Goal: Transaction & Acquisition: Purchase product/service

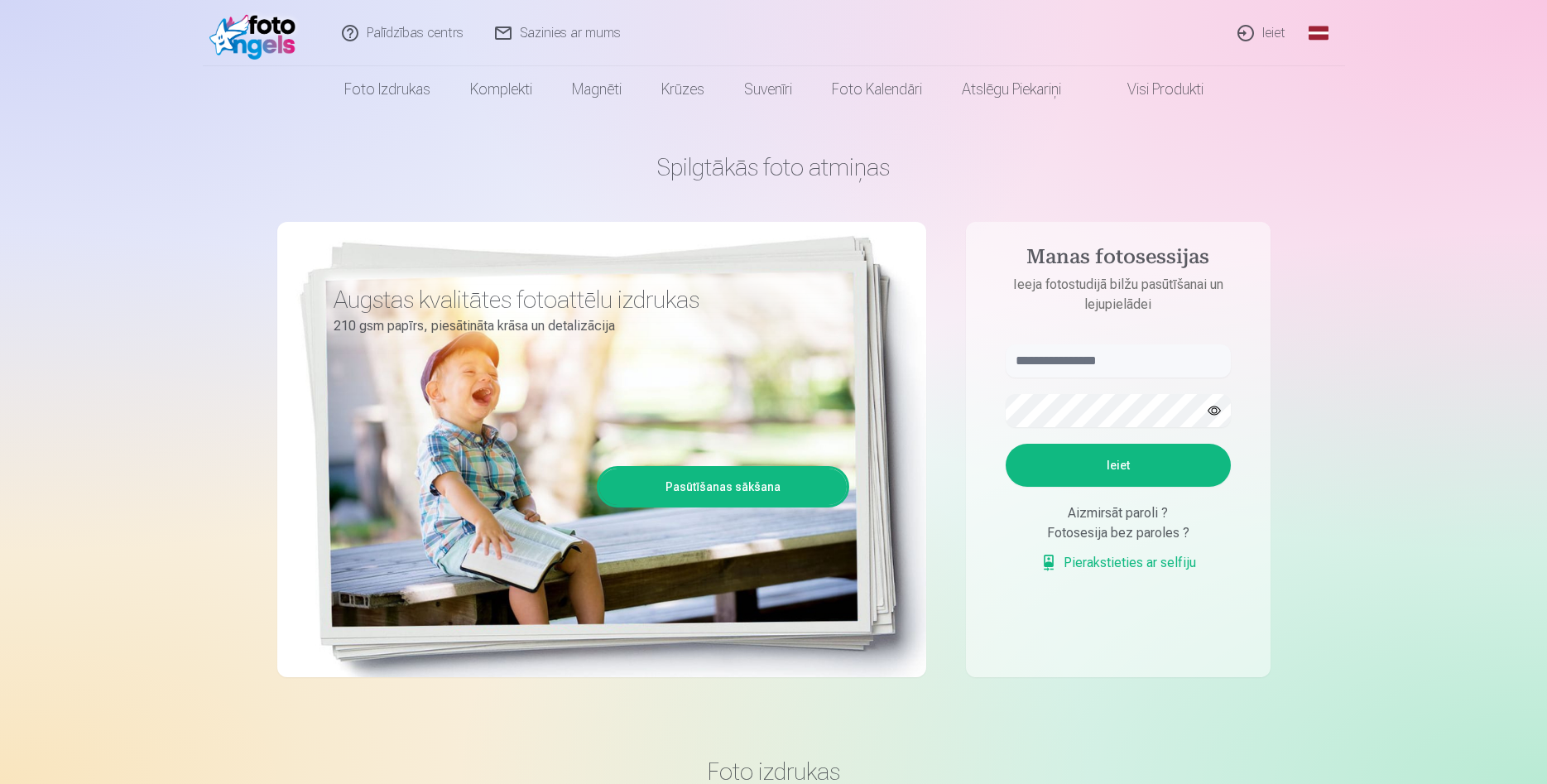
click at [1268, 35] on link "Ieiet" at bounding box center [1263, 33] width 80 height 66
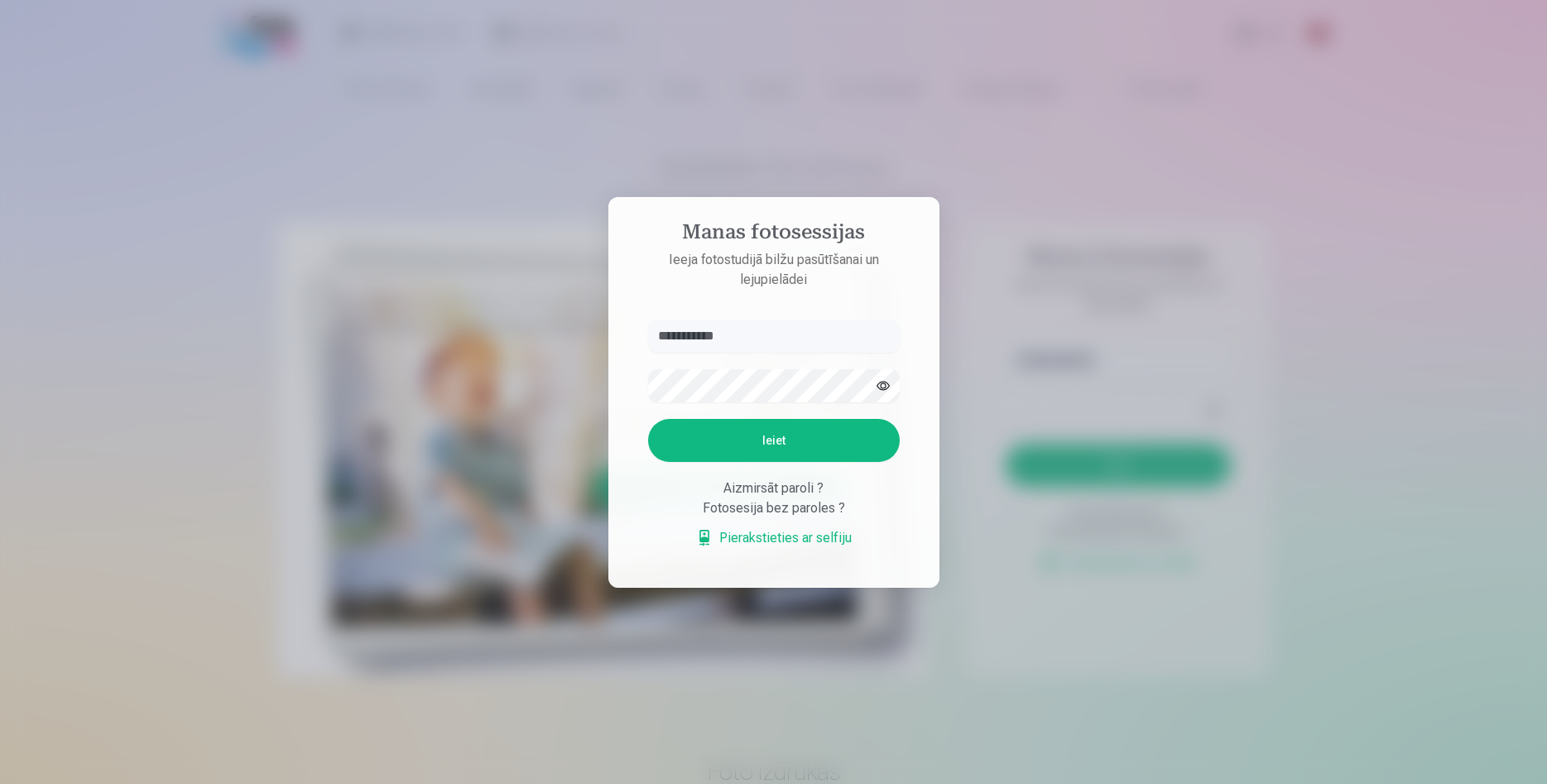
type input "**********"
click at [760, 451] on button "Ieiet" at bounding box center [774, 440] width 251 height 43
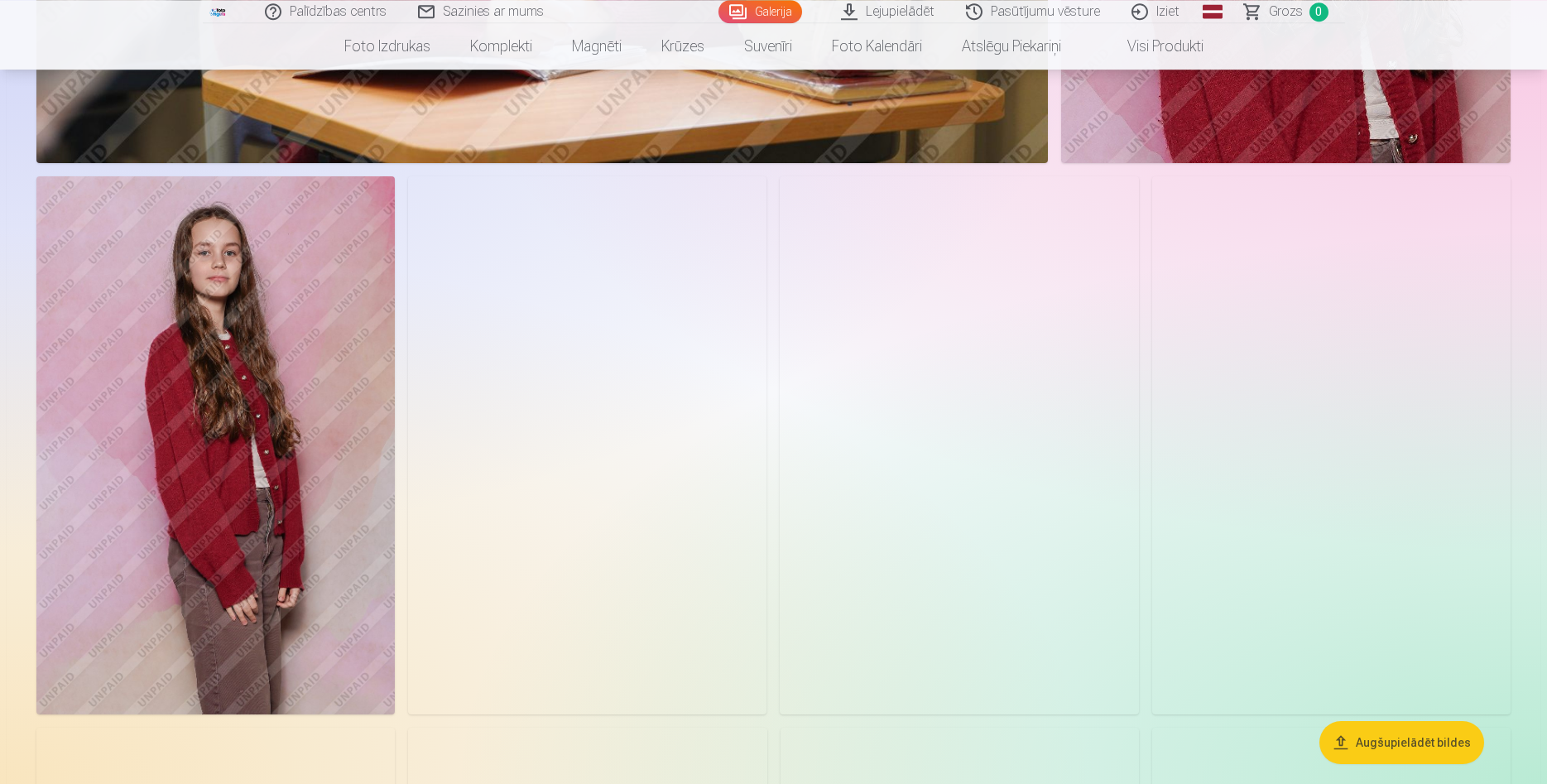
scroll to position [9372, 0]
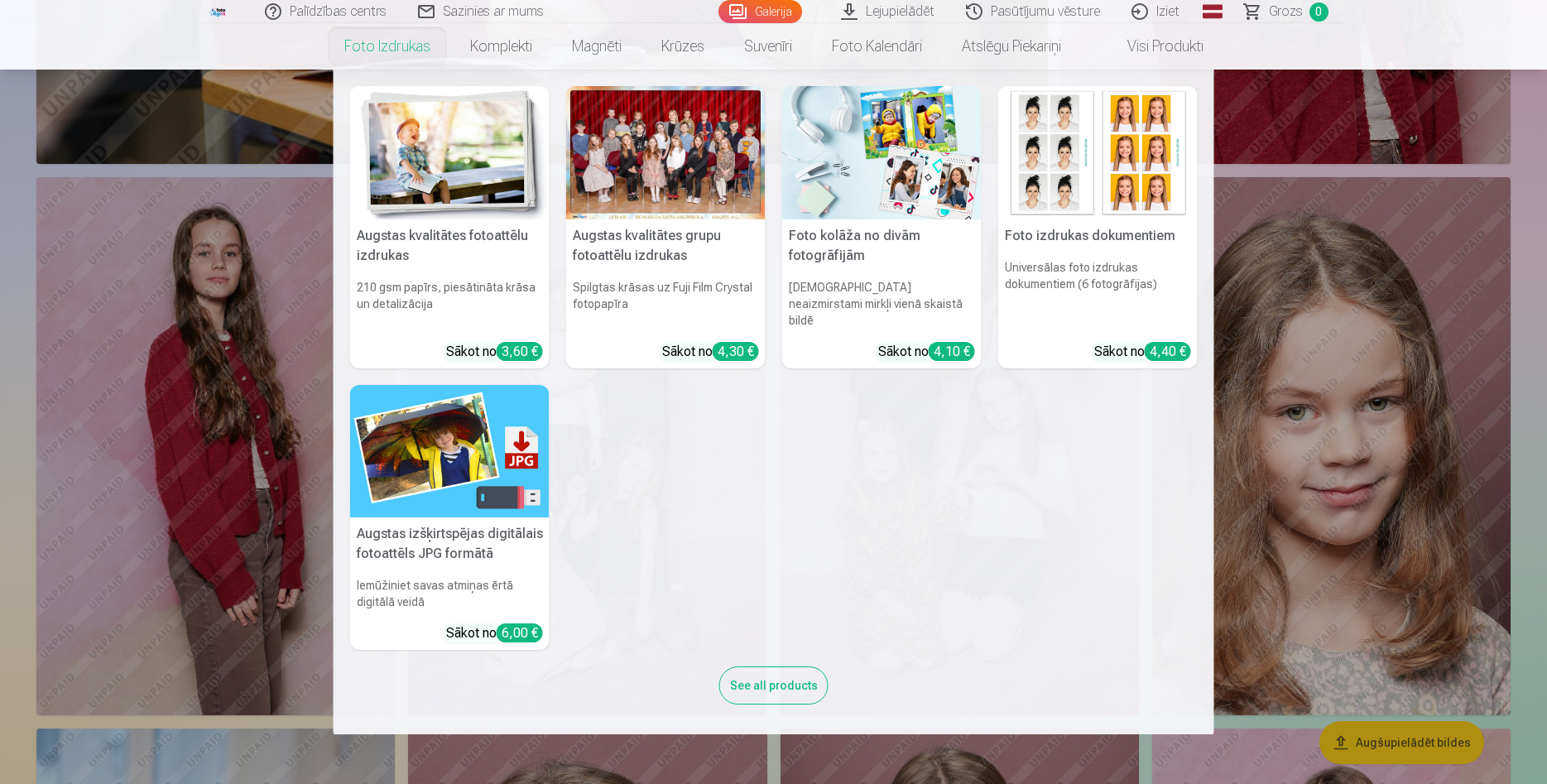
click at [443, 419] on img at bounding box center [450, 451] width 199 height 134
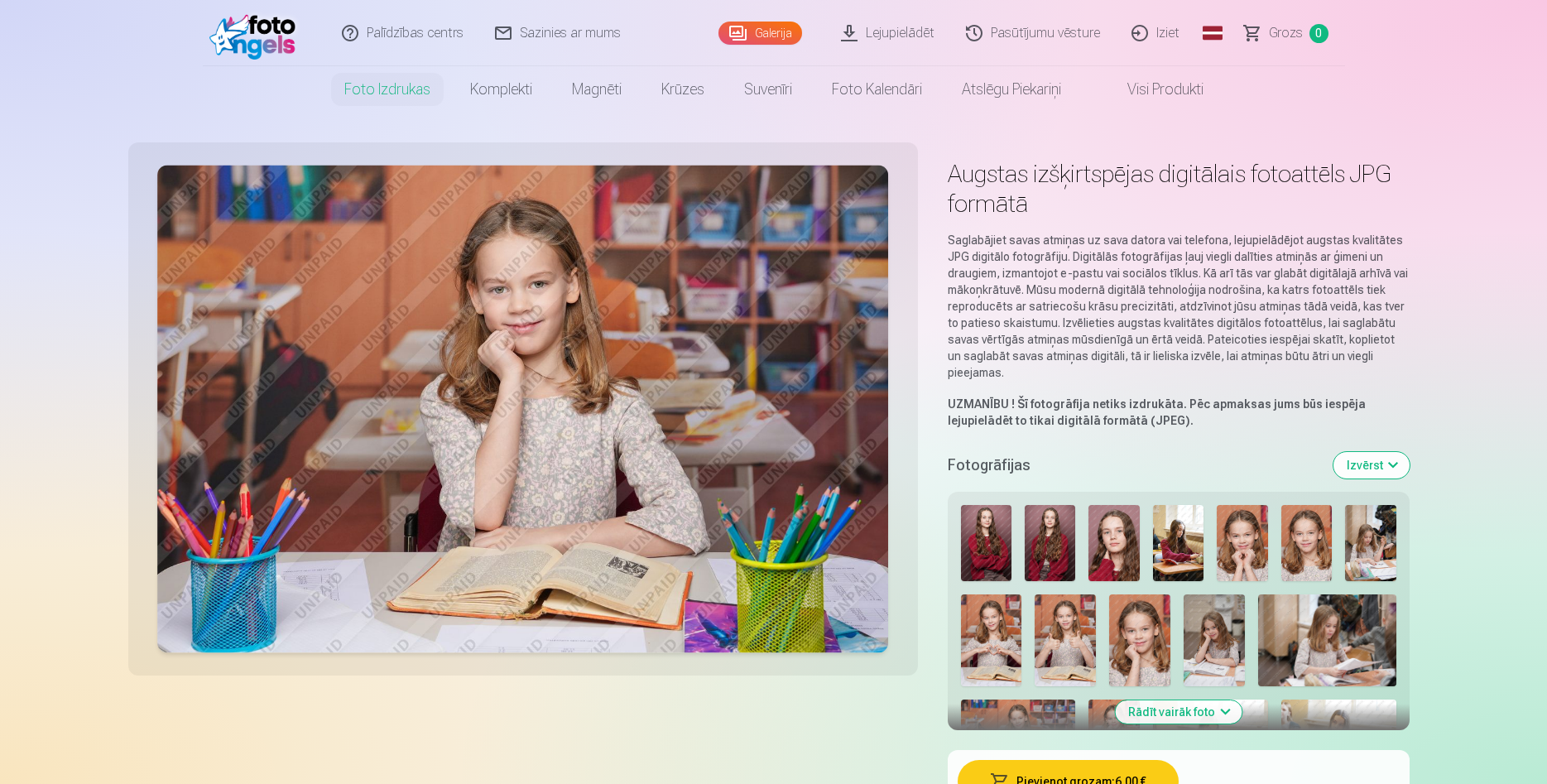
click at [983, 544] on img at bounding box center [986, 543] width 50 height 76
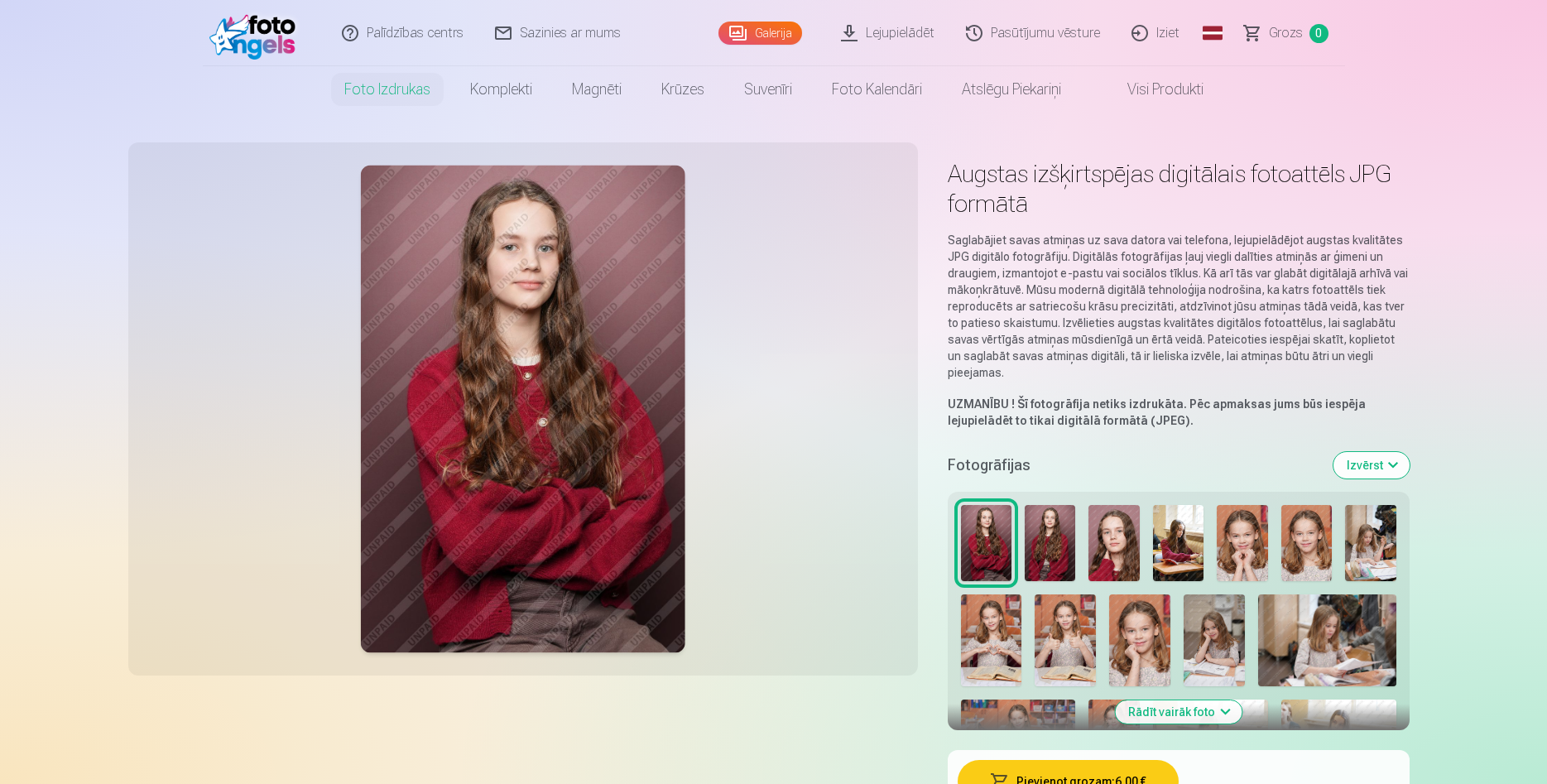
click at [1049, 543] on img at bounding box center [1050, 543] width 50 height 76
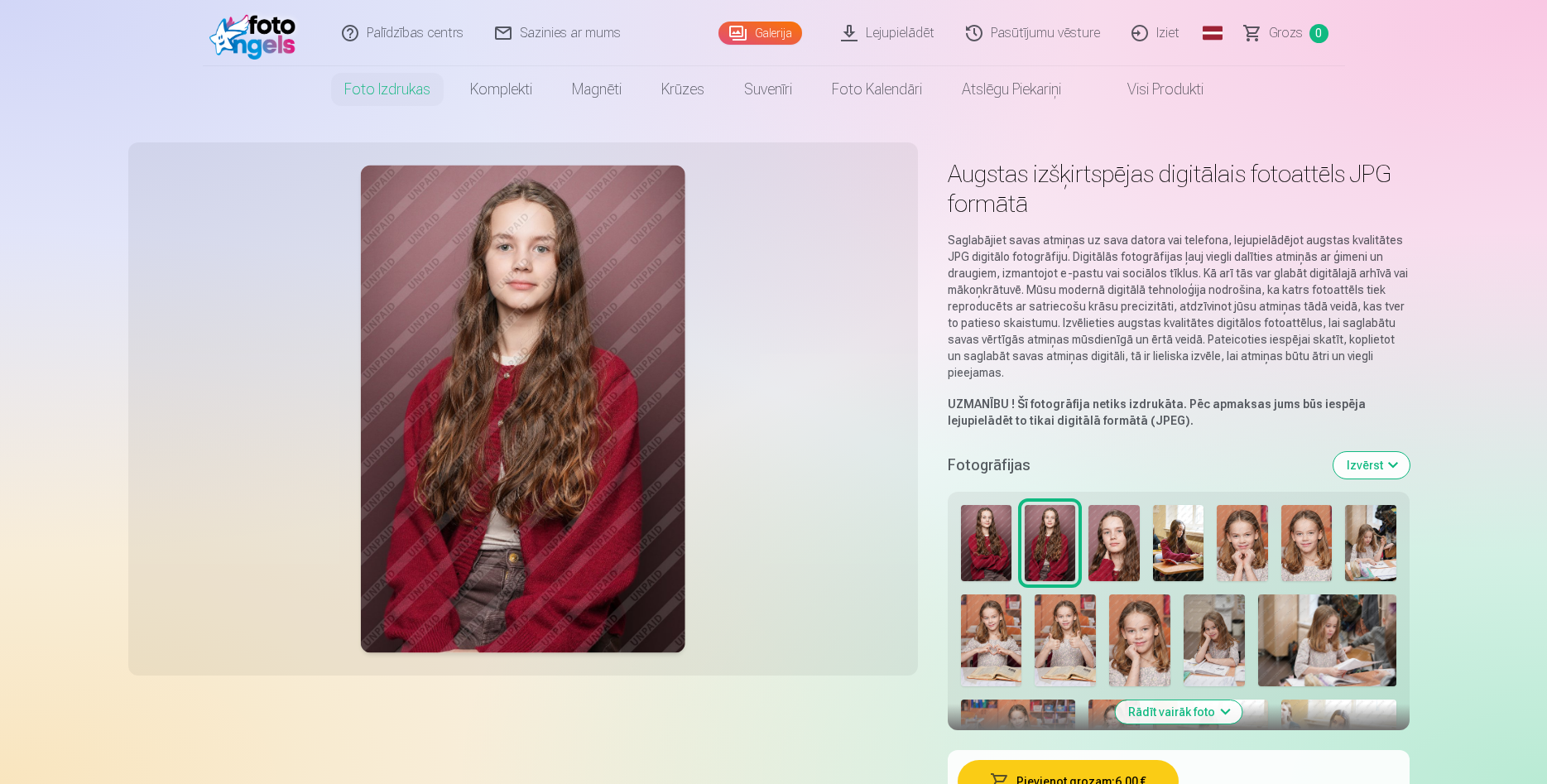
click at [1103, 551] on img at bounding box center [1113, 543] width 50 height 76
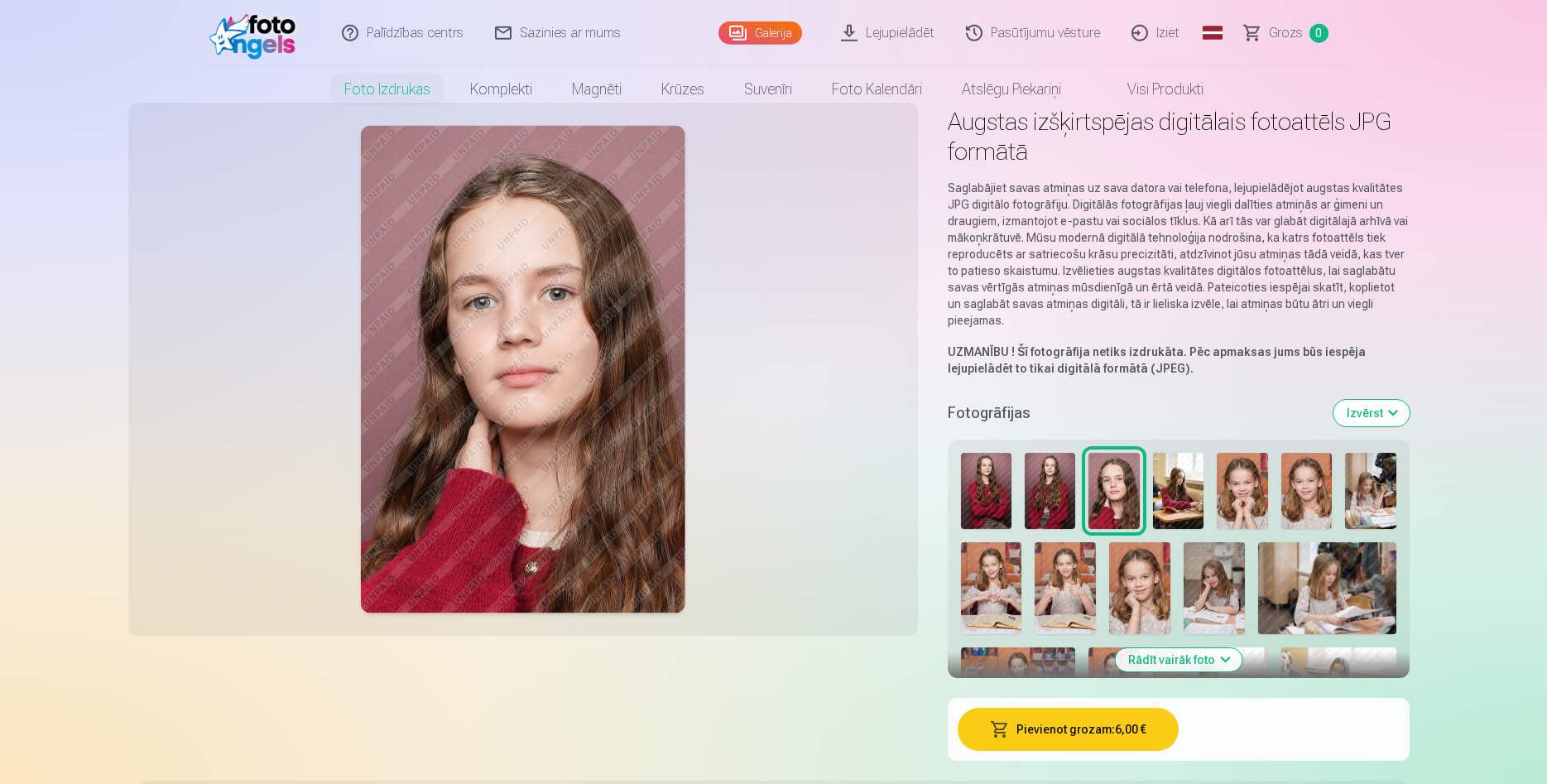
scroll to position [84, 0]
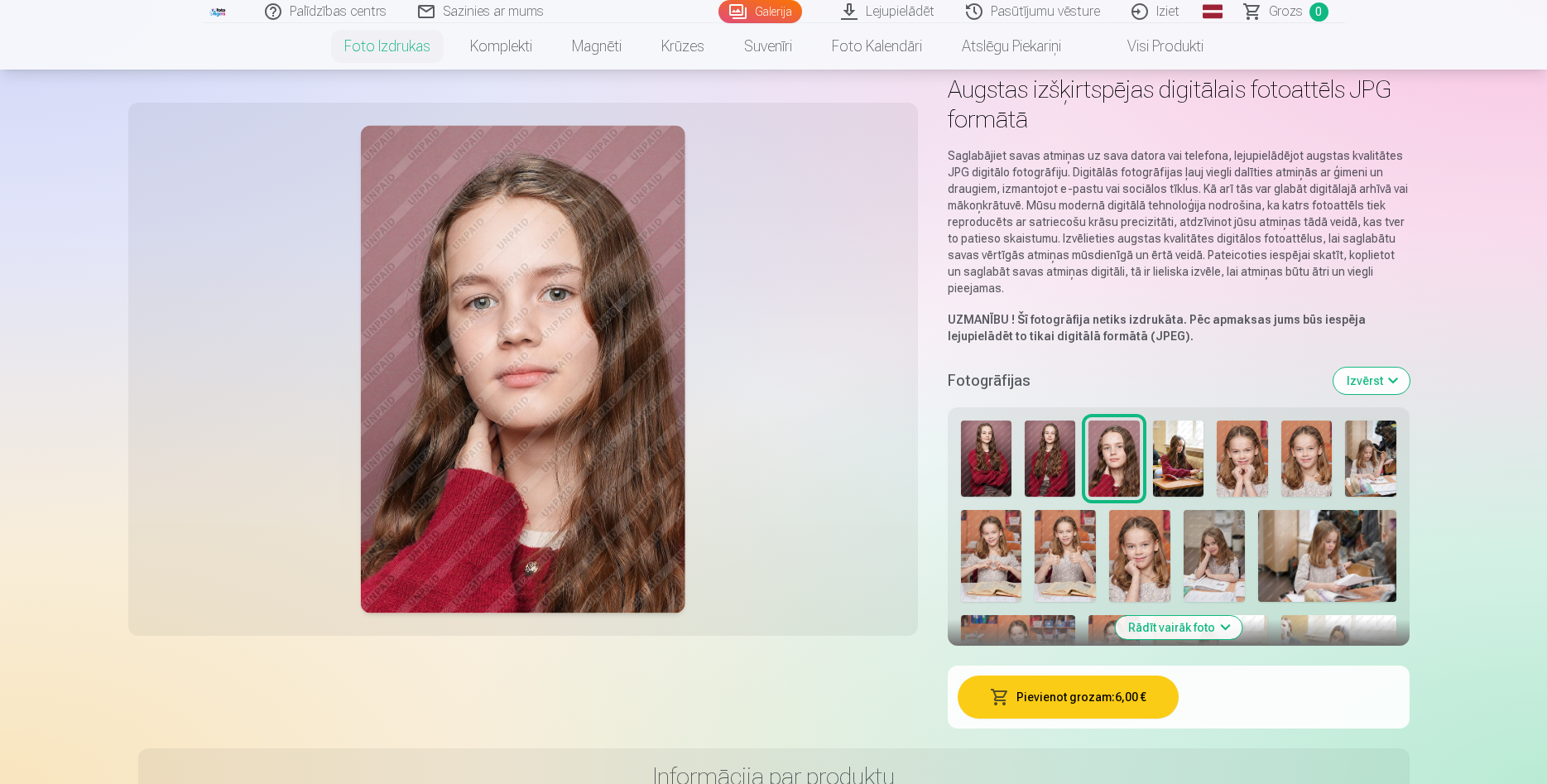
click at [1199, 623] on button "Rādīt vairāk foto" at bounding box center [1178, 627] width 127 height 23
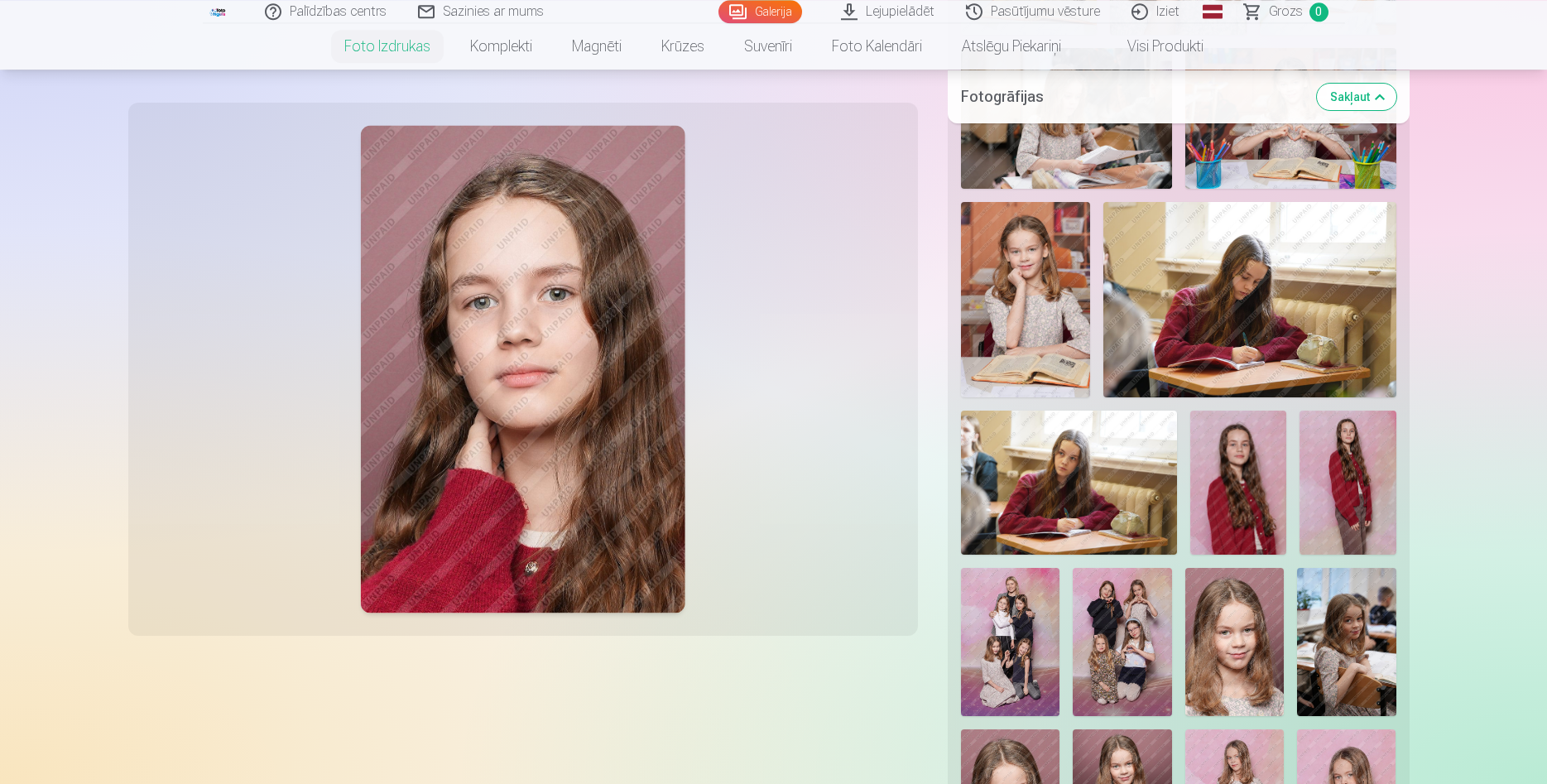
scroll to position [1013, 0]
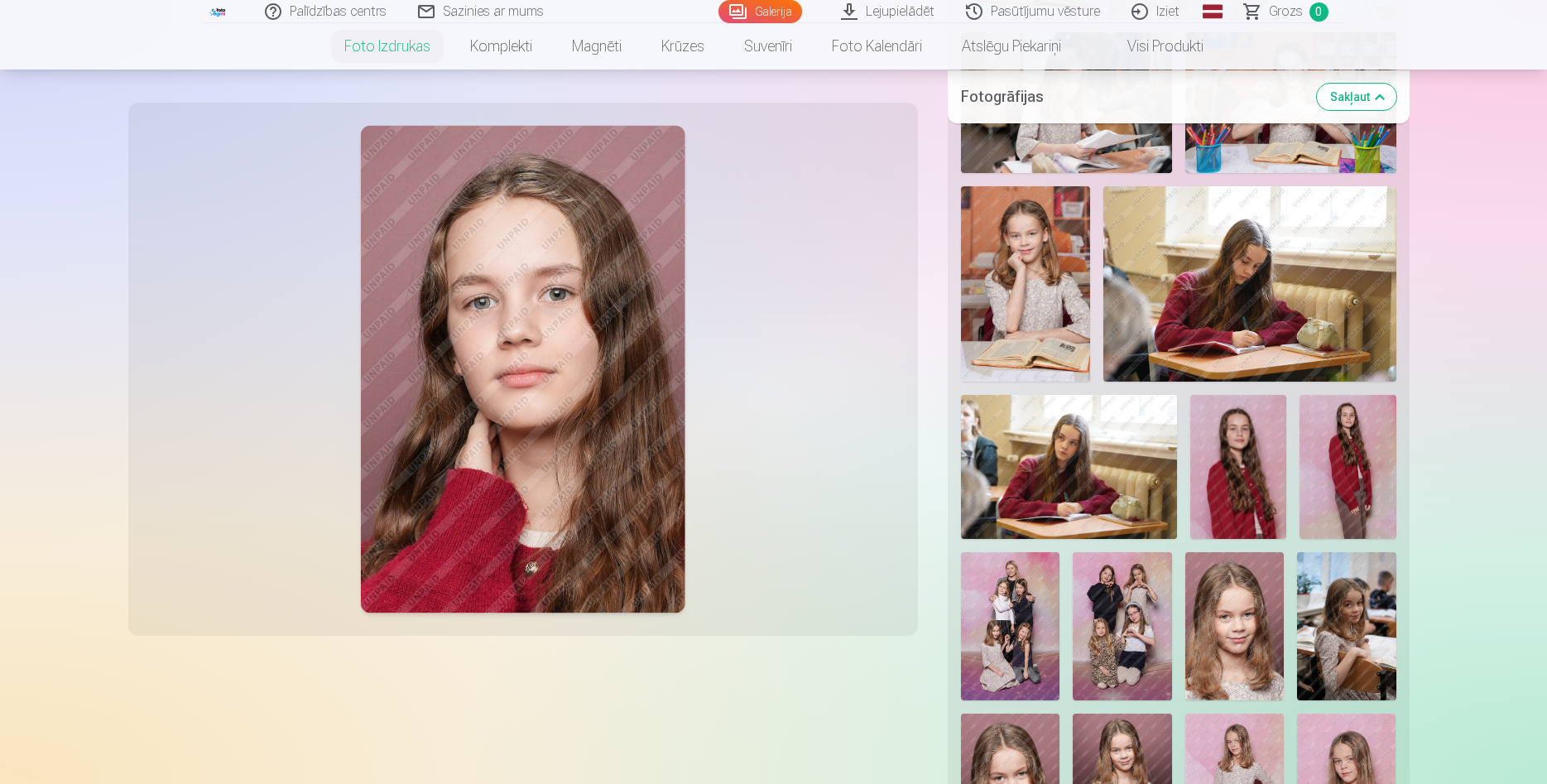
click at [1247, 480] on img at bounding box center [1238, 466] width 96 height 144
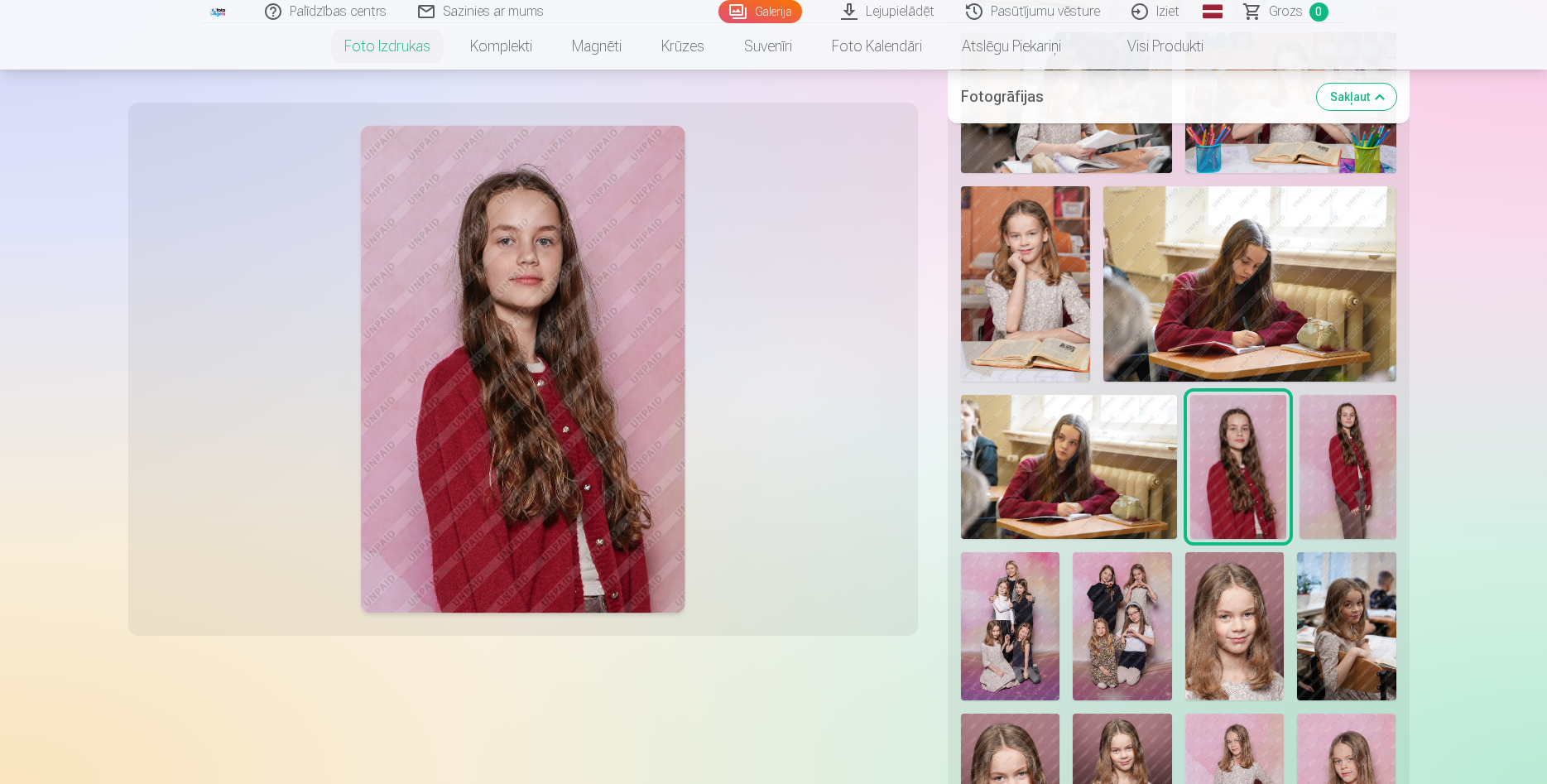
click at [1076, 461] on img at bounding box center [1069, 466] width 217 height 144
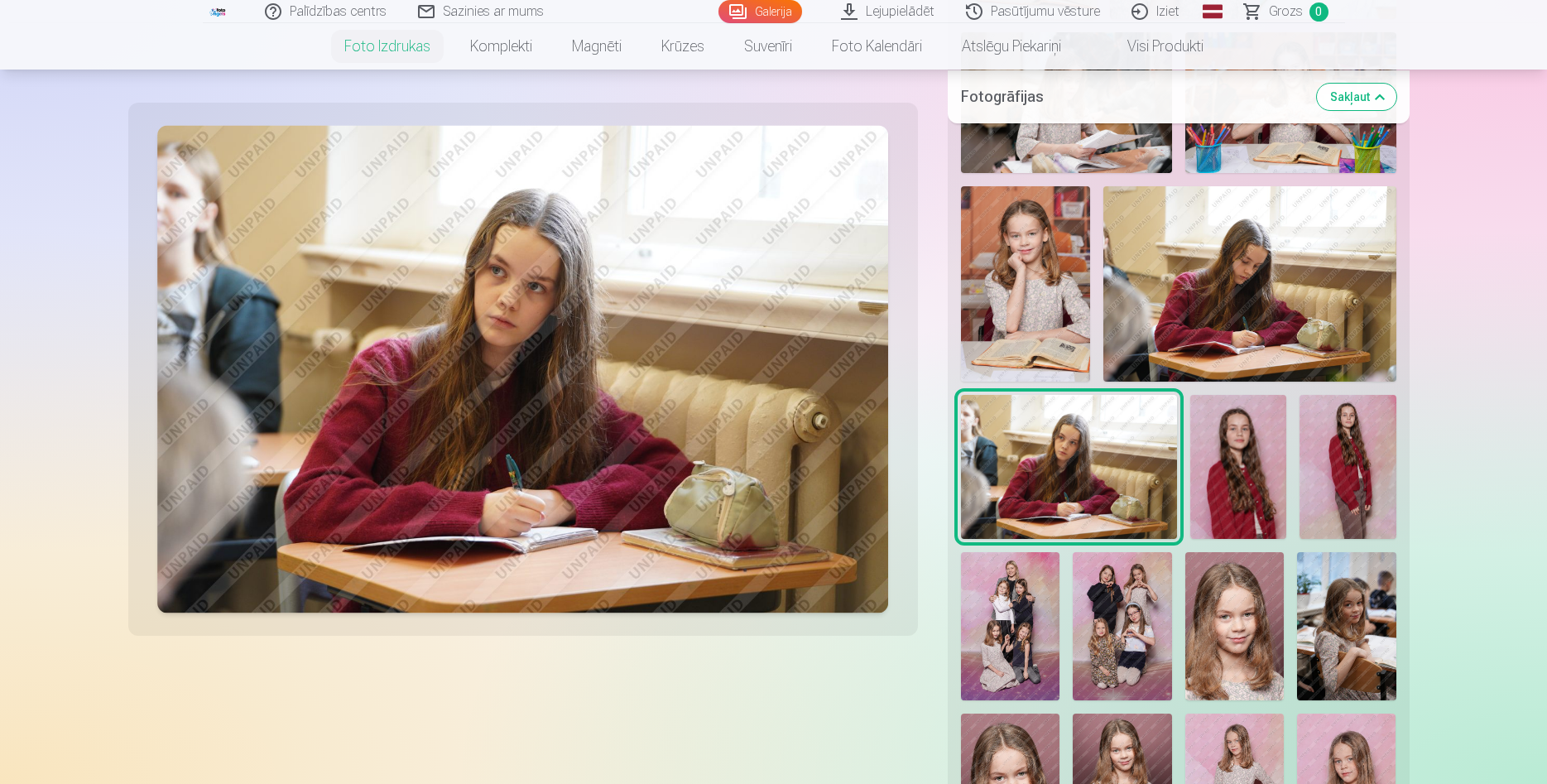
click at [1350, 465] on img at bounding box center [1348, 466] width 96 height 144
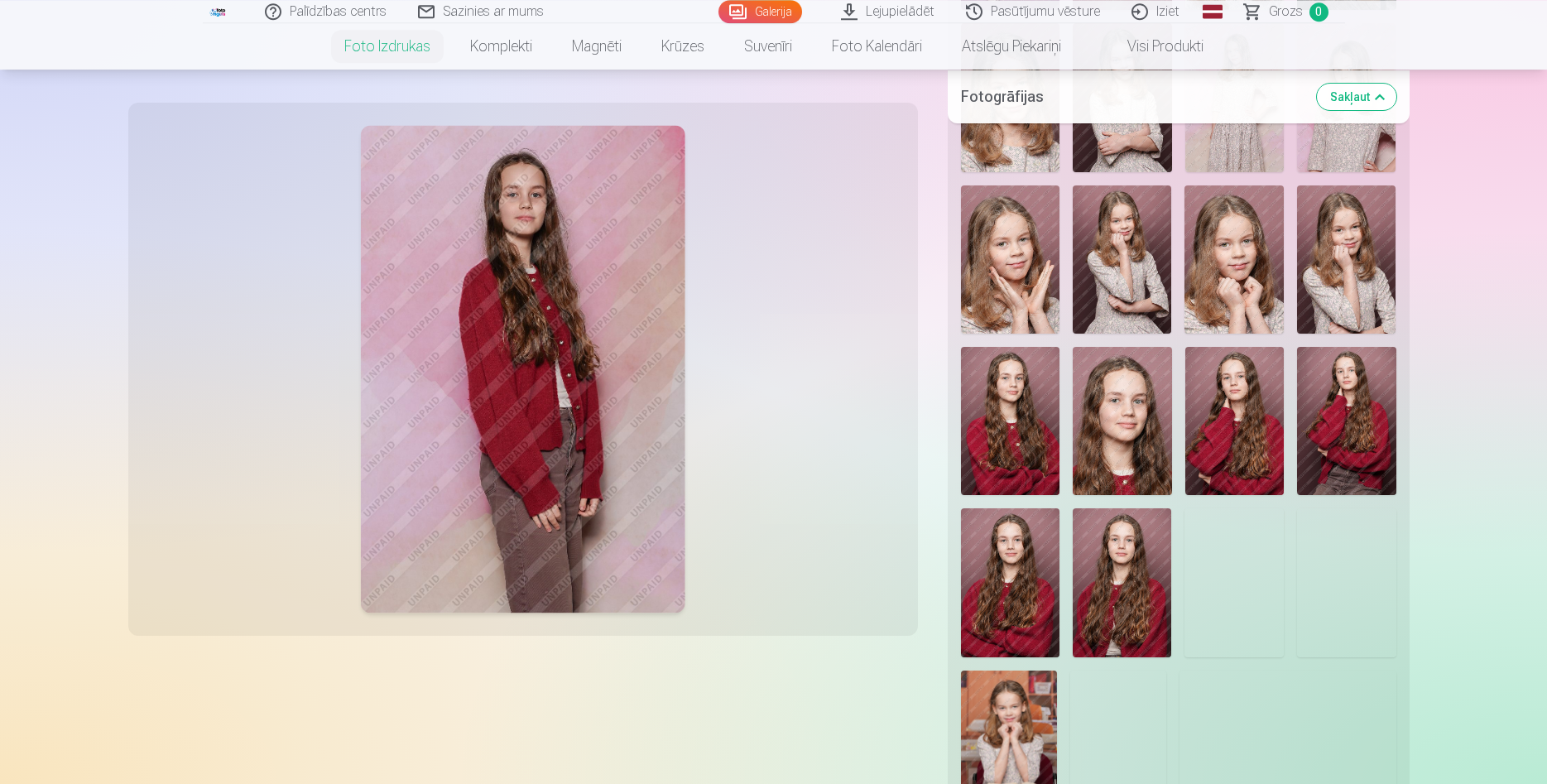
scroll to position [1773, 0]
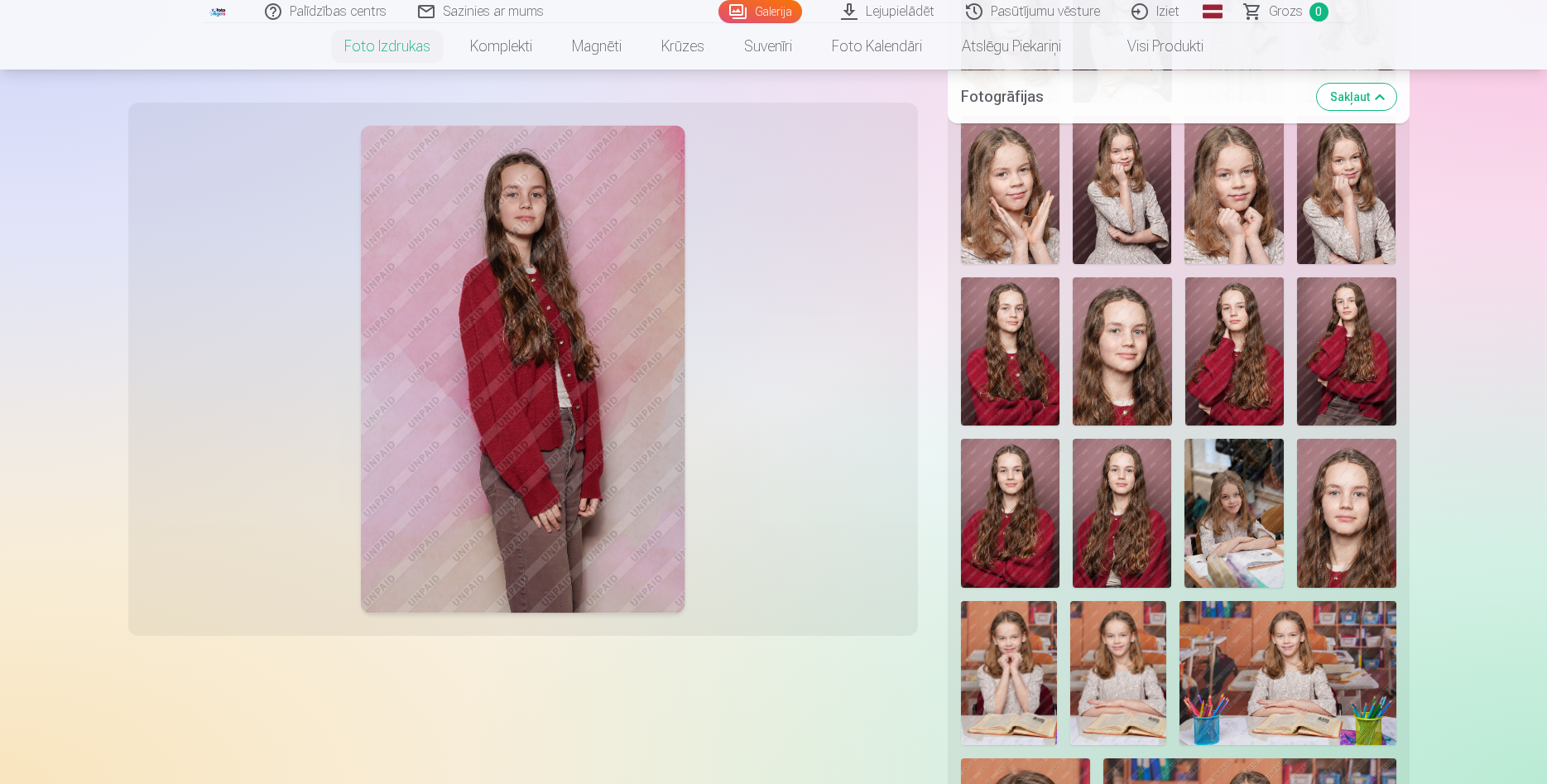
click at [1006, 359] on img at bounding box center [1010, 350] width 98 height 148
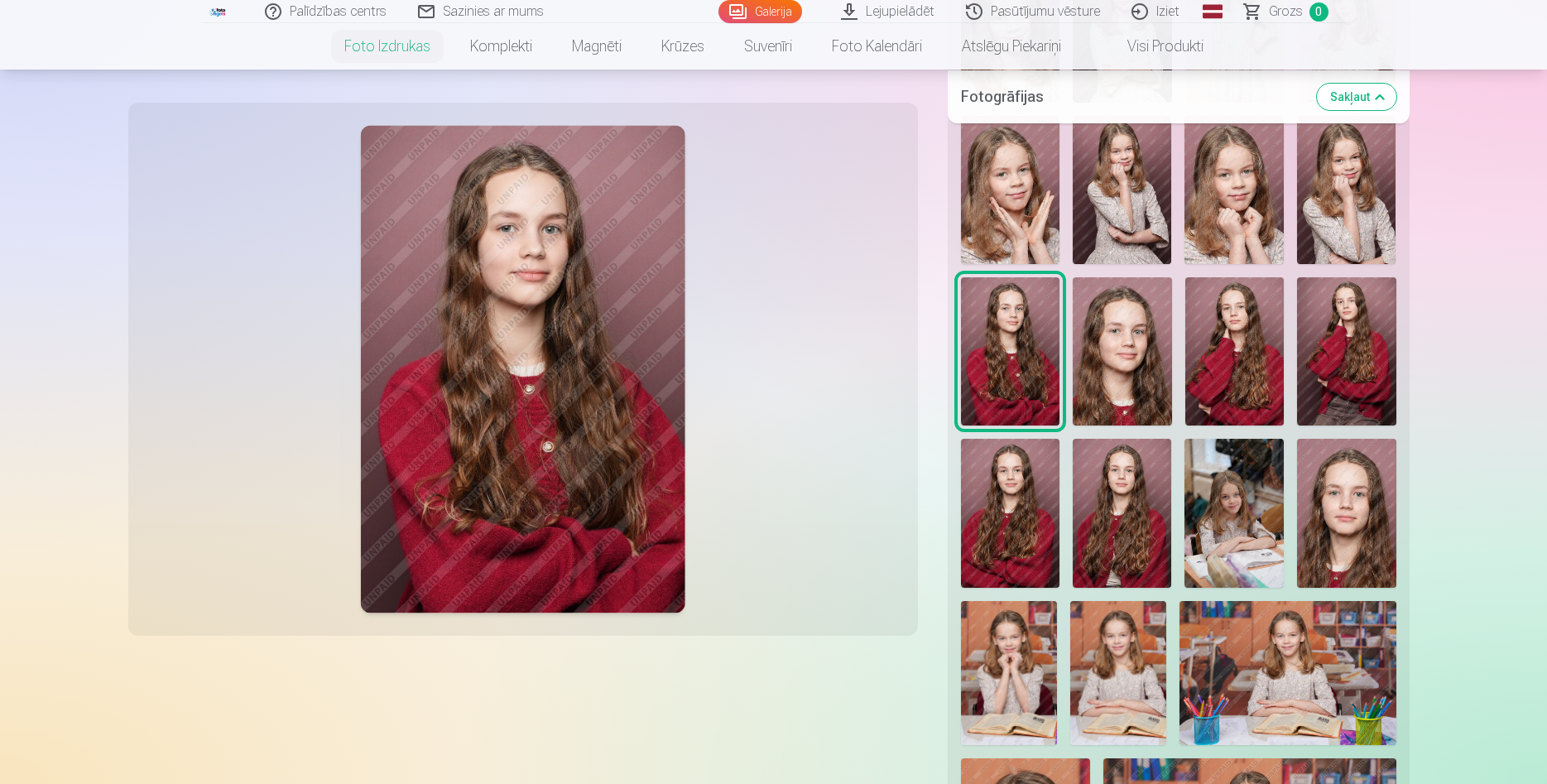
click at [1109, 357] on img at bounding box center [1122, 350] width 99 height 148
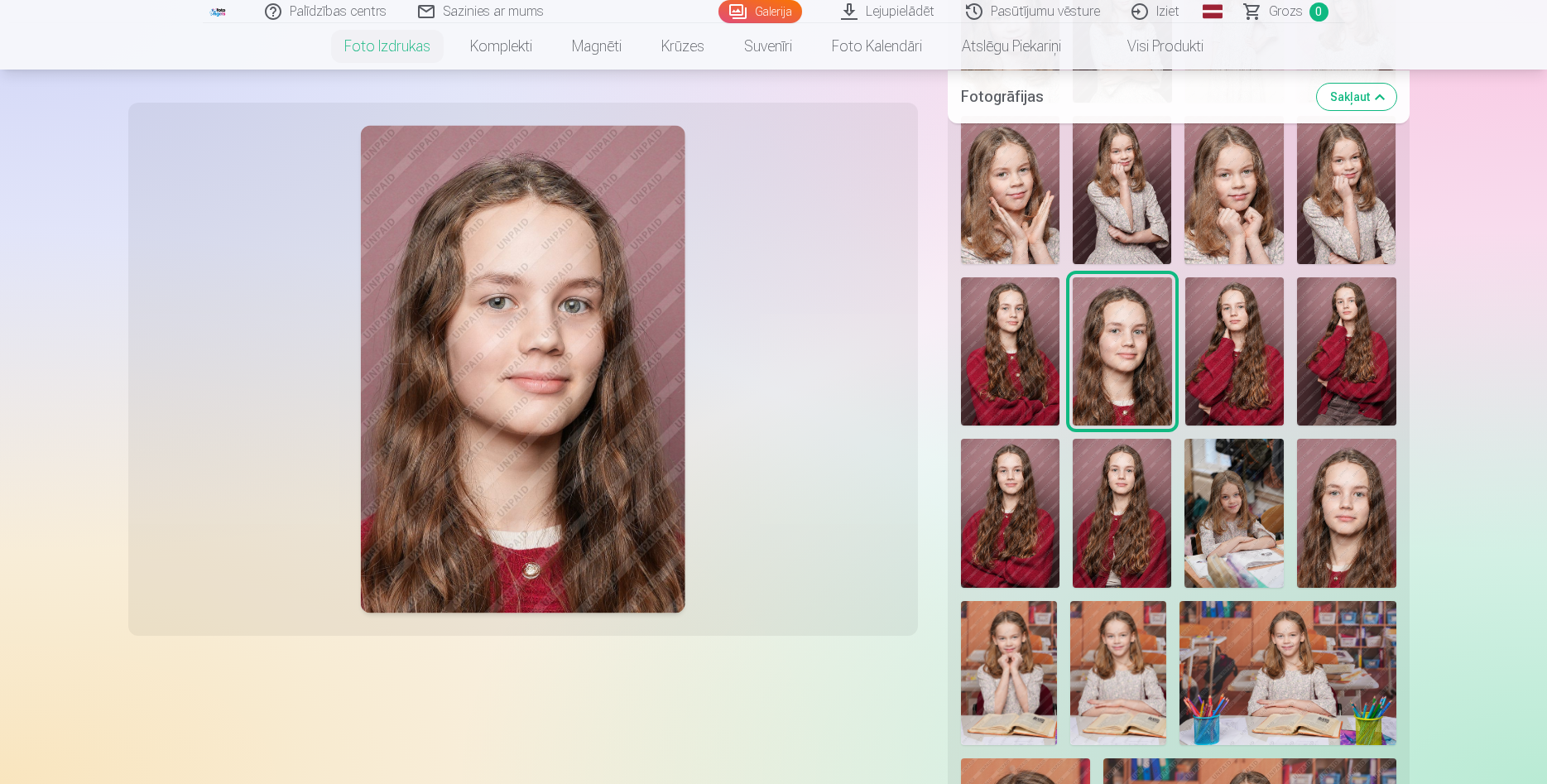
click at [1121, 501] on img at bounding box center [1121, 512] width 98 height 148
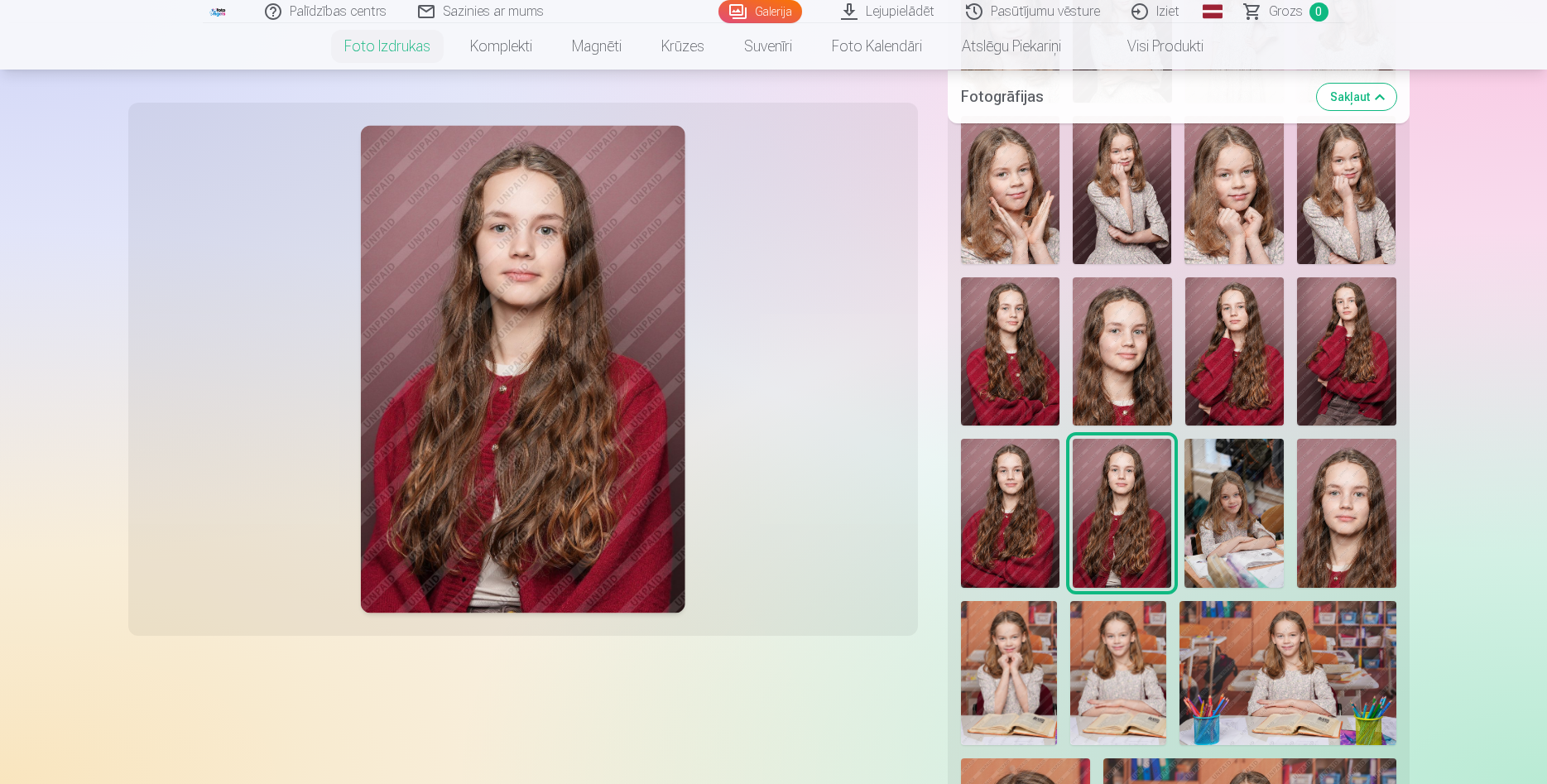
click at [1010, 505] on img at bounding box center [1010, 512] width 98 height 148
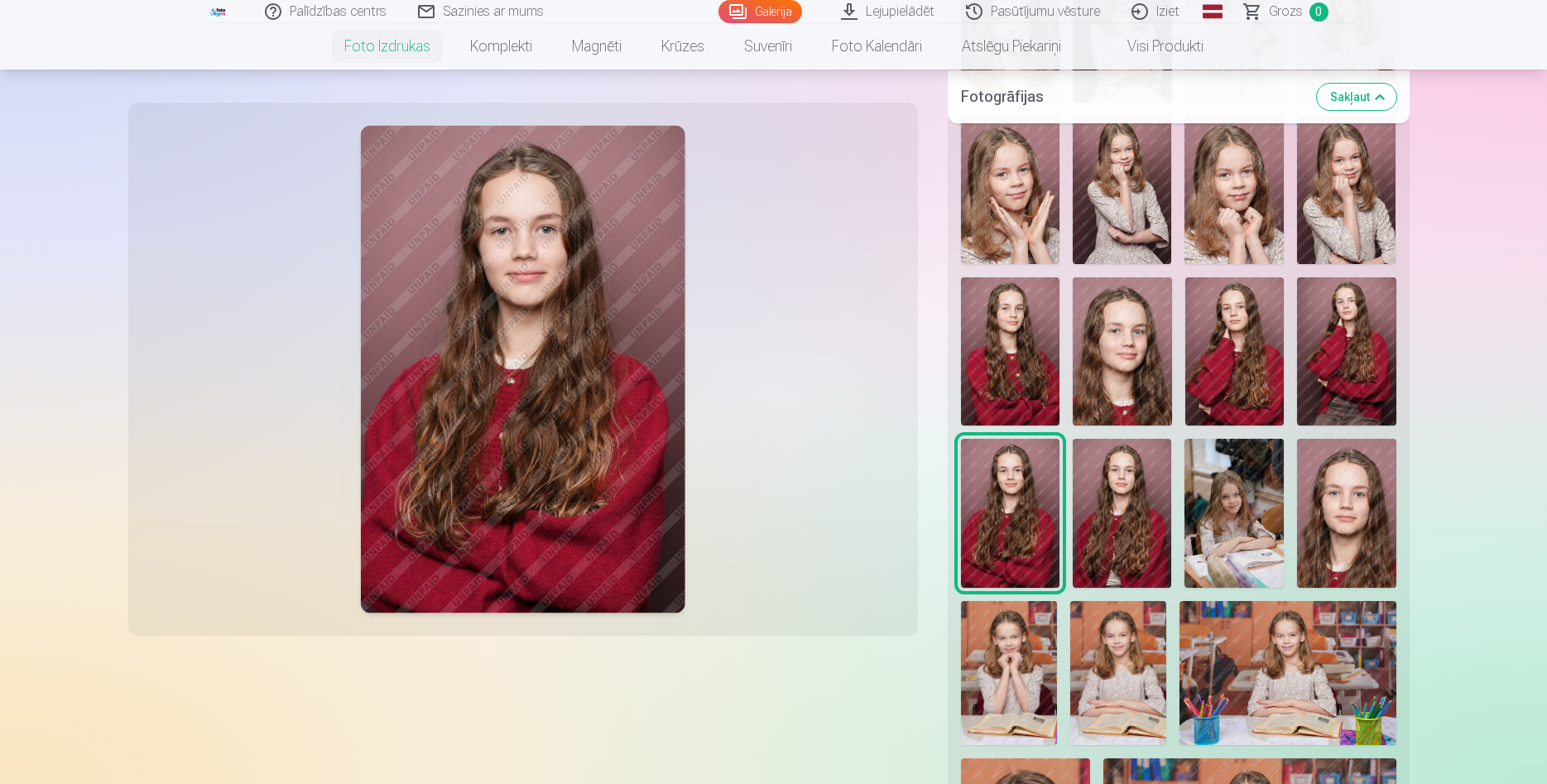
click at [1243, 330] on img at bounding box center [1235, 350] width 98 height 148
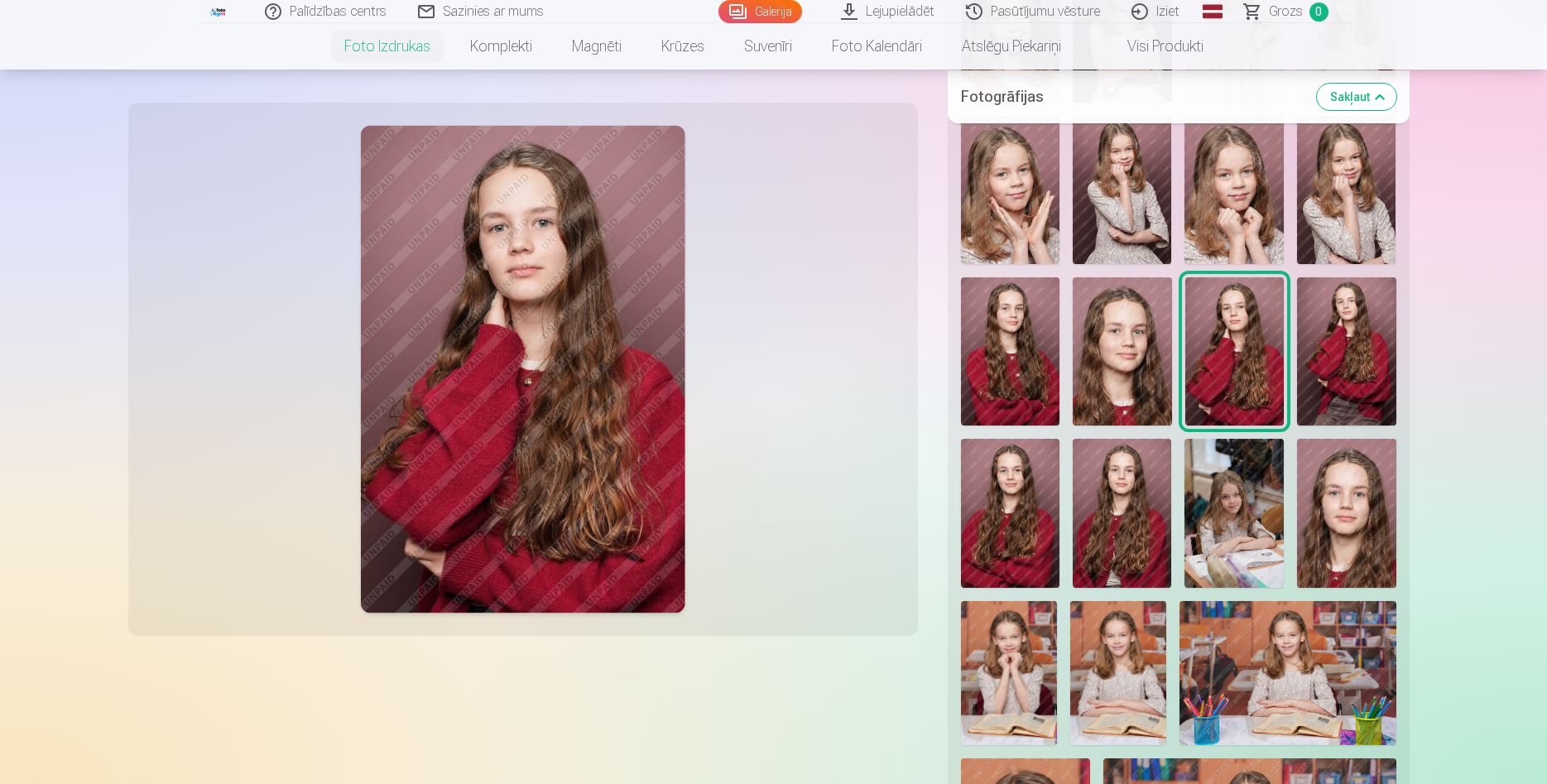
click at [1354, 339] on img at bounding box center [1347, 350] width 99 height 148
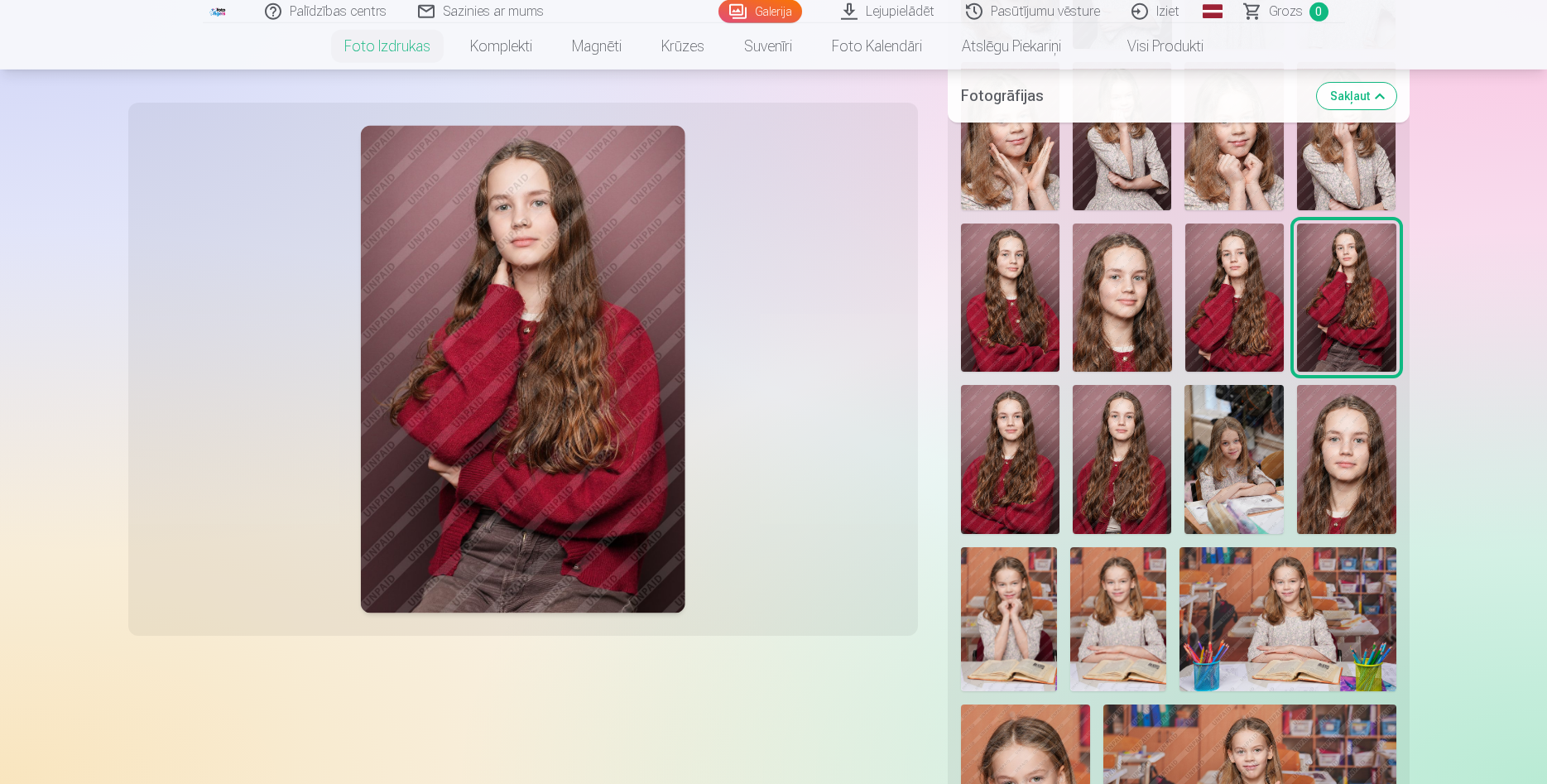
scroll to position [1857, 0]
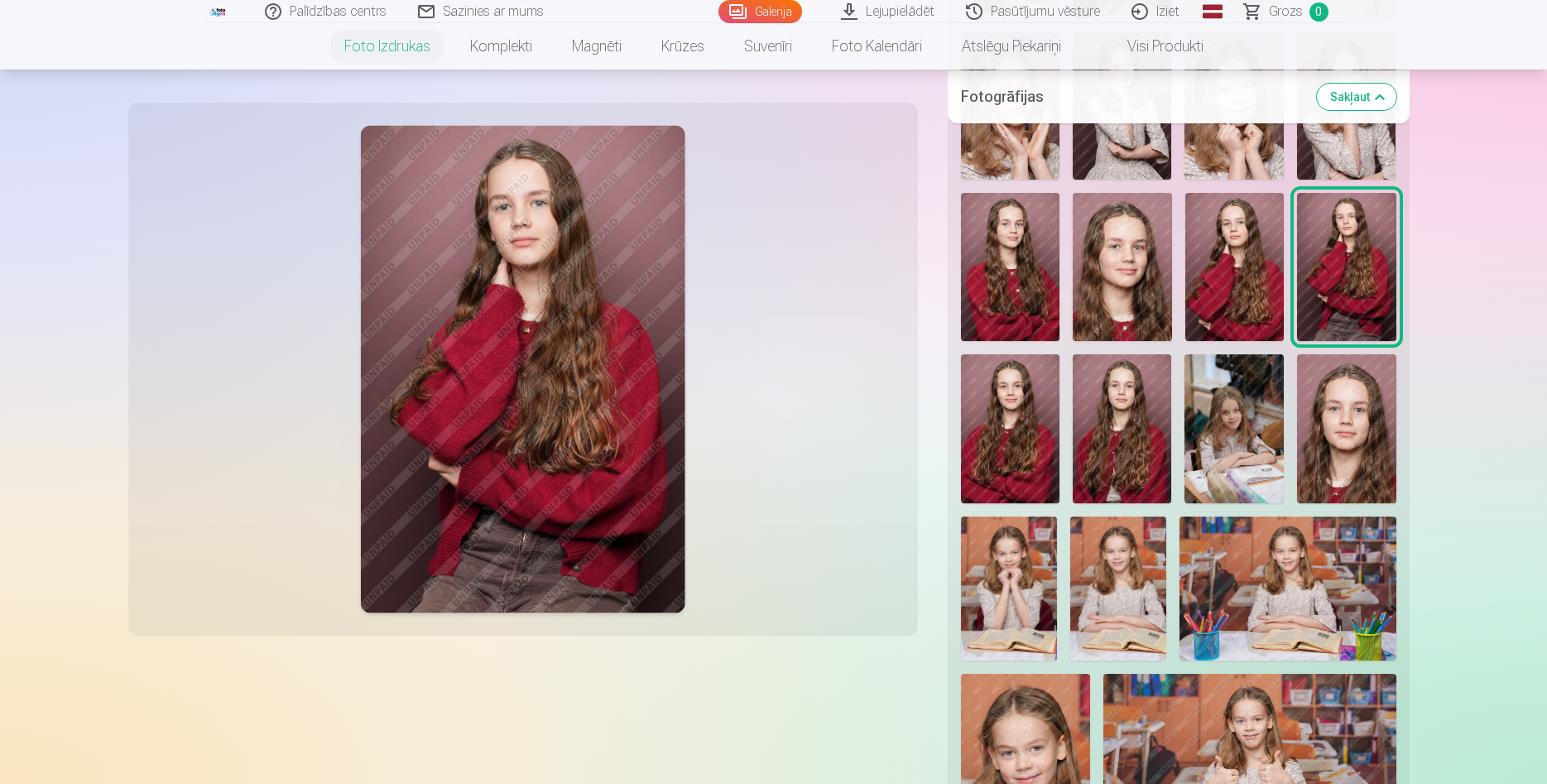
click at [1346, 454] on img at bounding box center [1347, 427] width 99 height 148
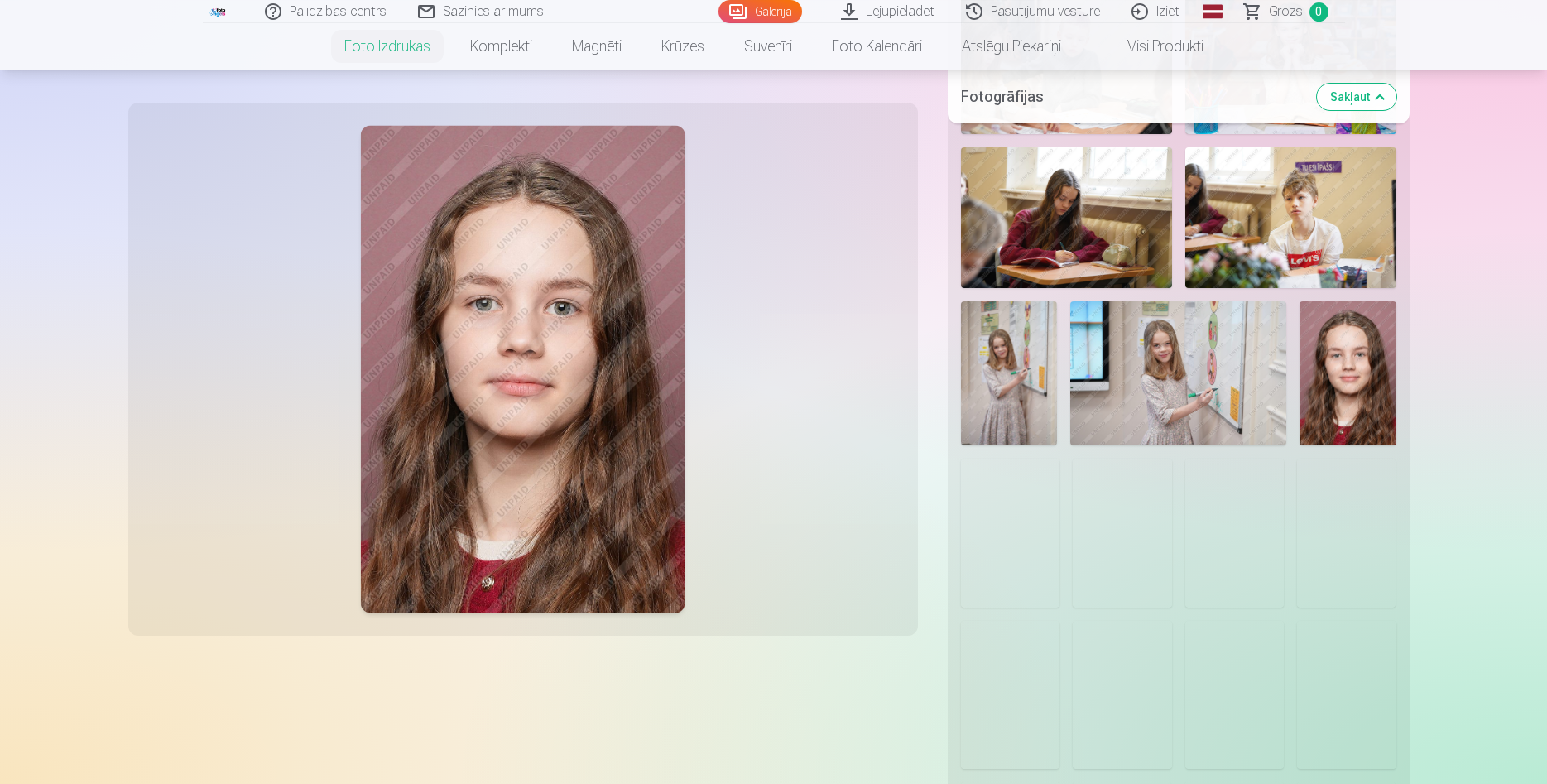
scroll to position [2955, 0]
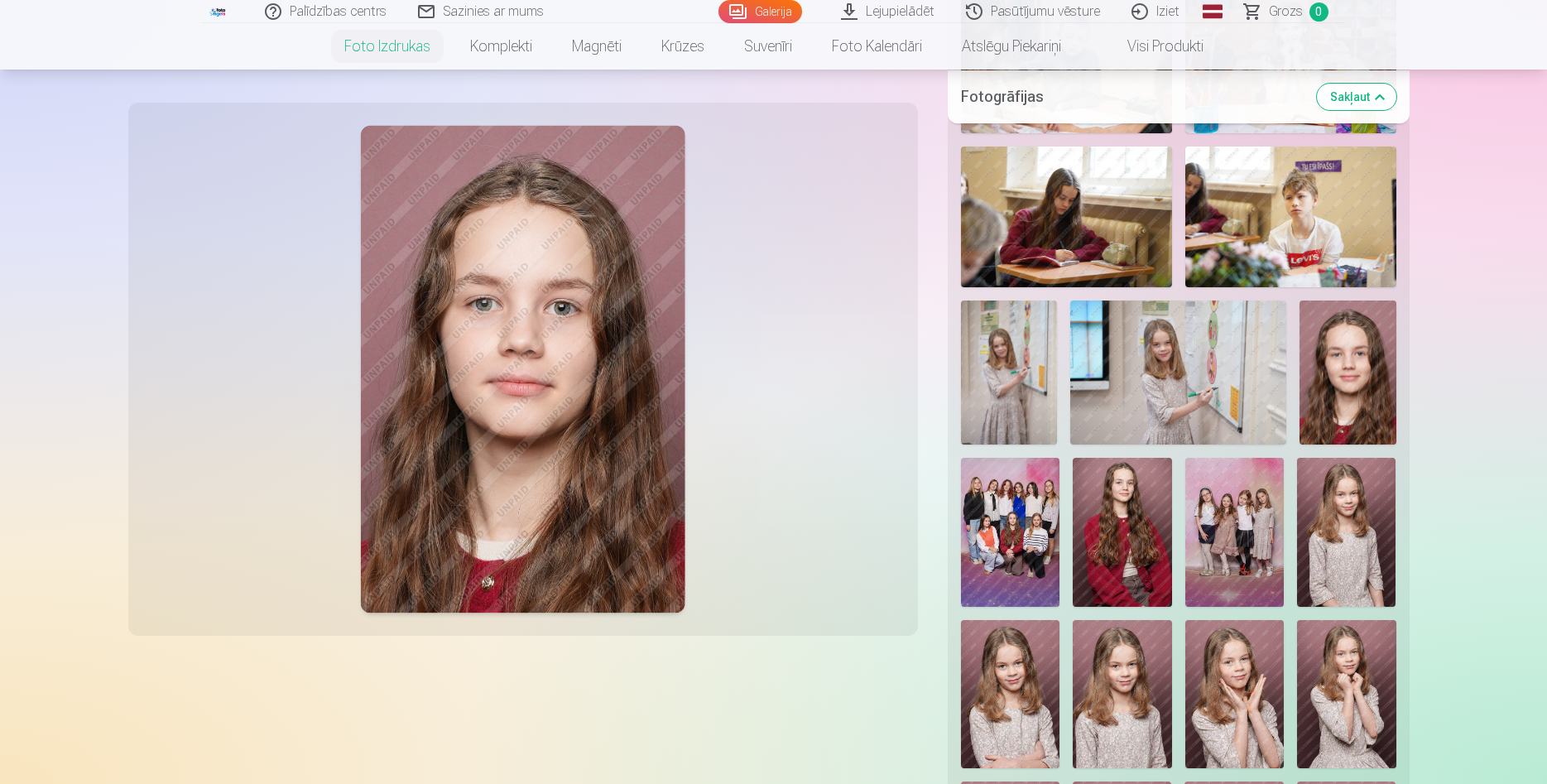
click at [1339, 403] on img at bounding box center [1348, 373] width 96 height 144
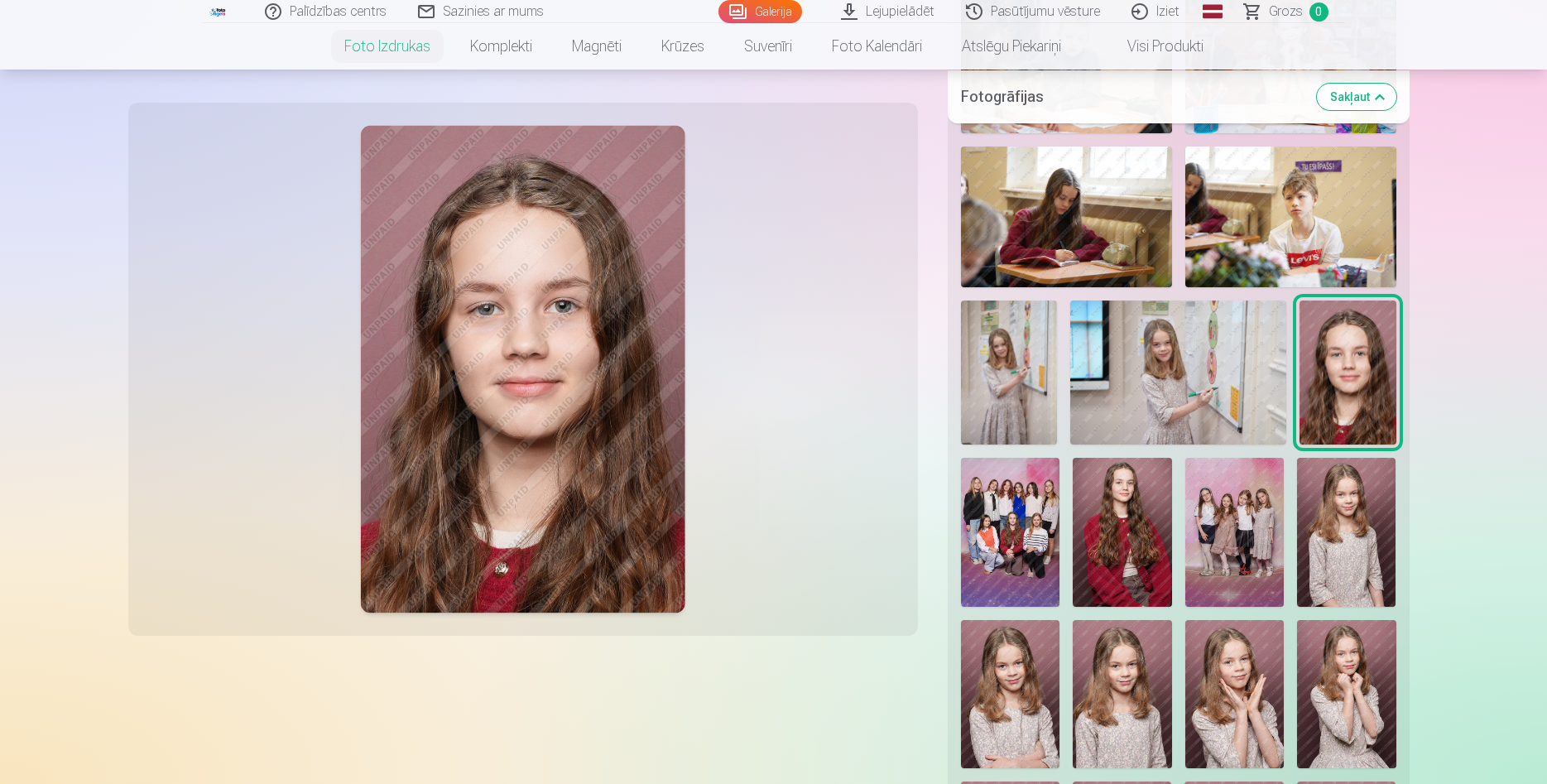
click at [1119, 540] on img at bounding box center [1122, 531] width 99 height 148
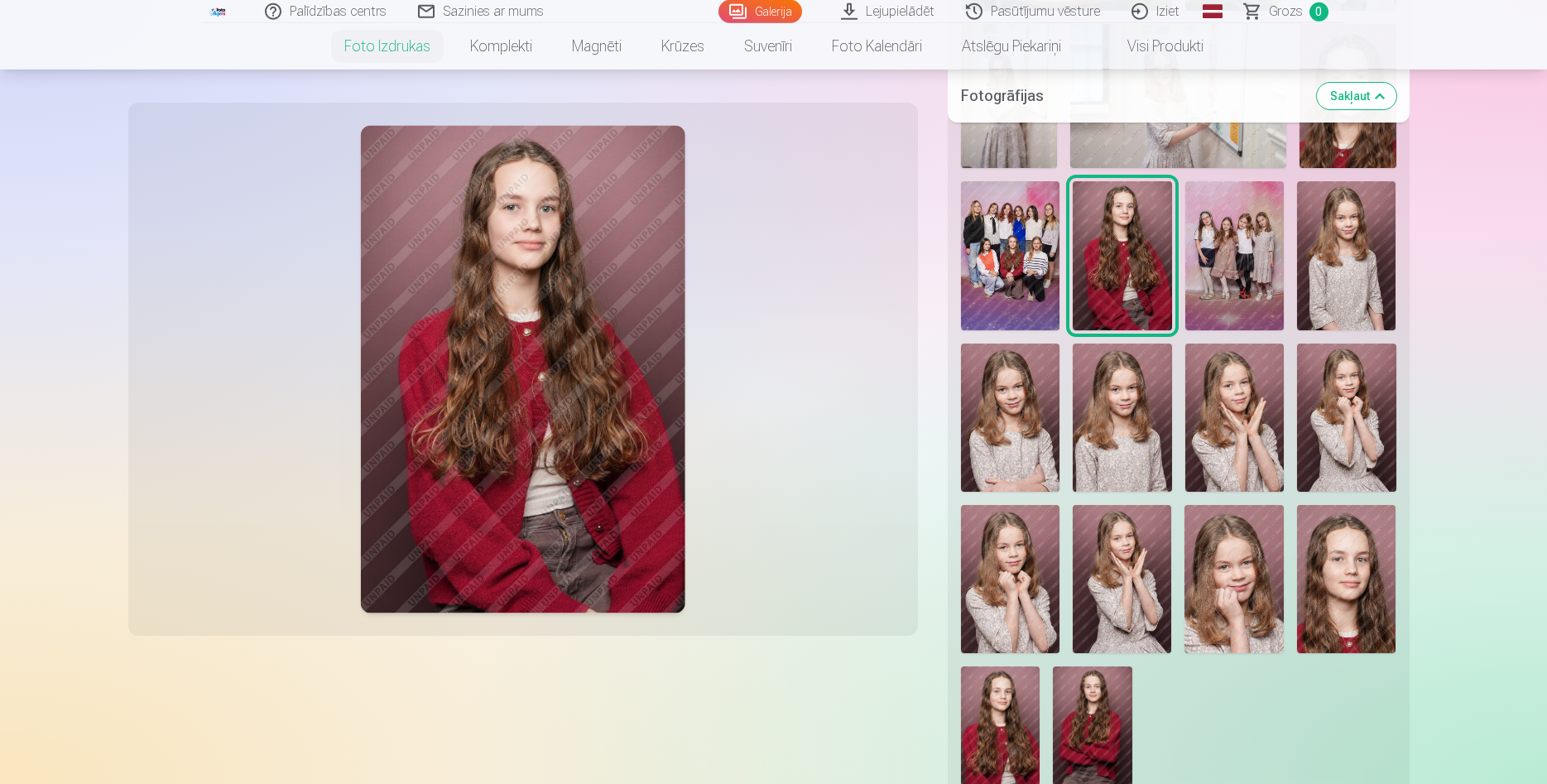
scroll to position [3293, 0]
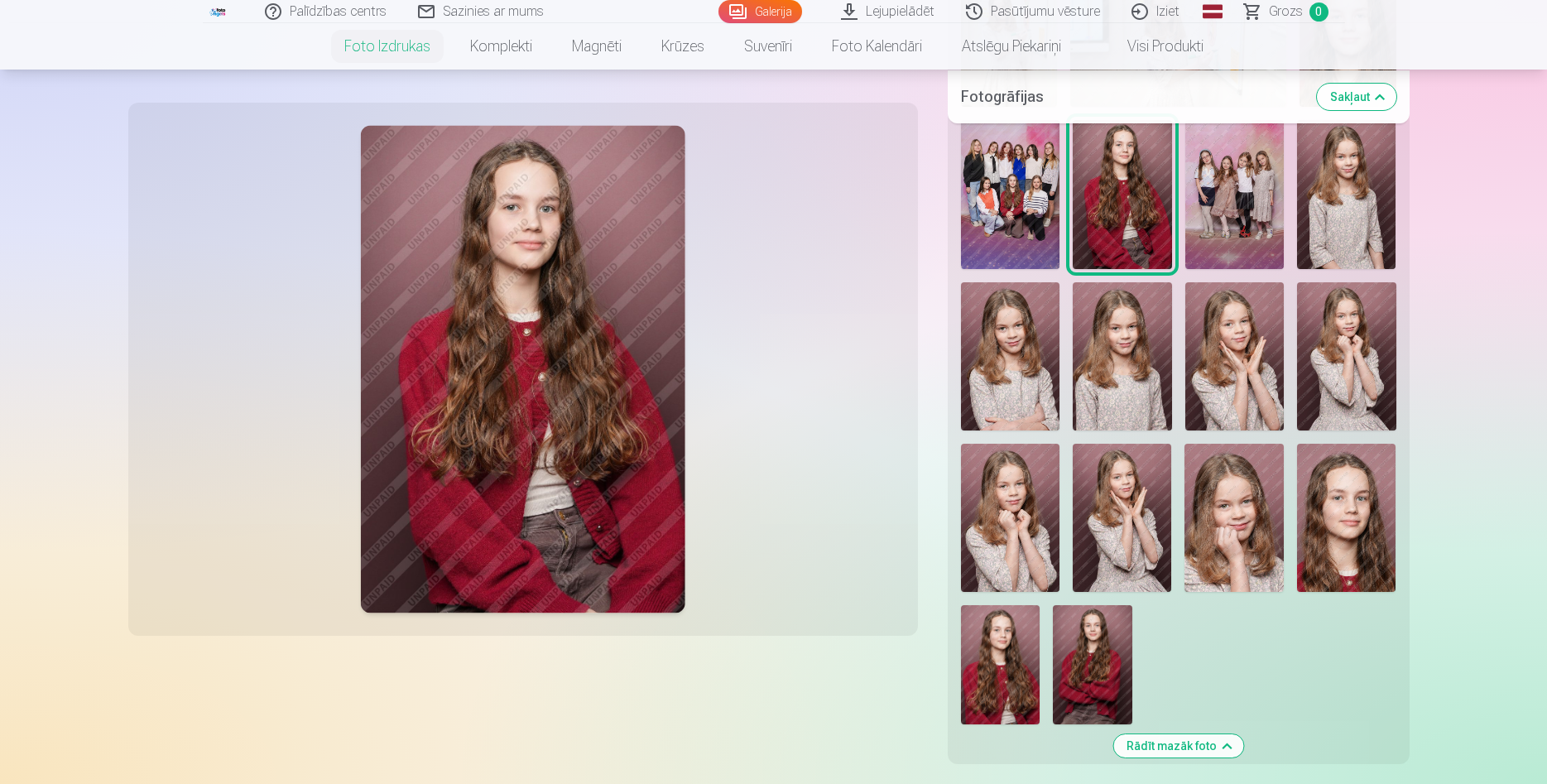
click at [1331, 522] on img at bounding box center [1347, 517] width 99 height 148
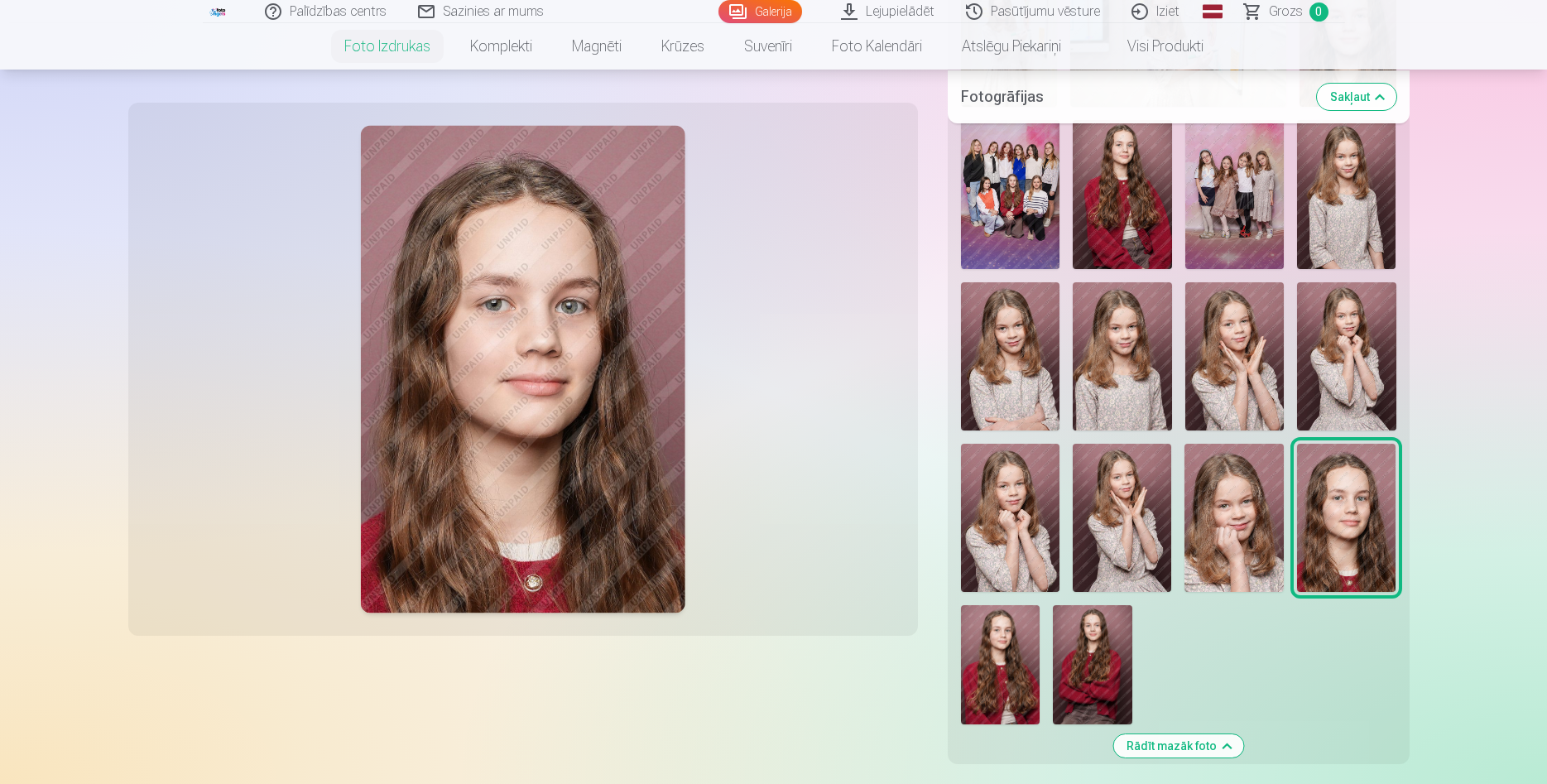
click at [1014, 654] on img at bounding box center [1001, 665] width 80 height 119
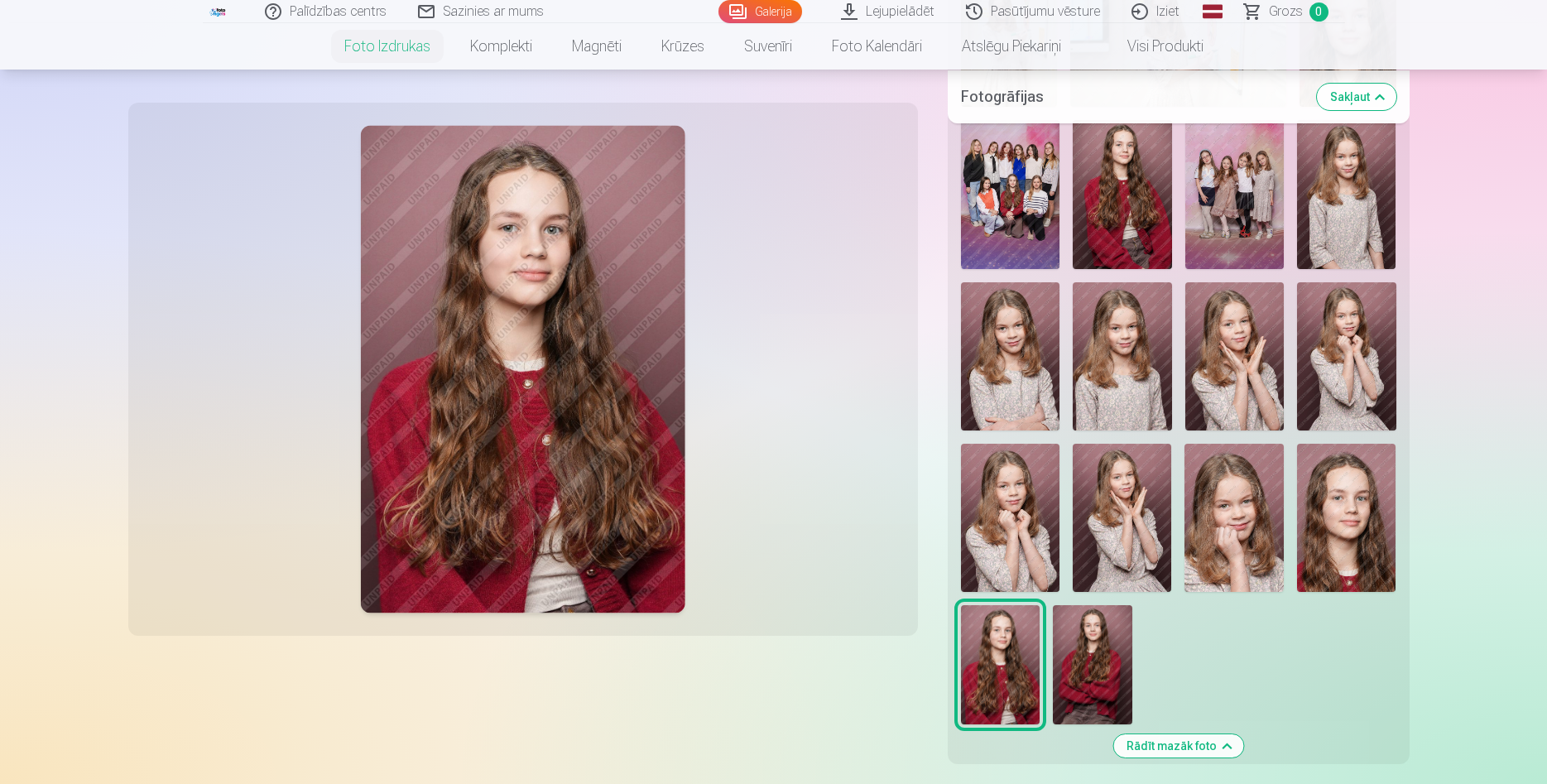
click at [1109, 669] on img at bounding box center [1093, 665] width 80 height 119
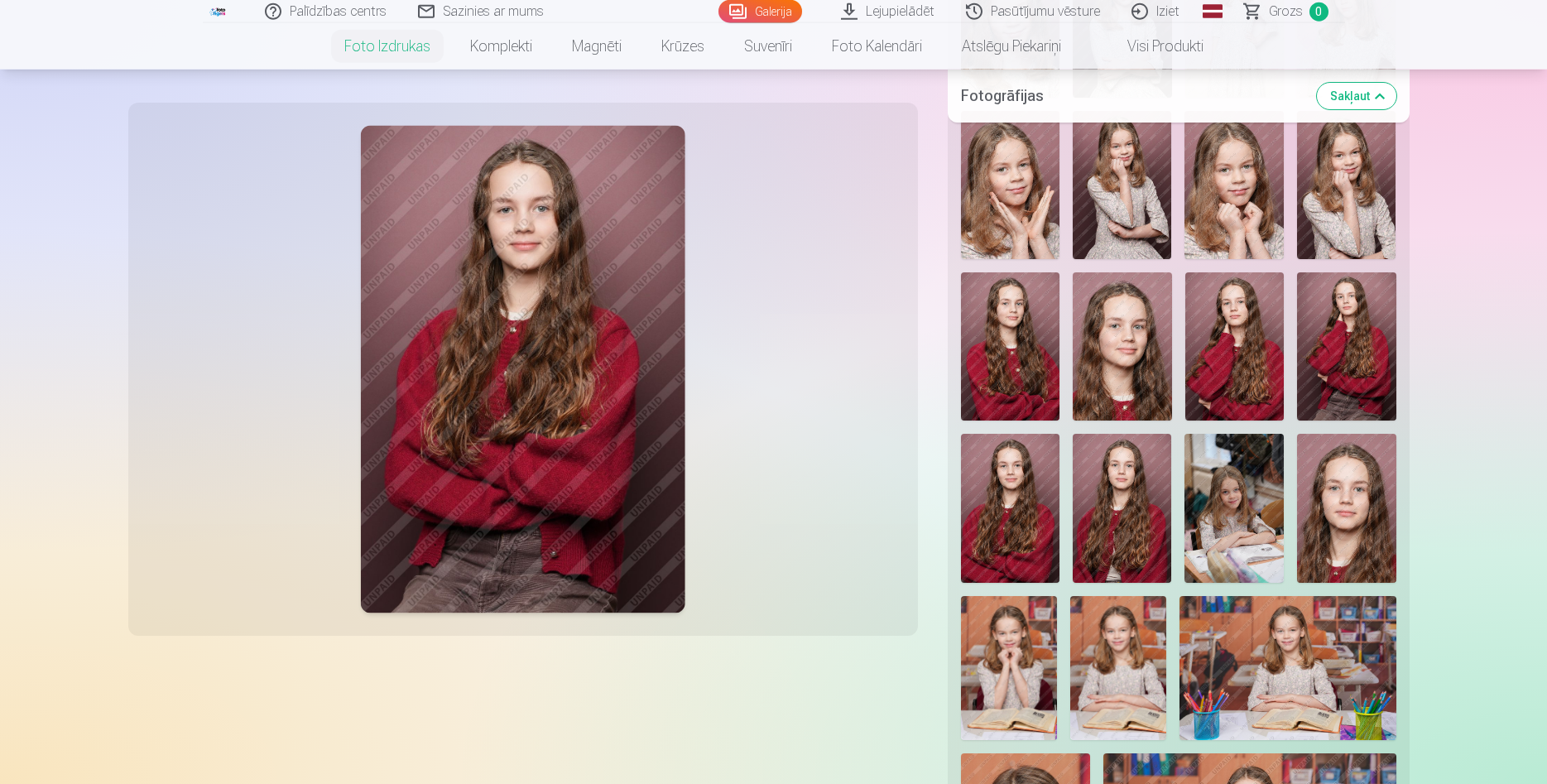
scroll to position [1773, 0]
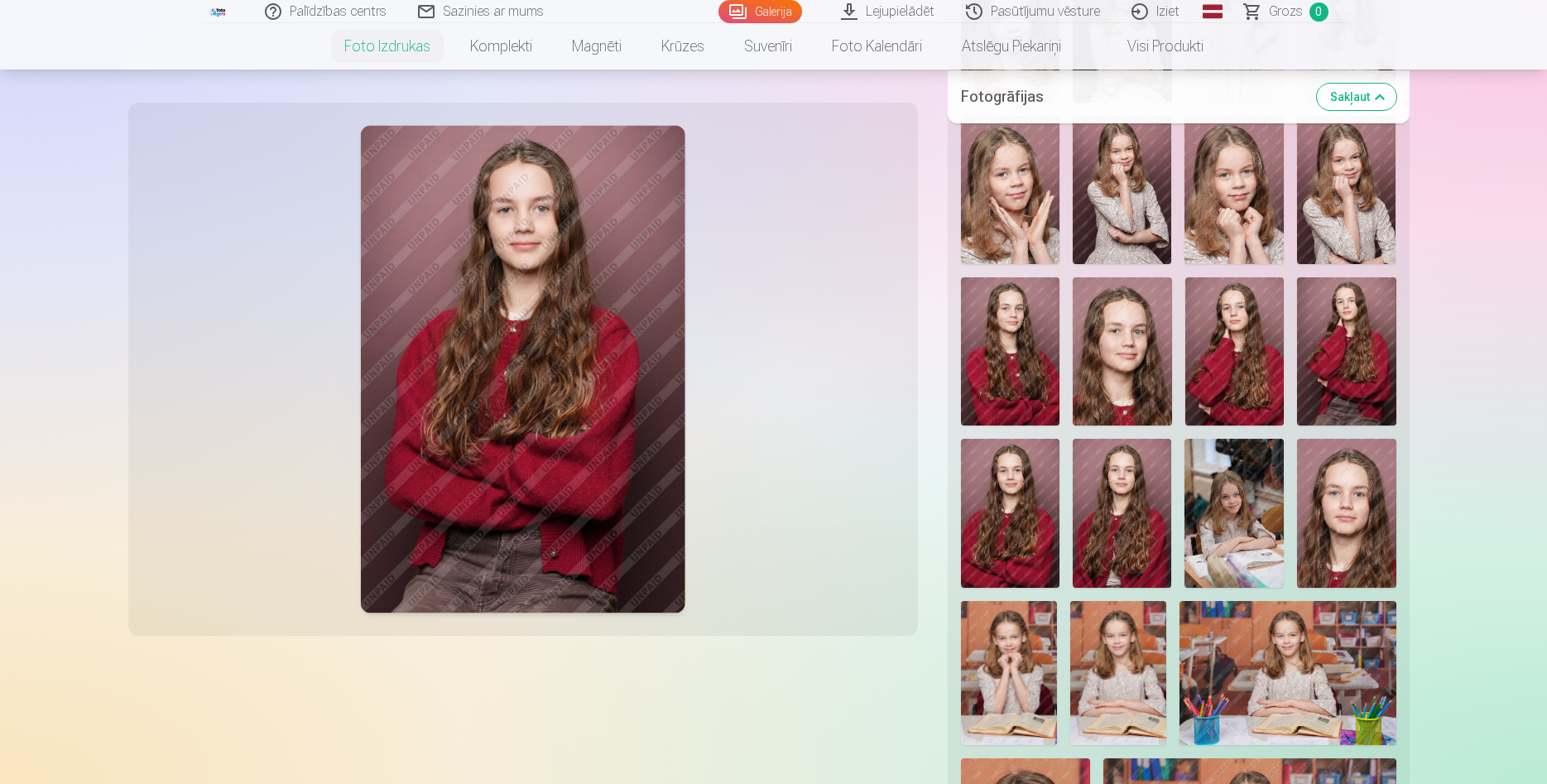
click at [1148, 521] on img at bounding box center [1121, 512] width 98 height 148
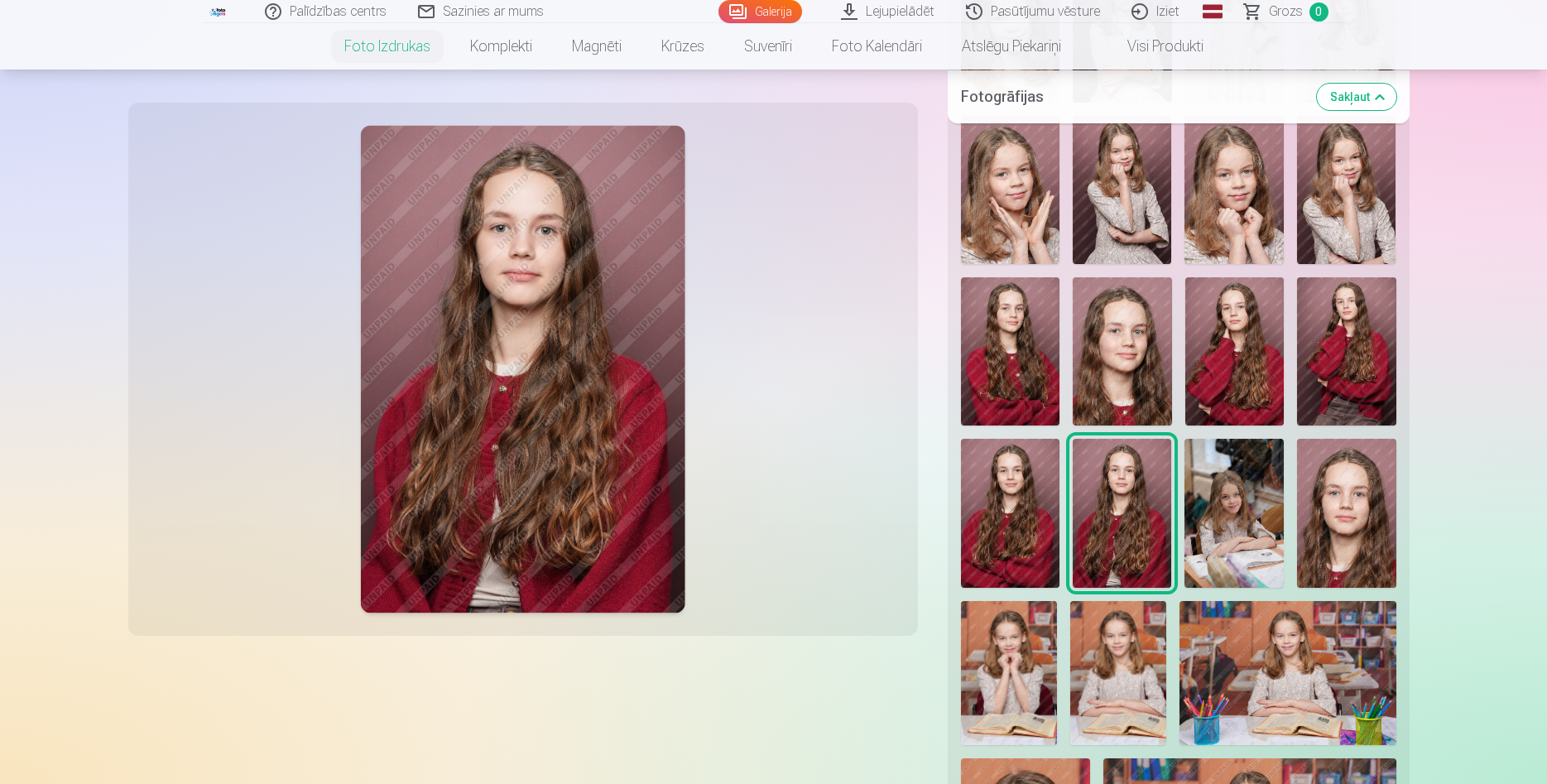
click at [998, 510] on img at bounding box center [1010, 512] width 98 height 148
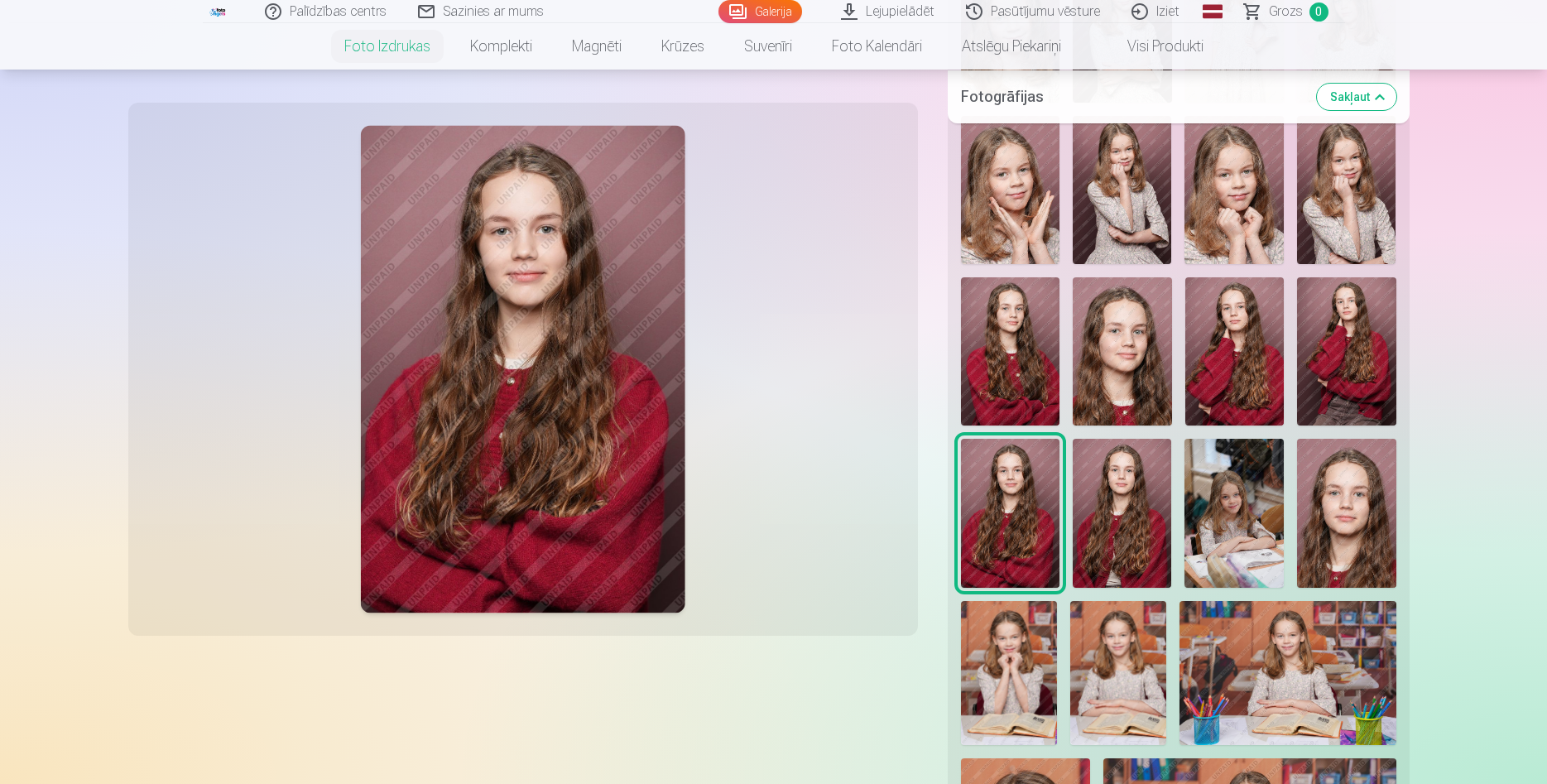
click at [1006, 340] on img at bounding box center [1010, 350] width 98 height 148
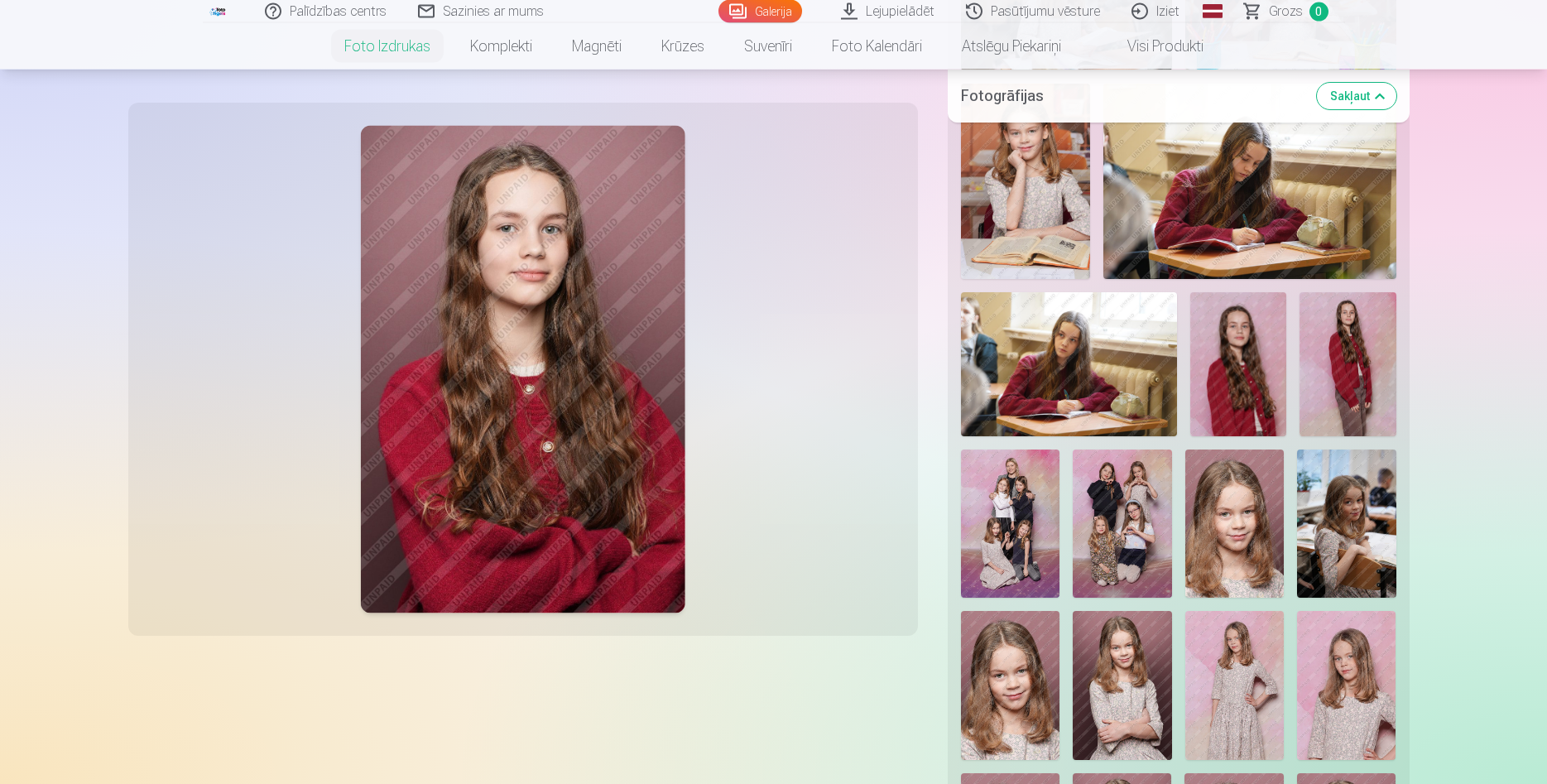
scroll to position [1097, 0]
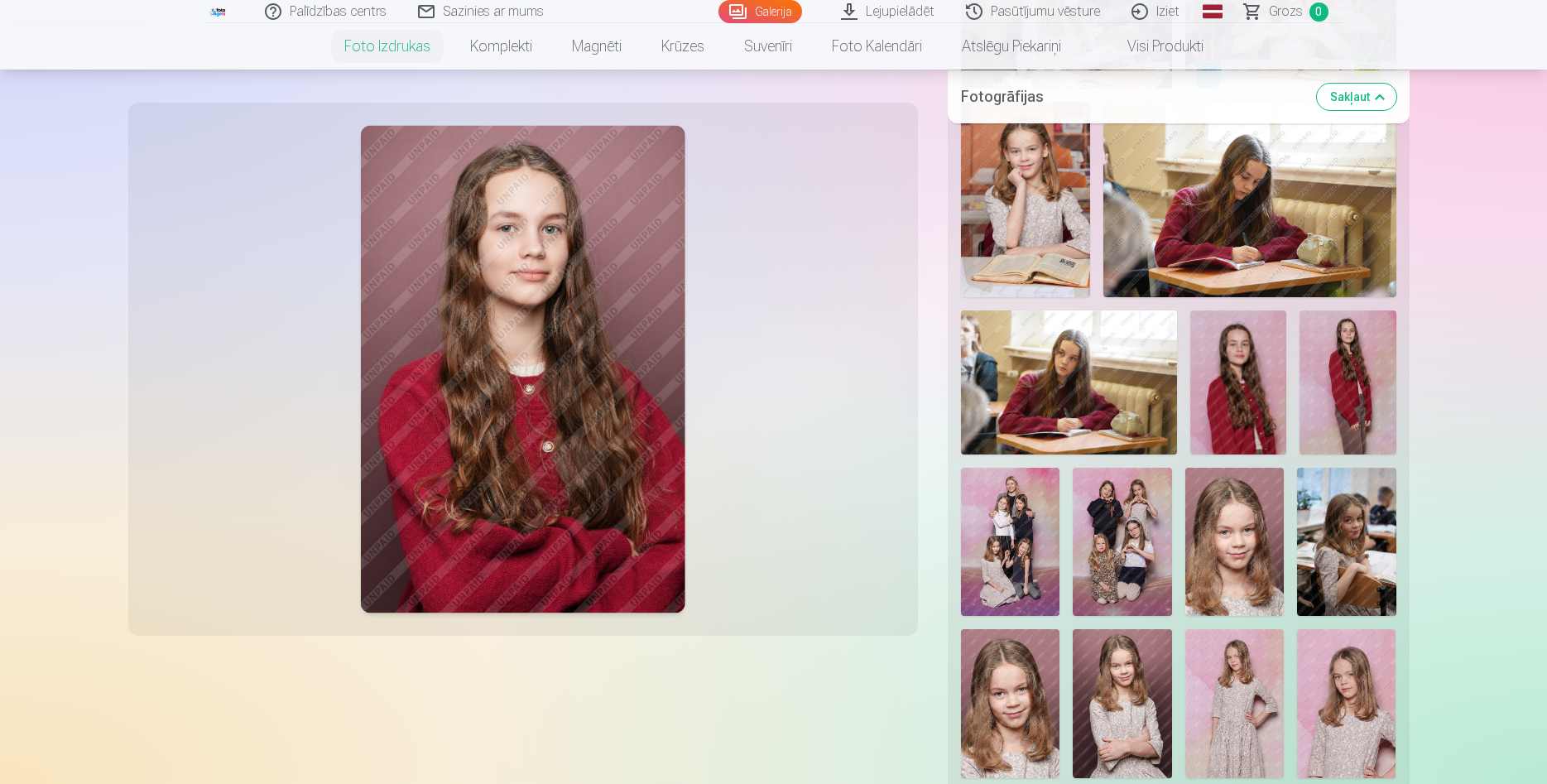
click at [1236, 376] on img at bounding box center [1238, 382] width 96 height 144
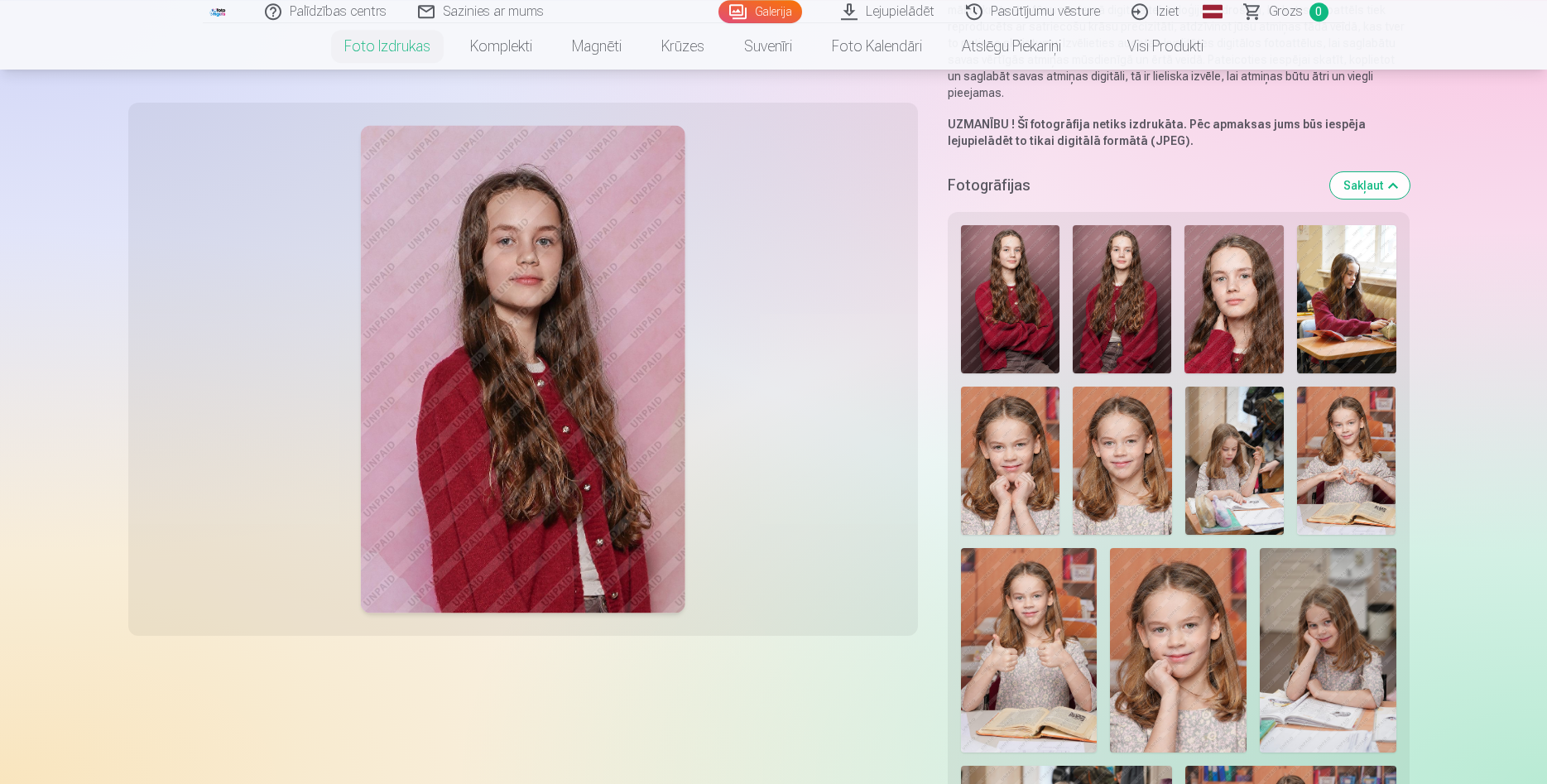
scroll to position [253, 0]
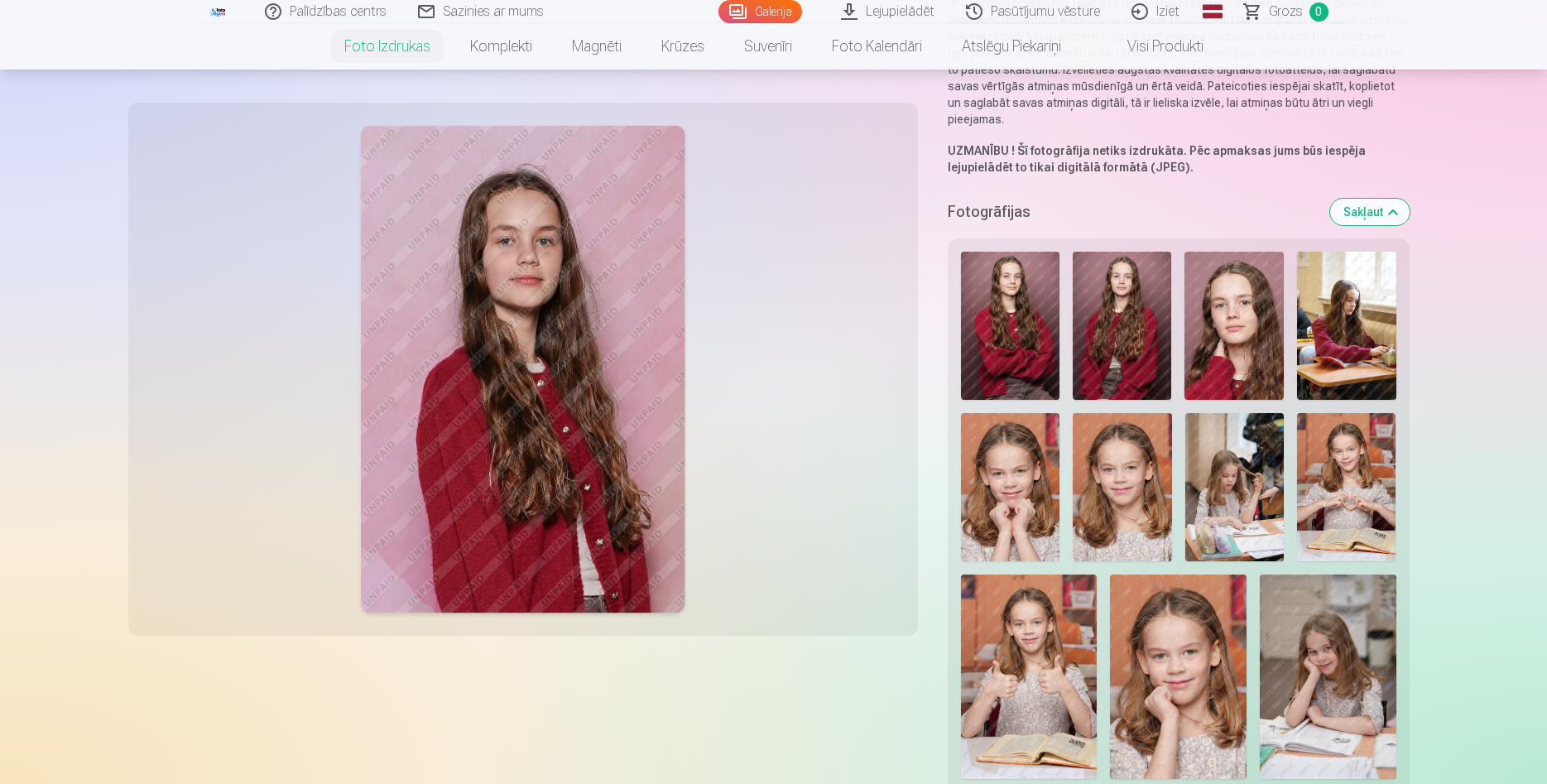
click at [1019, 334] on img at bounding box center [1010, 325] width 98 height 148
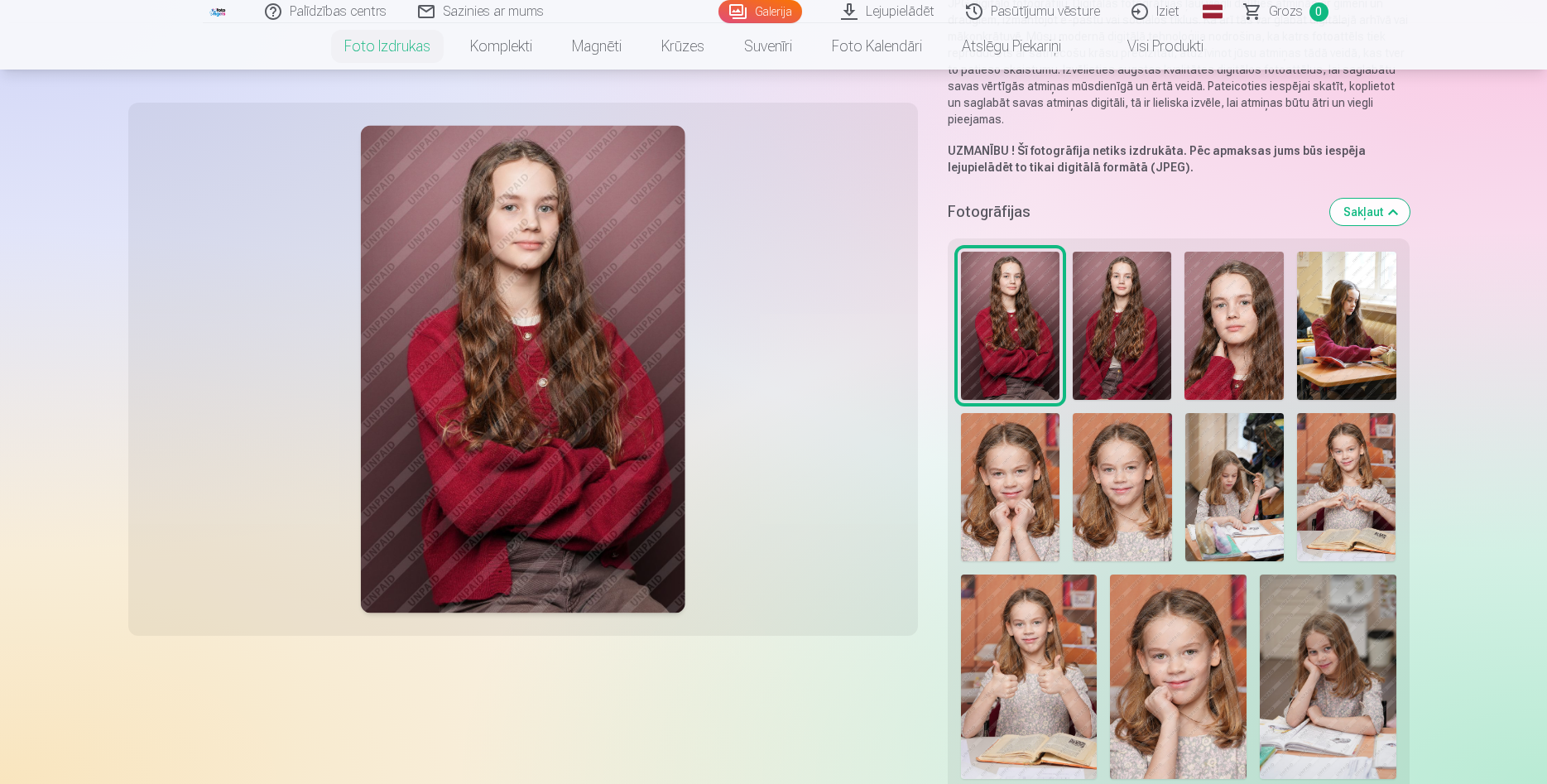
click at [1100, 327] on img at bounding box center [1121, 325] width 98 height 148
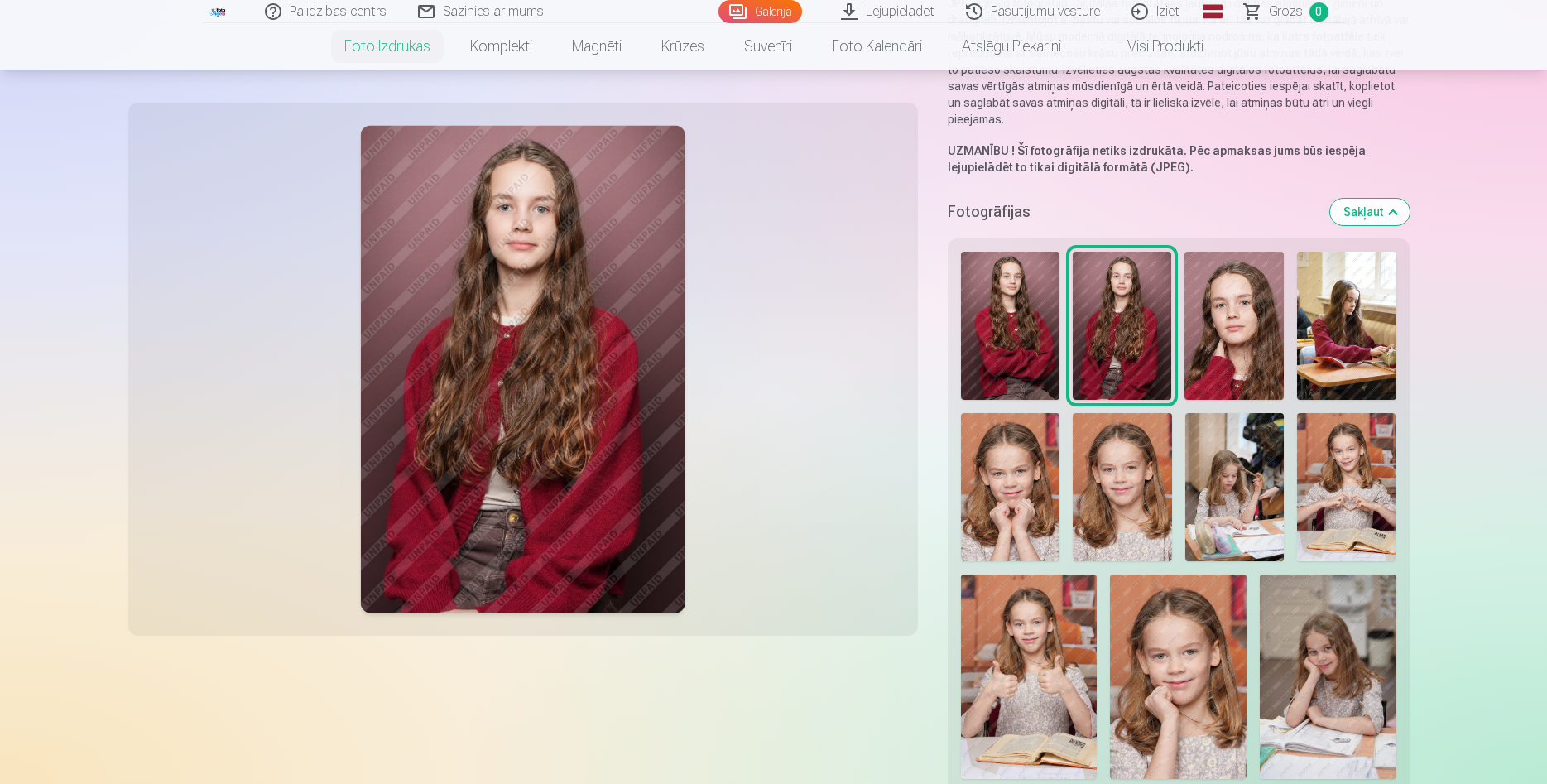
click at [1012, 329] on img at bounding box center [1010, 325] width 98 height 148
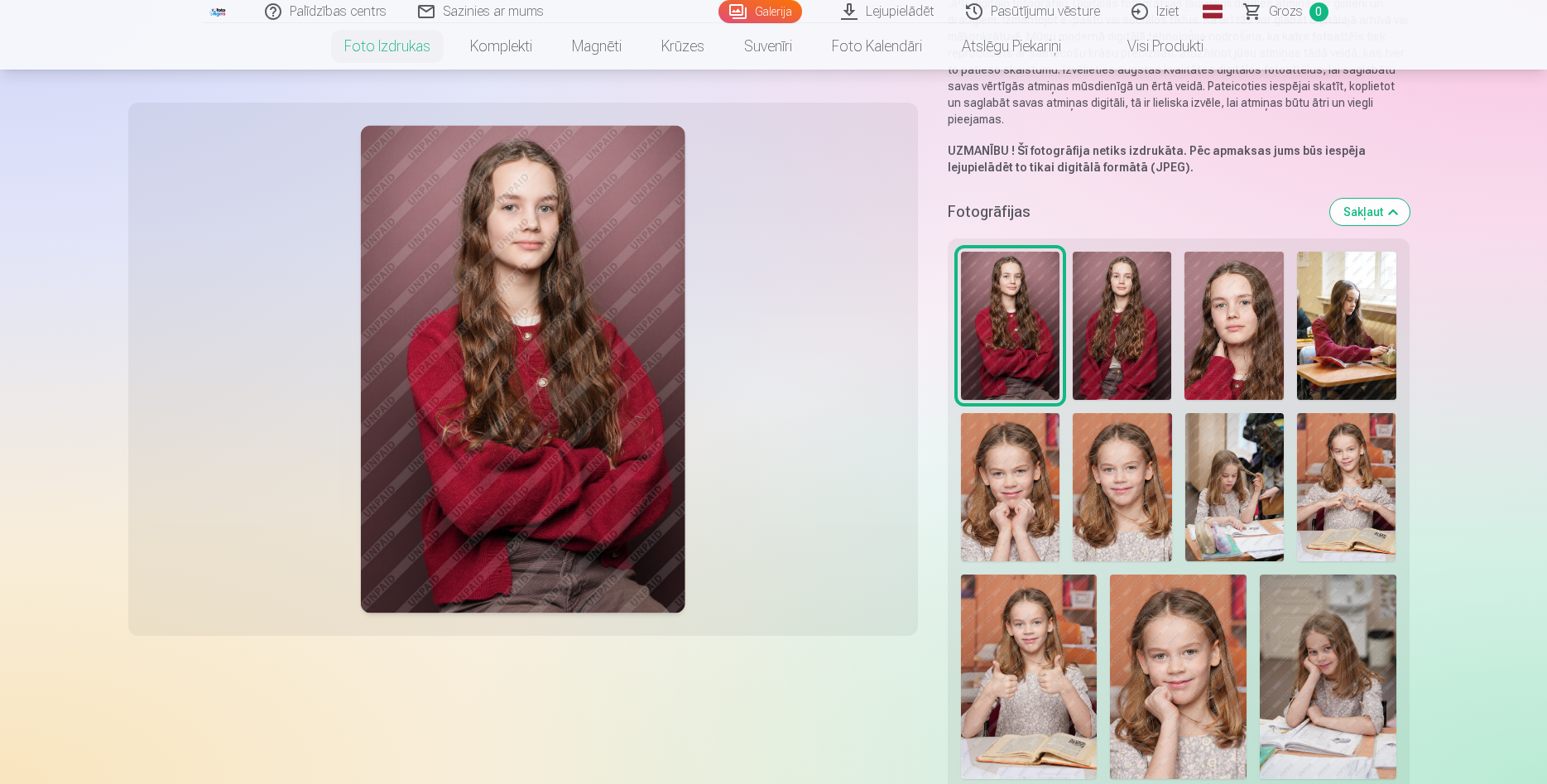
click at [1142, 360] on img at bounding box center [1121, 325] width 98 height 148
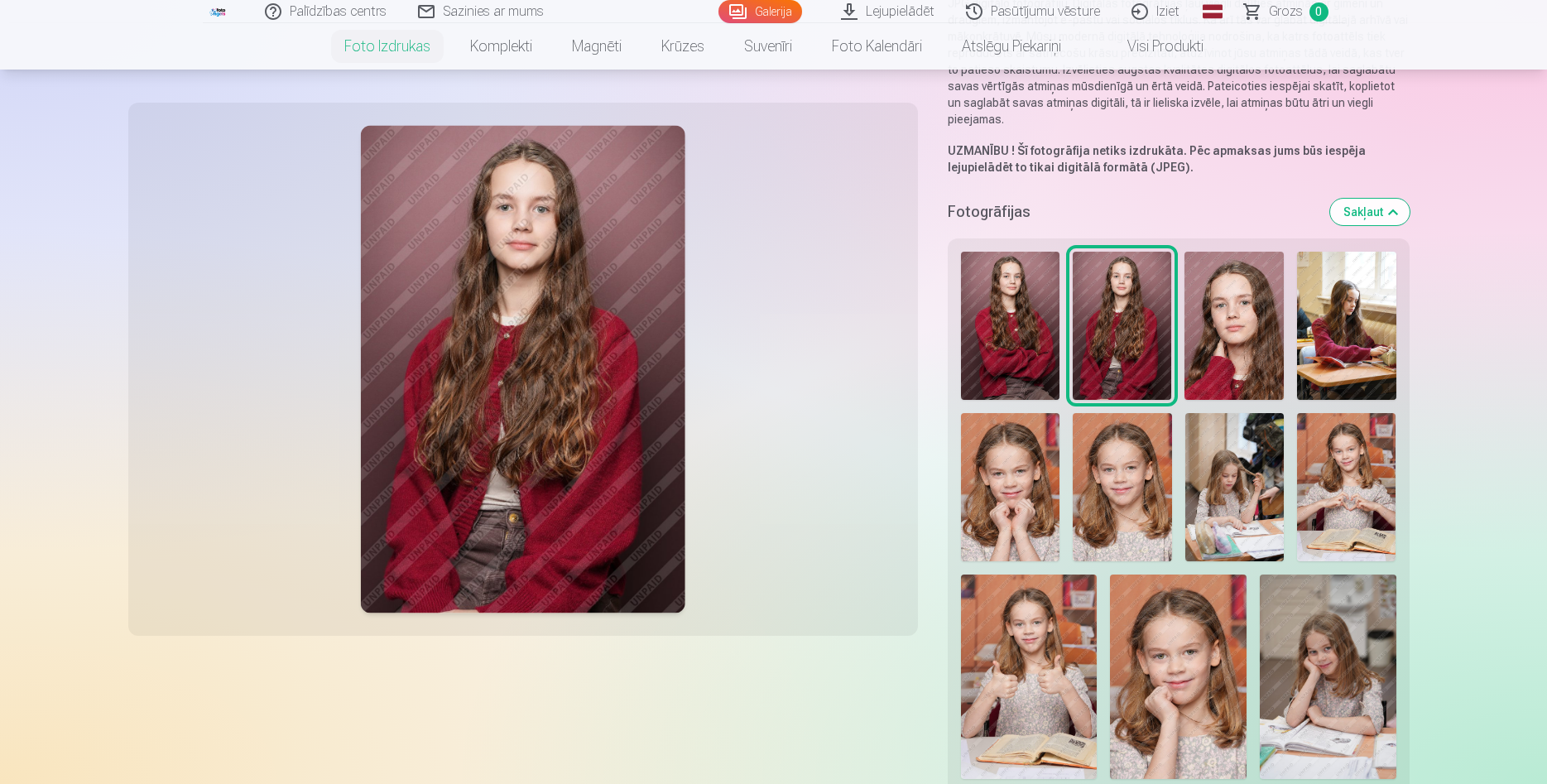
click at [1024, 324] on img at bounding box center [1010, 325] width 98 height 148
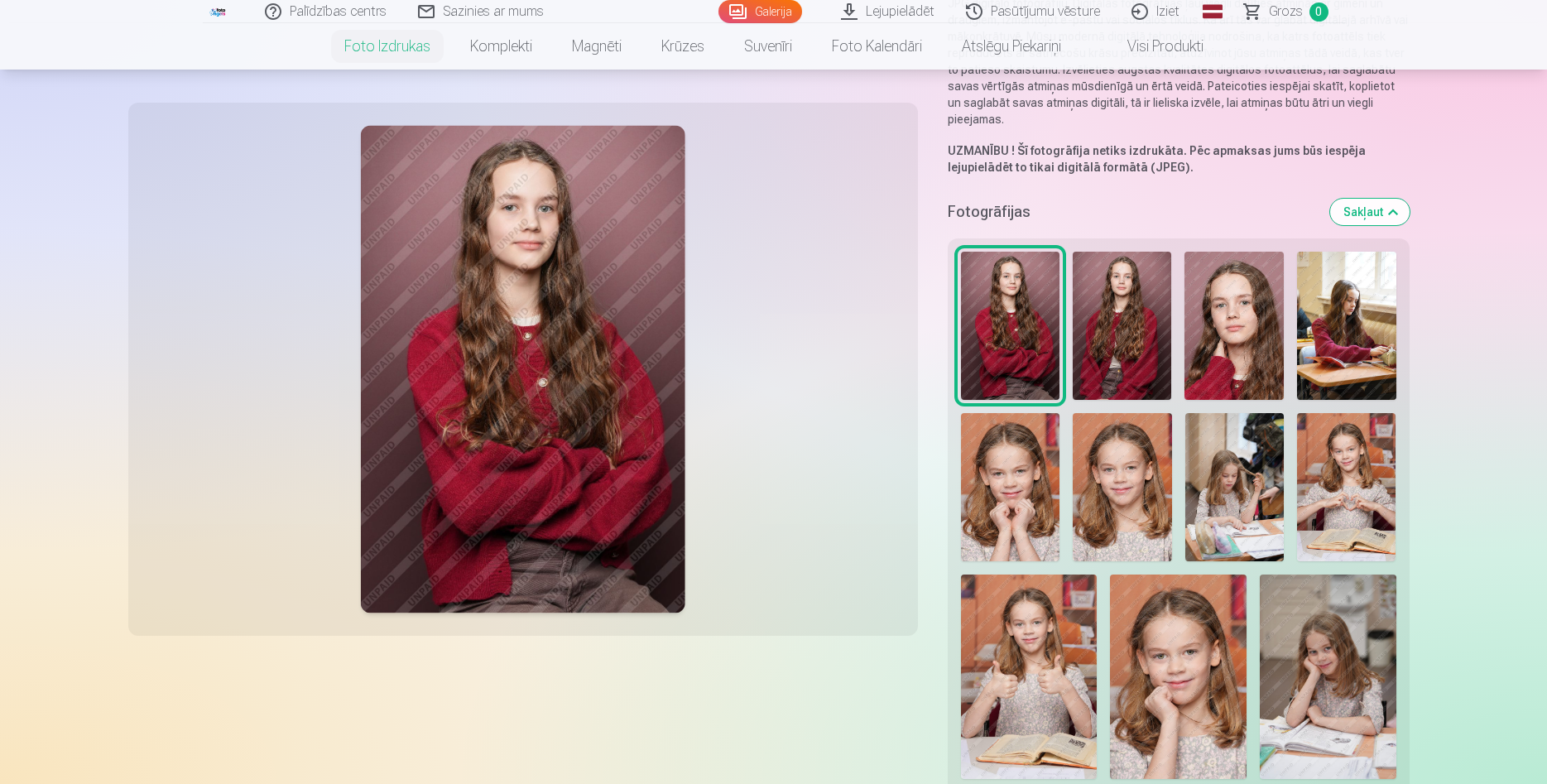
click at [1265, 324] on img at bounding box center [1235, 325] width 99 height 148
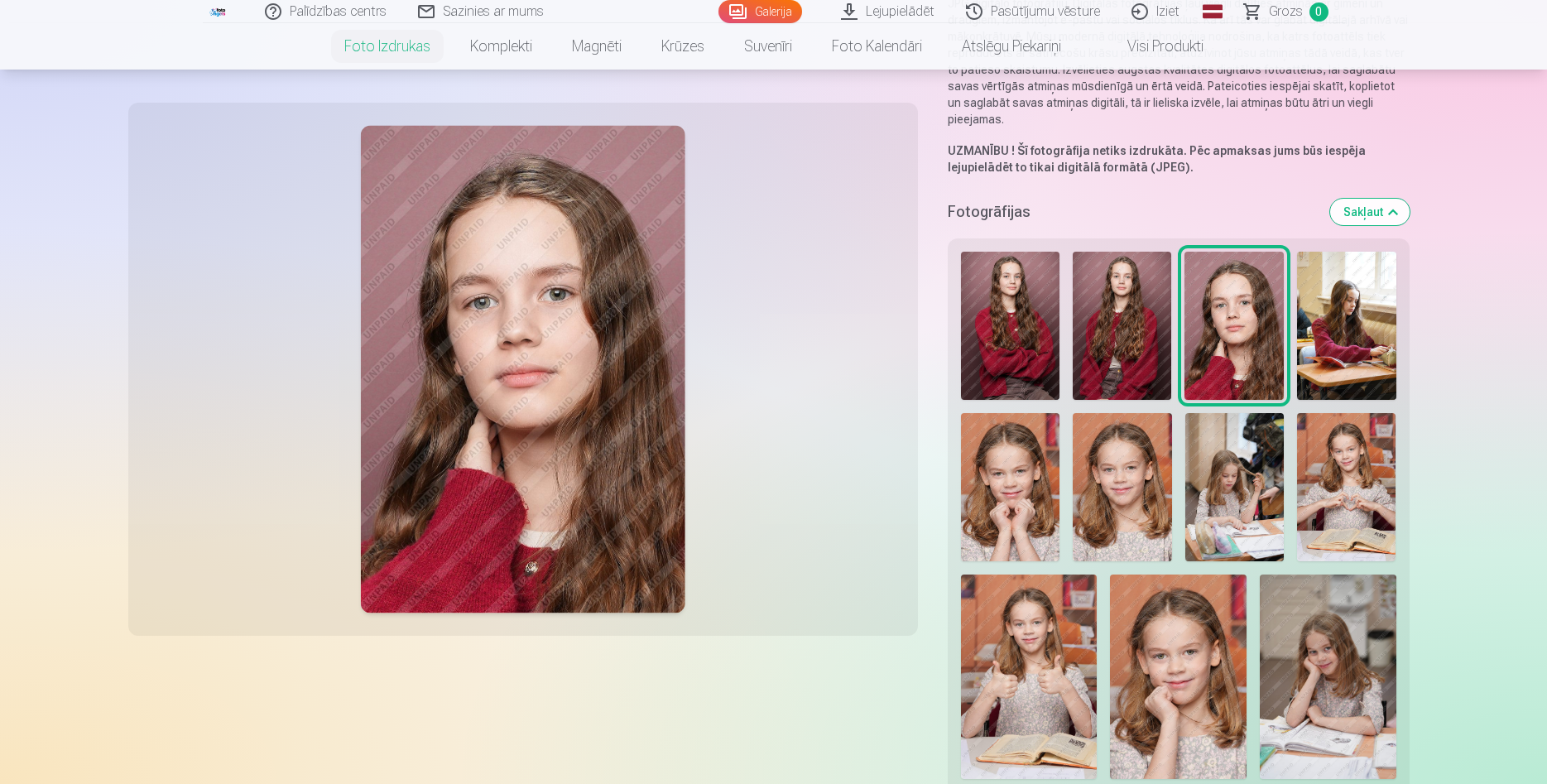
click at [1010, 335] on img at bounding box center [1010, 325] width 98 height 148
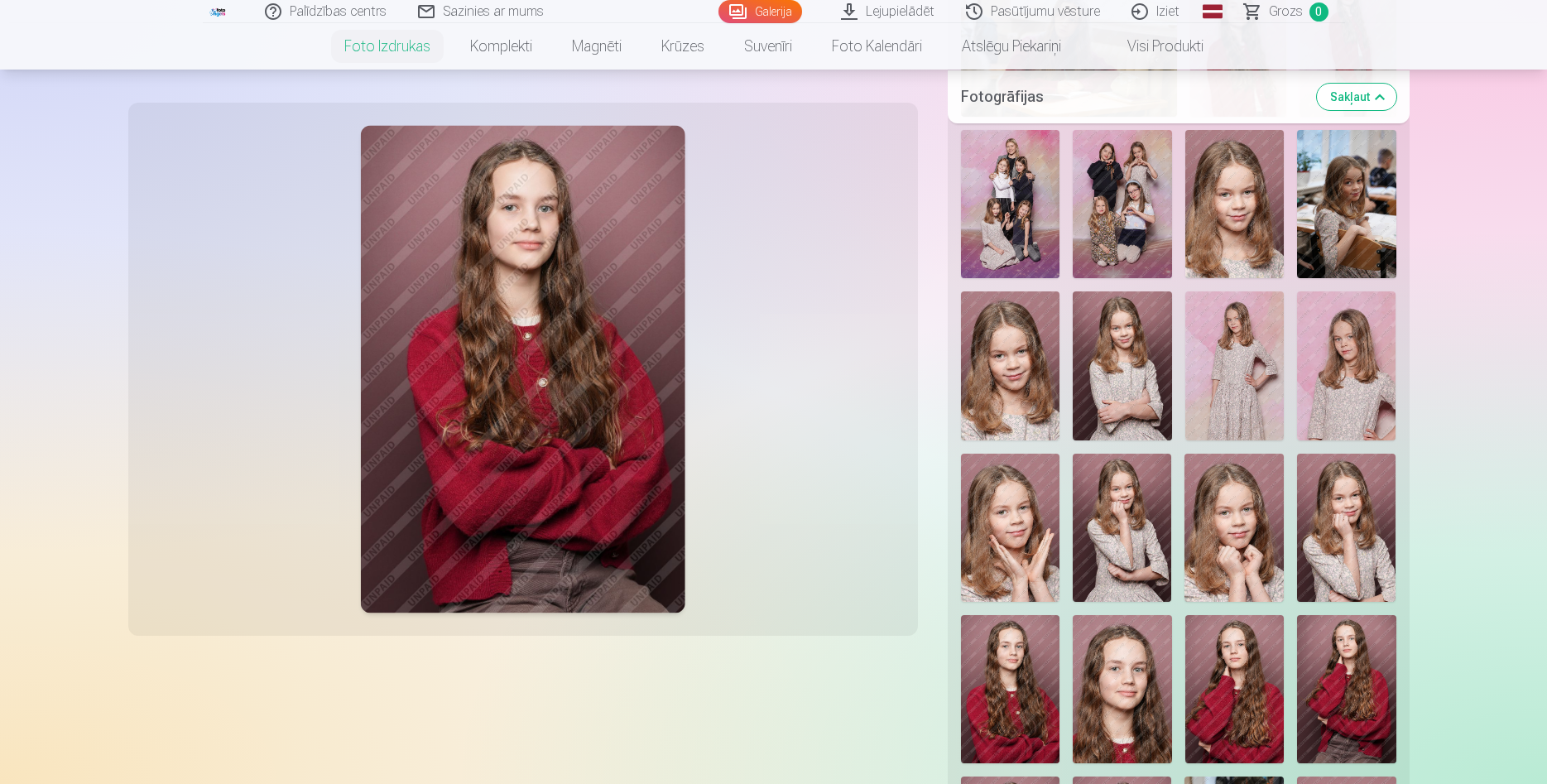
scroll to position [1773, 0]
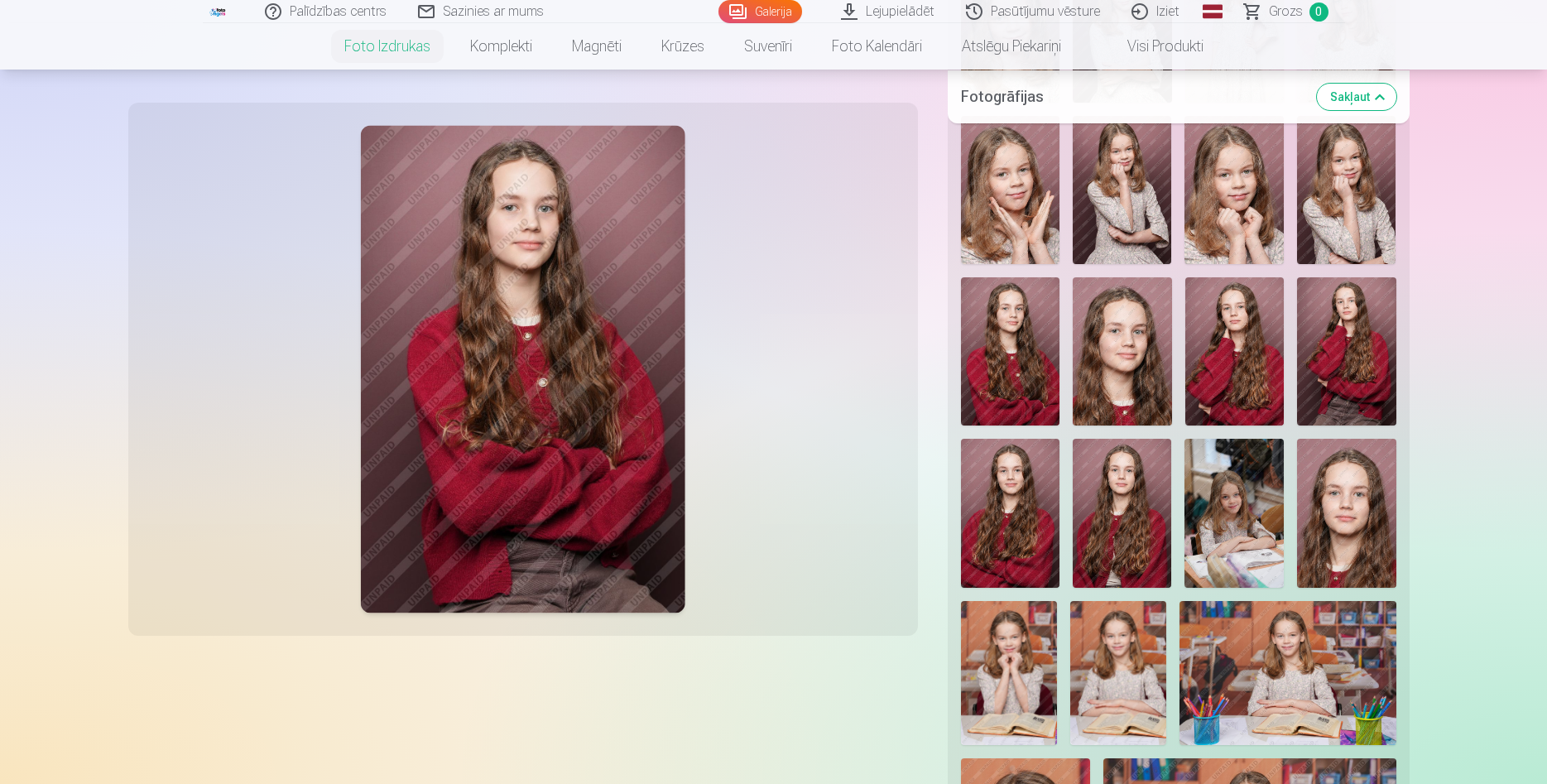
click at [1012, 340] on img at bounding box center [1010, 350] width 98 height 148
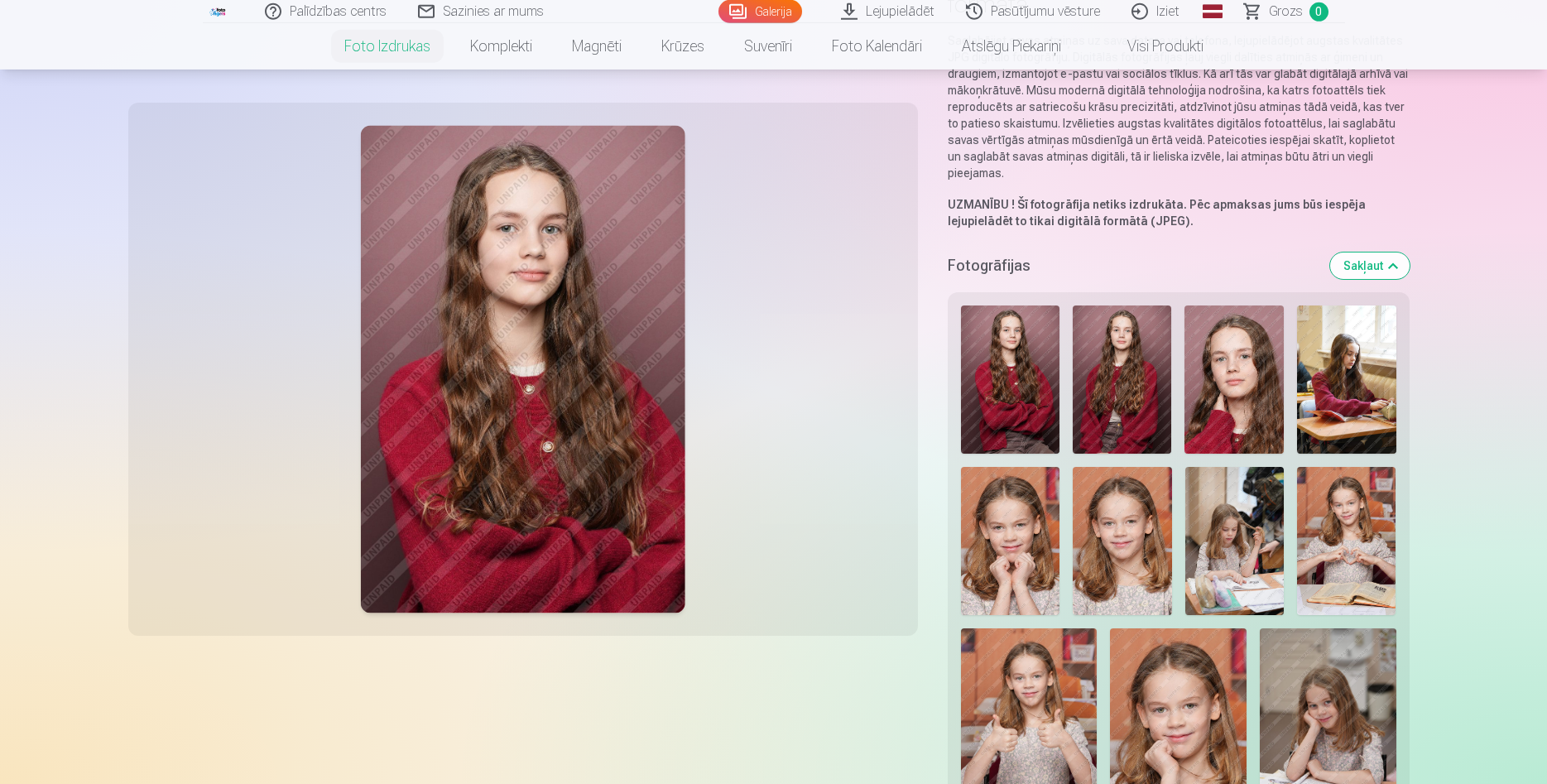
scroll to position [84, 0]
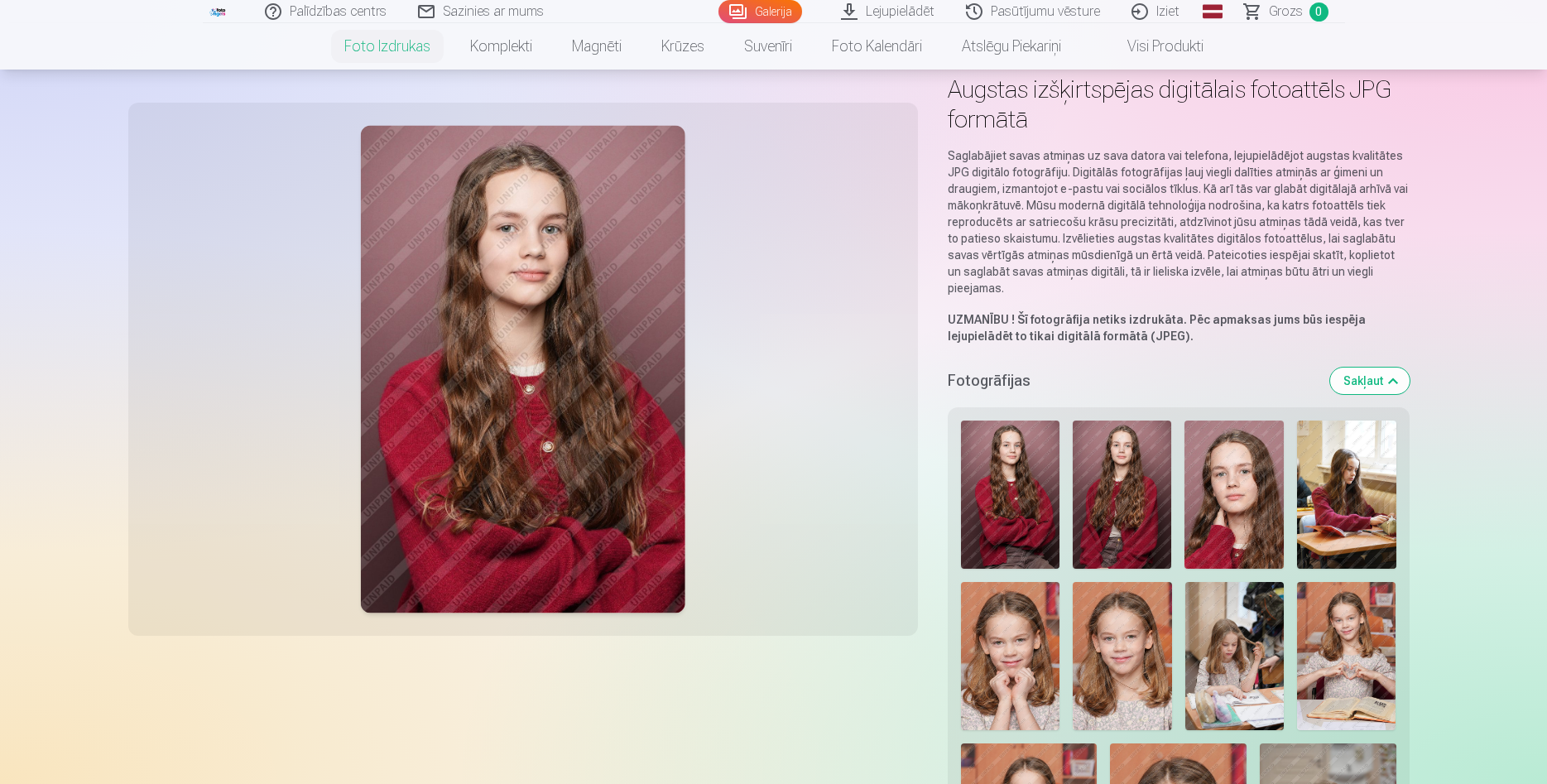
click at [1022, 473] on img at bounding box center [1010, 494] width 98 height 148
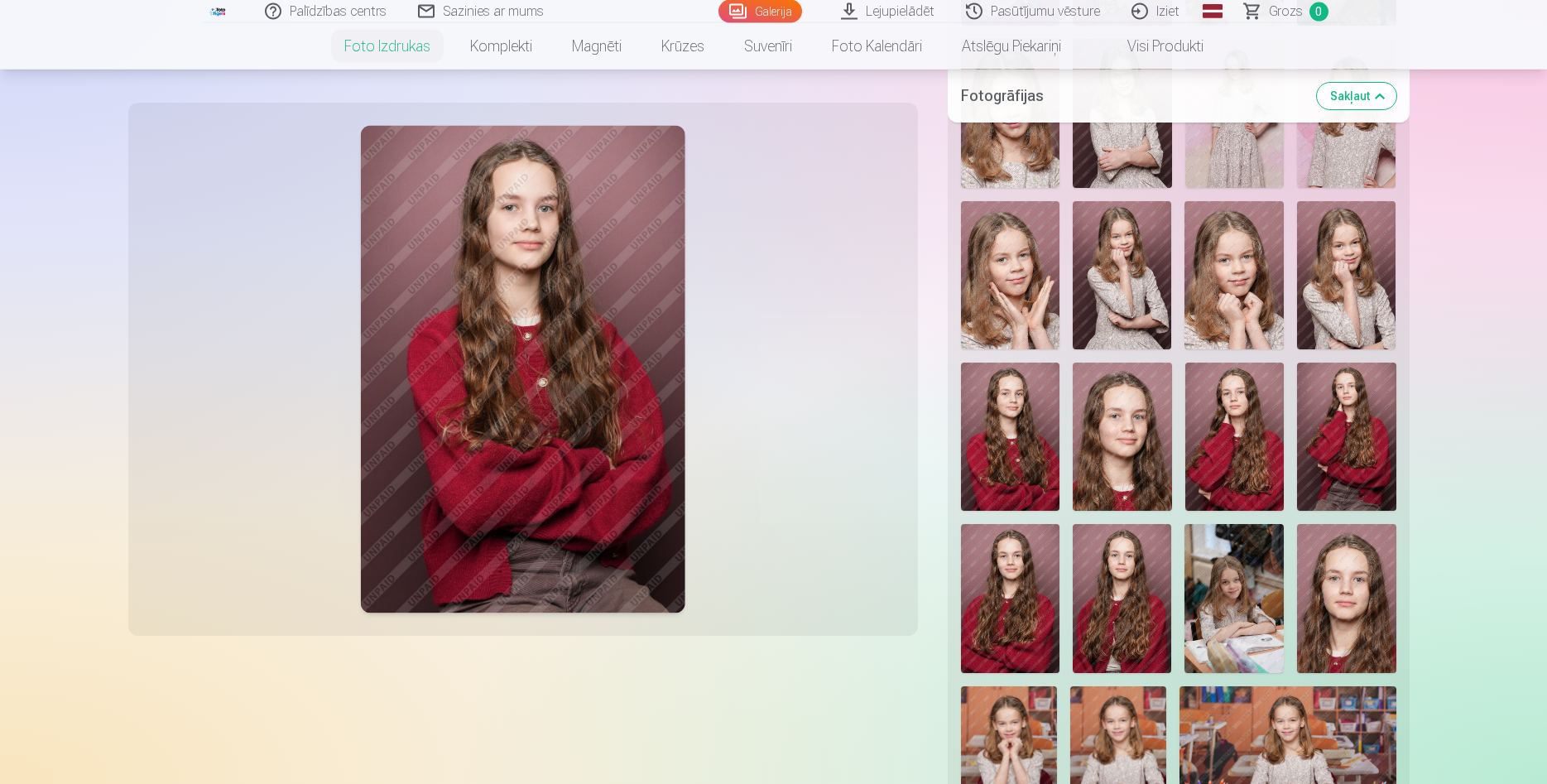
scroll to position [1688, 0]
click at [1132, 597] on img at bounding box center [1121, 596] width 98 height 148
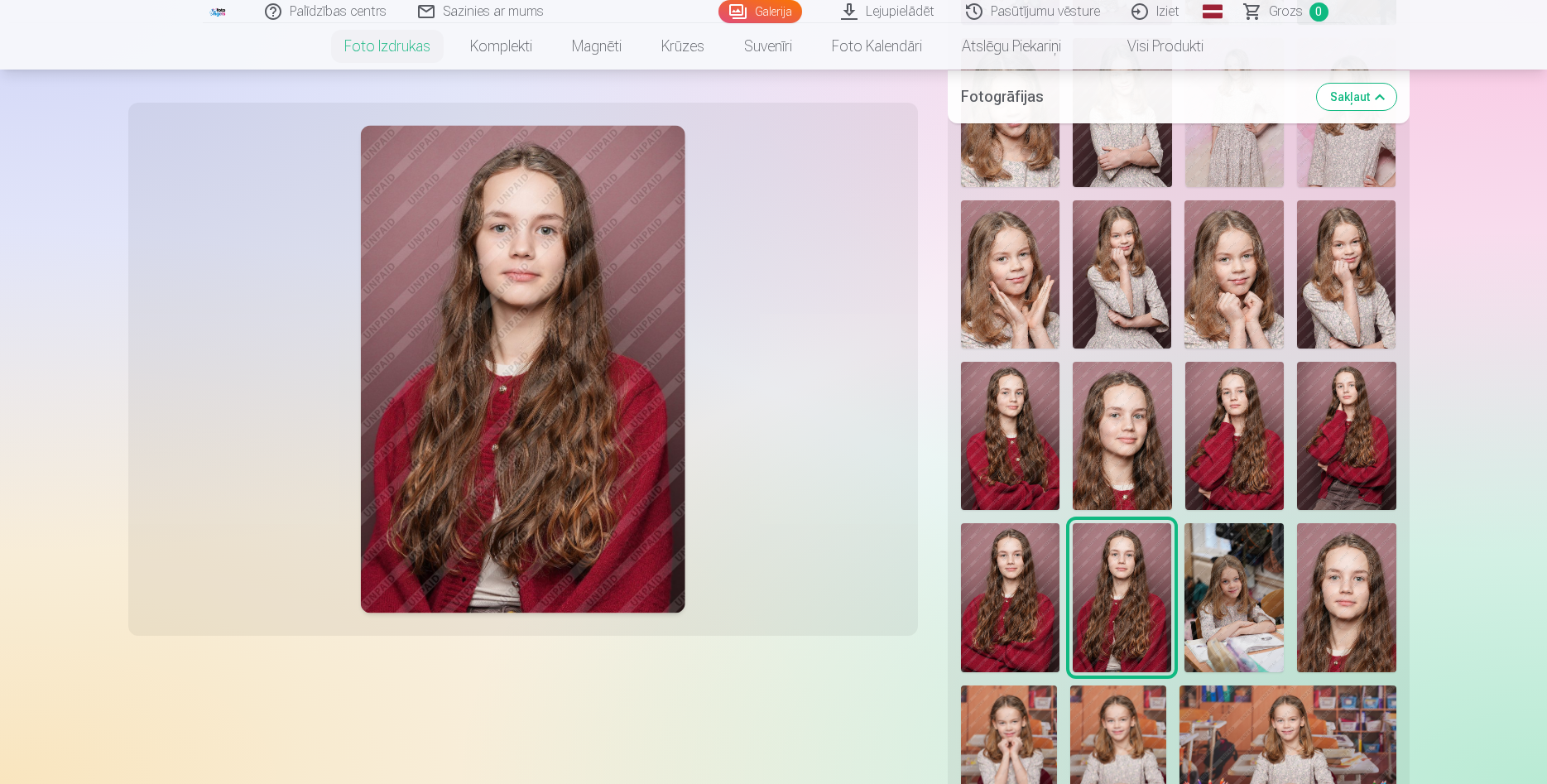
click at [1035, 591] on img at bounding box center [1010, 596] width 98 height 148
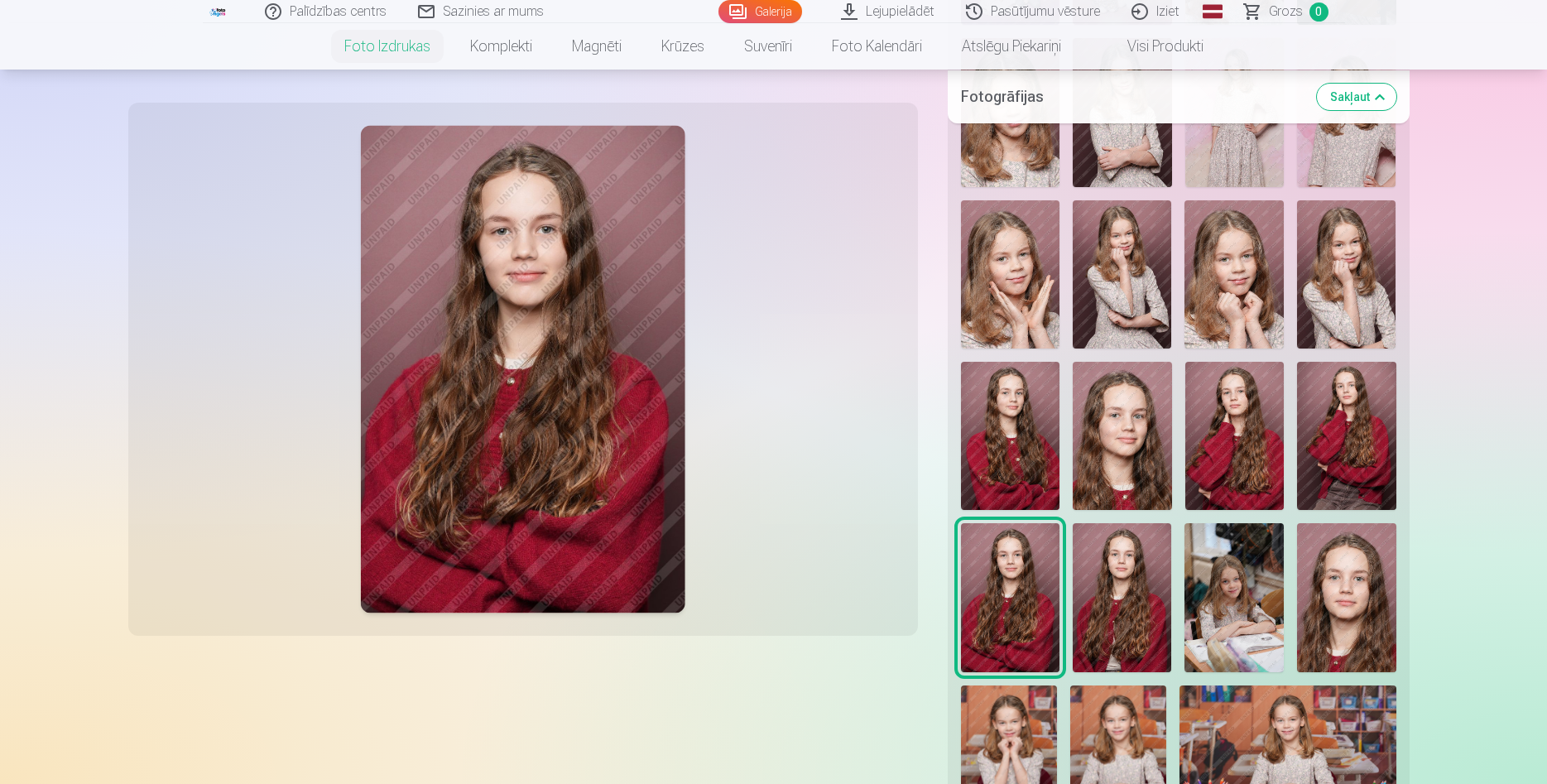
click at [1030, 450] on img at bounding box center [1010, 435] width 98 height 148
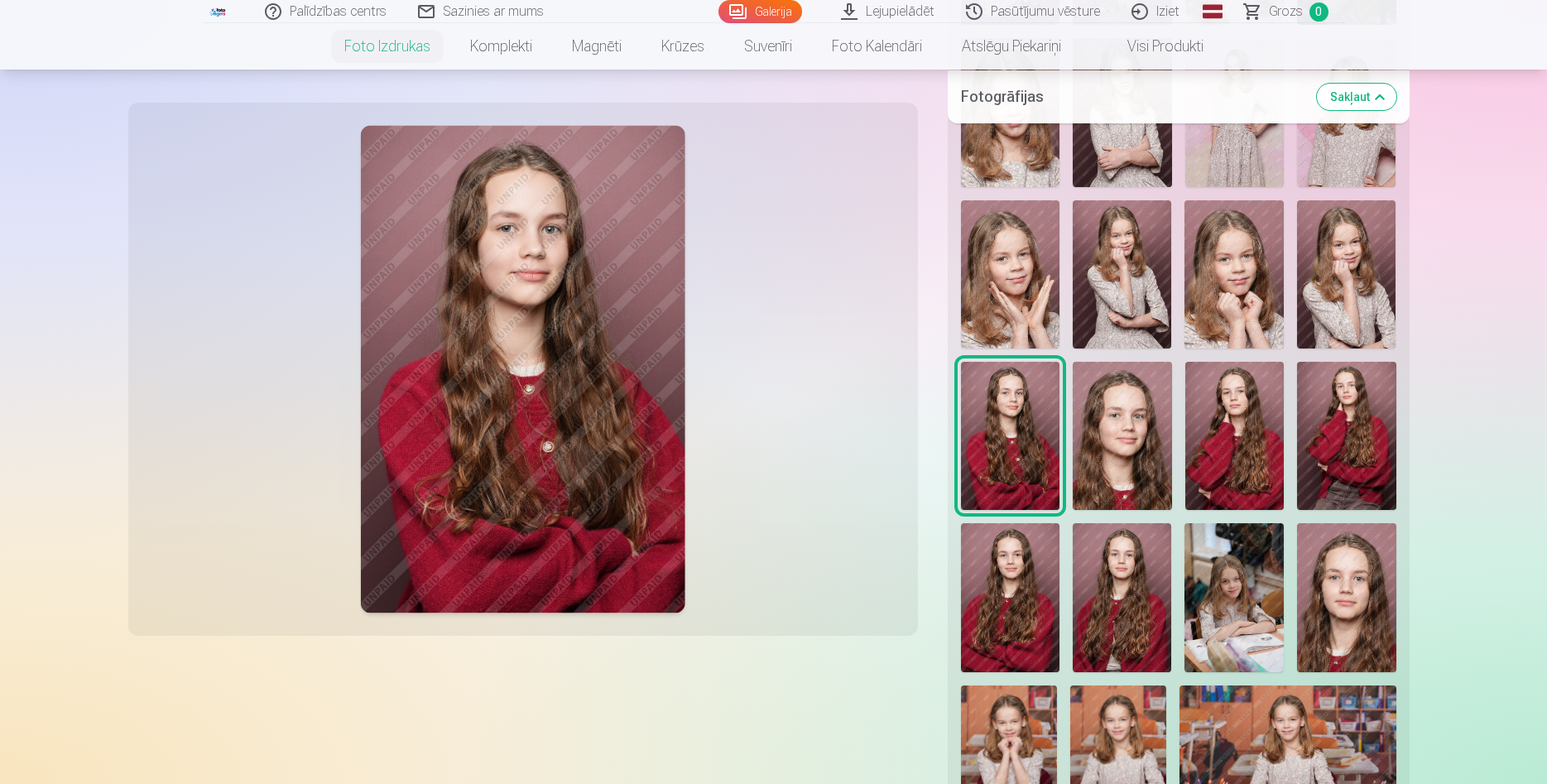
click at [1218, 441] on img at bounding box center [1235, 435] width 98 height 148
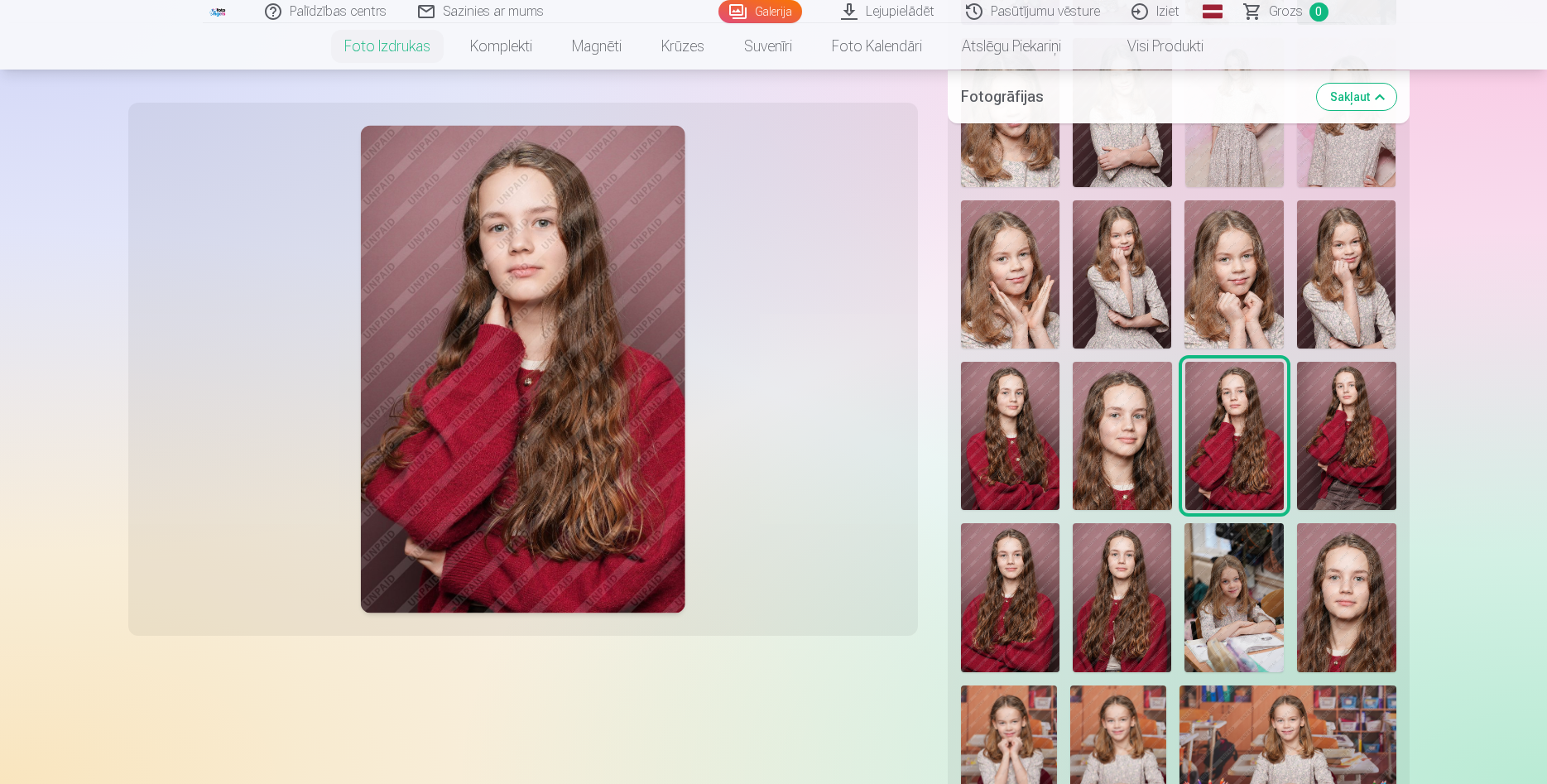
click at [1370, 425] on img at bounding box center [1347, 435] width 99 height 148
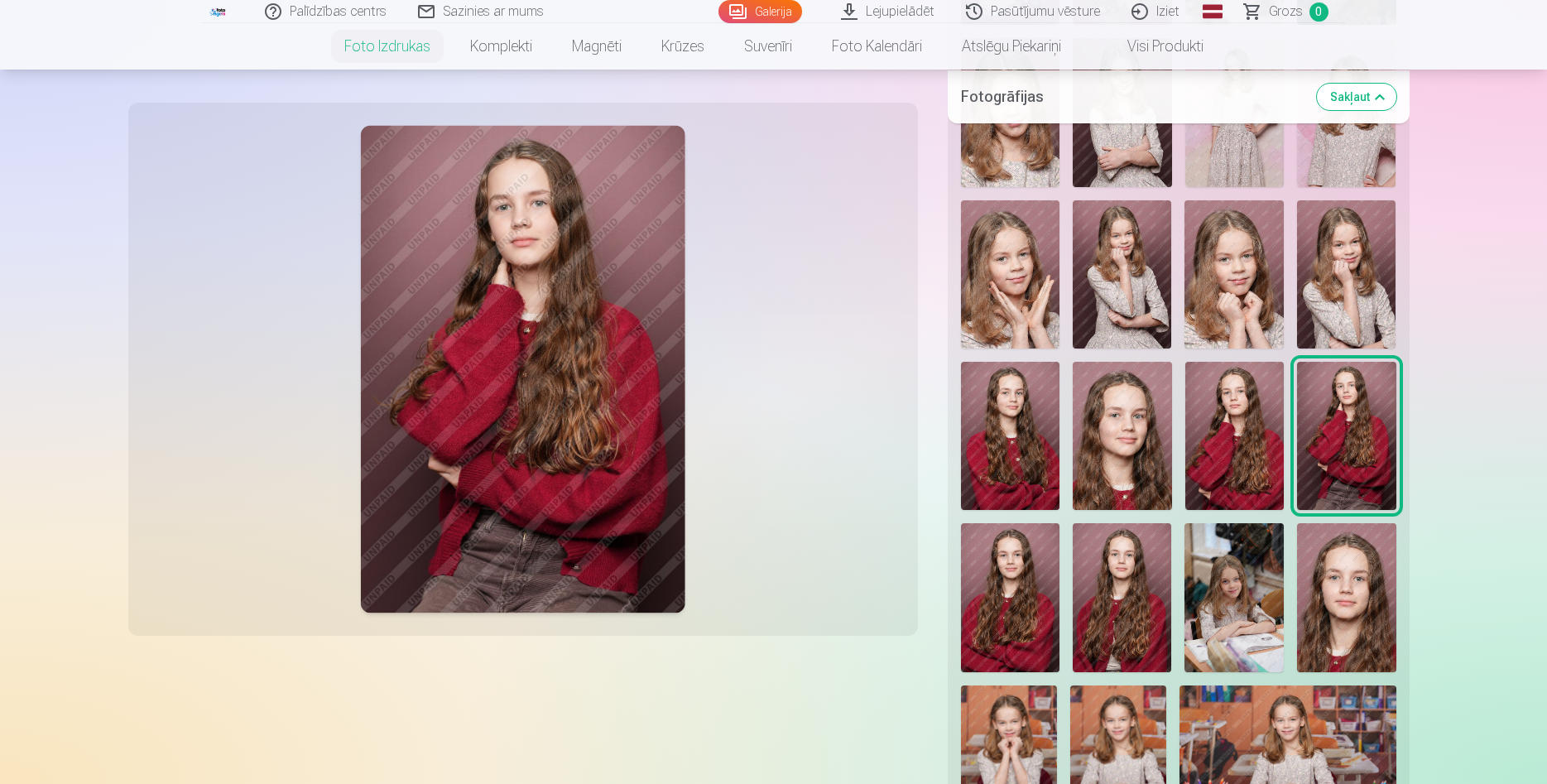
click at [1003, 434] on img at bounding box center [1010, 435] width 98 height 148
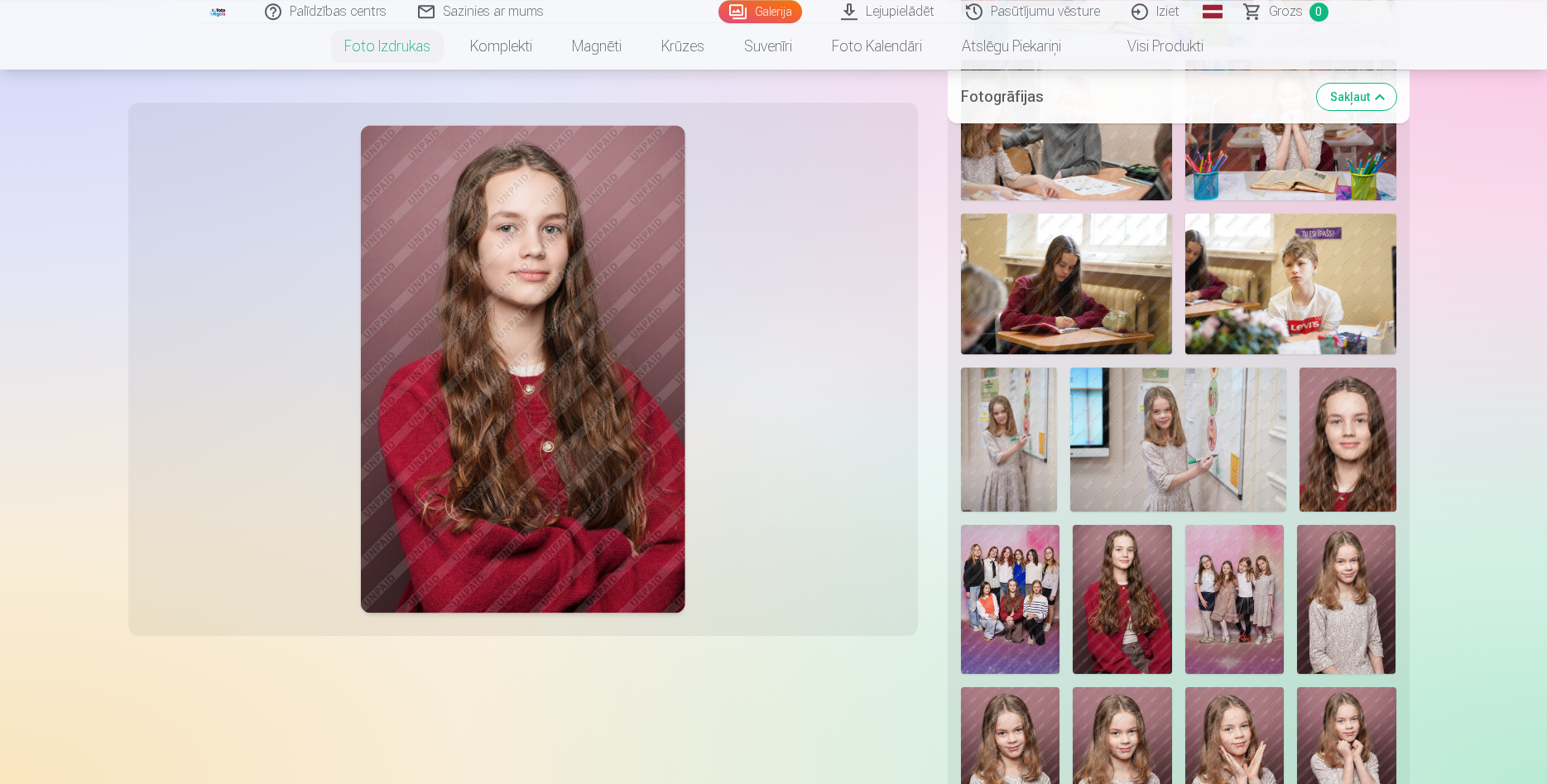
scroll to position [2955, 0]
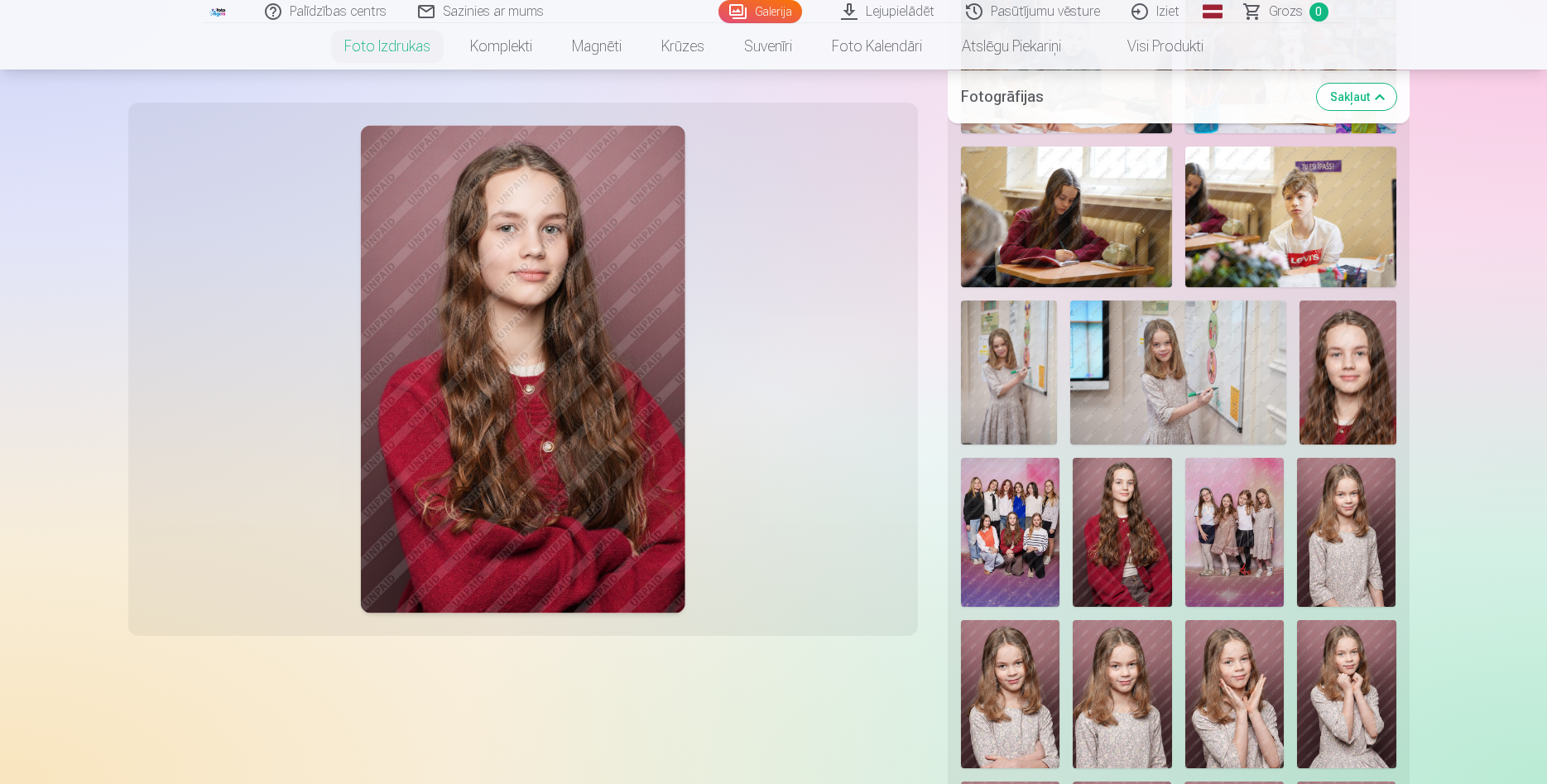
click at [1128, 556] on img at bounding box center [1122, 531] width 99 height 148
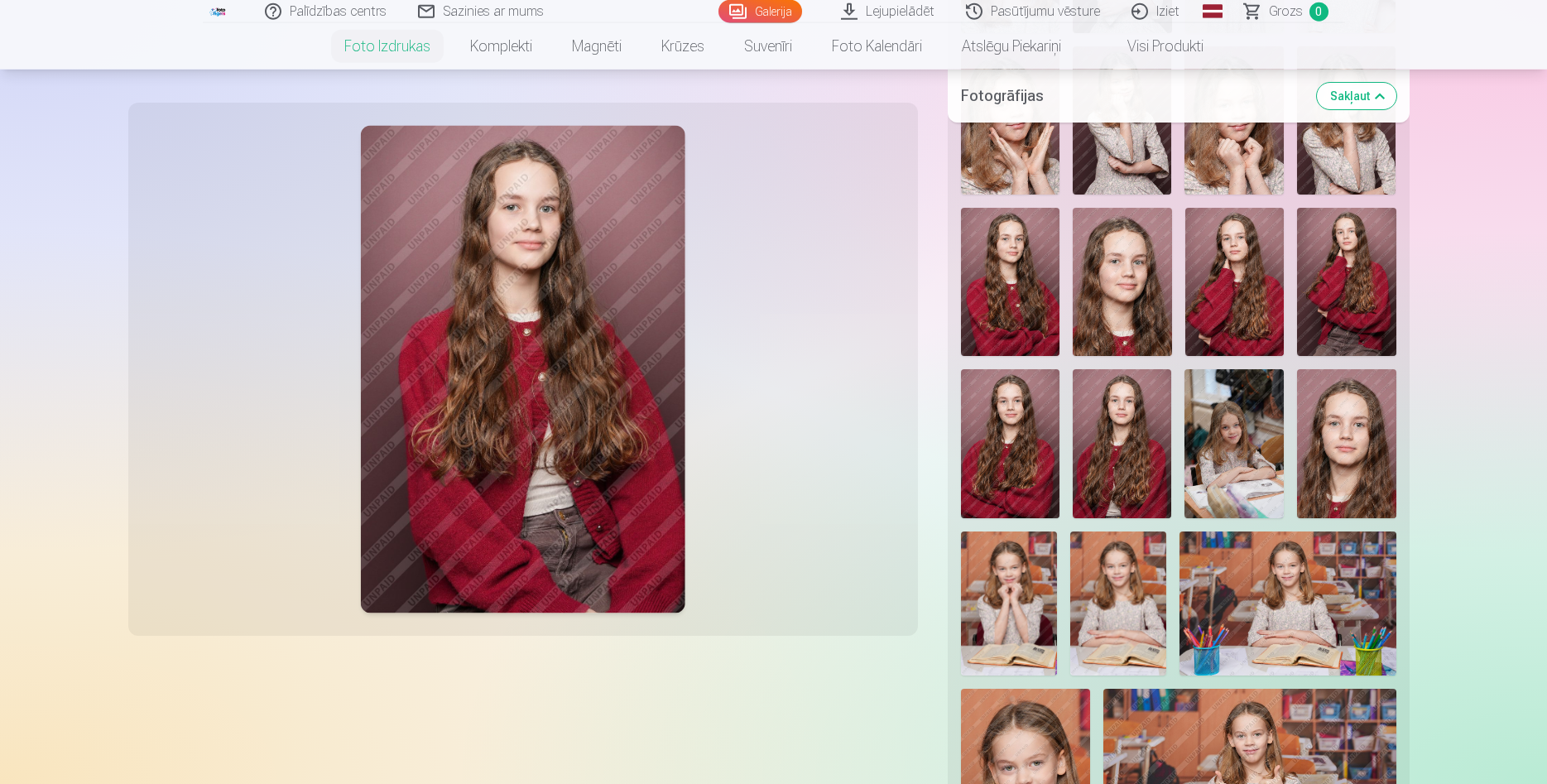
scroll to position [1773, 0]
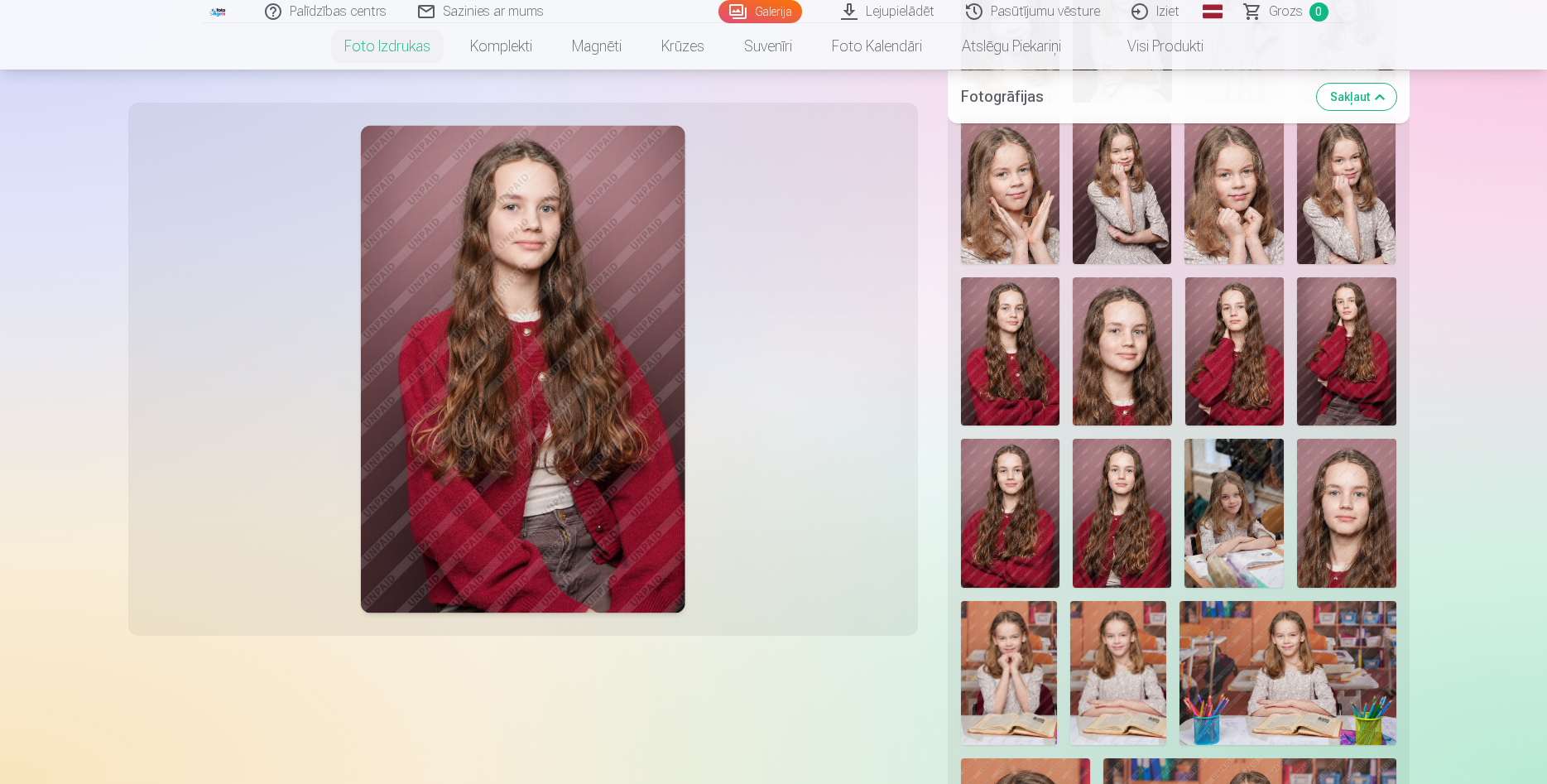
click at [1024, 354] on img at bounding box center [1010, 350] width 98 height 148
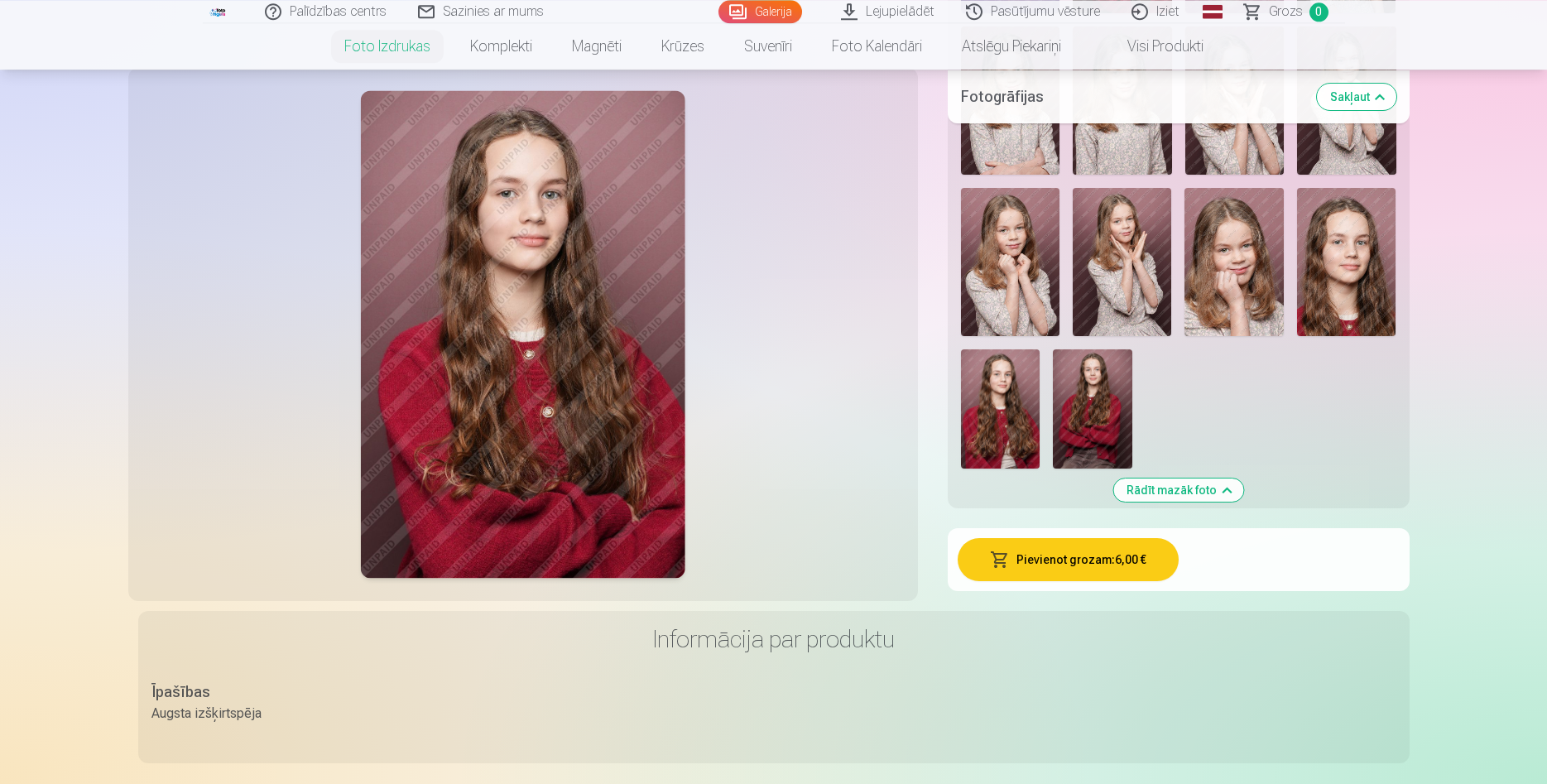
scroll to position [3546, 0]
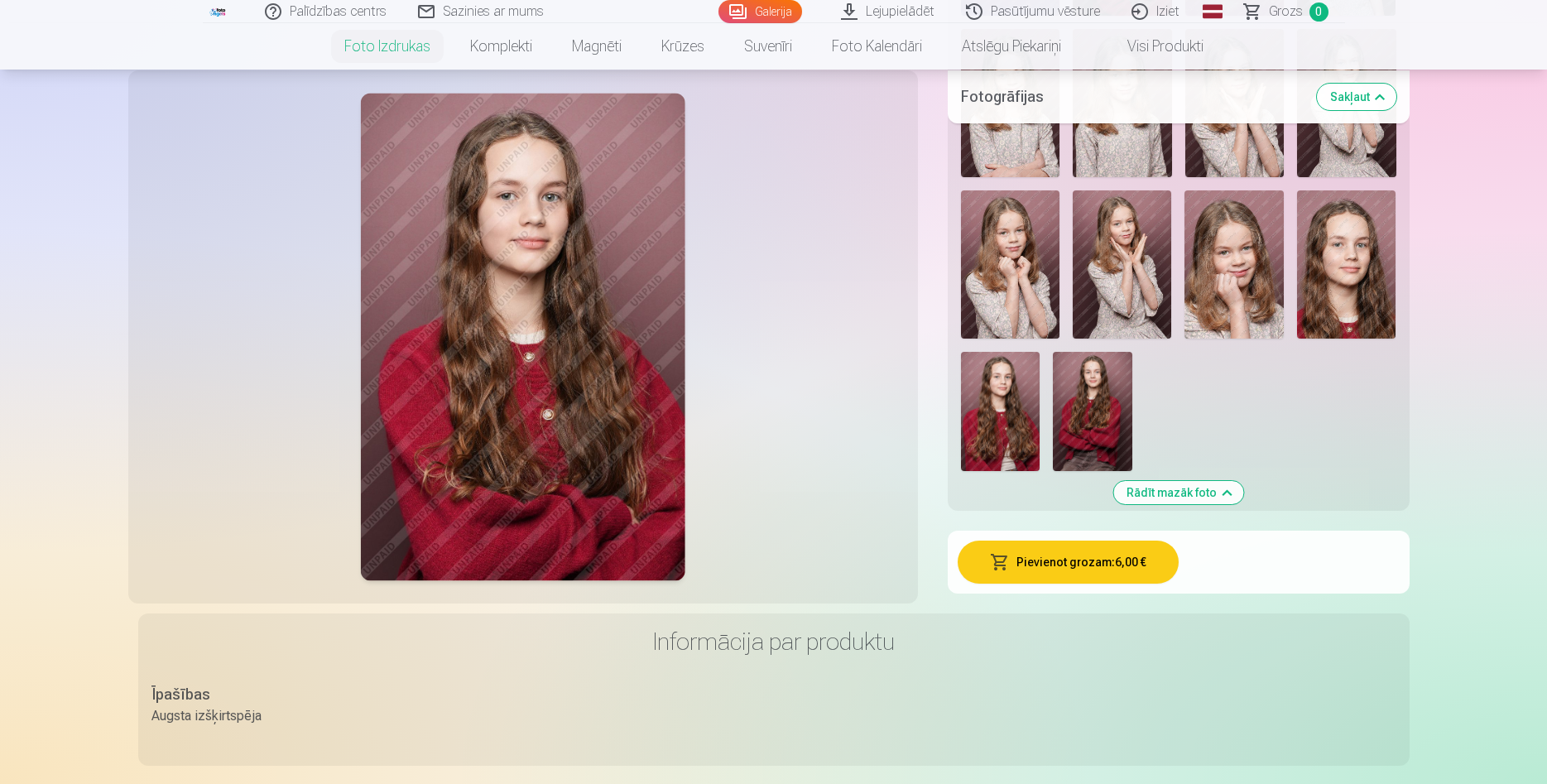
click at [1054, 565] on button "Pievienot grozam : 6,00 €" at bounding box center [1068, 562] width 221 height 43
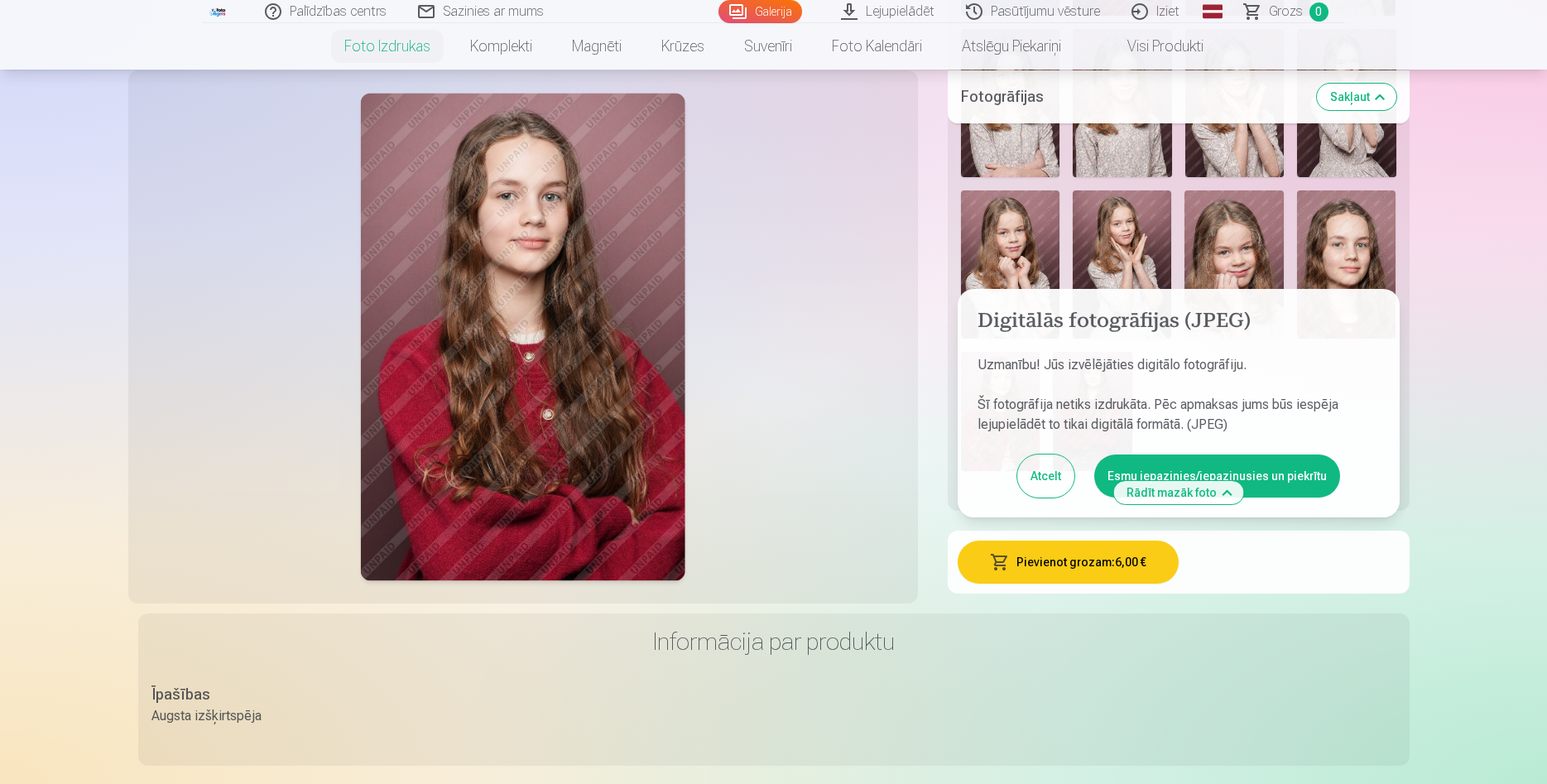
click at [1174, 471] on button "Esmu iepazinies/iepazinusies un piekrītu" at bounding box center [1218, 476] width 246 height 43
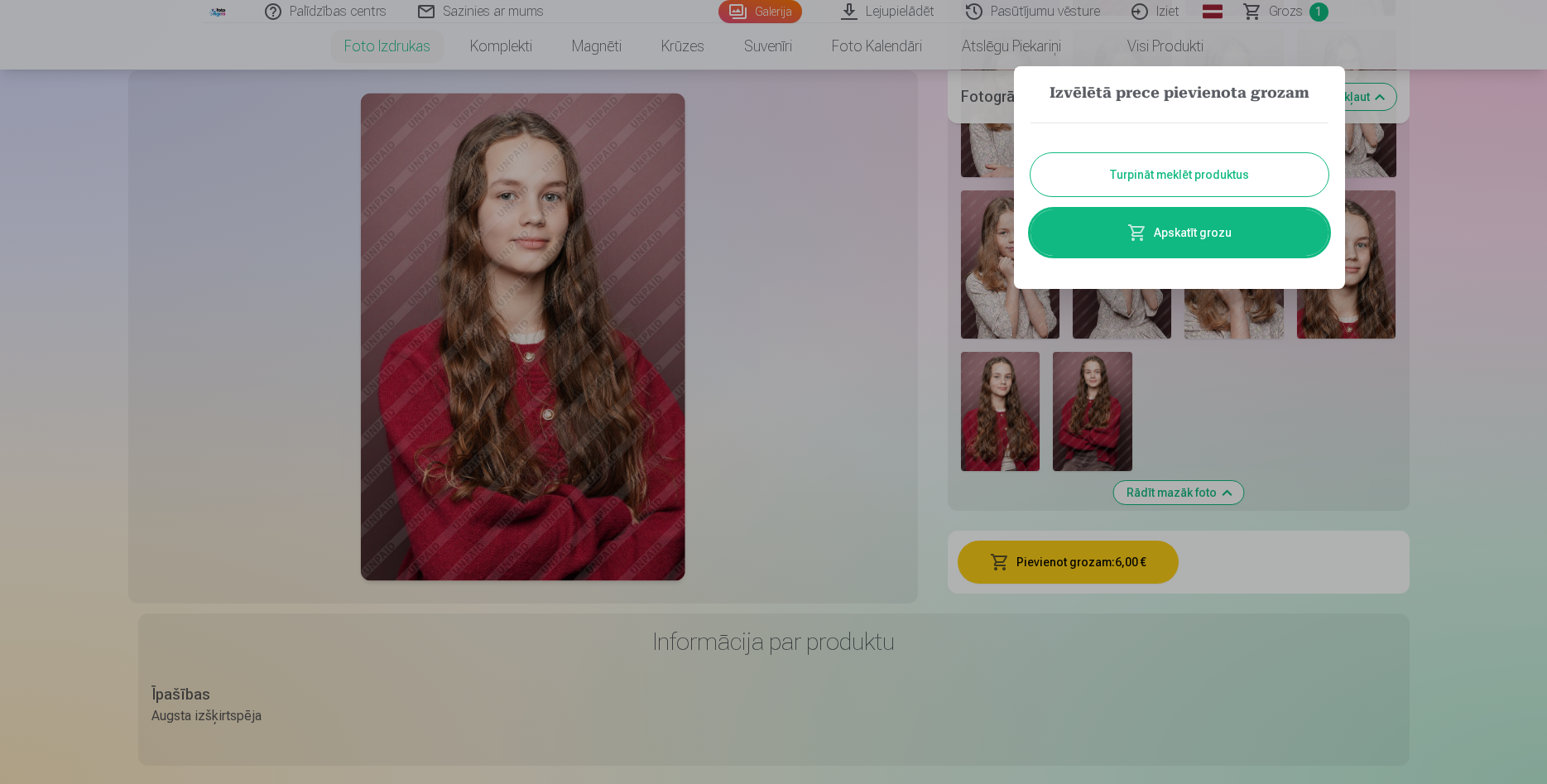
click at [1169, 175] on button "Turpināt meklēt produktus" at bounding box center [1180, 174] width 298 height 43
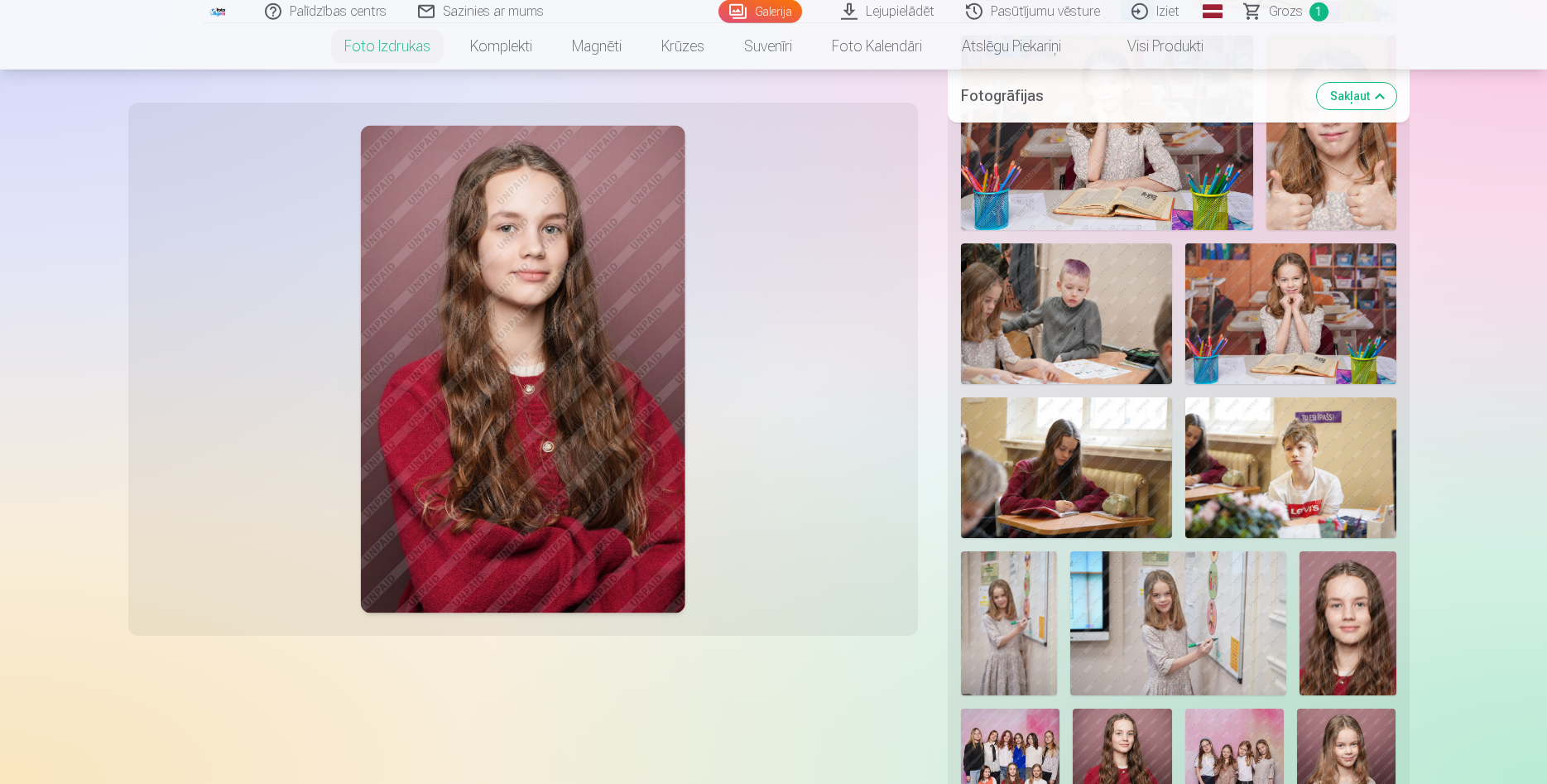
scroll to position [2702, 0]
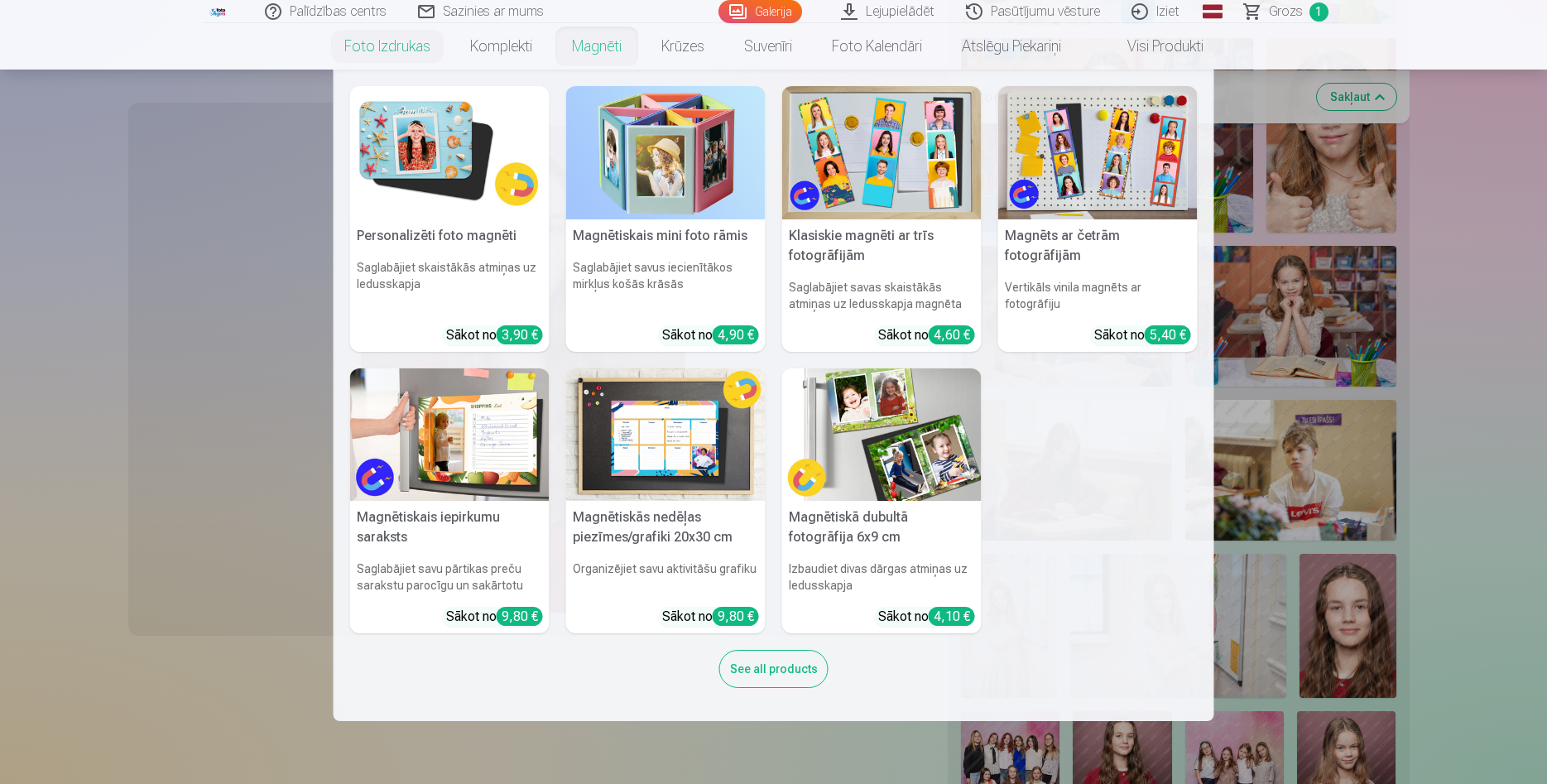
click at [438, 144] on img at bounding box center [450, 152] width 199 height 134
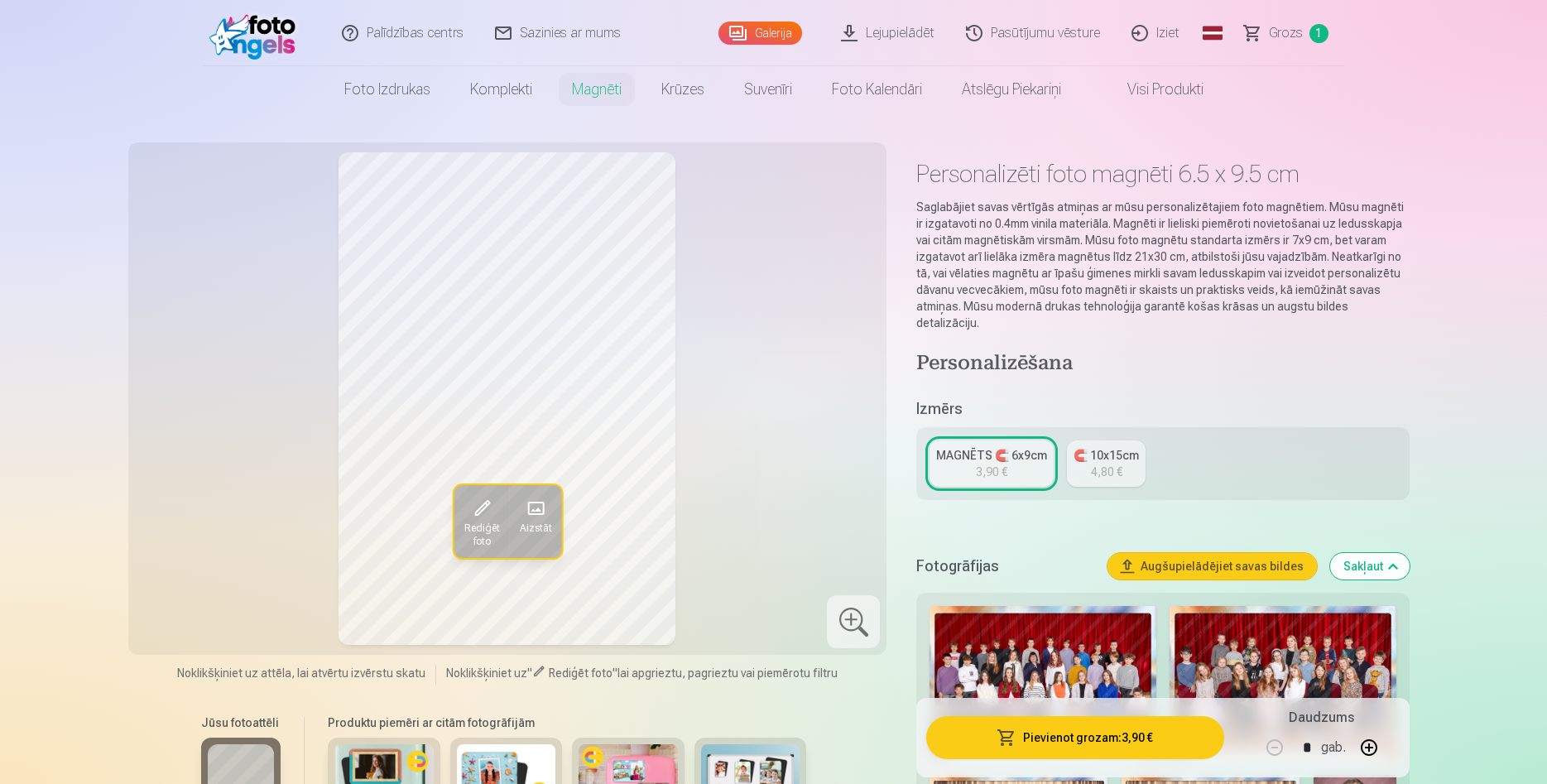
click at [1107, 447] on div "🧲 10x15cm" at bounding box center [1106, 455] width 65 height 17
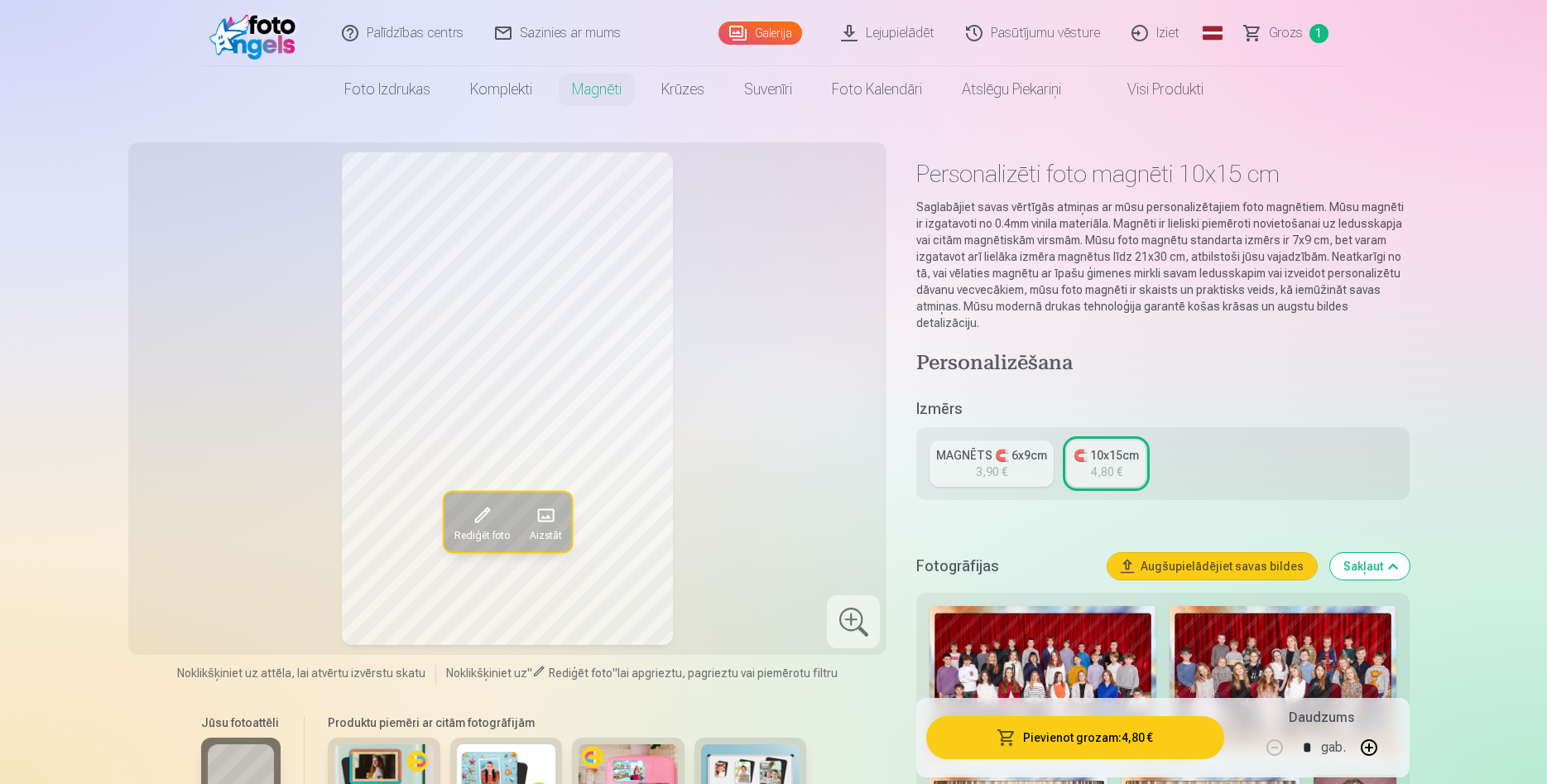
click at [1012, 447] on link "MAGNĒTS 🧲 6x9cm 3,90 €" at bounding box center [991, 464] width 124 height 46
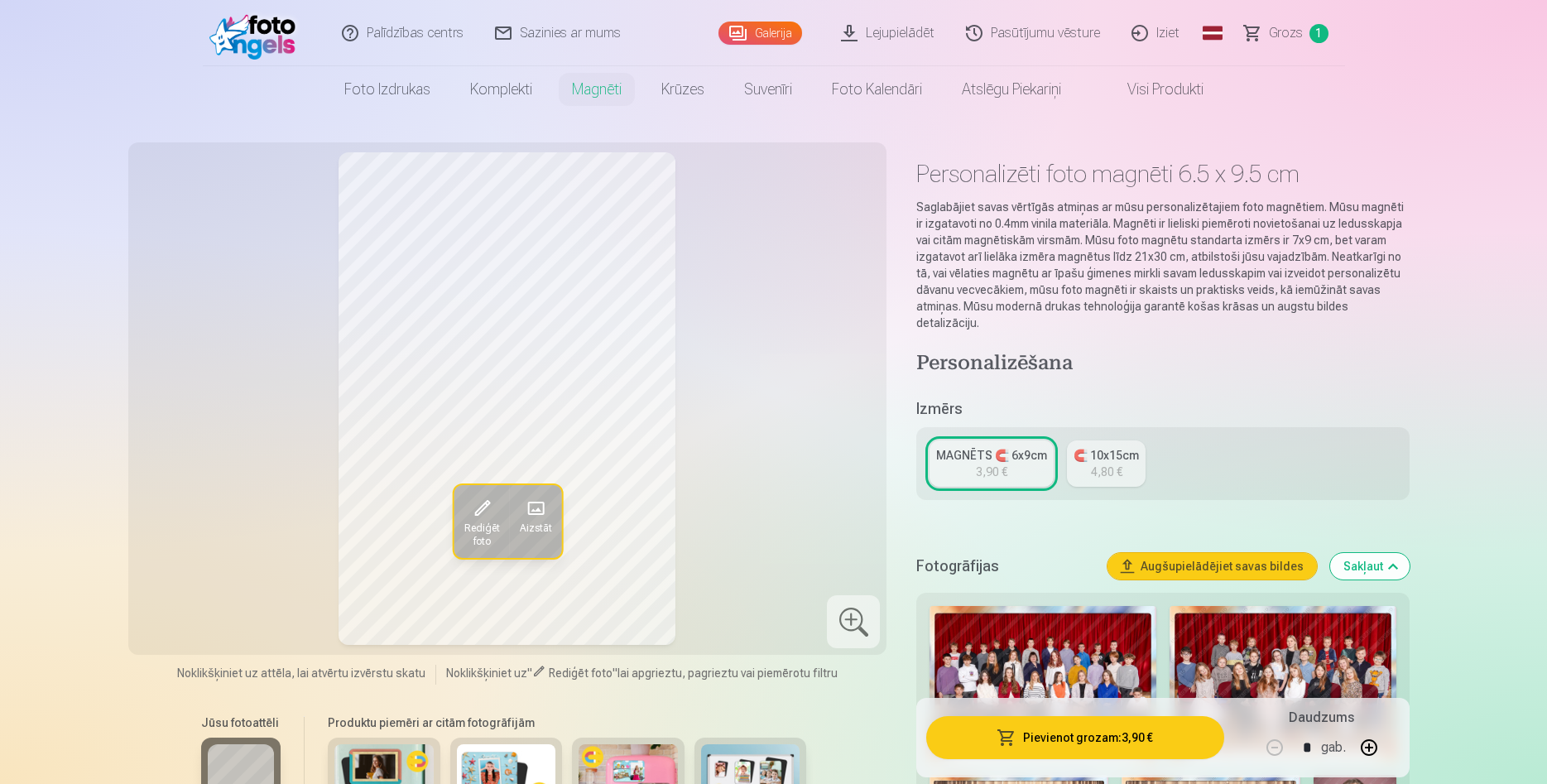
click at [1081, 447] on link "🧲 10x15cm 4,80 €" at bounding box center [1106, 464] width 79 height 46
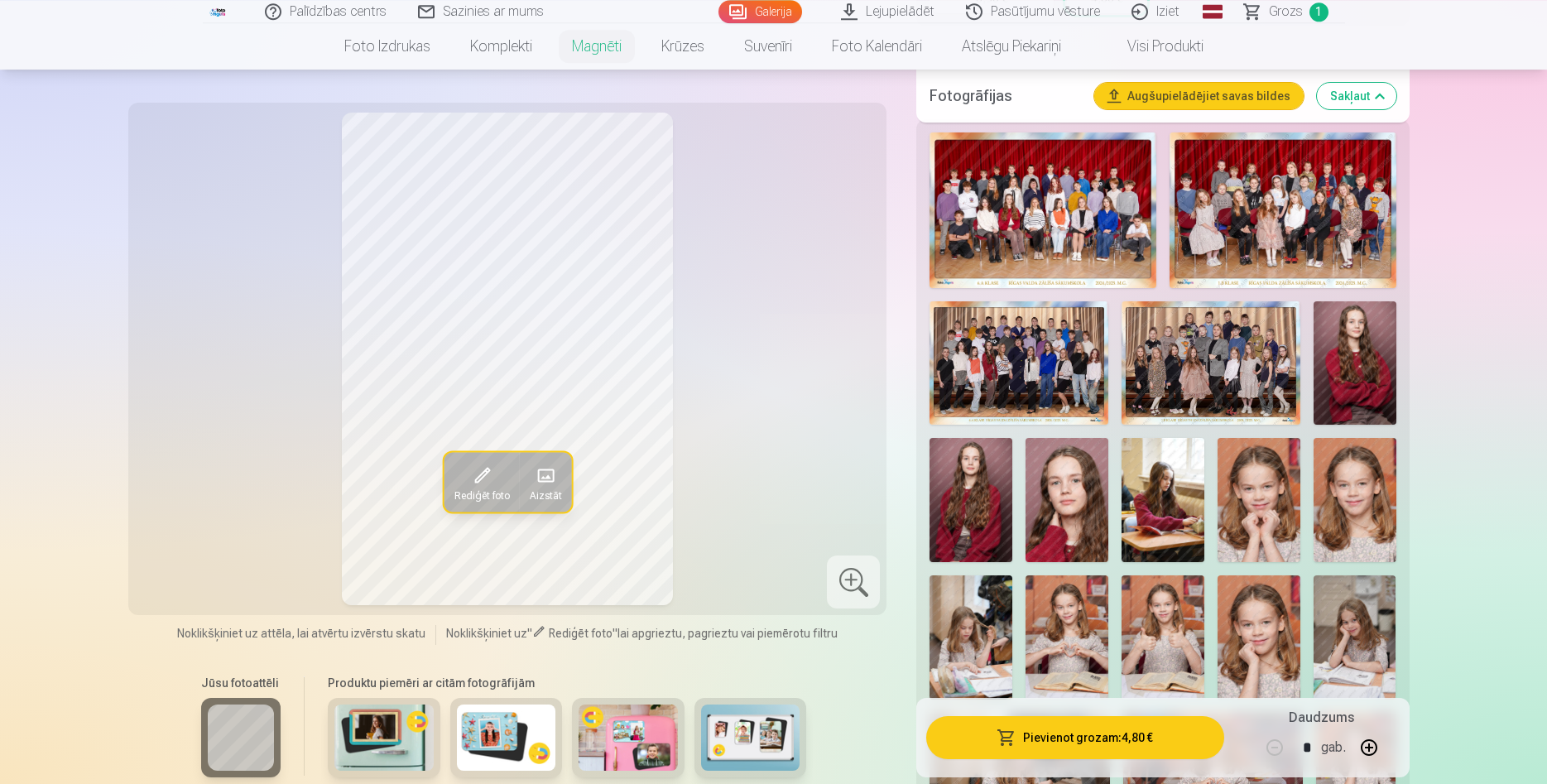
scroll to position [506, 0]
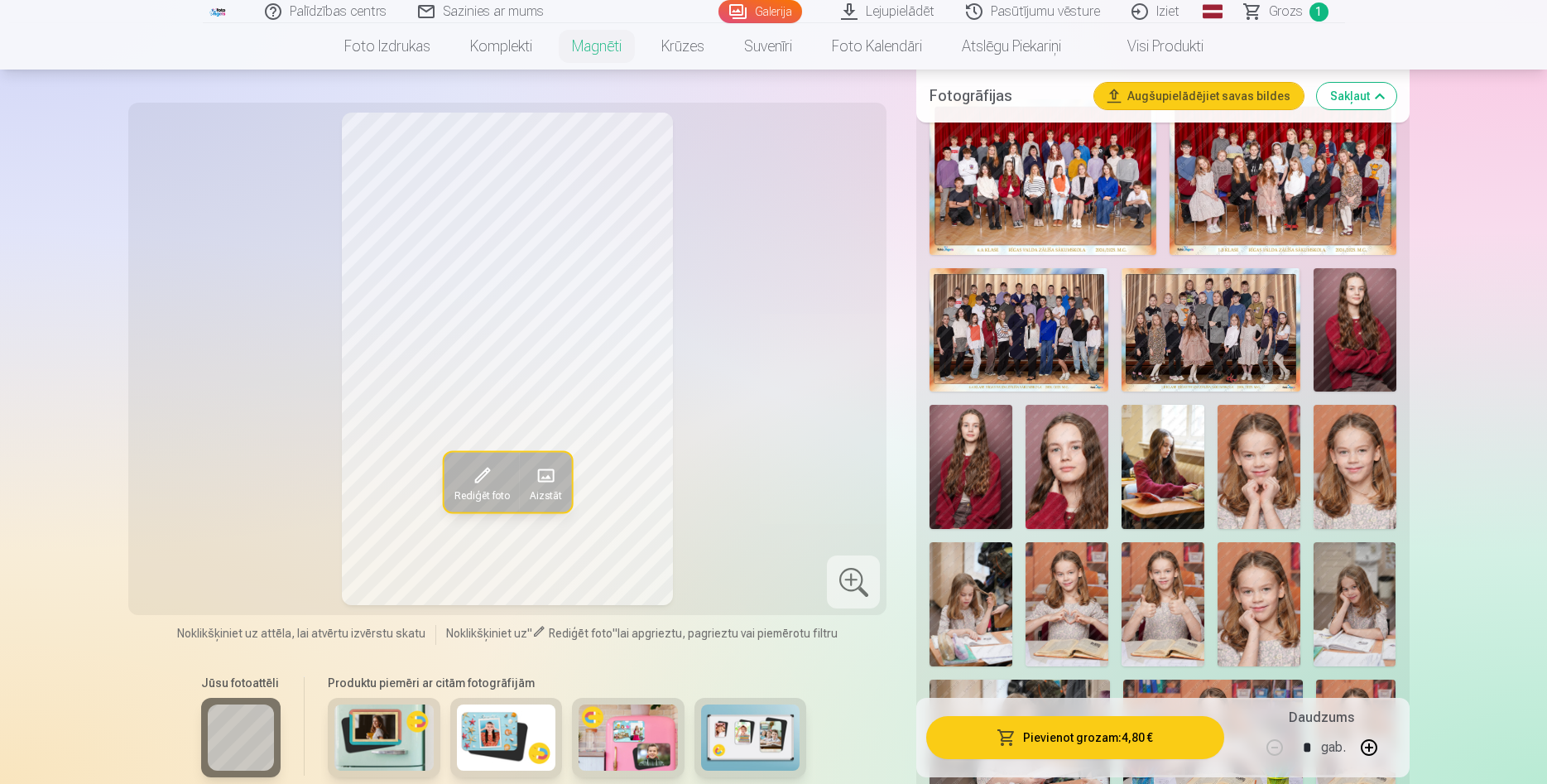
click at [1253, 460] on img at bounding box center [1259, 466] width 83 height 124
click at [1373, 446] on img at bounding box center [1356, 466] width 83 height 124
click at [967, 571] on img at bounding box center [971, 604] width 83 height 124
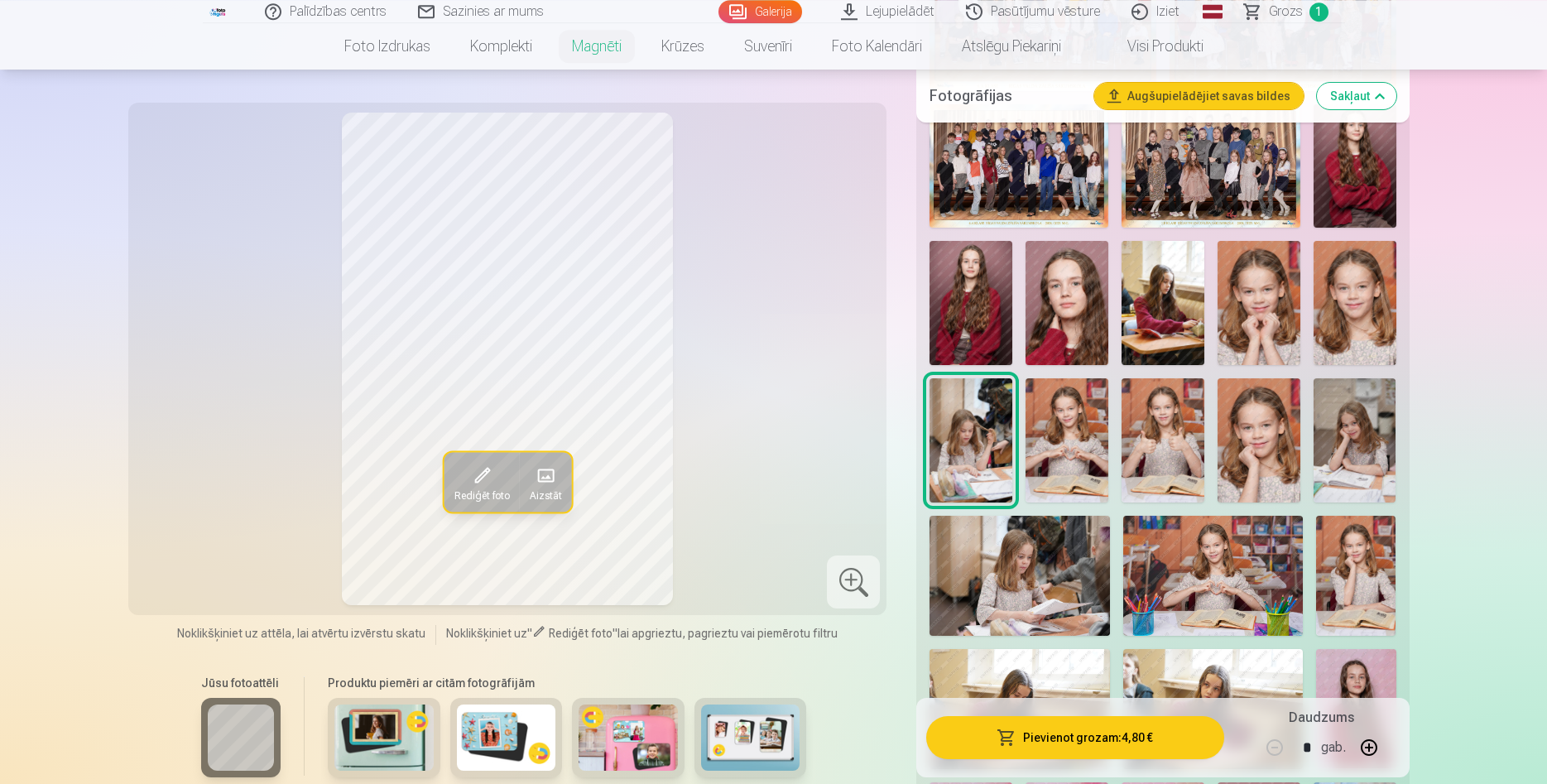
scroll to position [675, 0]
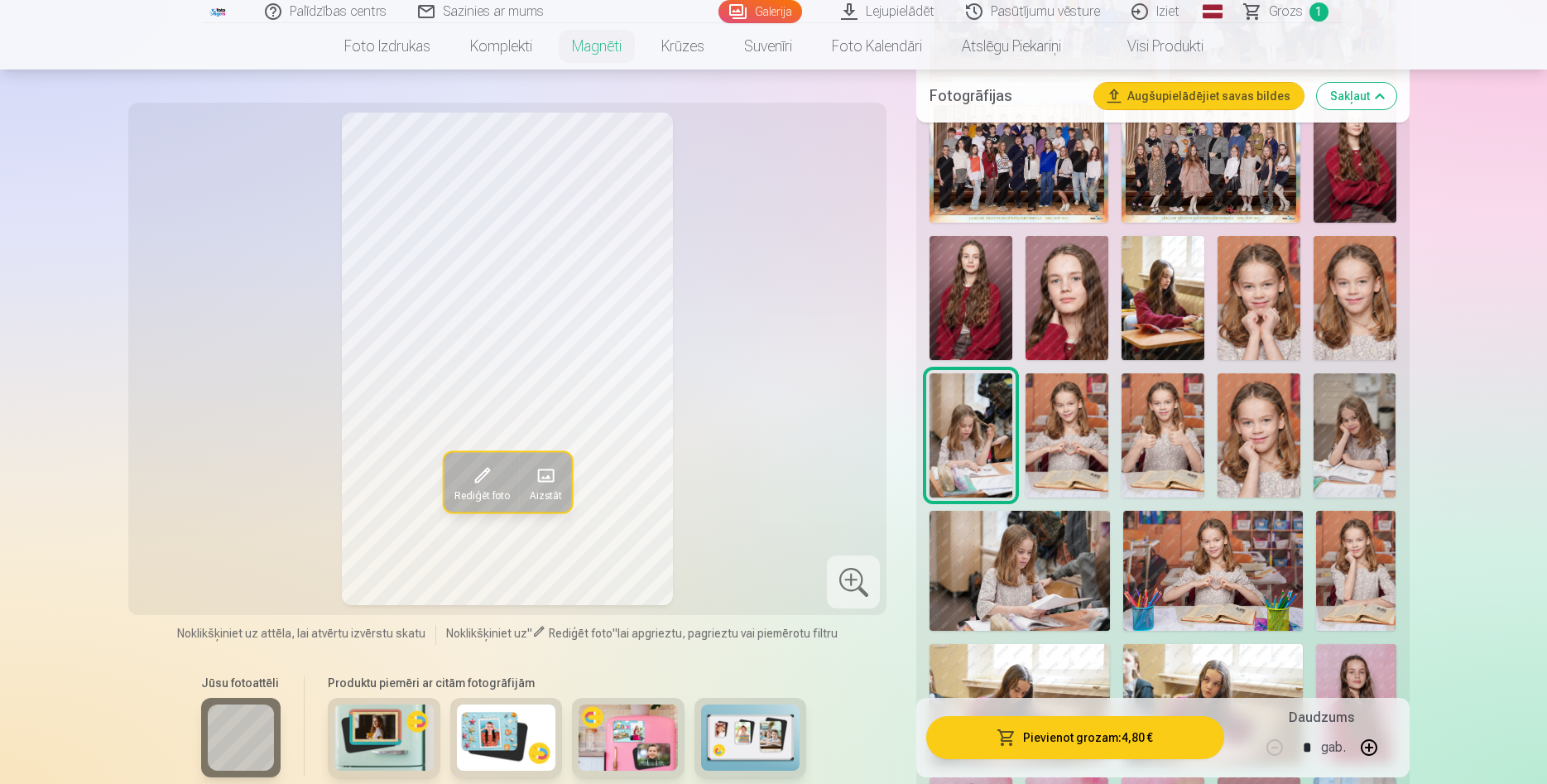
click at [1063, 404] on img at bounding box center [1067, 435] width 83 height 124
click at [1165, 419] on img at bounding box center [1164, 435] width 83 height 124
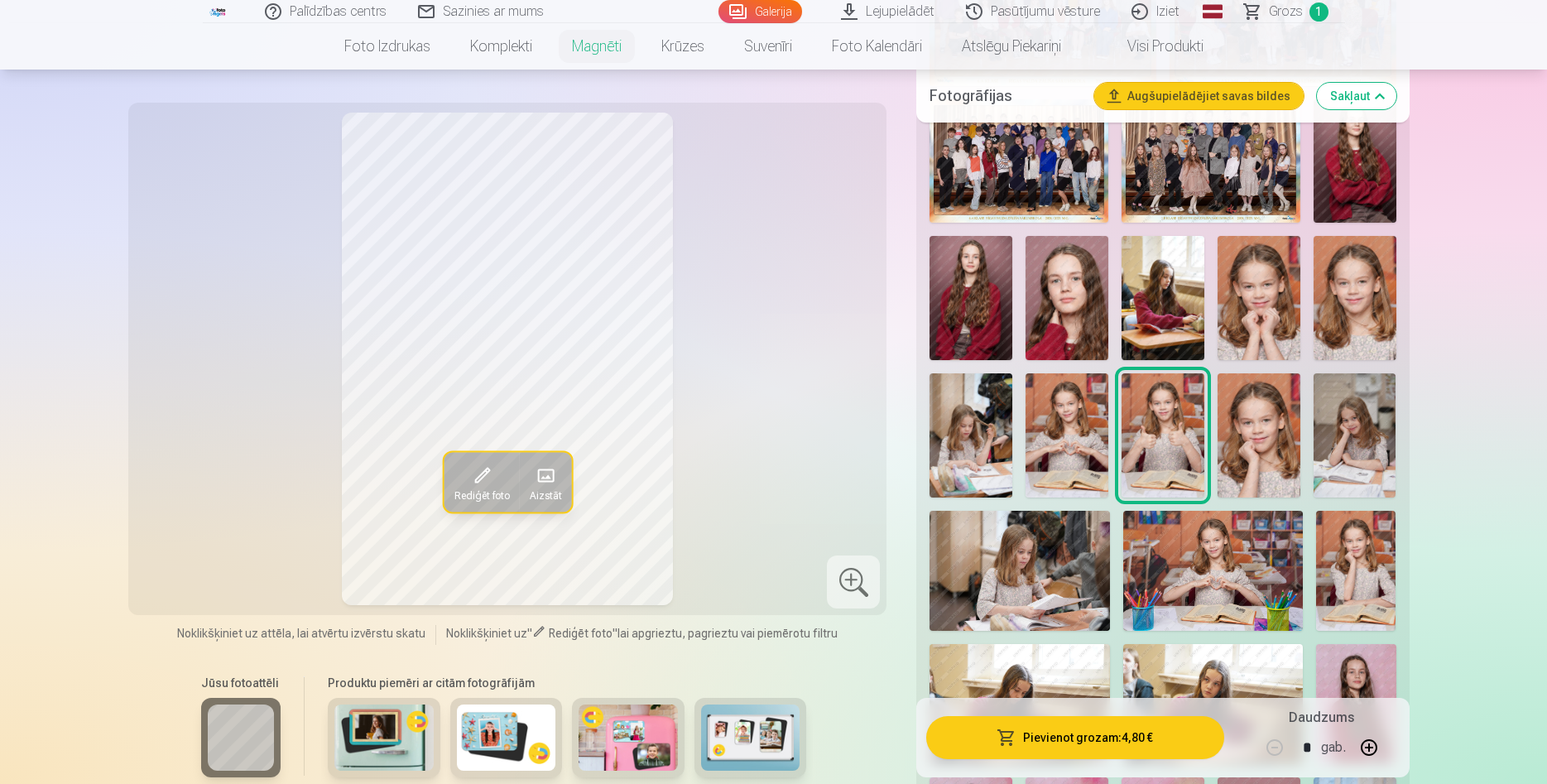
click at [1256, 416] on img at bounding box center [1259, 435] width 83 height 124
click at [1358, 443] on img at bounding box center [1356, 435] width 83 height 124
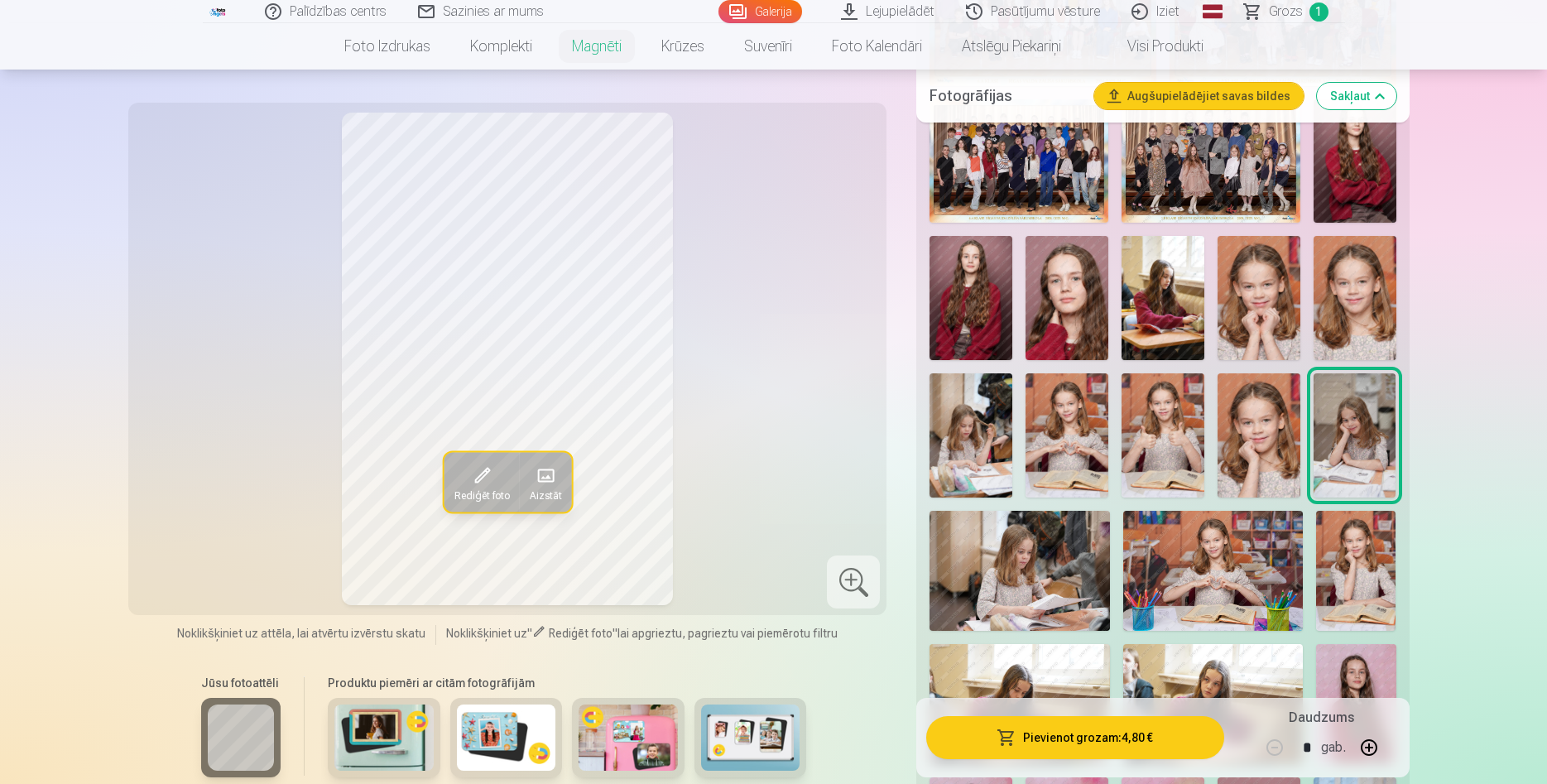
click at [1362, 537] on img at bounding box center [1356, 571] width 81 height 120
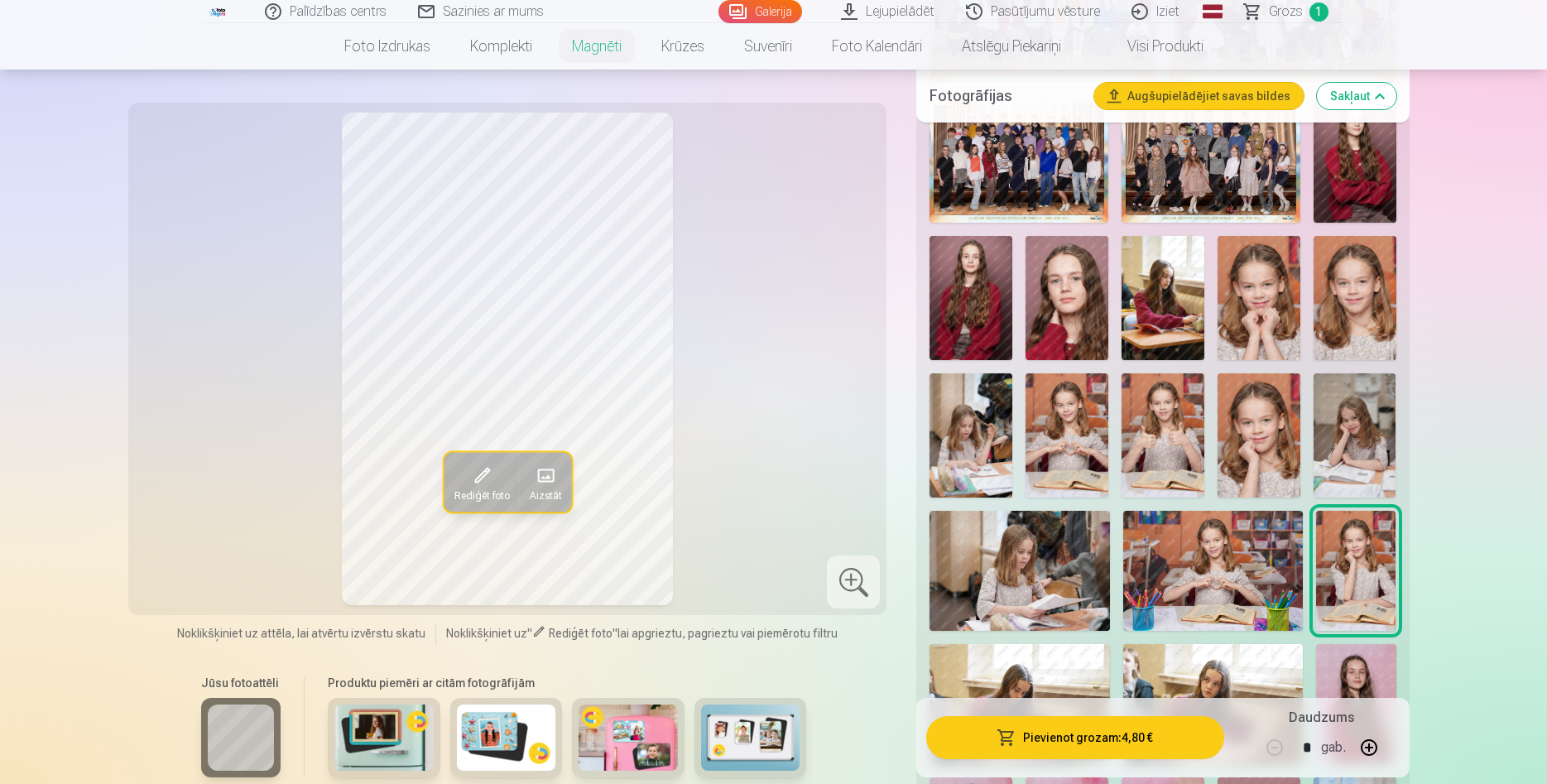
click at [1228, 552] on img at bounding box center [1212, 571] width 180 height 120
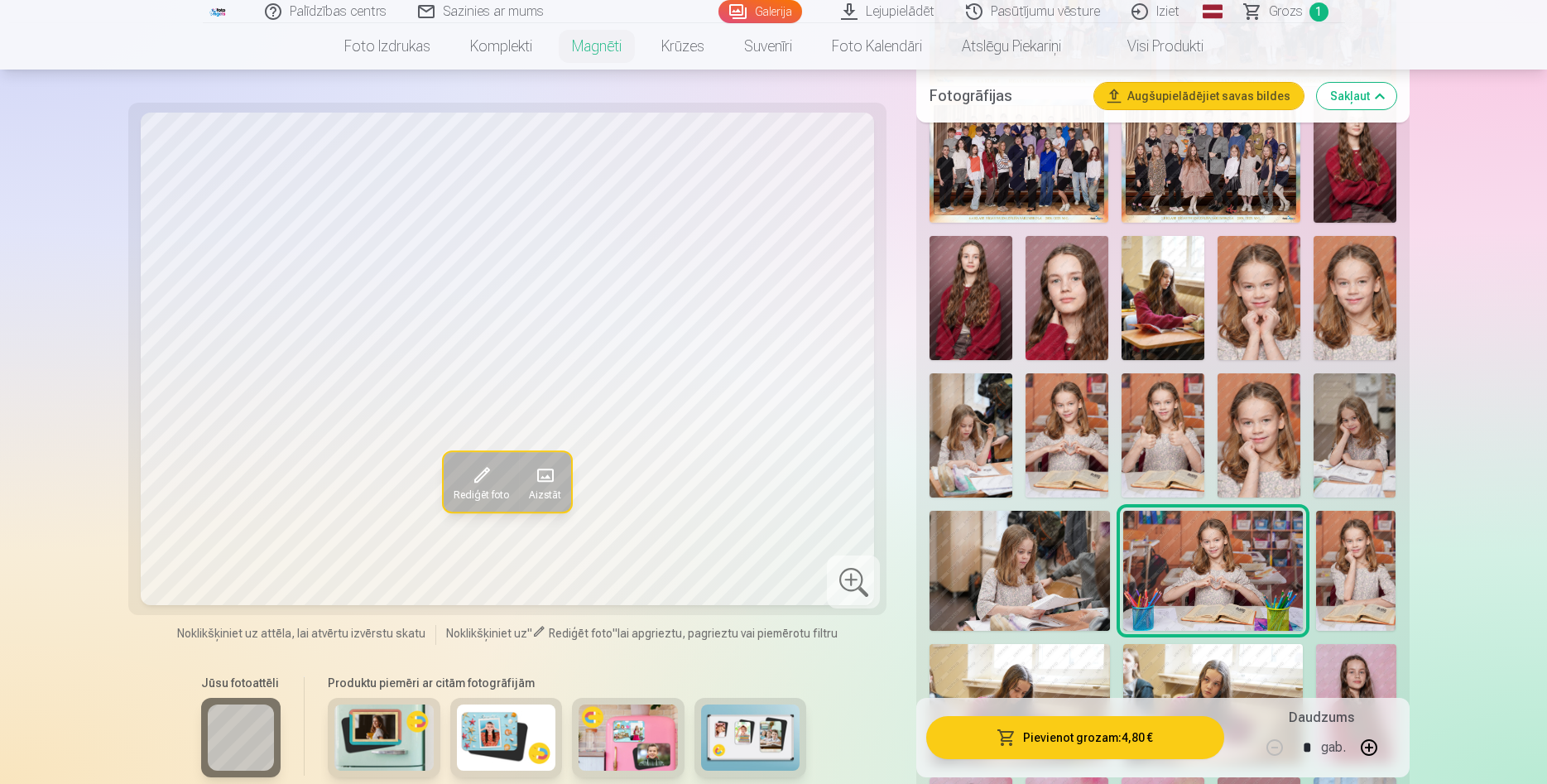
click at [1031, 542] on img at bounding box center [1019, 571] width 180 height 120
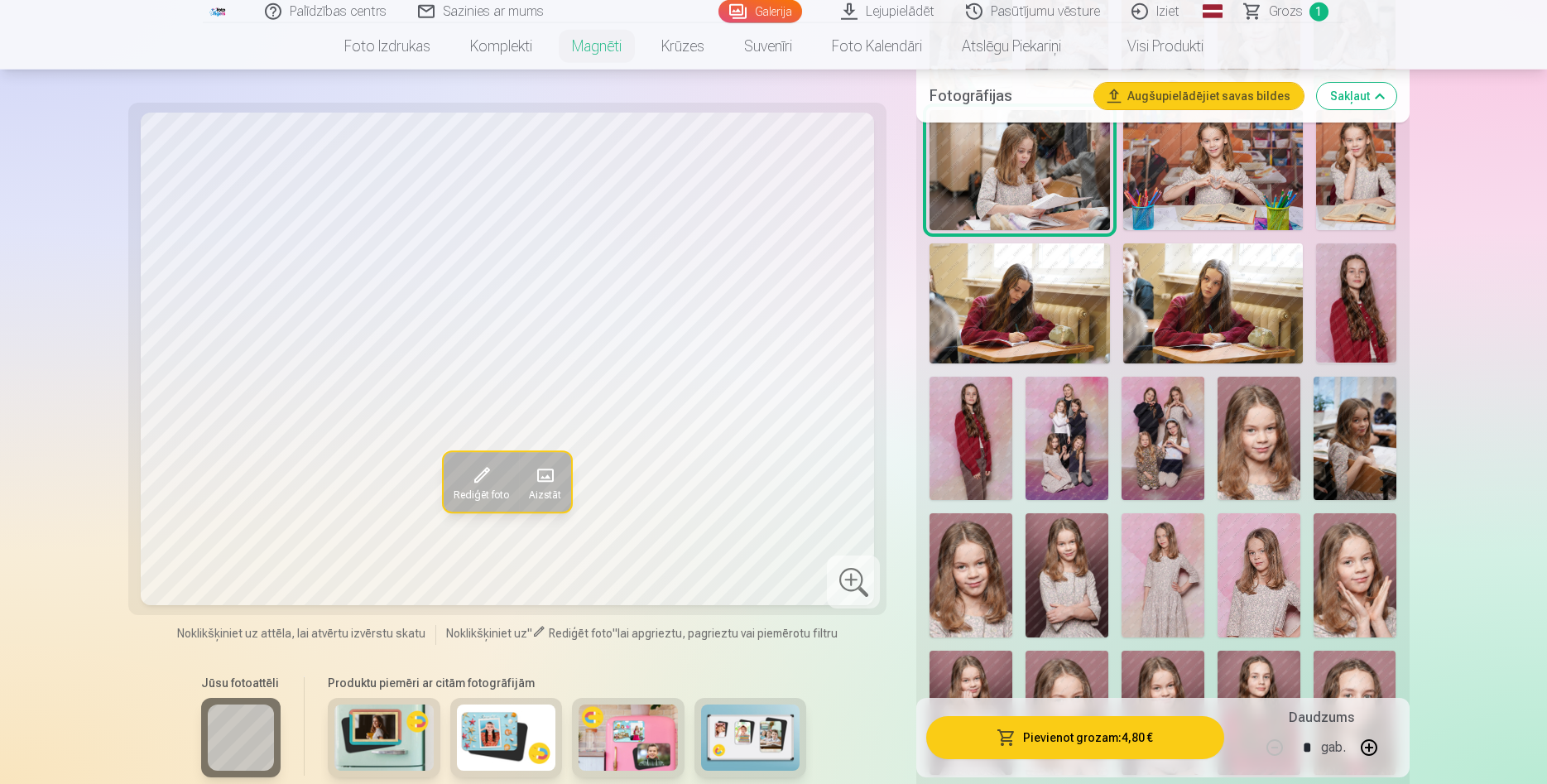
scroll to position [1097, 0]
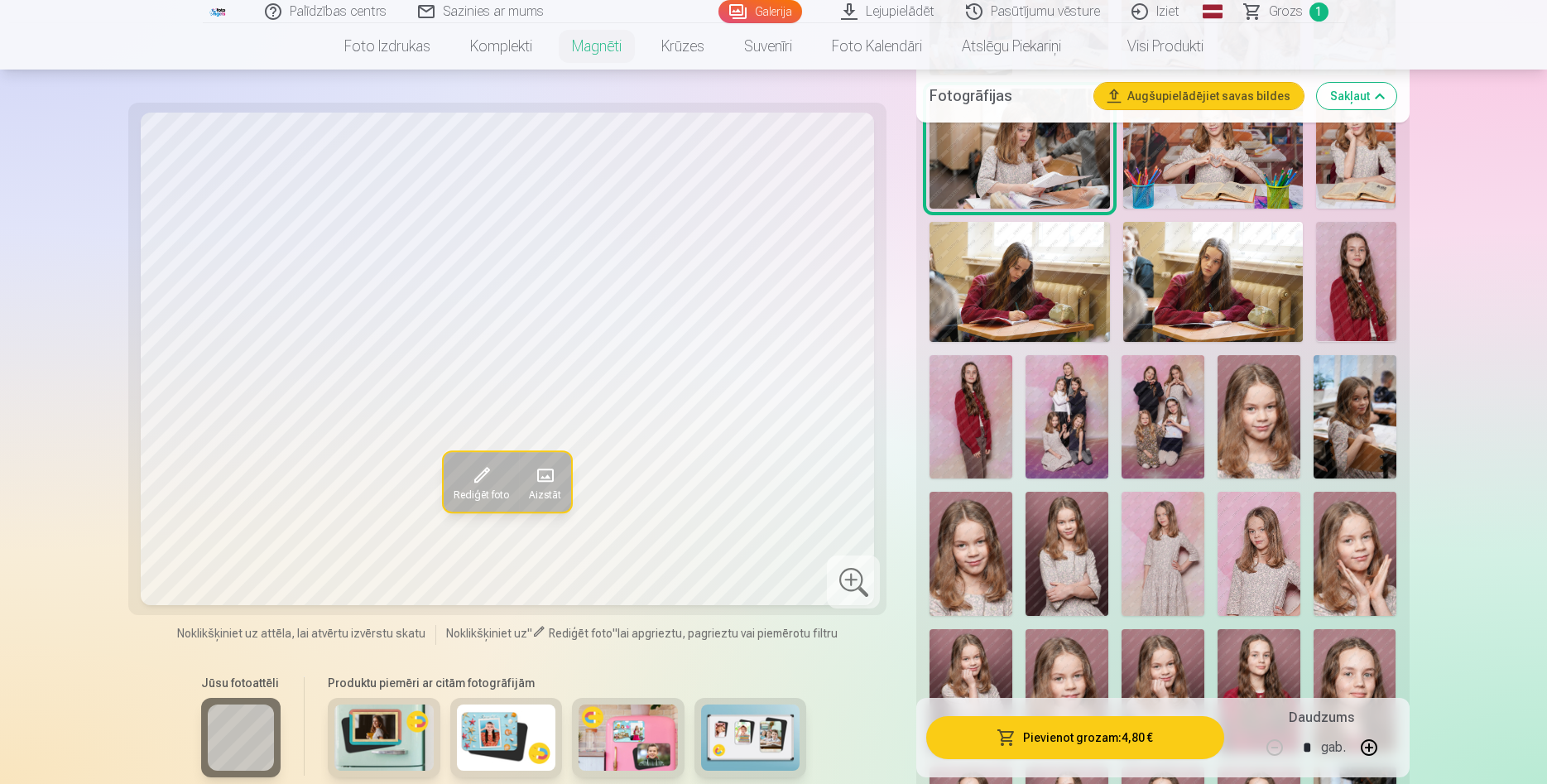
click at [1272, 427] on img at bounding box center [1259, 417] width 83 height 124
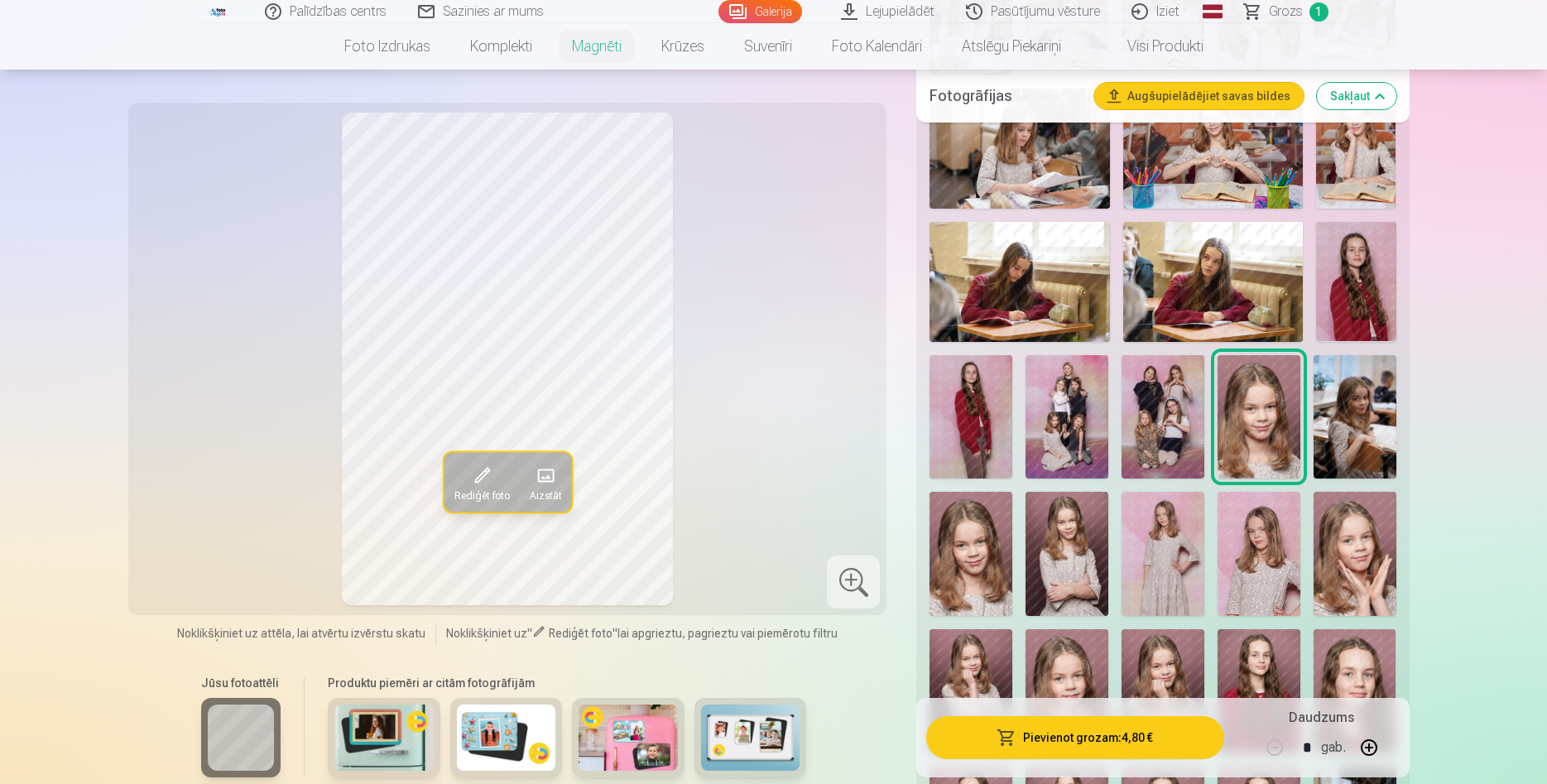
click at [1358, 408] on img at bounding box center [1356, 417] width 83 height 124
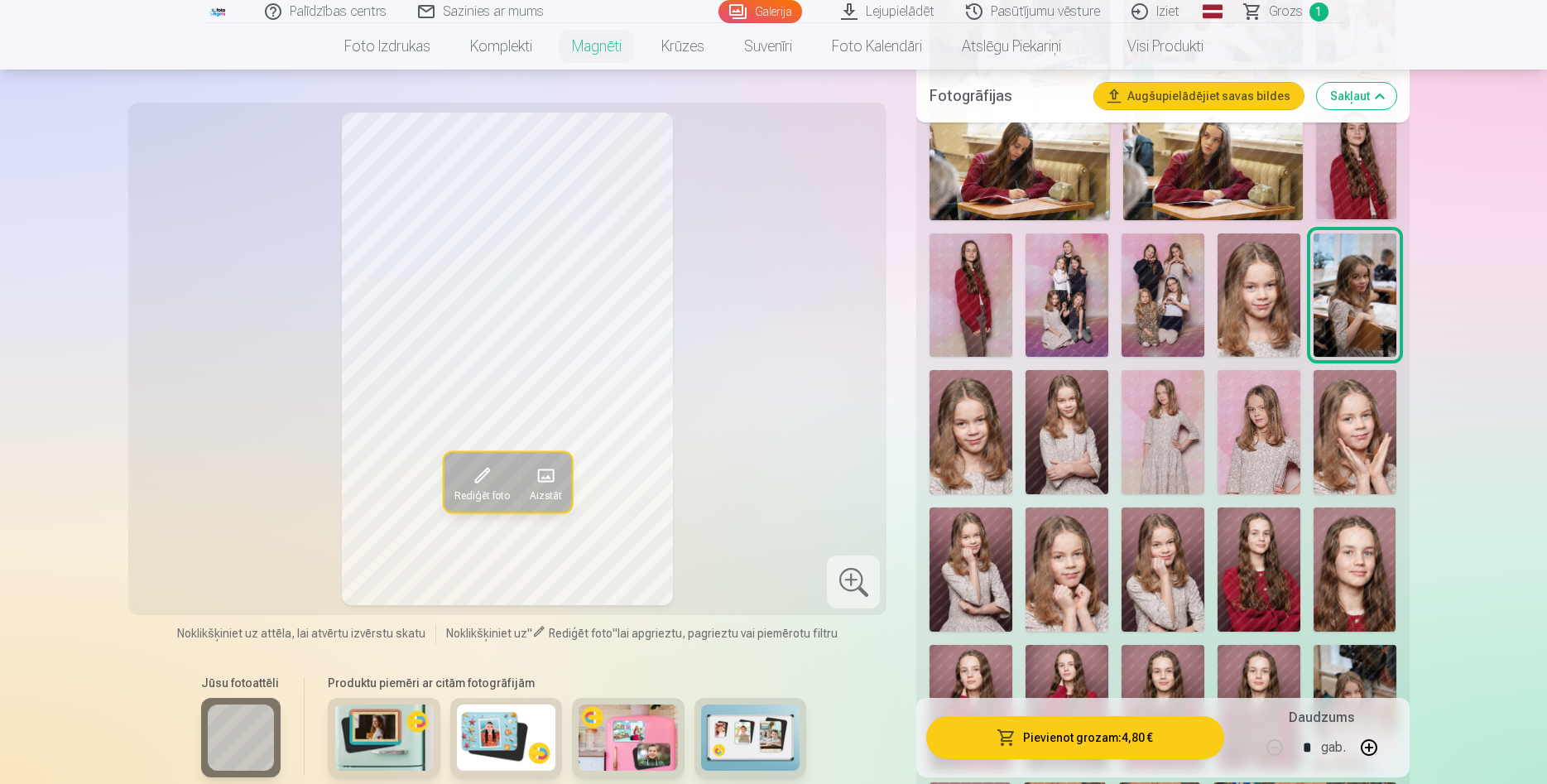
scroll to position [1266, 0]
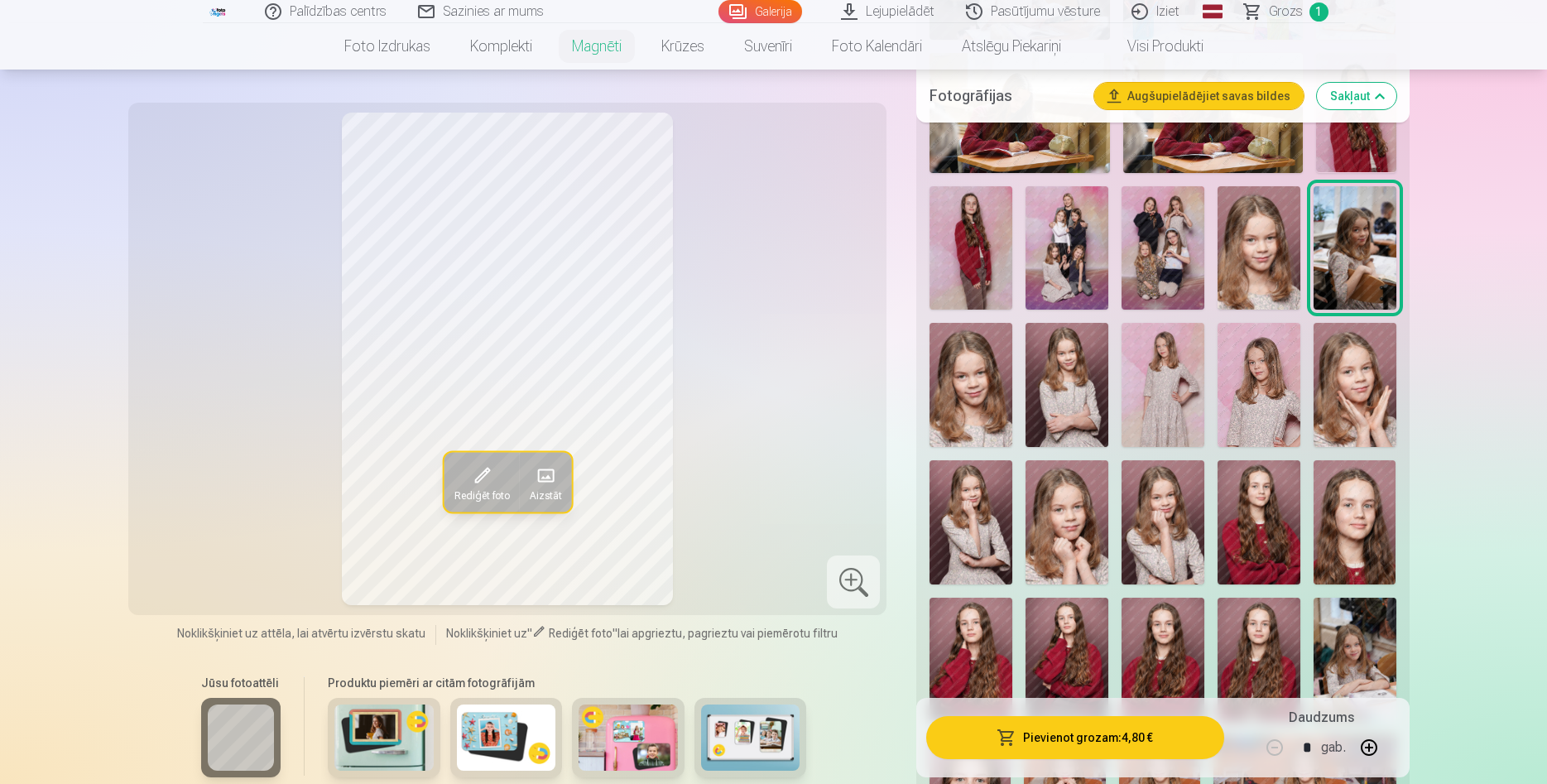
click at [982, 382] on img at bounding box center [971, 385] width 83 height 124
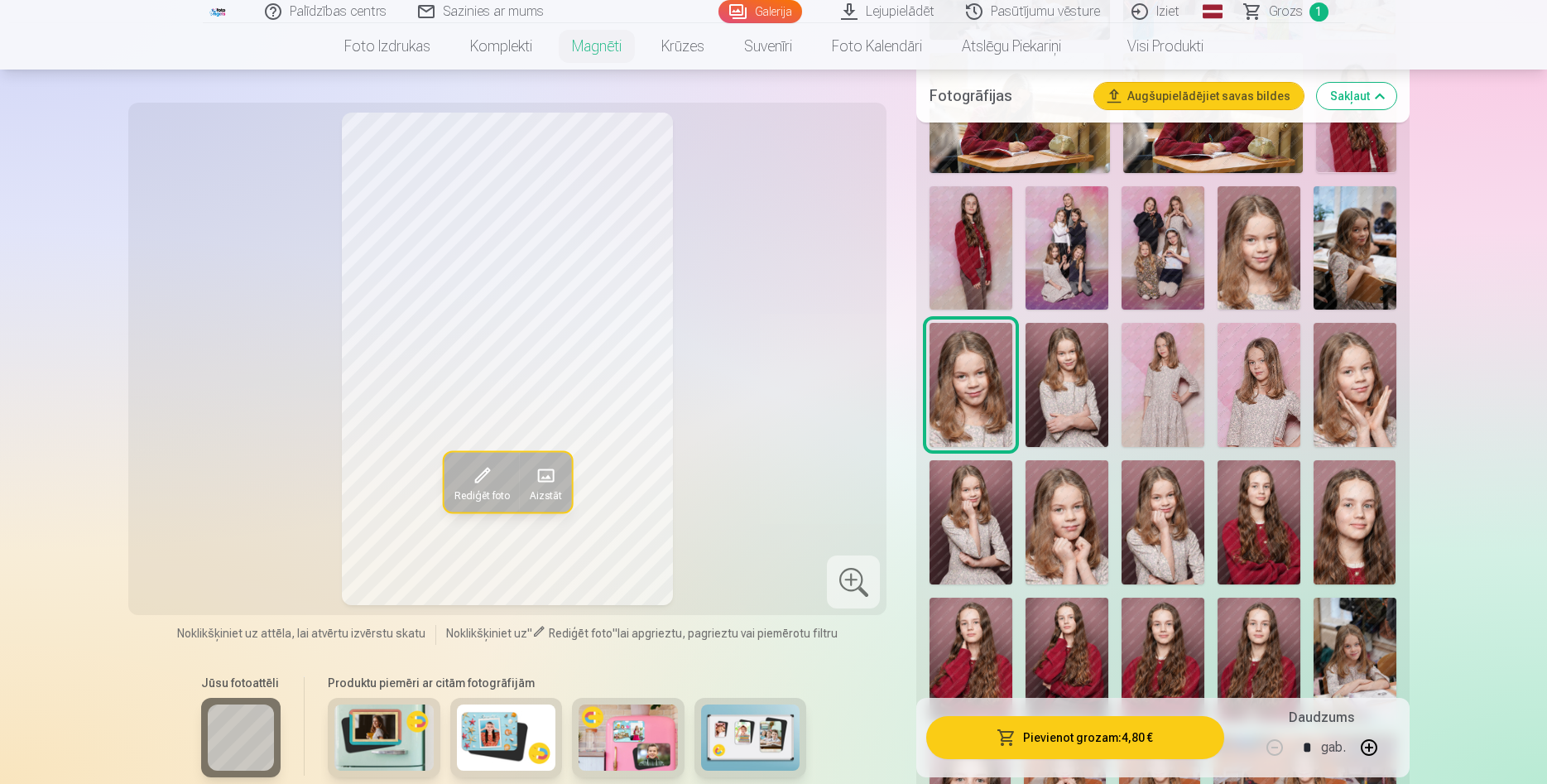
click at [1062, 385] on img at bounding box center [1067, 385] width 83 height 124
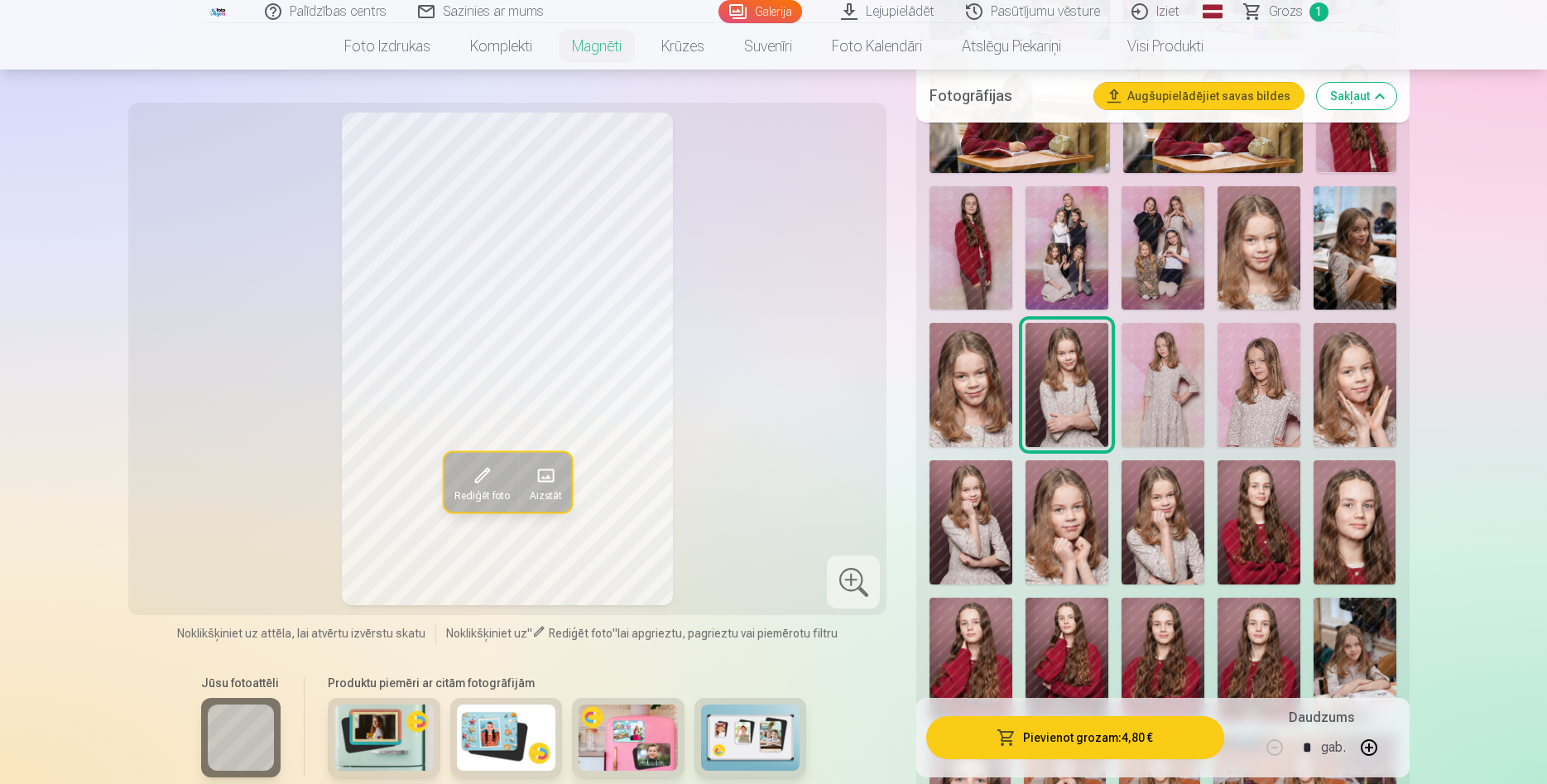
click at [974, 369] on img at bounding box center [971, 385] width 83 height 124
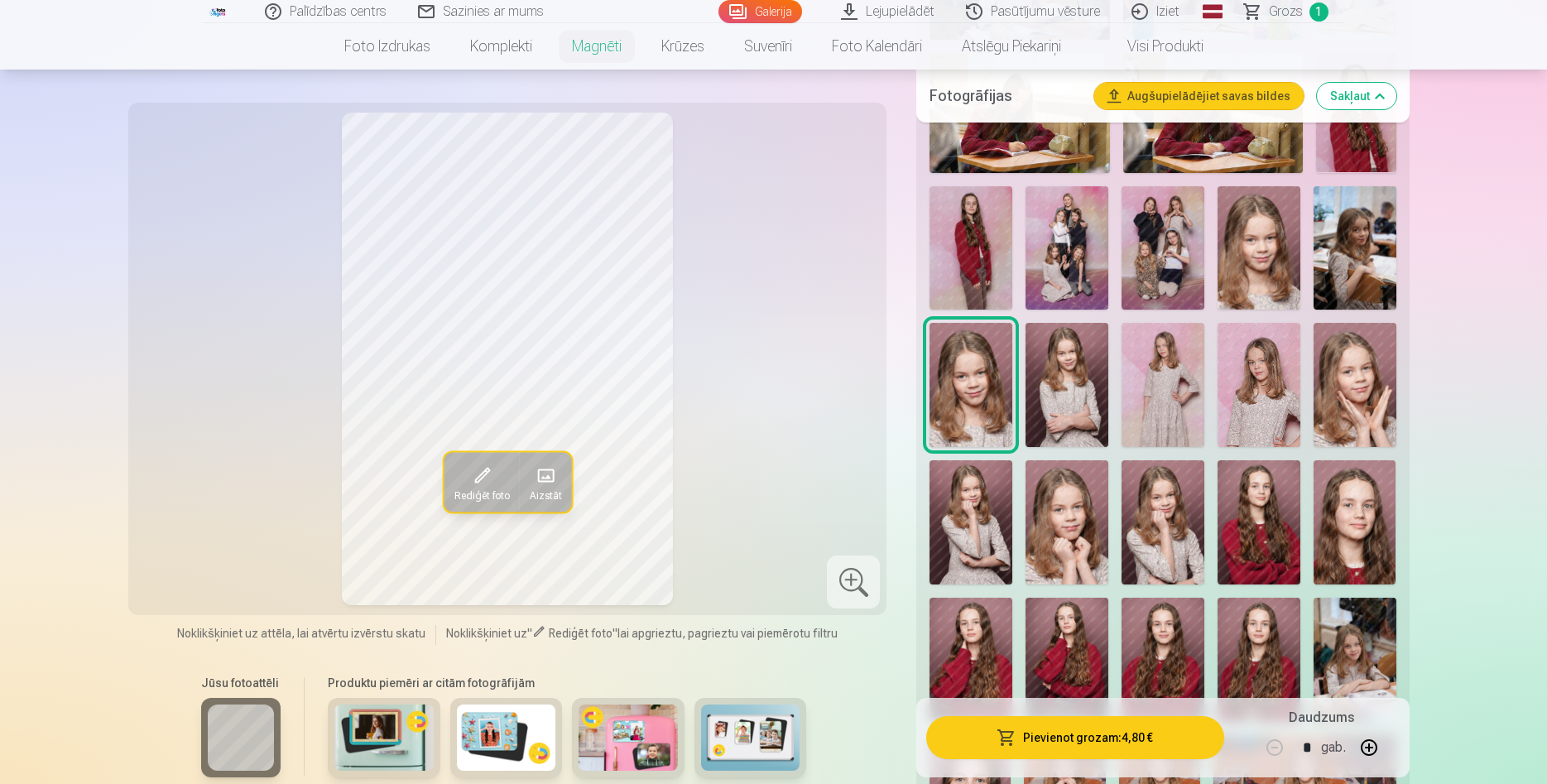
click at [1161, 377] on img at bounding box center [1164, 385] width 83 height 124
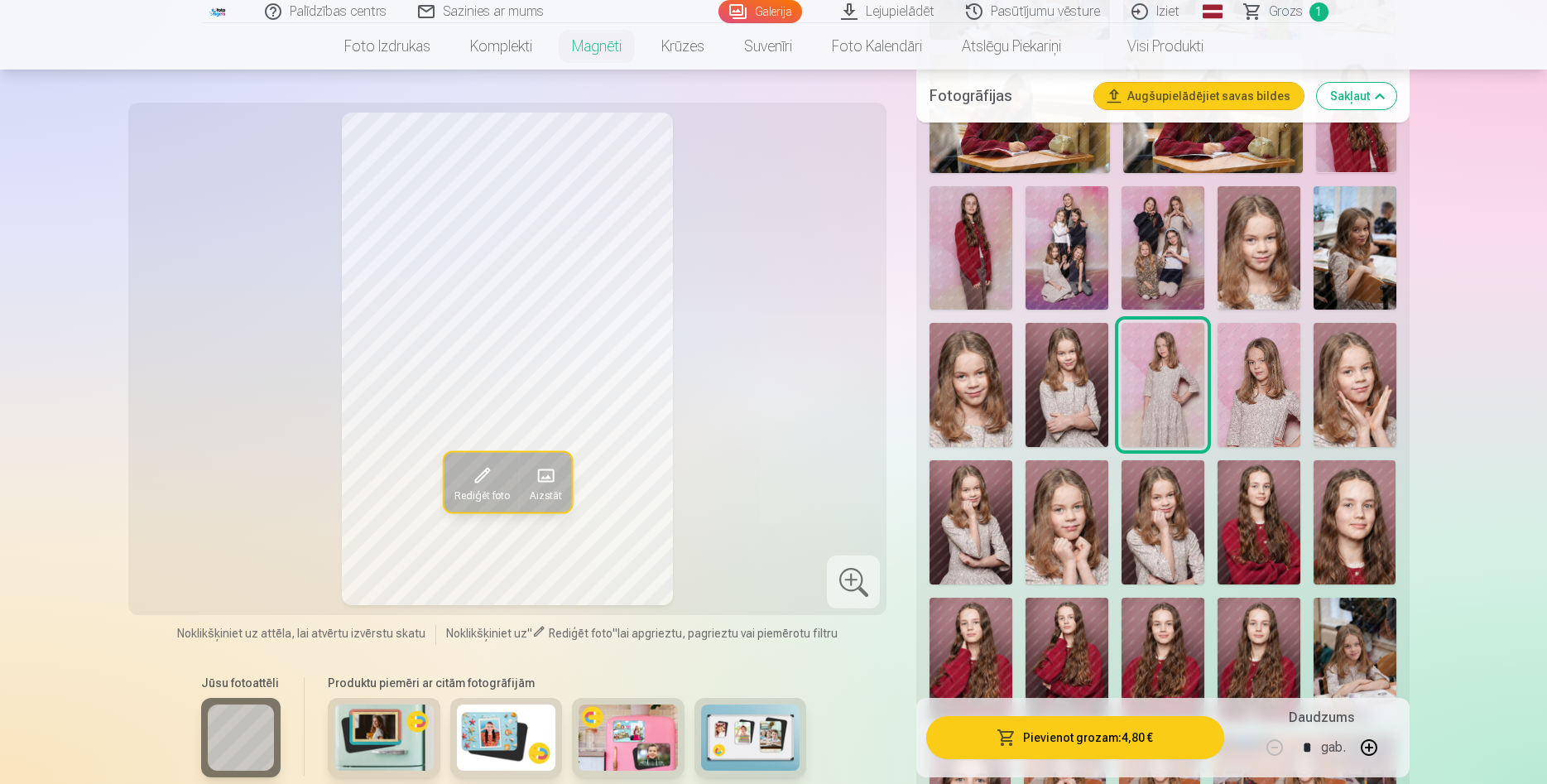
click at [1255, 375] on img at bounding box center [1259, 385] width 83 height 124
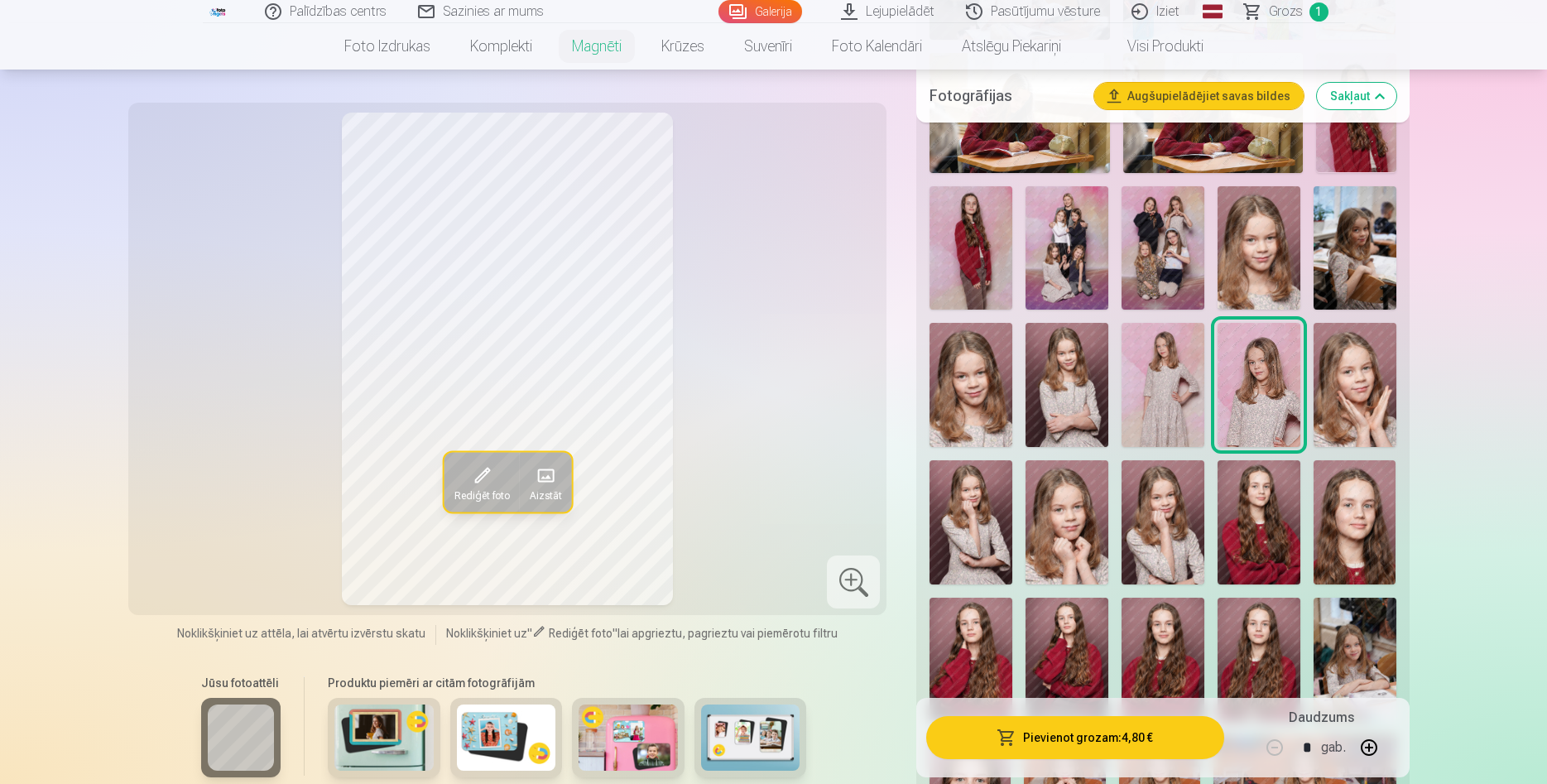
click at [1358, 371] on img at bounding box center [1356, 385] width 83 height 124
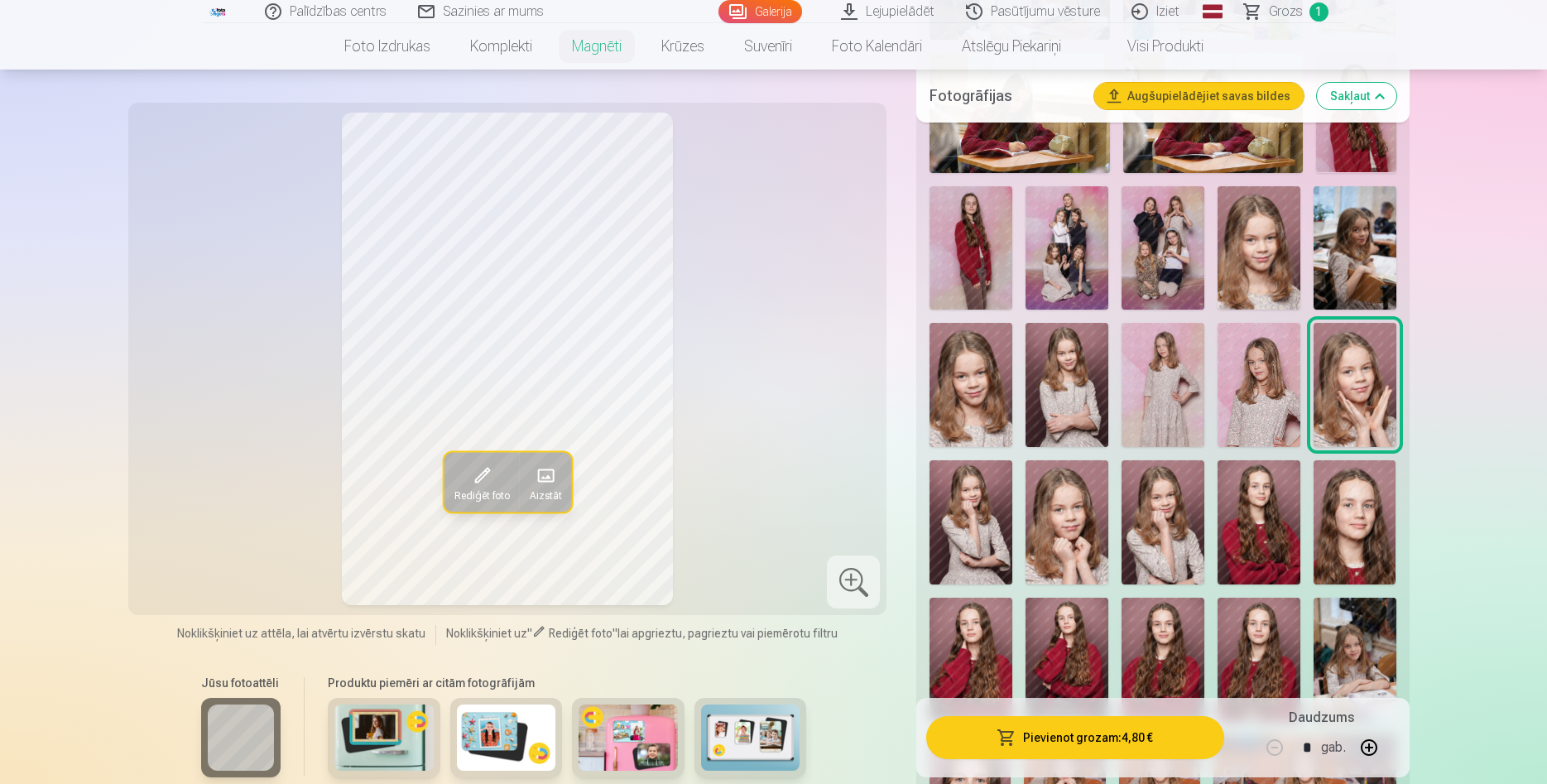
click at [962, 506] on img at bounding box center [971, 522] width 83 height 124
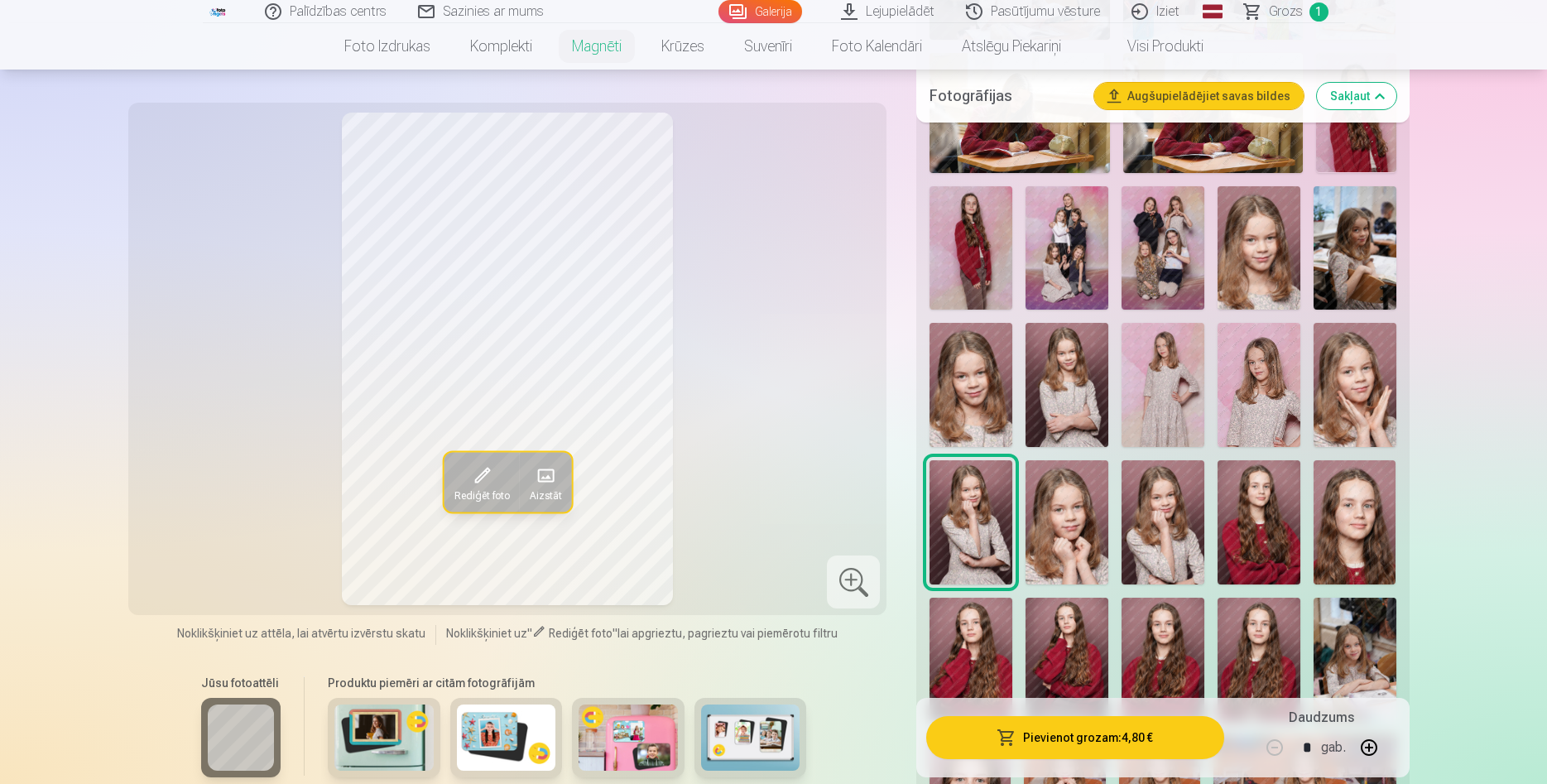
click at [1083, 506] on img at bounding box center [1067, 522] width 83 height 124
click at [1166, 511] on img at bounding box center [1164, 522] width 83 height 124
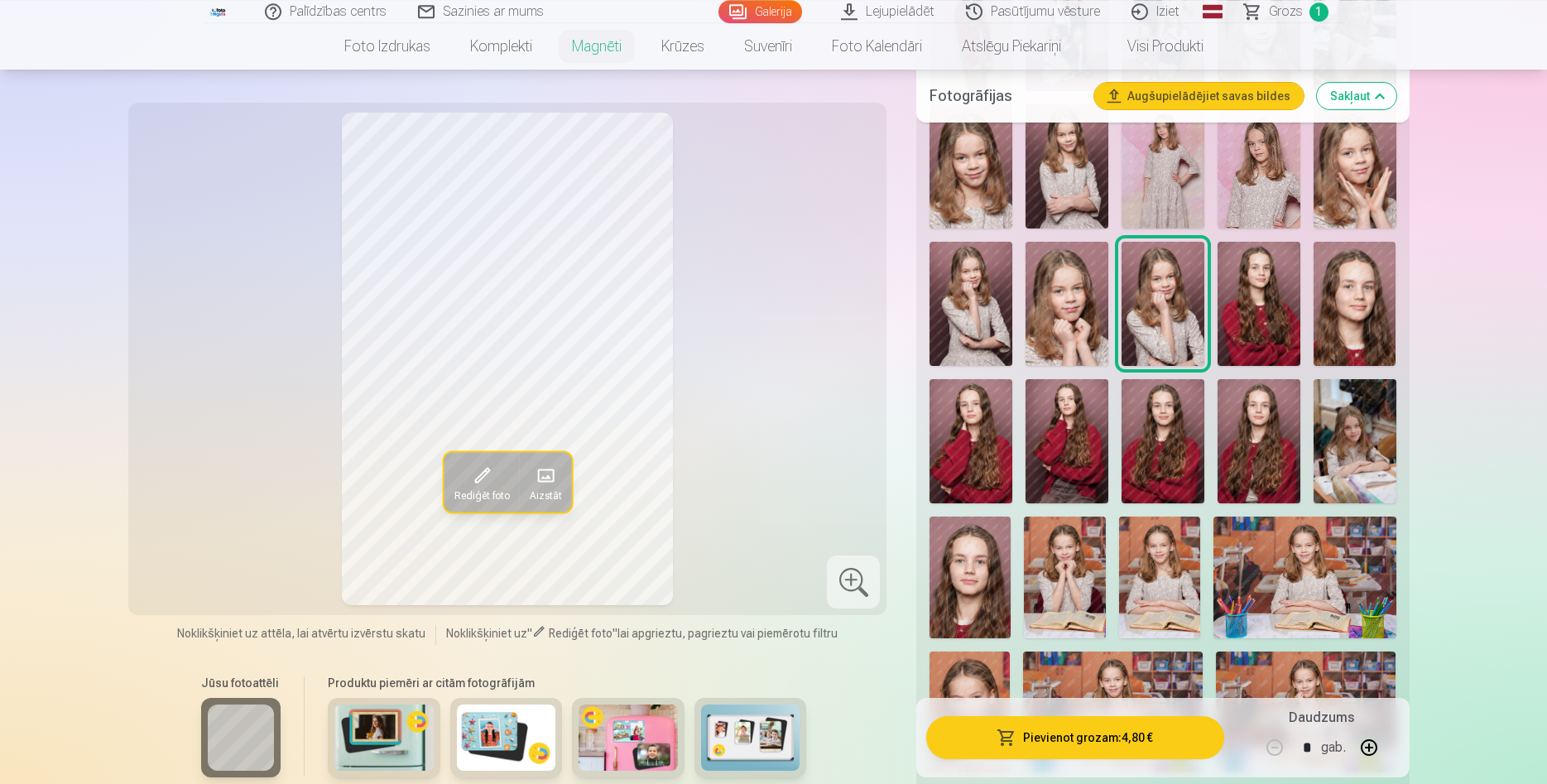
scroll to position [1519, 0]
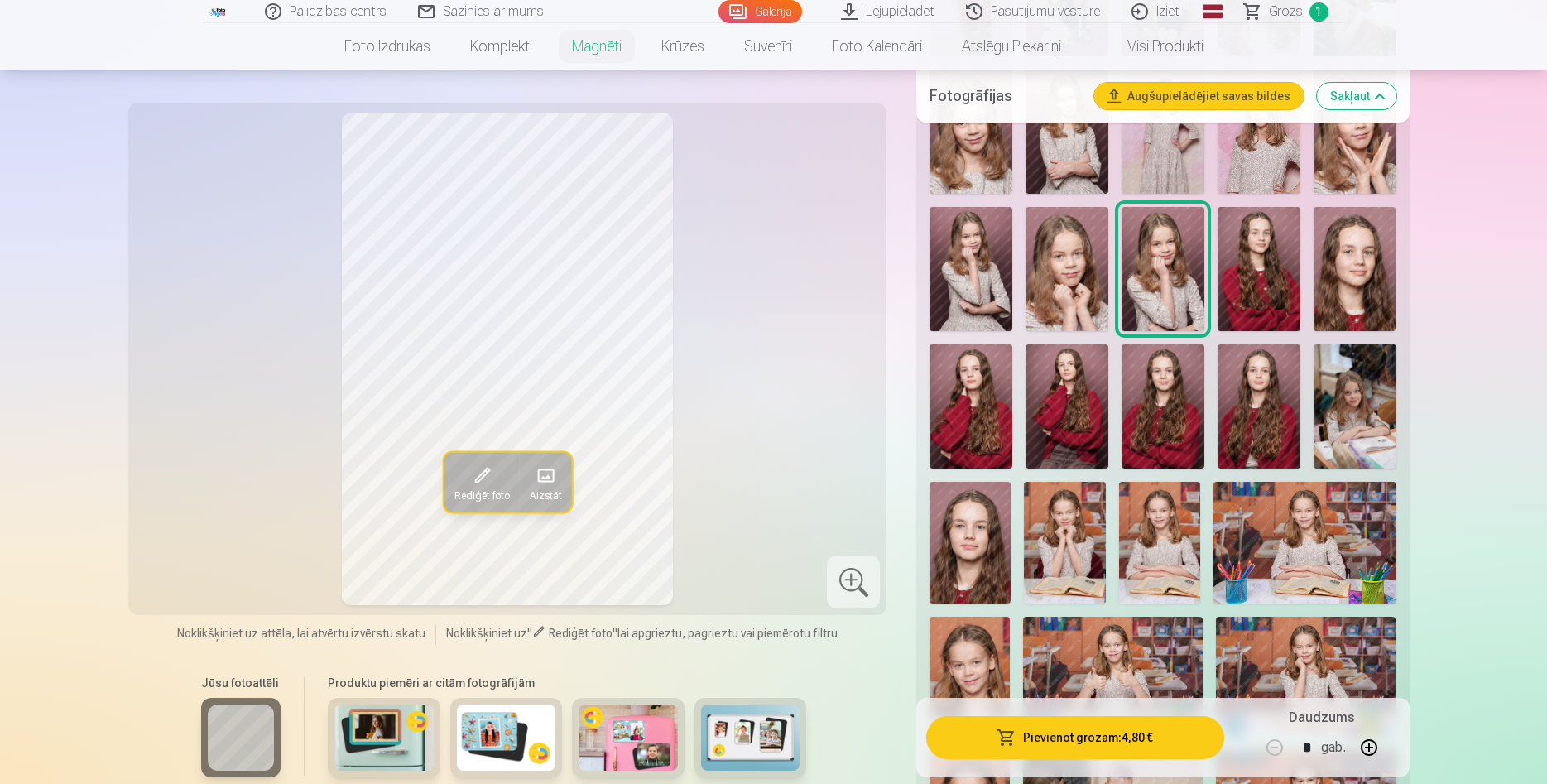
click at [1359, 402] on img at bounding box center [1356, 406] width 83 height 124
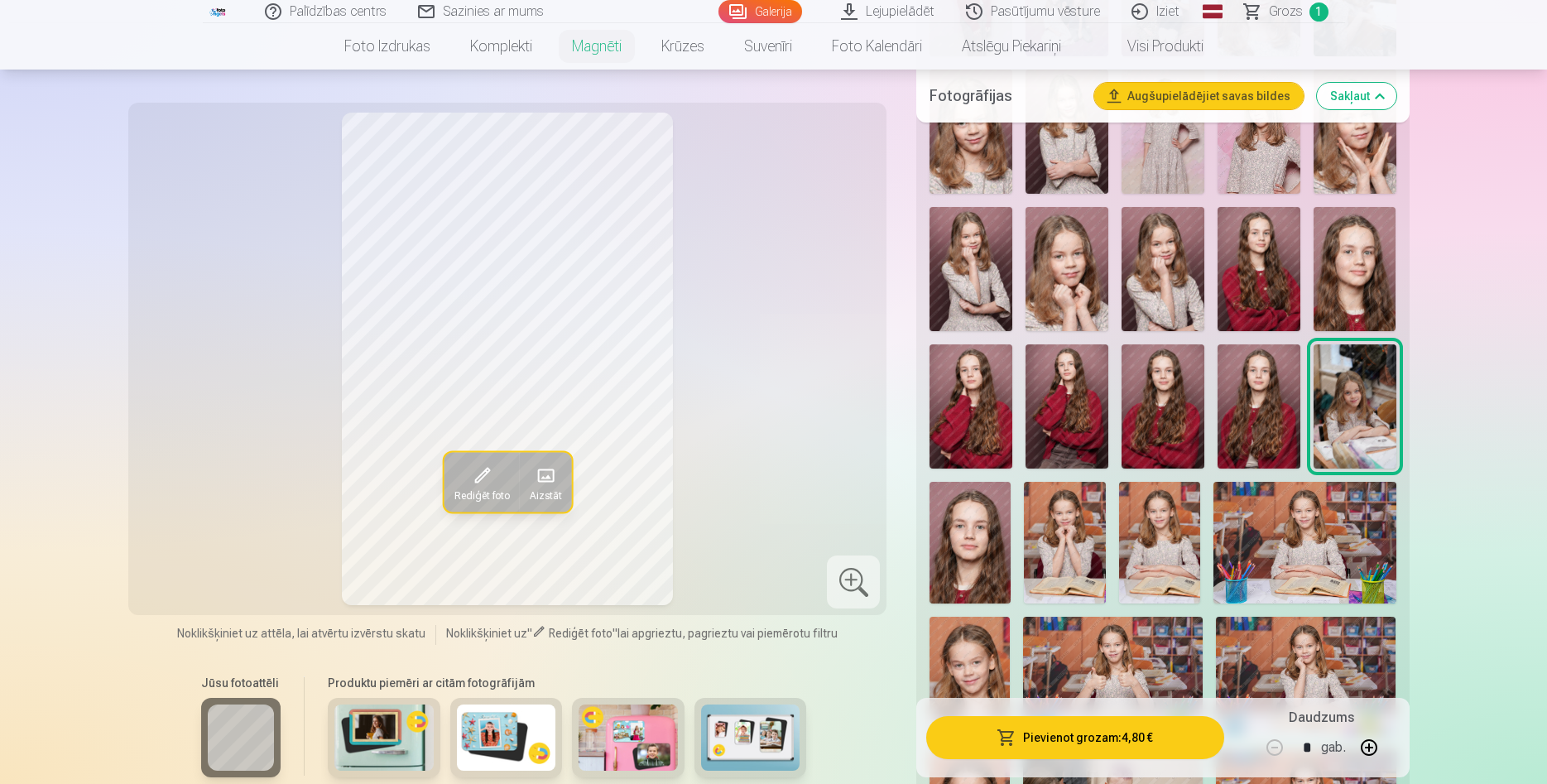
click at [1058, 527] on img at bounding box center [1065, 542] width 81 height 122
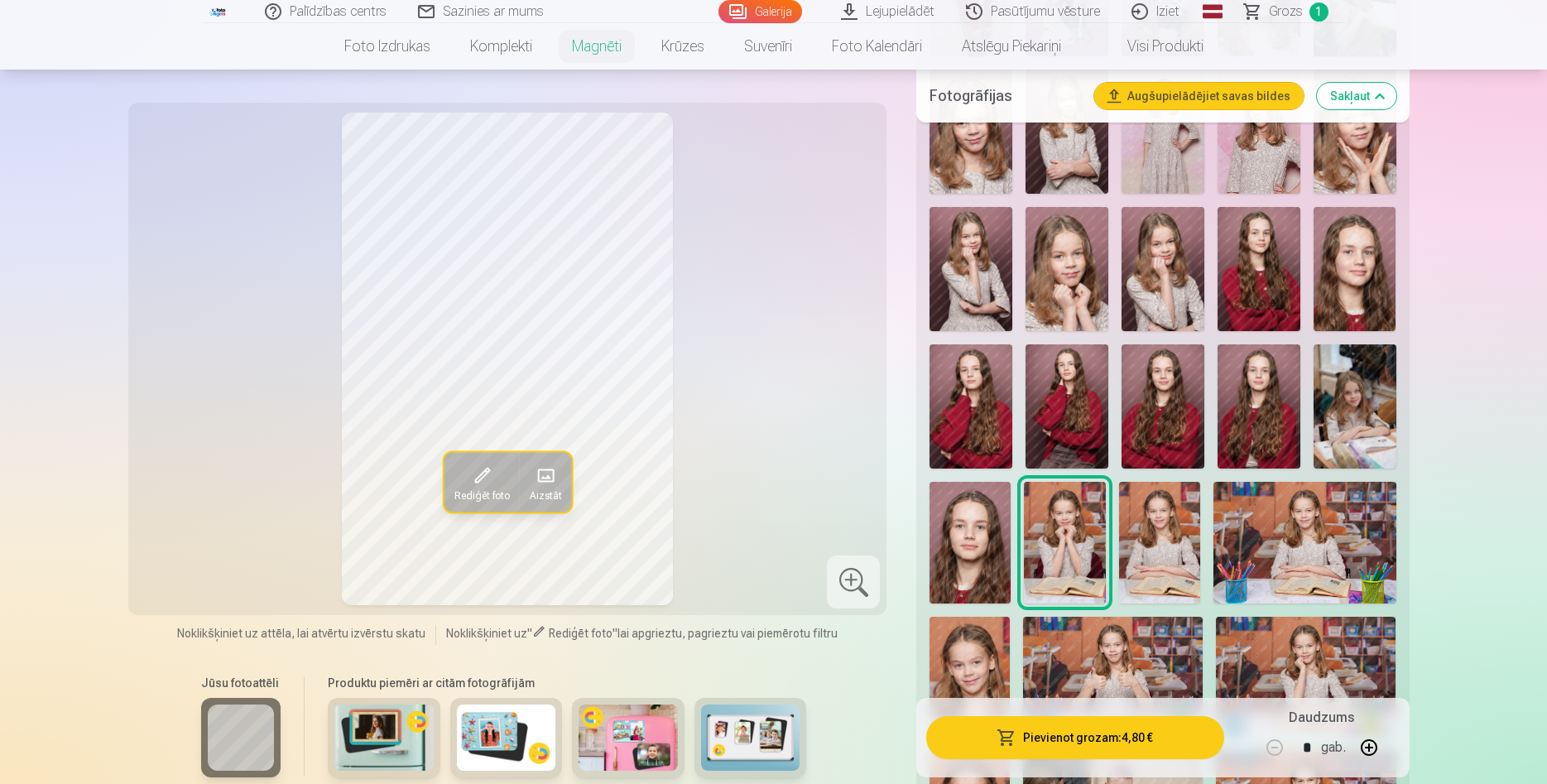
click at [1164, 519] on img at bounding box center [1160, 542] width 81 height 122
click at [1289, 519] on img at bounding box center [1305, 542] width 183 height 122
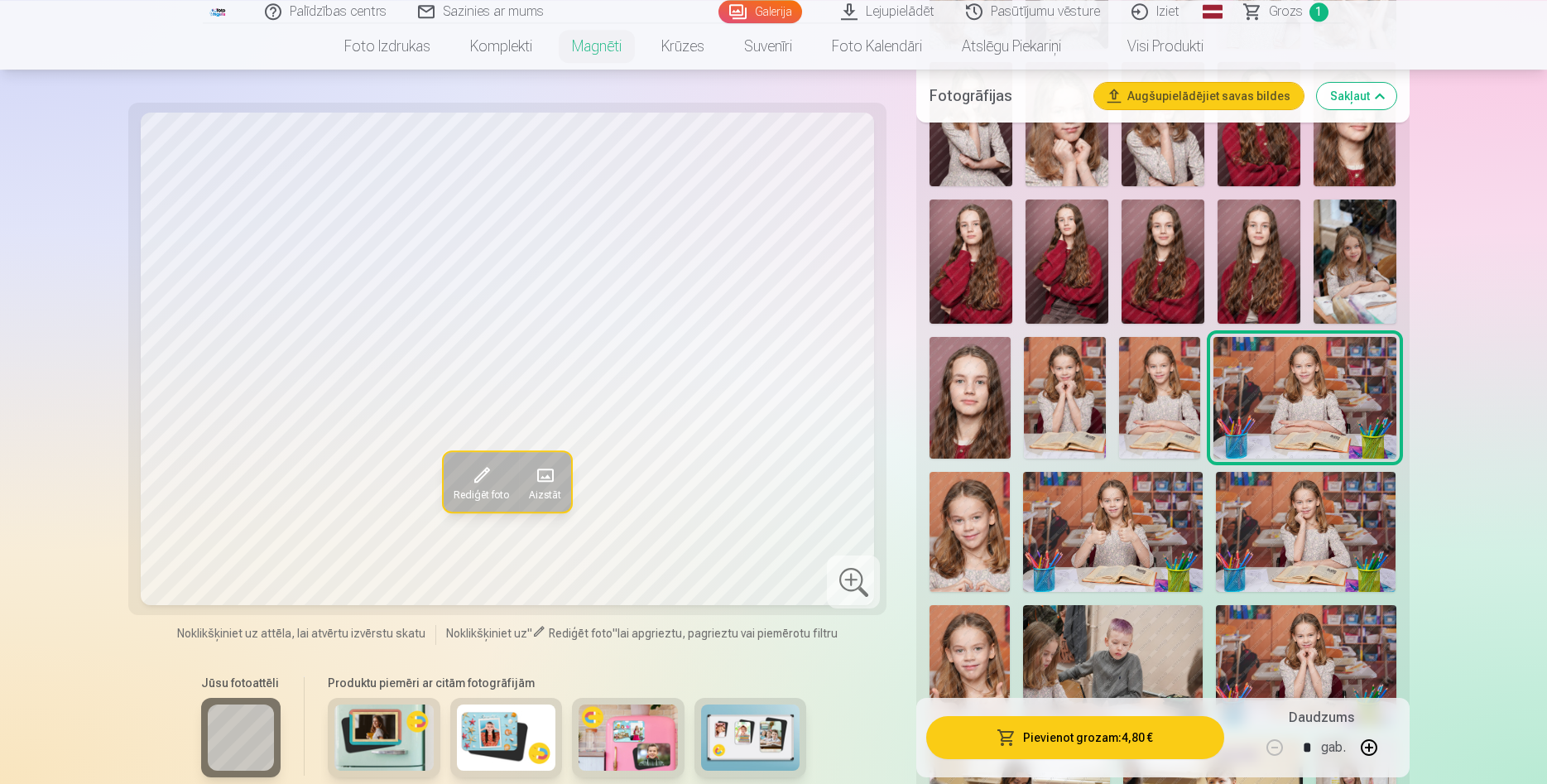
scroll to position [1773, 0]
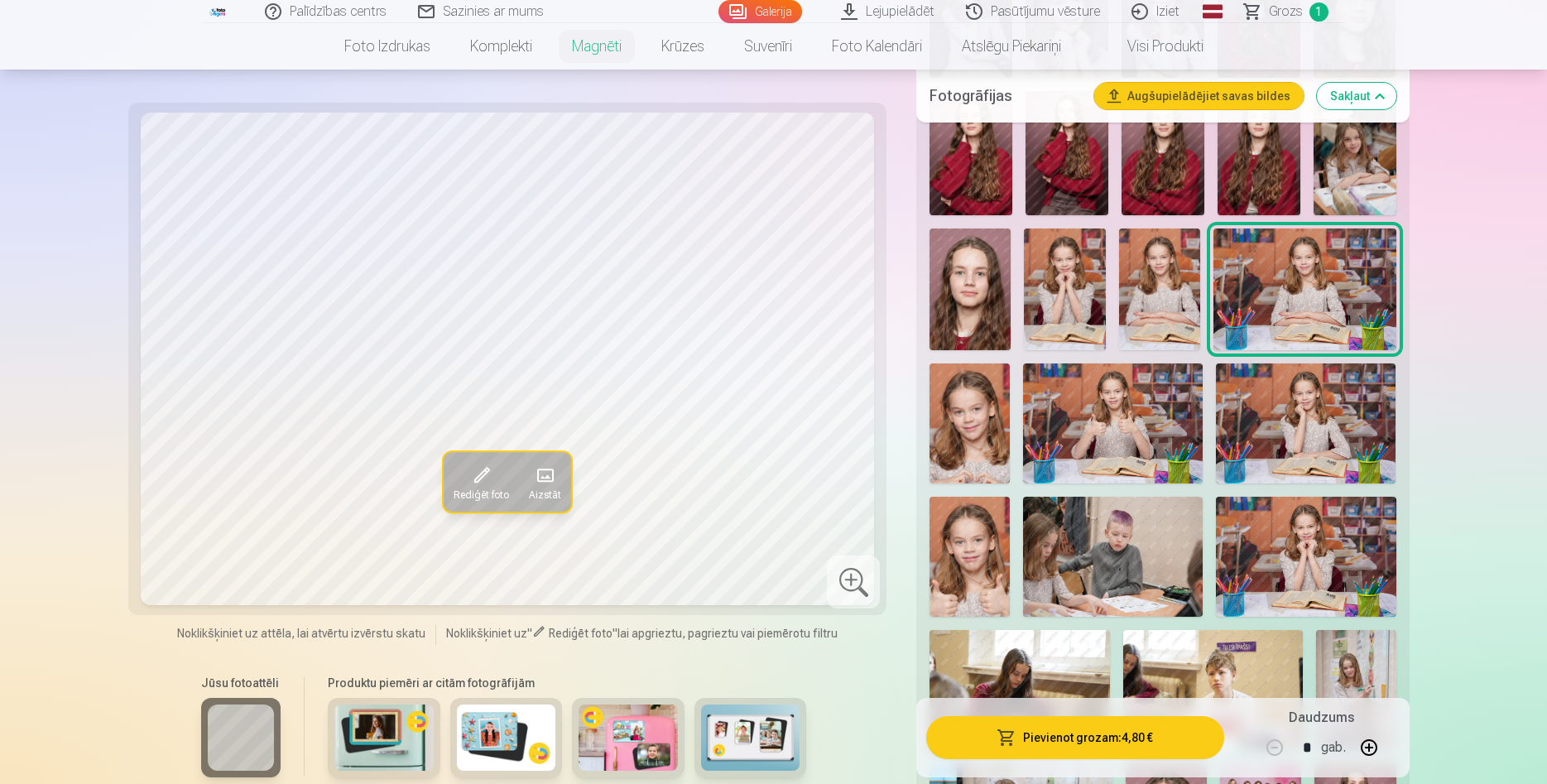
click at [1282, 399] on img at bounding box center [1305, 424] width 180 height 120
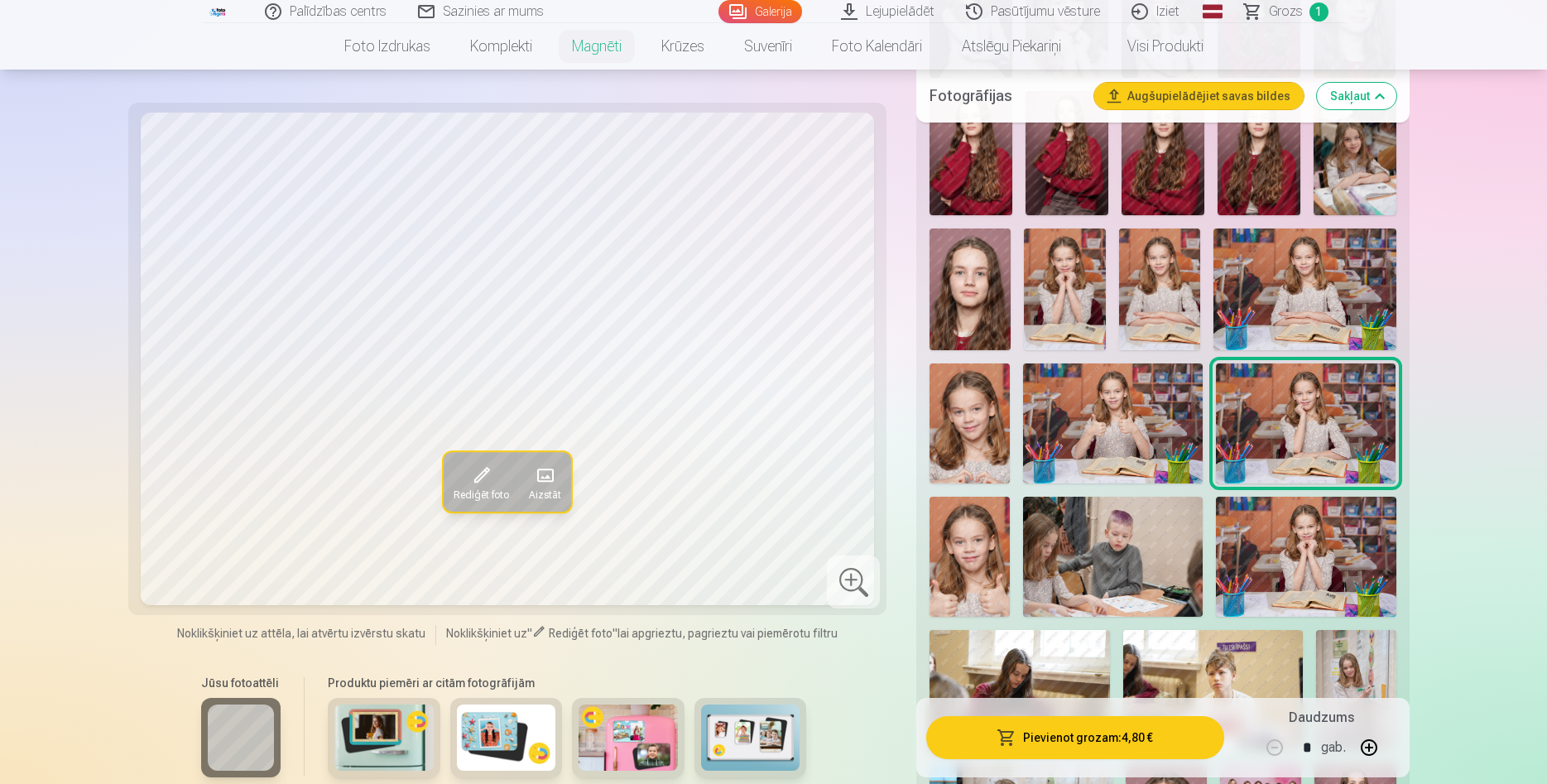
click at [1132, 411] on img at bounding box center [1112, 424] width 180 height 120
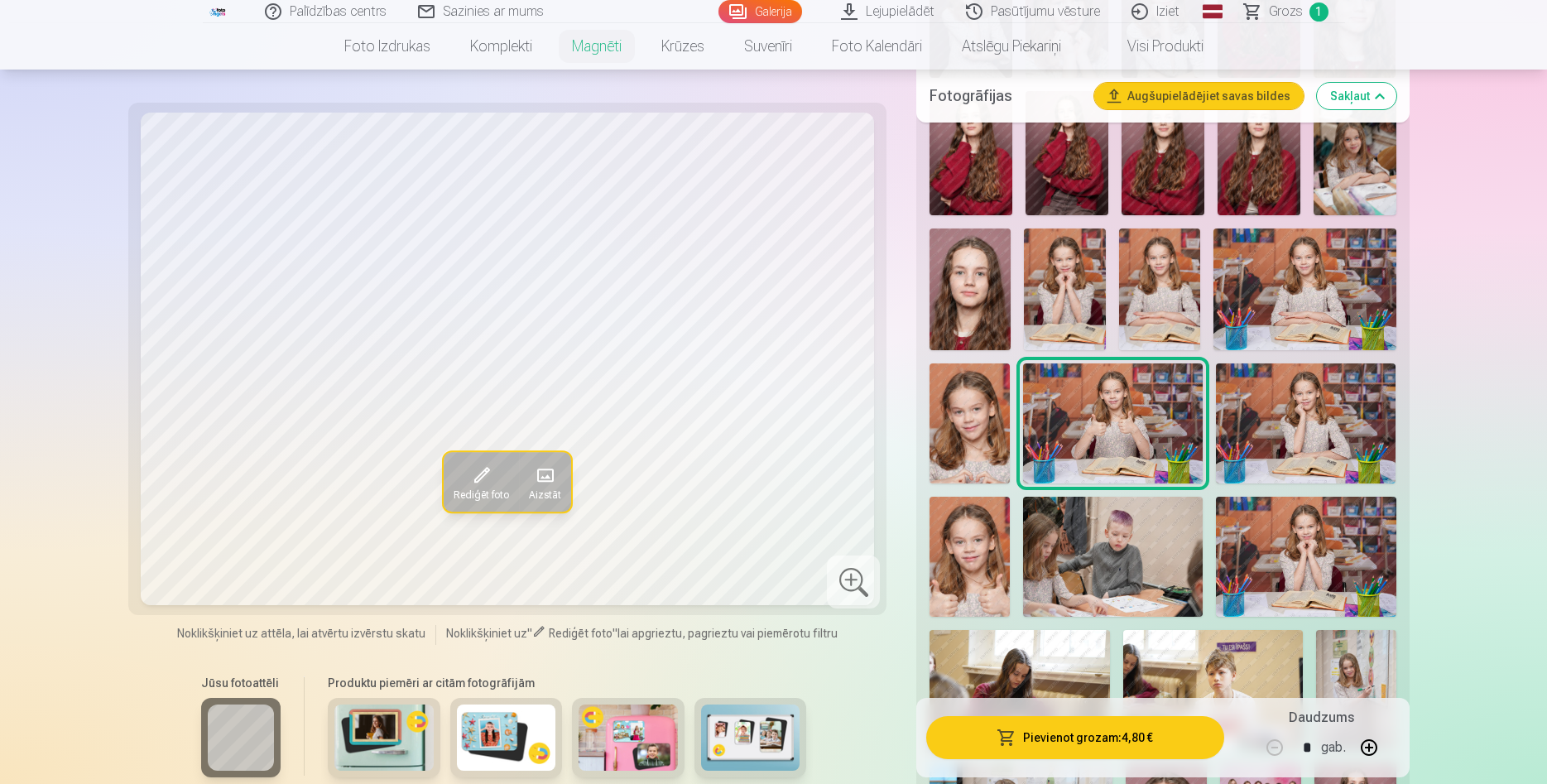
click at [991, 404] on img at bounding box center [969, 424] width 81 height 120
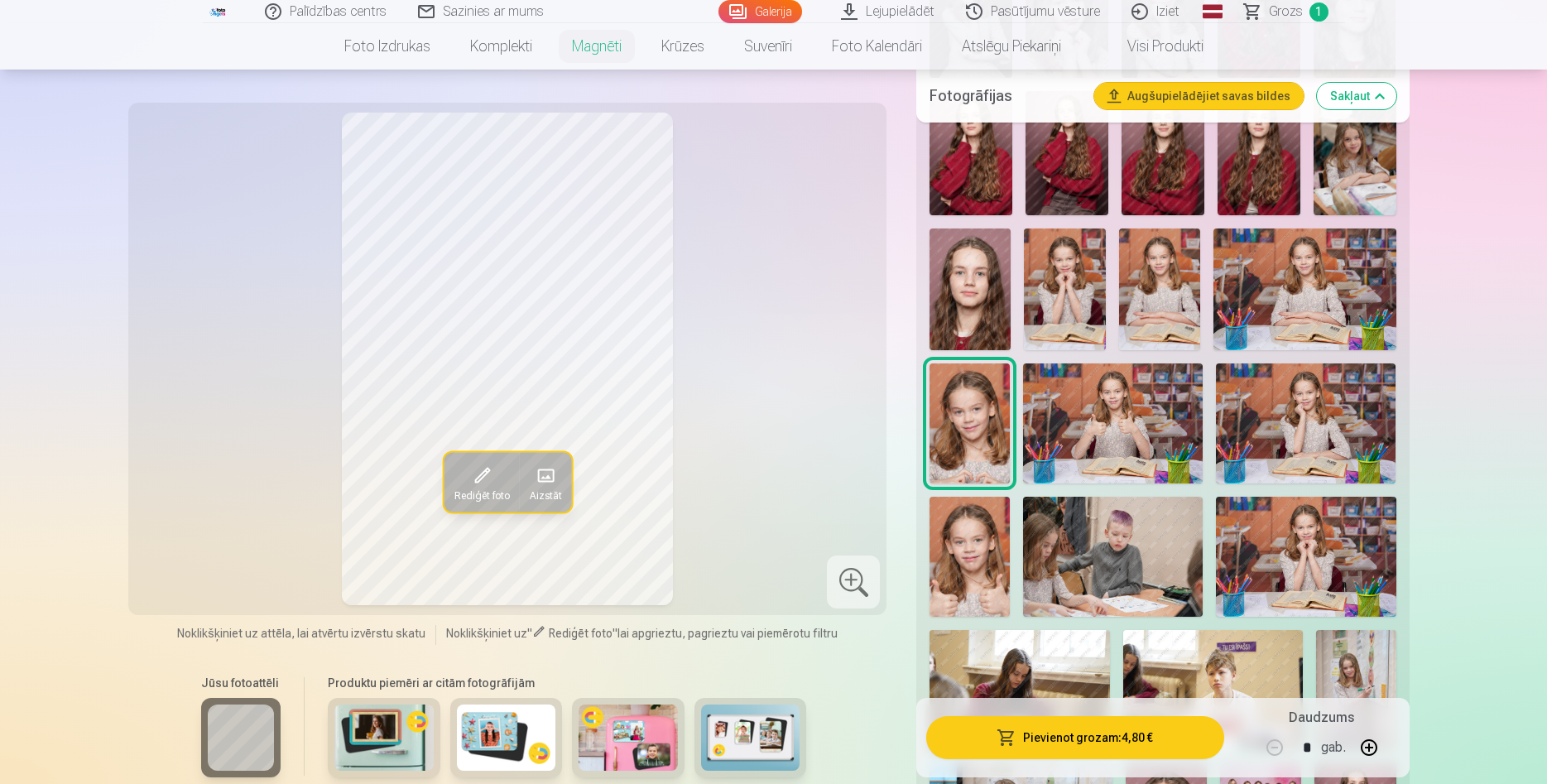
click at [968, 523] on img at bounding box center [969, 557] width 81 height 120
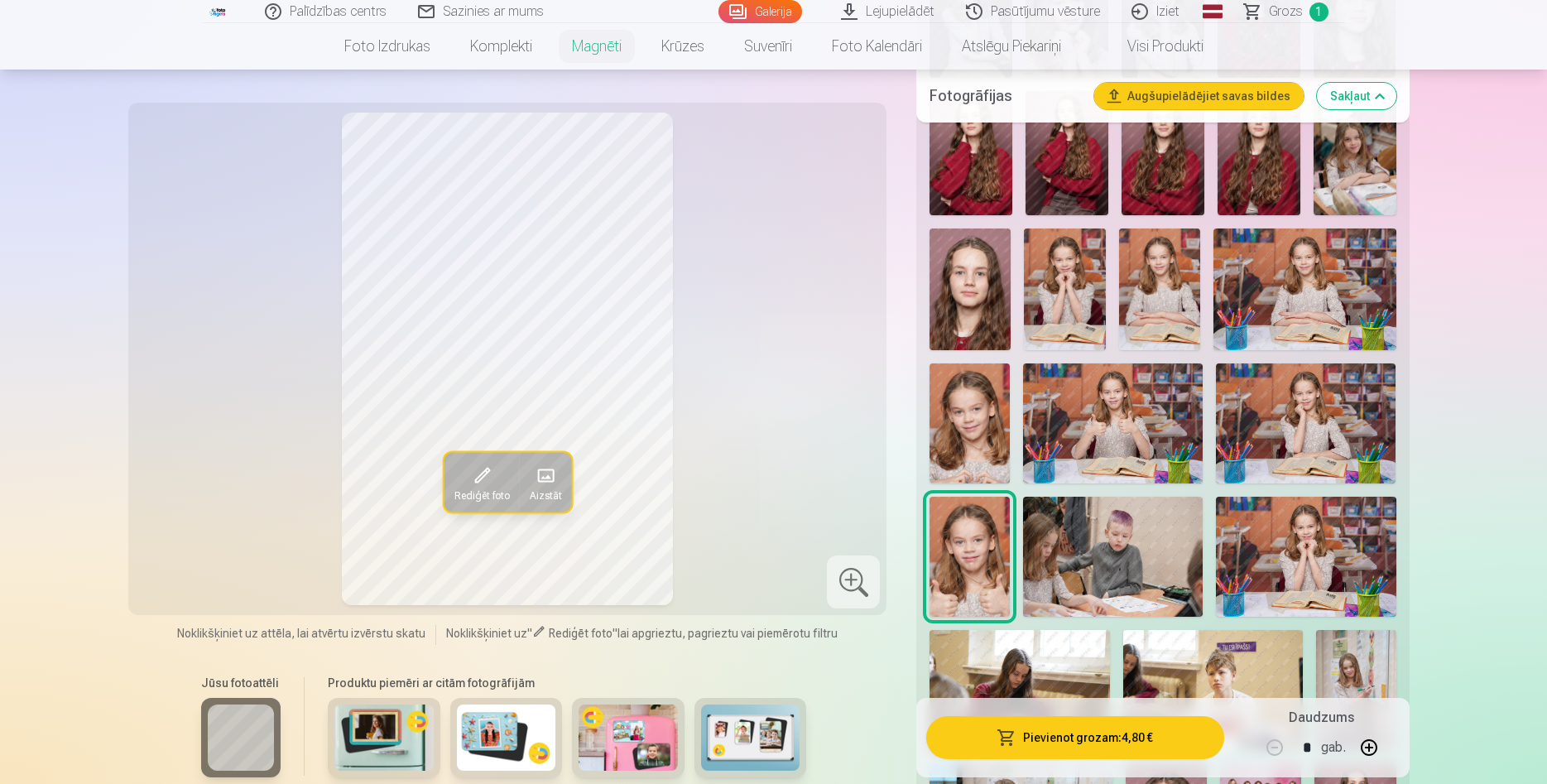
click at [1331, 552] on img at bounding box center [1305, 557] width 180 height 120
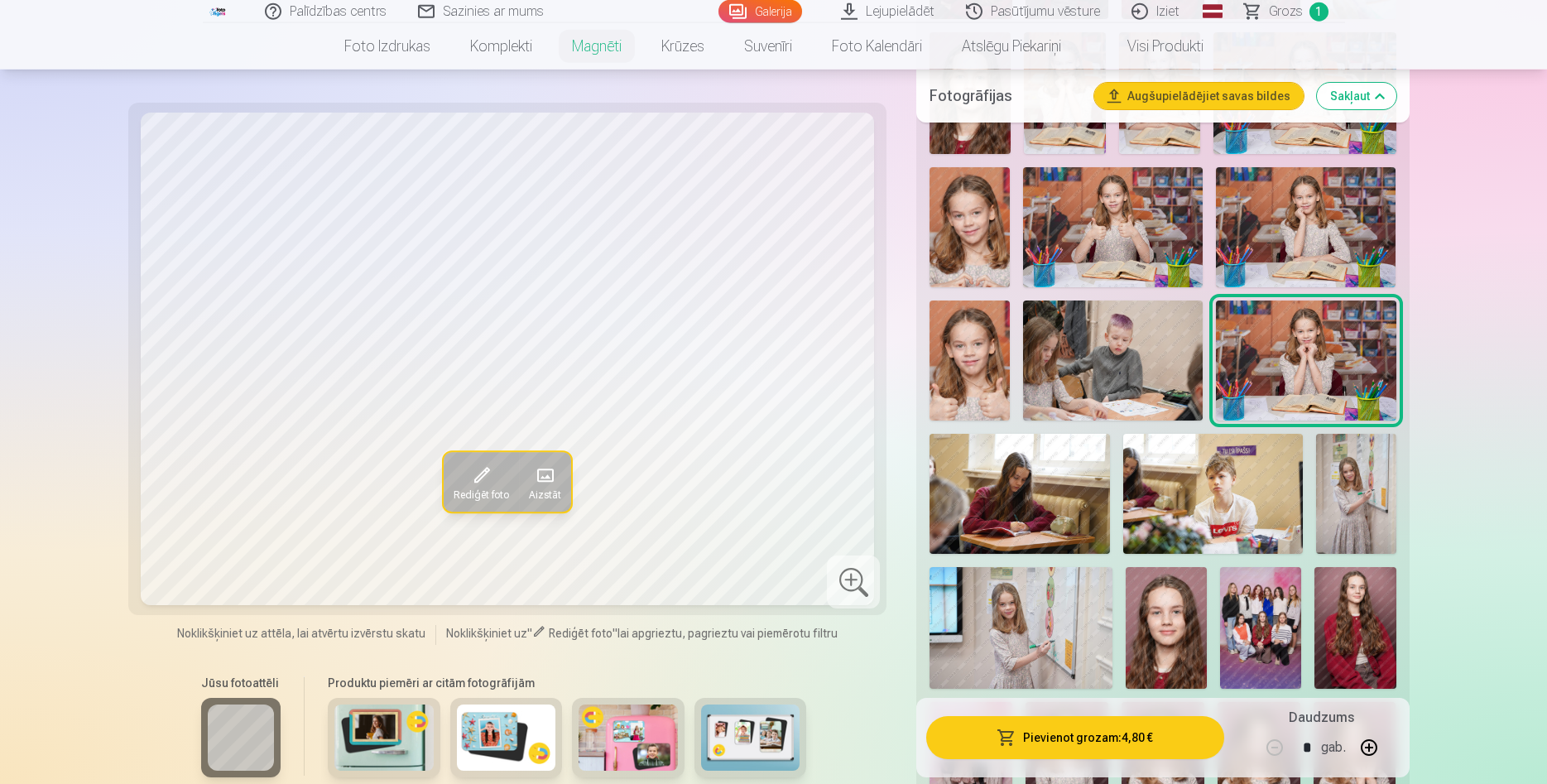
scroll to position [2026, 0]
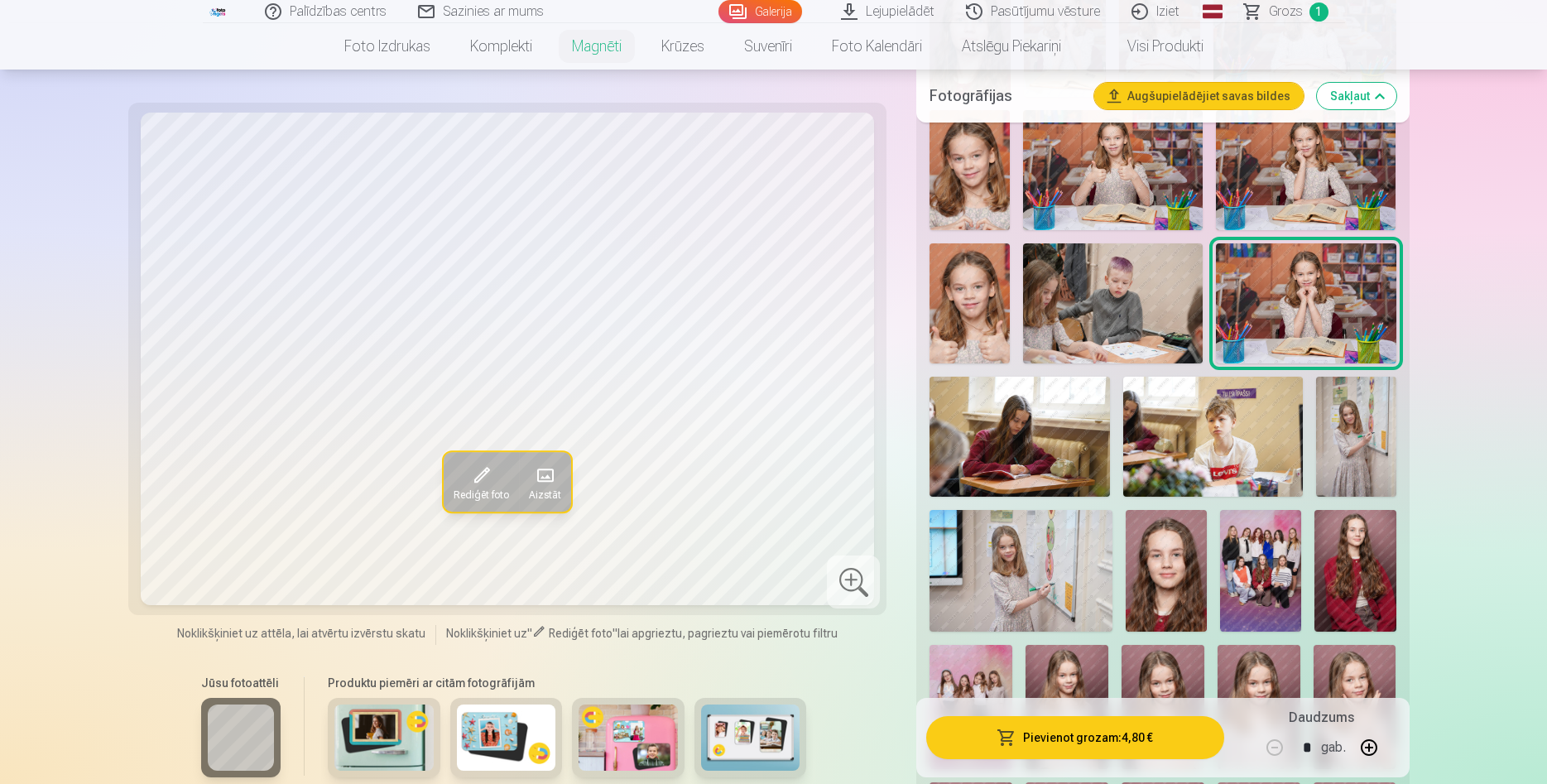
click at [1351, 429] on img at bounding box center [1356, 437] width 81 height 120
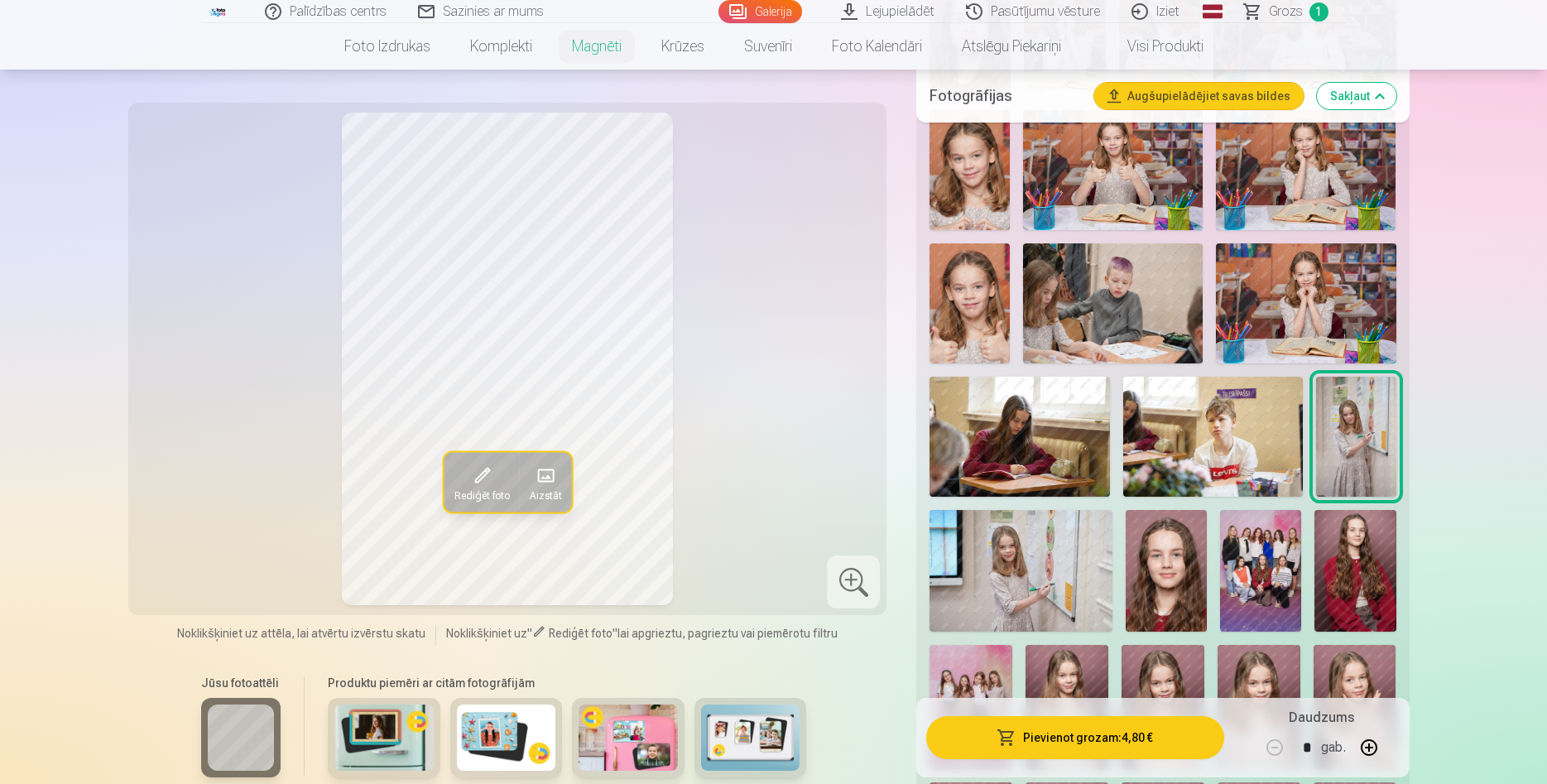
click at [1043, 553] on img at bounding box center [1020, 571] width 183 height 122
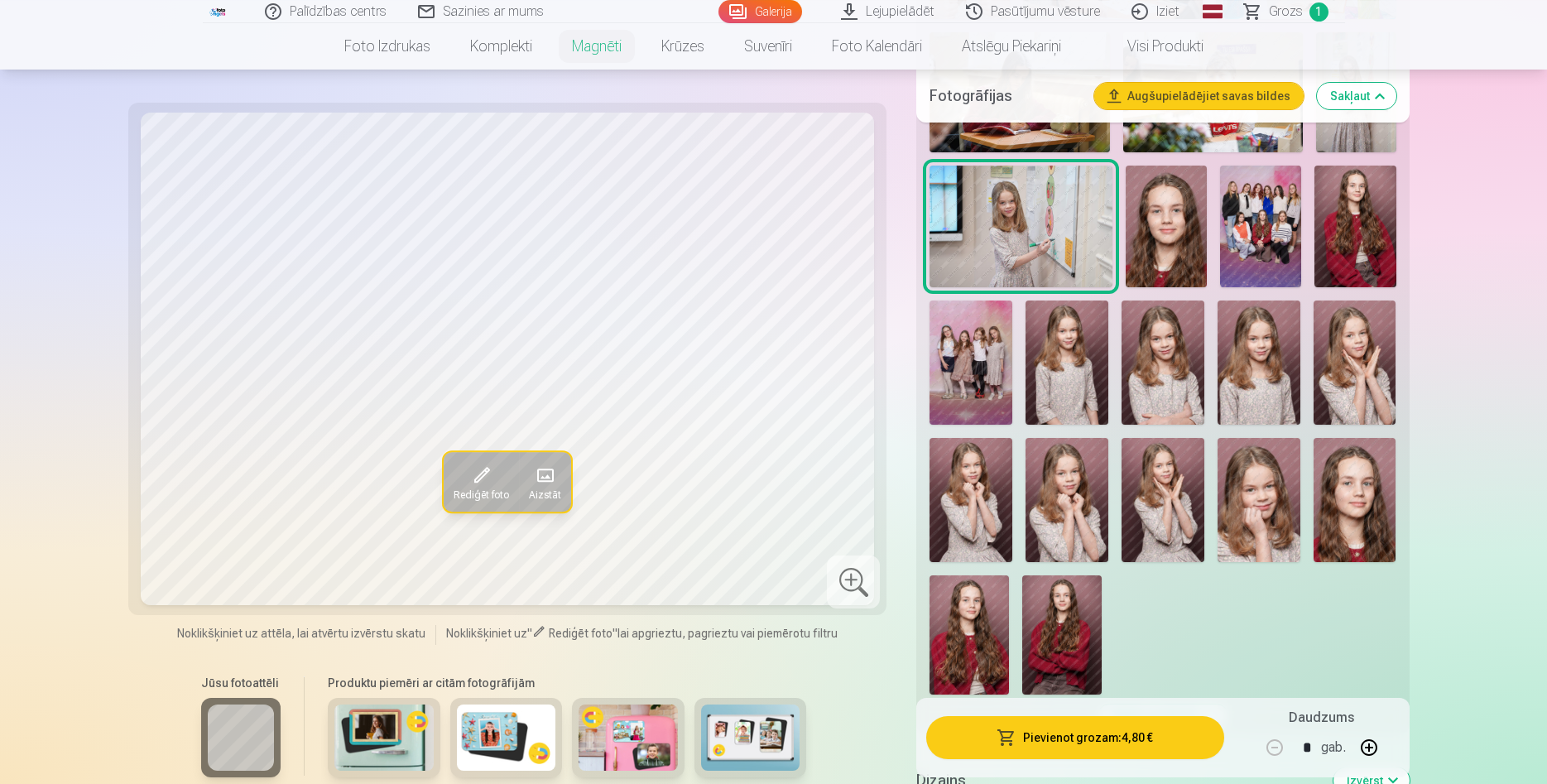
scroll to position [2448, 0]
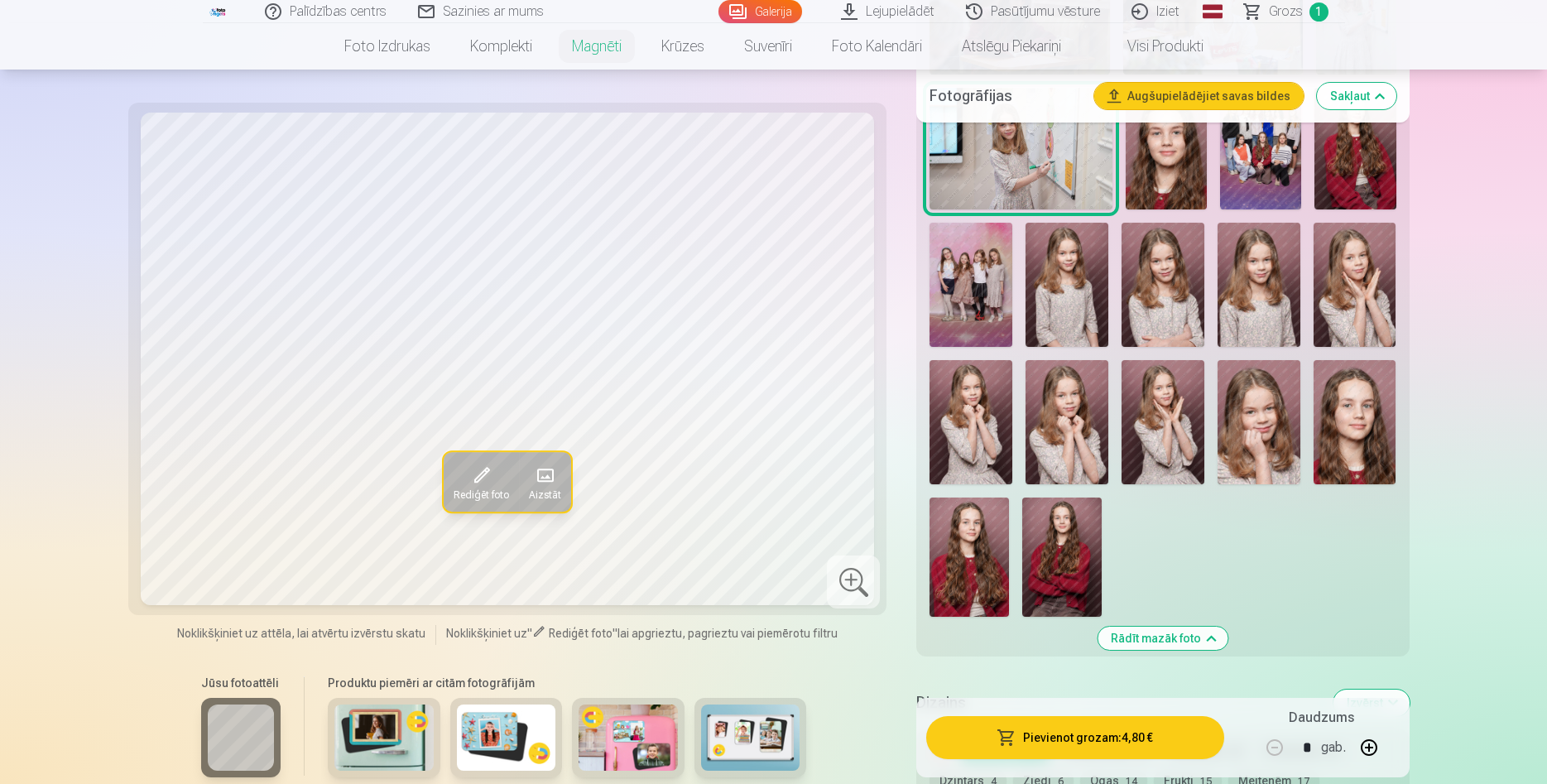
click at [1072, 292] on img at bounding box center [1067, 285] width 83 height 124
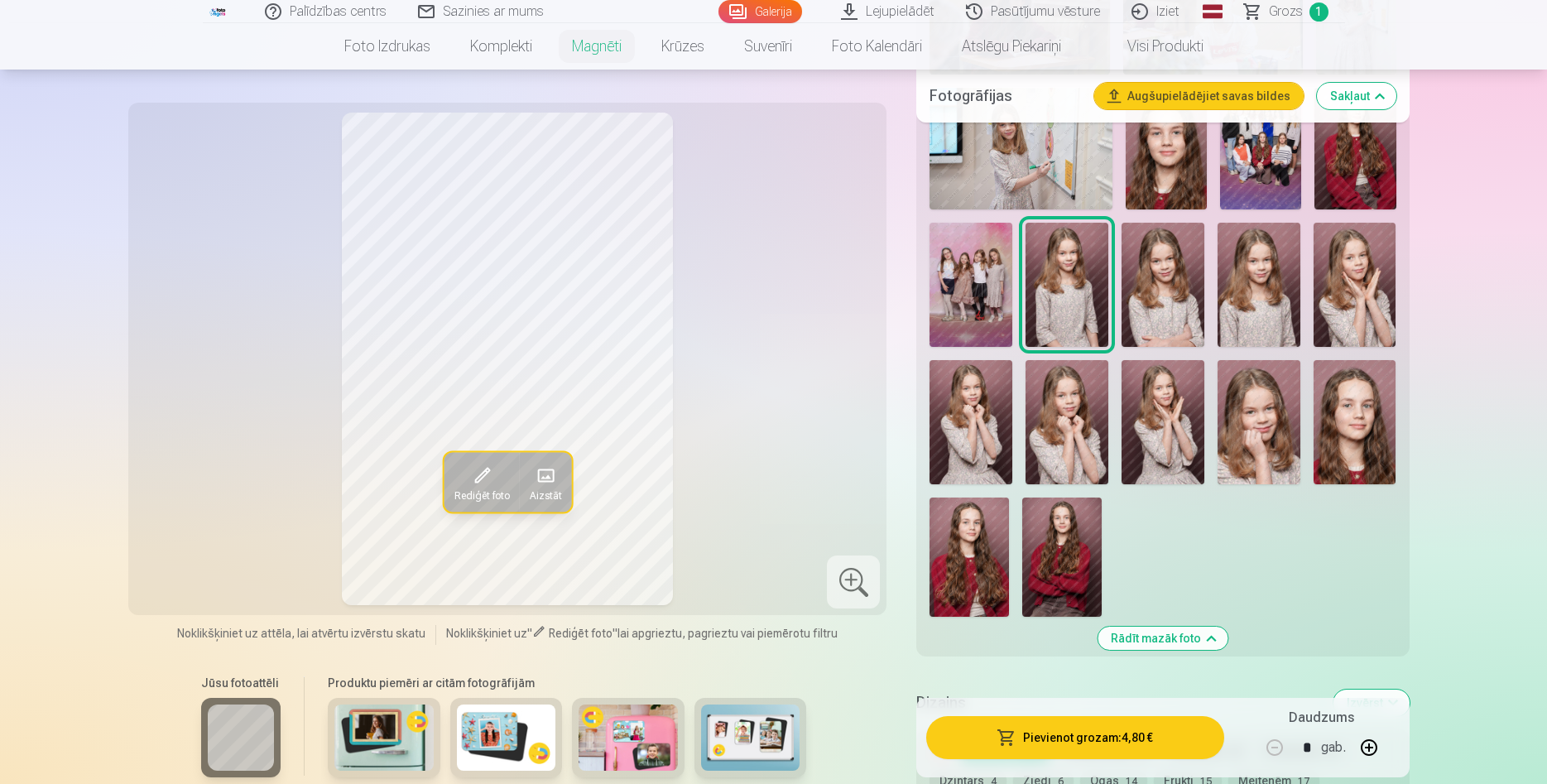
click at [1170, 286] on img at bounding box center [1164, 285] width 83 height 124
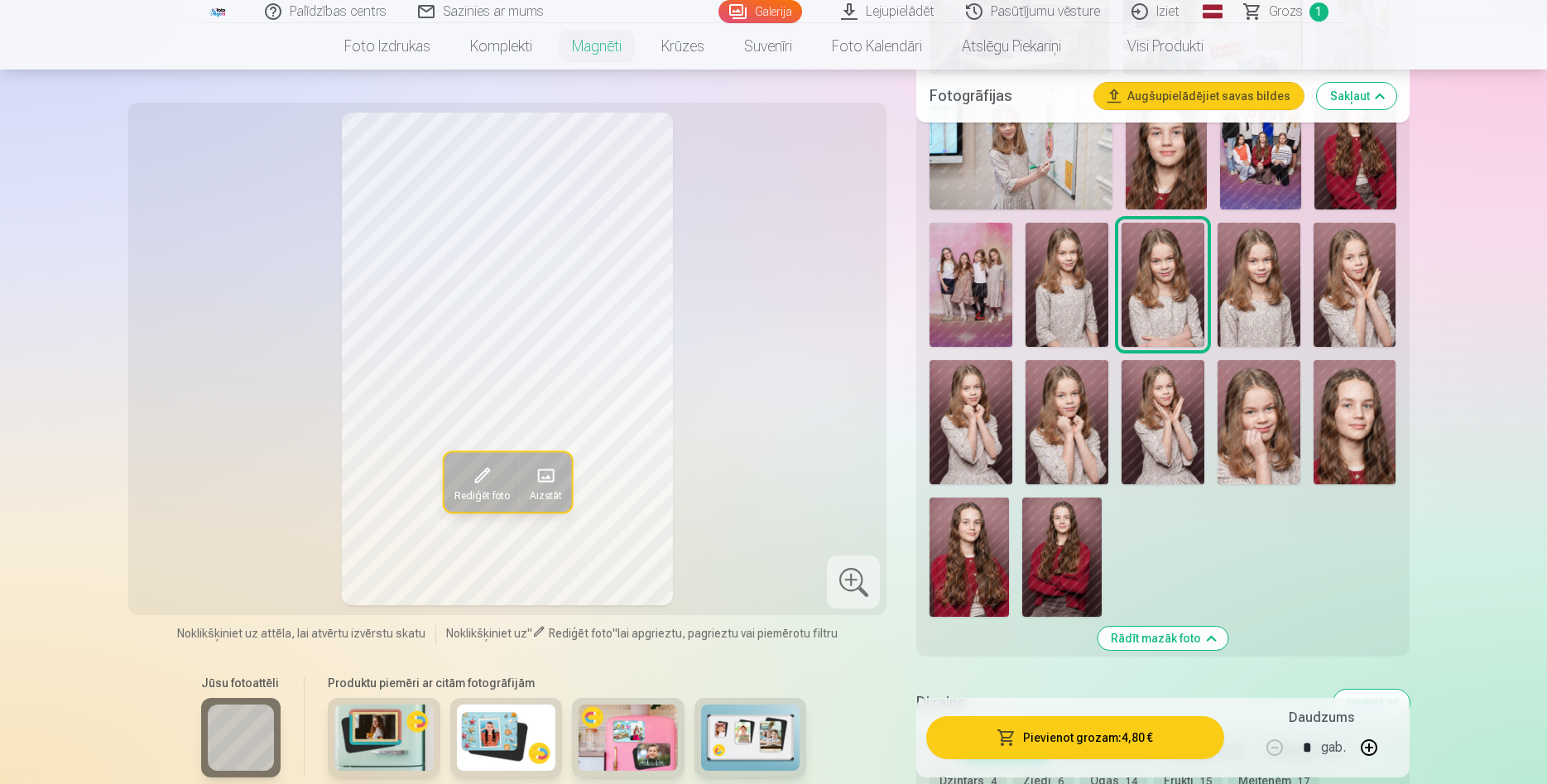
click at [1251, 276] on img at bounding box center [1259, 285] width 83 height 124
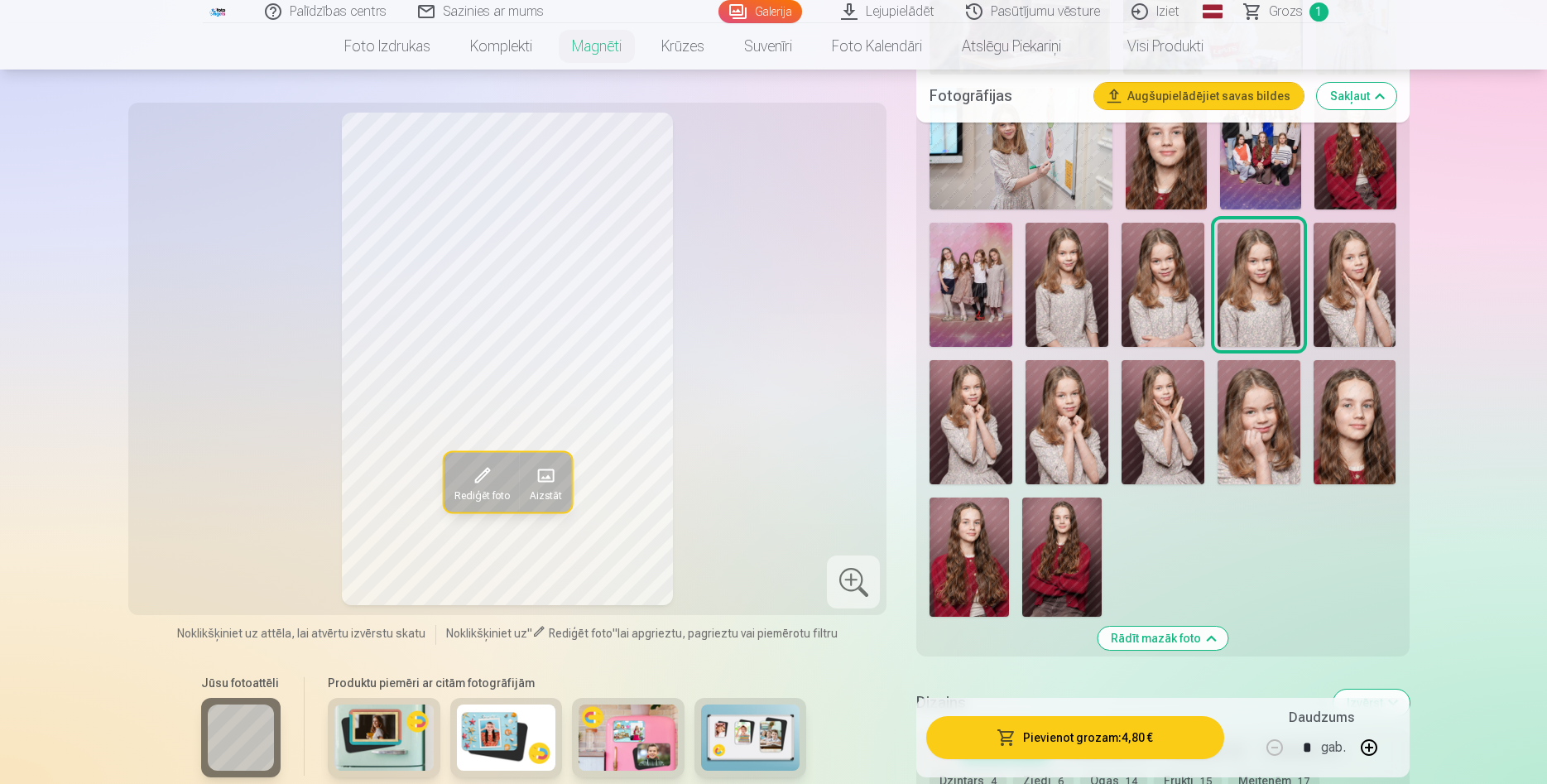
click at [1334, 283] on img at bounding box center [1356, 285] width 83 height 124
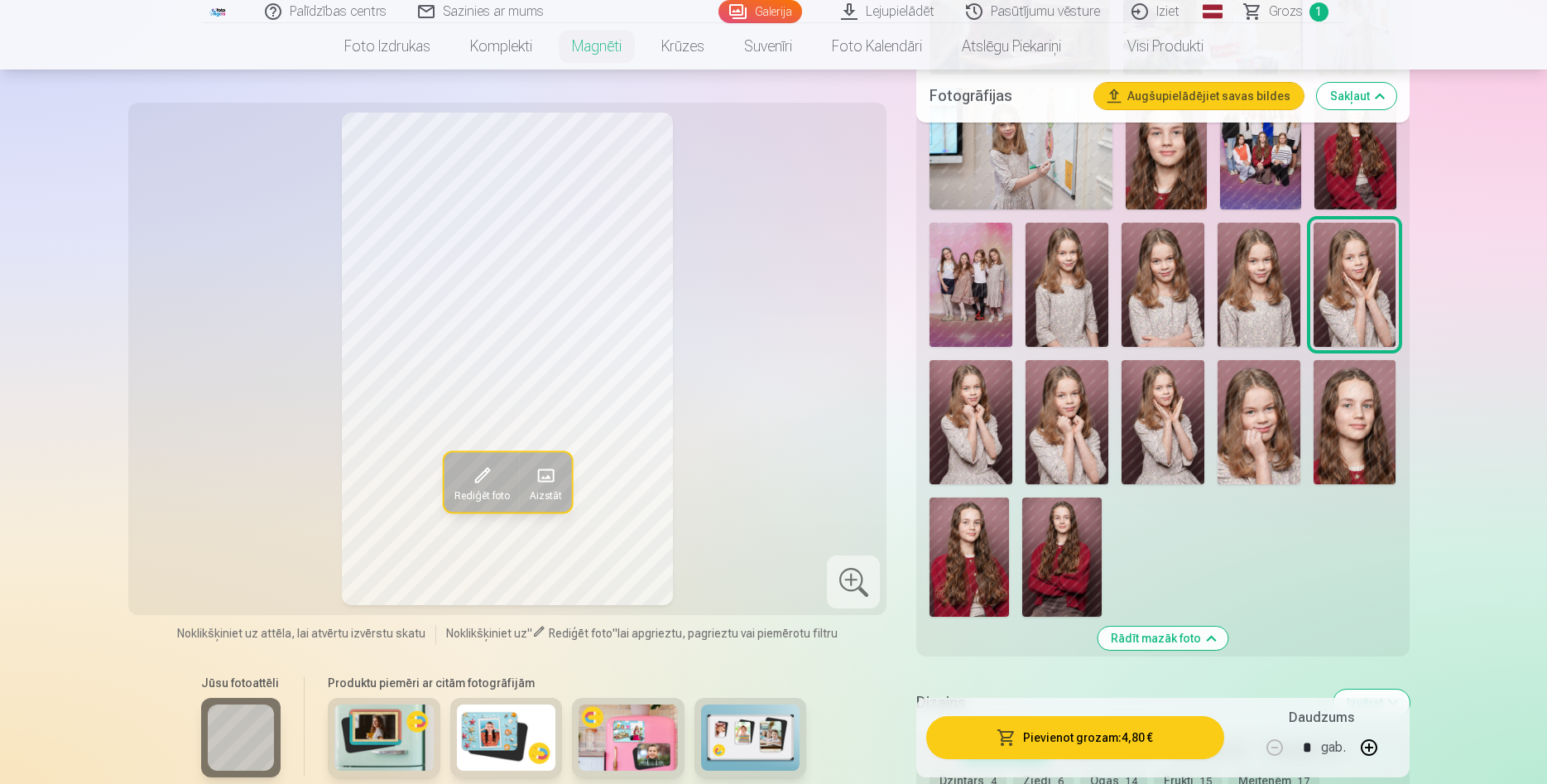
click at [987, 394] on img at bounding box center [971, 422] width 83 height 124
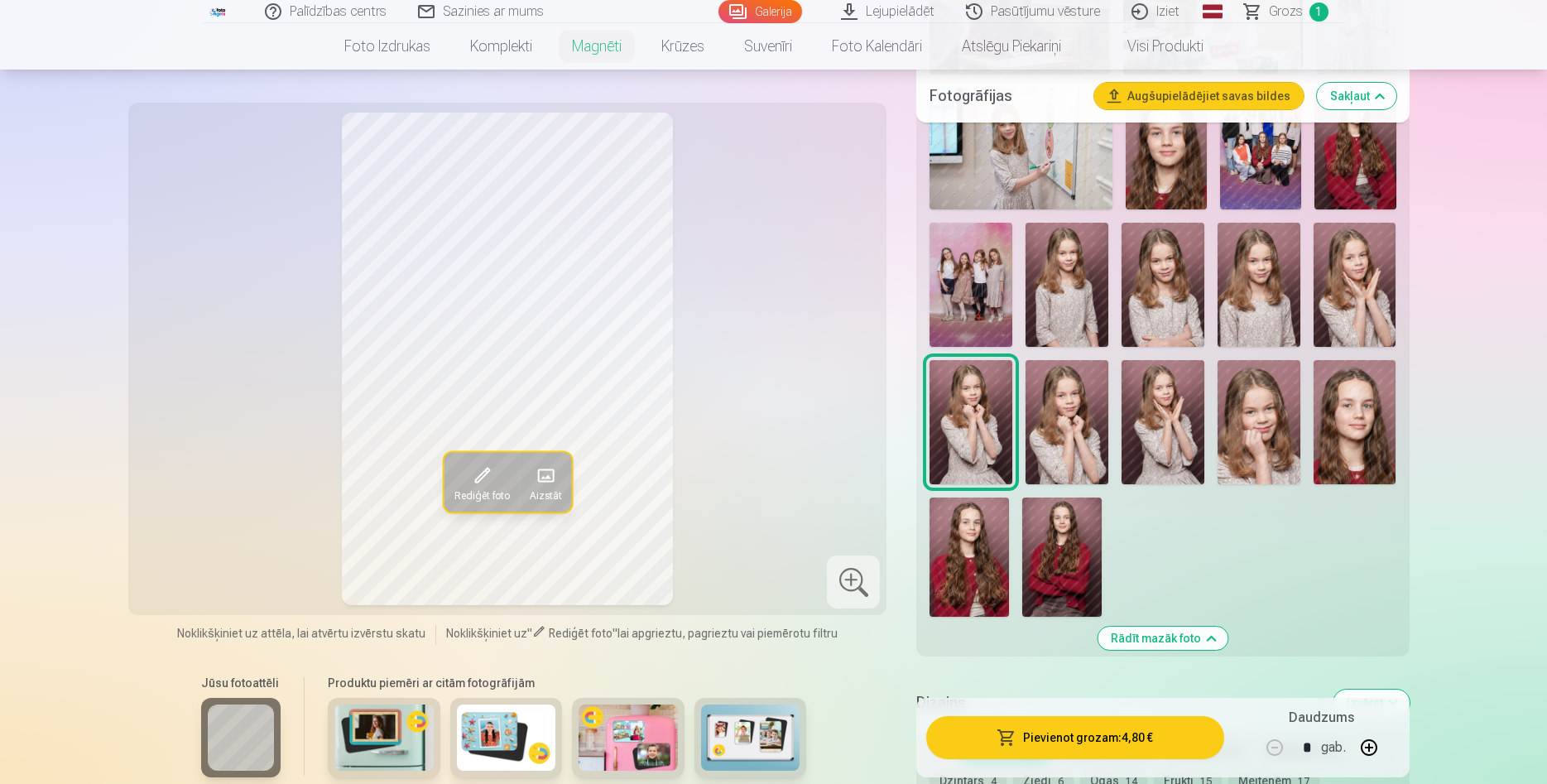
click at [1058, 392] on img at bounding box center [1067, 422] width 83 height 124
click at [1166, 400] on img at bounding box center [1164, 422] width 83 height 124
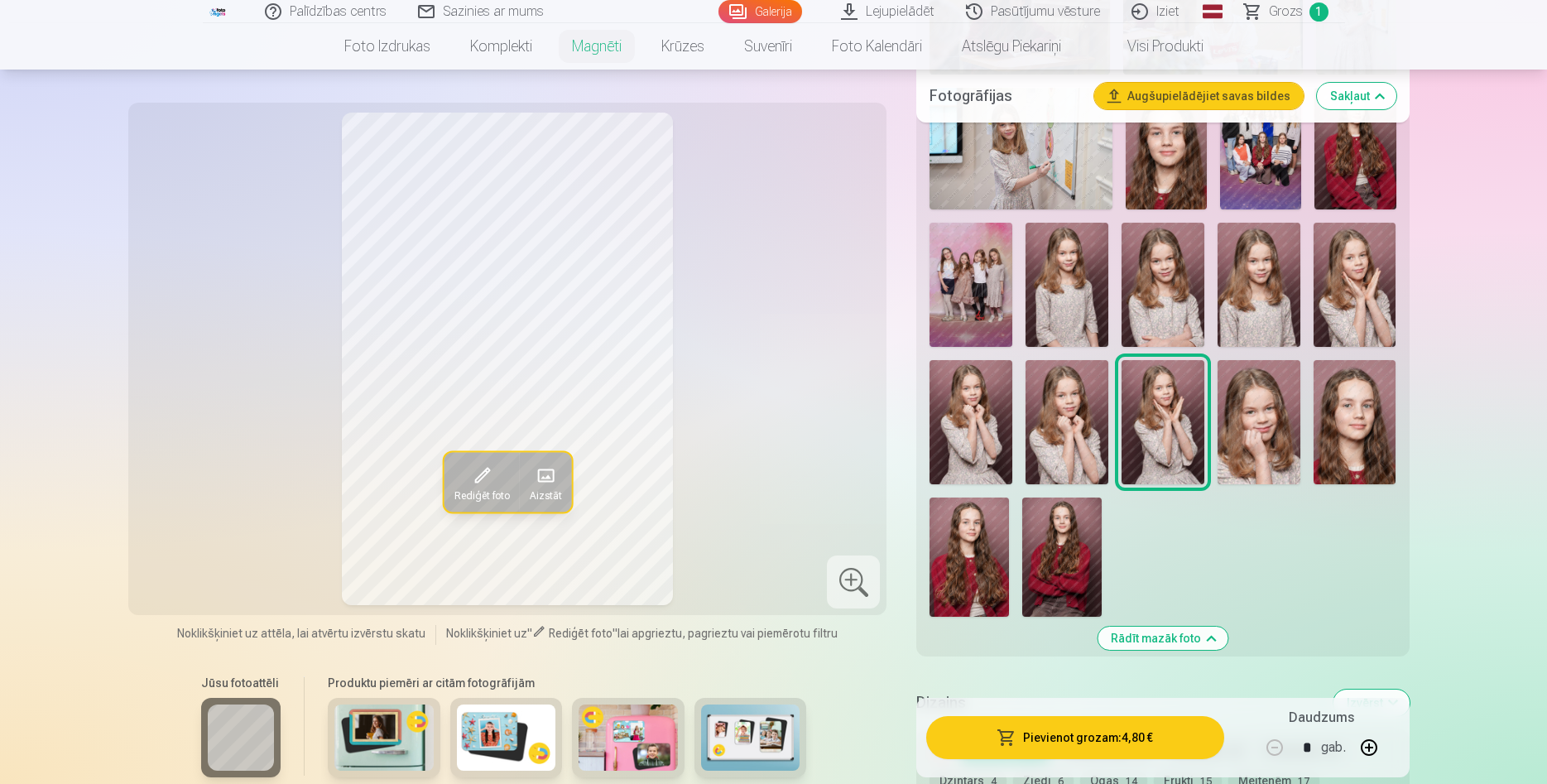
click at [1260, 392] on img at bounding box center [1259, 422] width 83 height 124
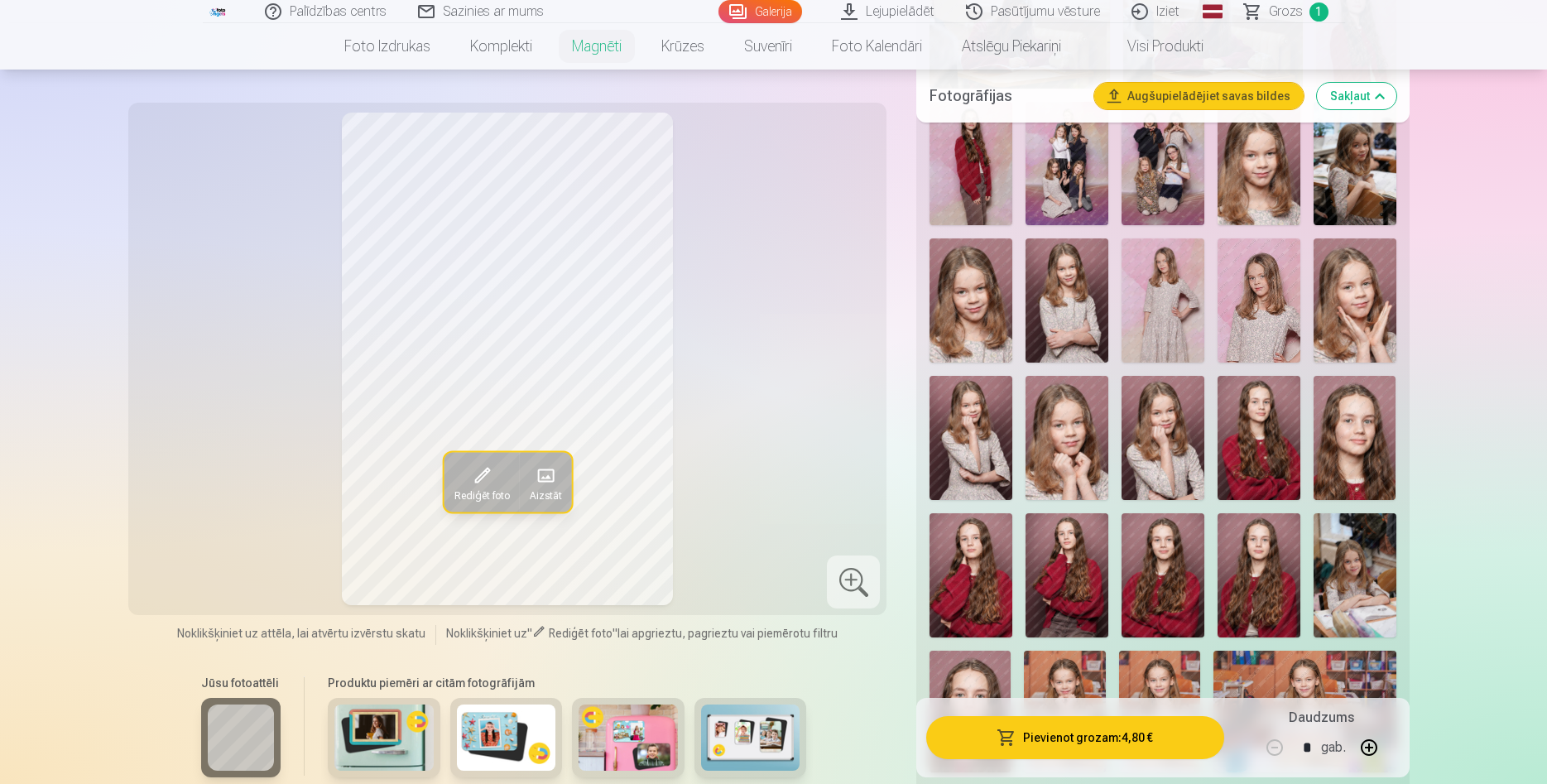
scroll to position [1266, 0]
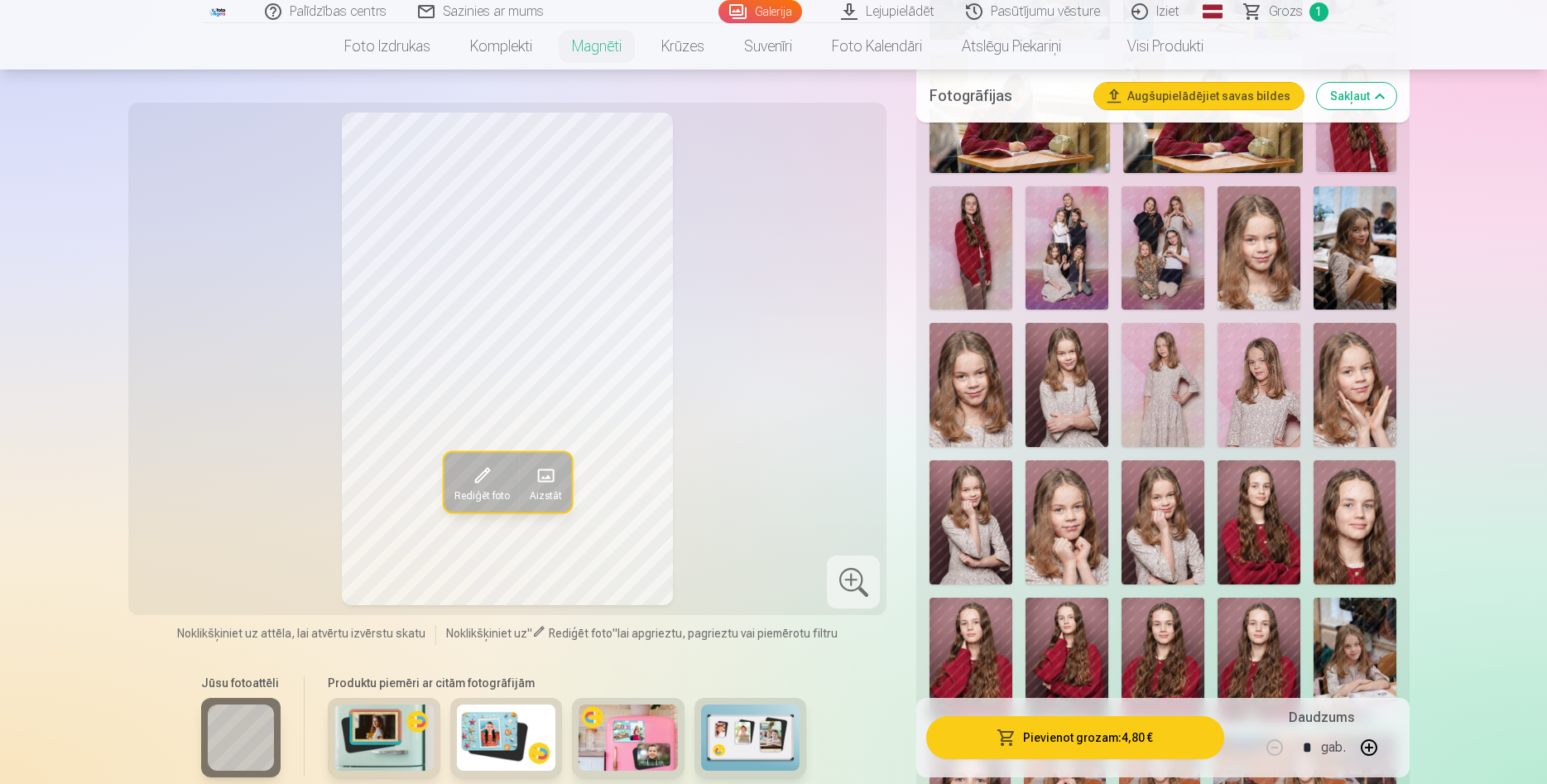
click at [1251, 374] on img at bounding box center [1259, 385] width 83 height 124
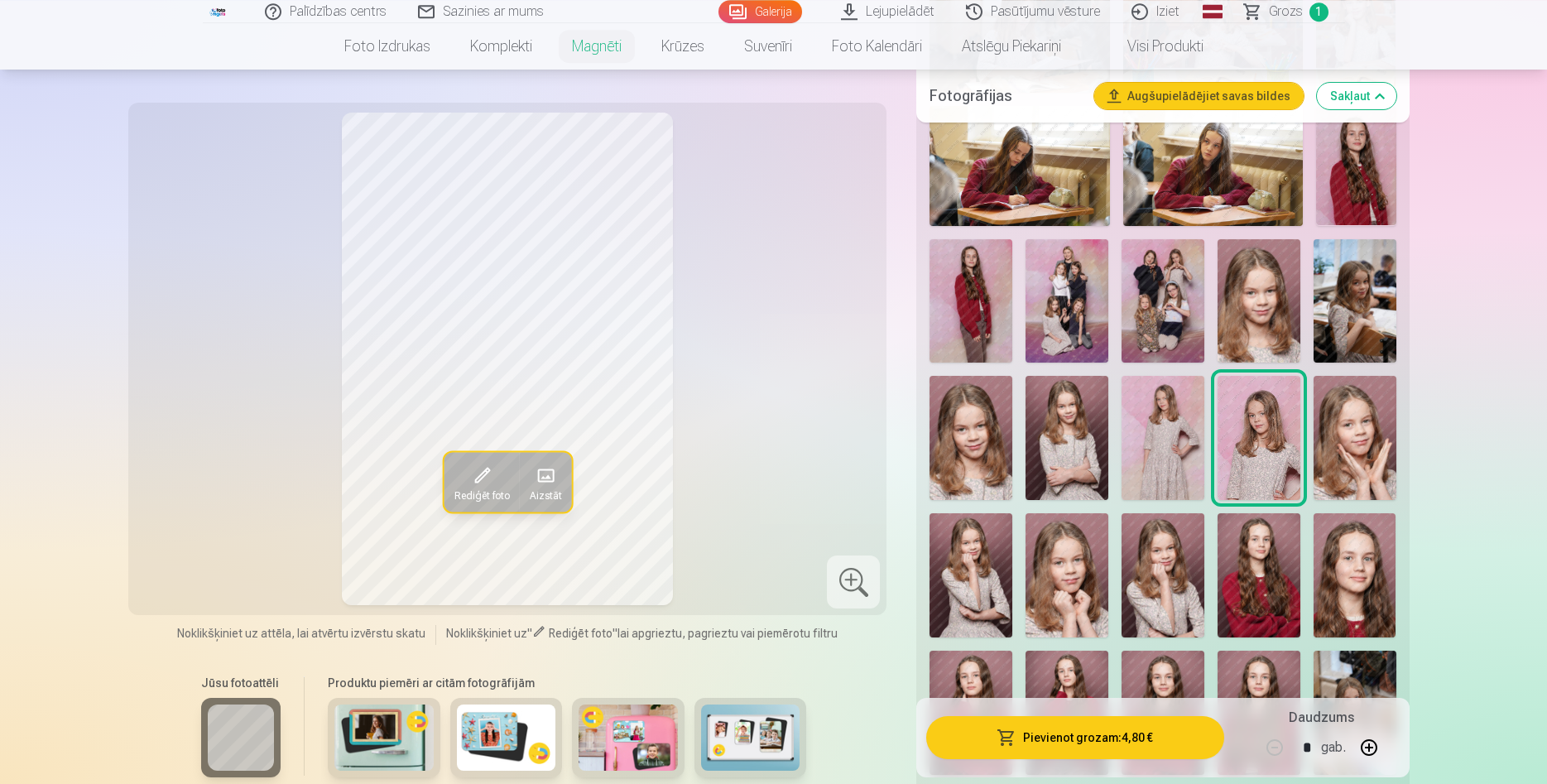
scroll to position [1182, 0]
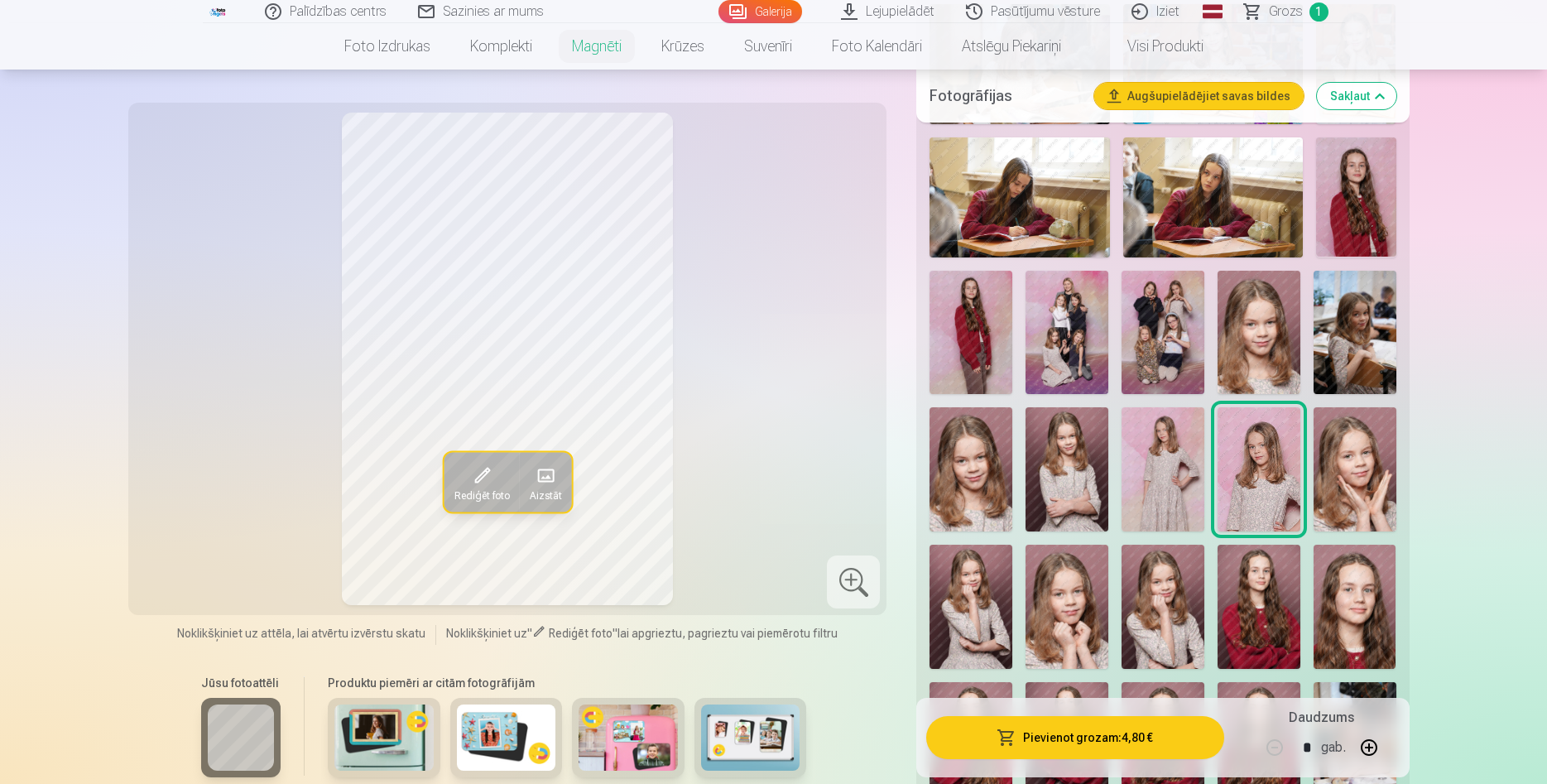
click at [981, 458] on img at bounding box center [971, 469] width 83 height 124
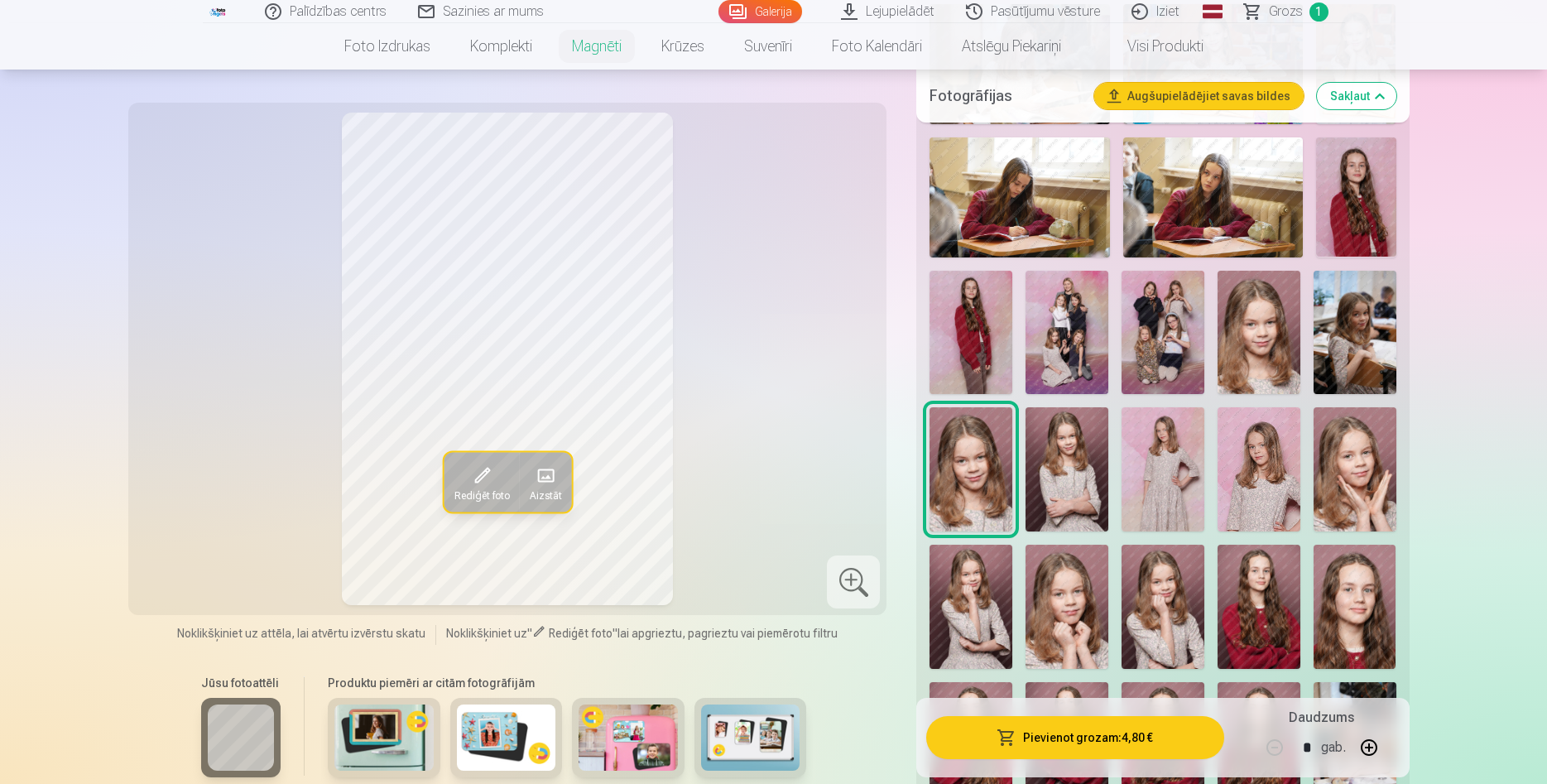
click at [1065, 447] on img at bounding box center [1067, 469] width 83 height 124
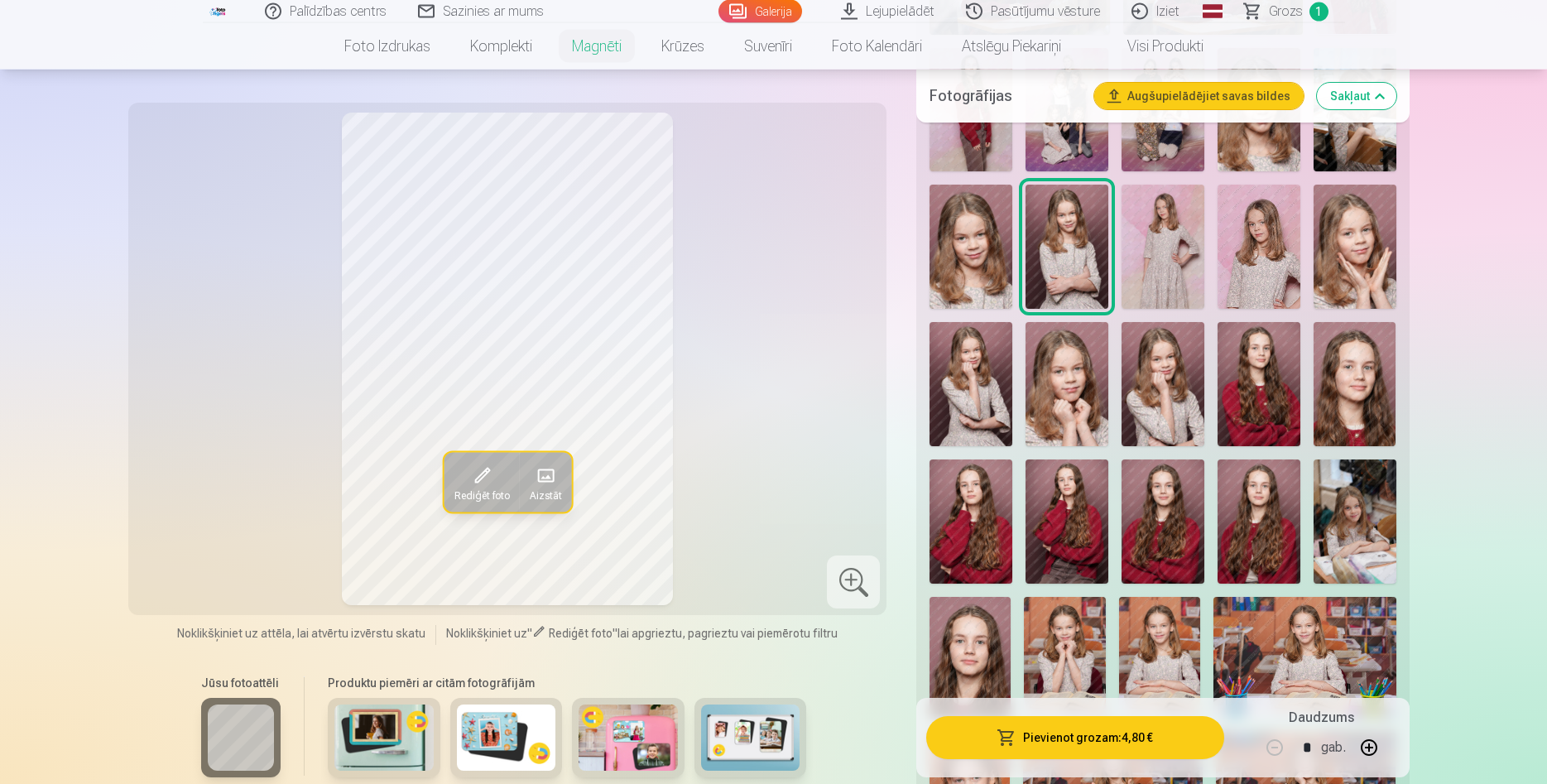
scroll to position [1435, 0]
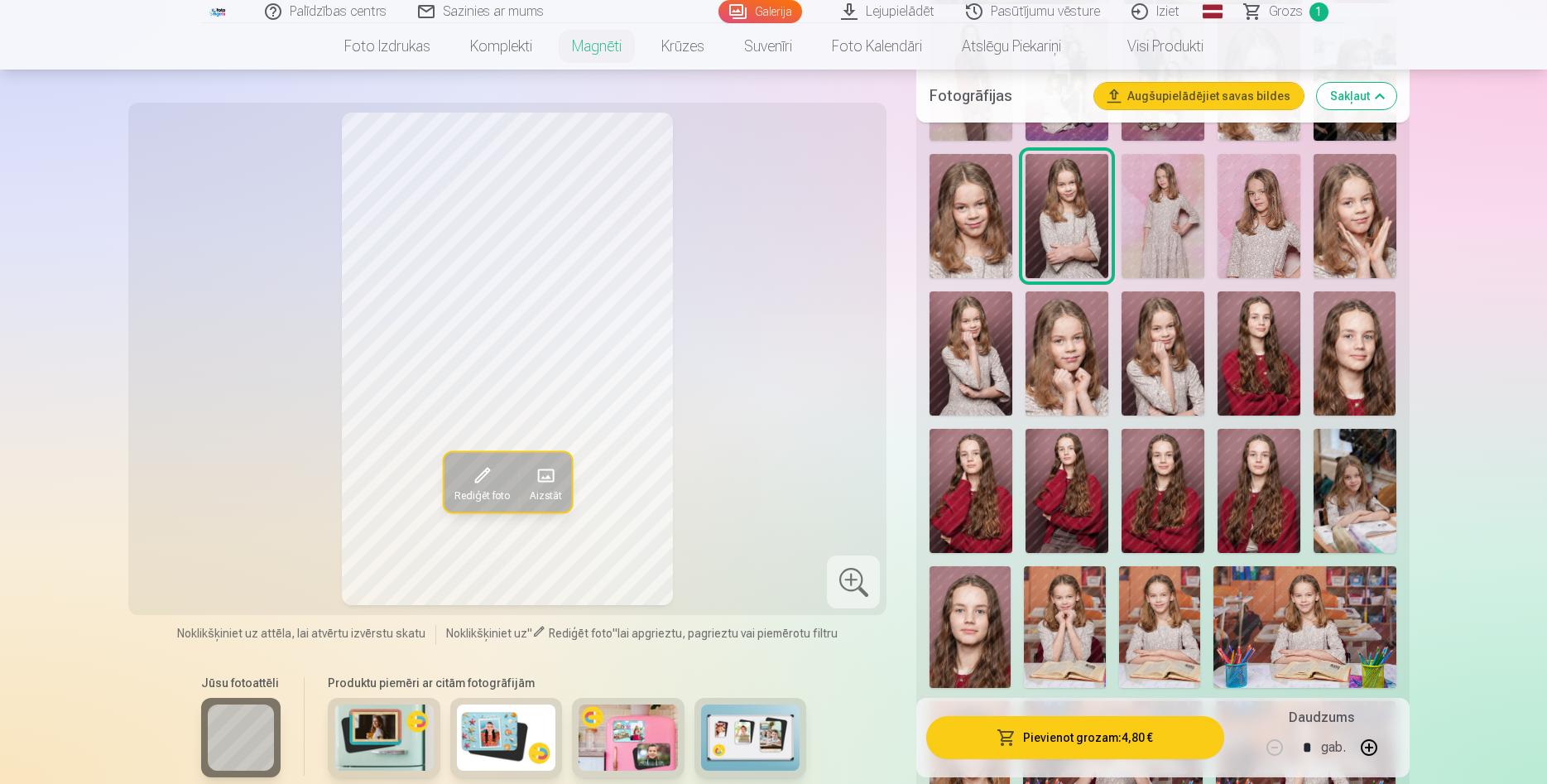
click at [758, 729] on img at bounding box center [750, 737] width 99 height 66
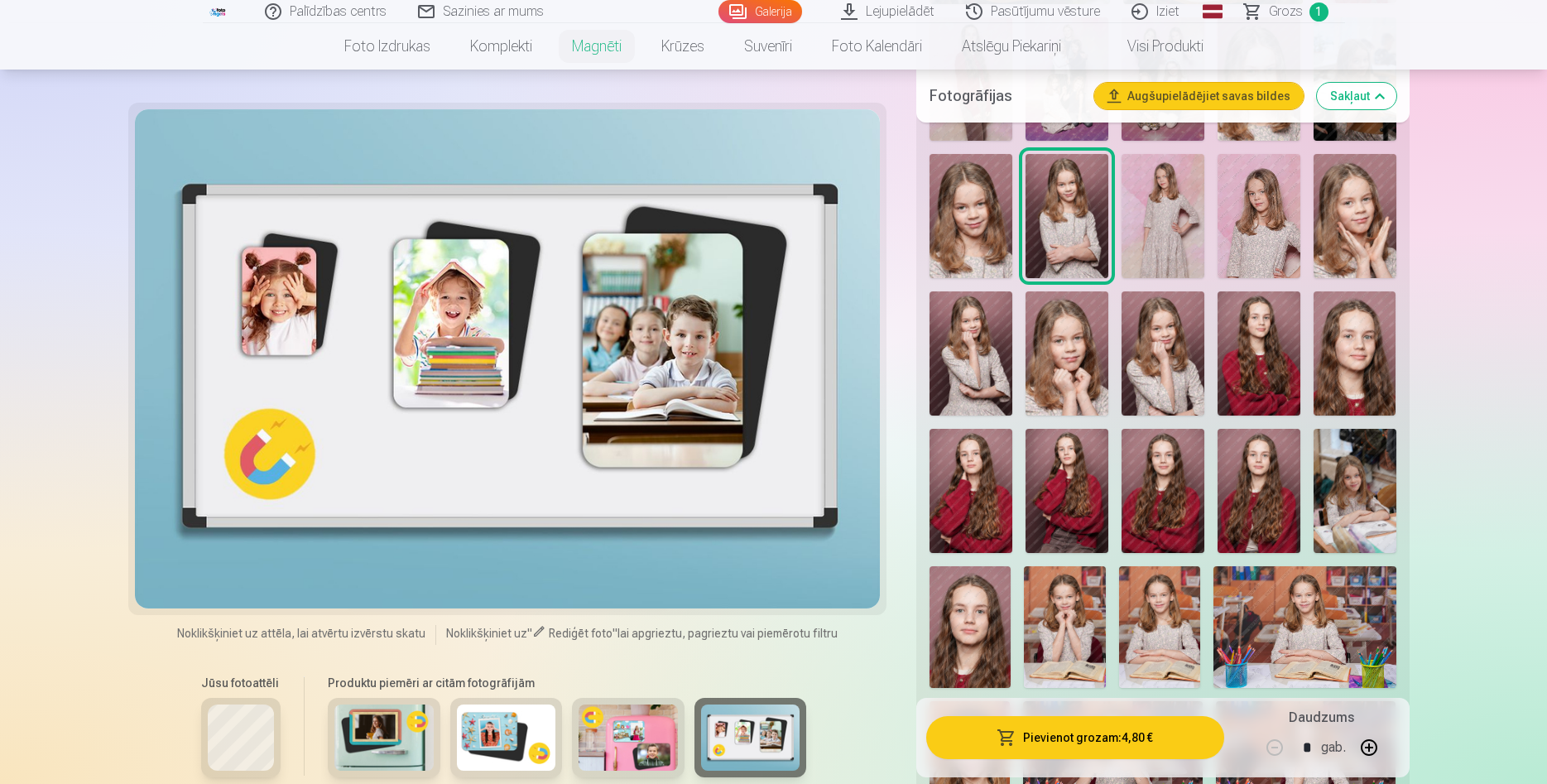
click at [630, 737] on img at bounding box center [628, 737] width 99 height 66
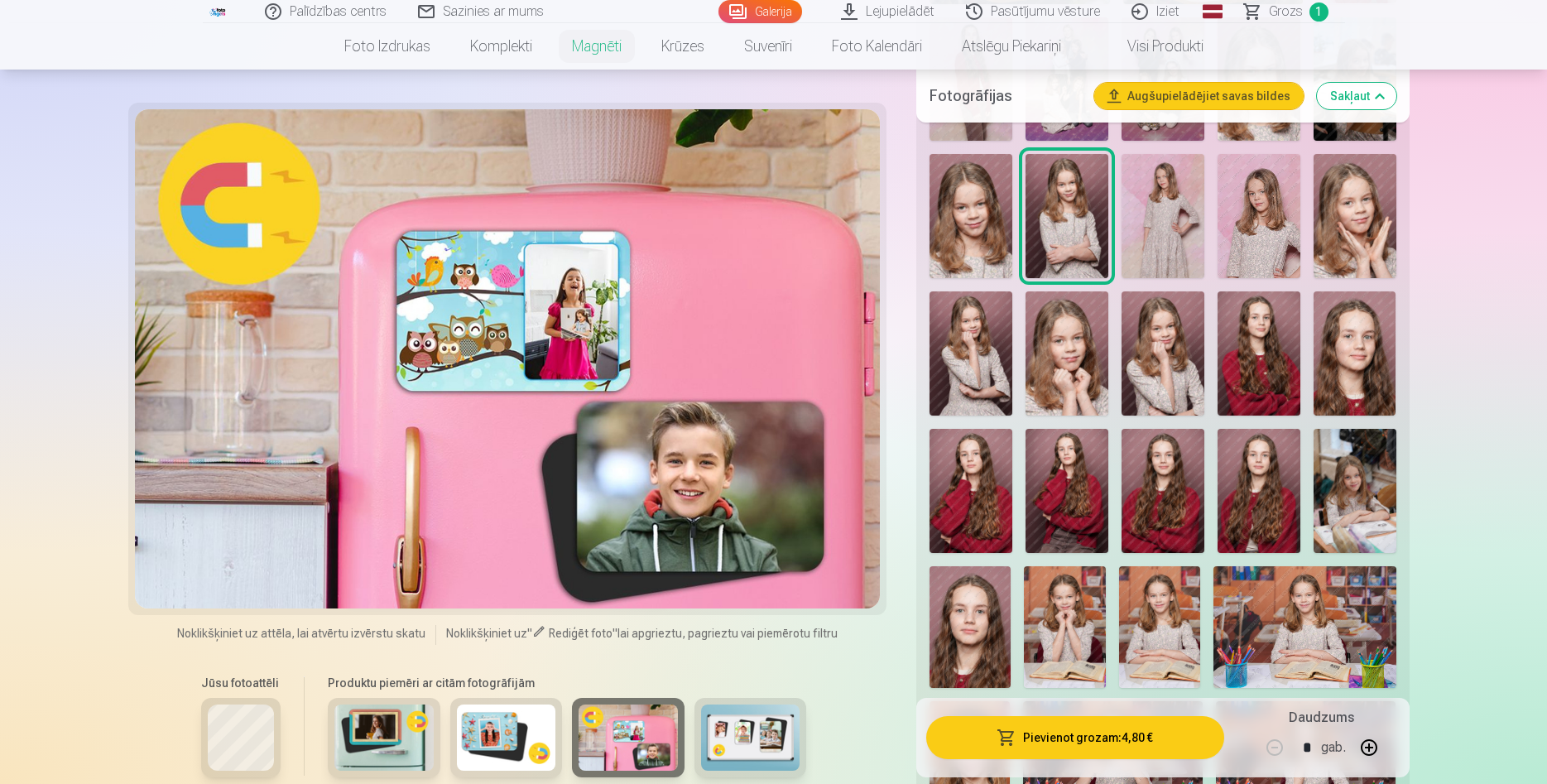
click at [494, 737] on img at bounding box center [506, 737] width 99 height 66
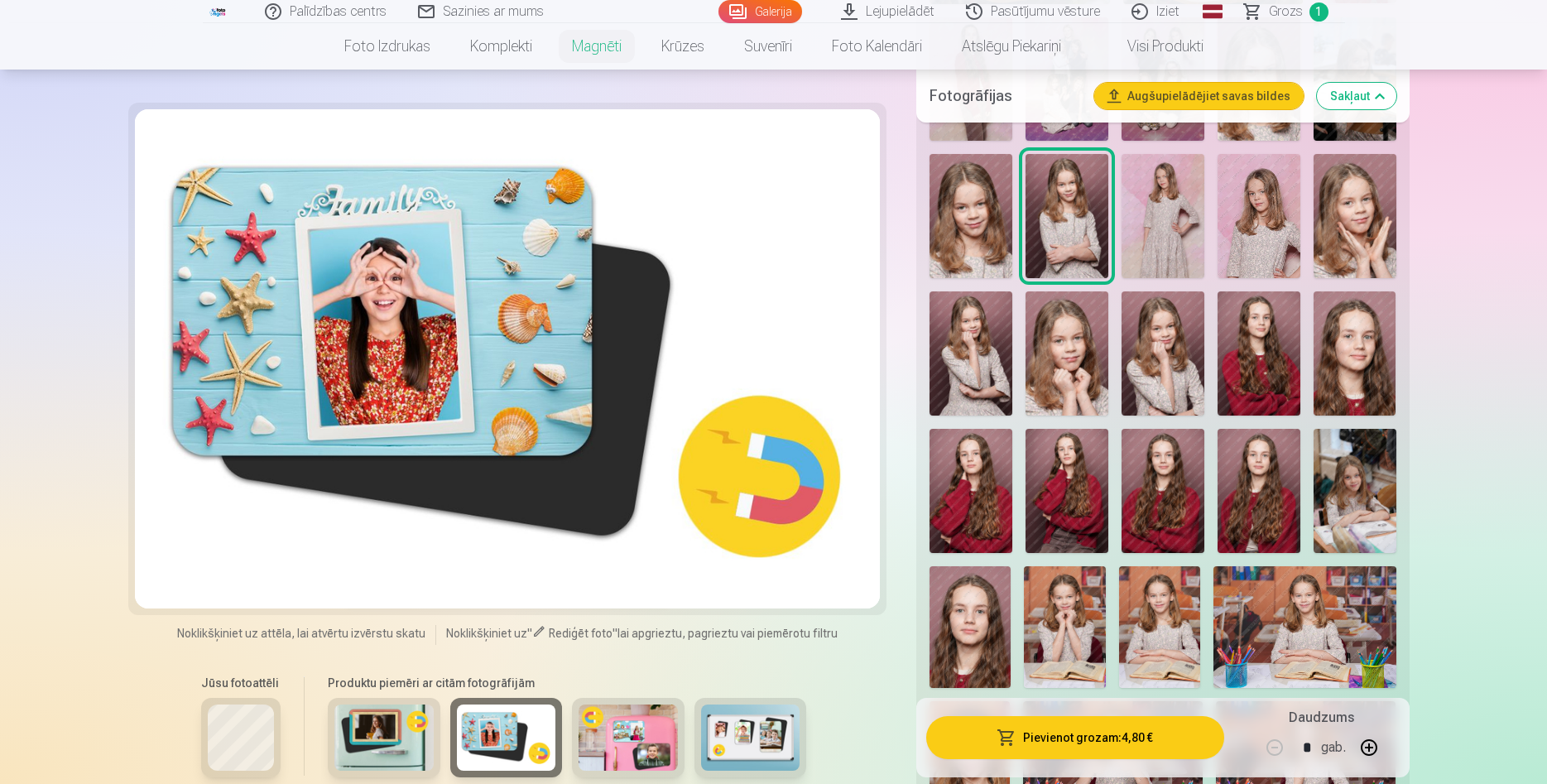
click at [385, 726] on img at bounding box center [384, 737] width 99 height 66
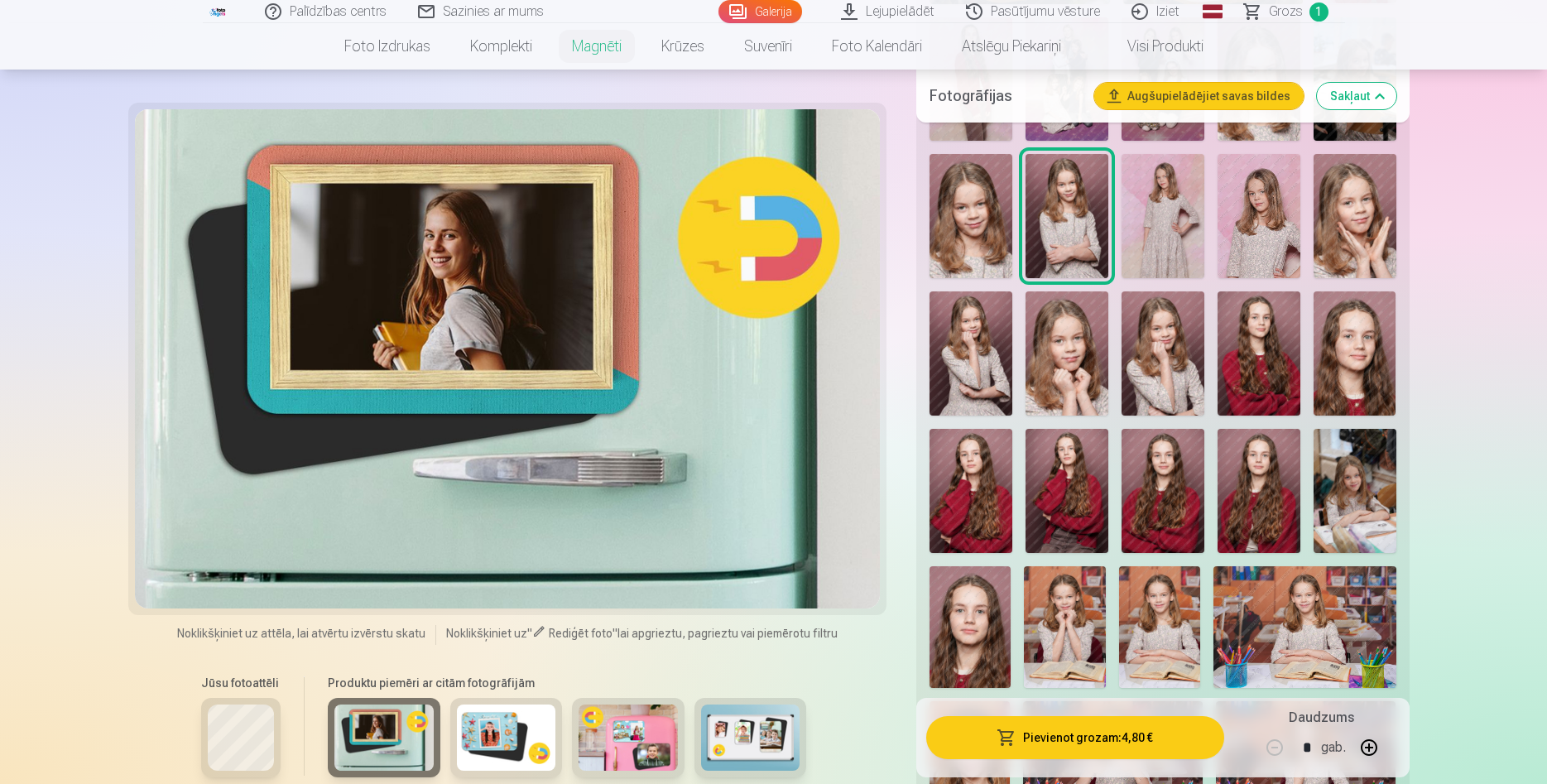
click at [740, 742] on img at bounding box center [750, 737] width 99 height 66
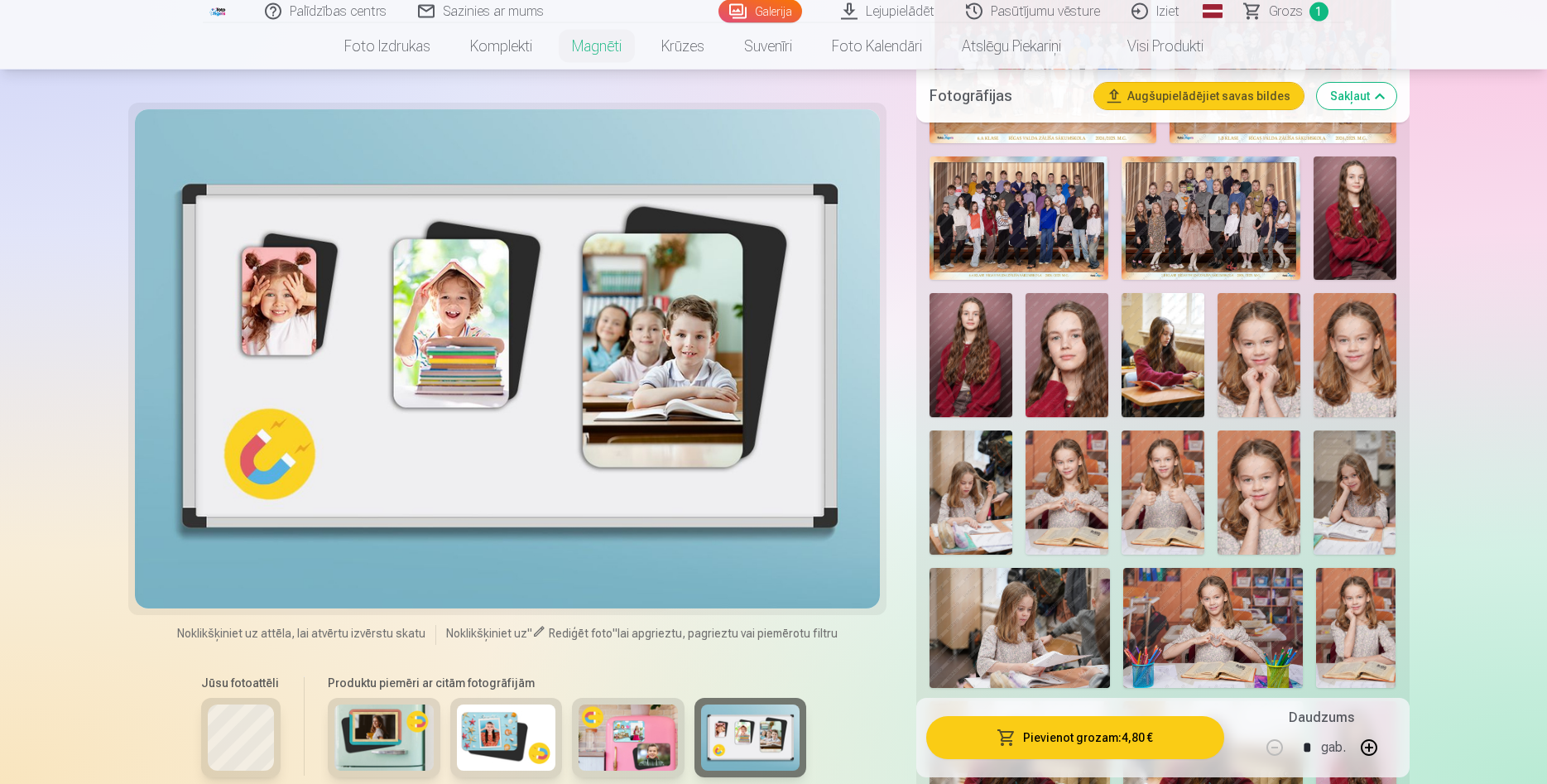
scroll to position [591, 0]
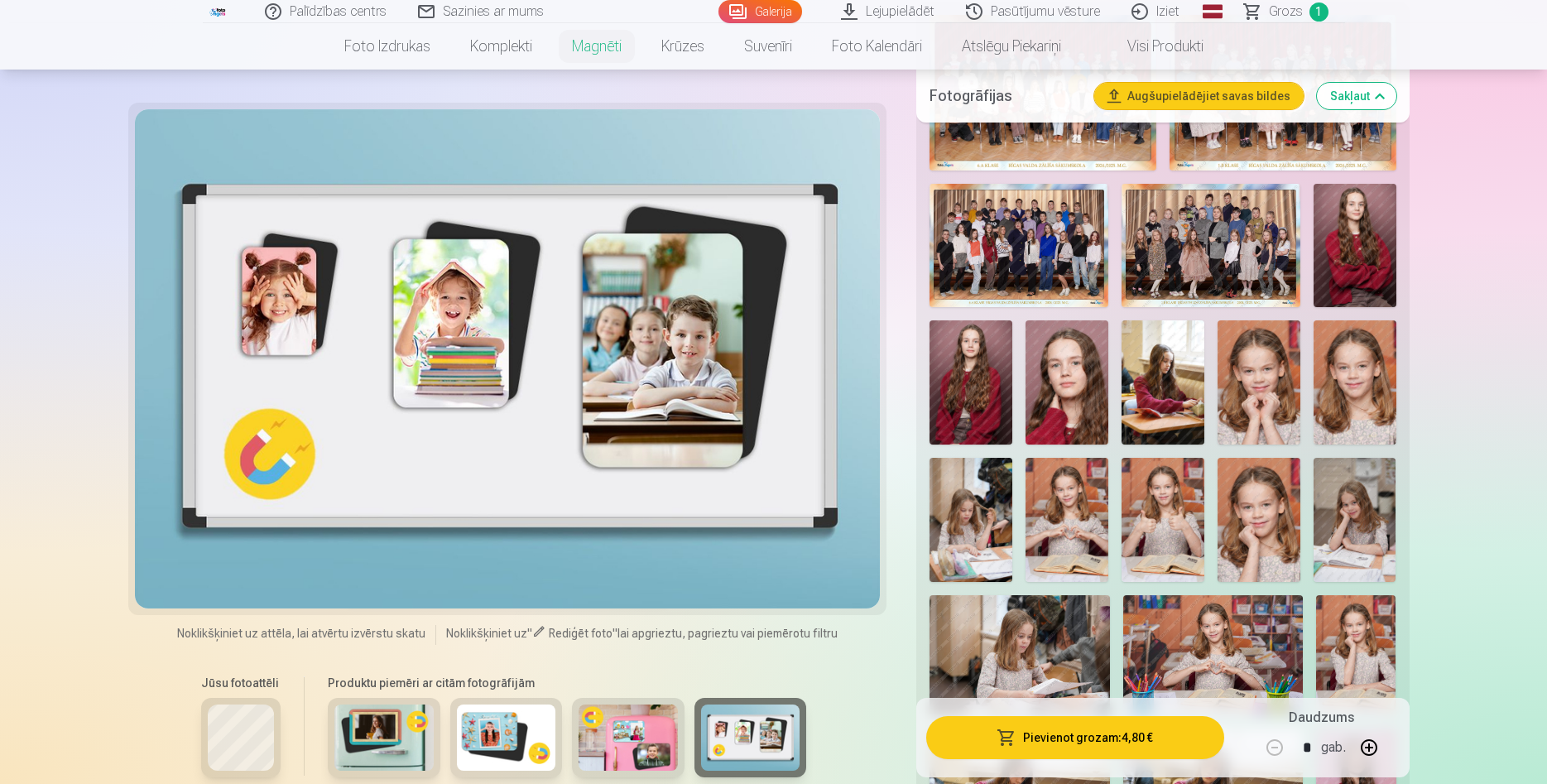
click at [1054, 500] on img at bounding box center [1067, 519] width 83 height 124
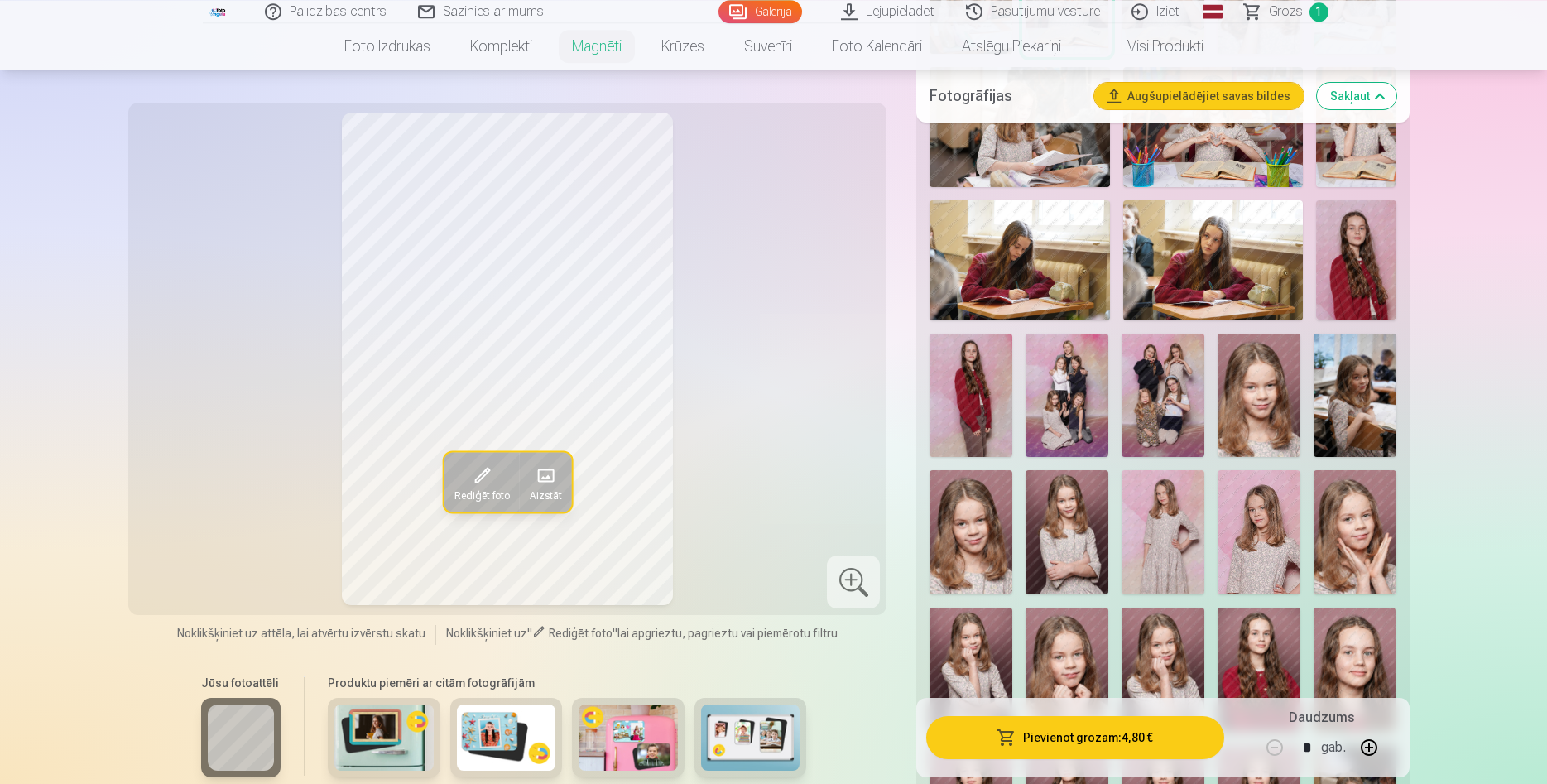
scroll to position [1182, 0]
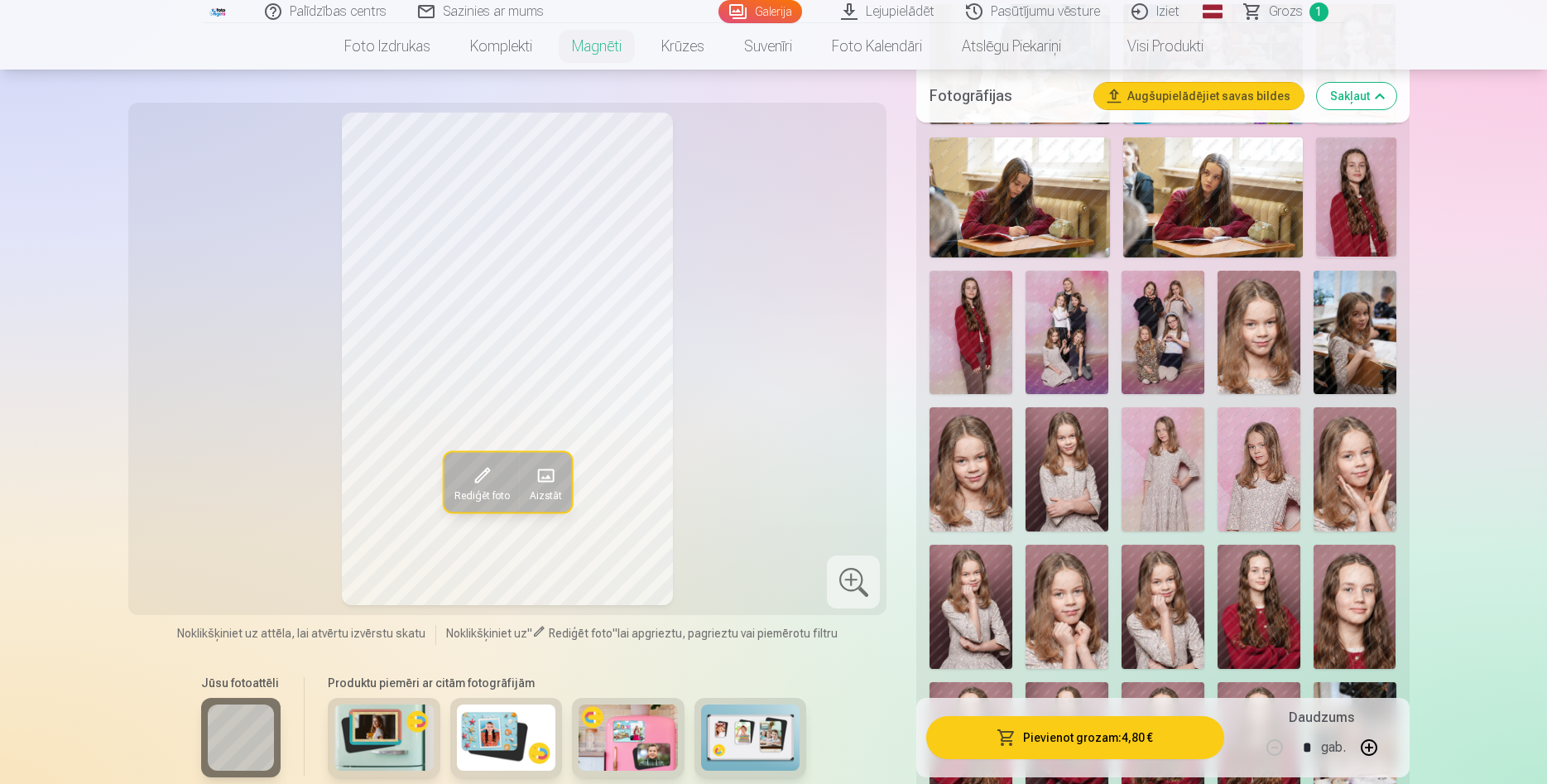
click at [1247, 345] on img at bounding box center [1259, 333] width 83 height 124
click at [968, 452] on img at bounding box center [971, 469] width 83 height 124
click at [1258, 325] on img at bounding box center [1259, 333] width 83 height 124
click at [960, 459] on img at bounding box center [971, 469] width 83 height 124
click at [1109, 457] on div at bounding box center [1163, 653] width 480 height 2472
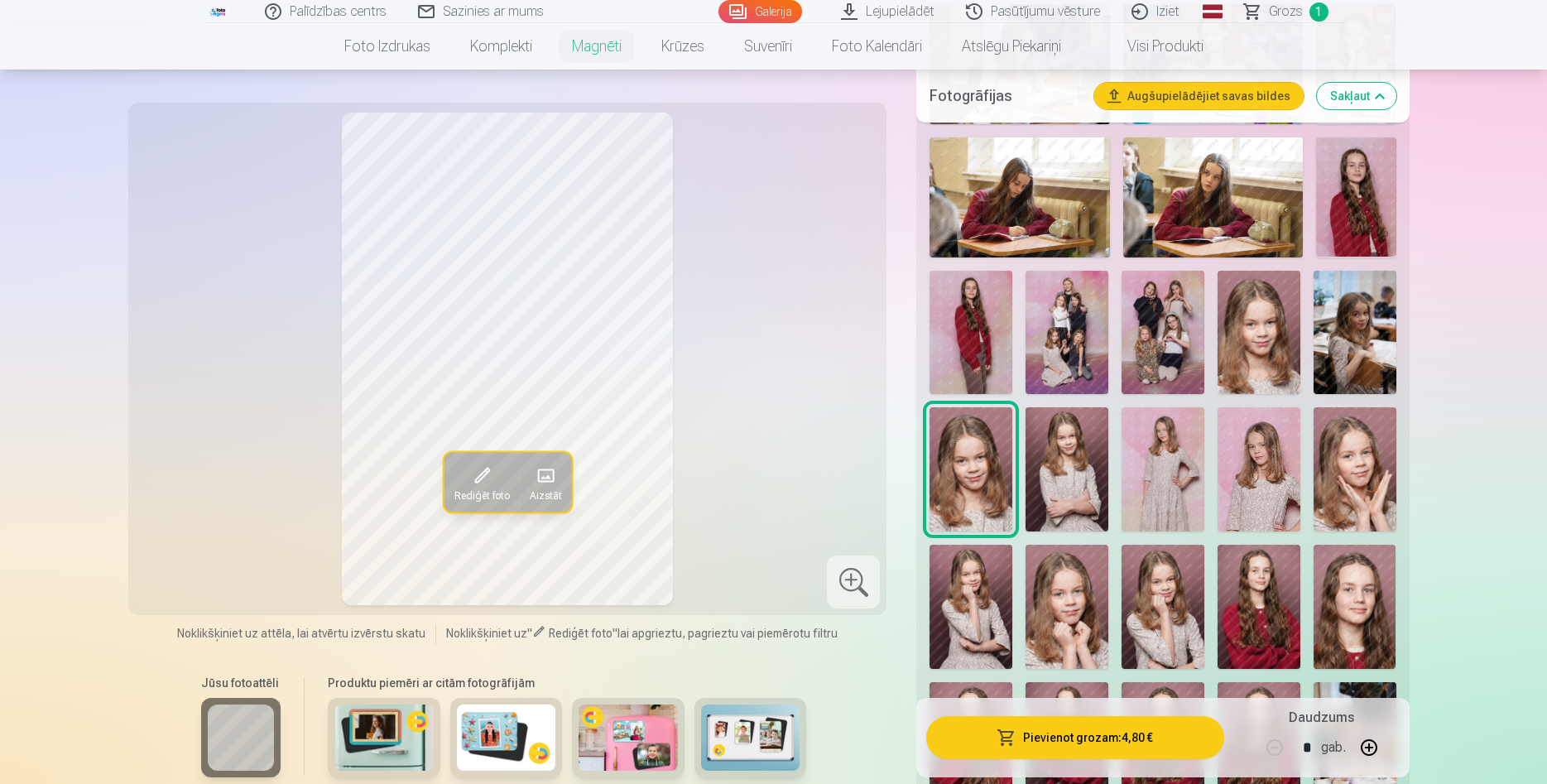
click at [1077, 464] on img at bounding box center [1067, 469] width 83 height 124
click at [492, 480] on span at bounding box center [481, 475] width 27 height 27
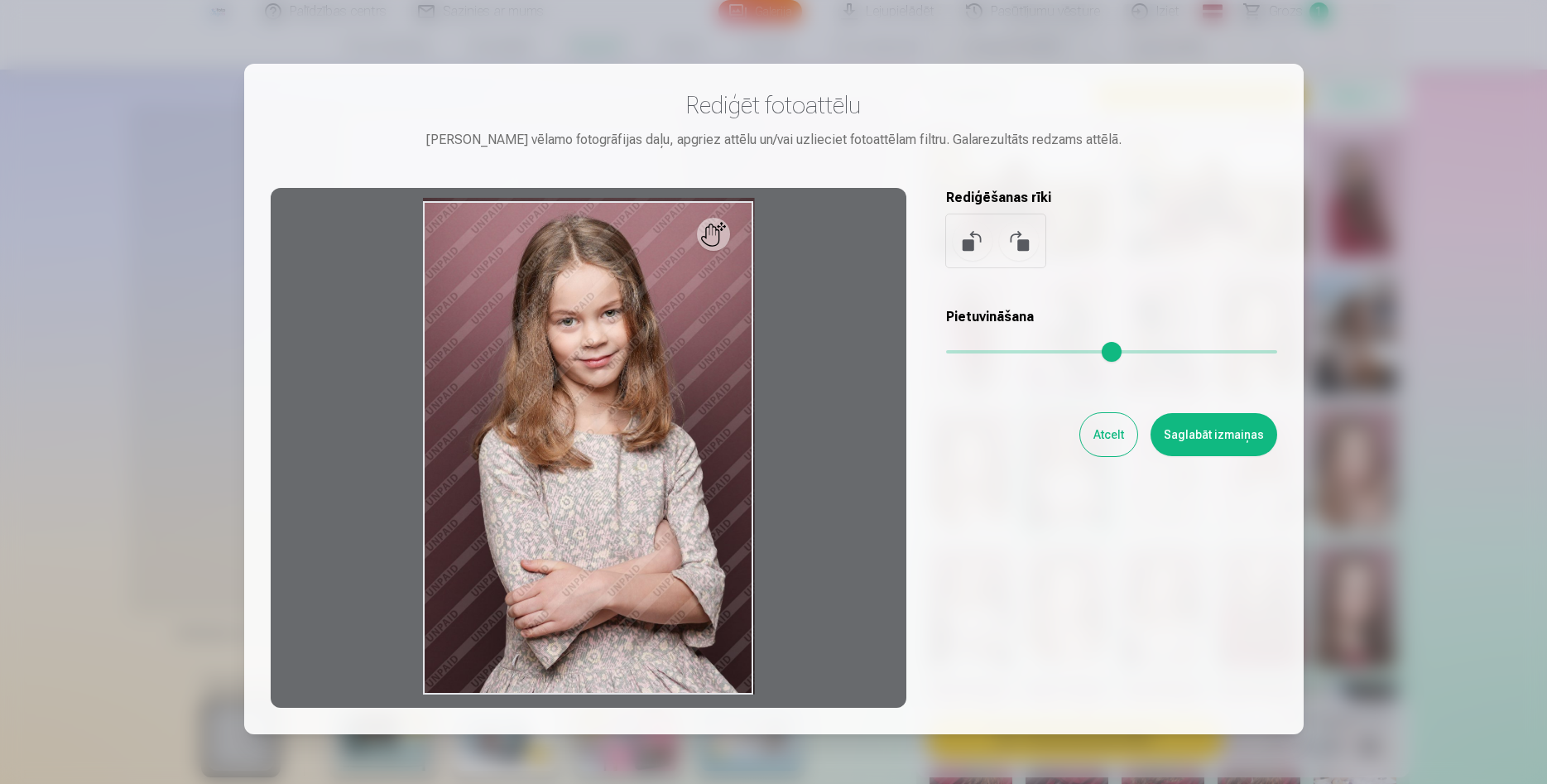
click at [718, 238] on div at bounding box center [589, 447] width 635 height 519
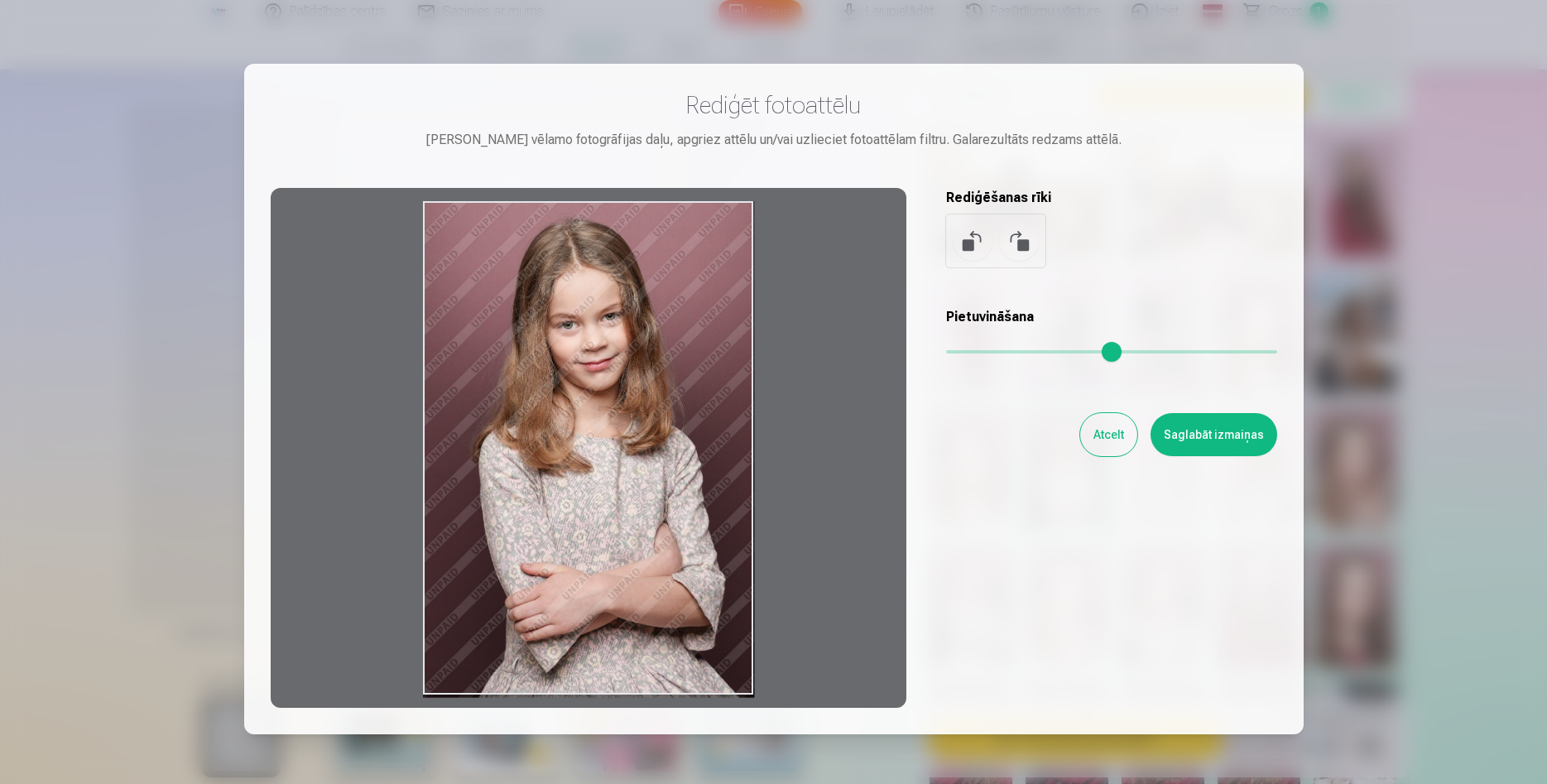
drag, startPoint x: 714, startPoint y: 246, endPoint x: 650, endPoint y: 346, distance: 118.7
click at [650, 346] on div at bounding box center [589, 447] width 635 height 519
click at [707, 311] on div at bounding box center [589, 447] width 635 height 519
type input "*"
drag, startPoint x: 949, startPoint y: 351, endPoint x: 952, endPoint y: 340, distance: 11.4
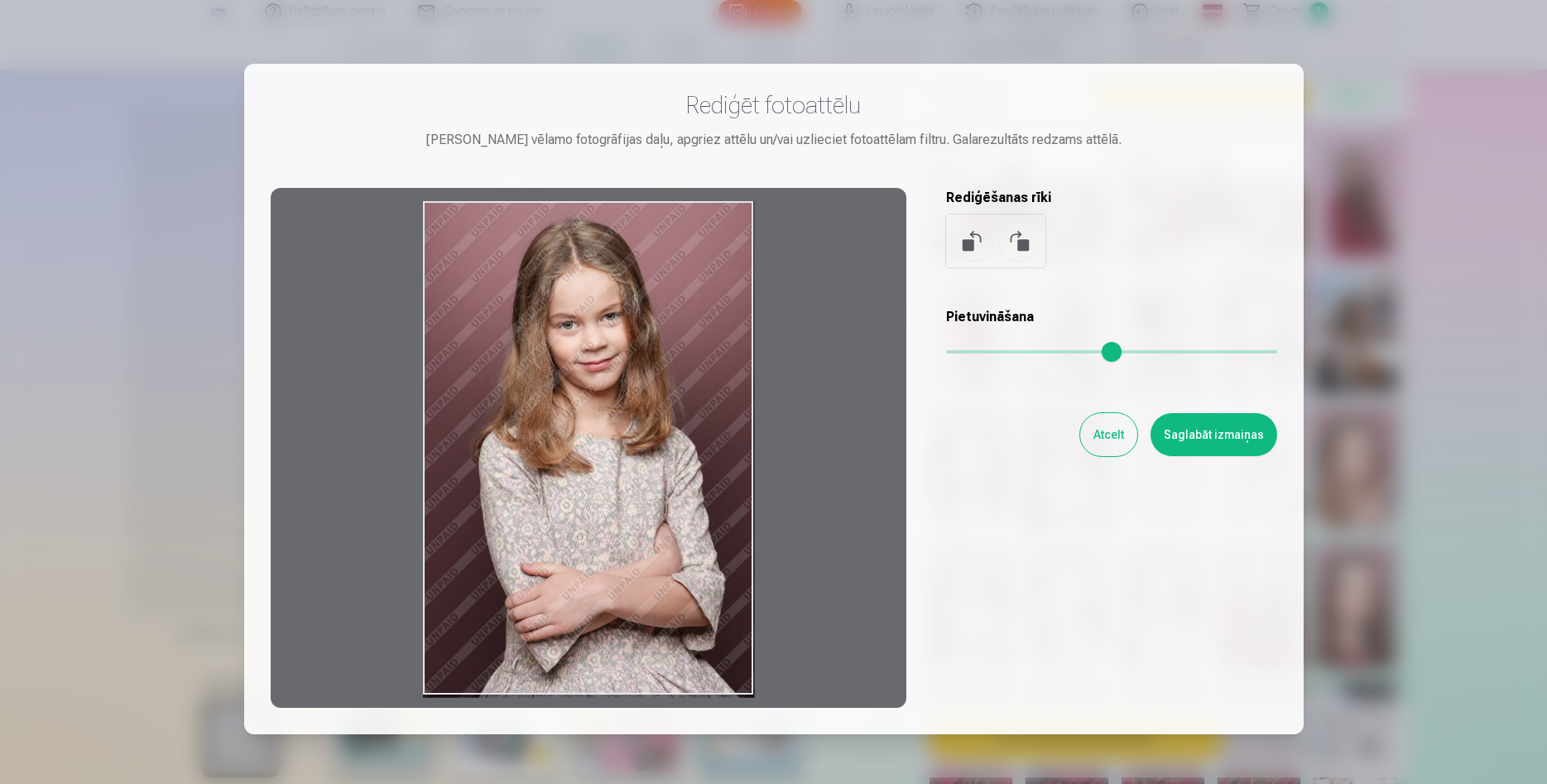
click at [952, 350] on input "range" at bounding box center [1112, 352] width 331 height 4
click at [1199, 432] on button "Saglabāt izmaiņas" at bounding box center [1213, 434] width 127 height 43
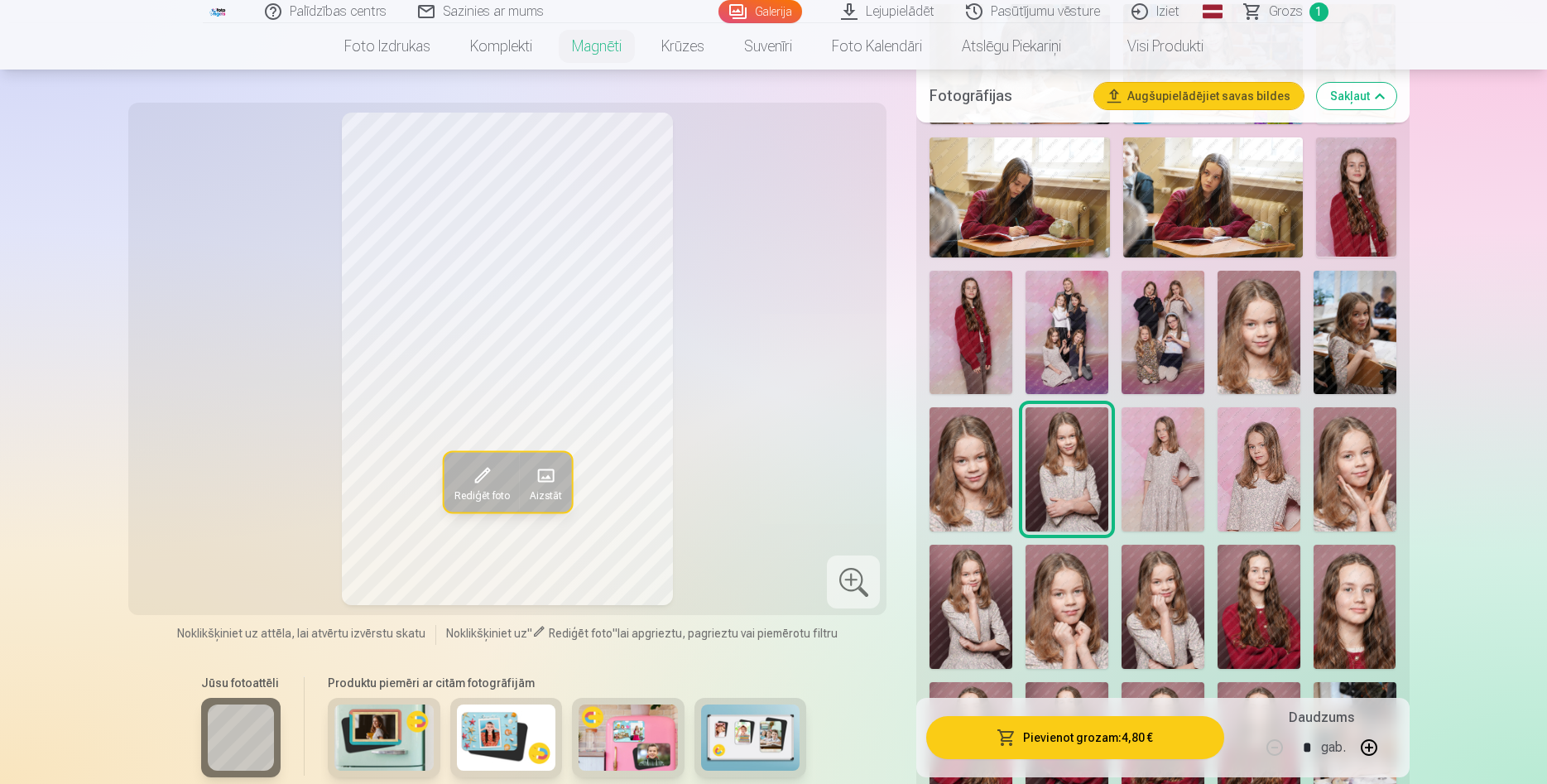
click at [481, 480] on span at bounding box center [481, 475] width 27 height 27
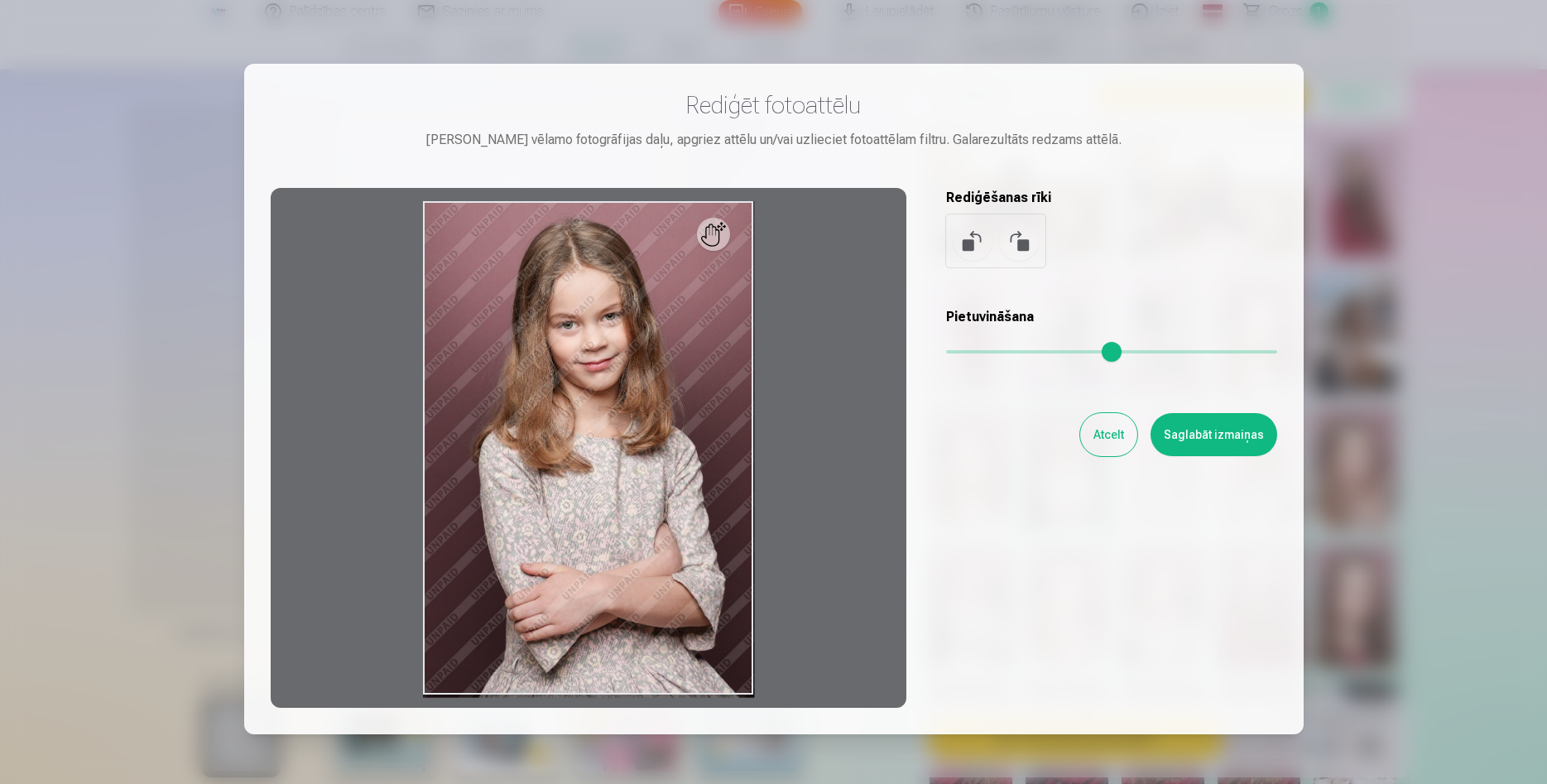
click at [1115, 441] on button "Atcelt" at bounding box center [1109, 434] width 58 height 43
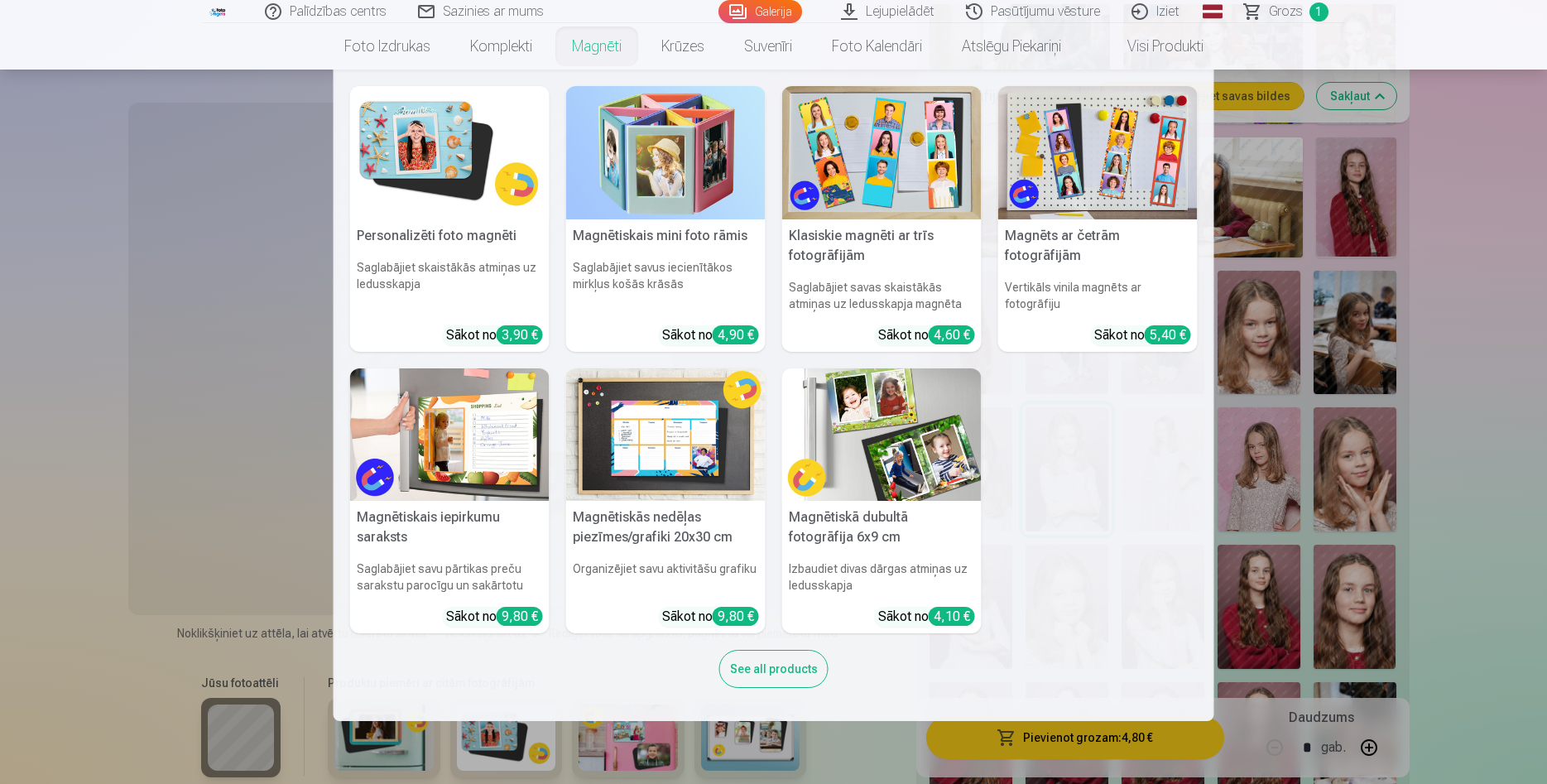
click at [923, 454] on img at bounding box center [881, 434] width 199 height 134
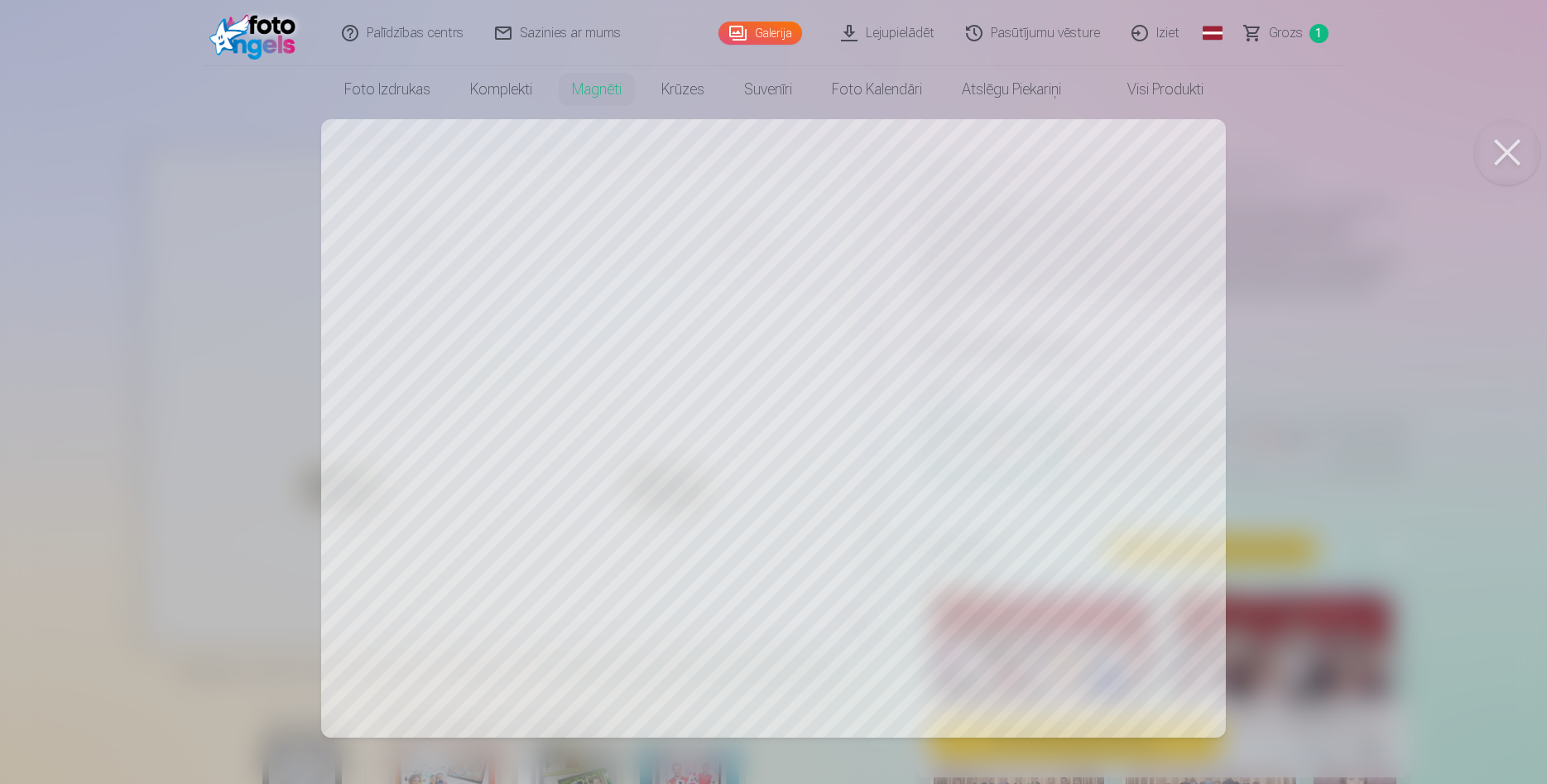
click at [100, 174] on div at bounding box center [774, 392] width 1547 height 784
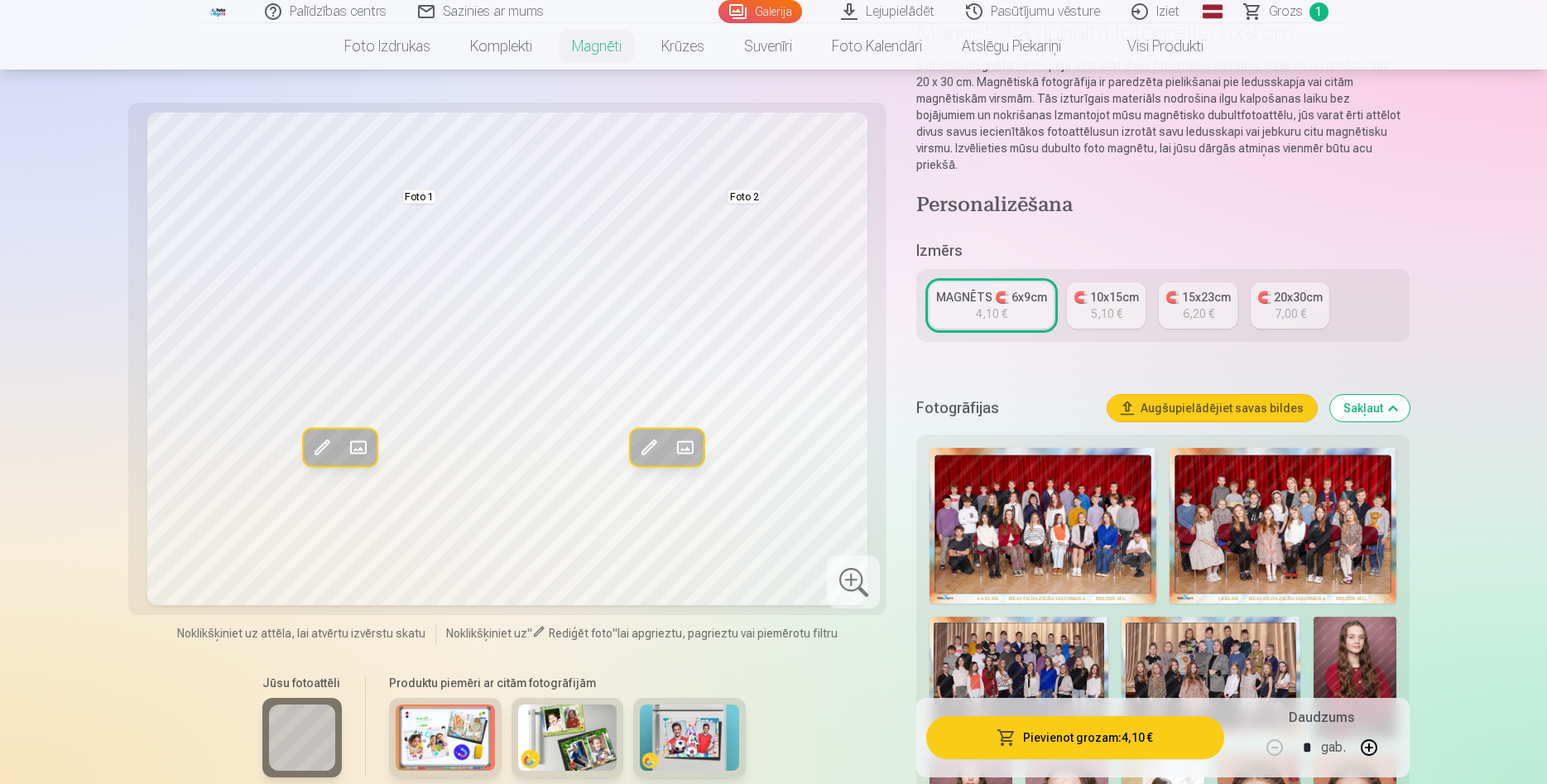
scroll to position [169, 0]
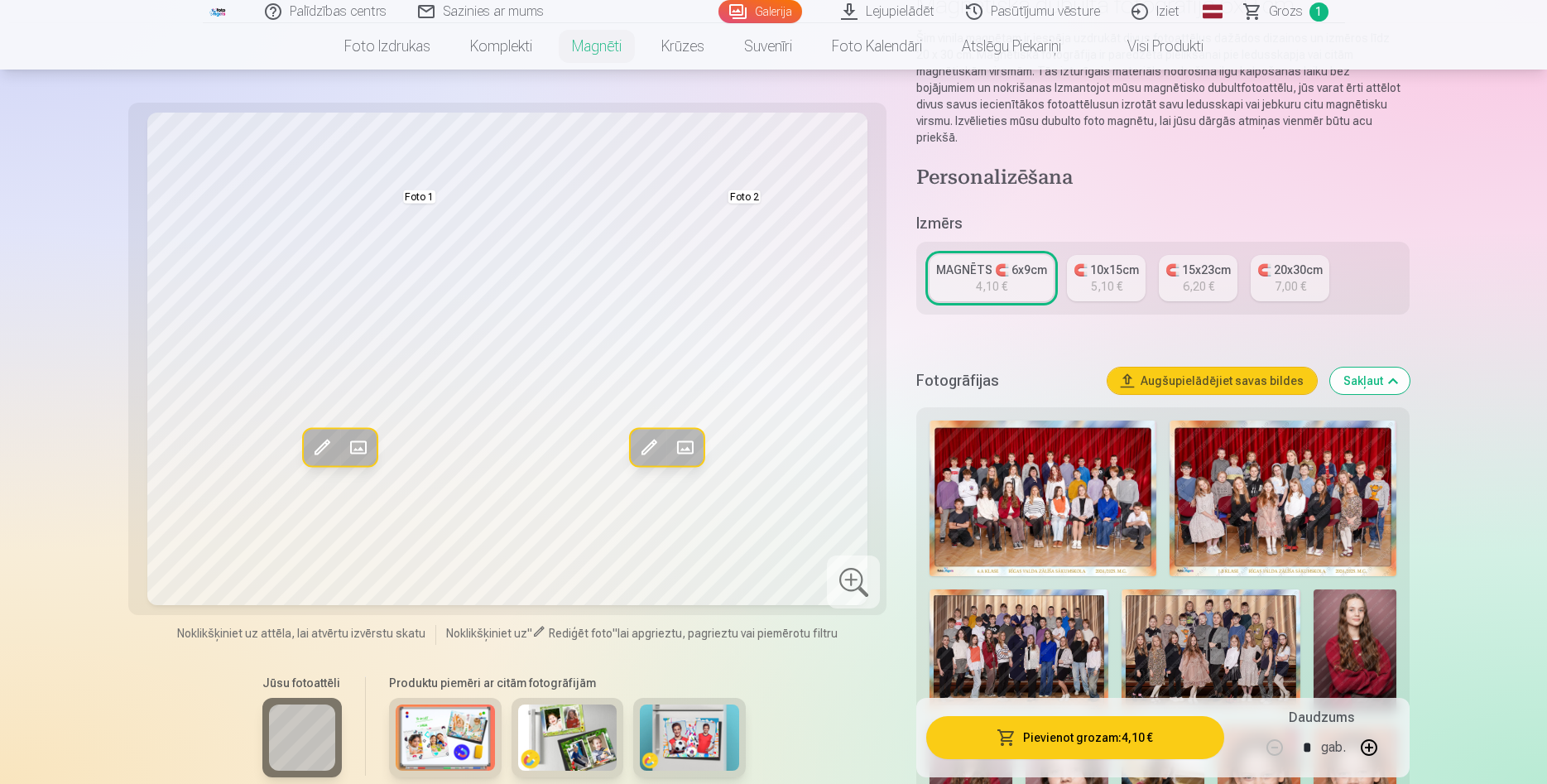
click at [438, 703] on div at bounding box center [445, 738] width 112 height 80
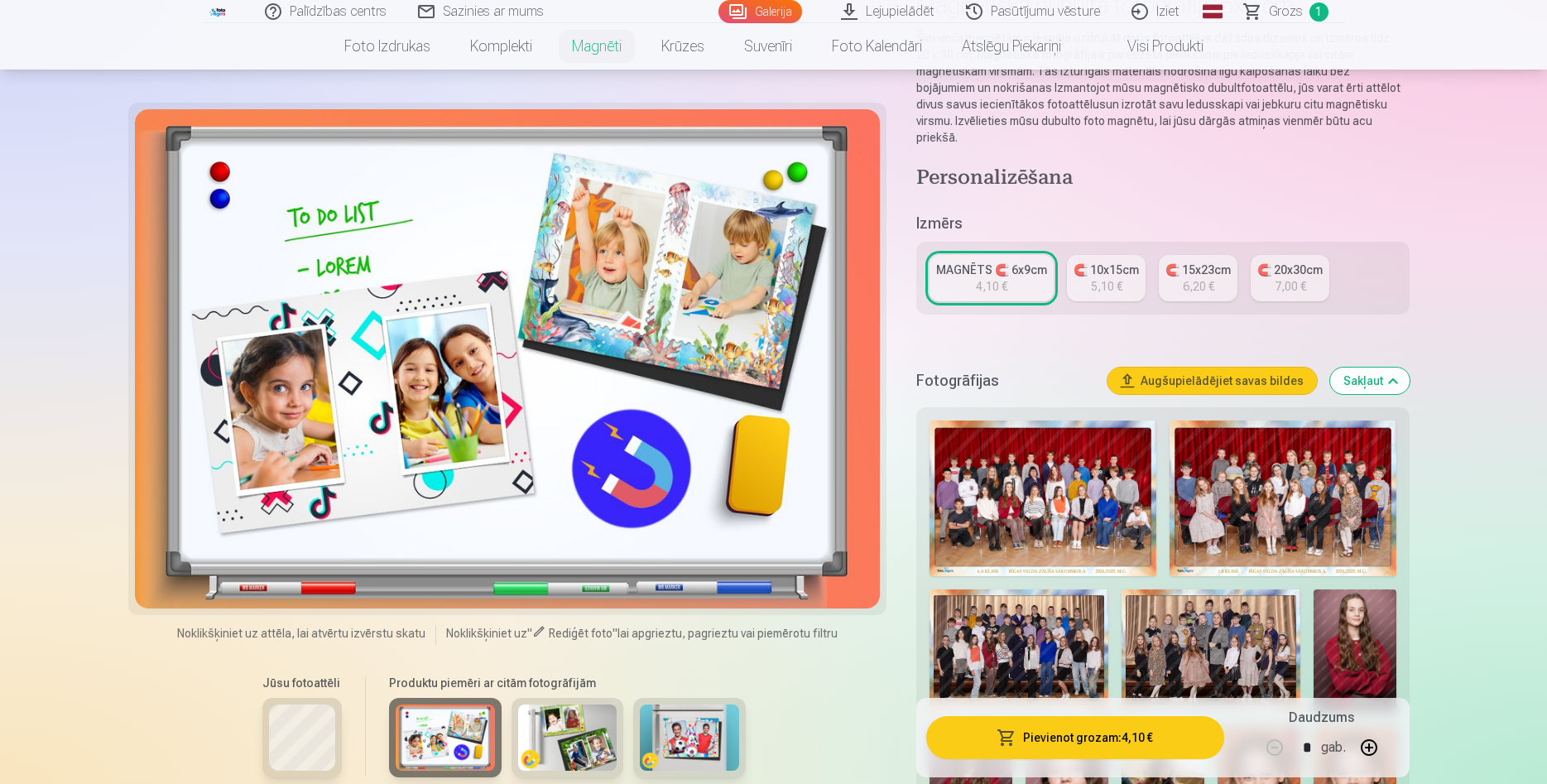
click at [590, 730] on img at bounding box center [568, 737] width 99 height 66
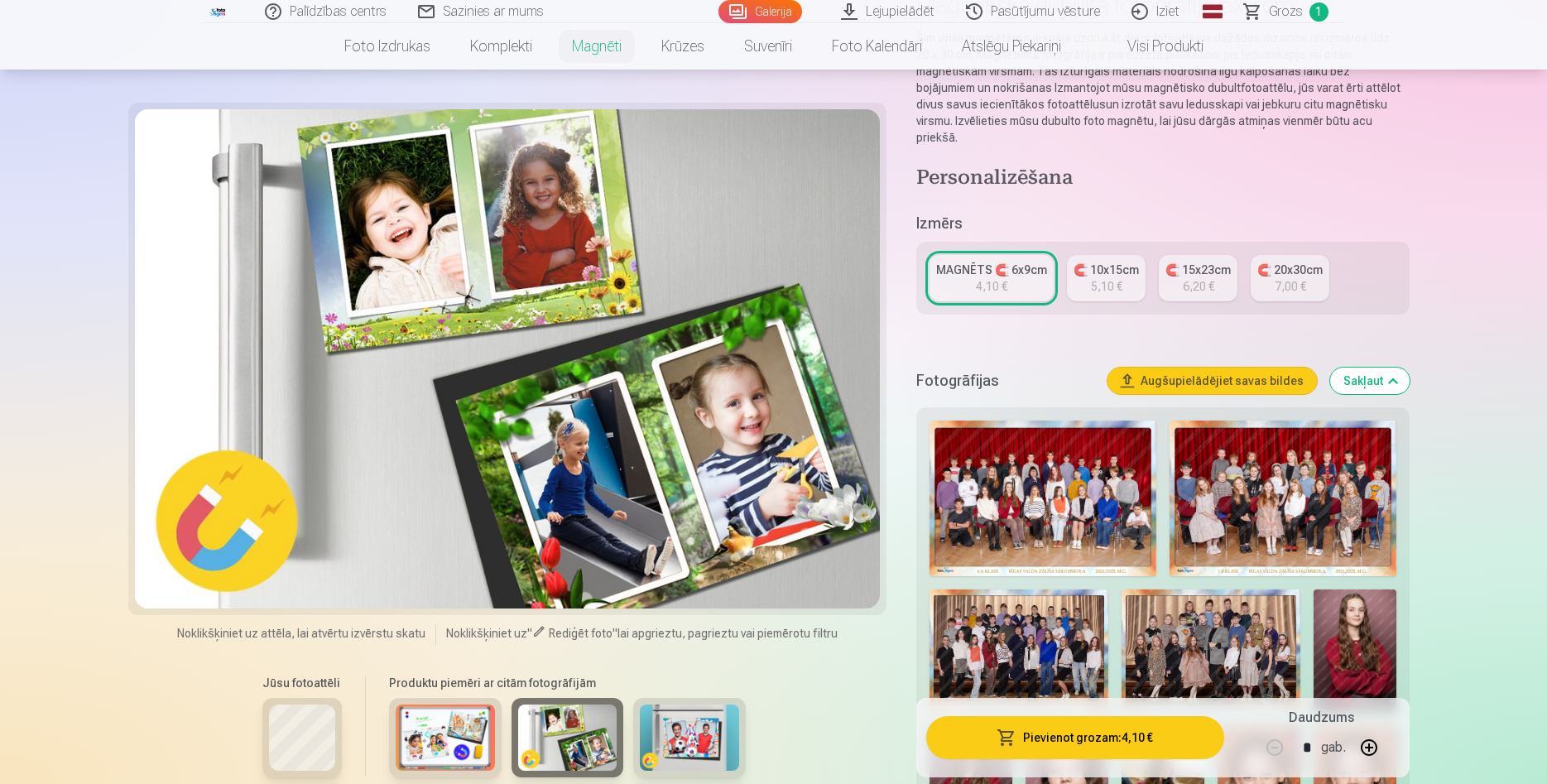
click at [681, 729] on img at bounding box center [689, 737] width 99 height 66
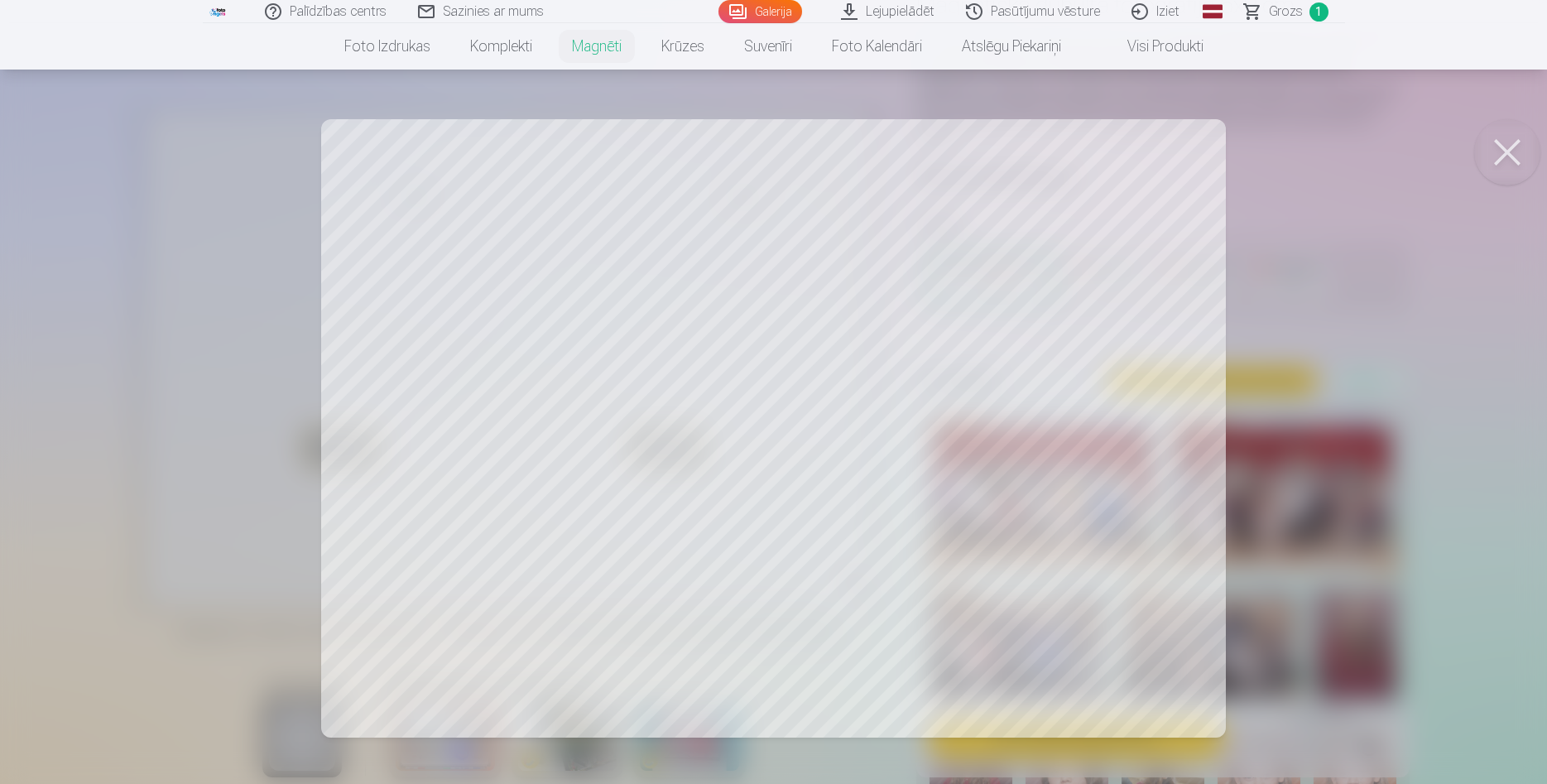
click at [793, 160] on div at bounding box center [774, 392] width 1547 height 784
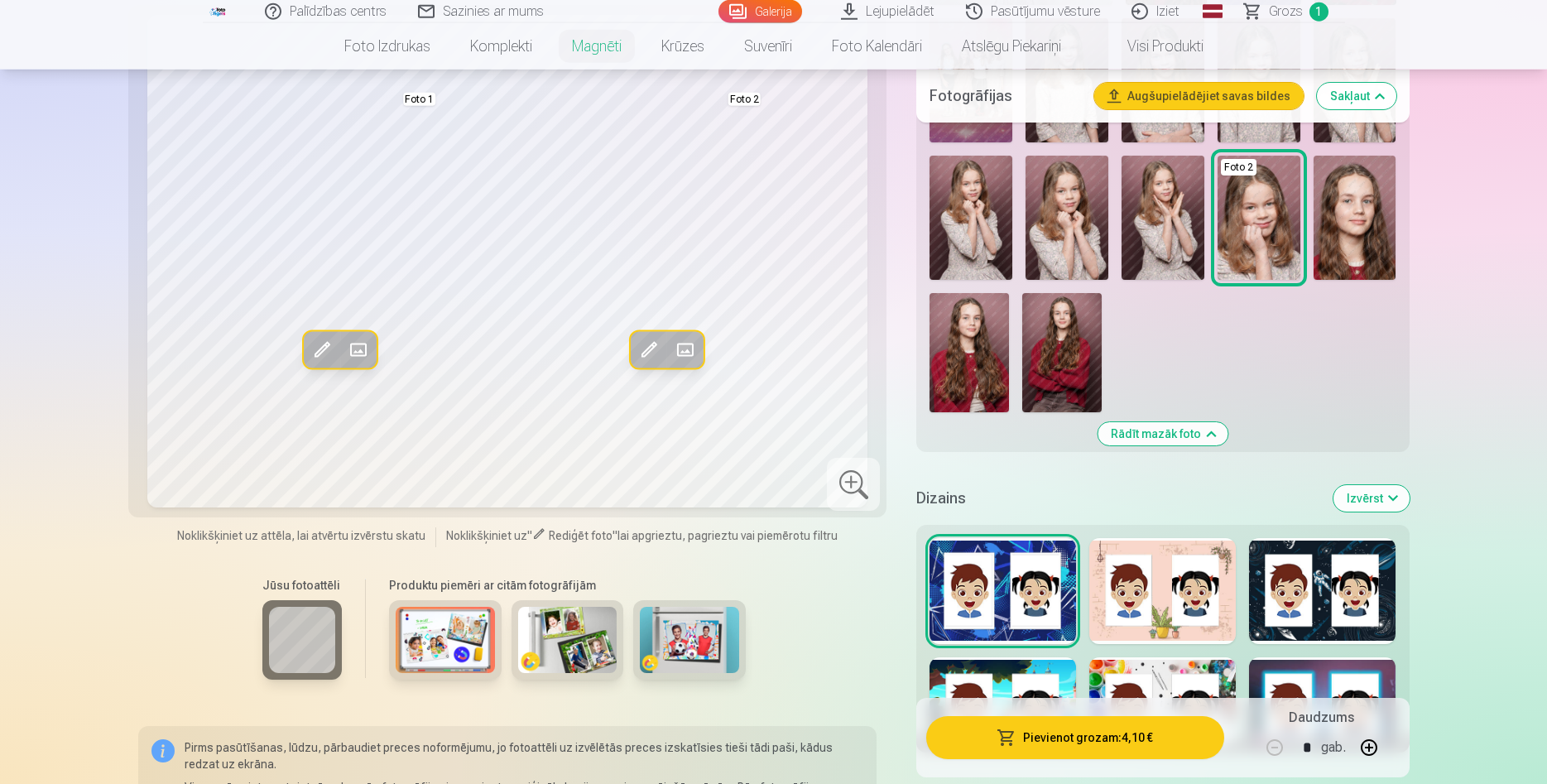
scroll to position [2702, 0]
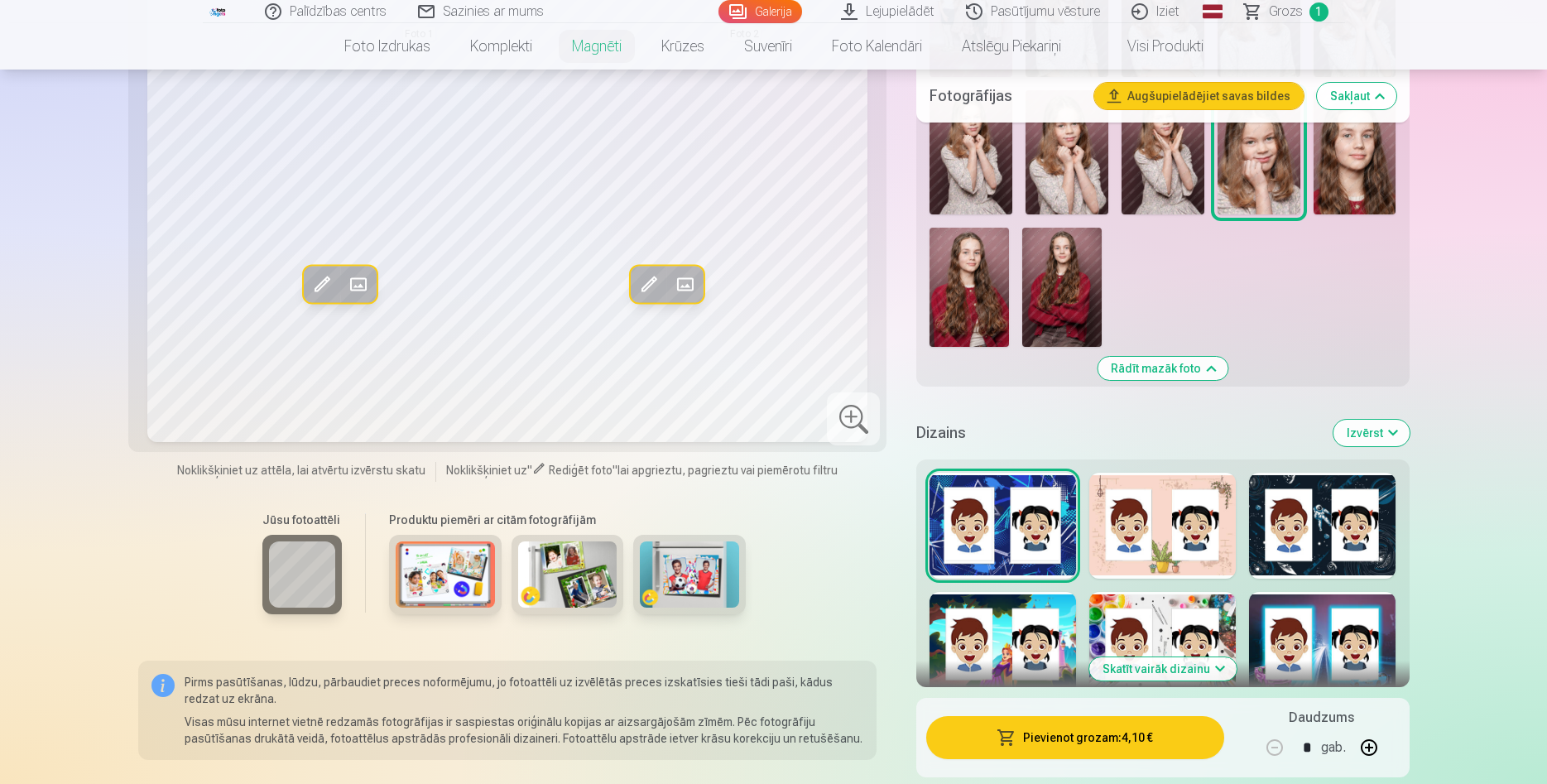
click at [1174, 529] on div at bounding box center [1163, 526] width 147 height 106
click at [1328, 532] on div at bounding box center [1323, 526] width 147 height 106
click at [1023, 617] on div at bounding box center [1003, 645] width 147 height 106
click at [1140, 657] on button "Skatīt vairāk dizainu" at bounding box center [1163, 669] width 148 height 23
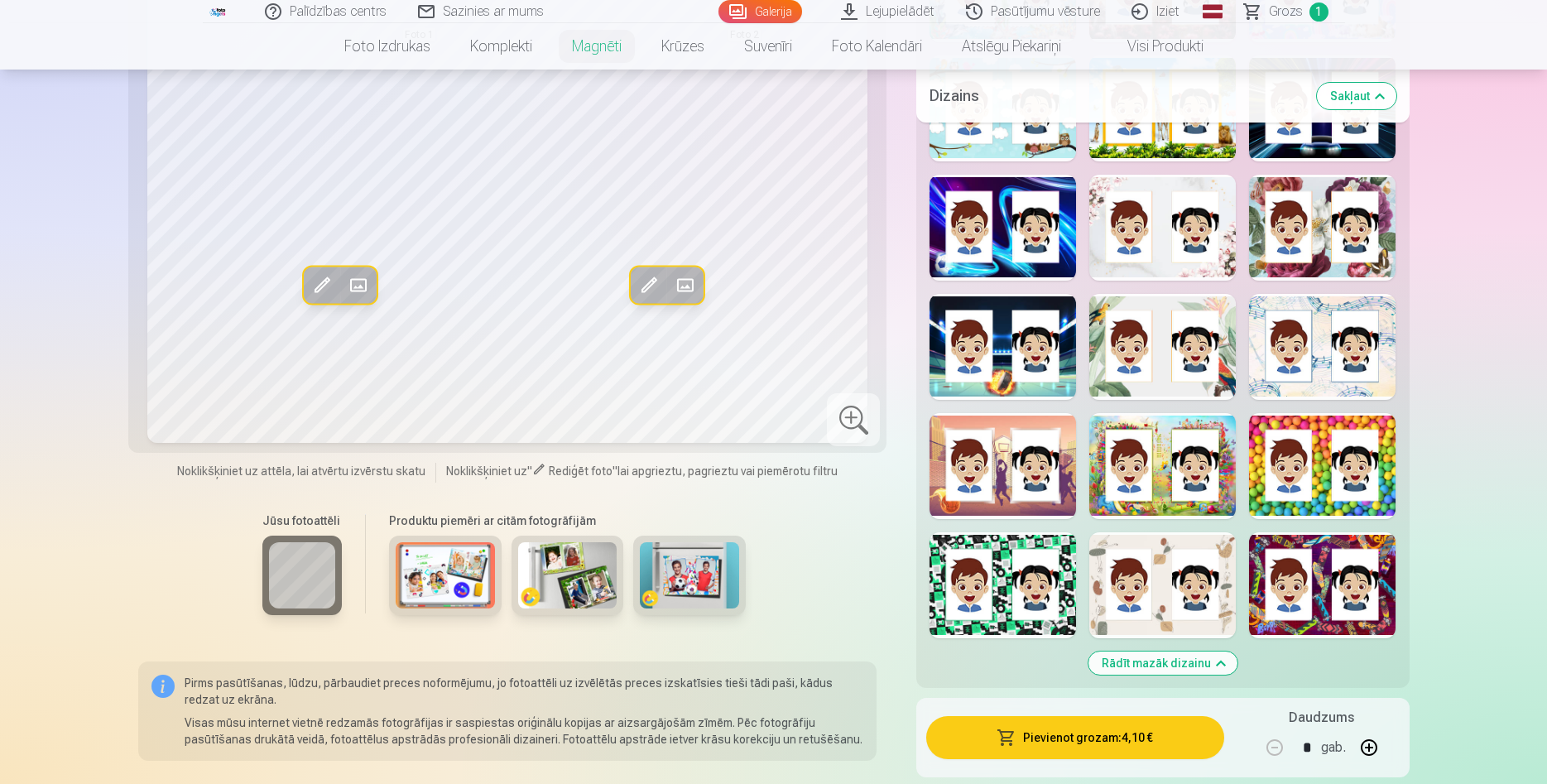
scroll to position [3800, 0]
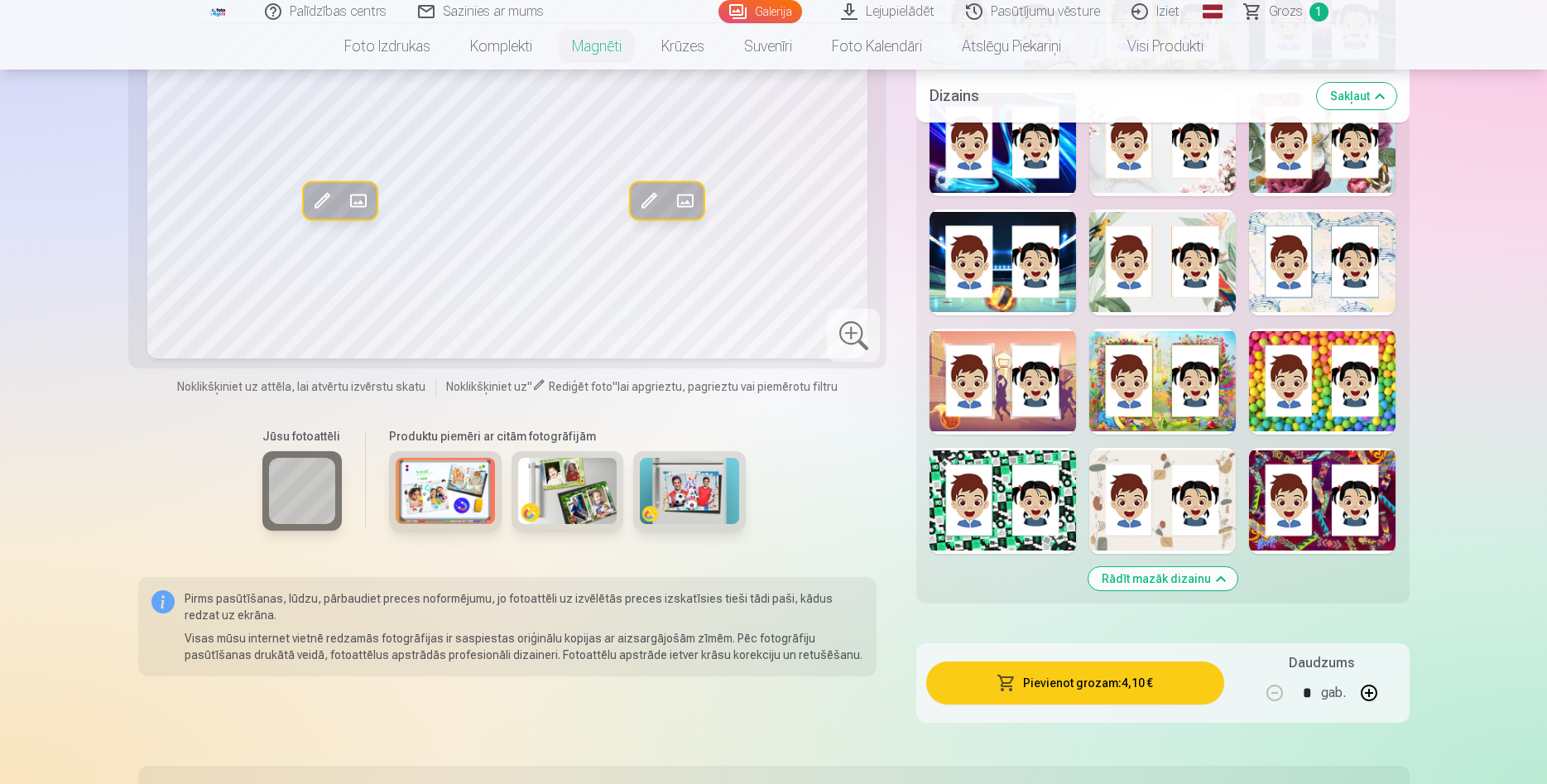
click at [1321, 387] on div at bounding box center [1323, 381] width 147 height 106
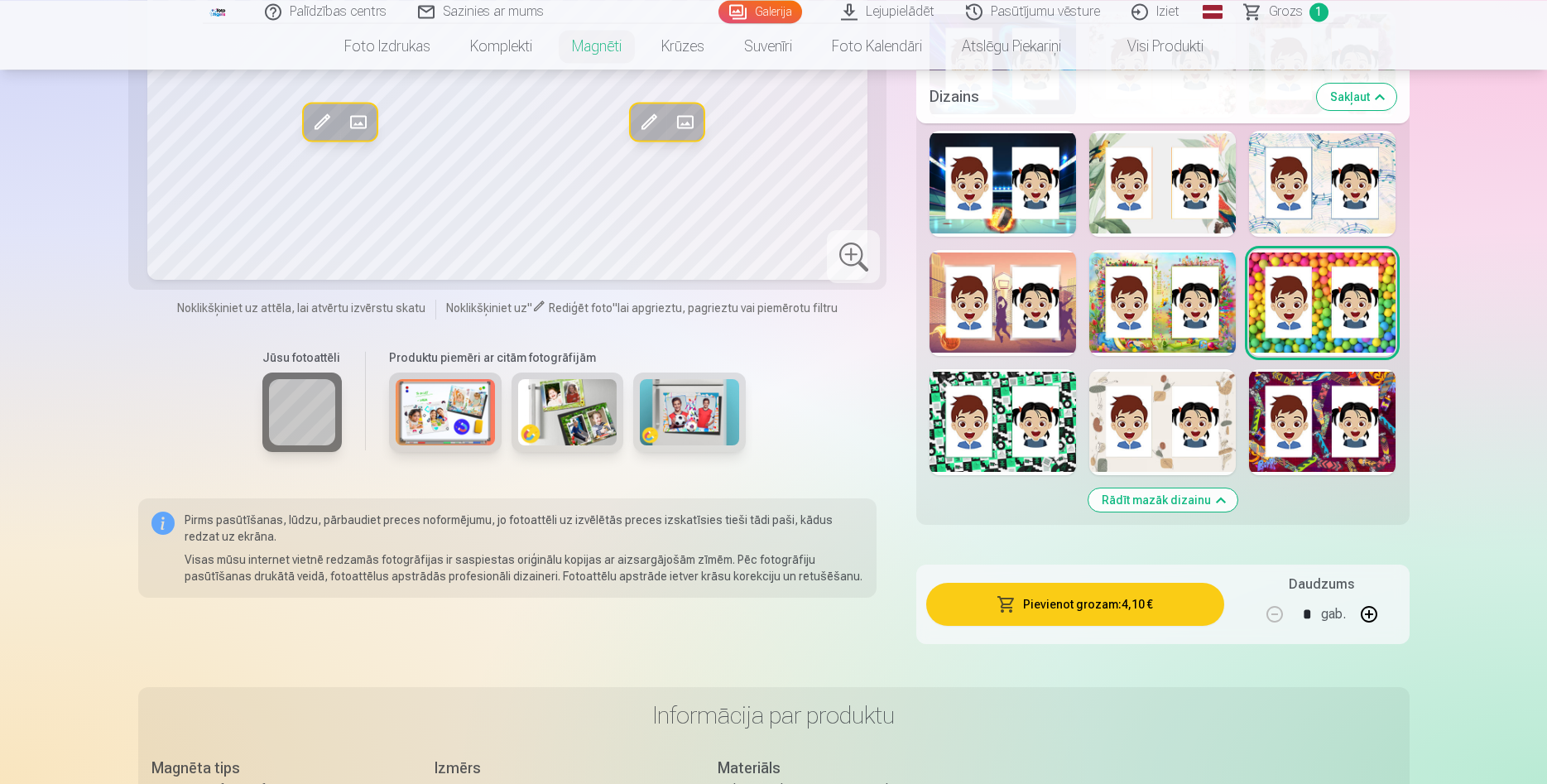
scroll to position [3884, 0]
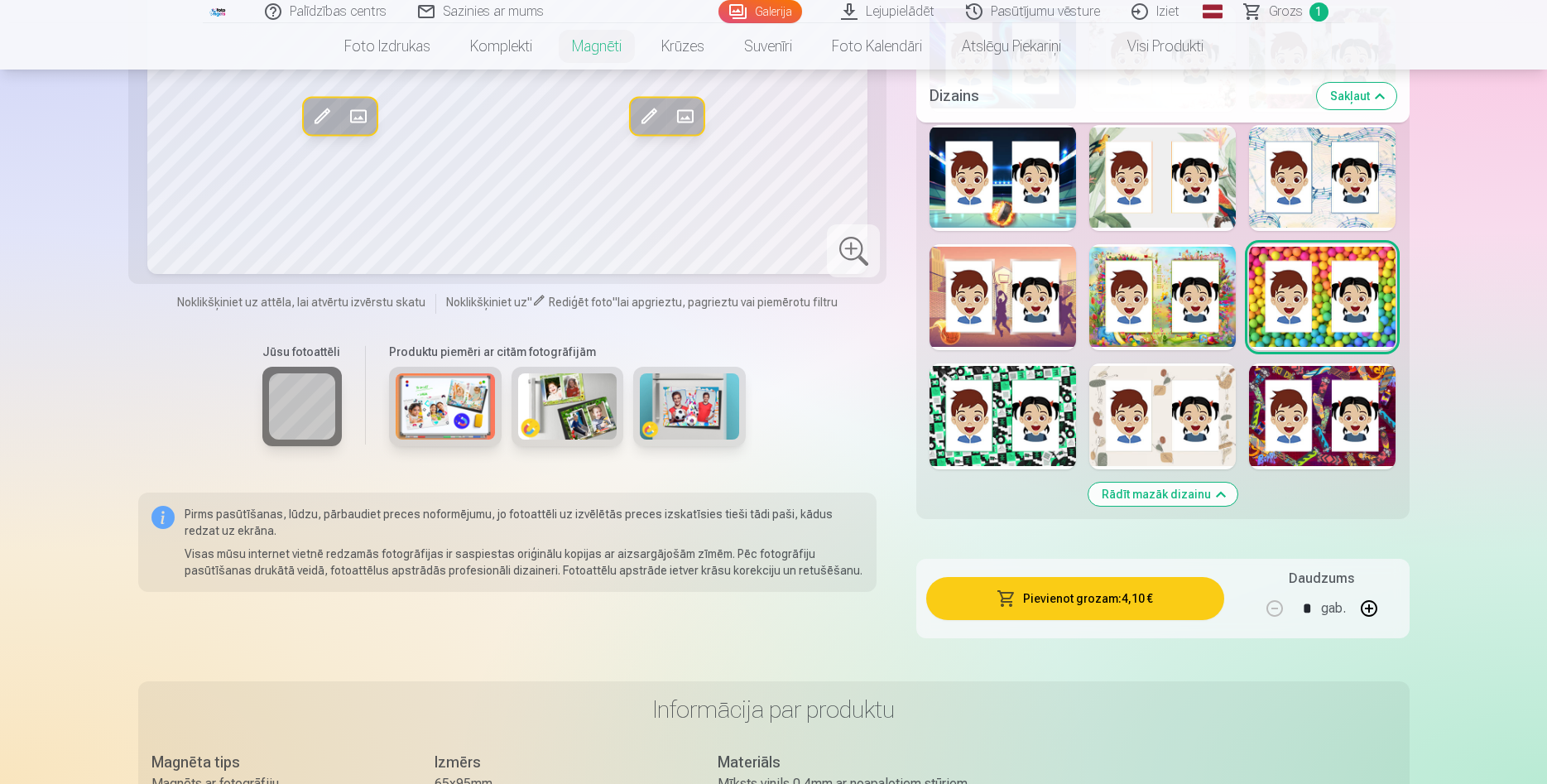
click at [1001, 375] on div at bounding box center [1003, 417] width 147 height 106
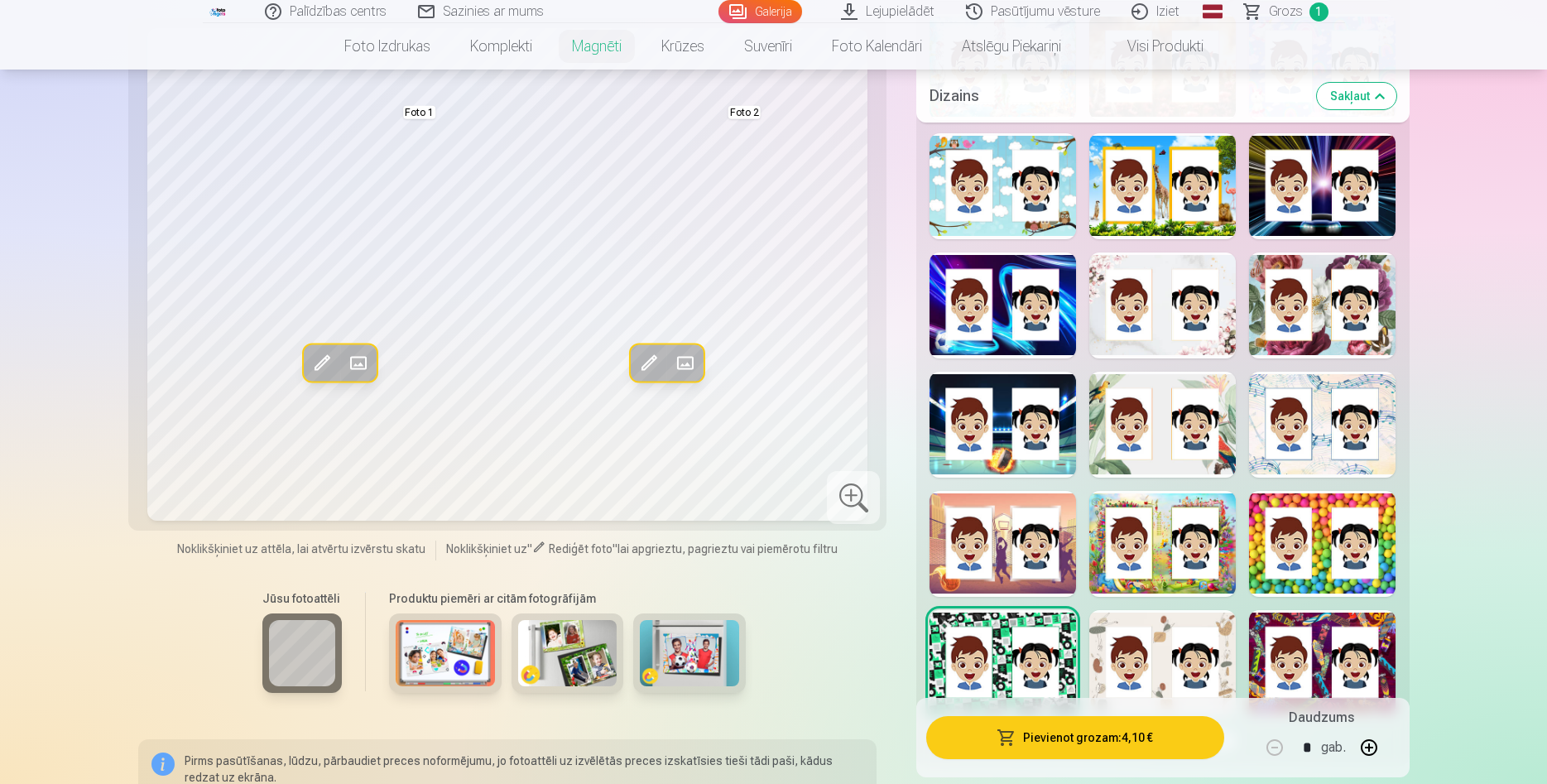
scroll to position [3631, 0]
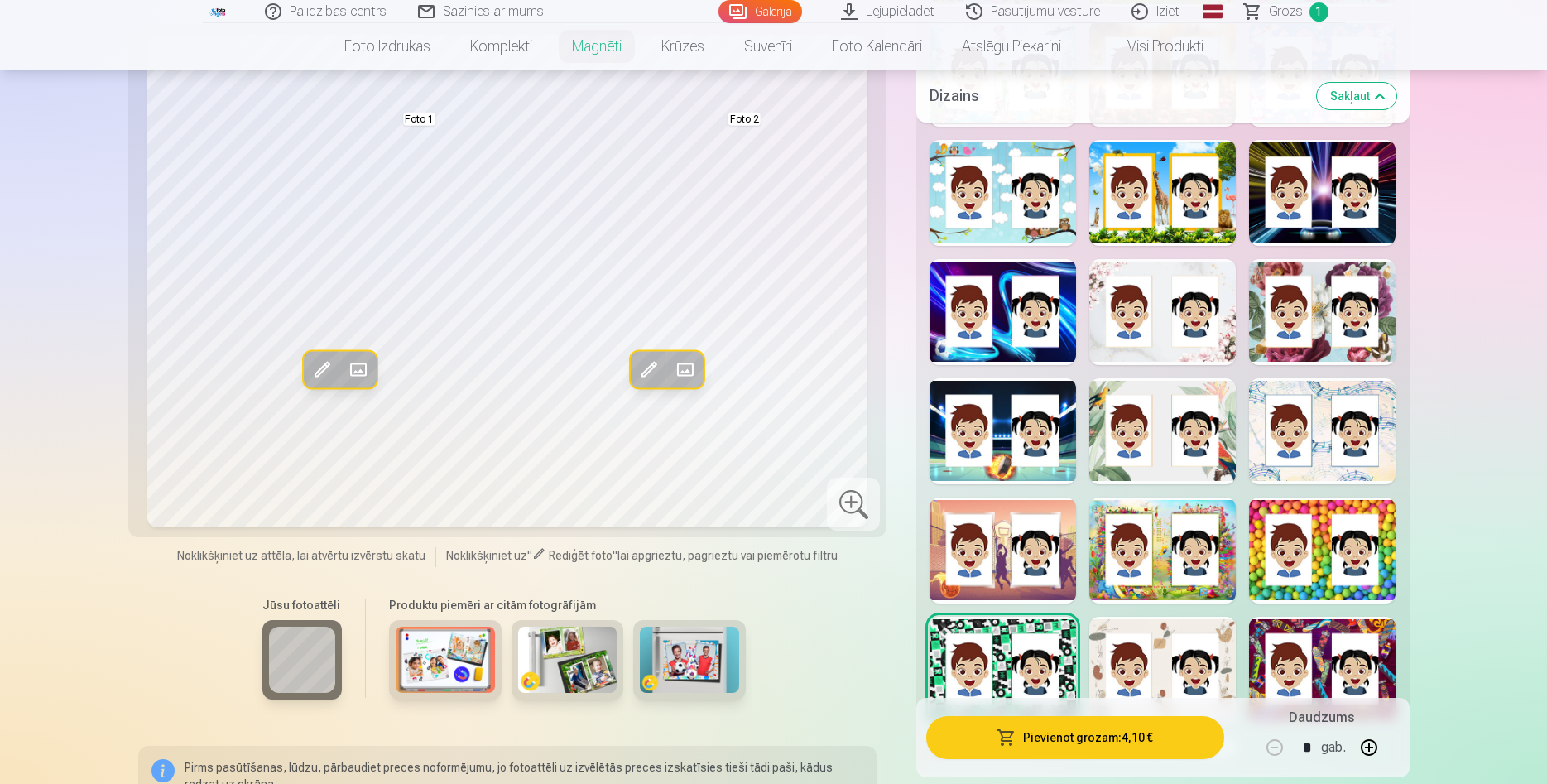
click at [1263, 617] on div at bounding box center [1323, 670] width 147 height 106
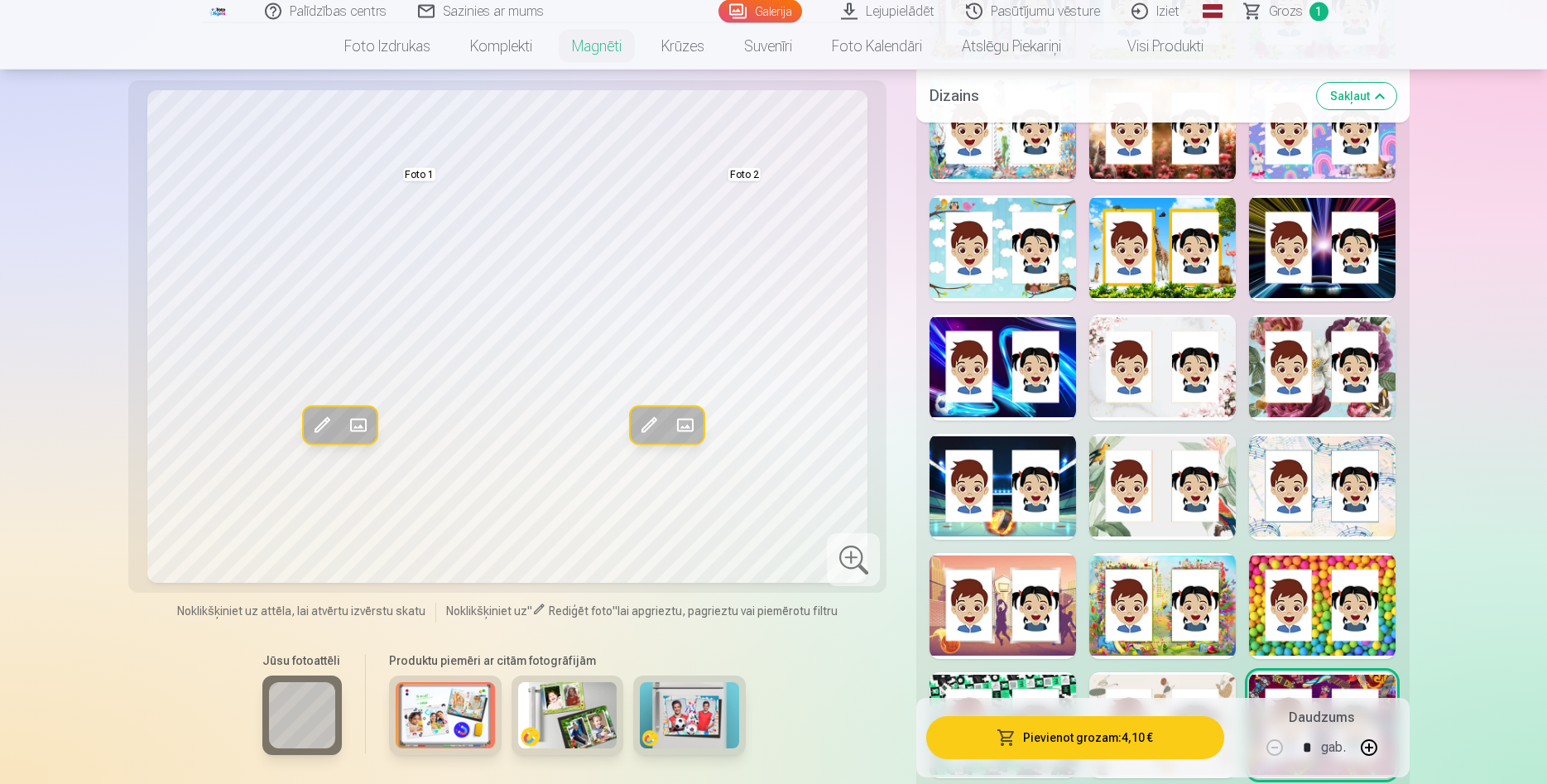
scroll to position [3546, 0]
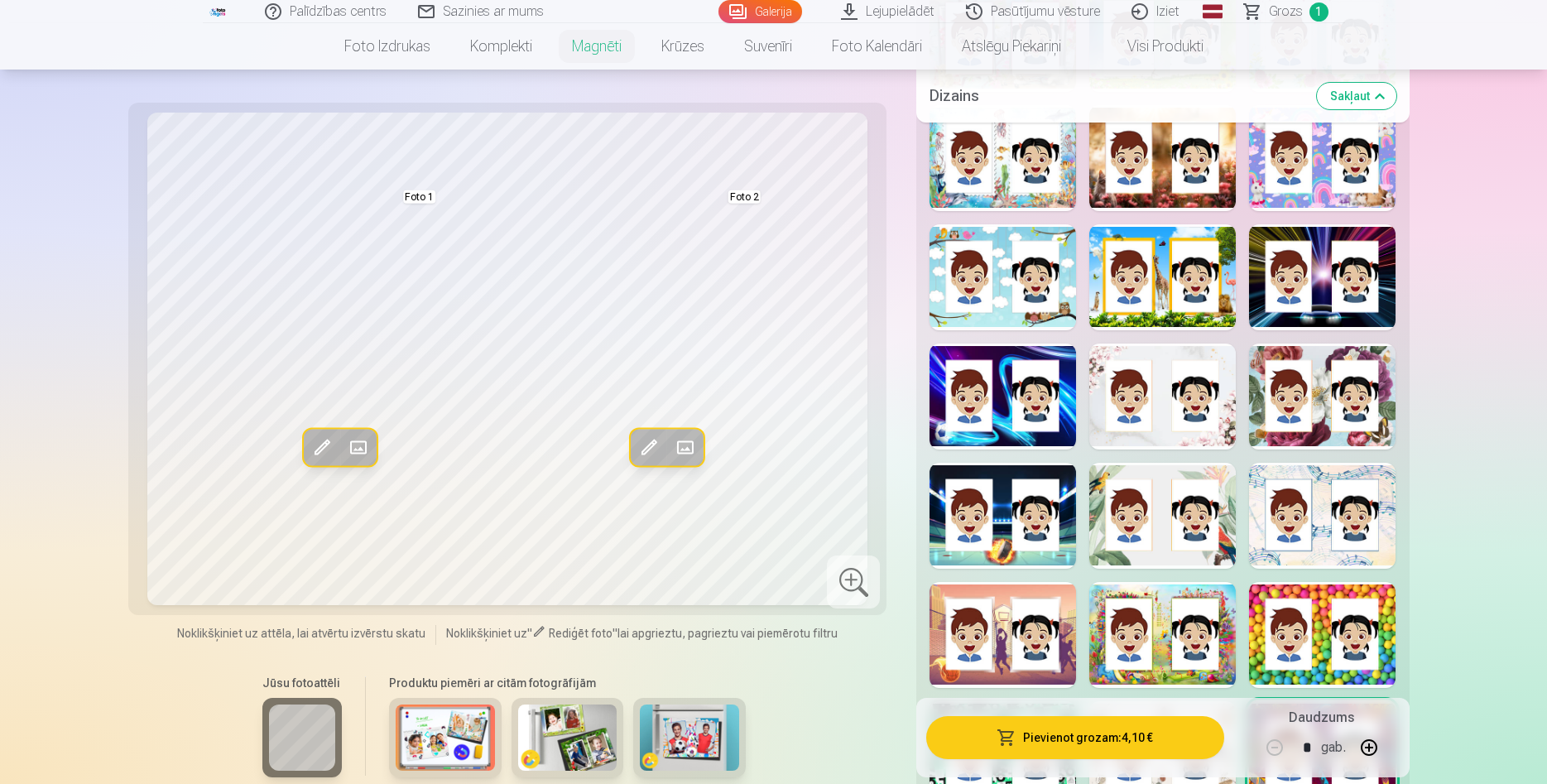
click at [1145, 546] on div at bounding box center [1163, 516] width 147 height 106
click at [1320, 534] on div at bounding box center [1323, 516] width 147 height 106
click at [1318, 421] on div at bounding box center [1323, 396] width 147 height 106
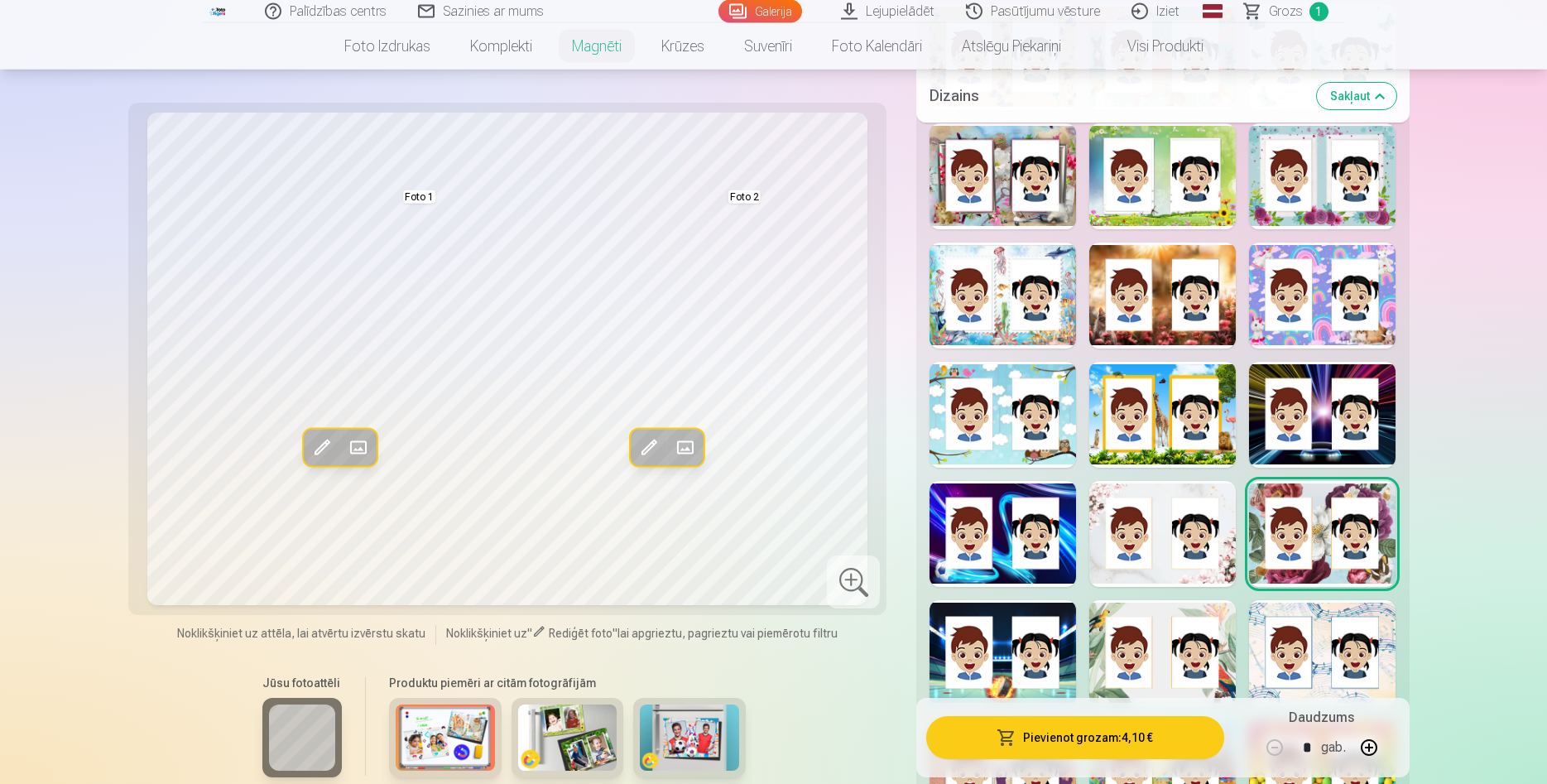
scroll to position [3378, 0]
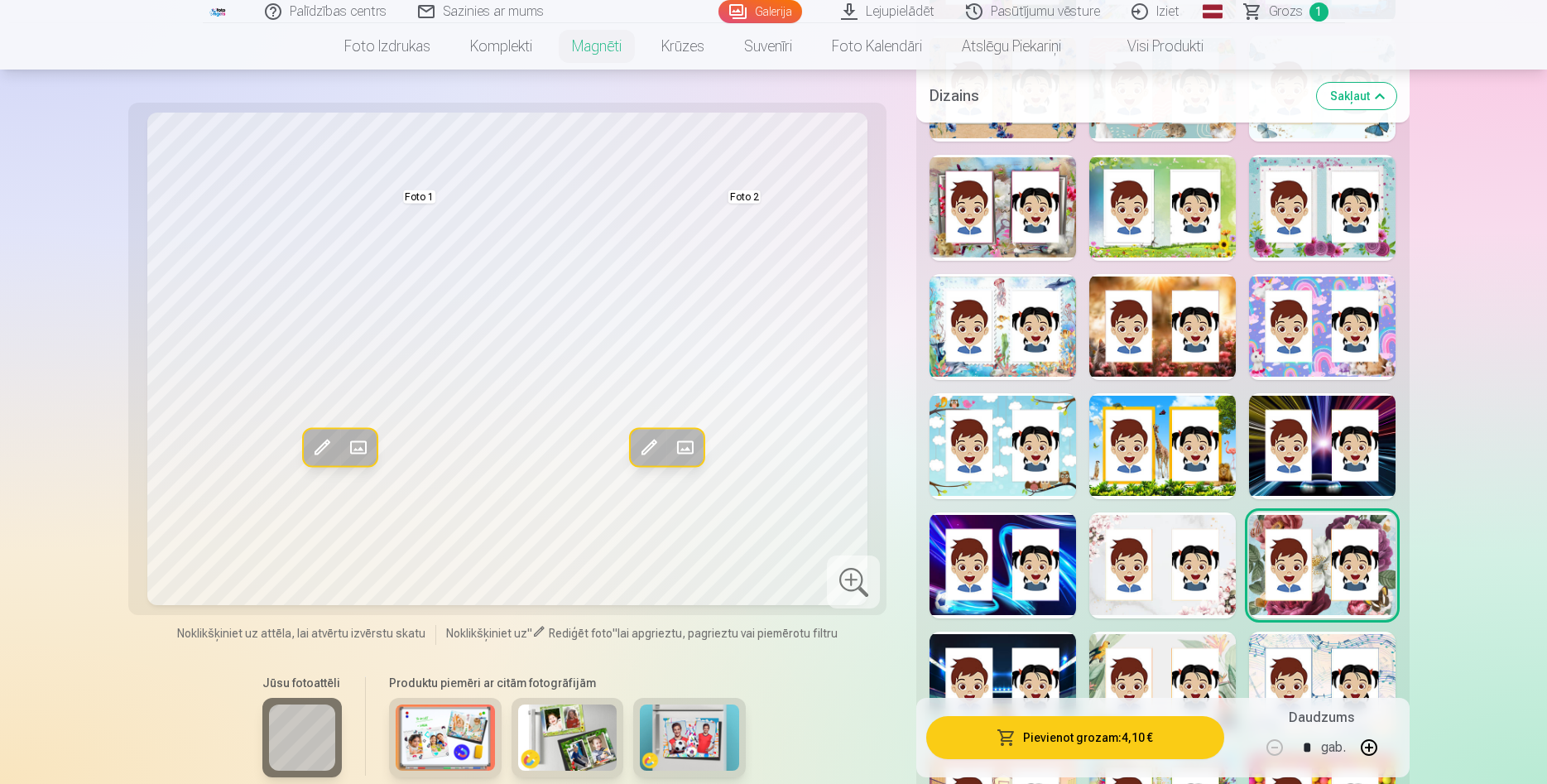
click at [994, 231] on div at bounding box center [1003, 208] width 147 height 106
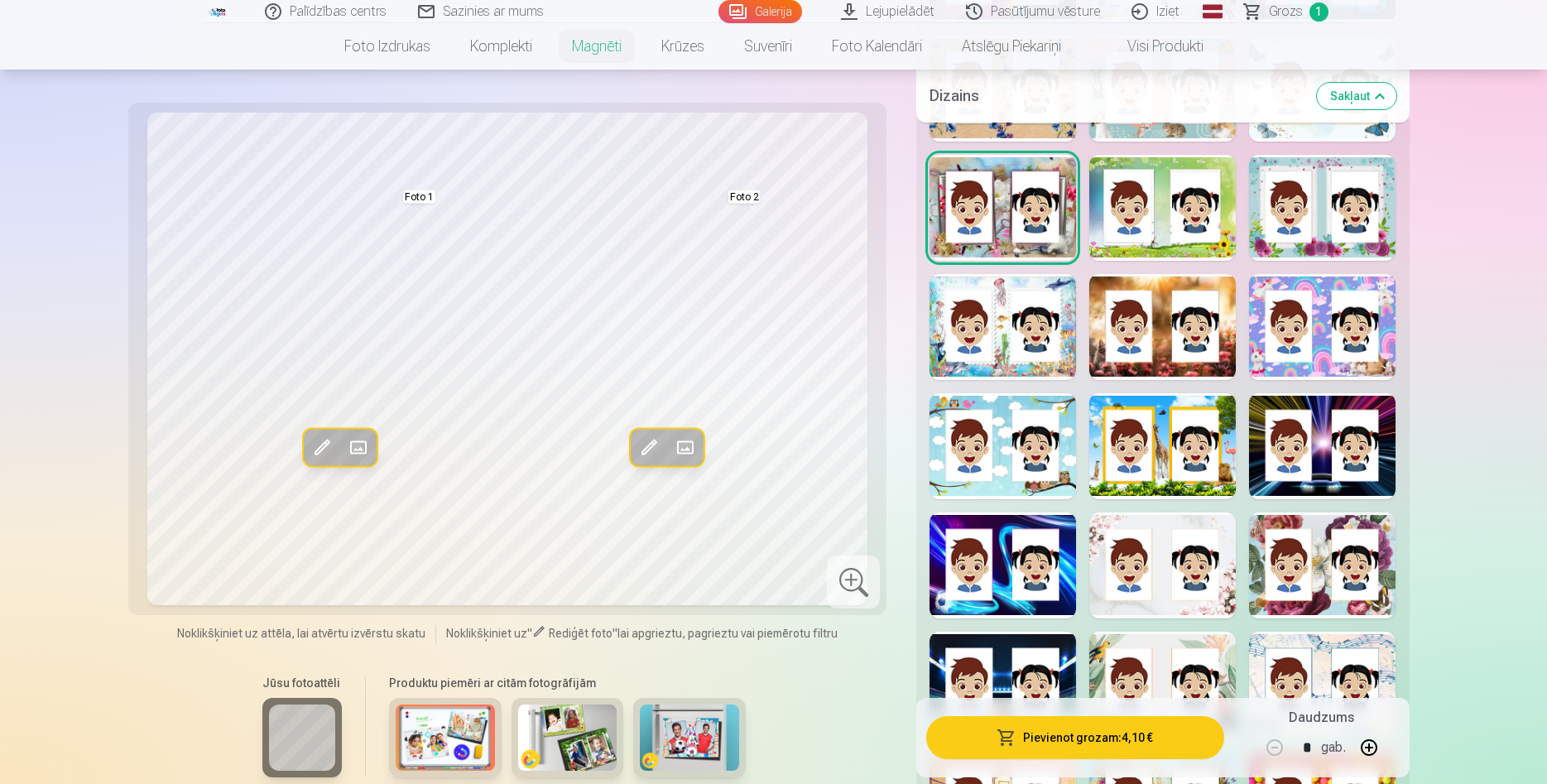
click at [1325, 357] on div at bounding box center [1323, 327] width 147 height 106
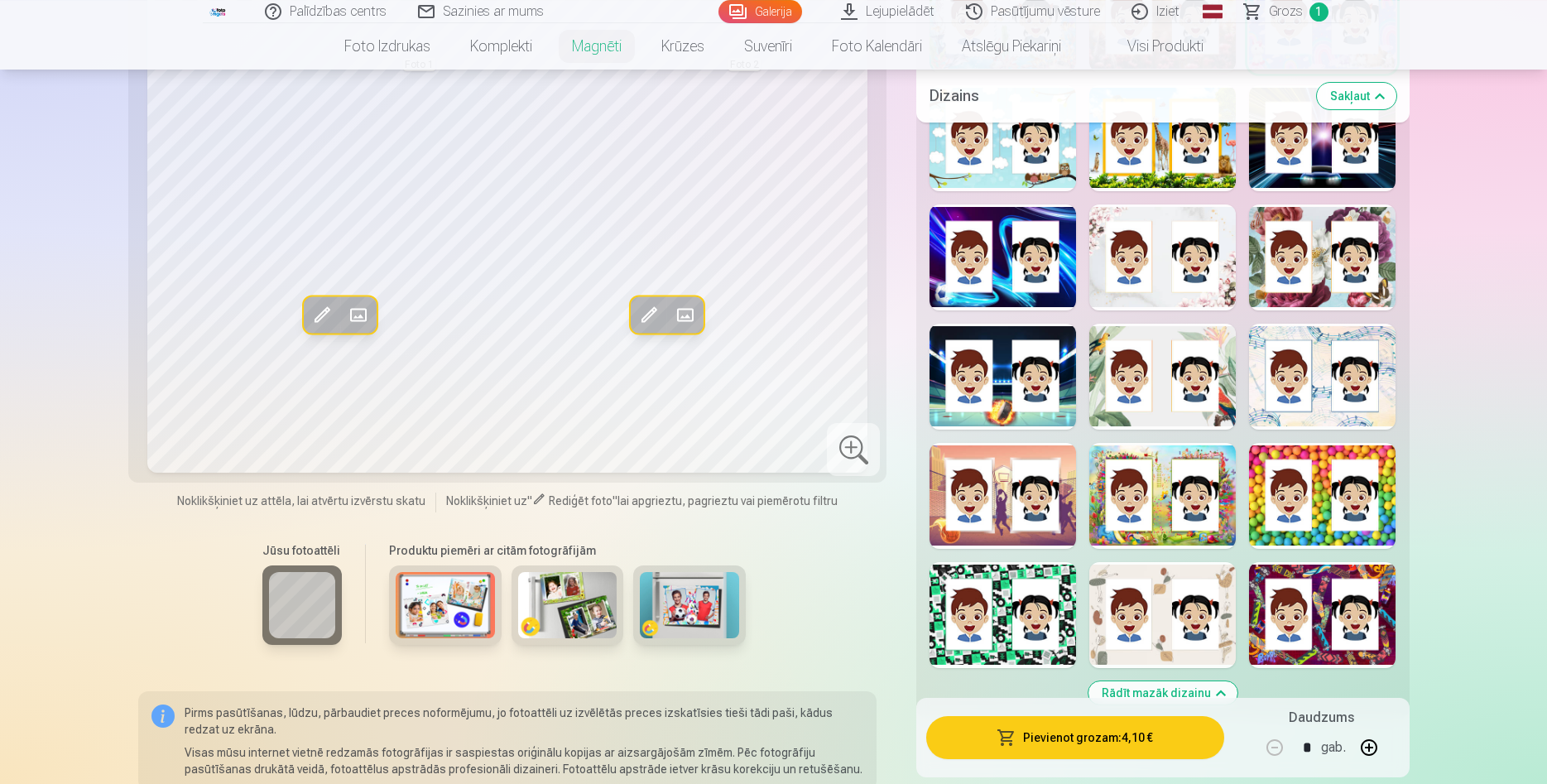
scroll to position [3715, 0]
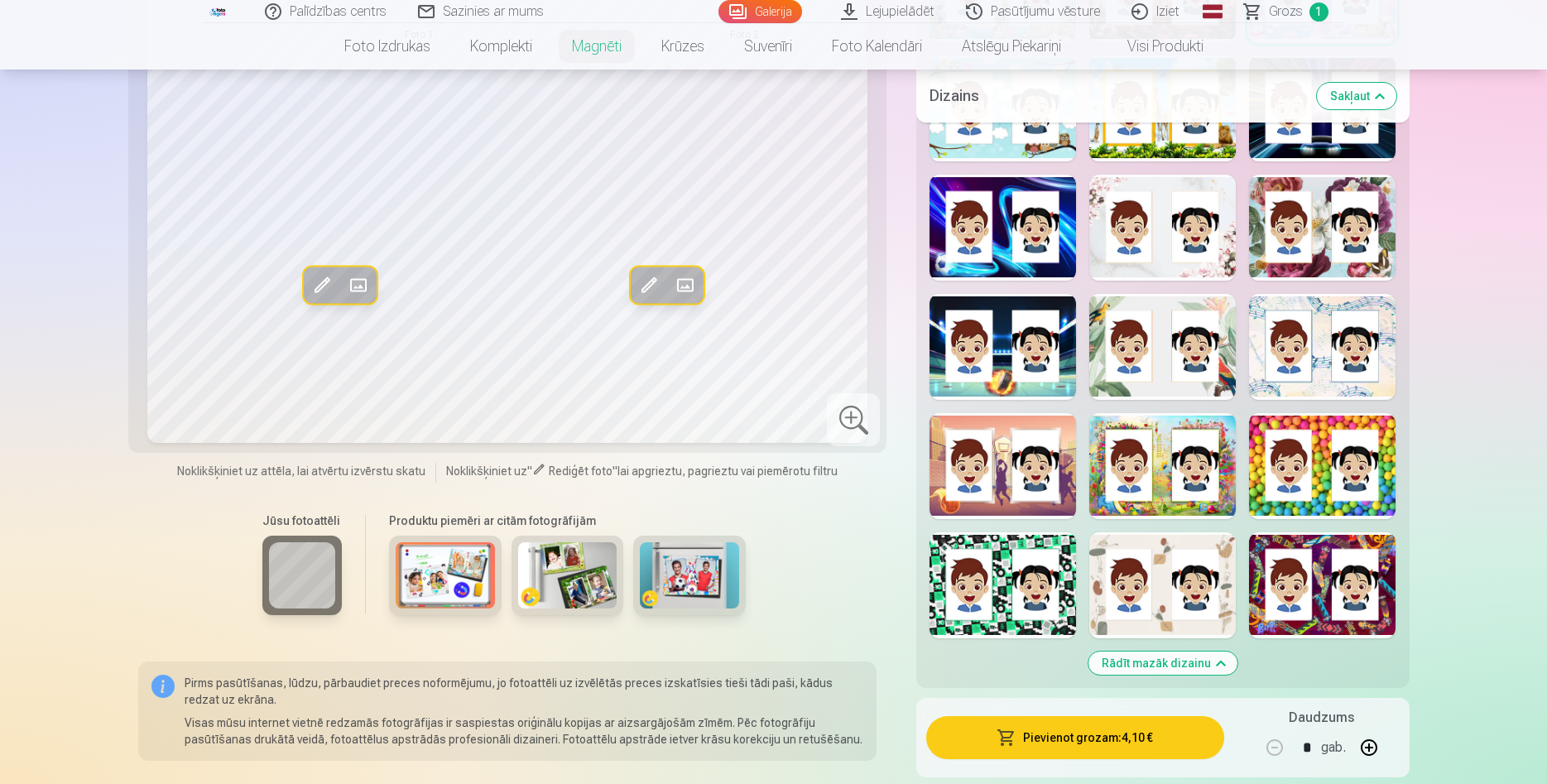
click at [1319, 488] on div at bounding box center [1323, 466] width 147 height 106
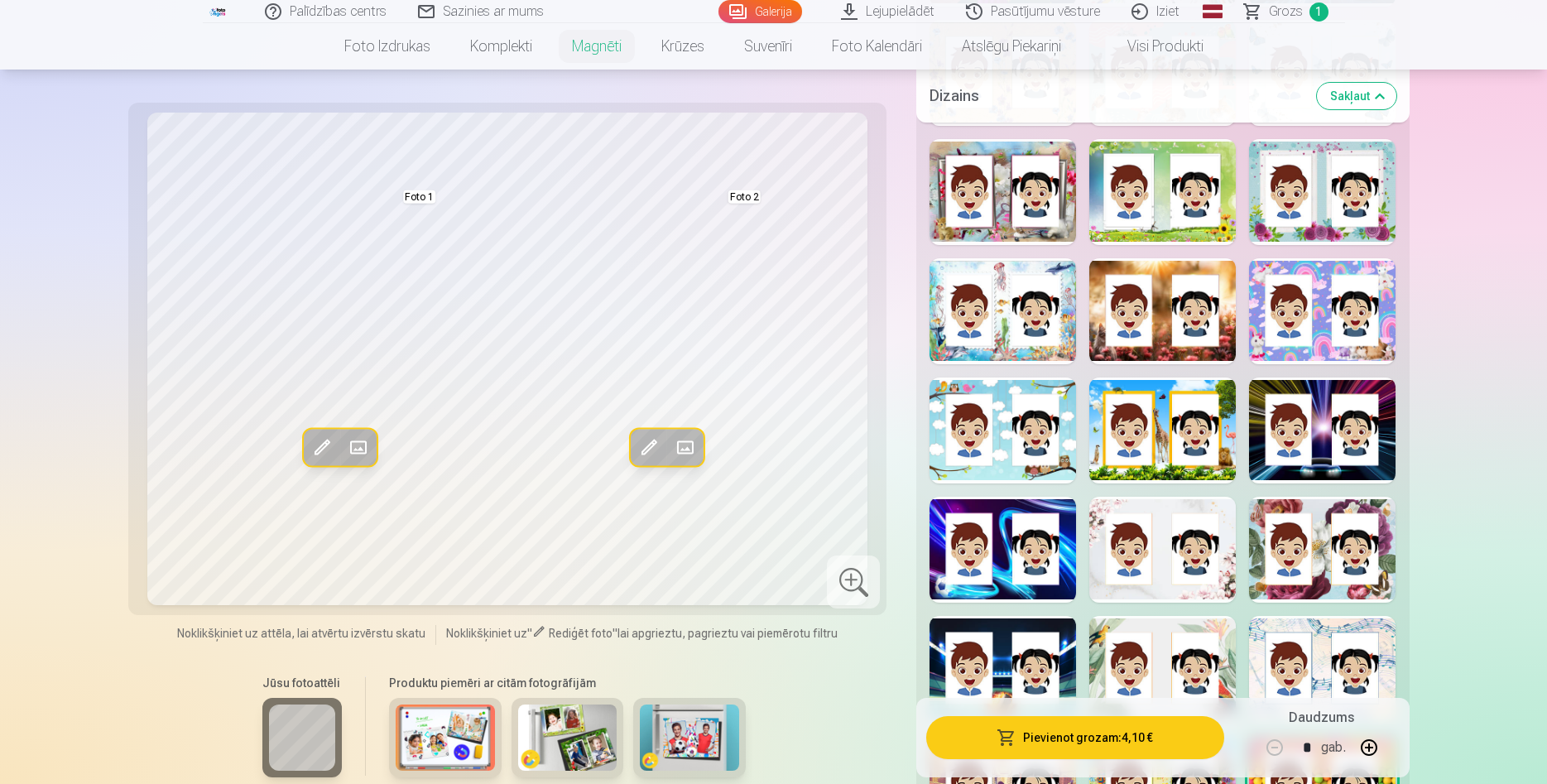
scroll to position [3378, 0]
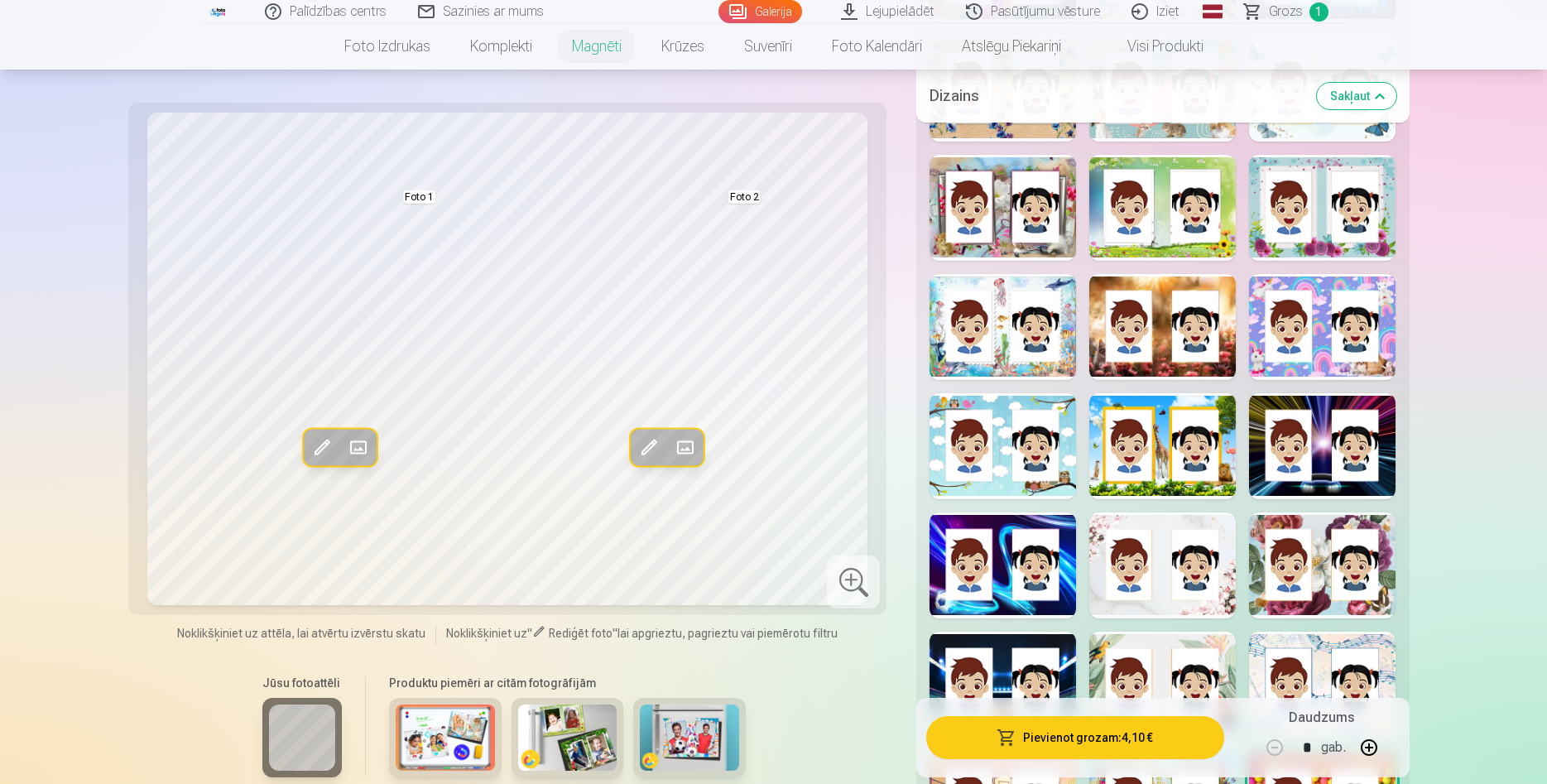
click at [999, 340] on div at bounding box center [1003, 327] width 147 height 106
click at [1166, 419] on div at bounding box center [1163, 446] width 147 height 106
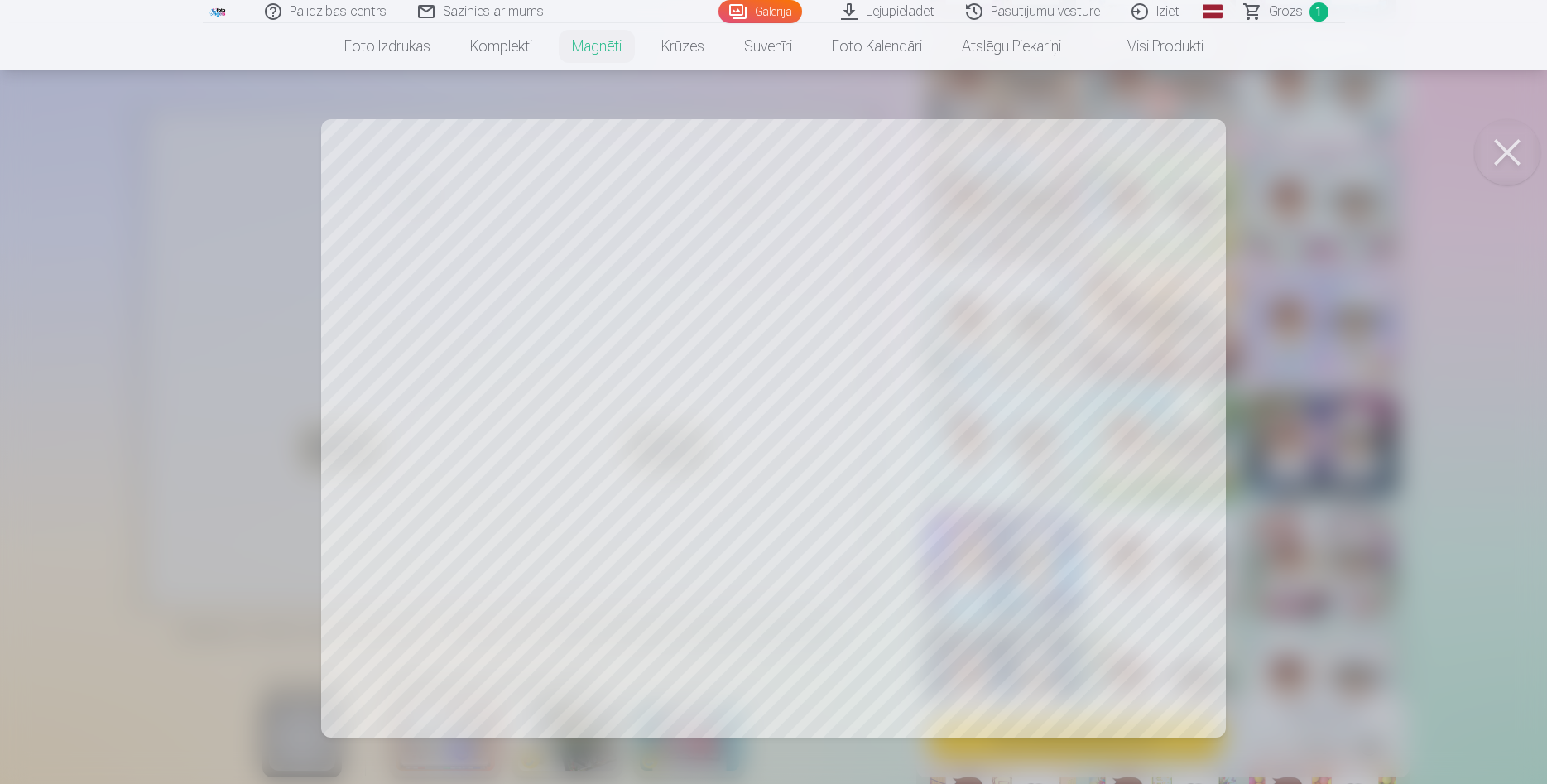
click at [1500, 150] on button at bounding box center [1507, 152] width 66 height 66
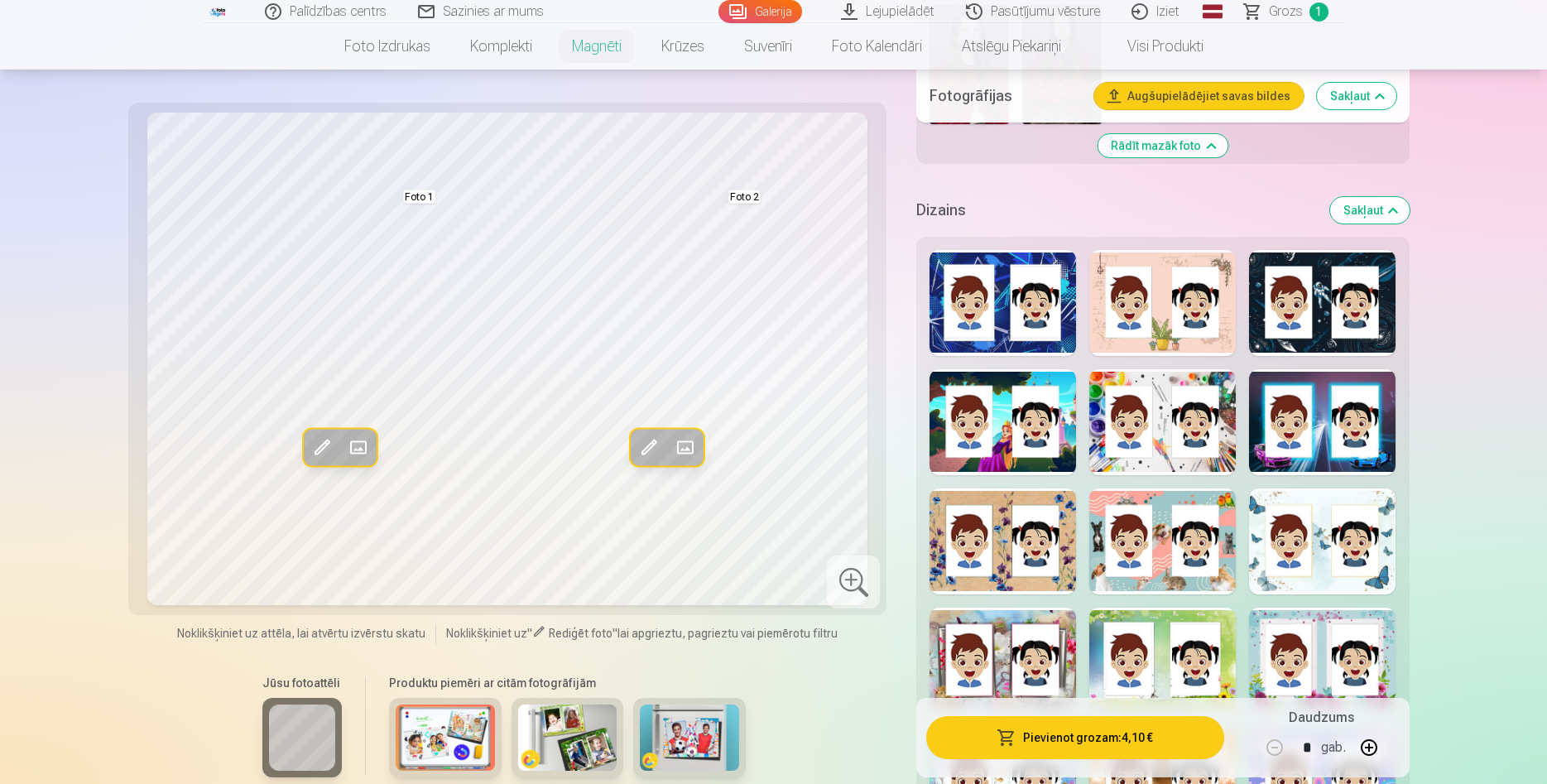
scroll to position [2786, 0]
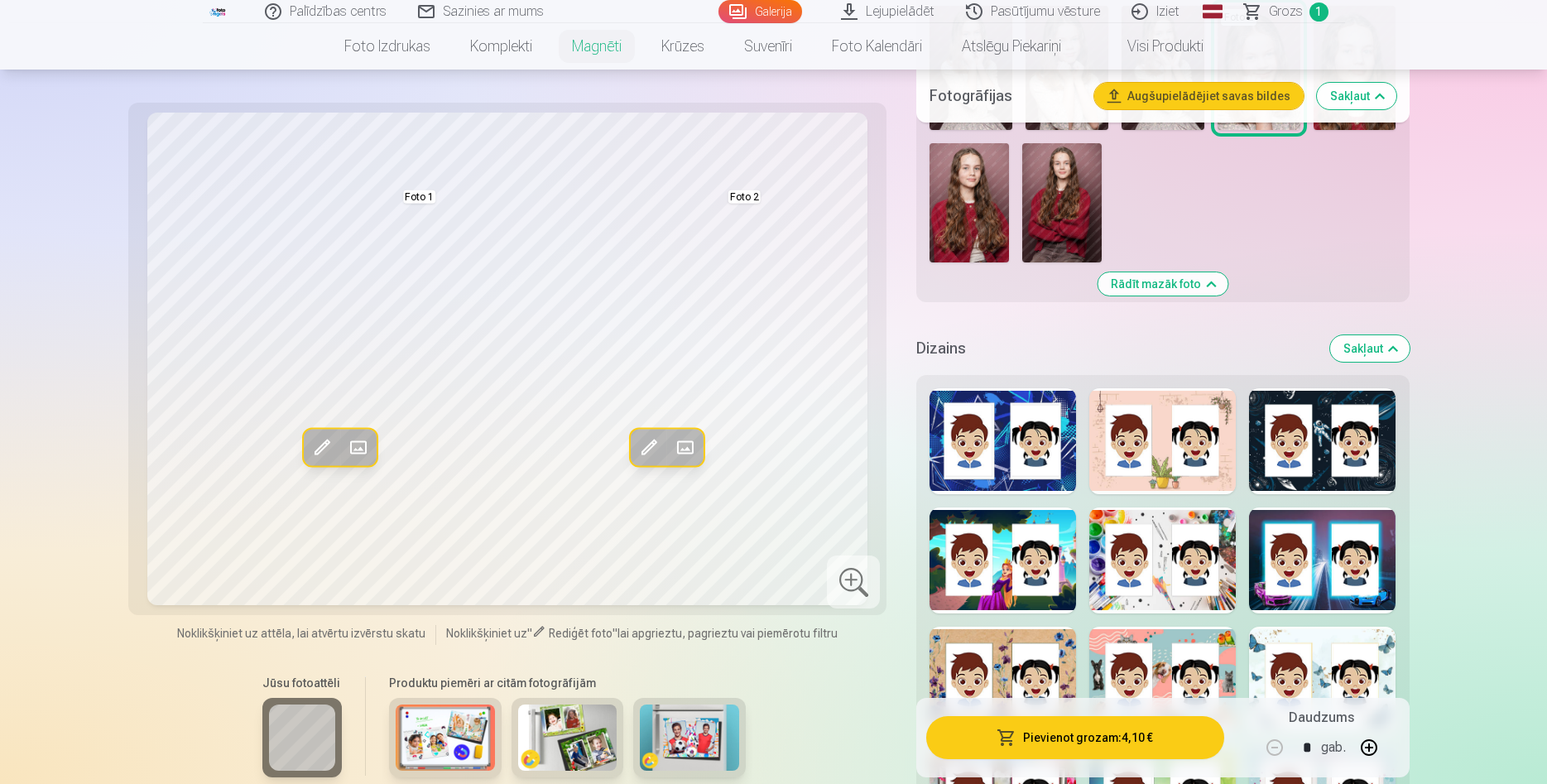
click at [1373, 335] on button "Sakļaut" at bounding box center [1370, 349] width 80 height 27
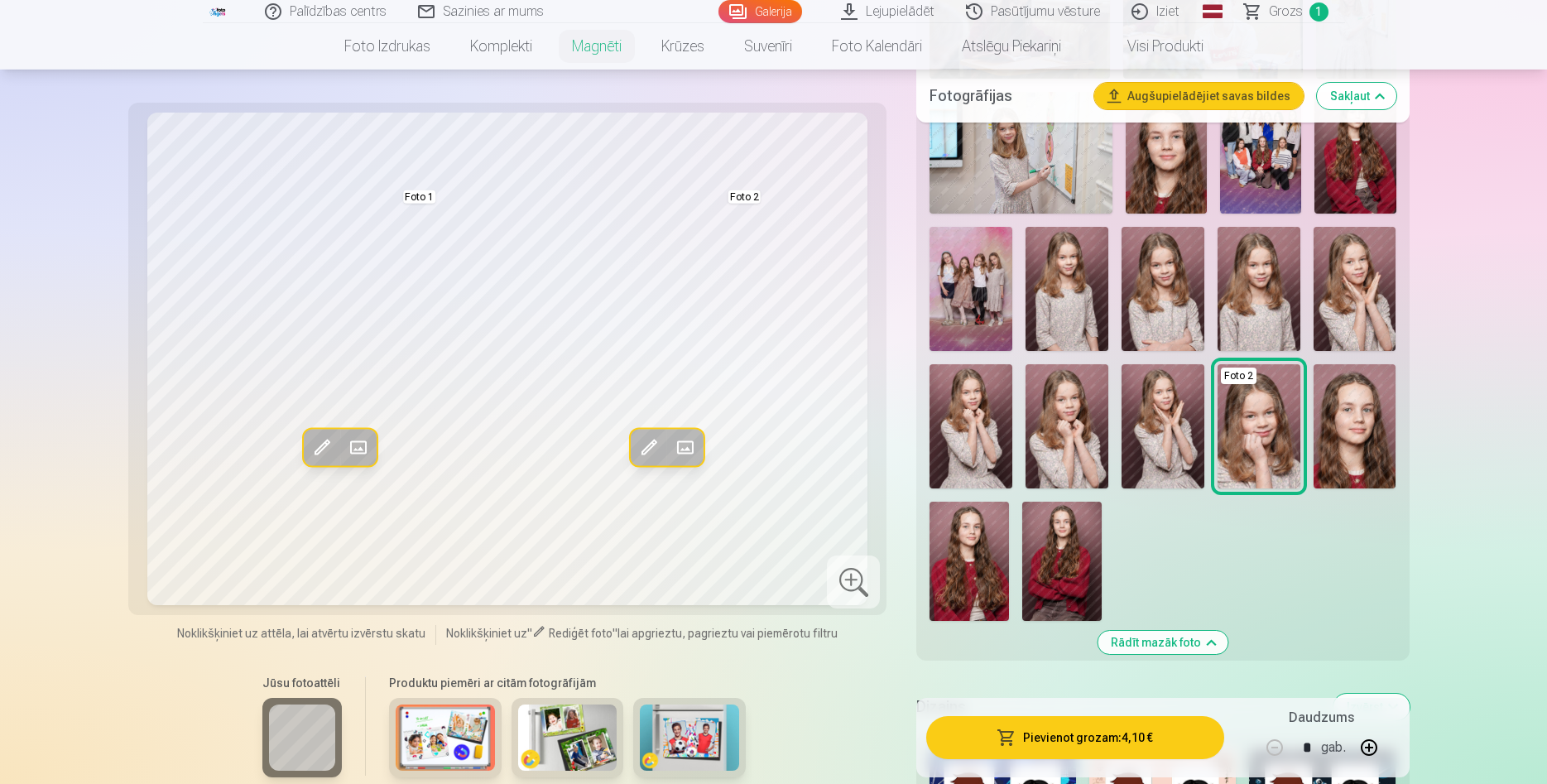
scroll to position [2343, 0]
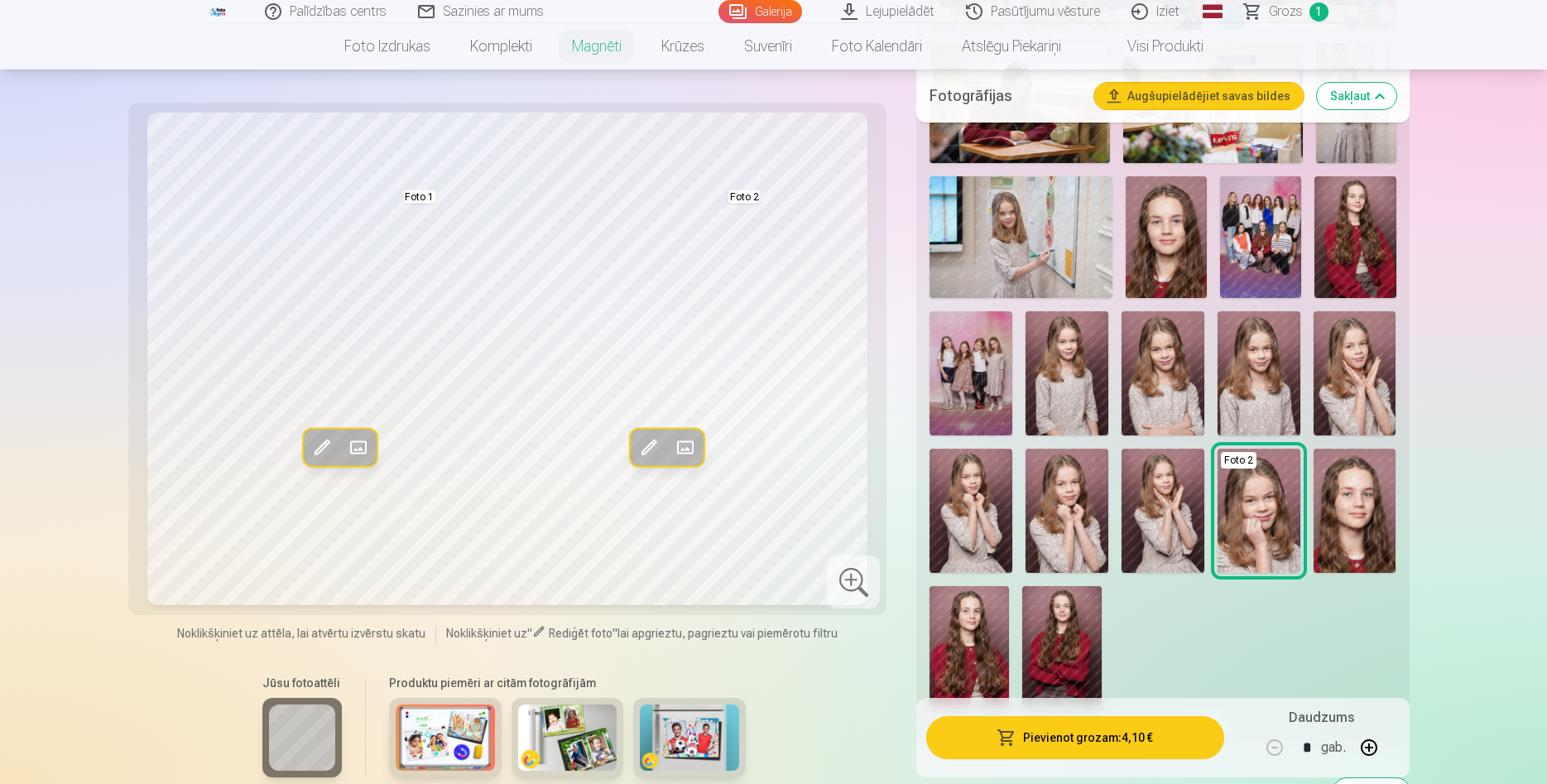
click at [1172, 502] on img at bounding box center [1164, 511] width 83 height 124
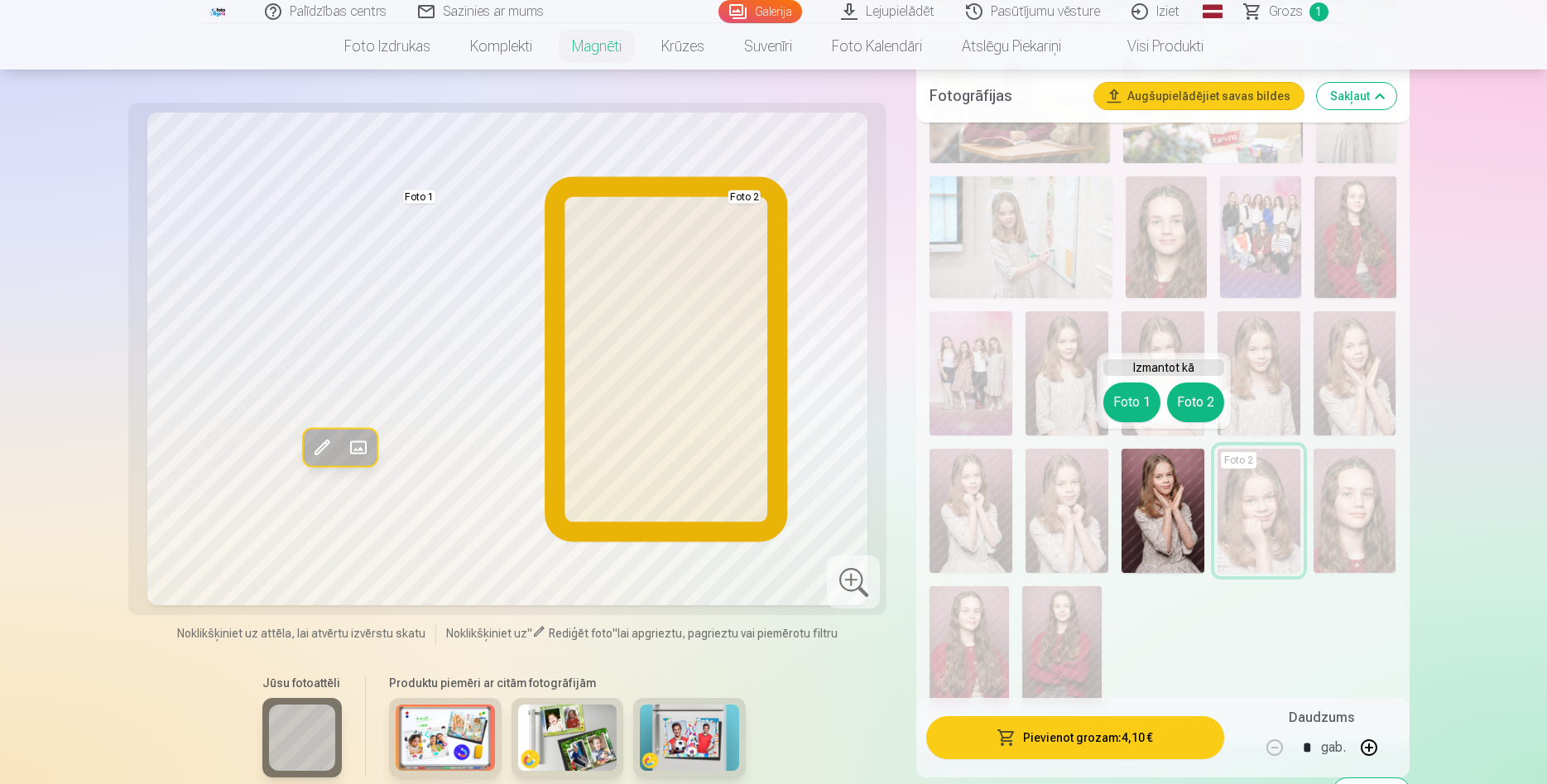
click at [1202, 400] on button "Foto 2" at bounding box center [1196, 402] width 58 height 40
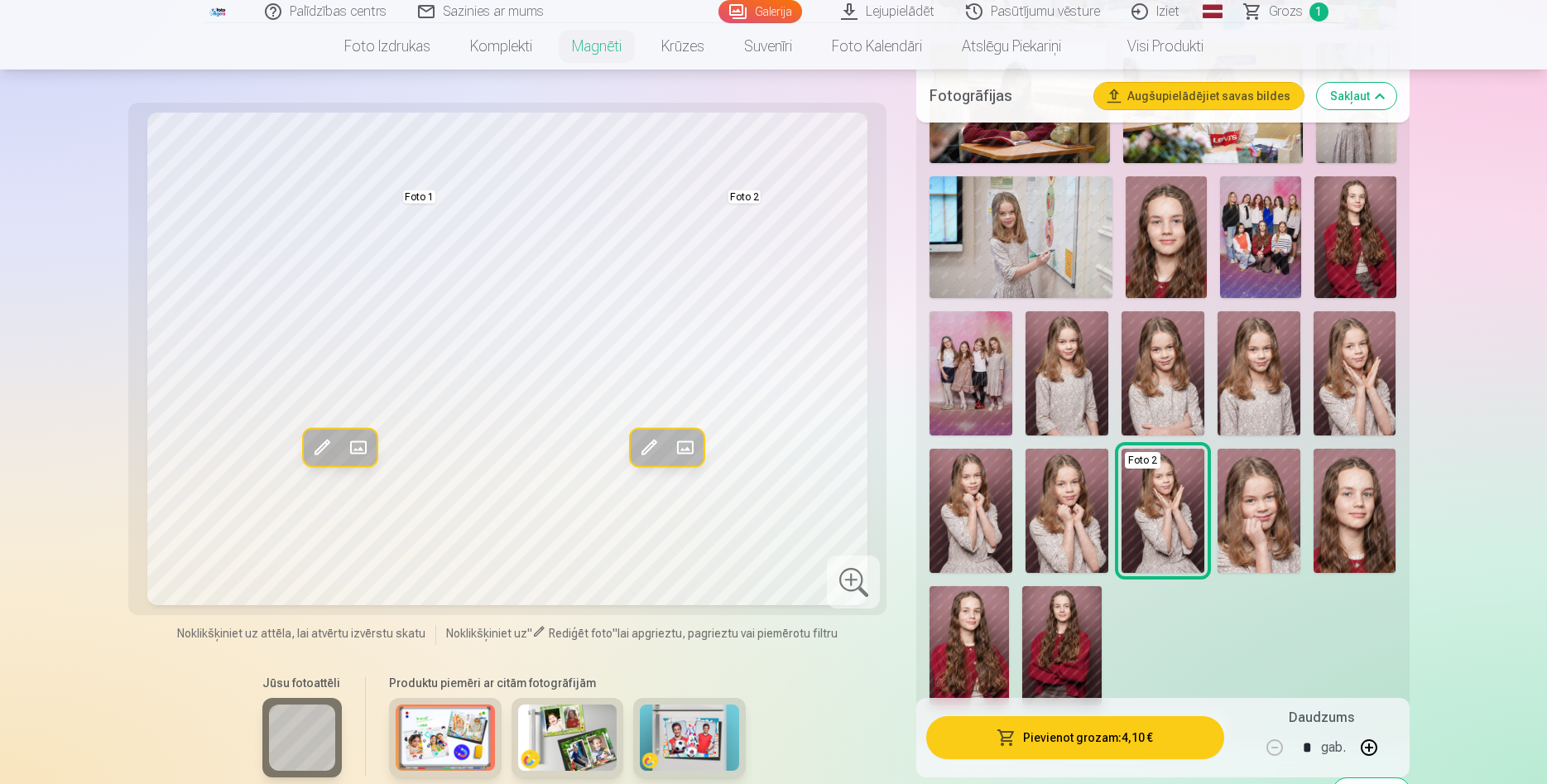
click at [1074, 370] on img at bounding box center [1067, 373] width 83 height 124
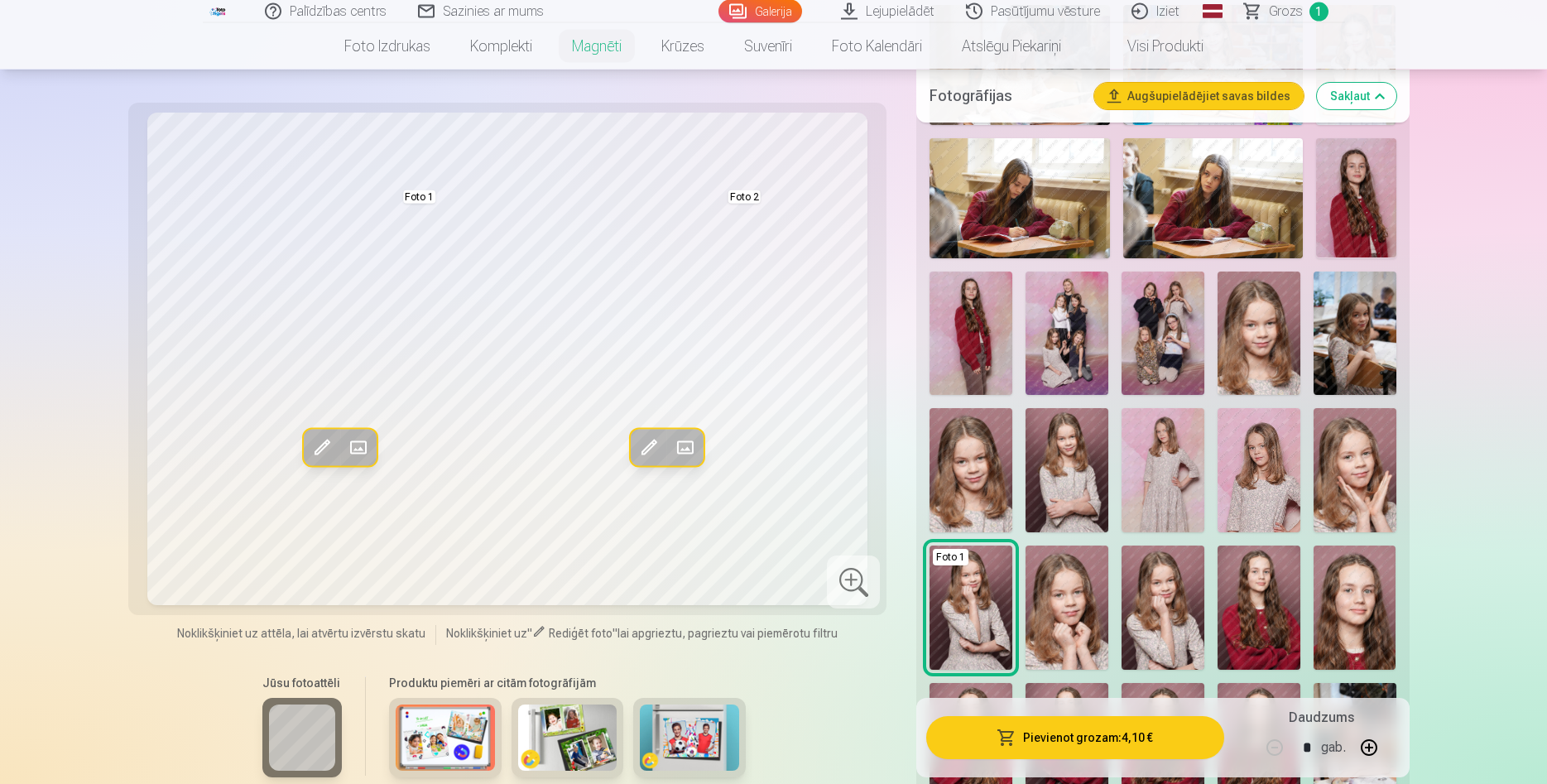
scroll to position [1161, 0]
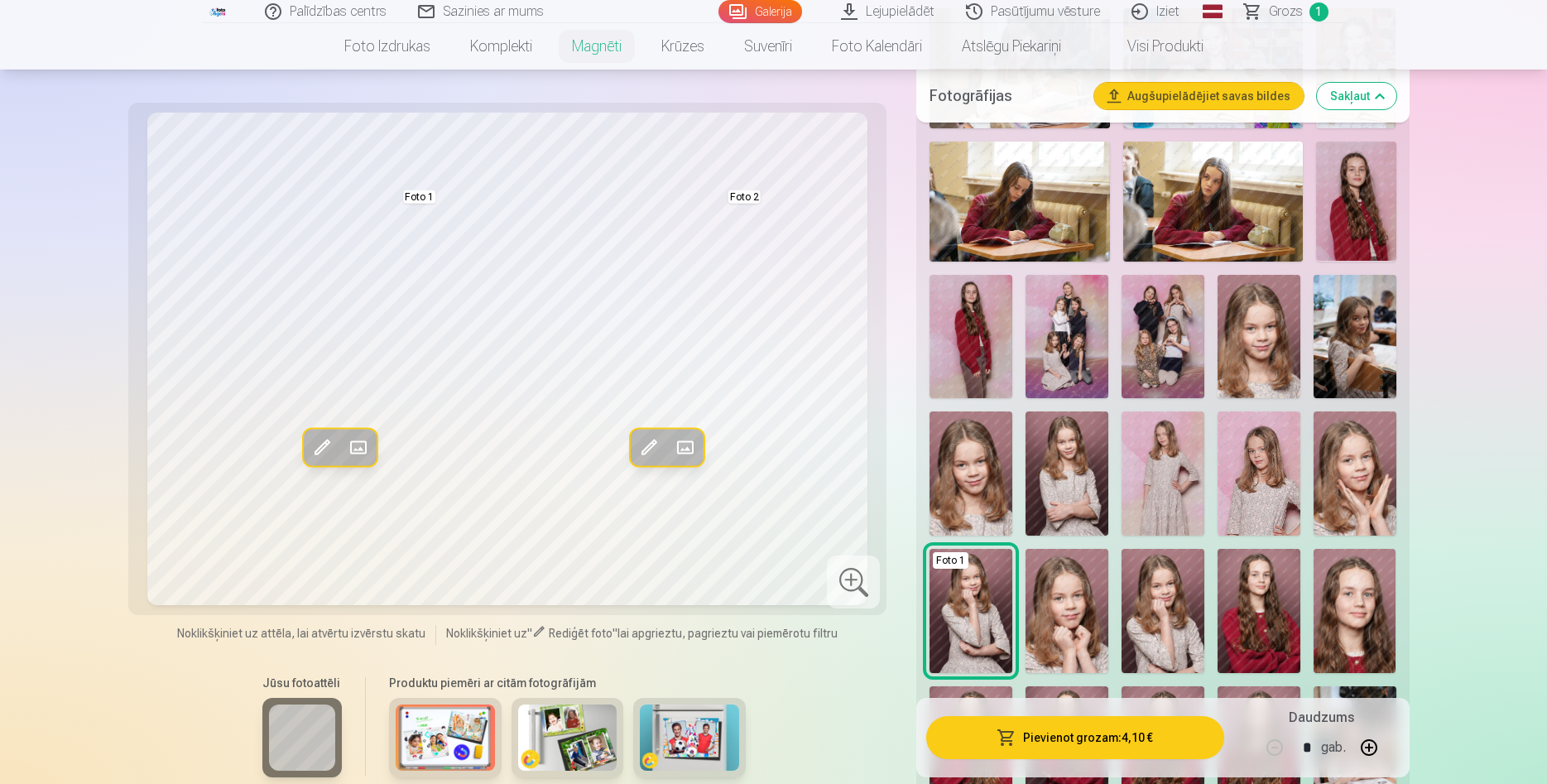
click at [1051, 468] on img at bounding box center [1067, 473] width 83 height 124
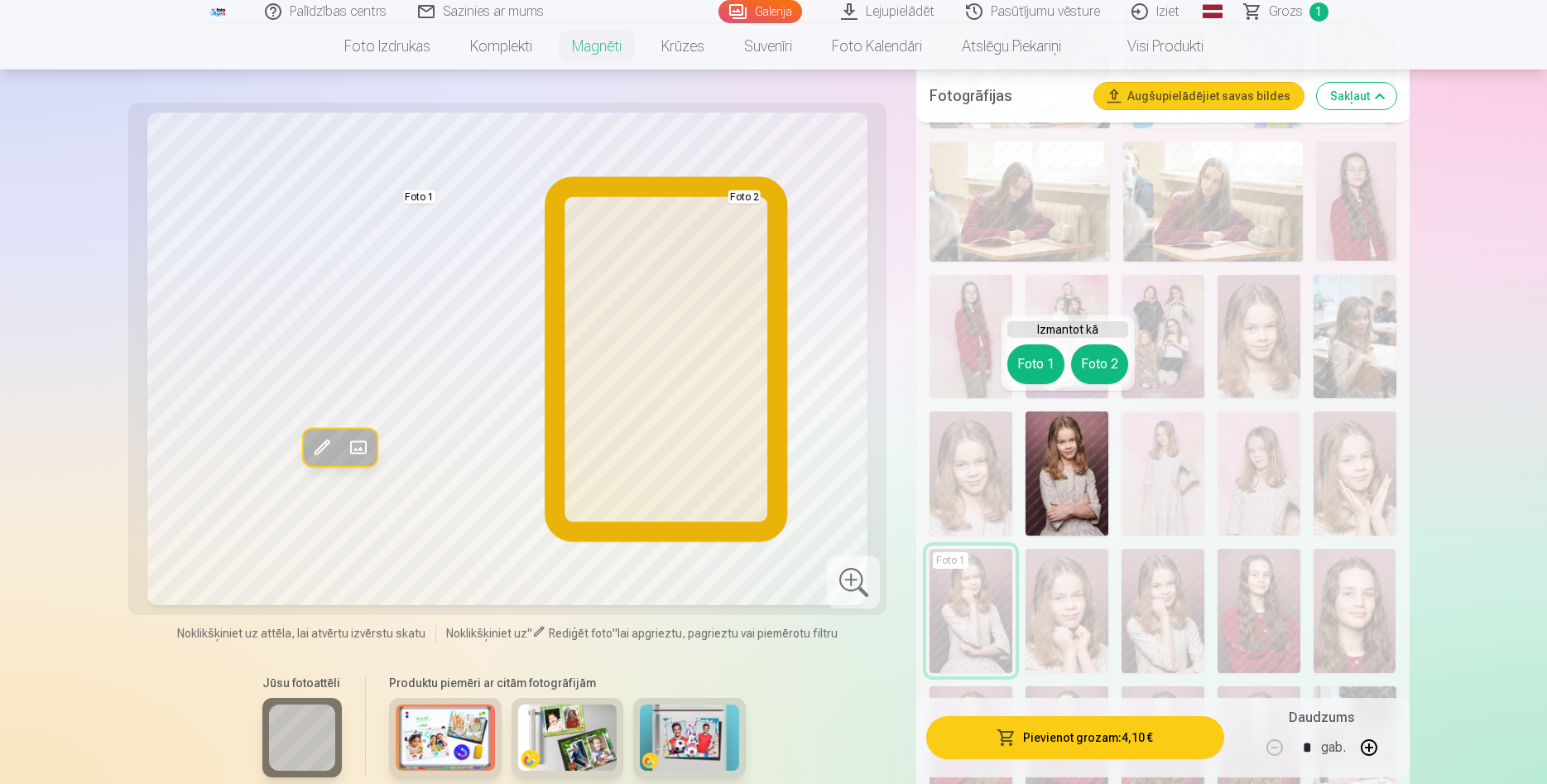
click at [1112, 368] on button "Foto 2" at bounding box center [1099, 364] width 58 height 40
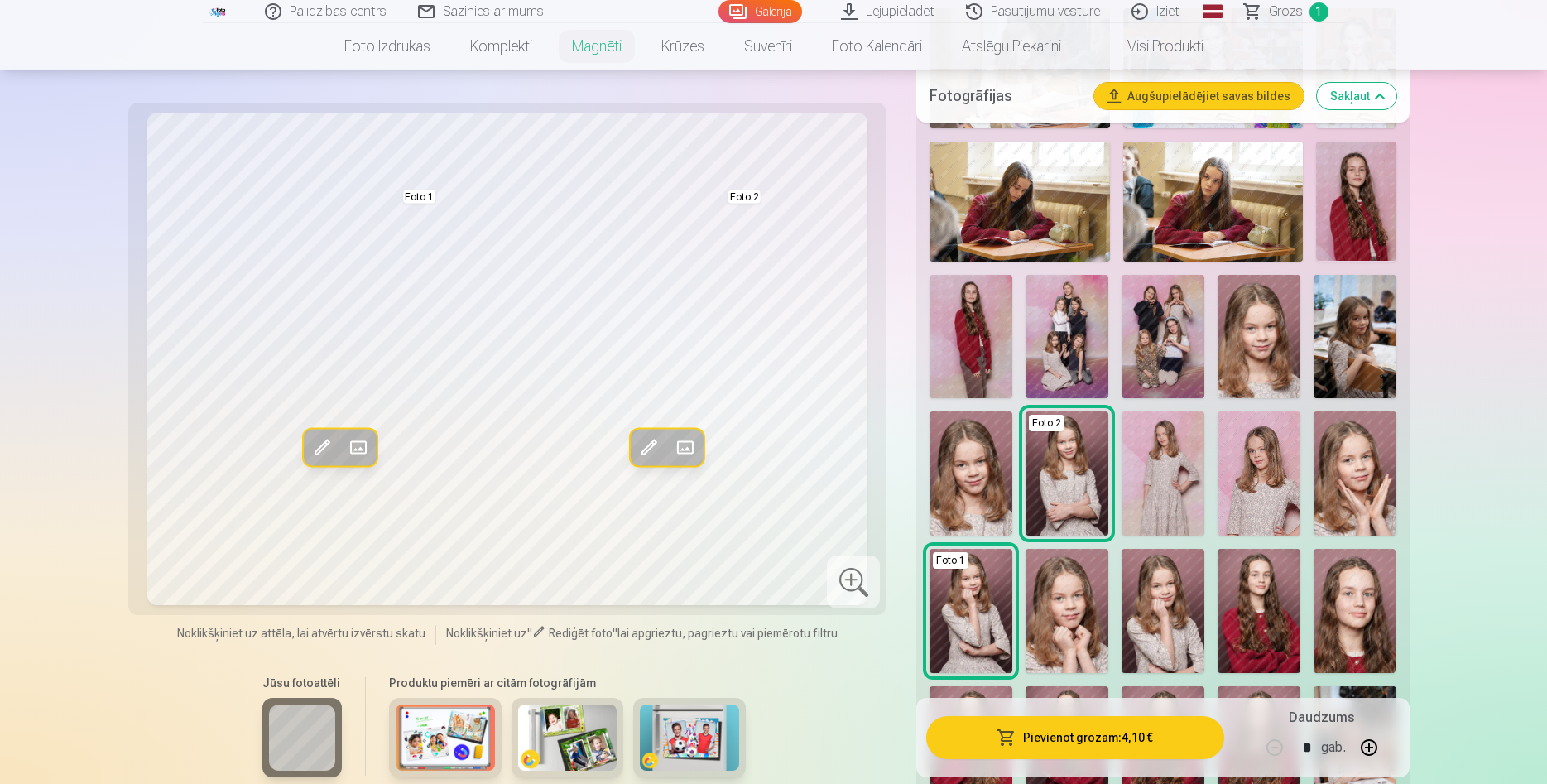
click at [1240, 461] on img at bounding box center [1259, 473] width 83 height 124
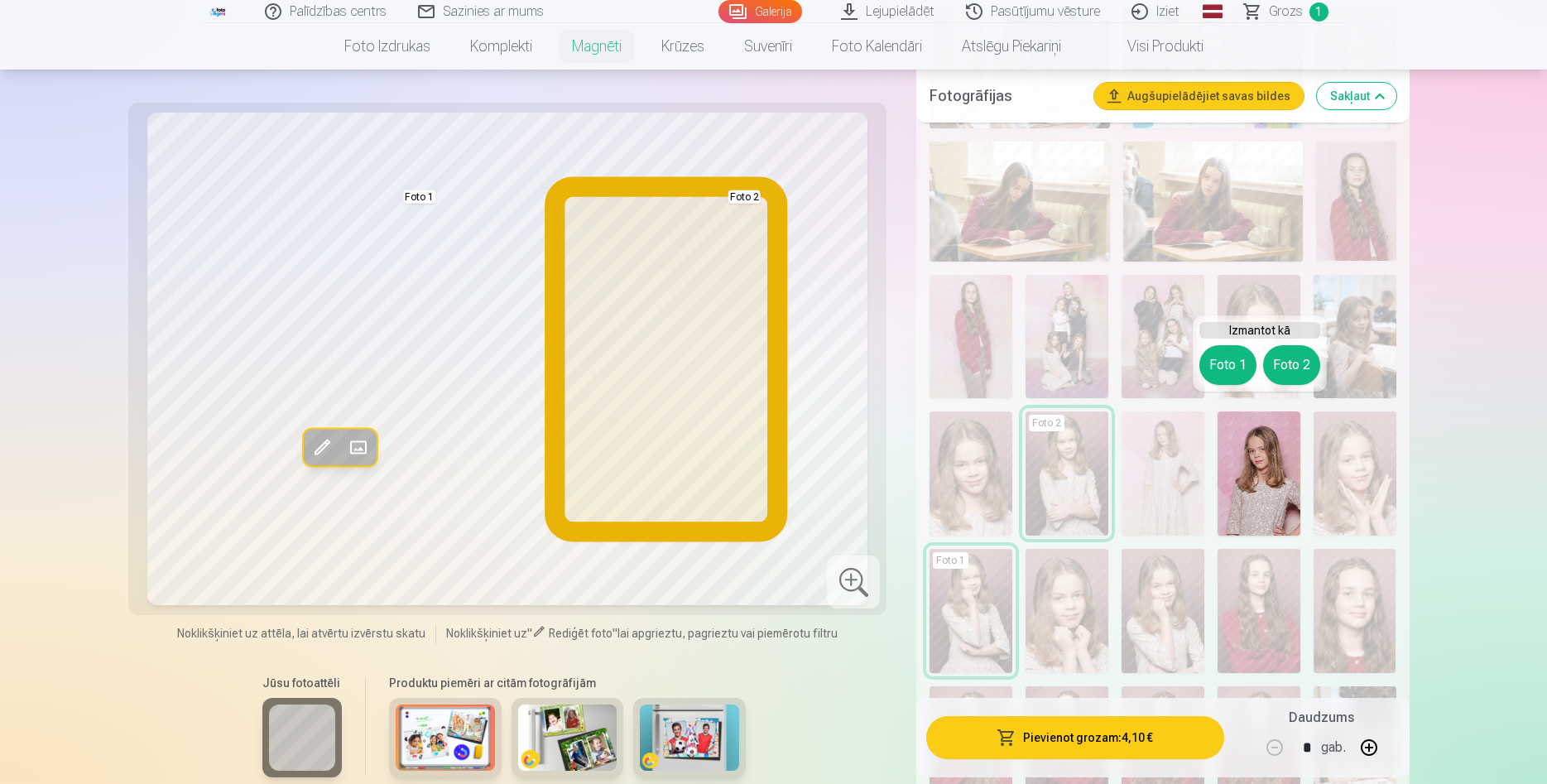
click at [1283, 368] on button "Foto 2" at bounding box center [1291, 365] width 58 height 40
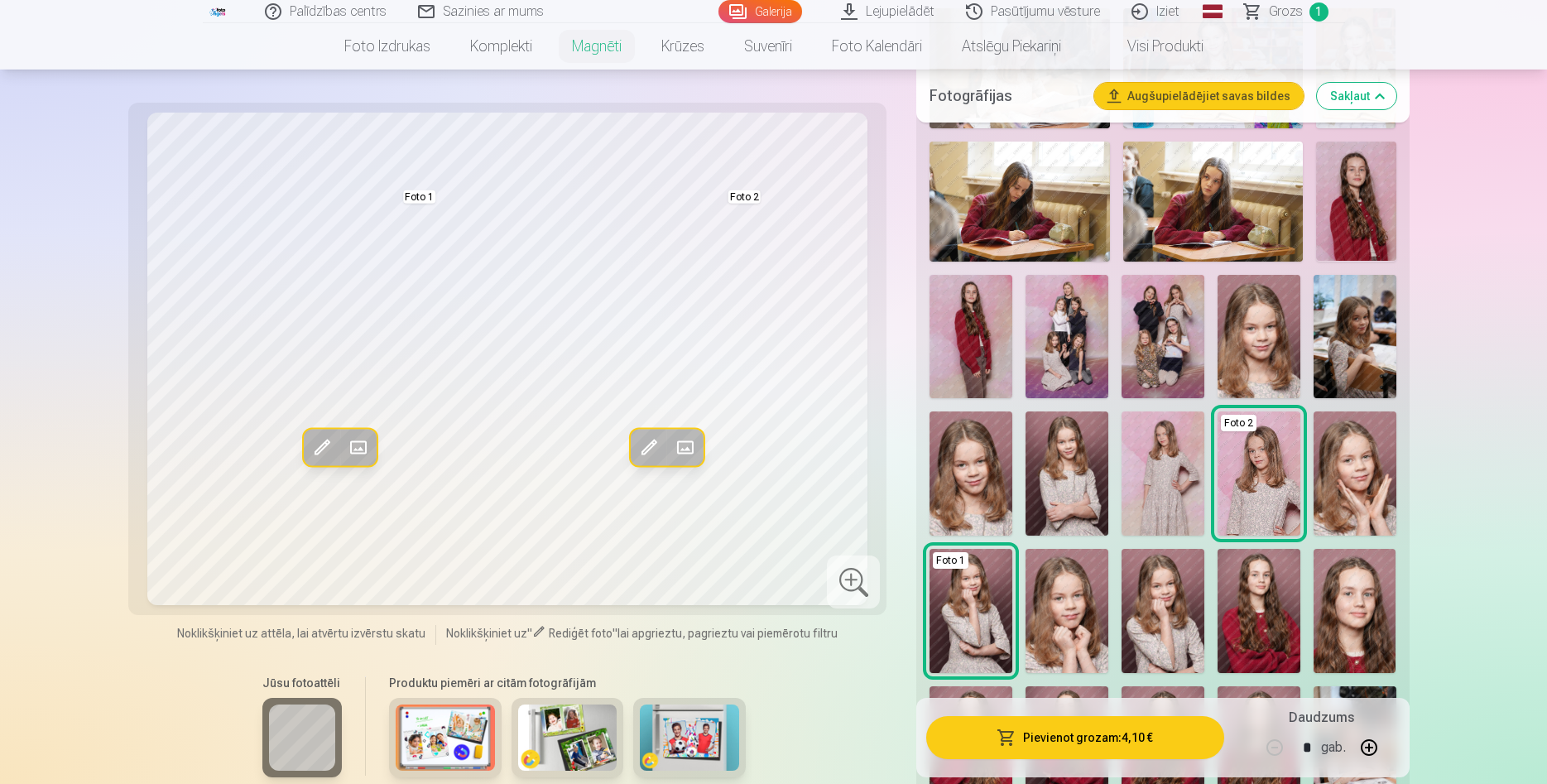
scroll to position [1077, 0]
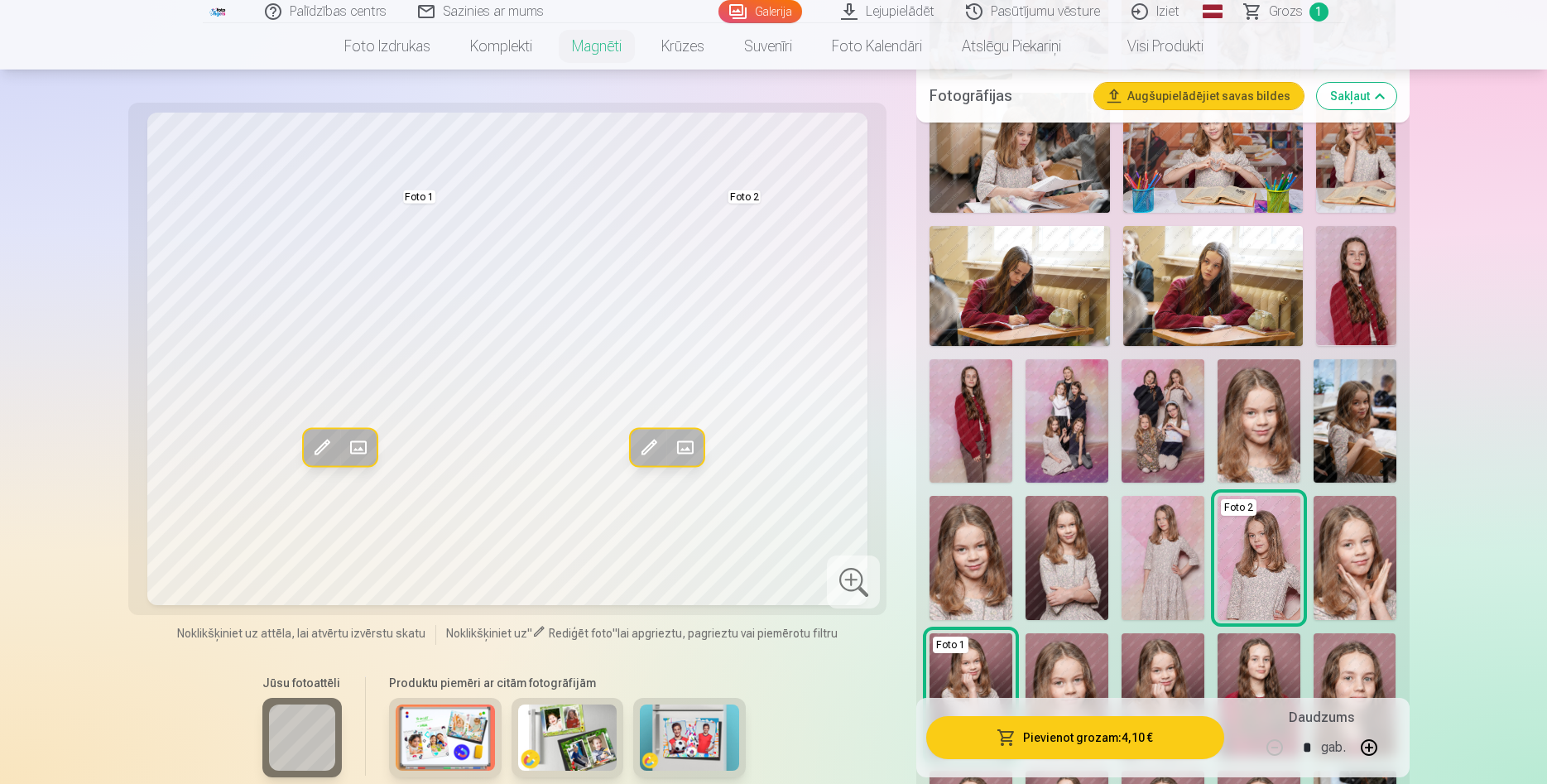
click at [1263, 407] on img at bounding box center [1259, 421] width 83 height 124
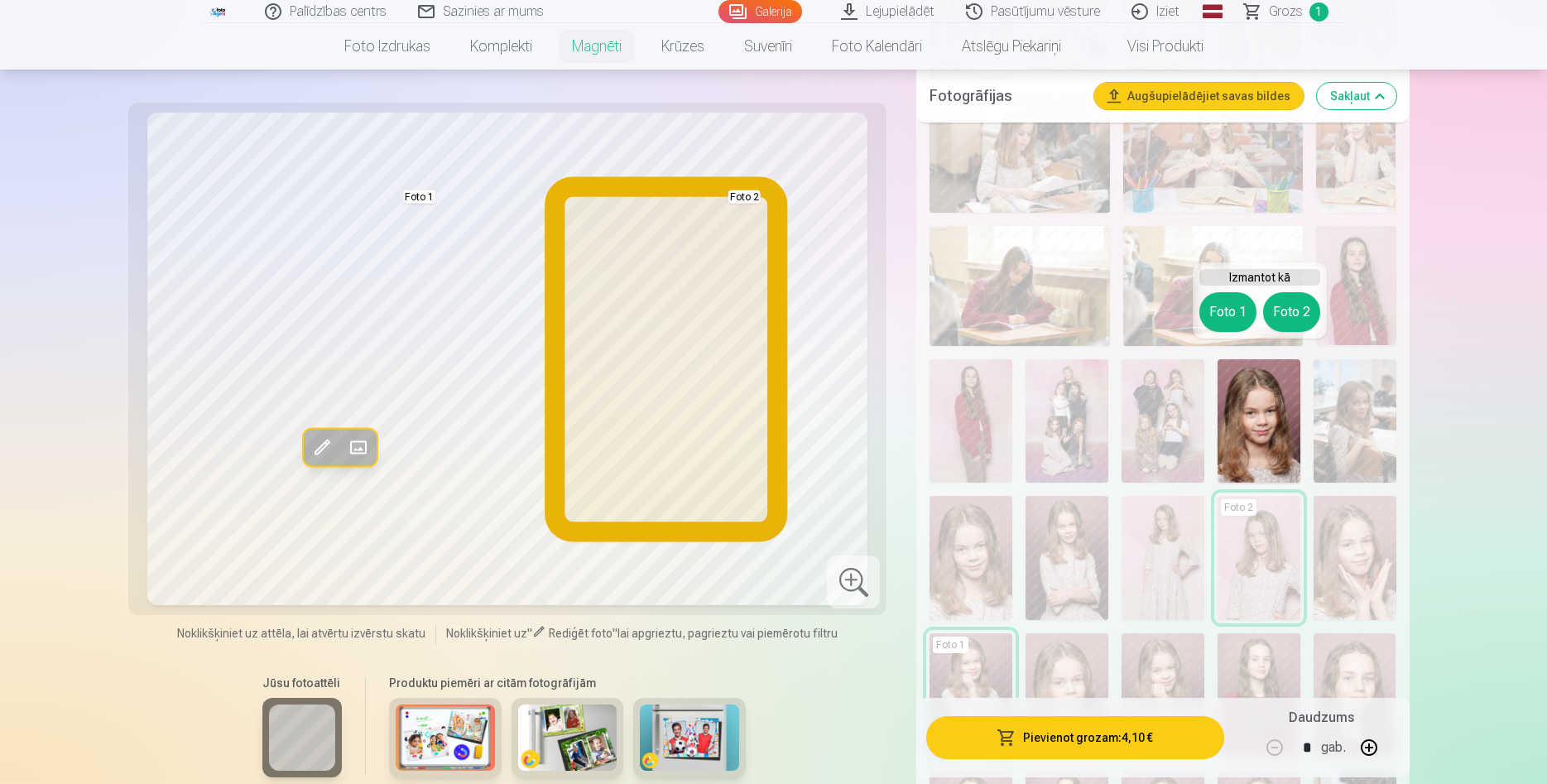
click at [1290, 313] on button "Foto 2" at bounding box center [1291, 311] width 58 height 40
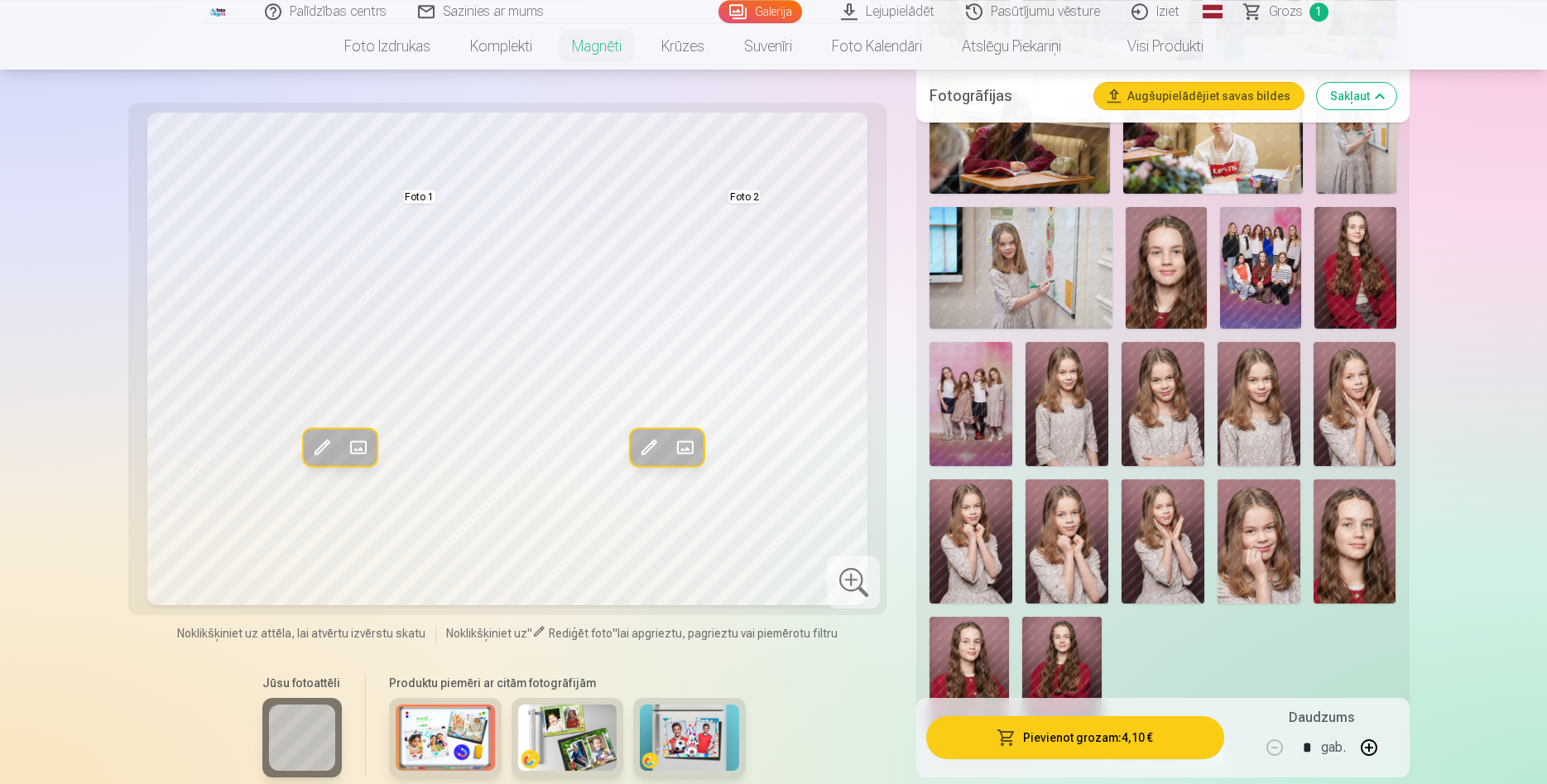
scroll to position [2343, 0]
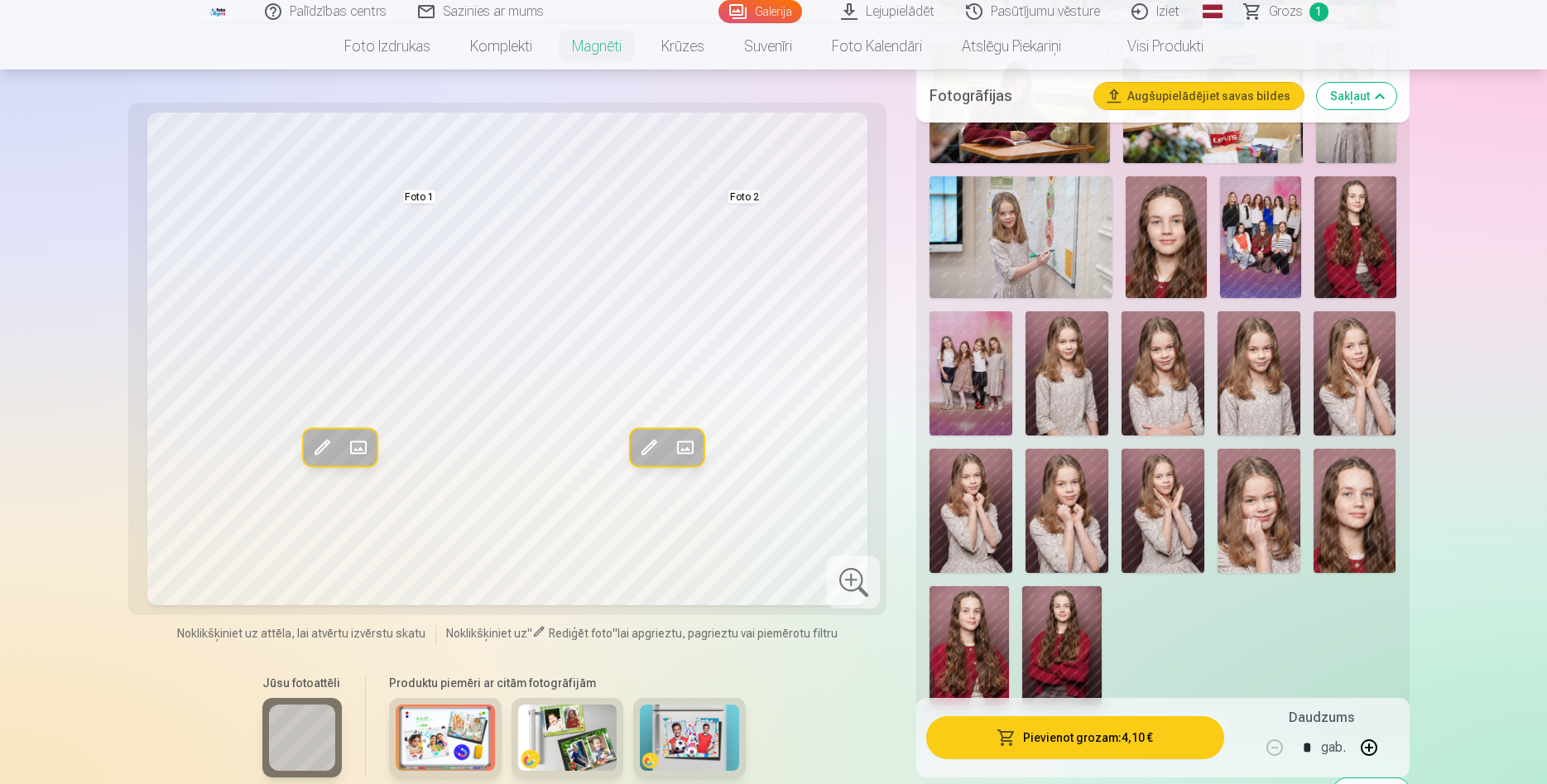
click at [1169, 379] on img at bounding box center [1164, 373] width 83 height 124
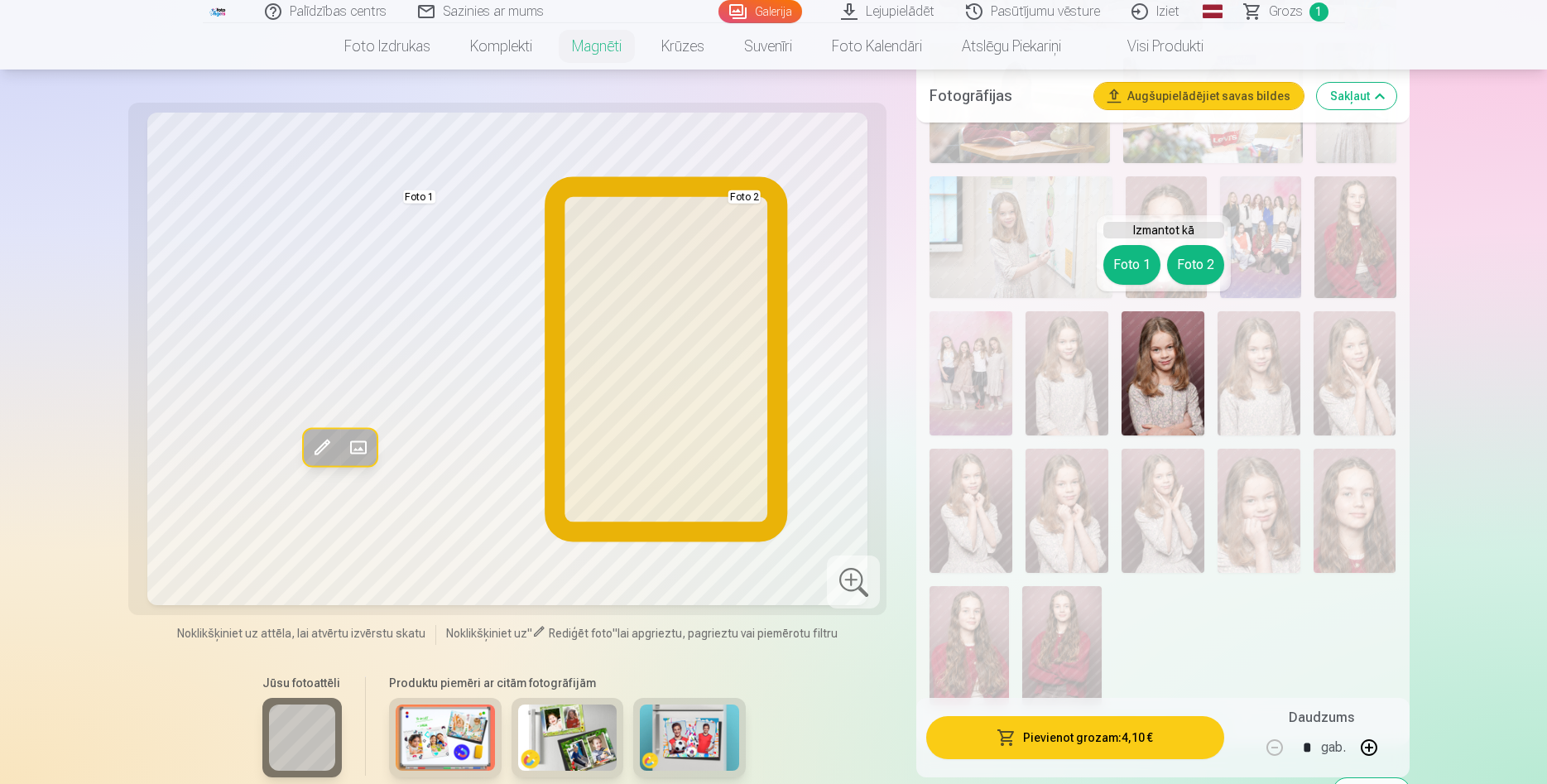
click at [1193, 253] on button "Foto 2" at bounding box center [1196, 265] width 58 height 40
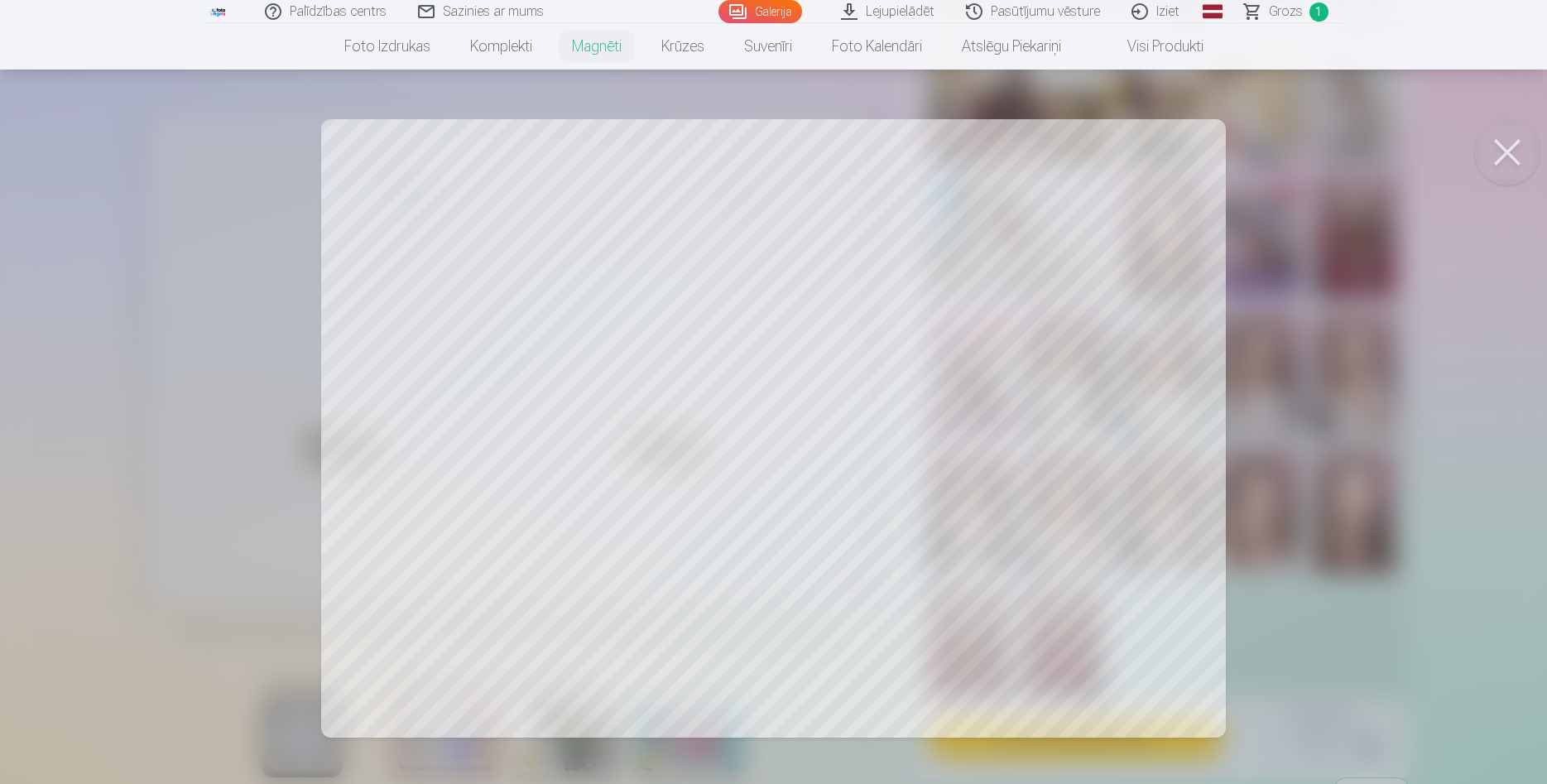
click at [1497, 150] on button at bounding box center [1507, 152] width 66 height 66
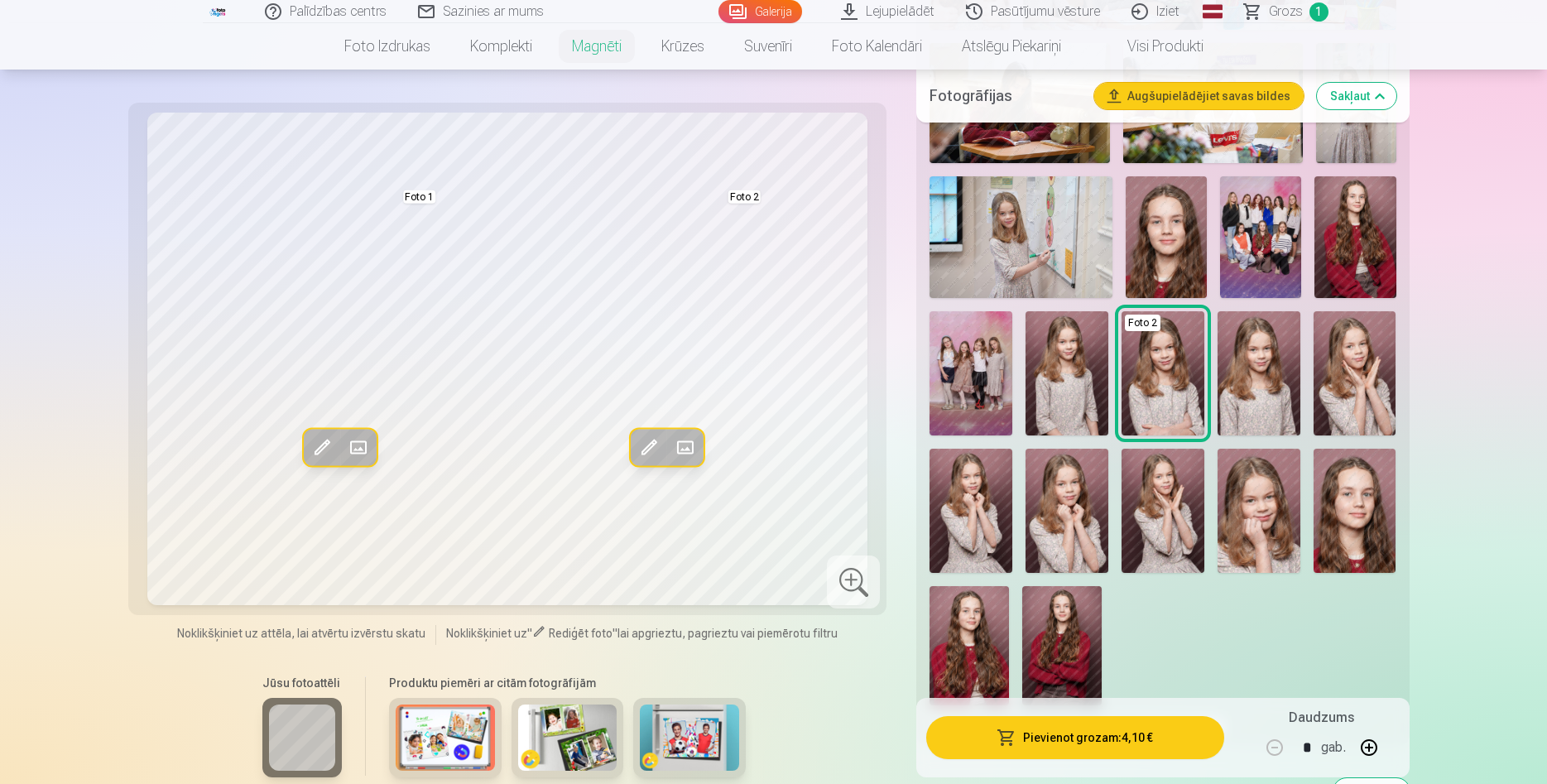
click at [1062, 604] on img at bounding box center [1062, 645] width 80 height 119
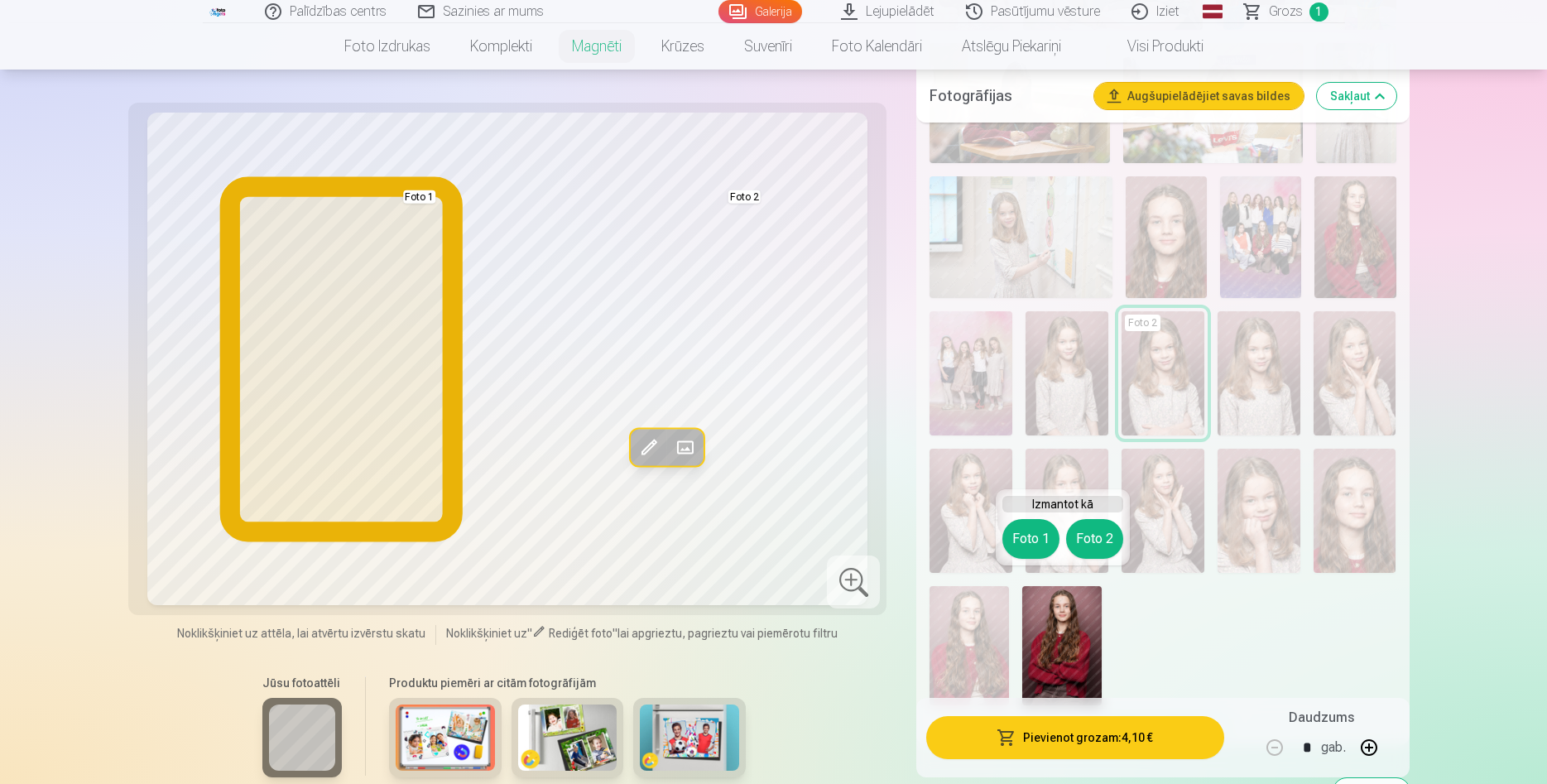
click at [1035, 542] on button "Foto 1" at bounding box center [1031, 539] width 58 height 40
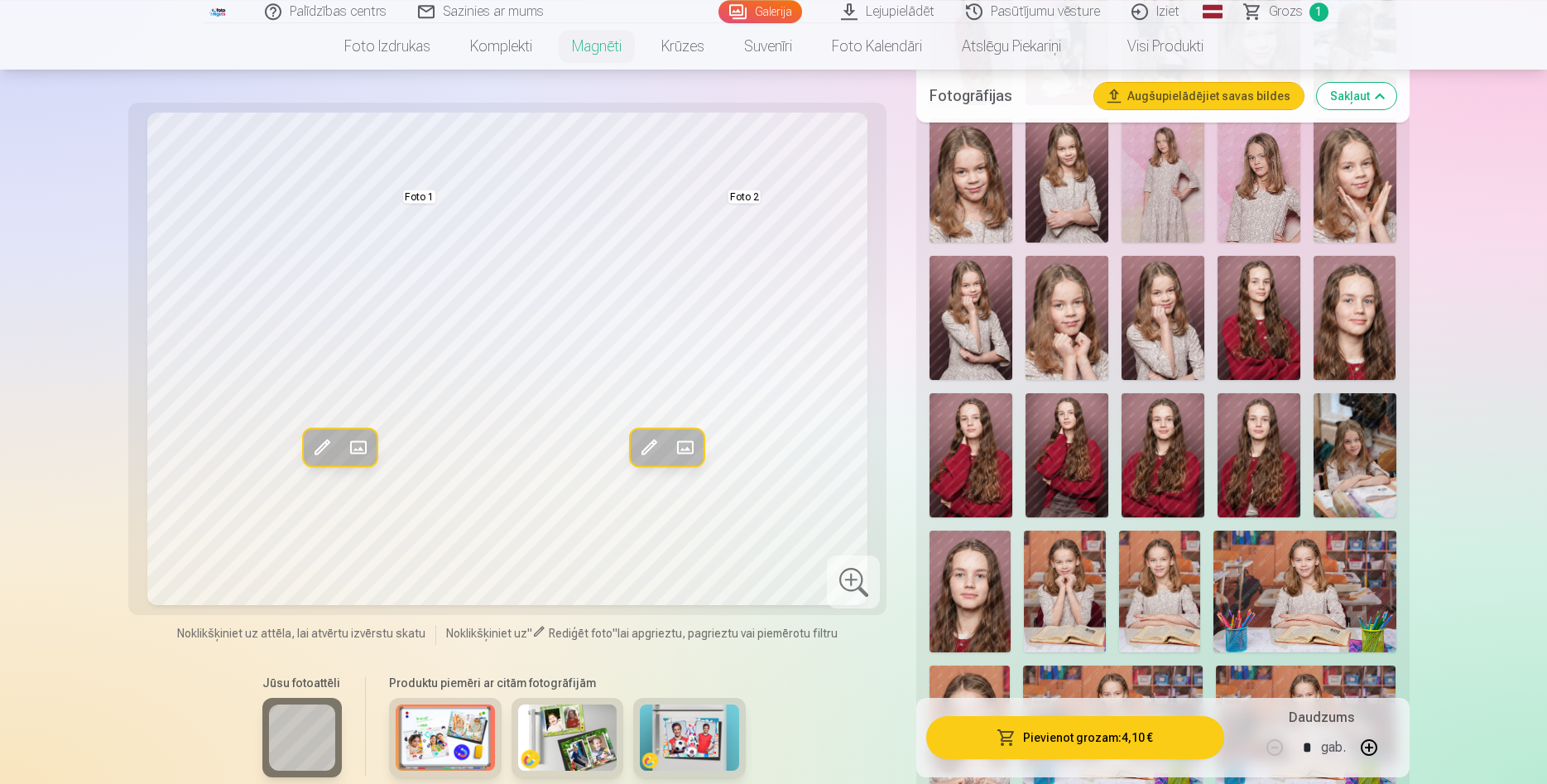
scroll to position [1415, 0]
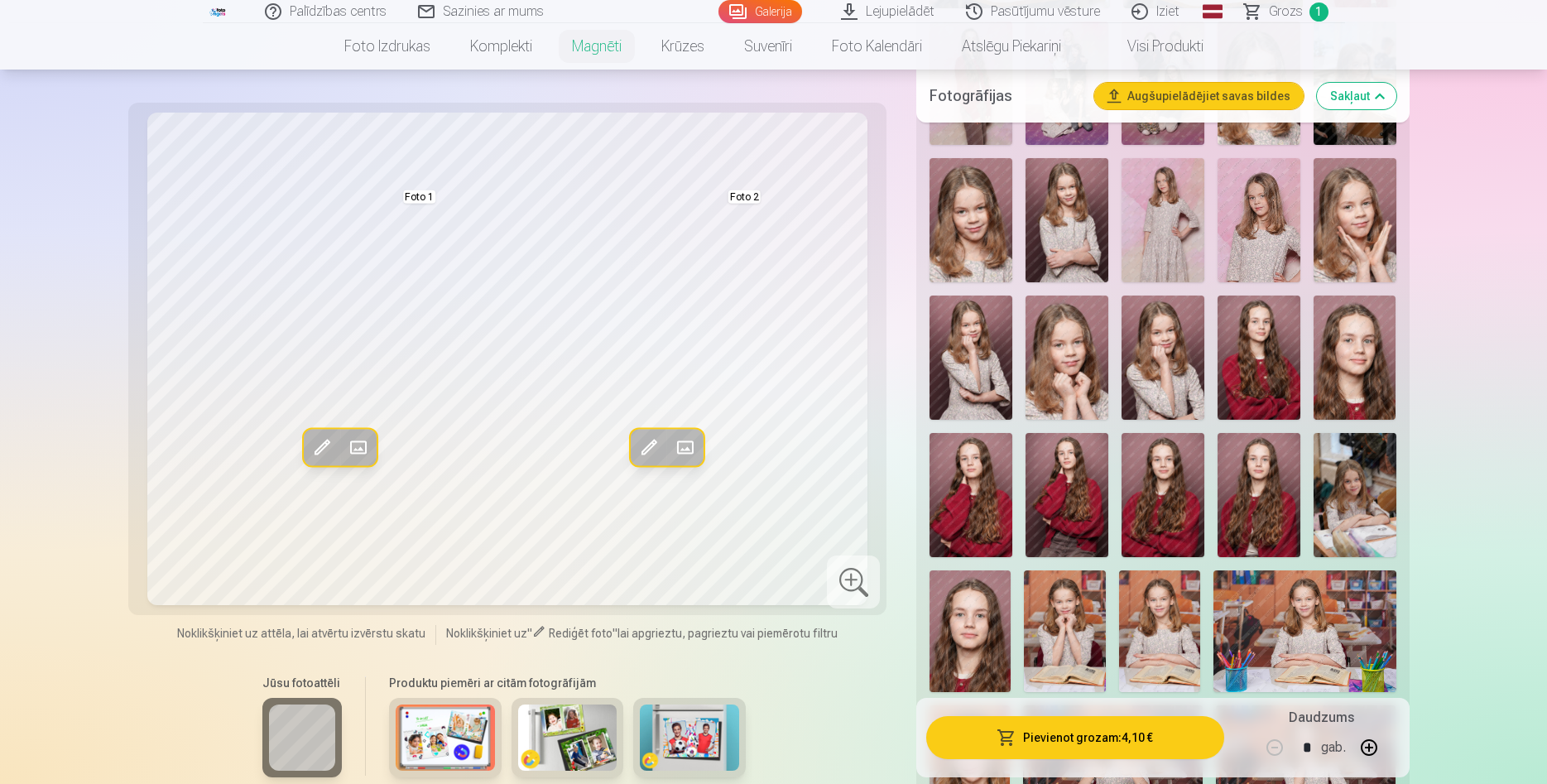
click at [1181, 506] on img at bounding box center [1164, 495] width 83 height 124
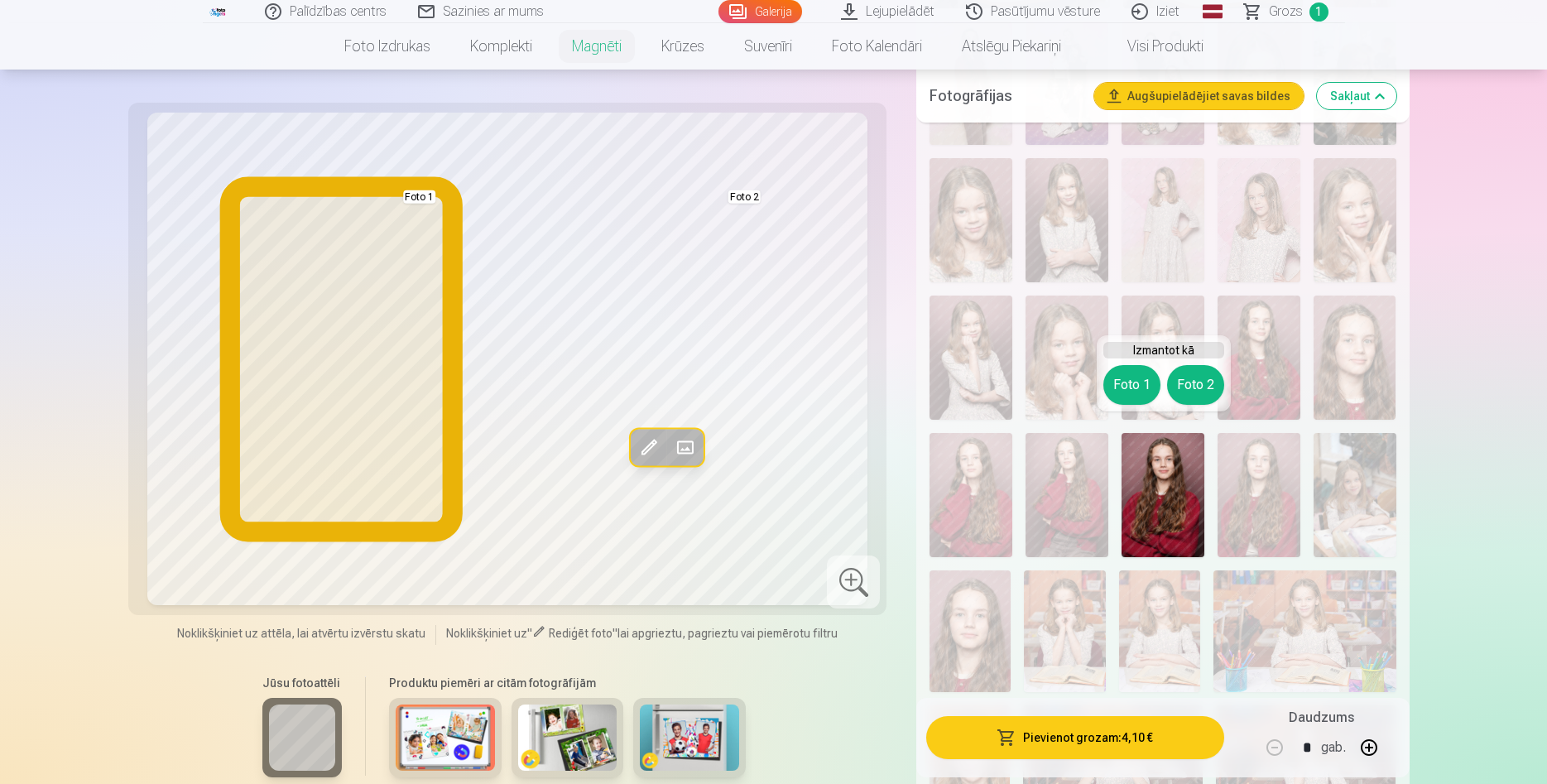
click at [1138, 386] on button "Foto 1" at bounding box center [1132, 385] width 58 height 40
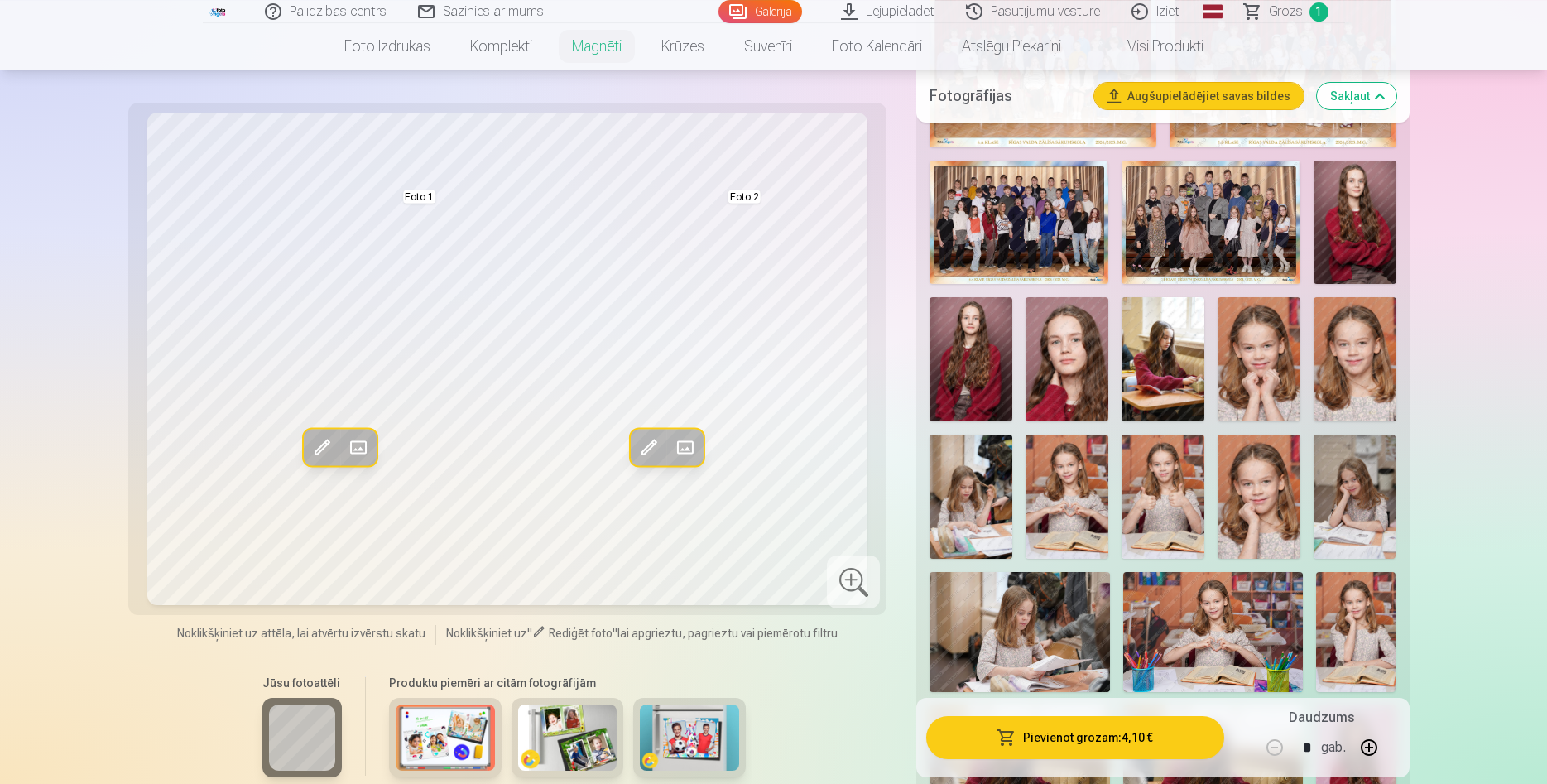
scroll to position [571, 0]
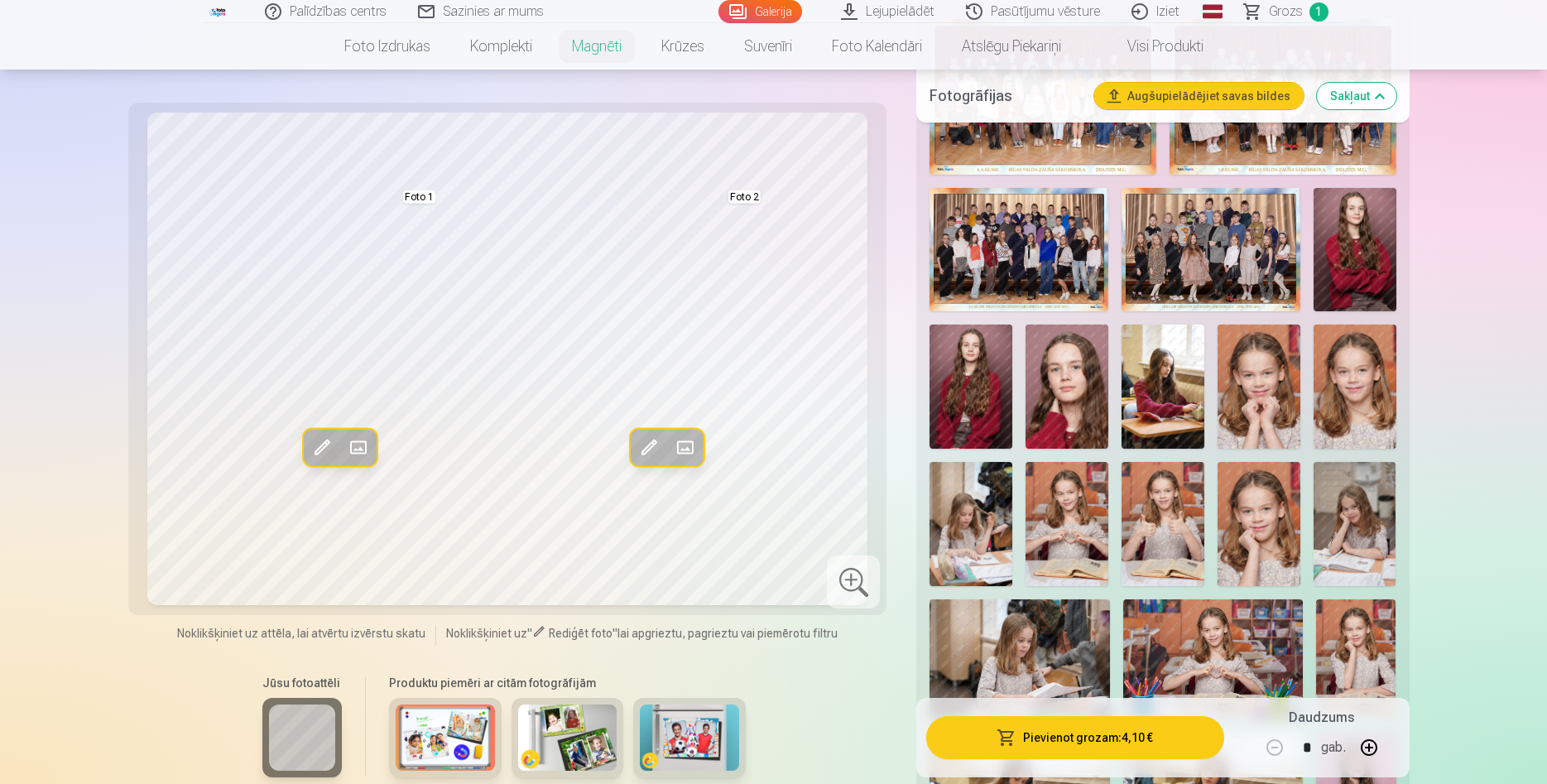
click at [980, 392] on img at bounding box center [971, 387] width 83 height 124
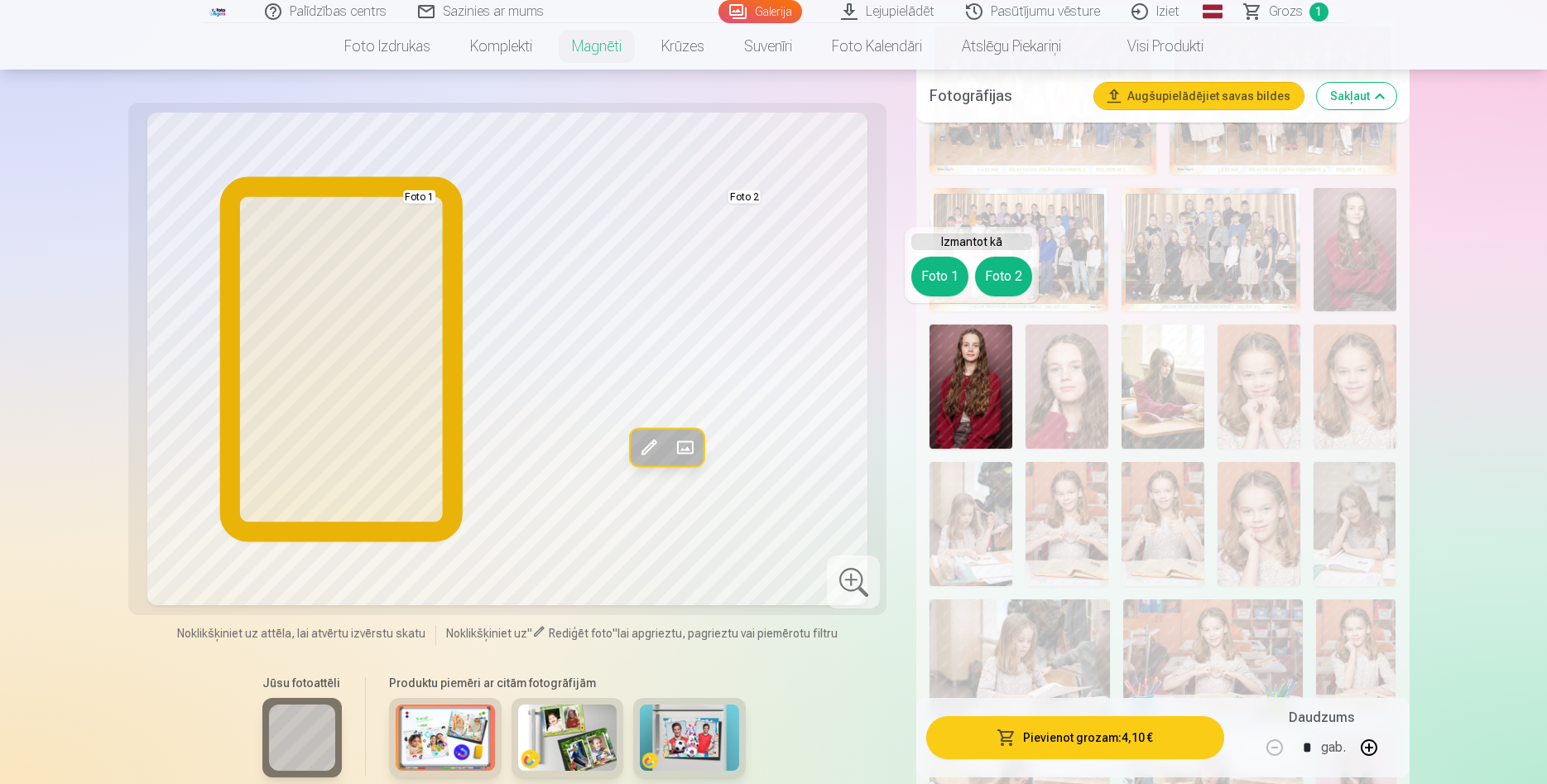
click at [929, 281] on button "Foto 1" at bounding box center [940, 276] width 58 height 40
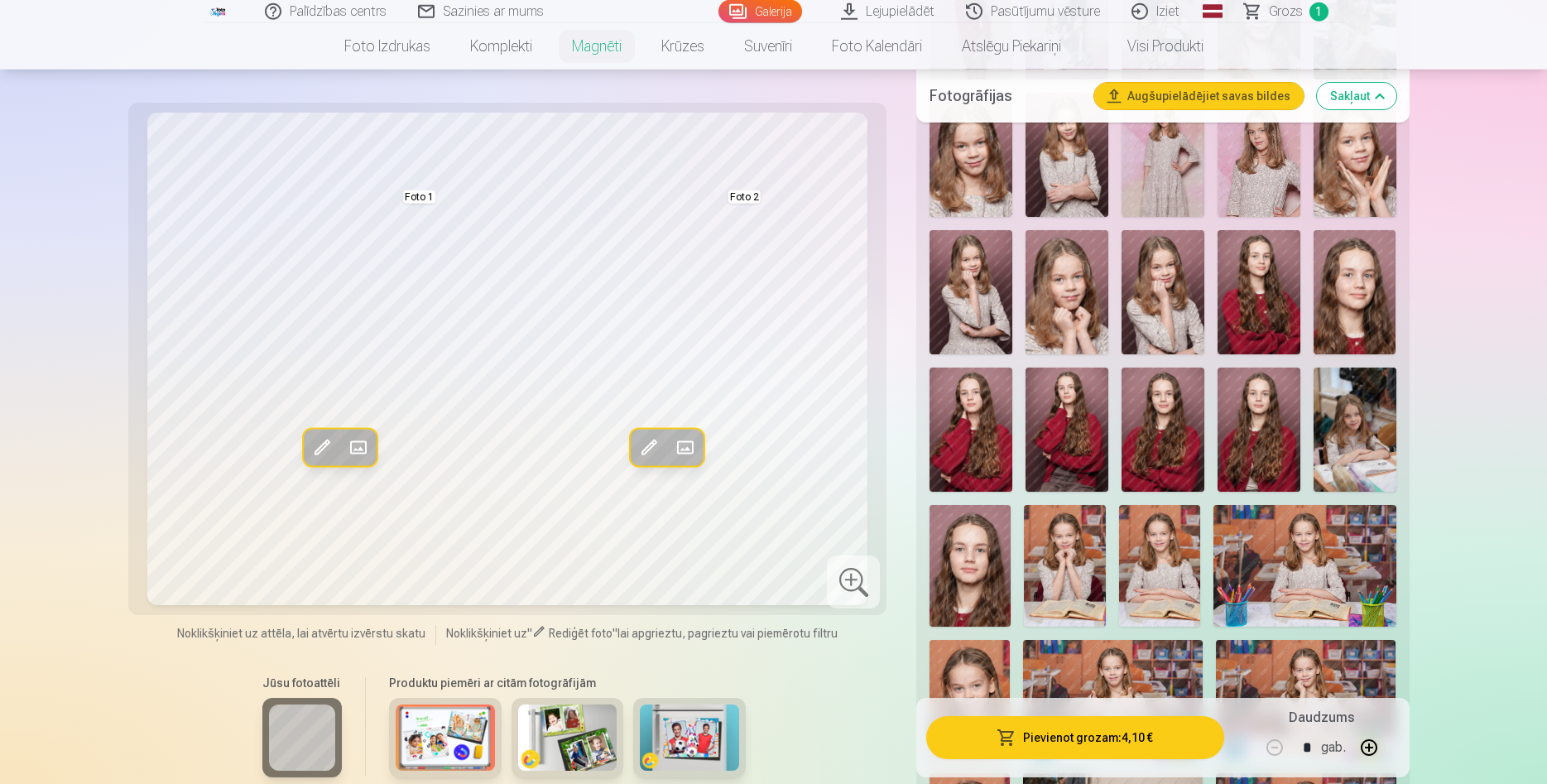
scroll to position [1499, 0]
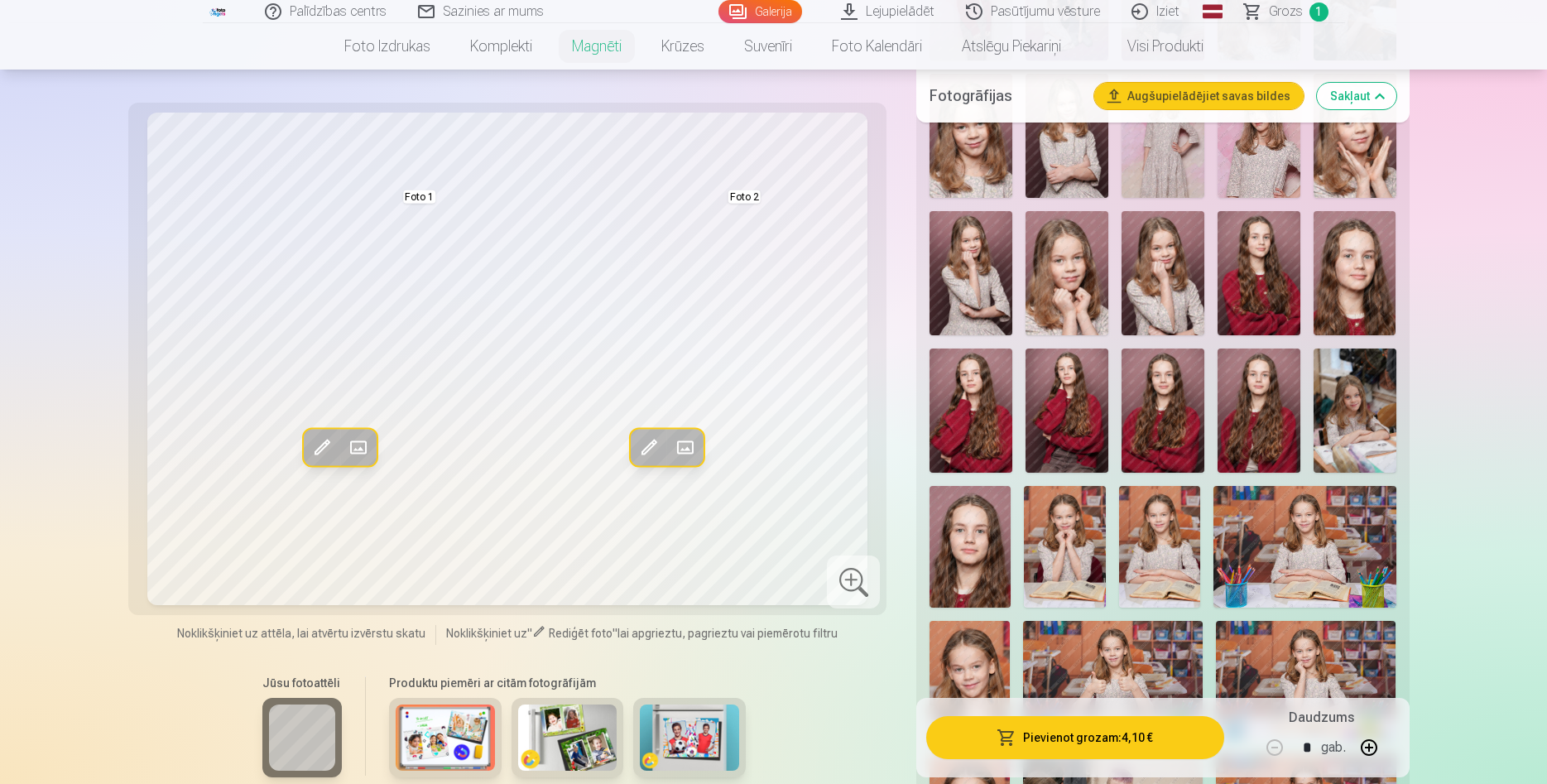
click at [1176, 412] on img at bounding box center [1164, 411] width 83 height 124
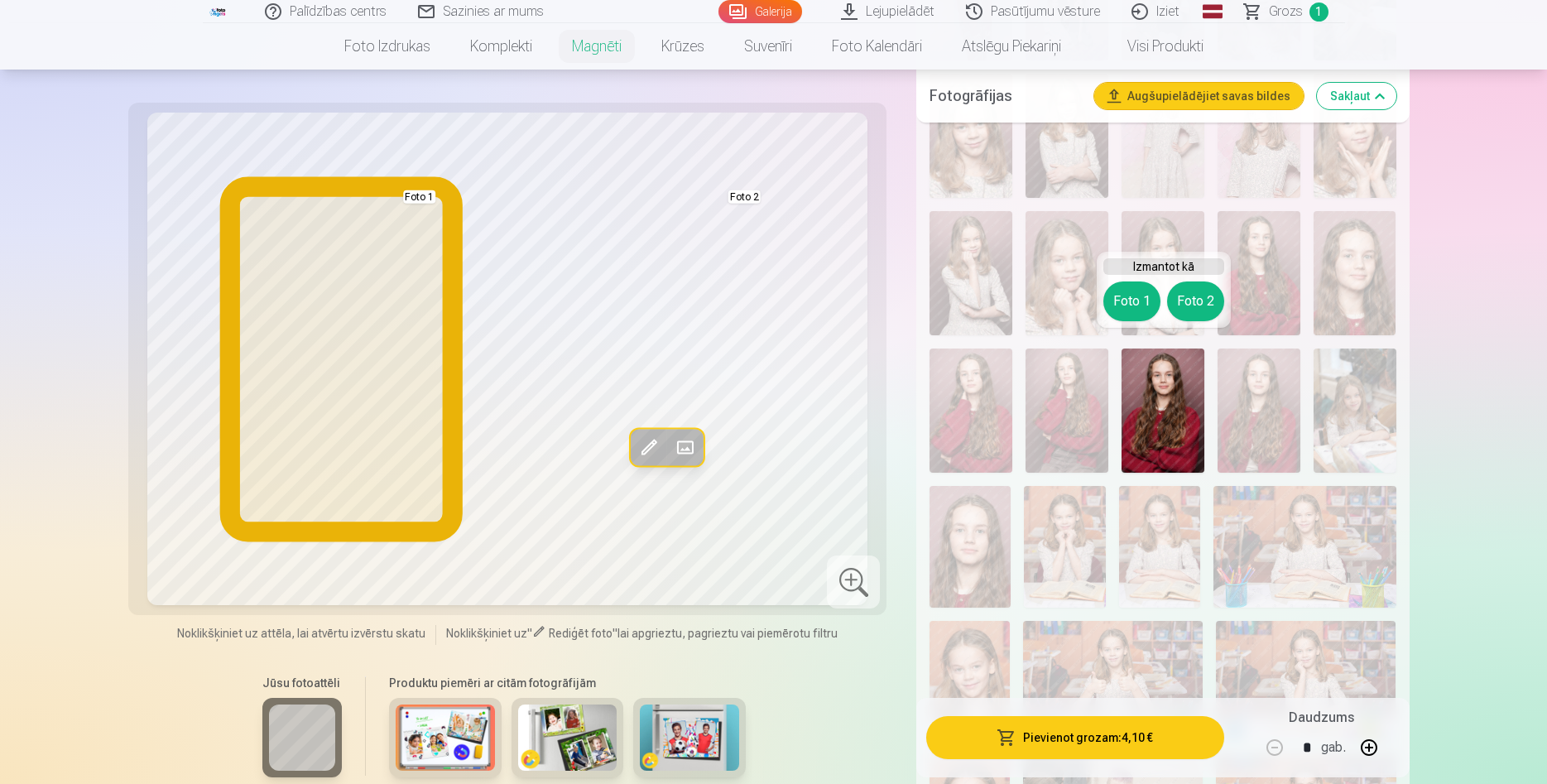
click at [1114, 311] on button "Foto 1" at bounding box center [1132, 301] width 58 height 40
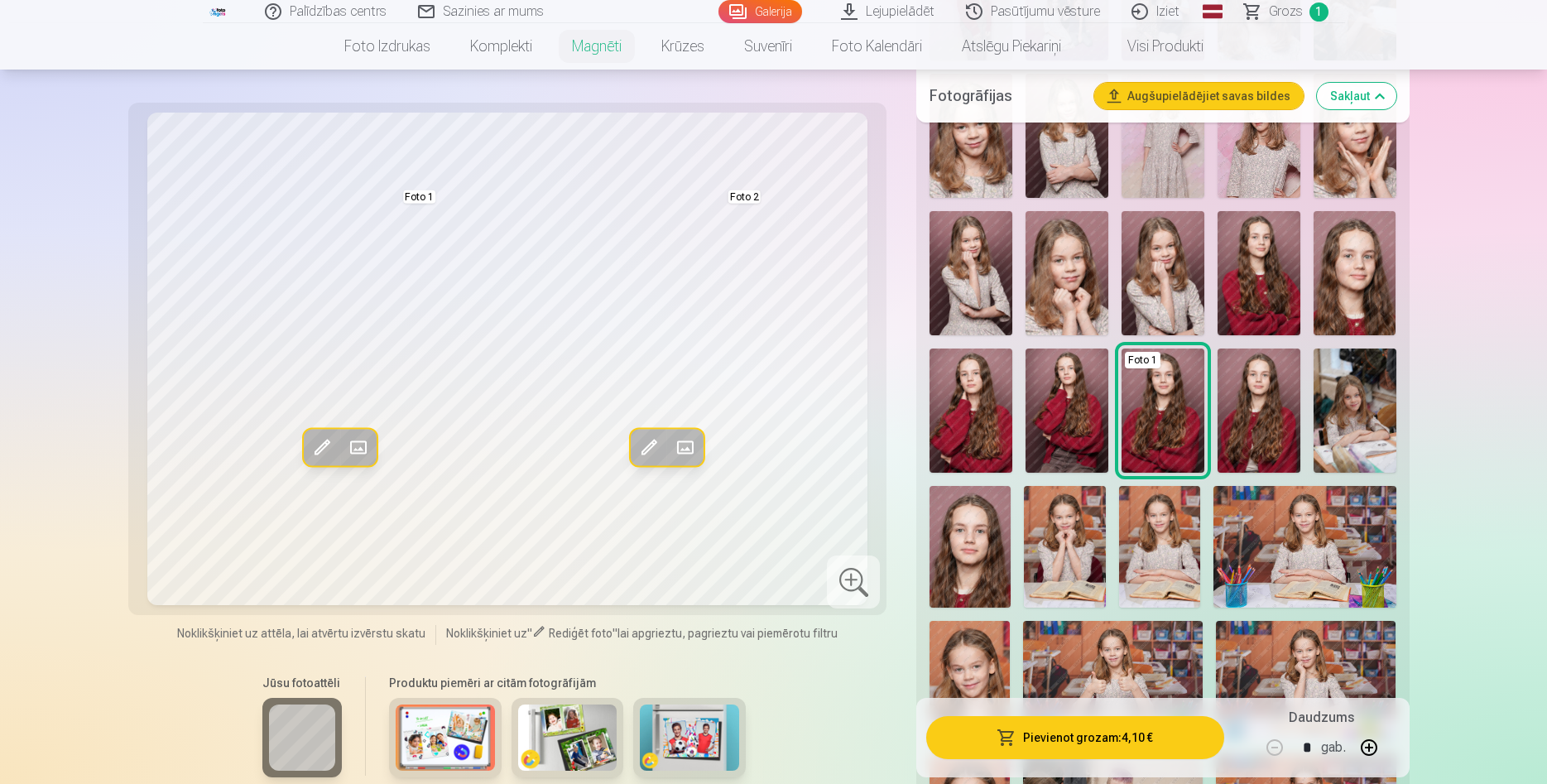
click at [326, 442] on span at bounding box center [322, 448] width 27 height 27
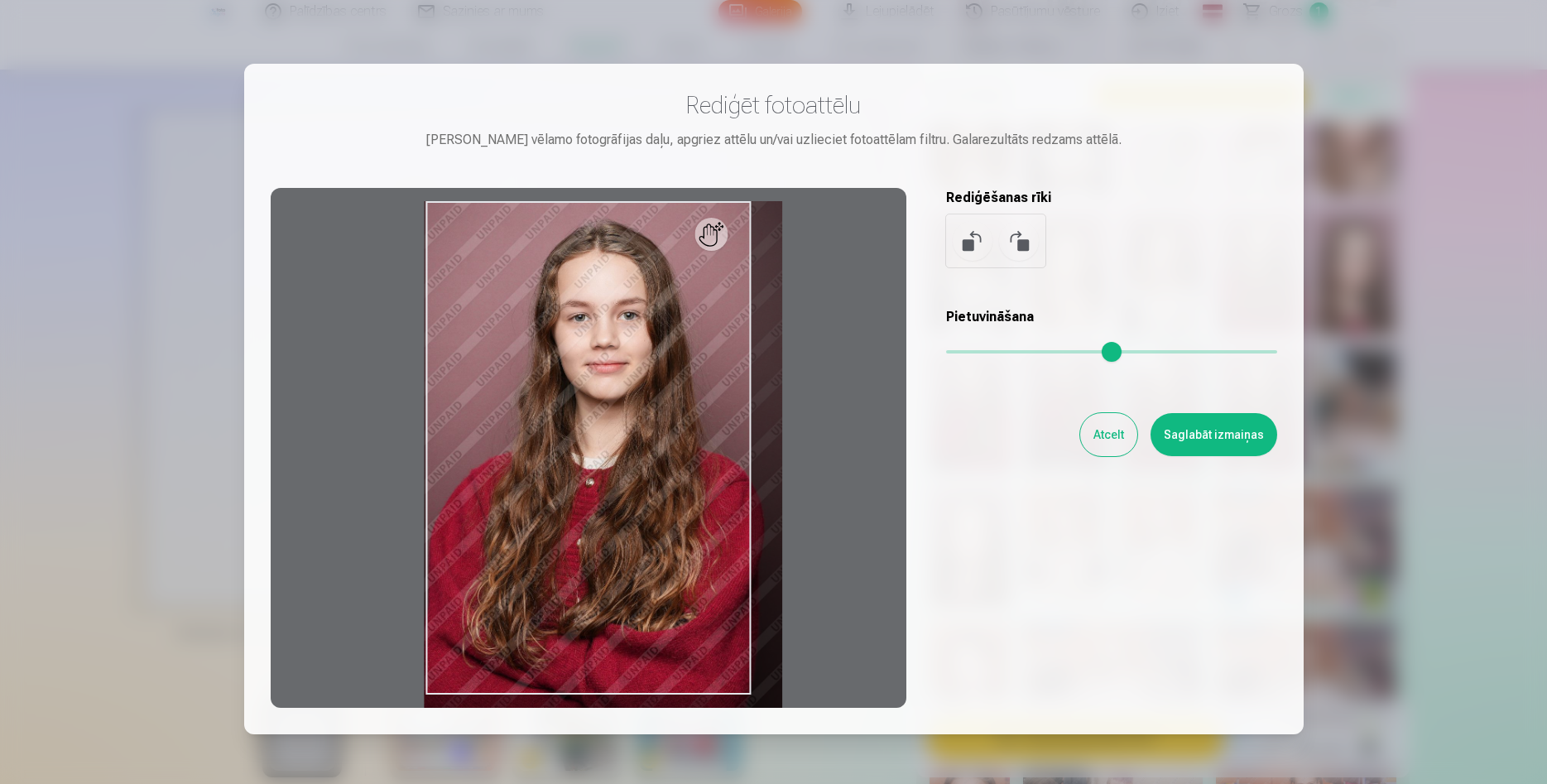
click at [961, 352] on input "range" at bounding box center [1112, 352] width 331 height 4
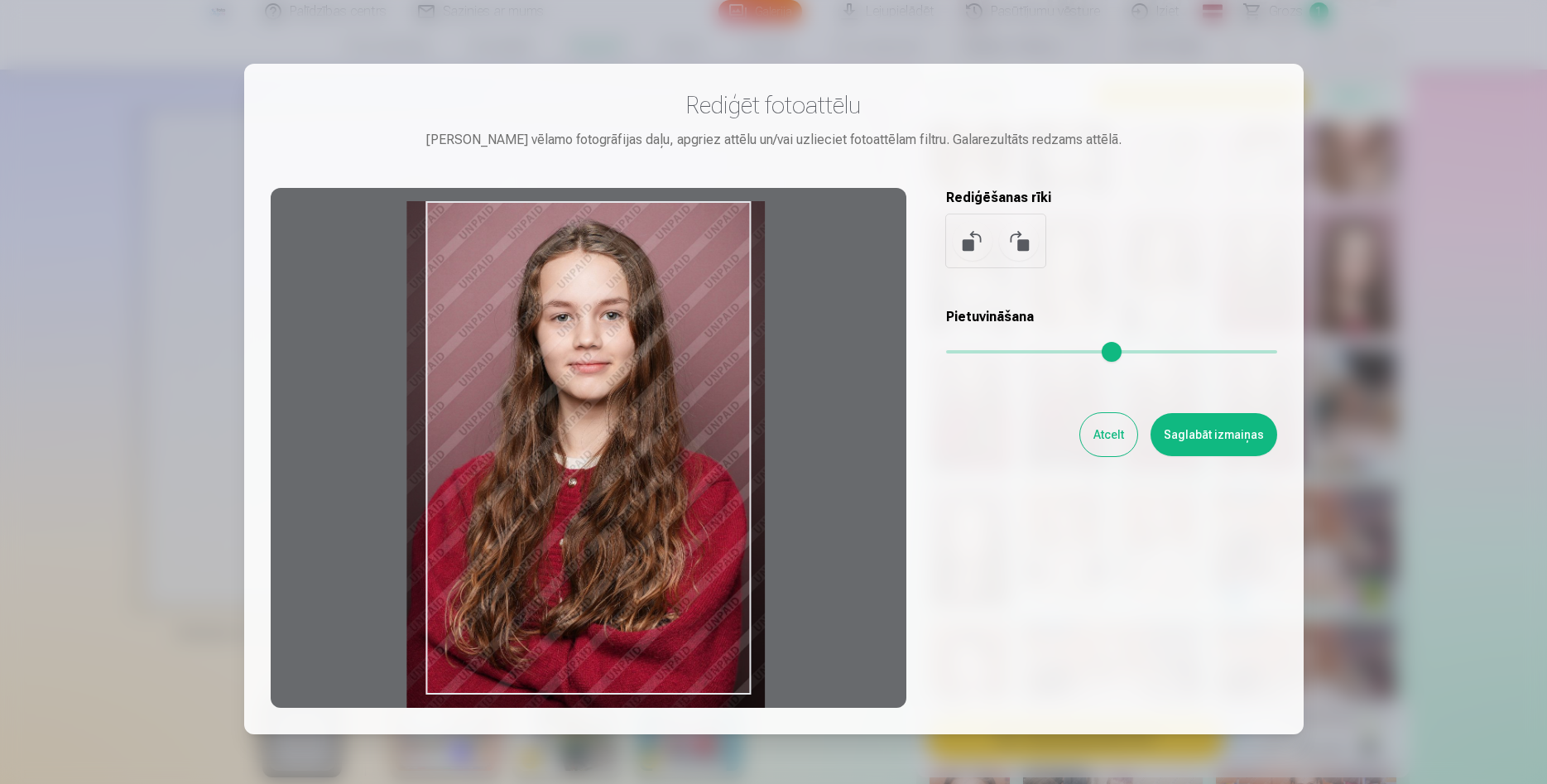
type input "****"
drag, startPoint x: 658, startPoint y: 420, endPoint x: 640, endPoint y: 439, distance: 26.2
click at [640, 439] on div at bounding box center [589, 447] width 635 height 519
click at [1189, 436] on button "Saglabāt izmaiņas" at bounding box center [1213, 434] width 127 height 43
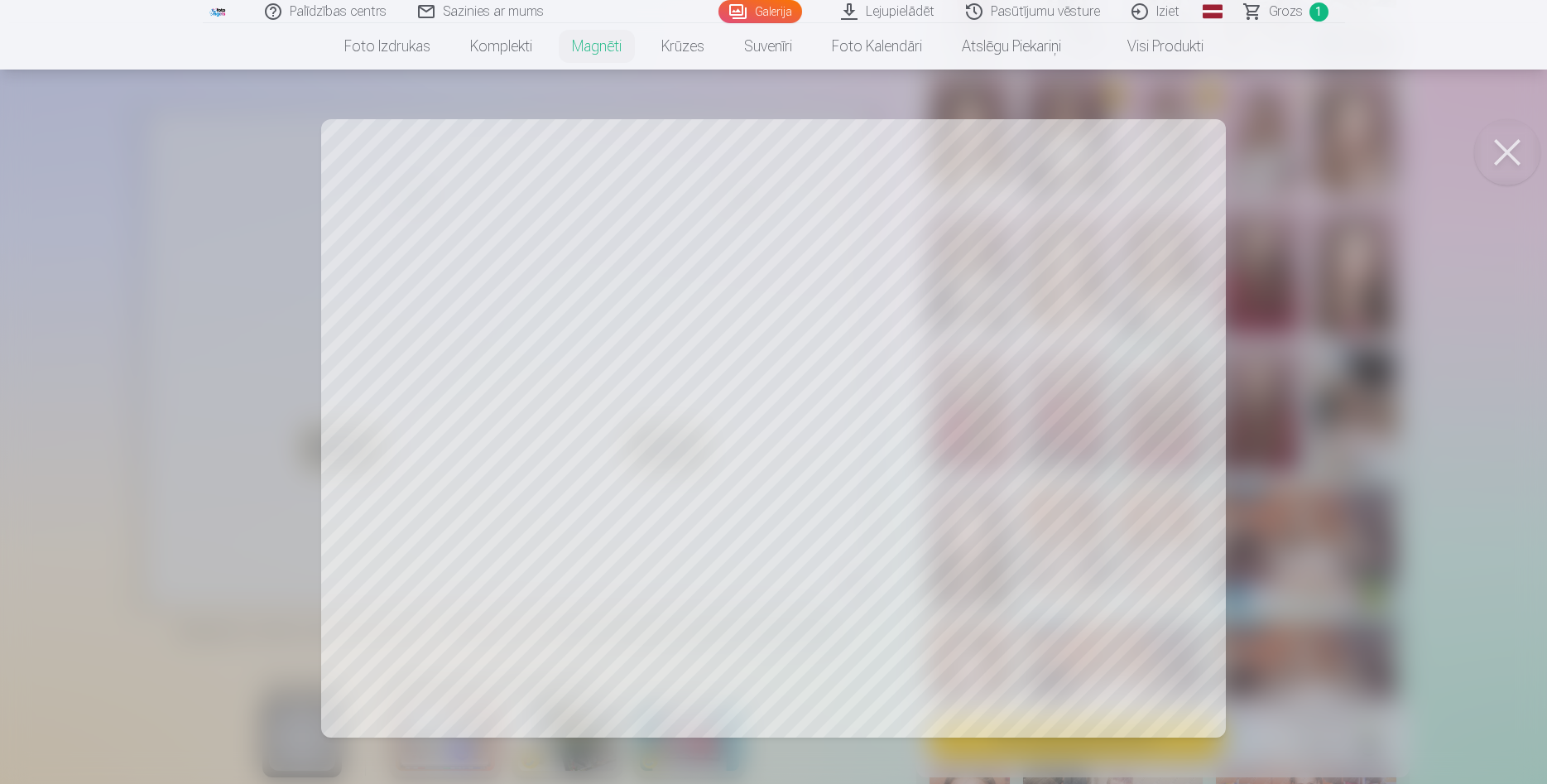
click at [558, 366] on div at bounding box center [774, 392] width 1547 height 784
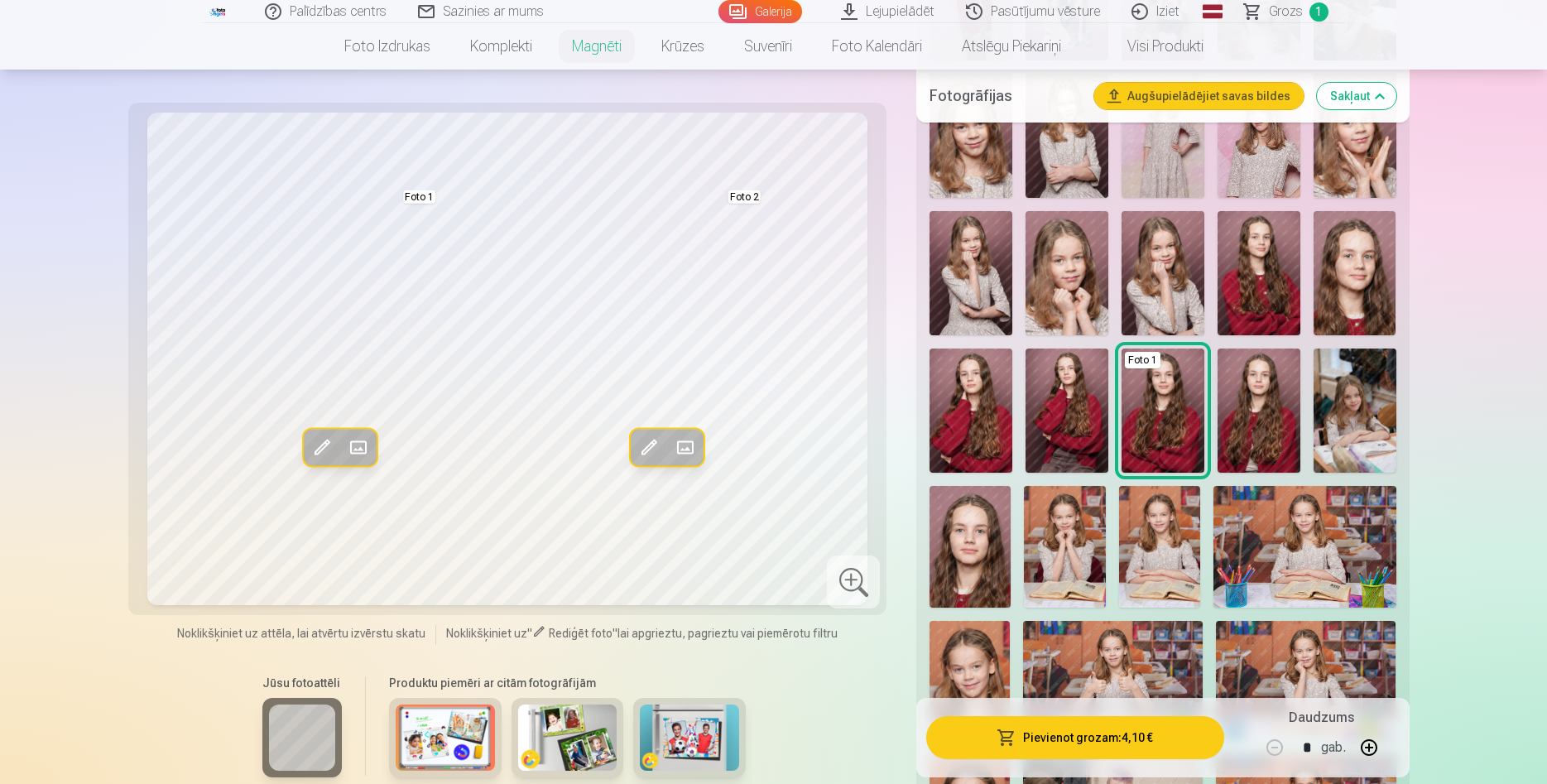
click at [325, 448] on span at bounding box center [322, 448] width 27 height 27
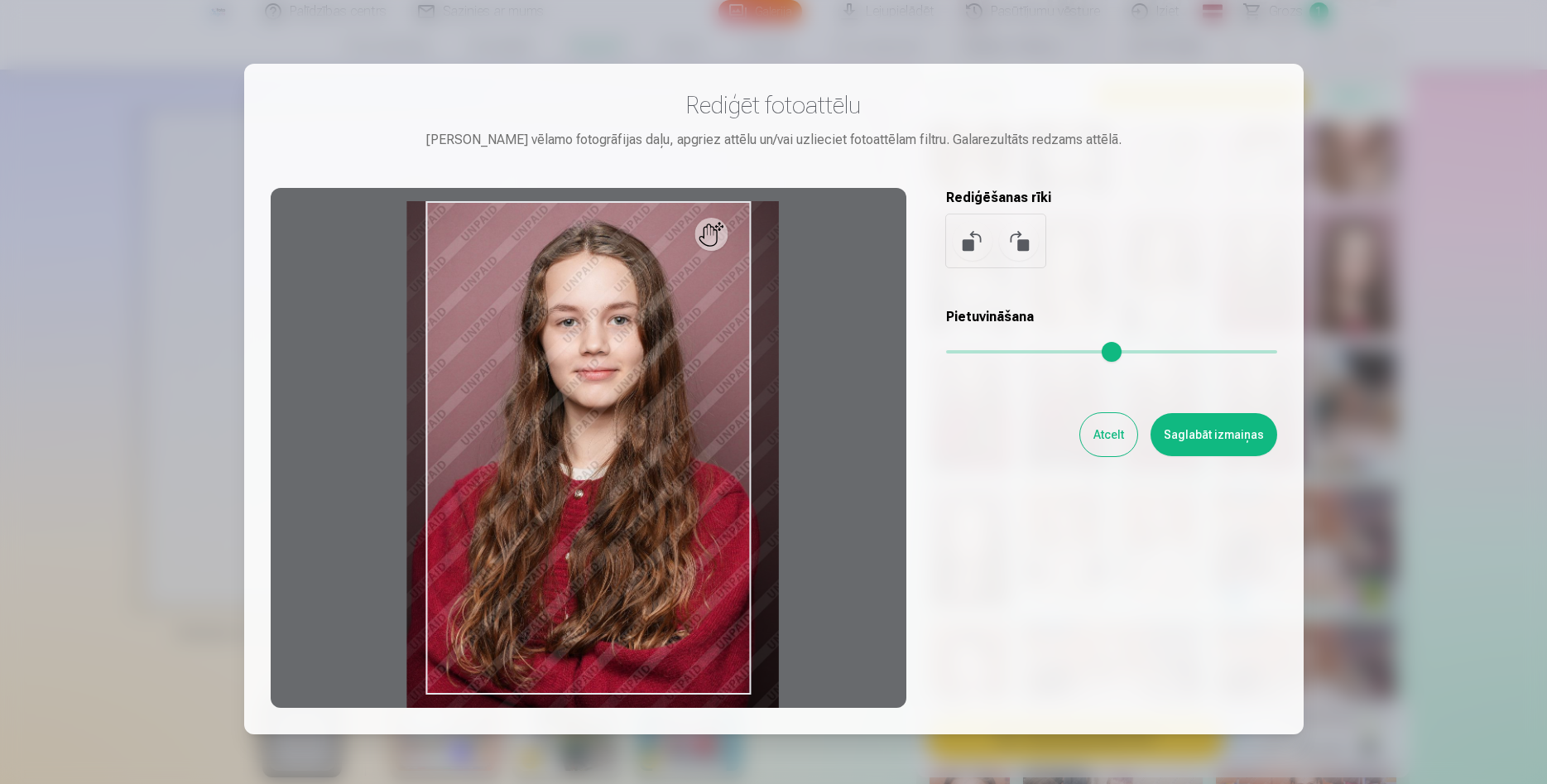
click at [962, 350] on input "range" at bounding box center [1112, 352] width 331 height 4
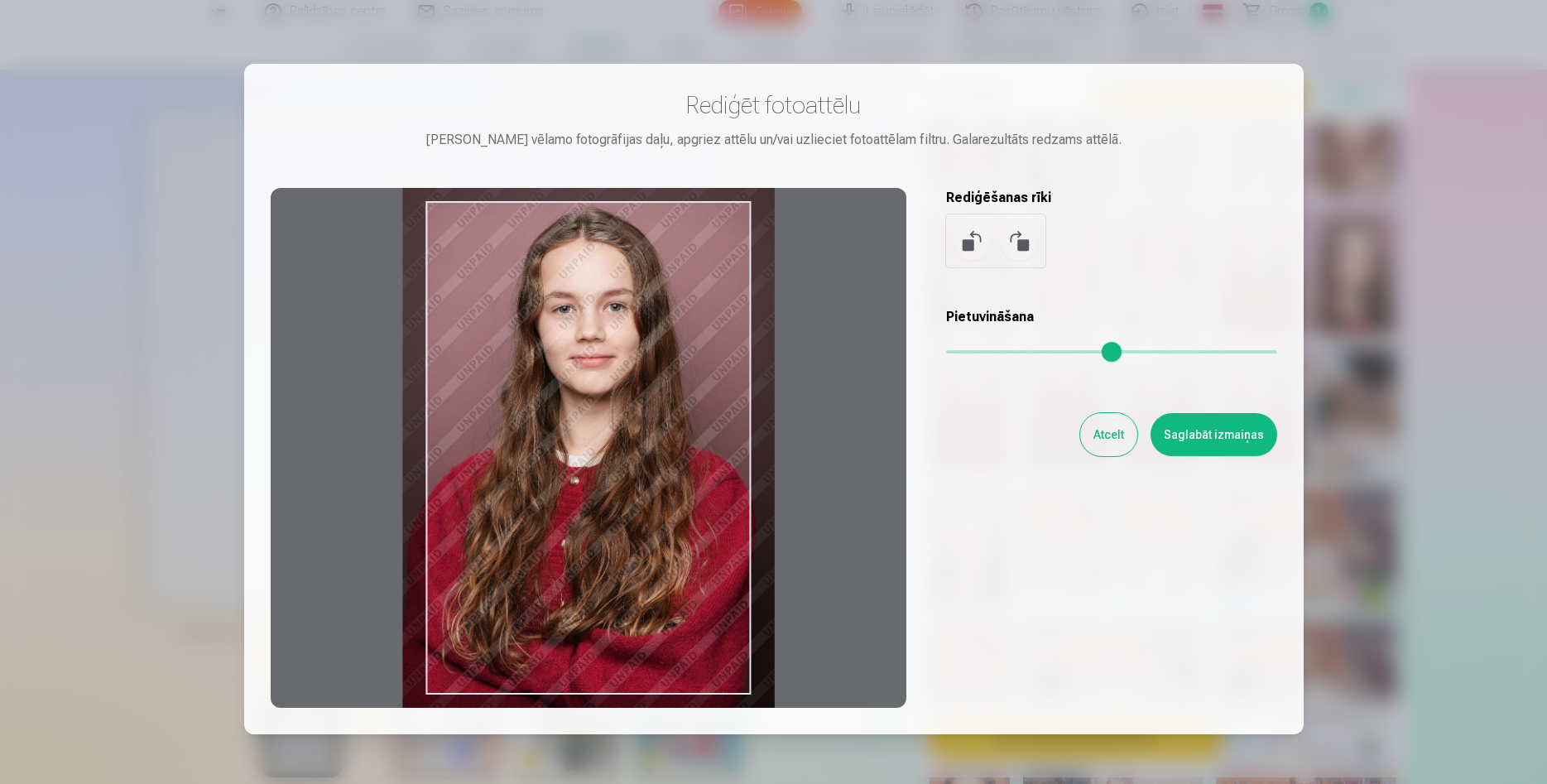
type input "****"
drag, startPoint x: 664, startPoint y: 391, endPoint x: 658, endPoint y: 378, distance: 14.3
click at [658, 378] on div at bounding box center [589, 447] width 635 height 519
click at [1180, 429] on button "Saglabāt izmaiņas" at bounding box center [1213, 434] width 127 height 43
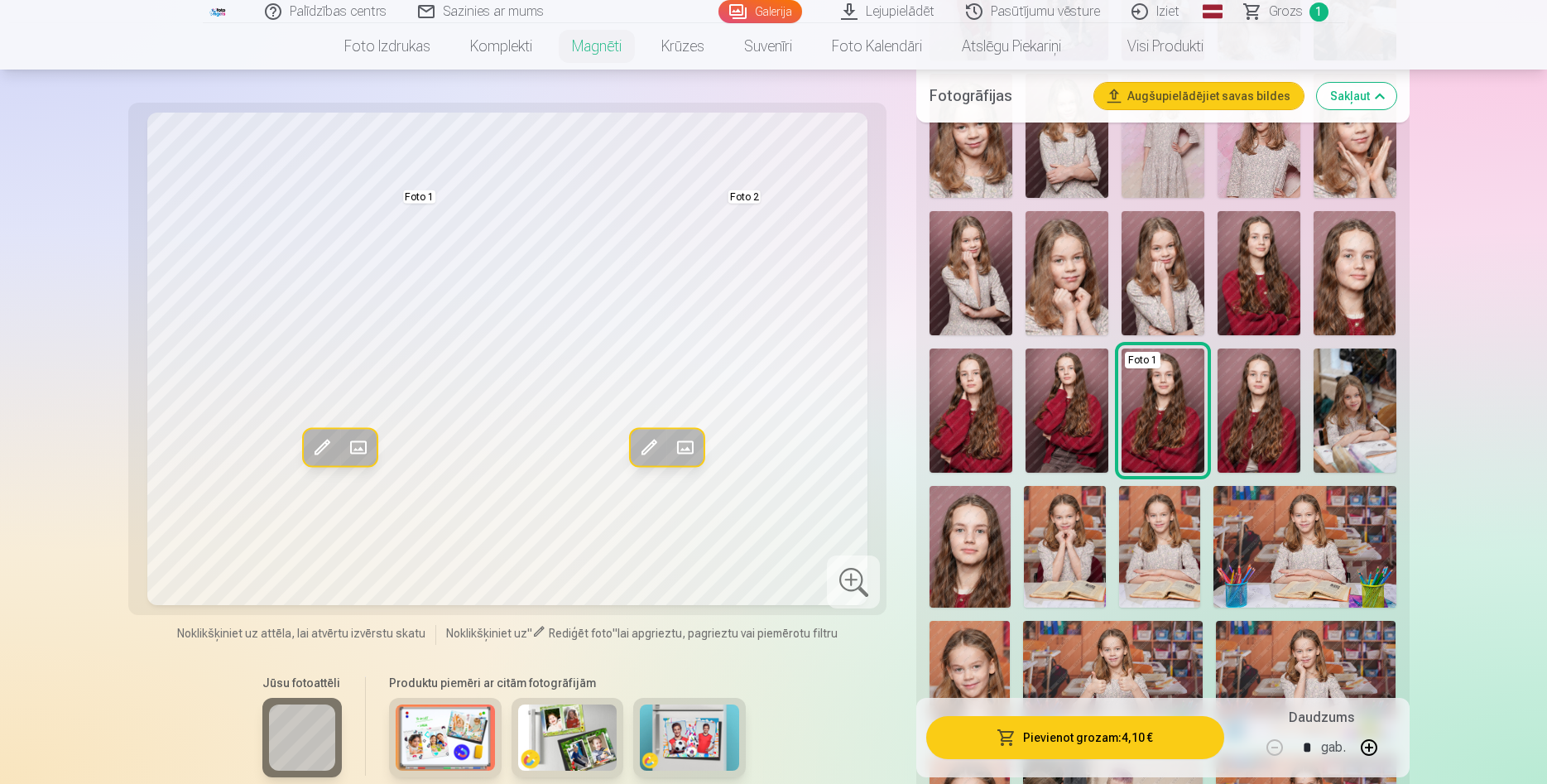
click at [1104, 740] on button "Pievienot grozam : 4,10 €" at bounding box center [1075, 737] width 297 height 43
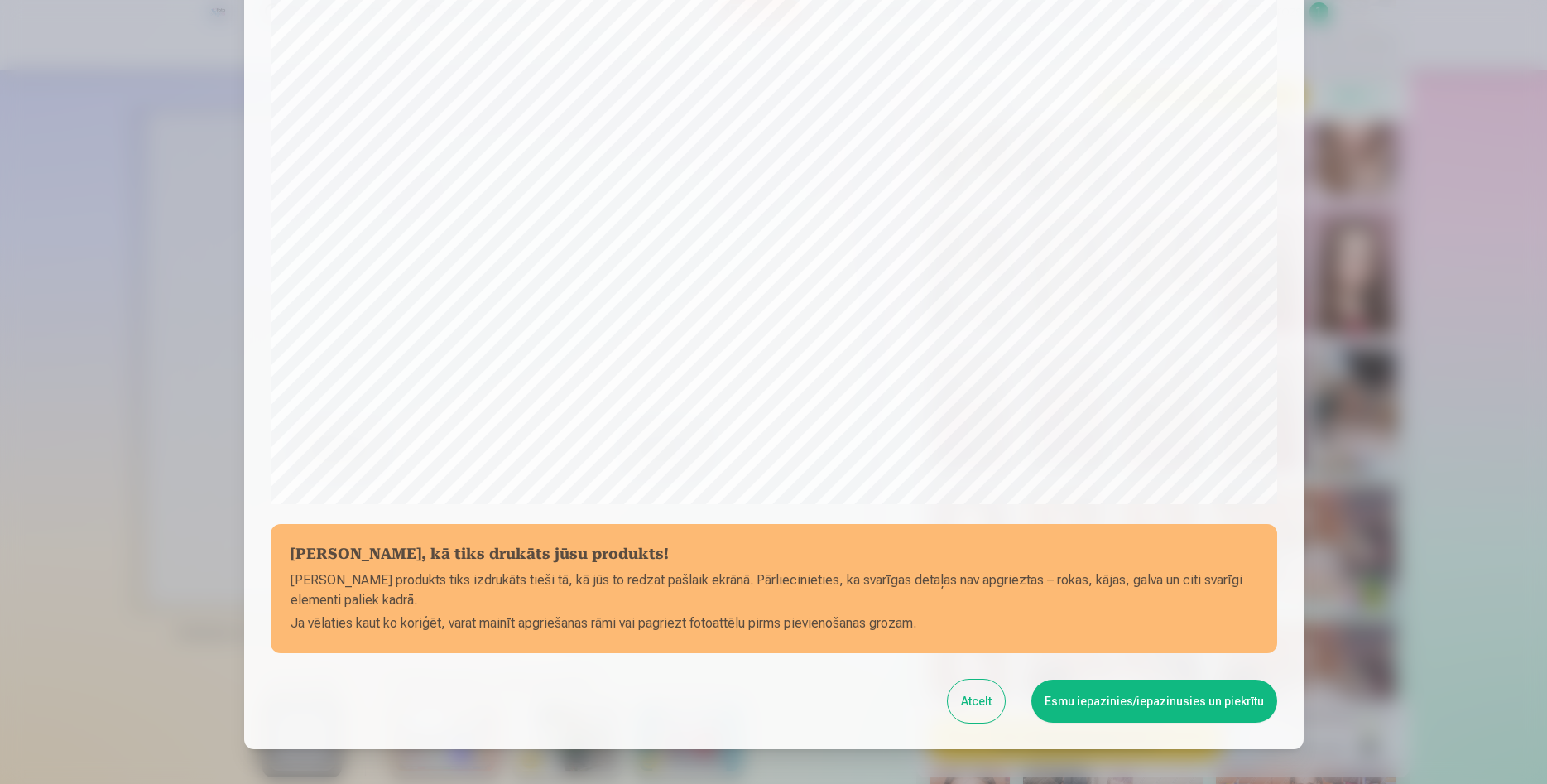
scroll to position [408, 0]
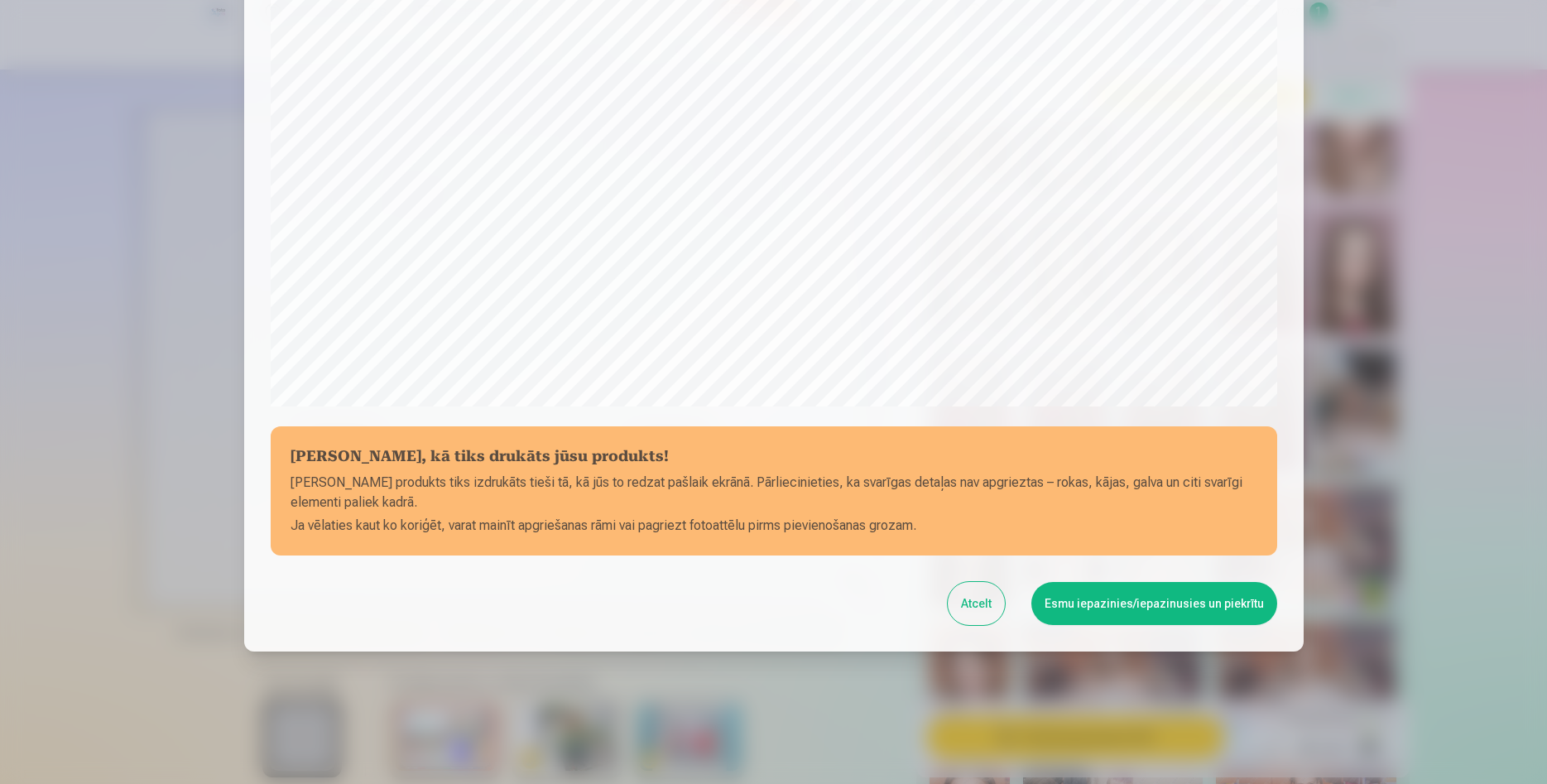
click at [1100, 603] on button "Esmu iepazinies/iepazinusies un piekrītu" at bounding box center [1155, 603] width 246 height 43
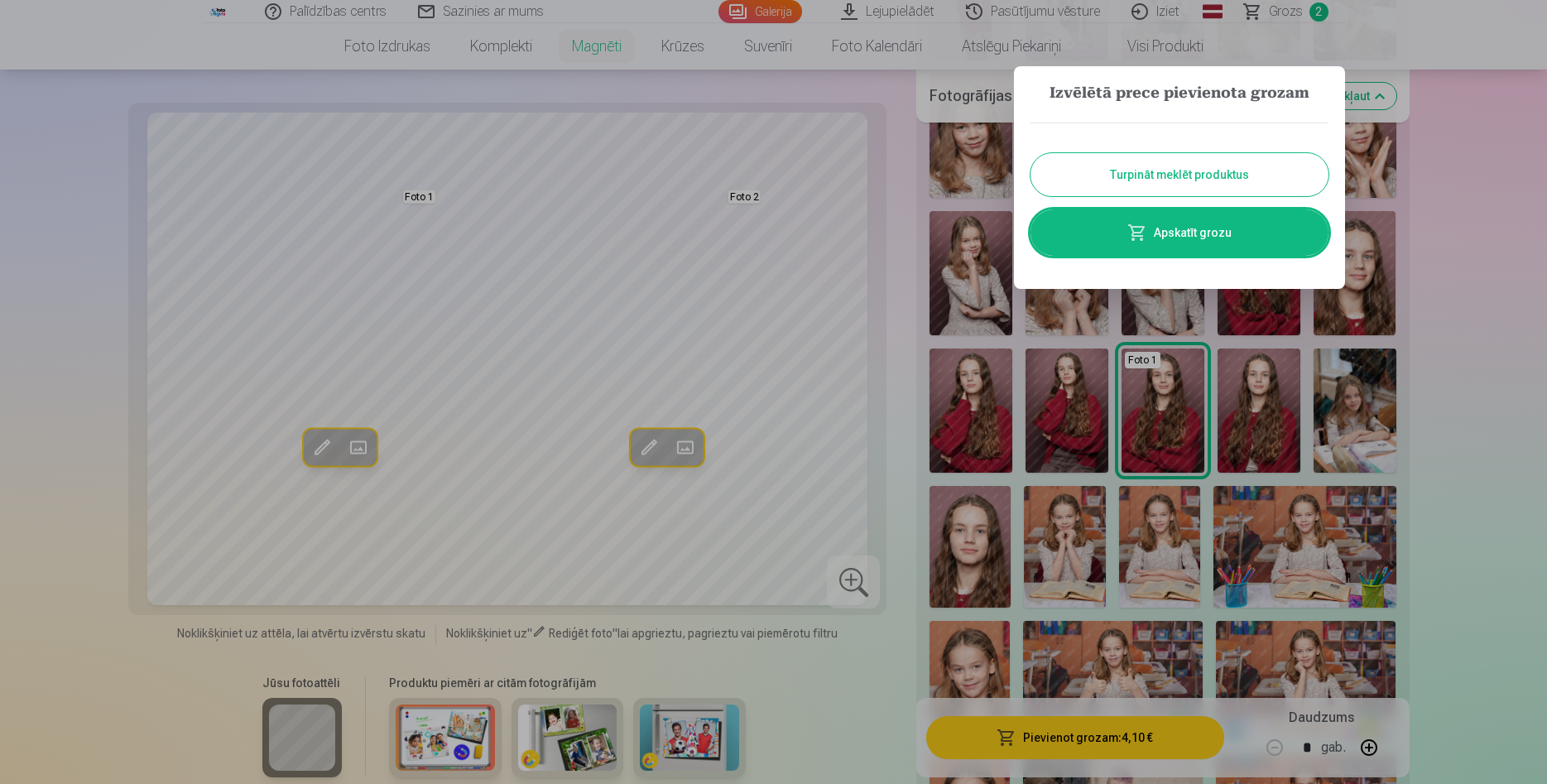
click at [1150, 175] on button "Turpināt meklēt produktus" at bounding box center [1180, 174] width 298 height 43
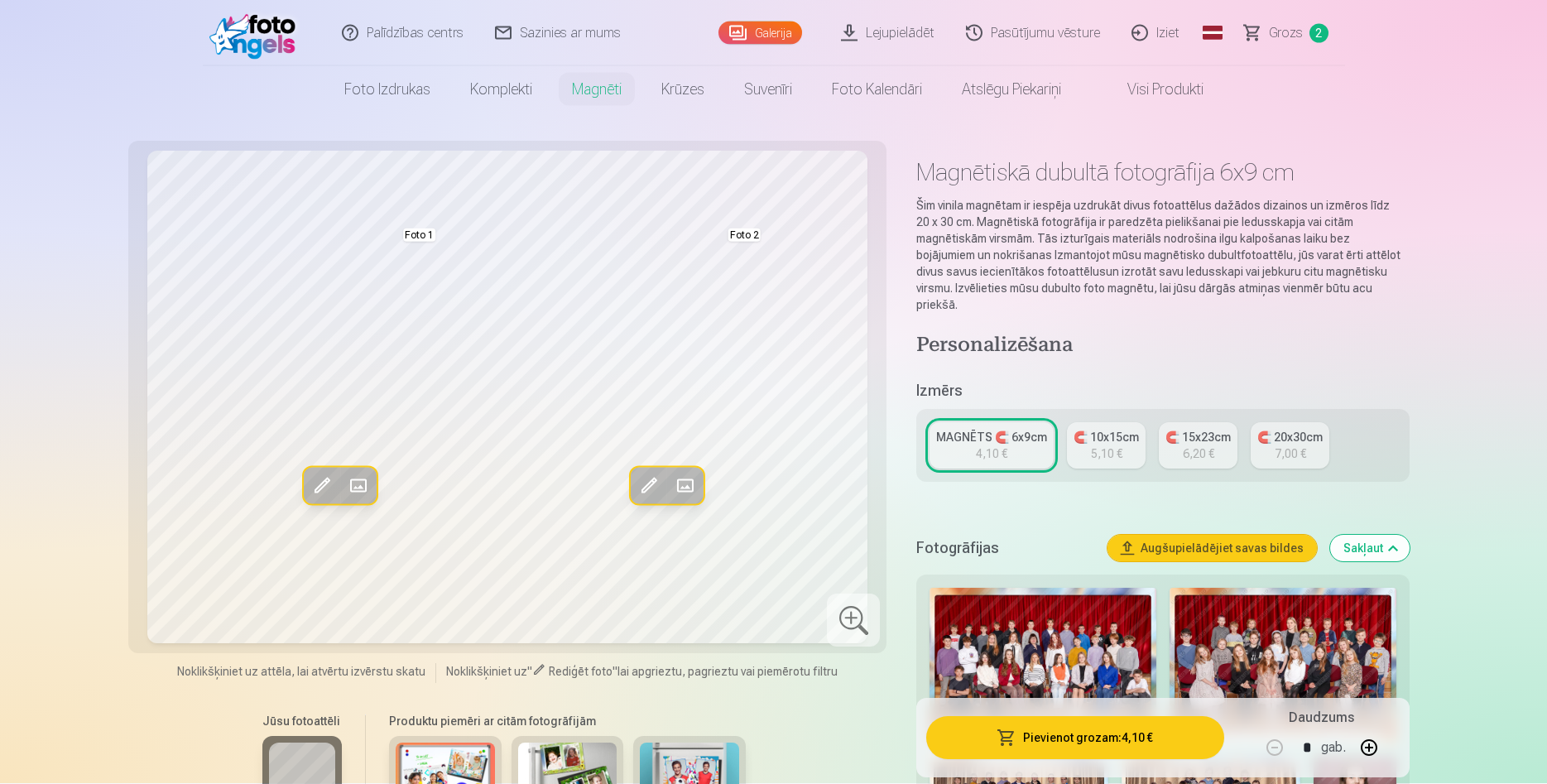
scroll to position [0, 0]
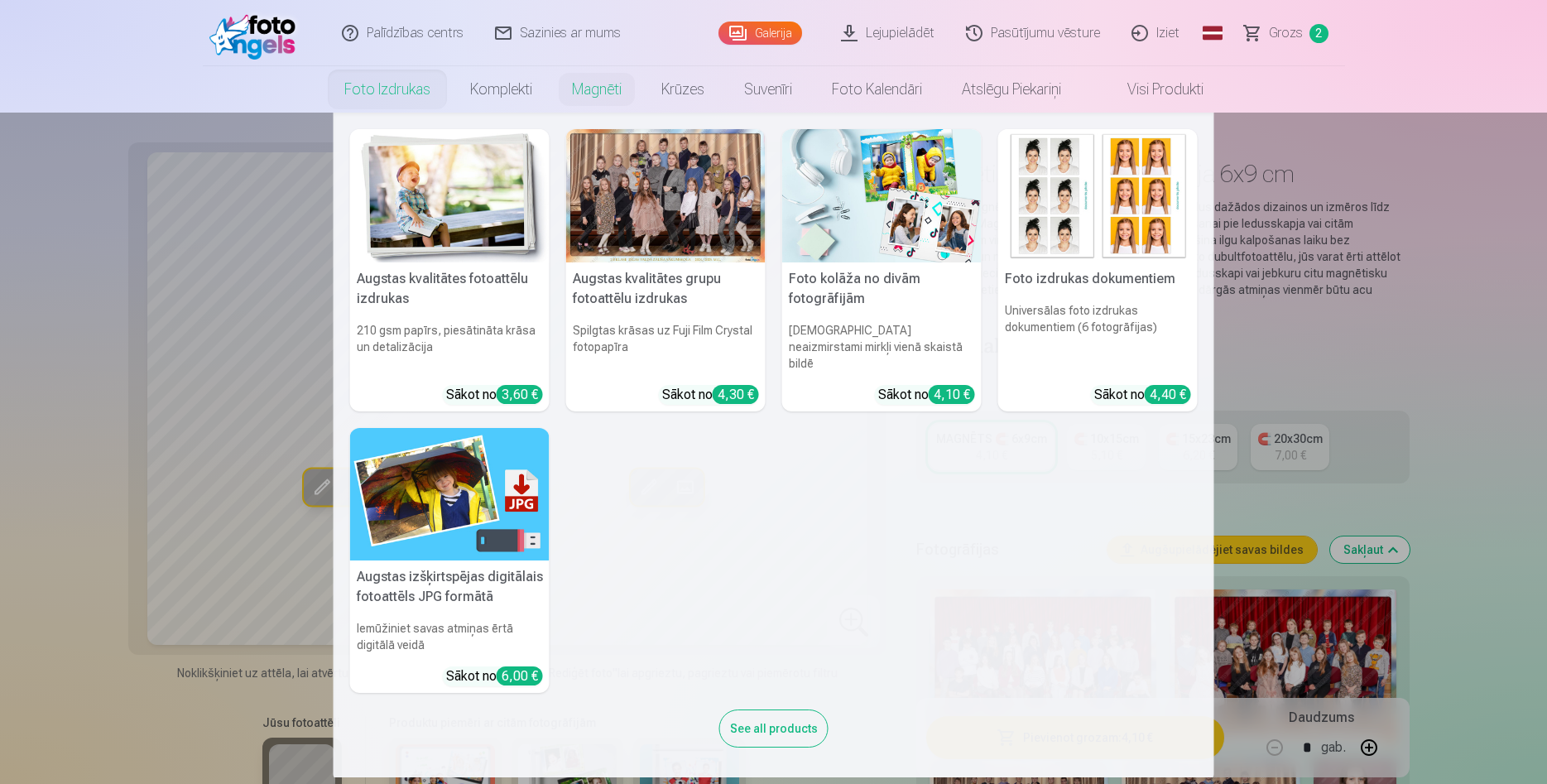
click at [867, 220] on img at bounding box center [881, 196] width 199 height 134
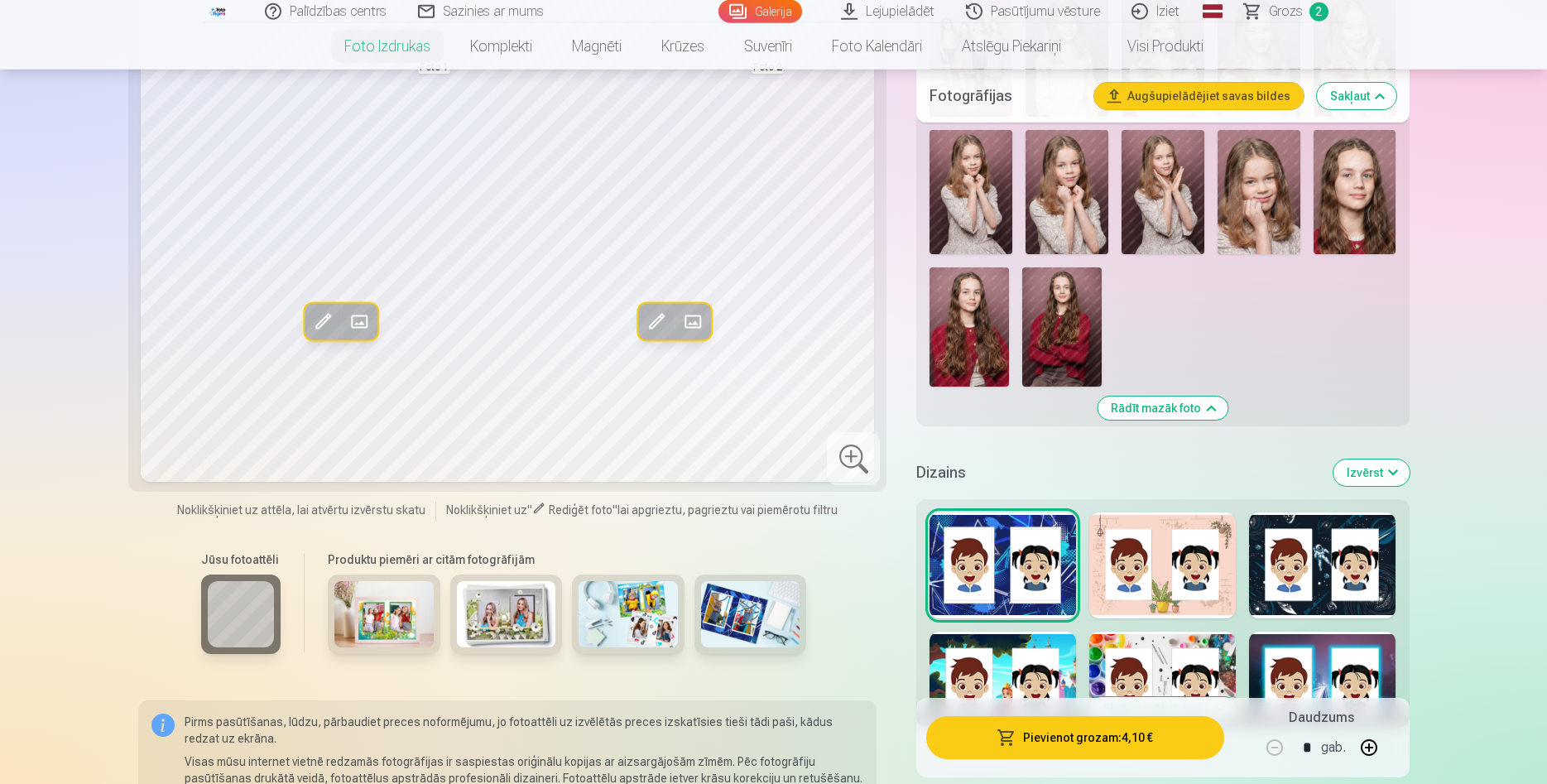
scroll to position [2617, 0]
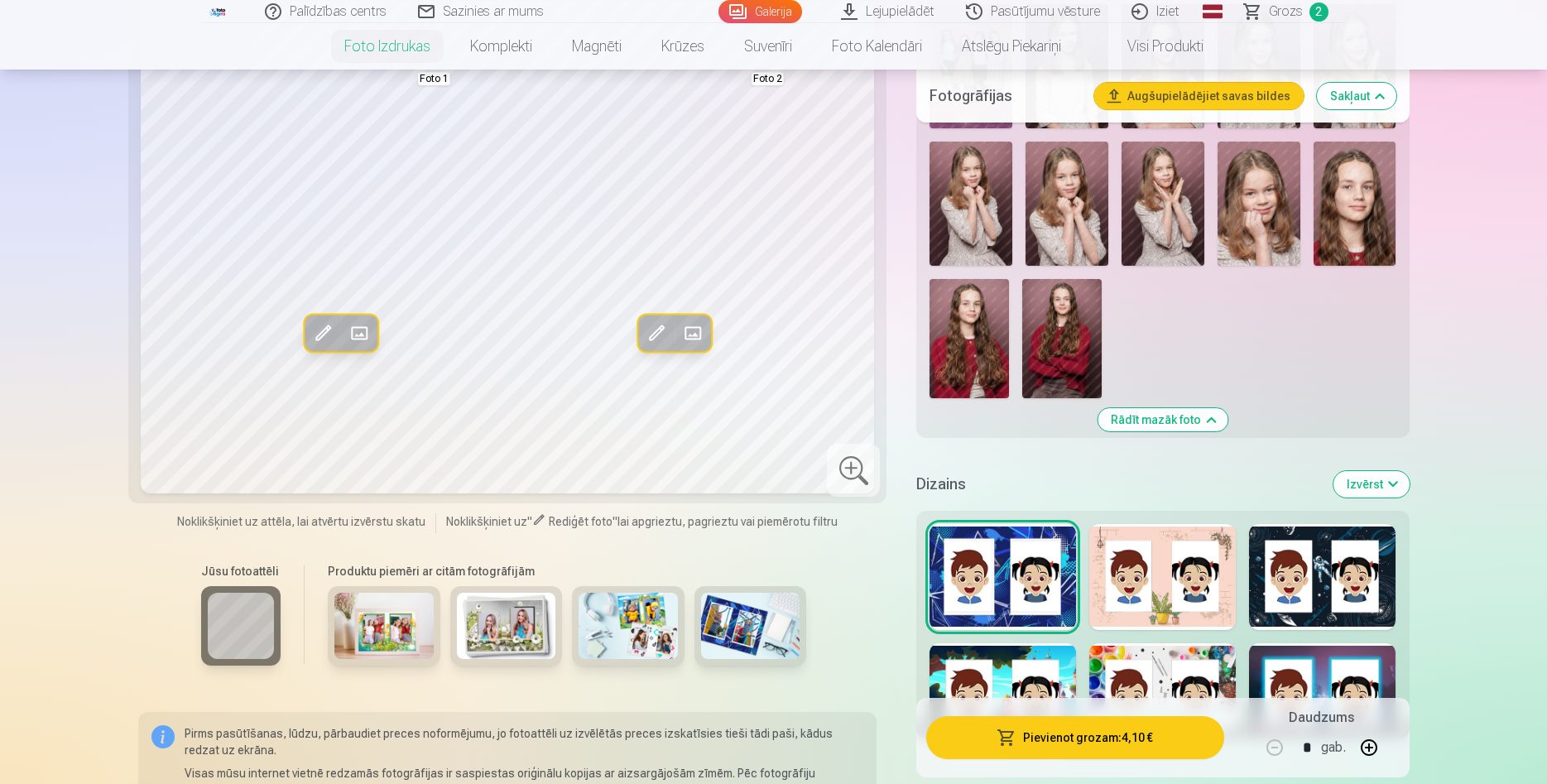
click at [1163, 610] on div at bounding box center [1163, 577] width 147 height 106
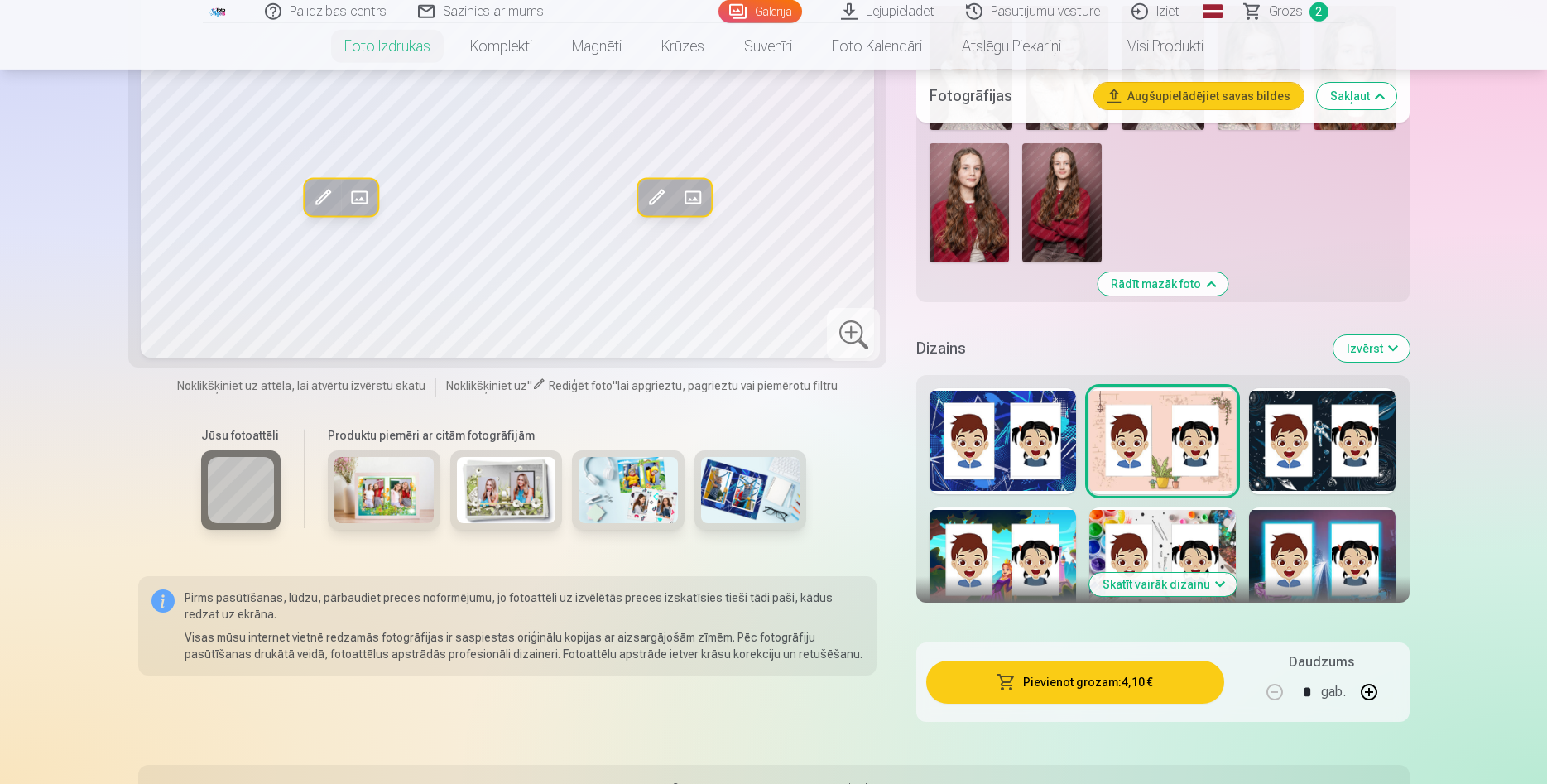
scroll to position [2786, 0]
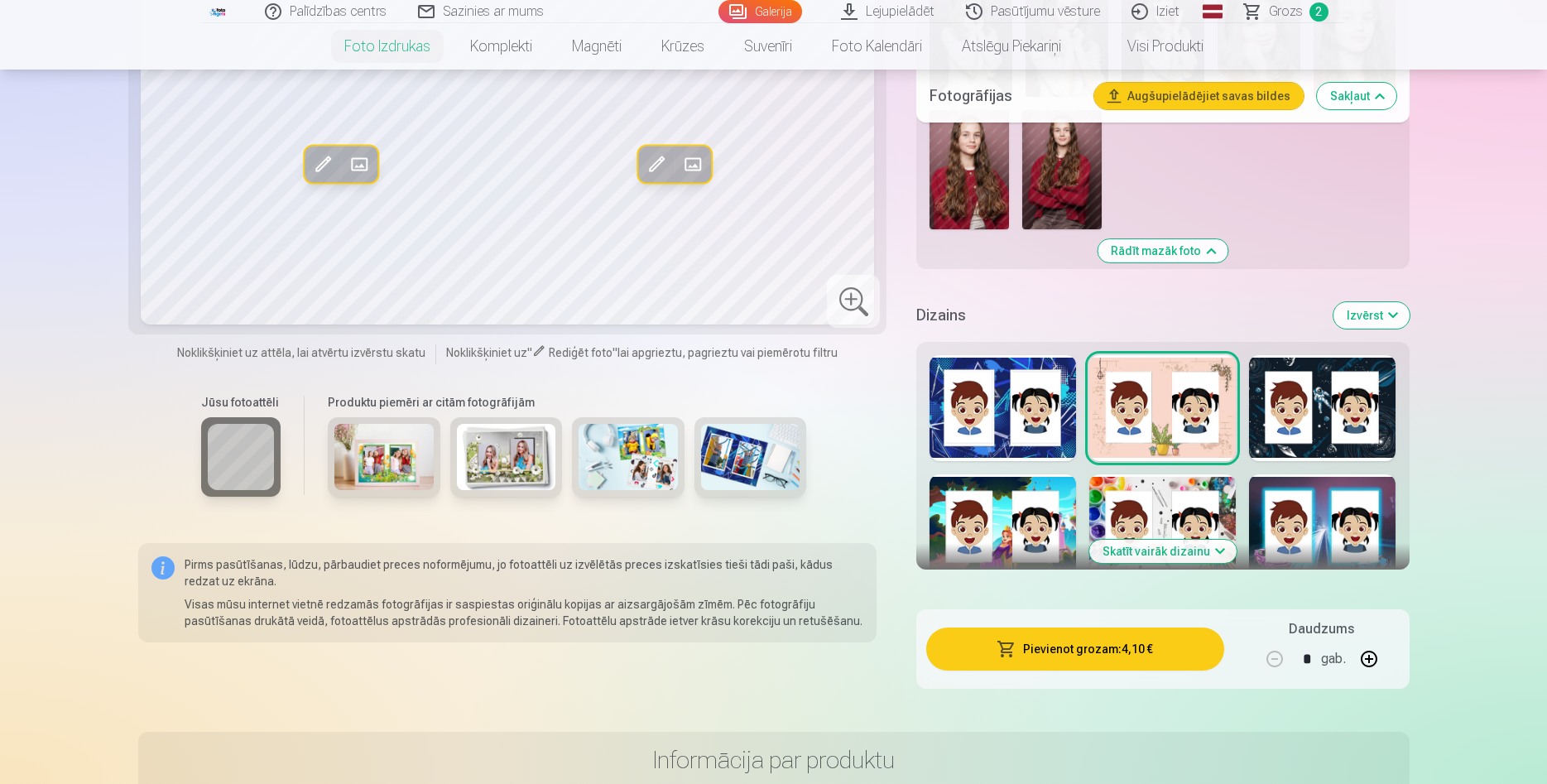
click at [1168, 555] on button "Skatīt vairāk dizainu" at bounding box center [1163, 551] width 148 height 23
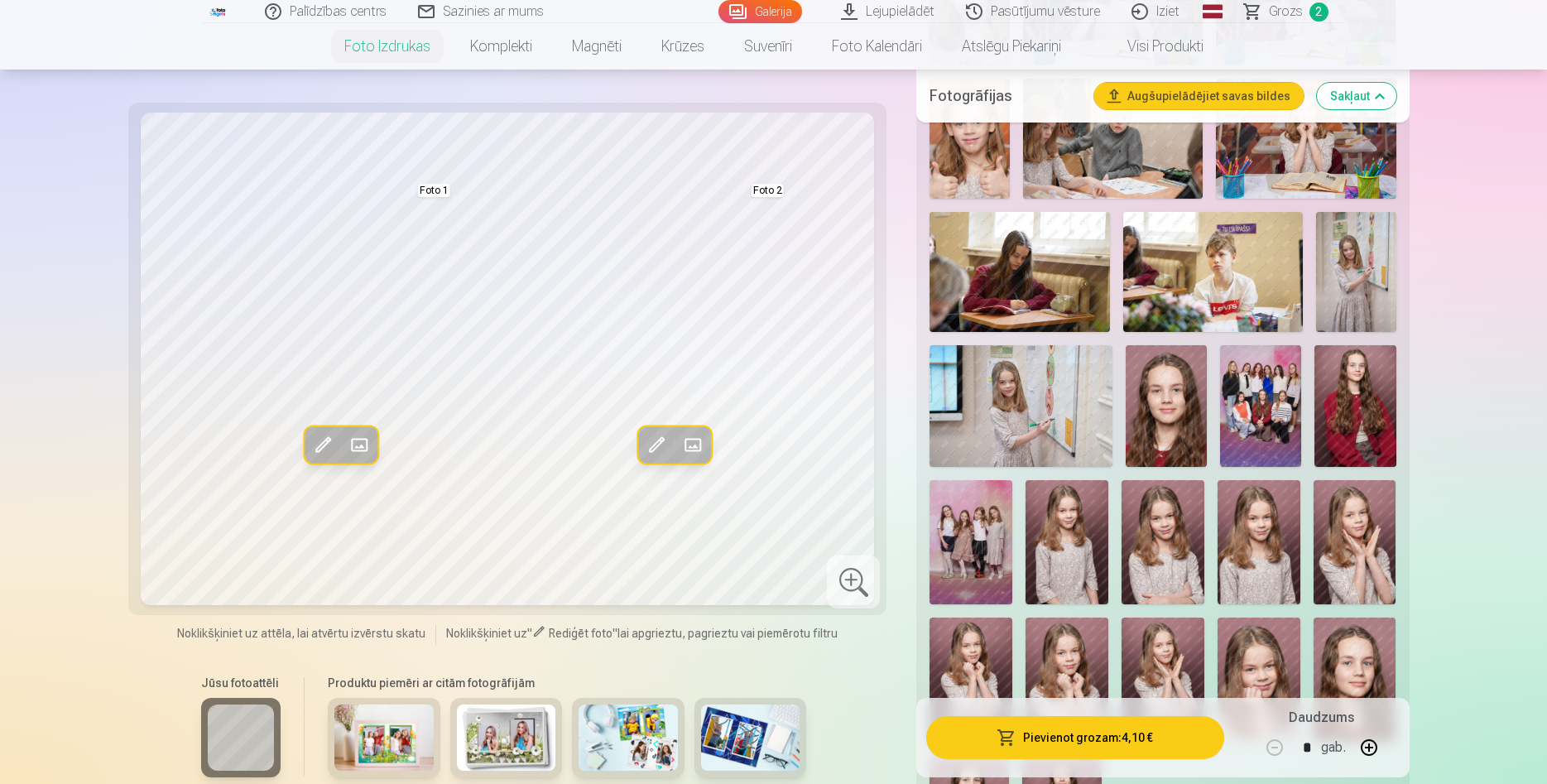
scroll to position [2110, 0]
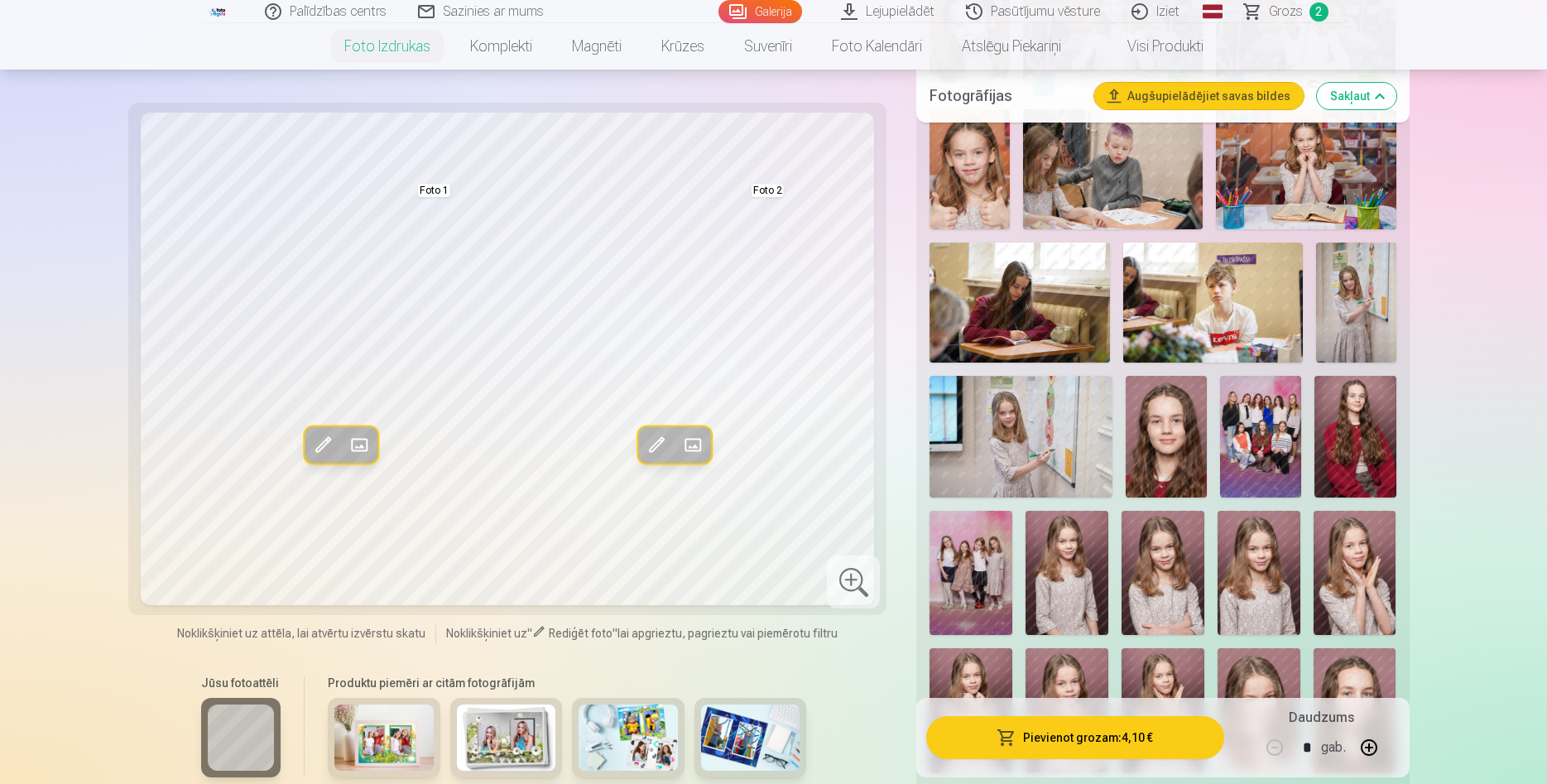
click at [991, 564] on img at bounding box center [971, 573] width 83 height 124
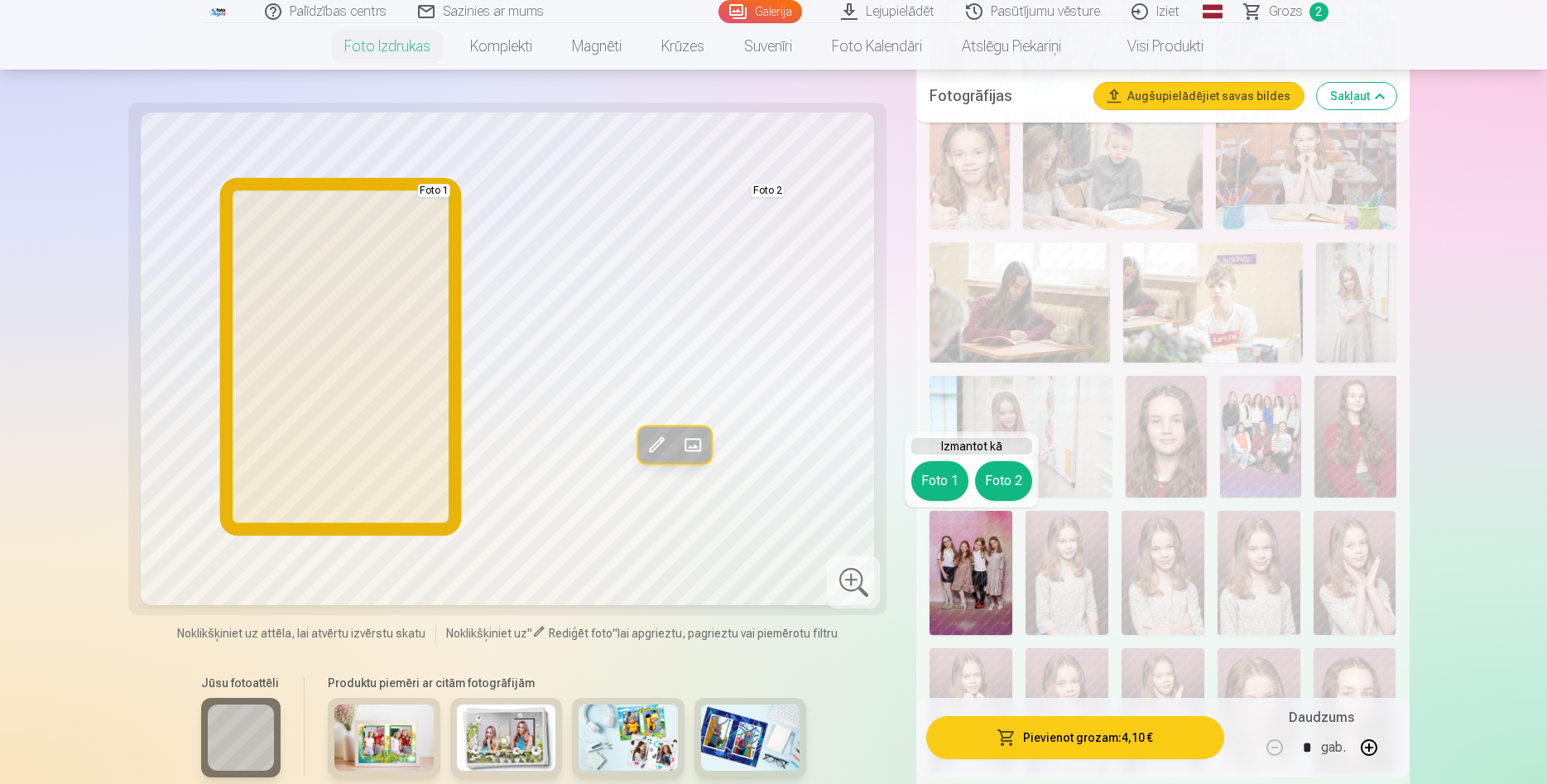
click at [942, 486] on button "Foto 1" at bounding box center [940, 480] width 58 height 40
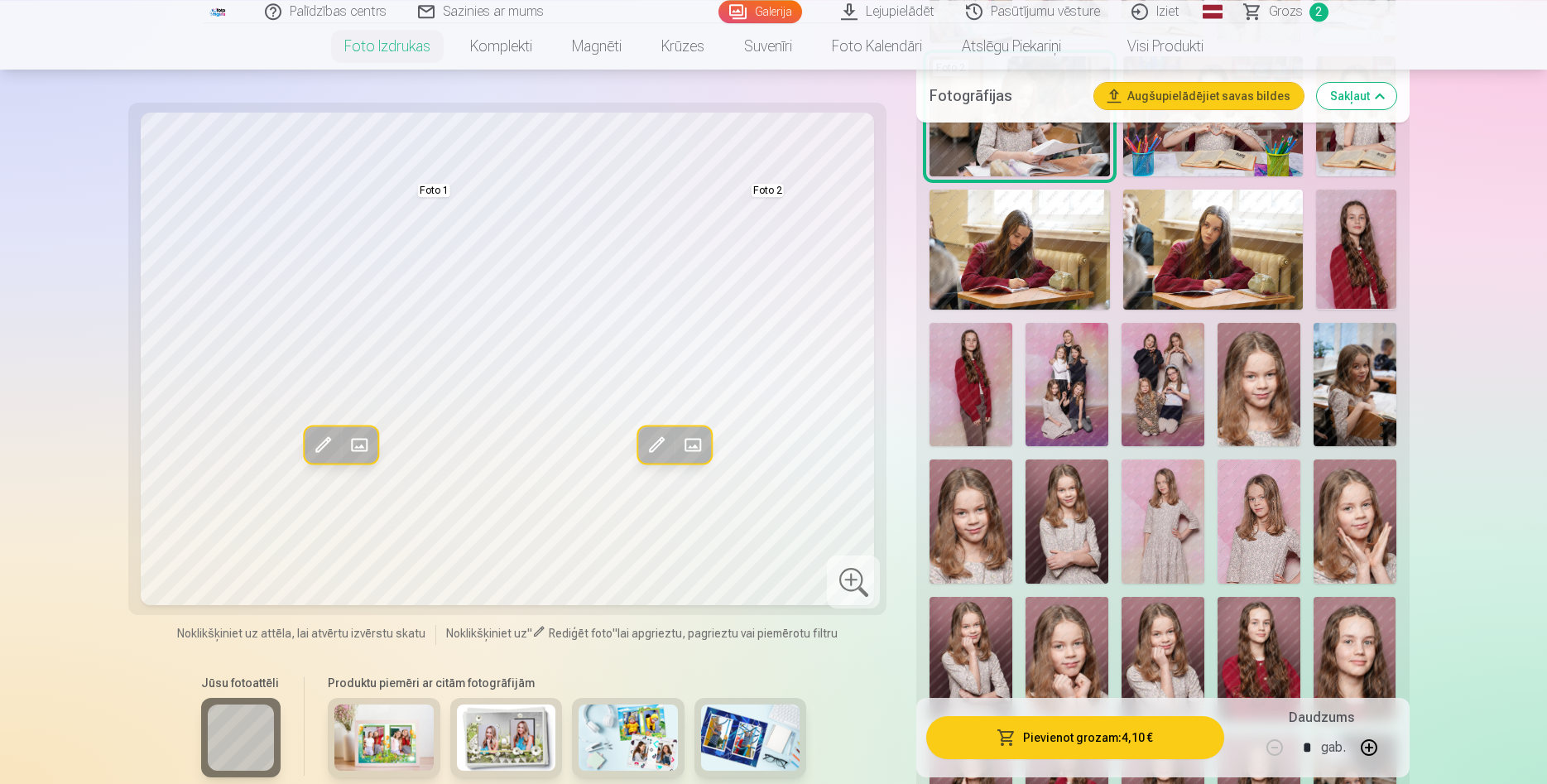
scroll to position [1013, 0]
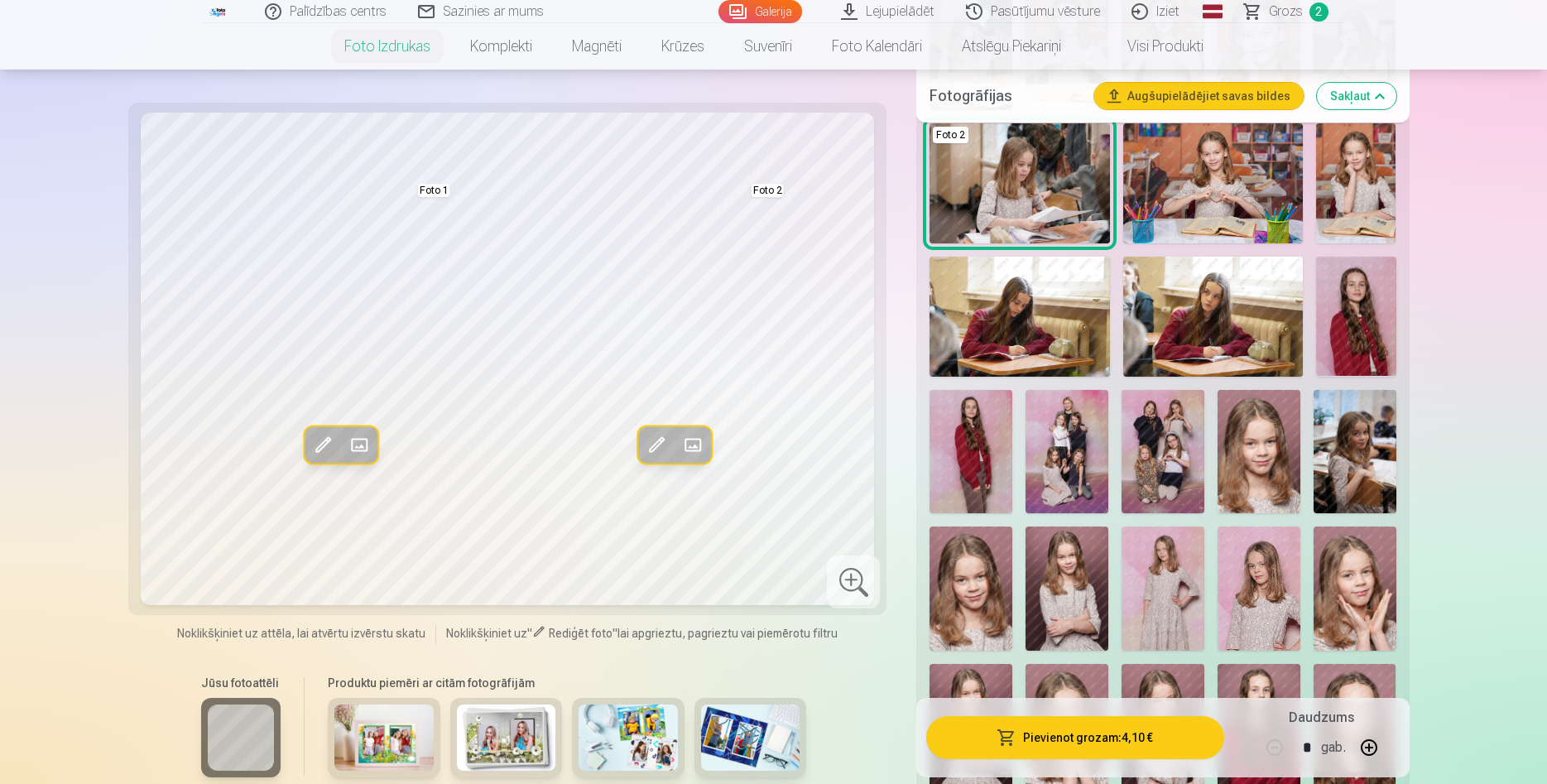
click at [1077, 464] on img at bounding box center [1067, 452] width 83 height 124
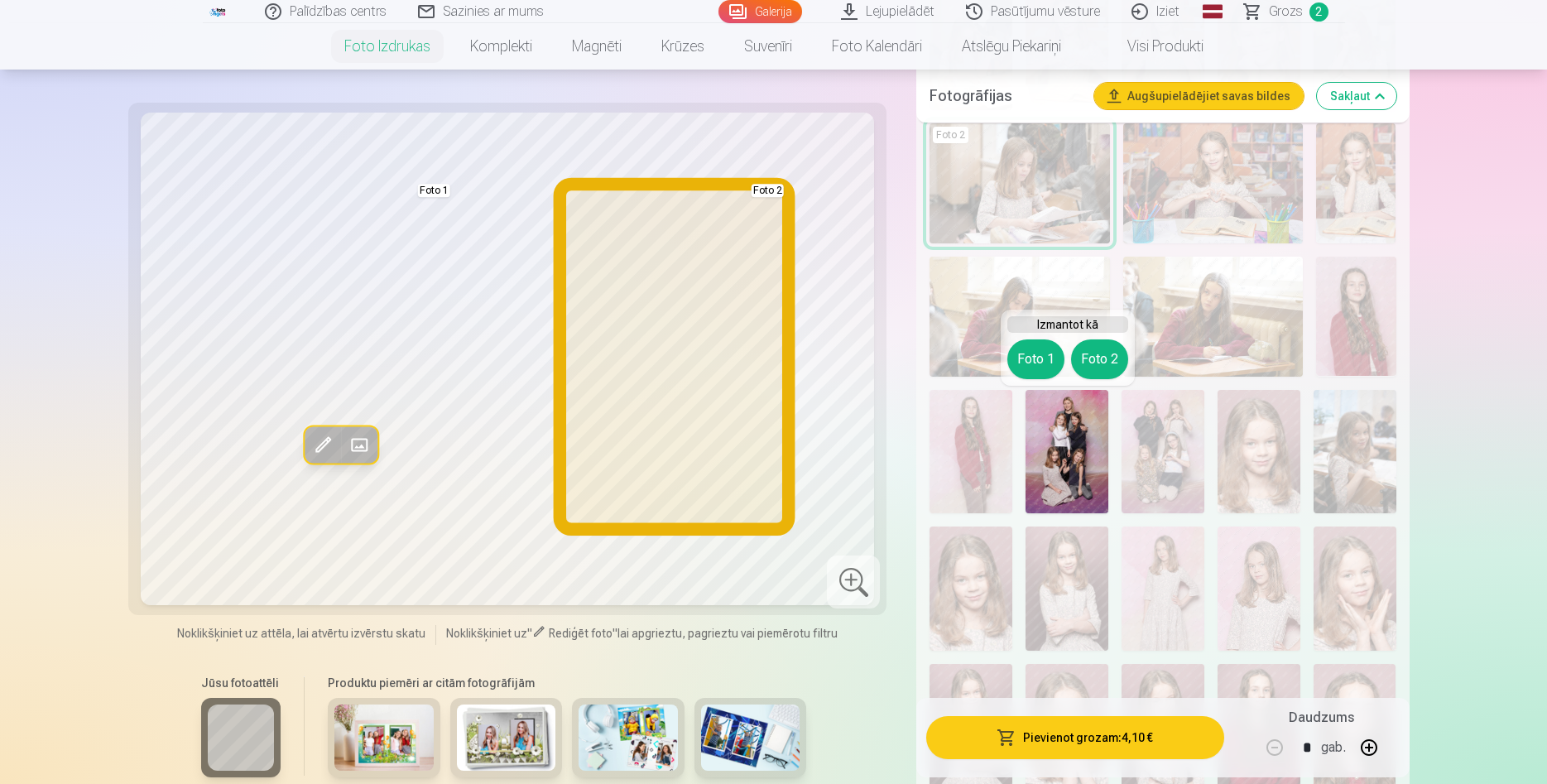
click at [1097, 365] on button "Foto 2" at bounding box center [1099, 359] width 58 height 40
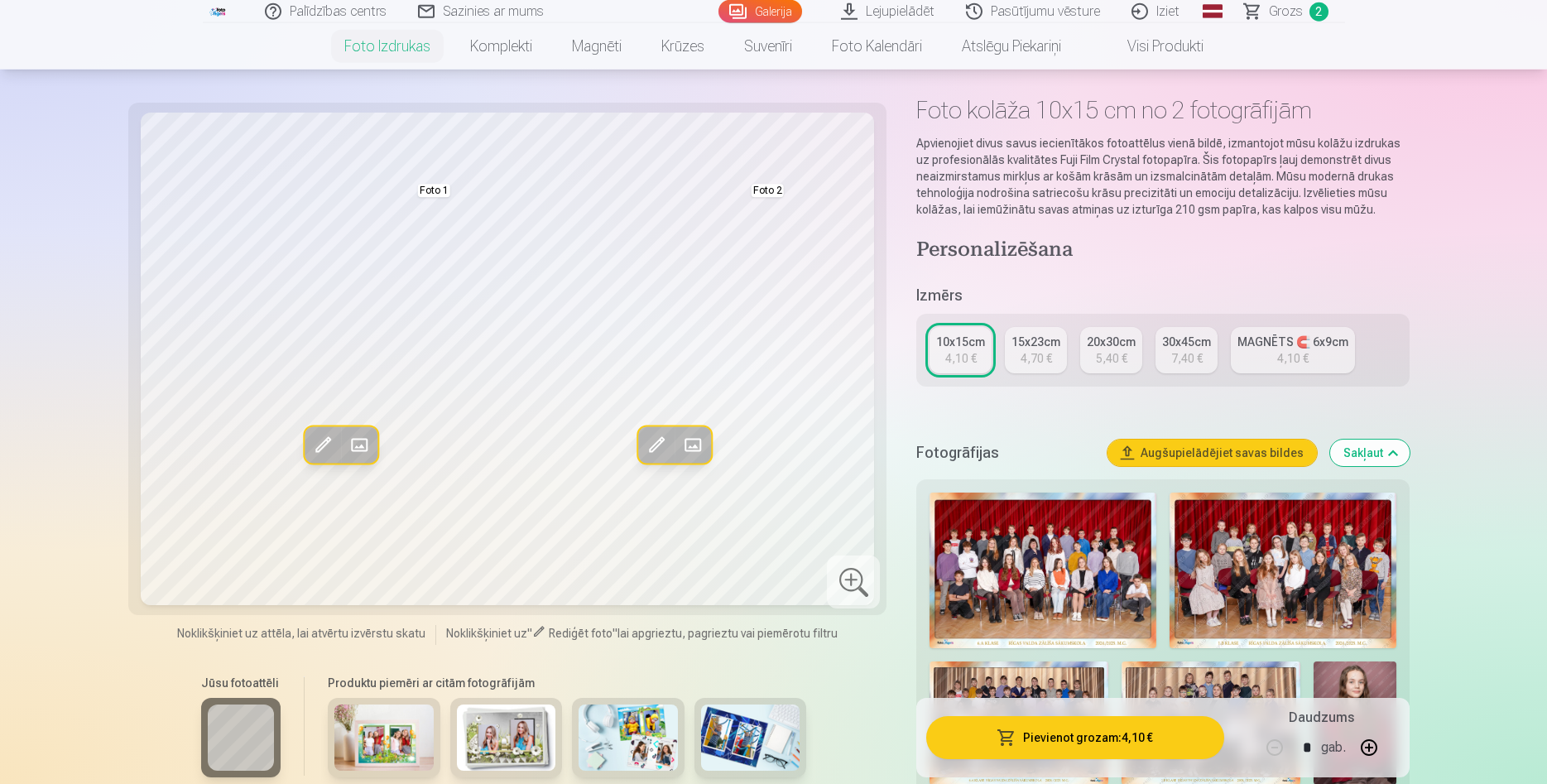
scroll to position [0, 0]
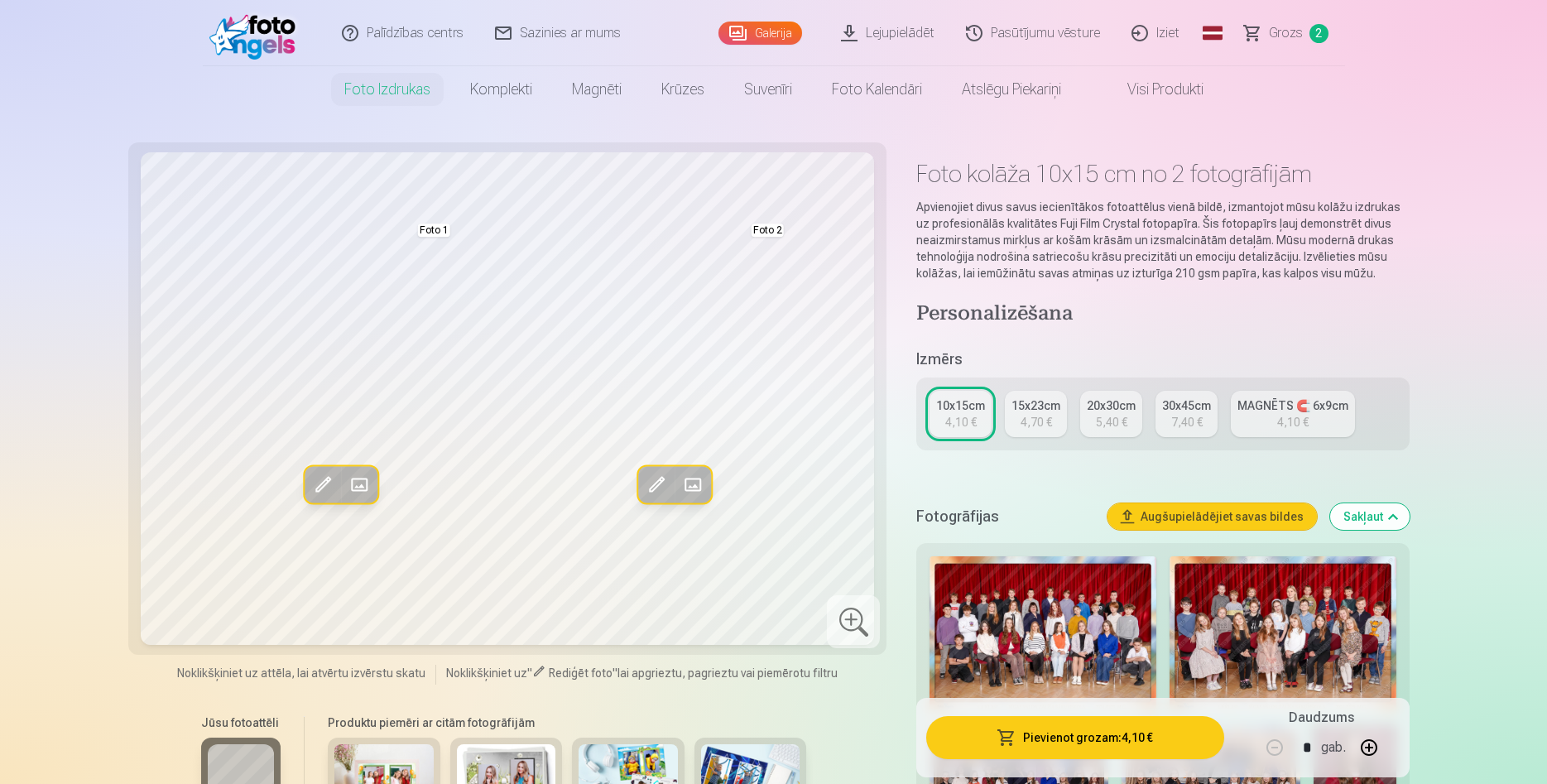
click at [1110, 423] on div "5,40 €" at bounding box center [1112, 422] width 32 height 17
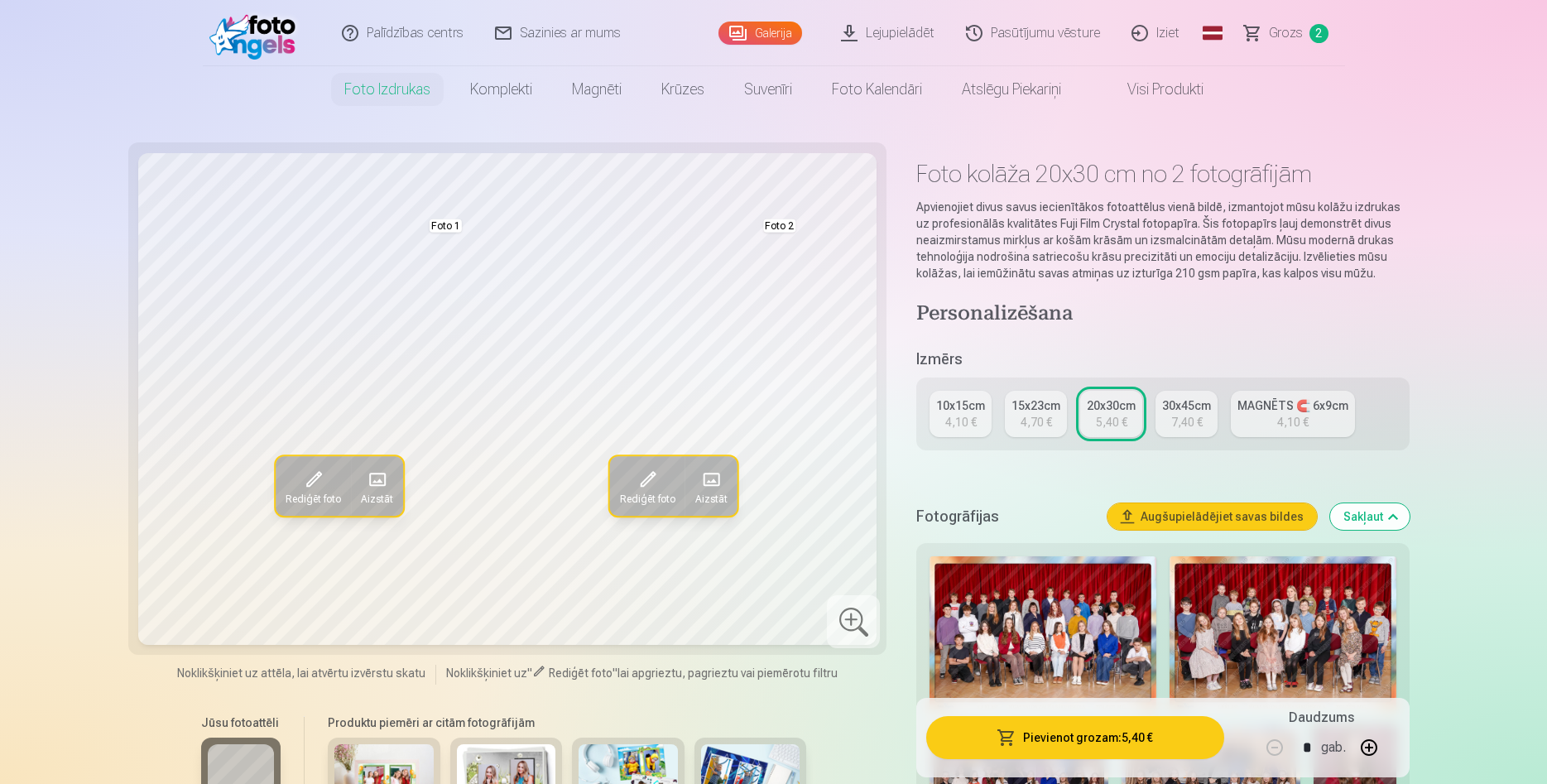
click at [1285, 35] on span "Grozs" at bounding box center [1286, 33] width 34 height 19
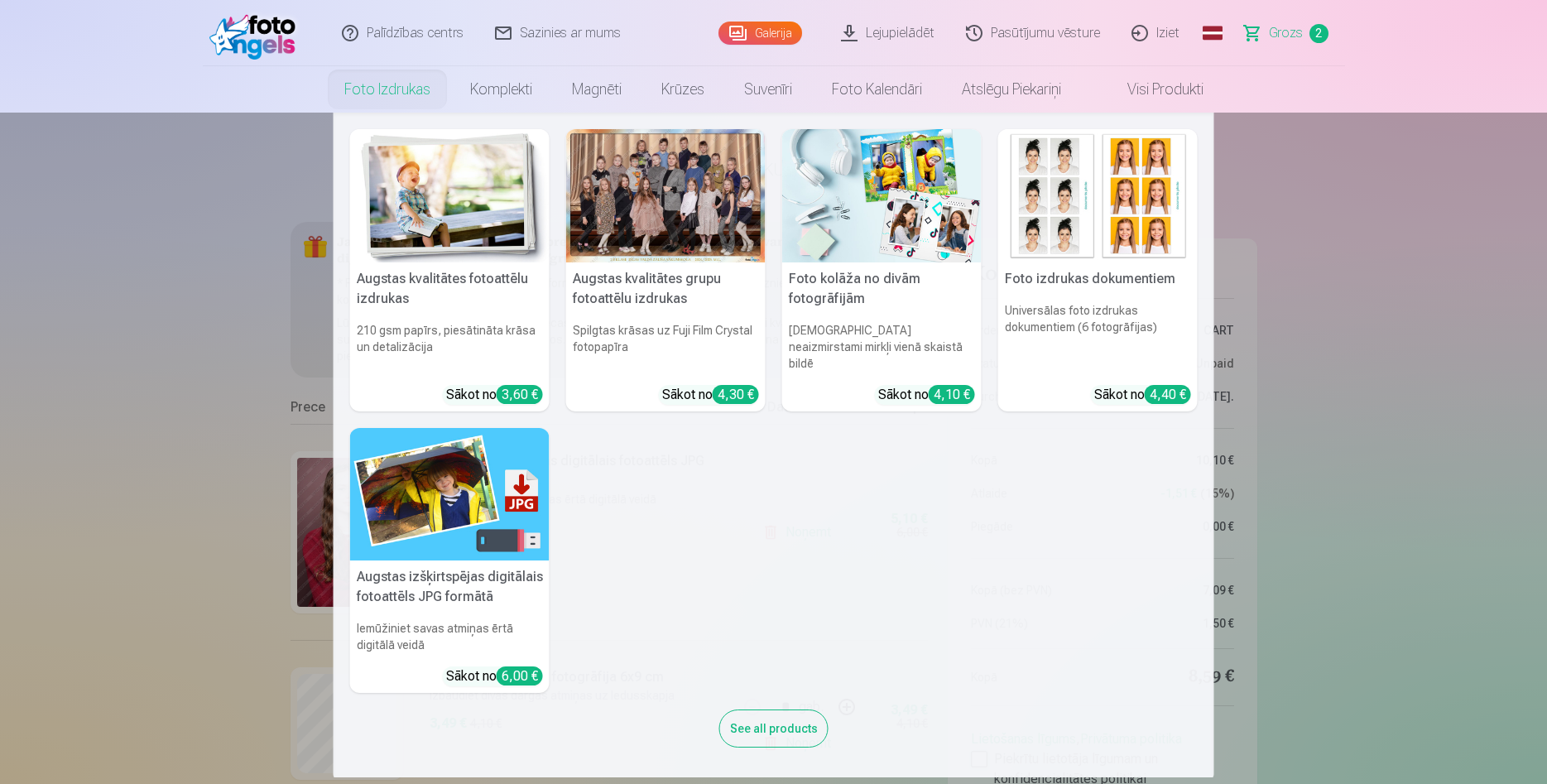
click at [643, 188] on div at bounding box center [666, 196] width 199 height 134
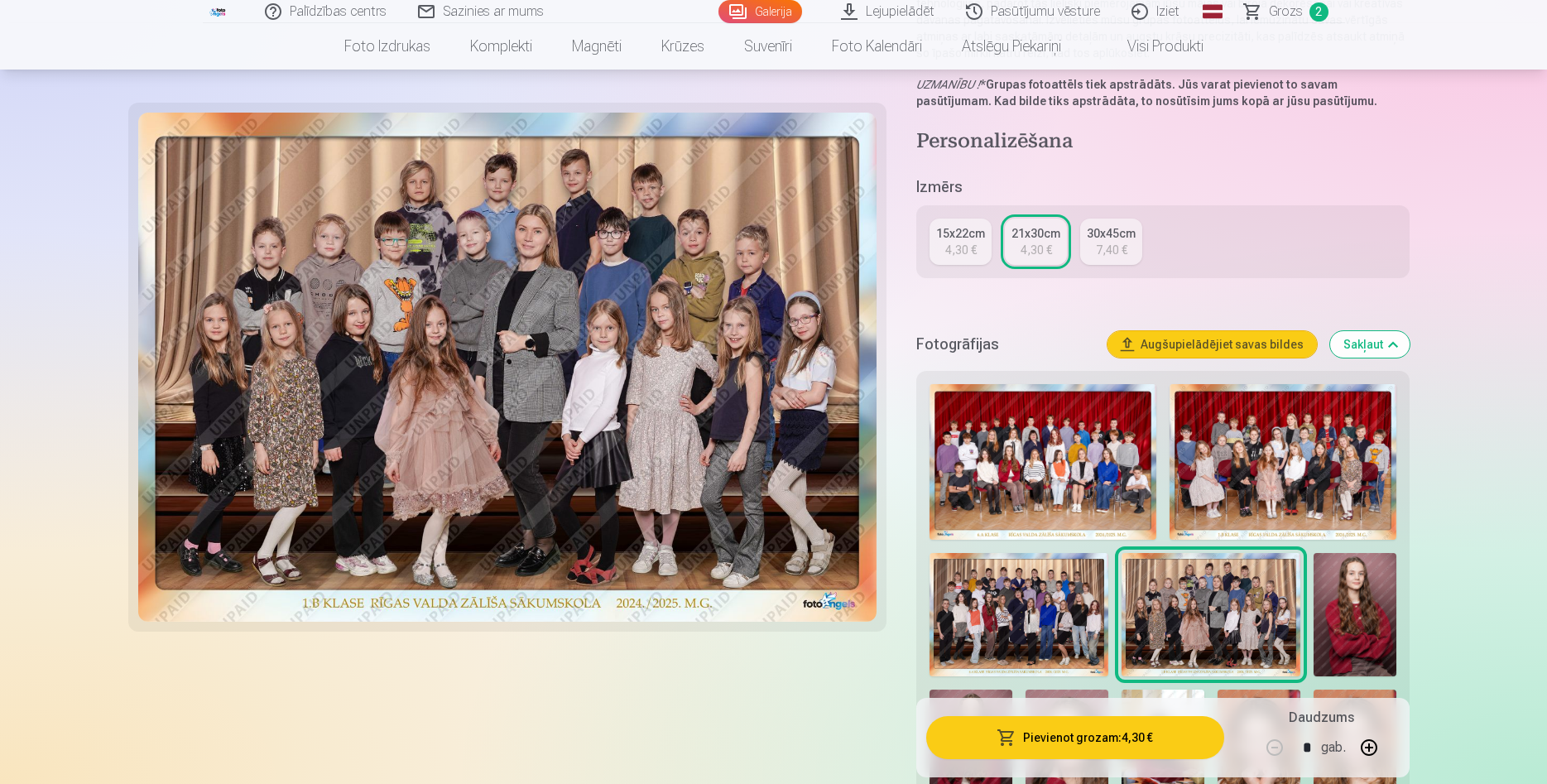
scroll to position [338, 0]
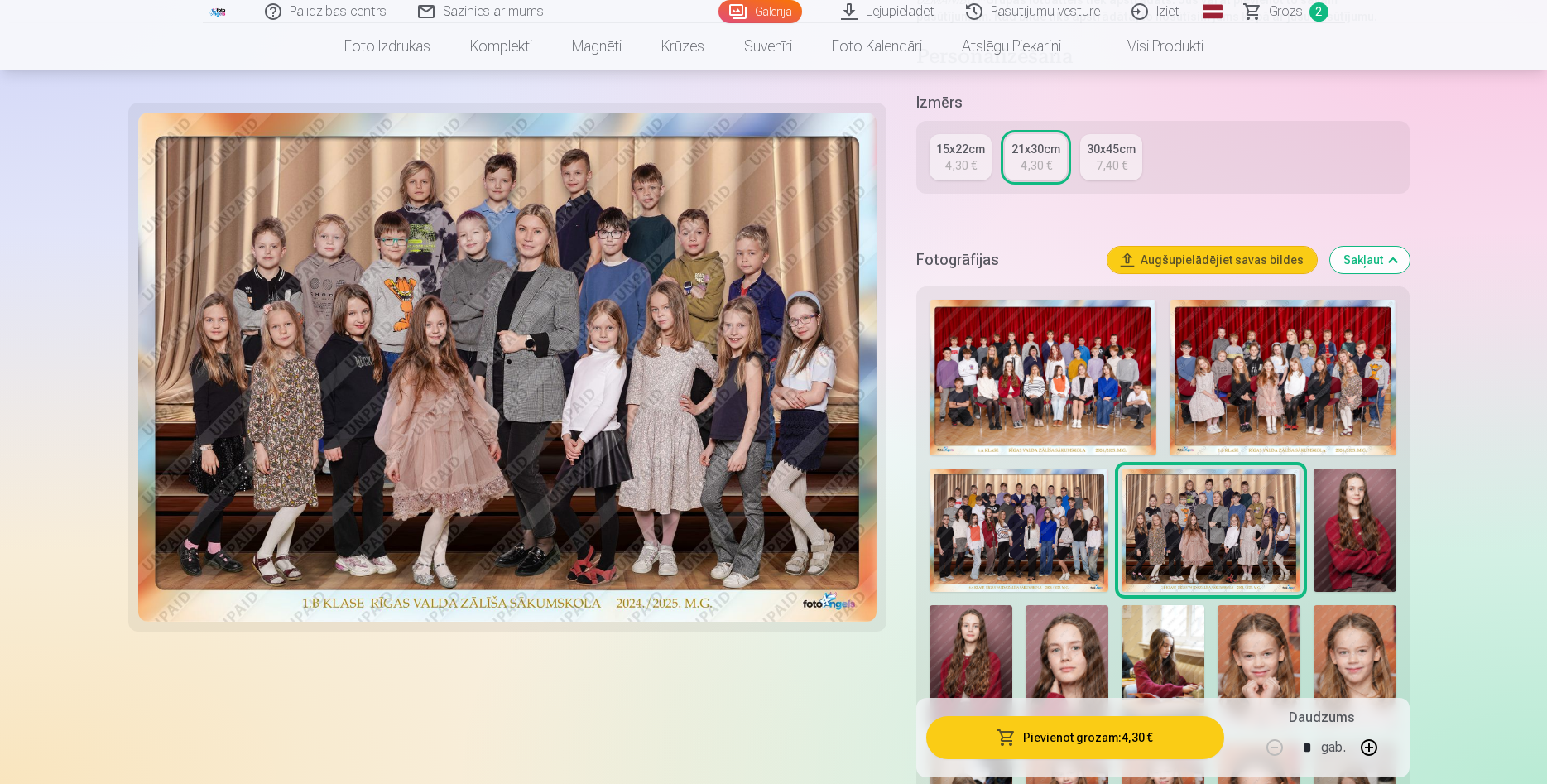
click at [1252, 367] on img at bounding box center [1283, 378] width 227 height 156
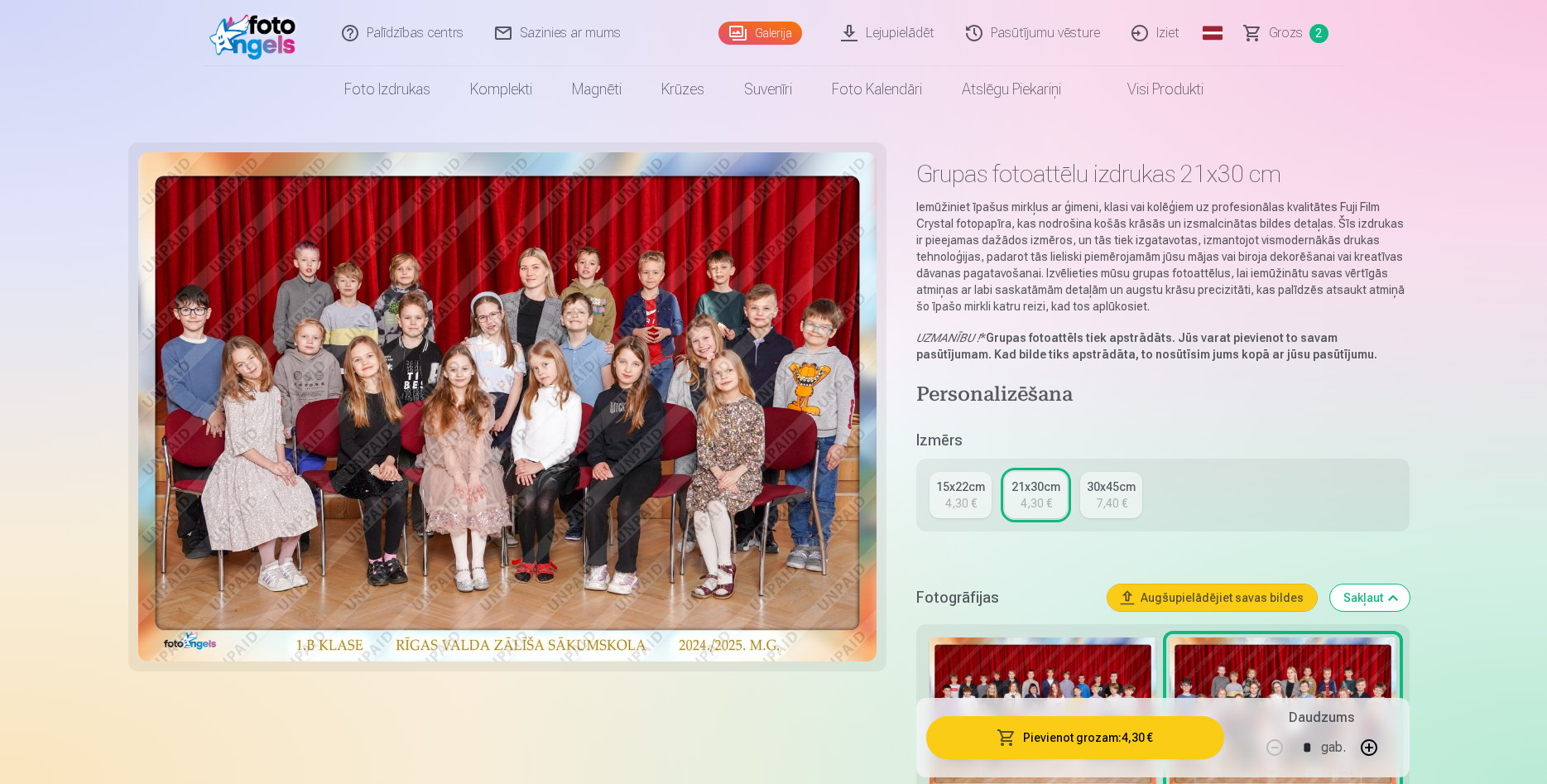
click at [974, 498] on div "4,30 €" at bounding box center [961, 503] width 32 height 17
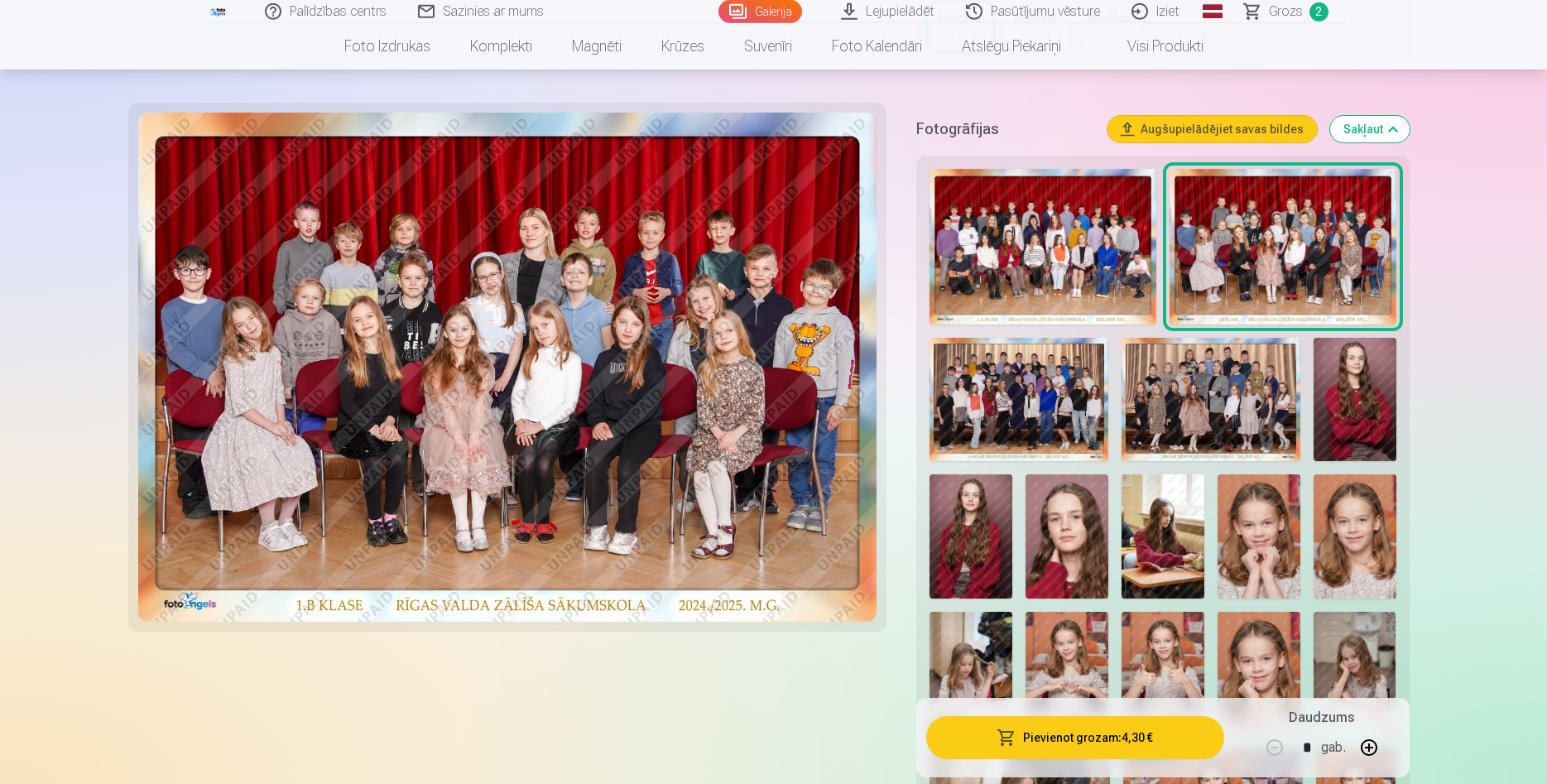
scroll to position [422, 0]
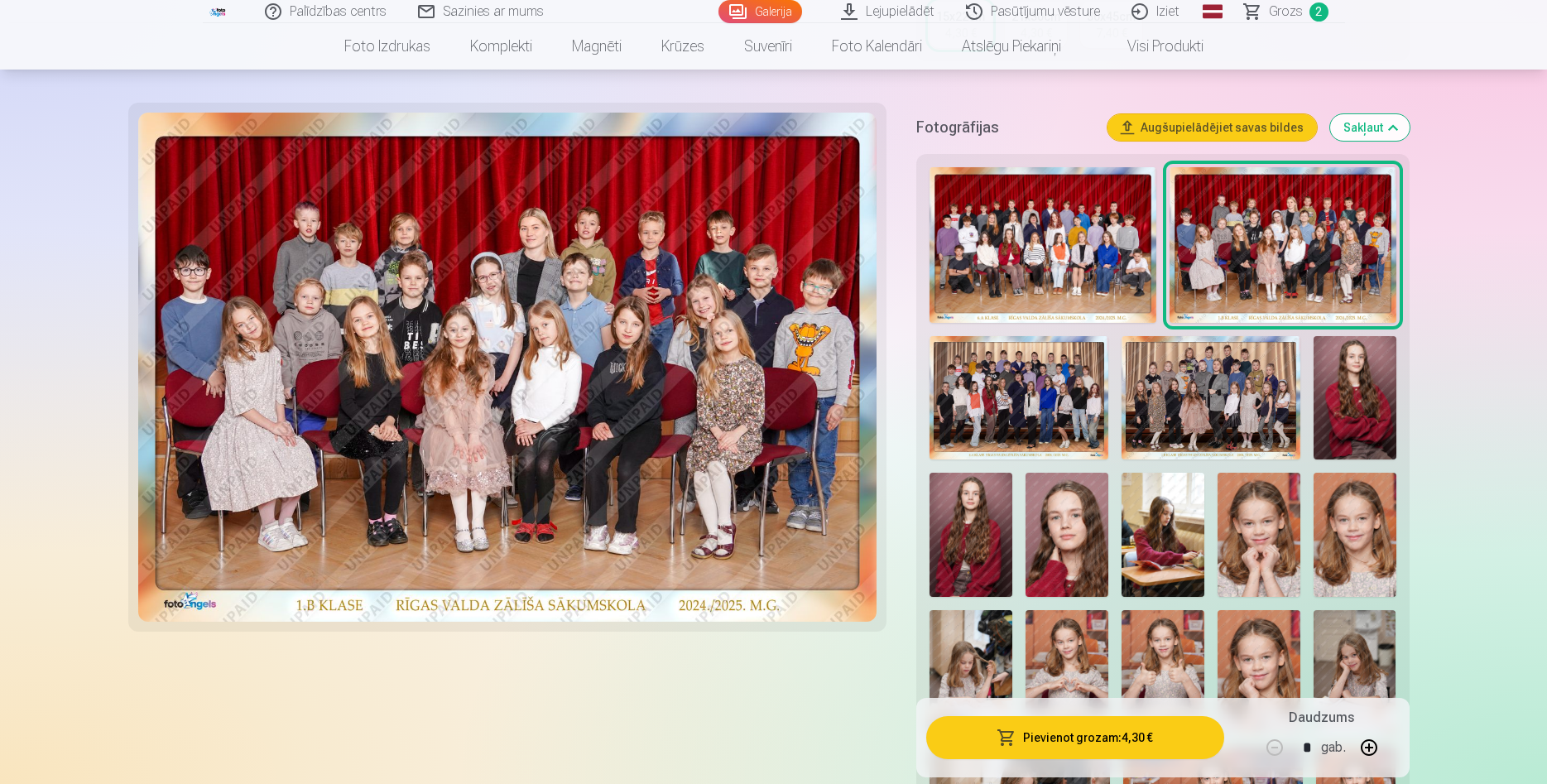
click at [1204, 404] on img at bounding box center [1212, 397] width 179 height 123
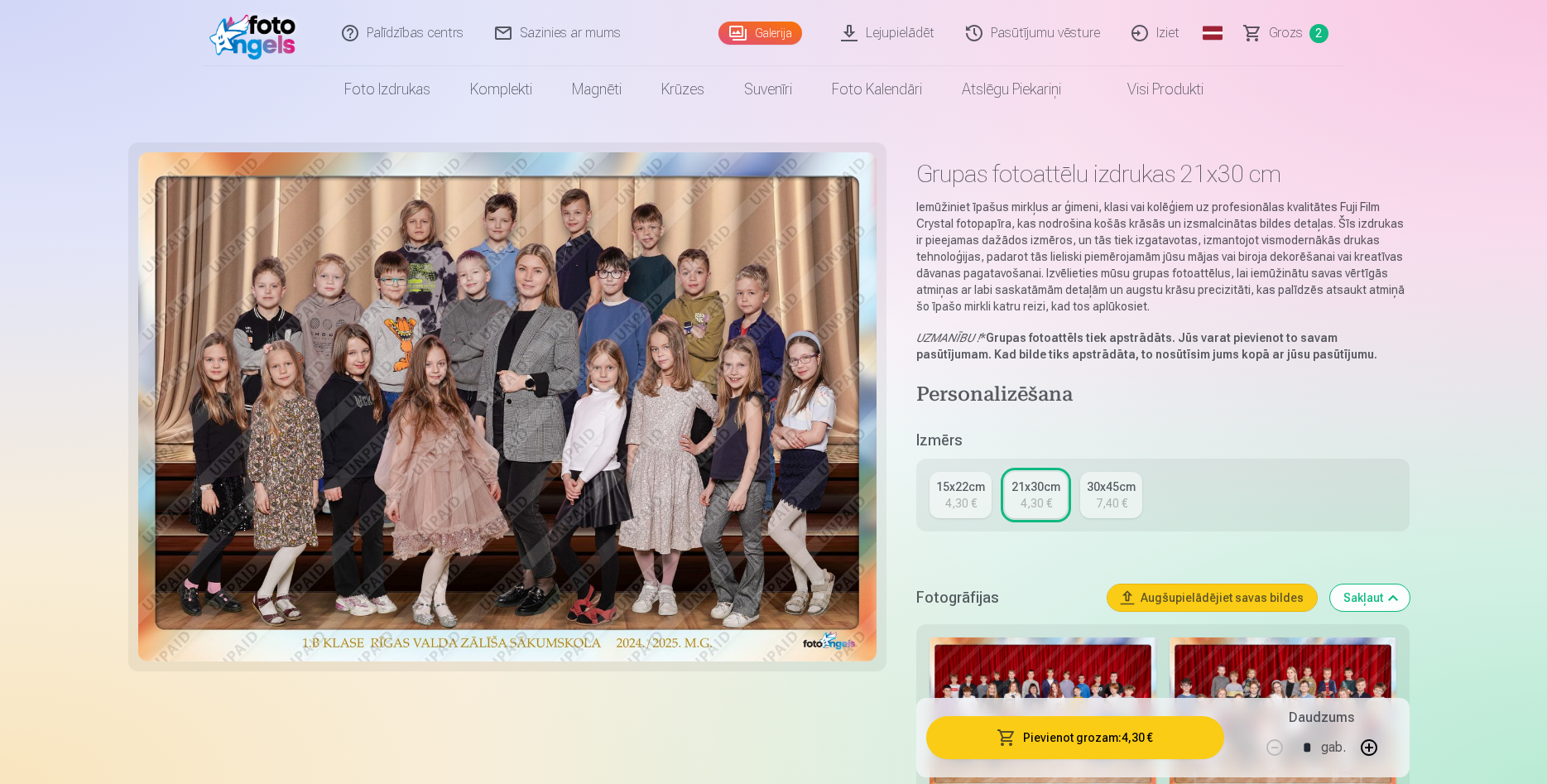
click at [951, 493] on div "15x22cm" at bounding box center [960, 487] width 49 height 17
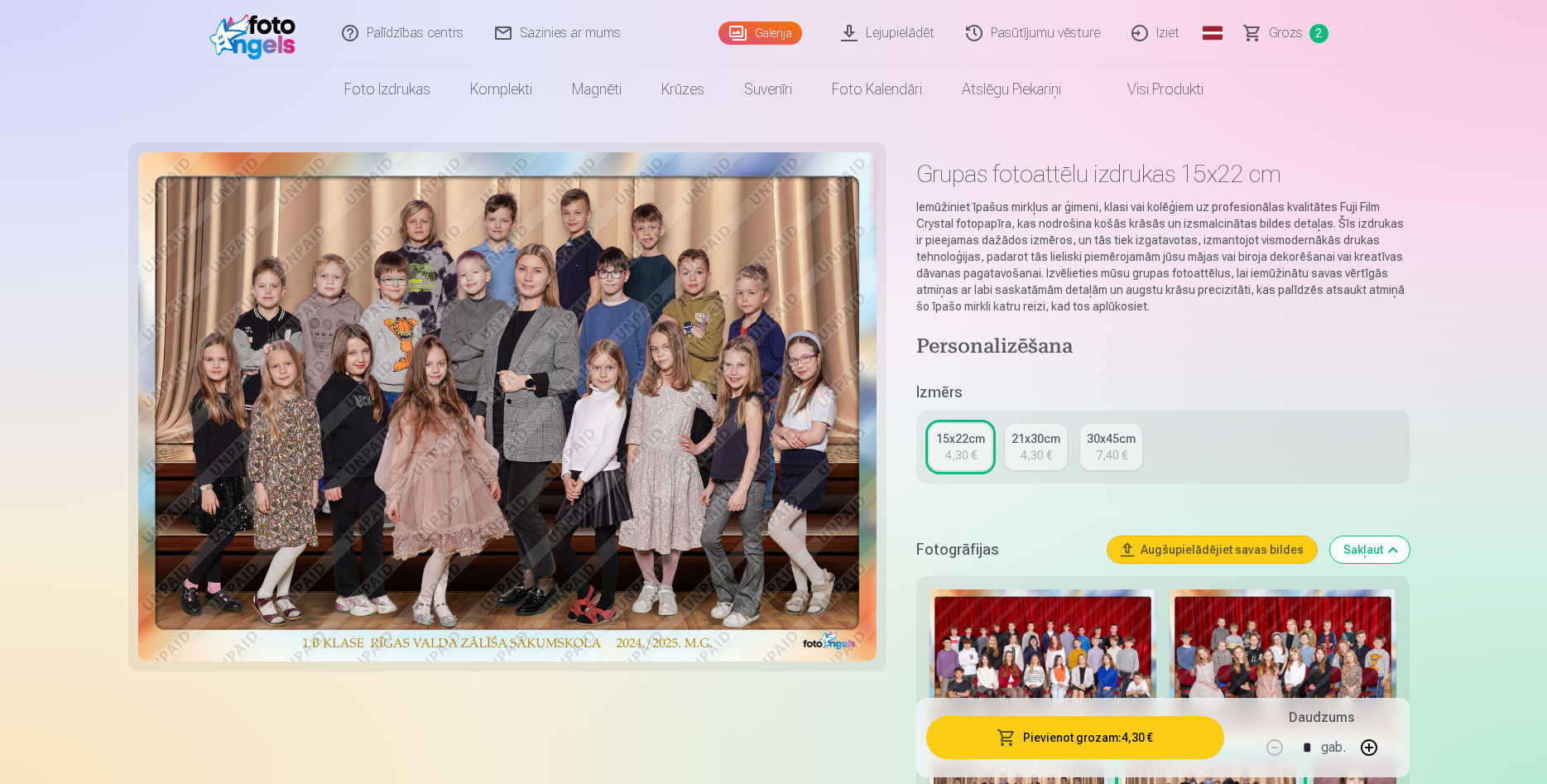
click at [1083, 737] on button "Pievienot grozam : 4,30 €" at bounding box center [1075, 737] width 297 height 43
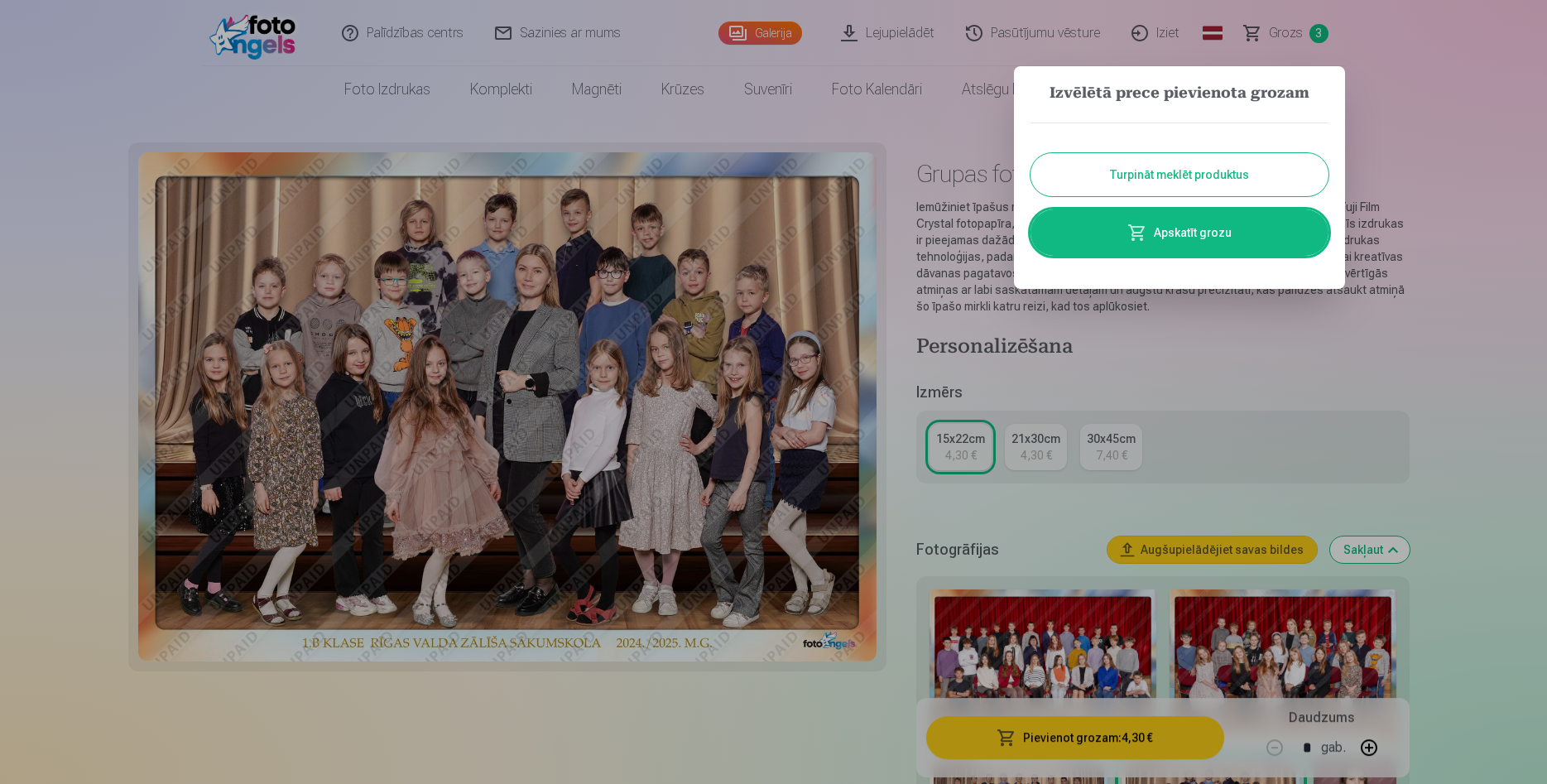
click at [1188, 188] on button "Turpināt meklēt produktus" at bounding box center [1180, 174] width 298 height 43
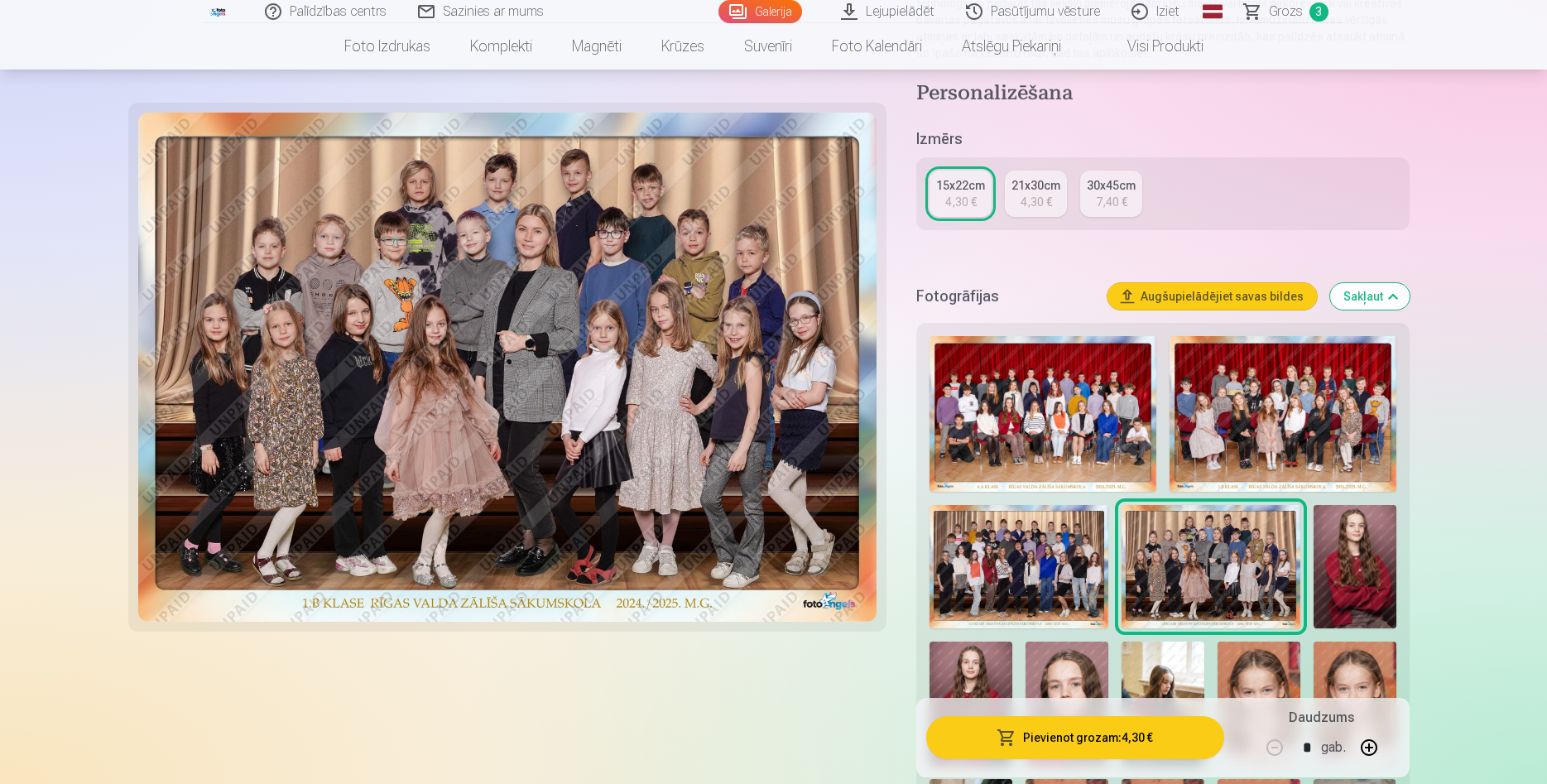
scroll to position [338, 0]
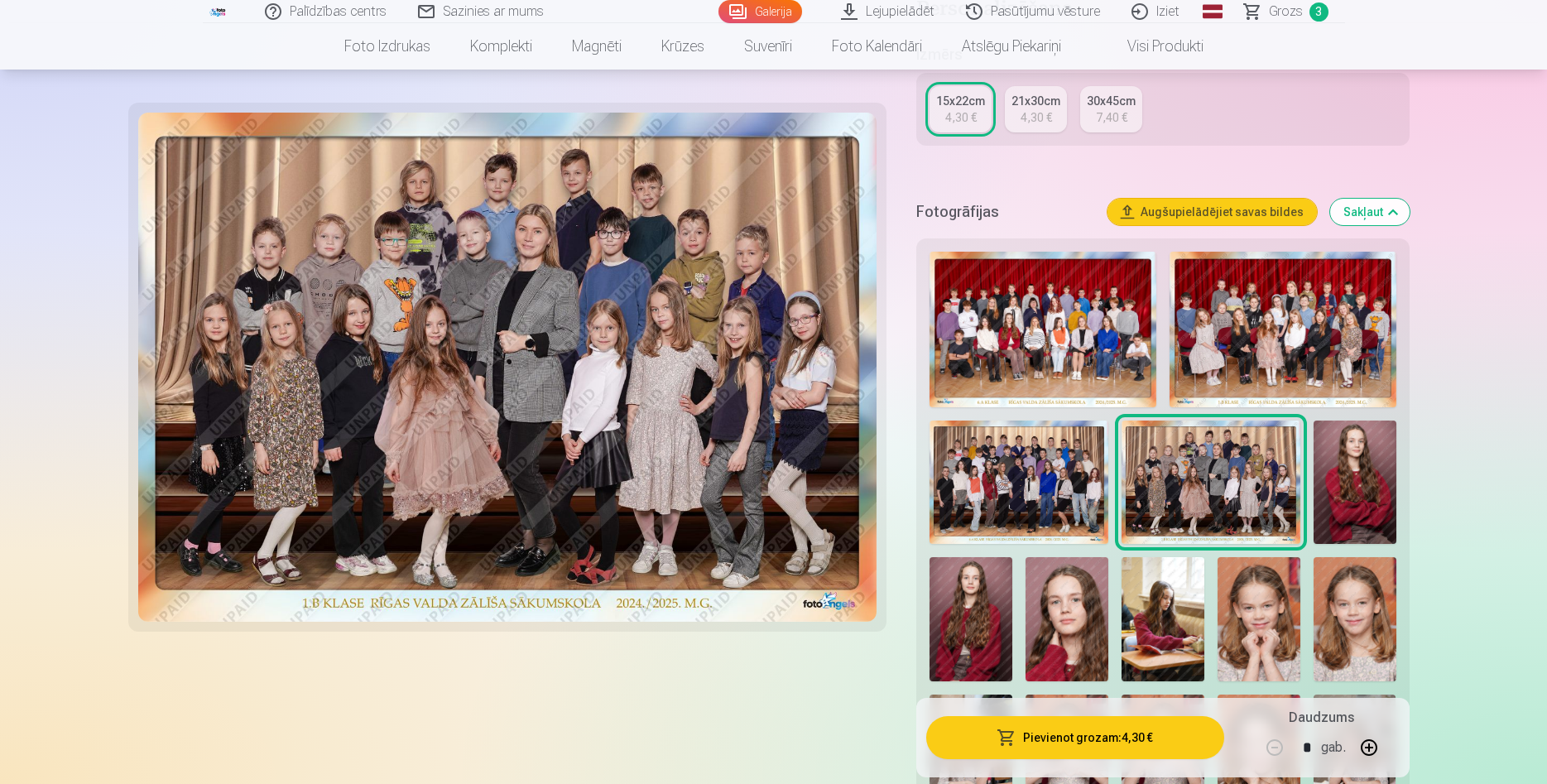
click at [1044, 498] on img at bounding box center [1019, 481] width 179 height 123
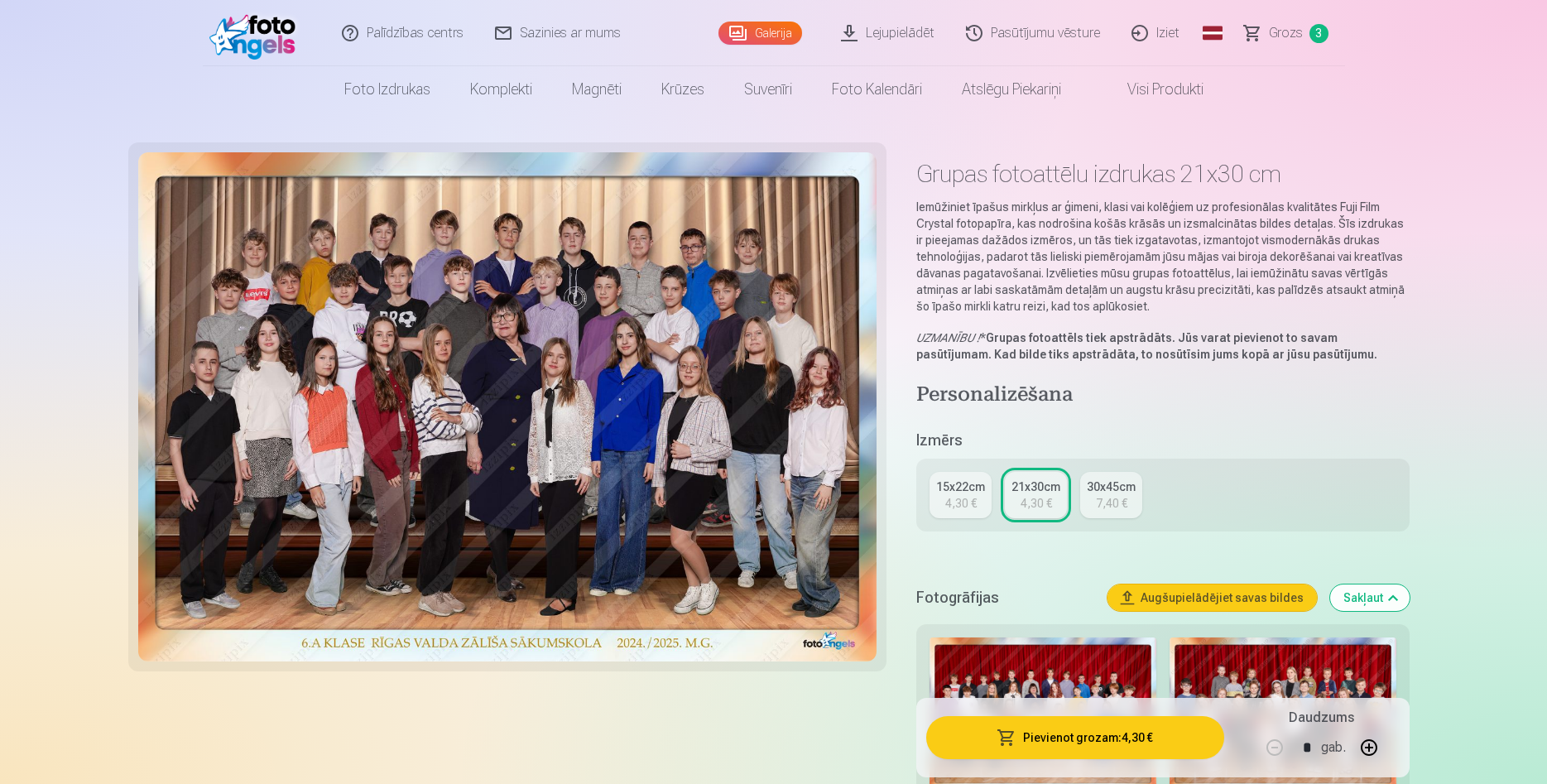
click at [963, 505] on div "4,30 €" at bounding box center [961, 503] width 32 height 17
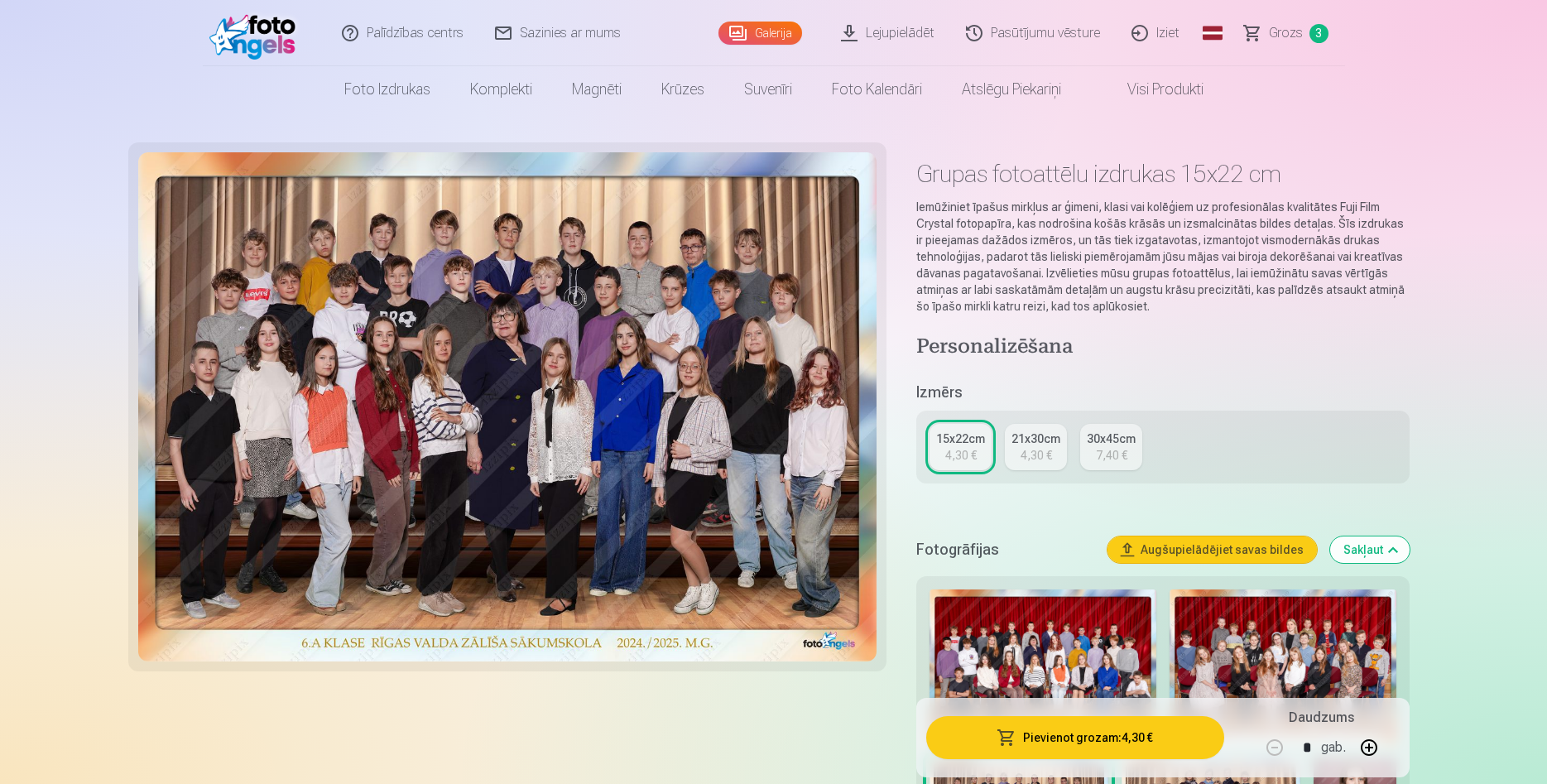
click at [1087, 736] on button "Pievienot grozam : 4,30 €" at bounding box center [1075, 737] width 297 height 43
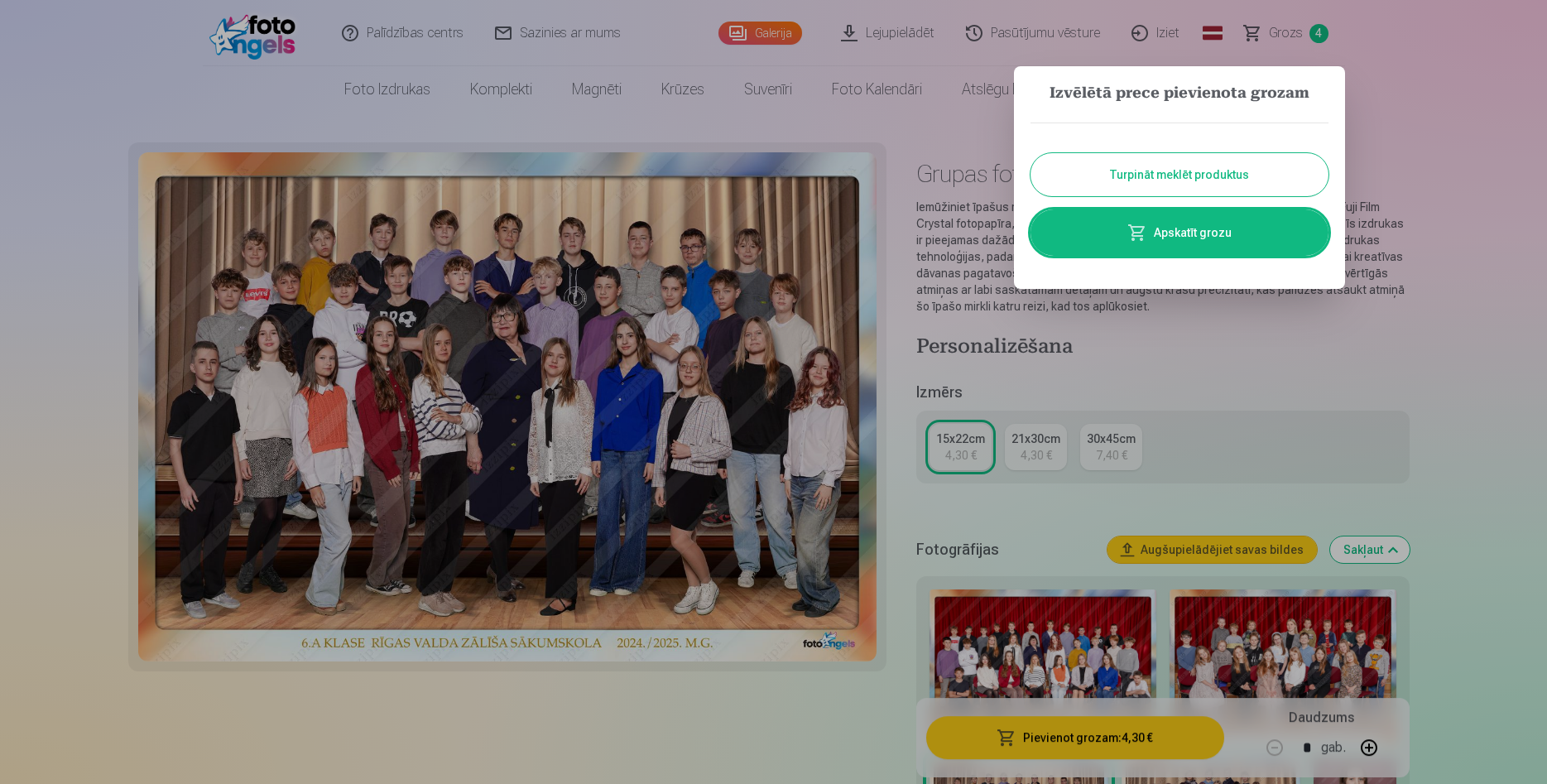
click at [1199, 181] on button "Turpināt meklēt produktus" at bounding box center [1180, 174] width 298 height 43
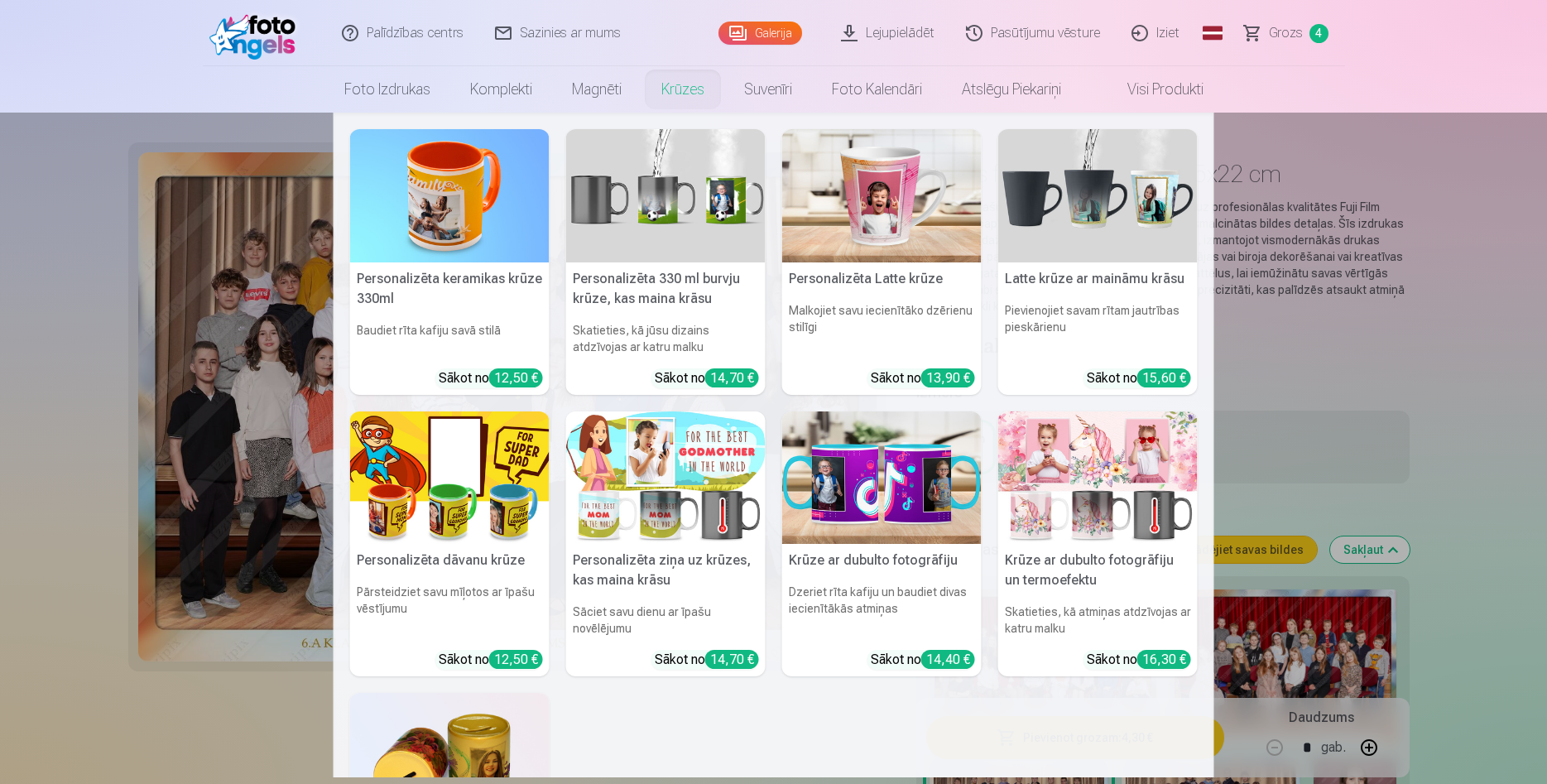
click at [694, 91] on link "Krūzes" at bounding box center [683, 89] width 83 height 46
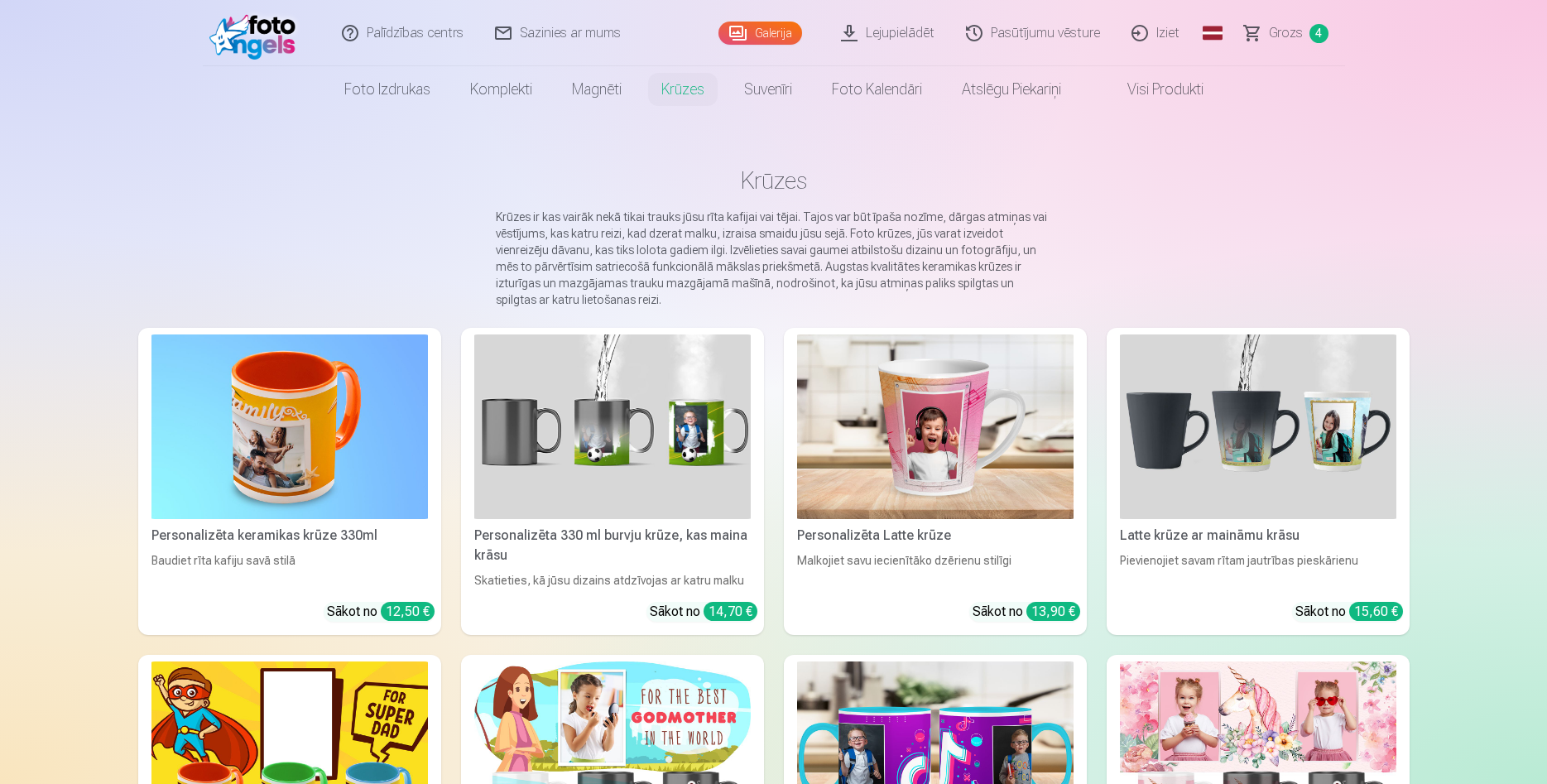
click at [1298, 37] on span "Grozs" at bounding box center [1286, 33] width 34 height 19
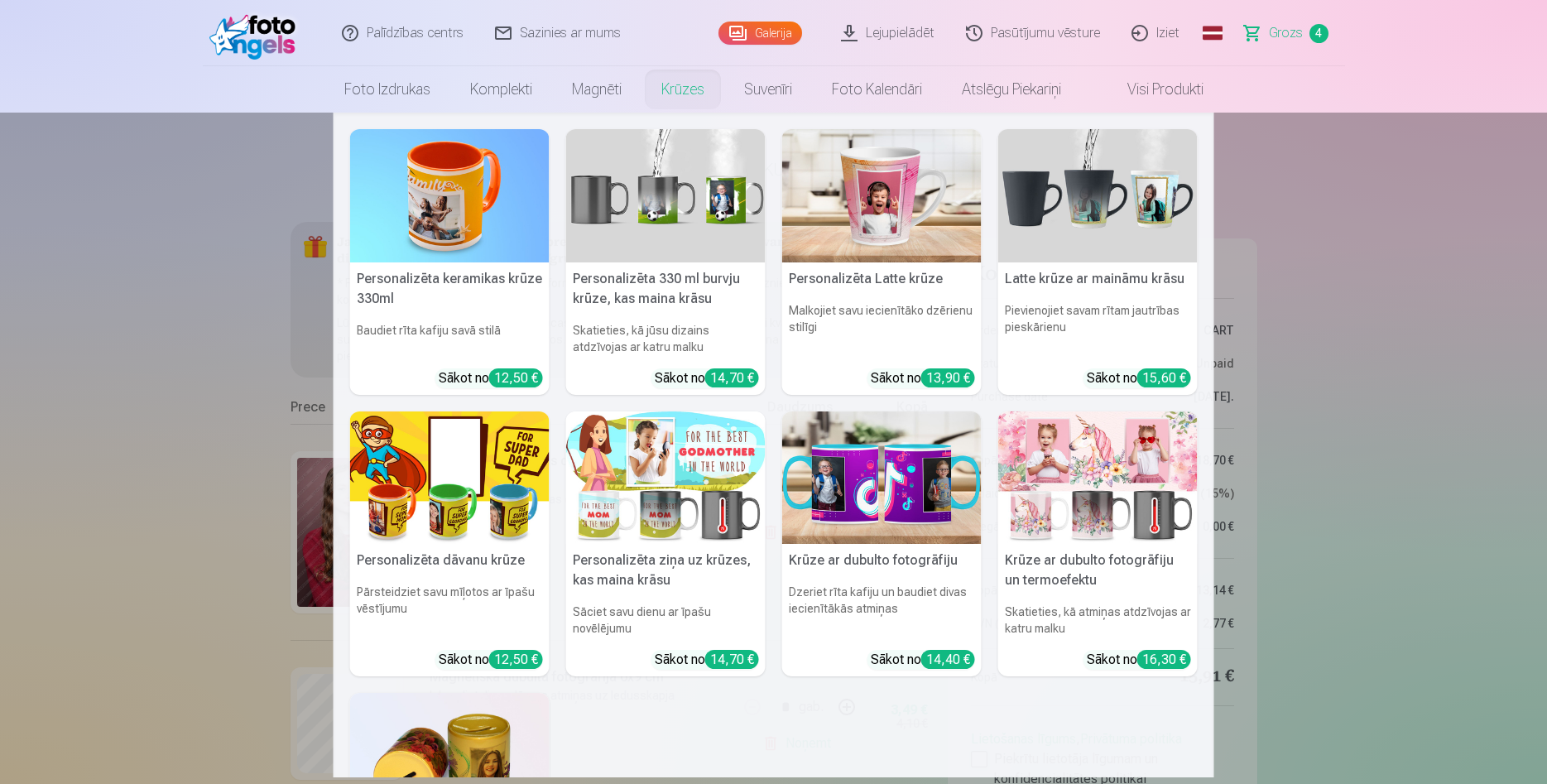
click at [669, 93] on link "Krūzes" at bounding box center [683, 89] width 83 height 46
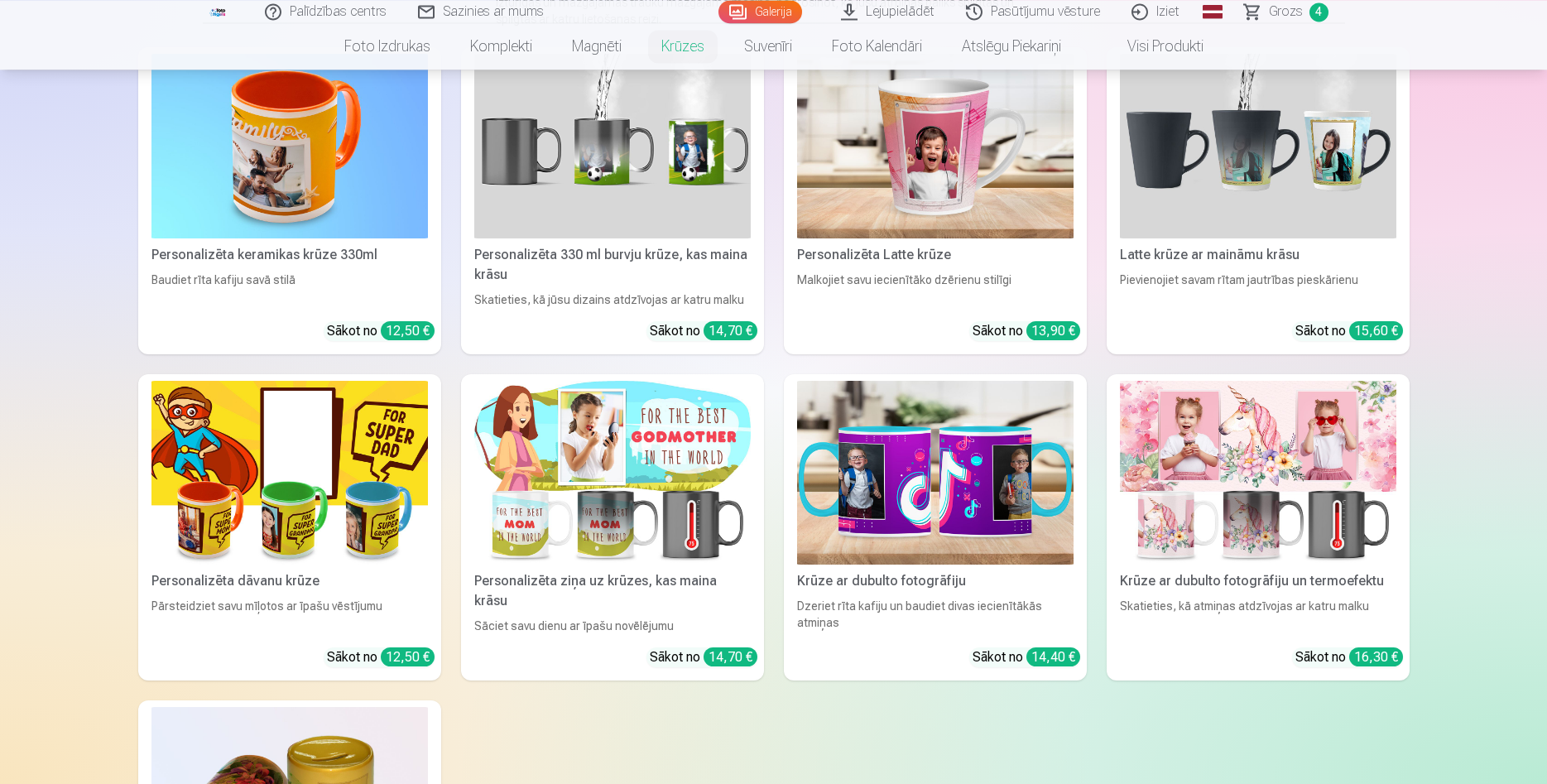
scroll to position [253, 0]
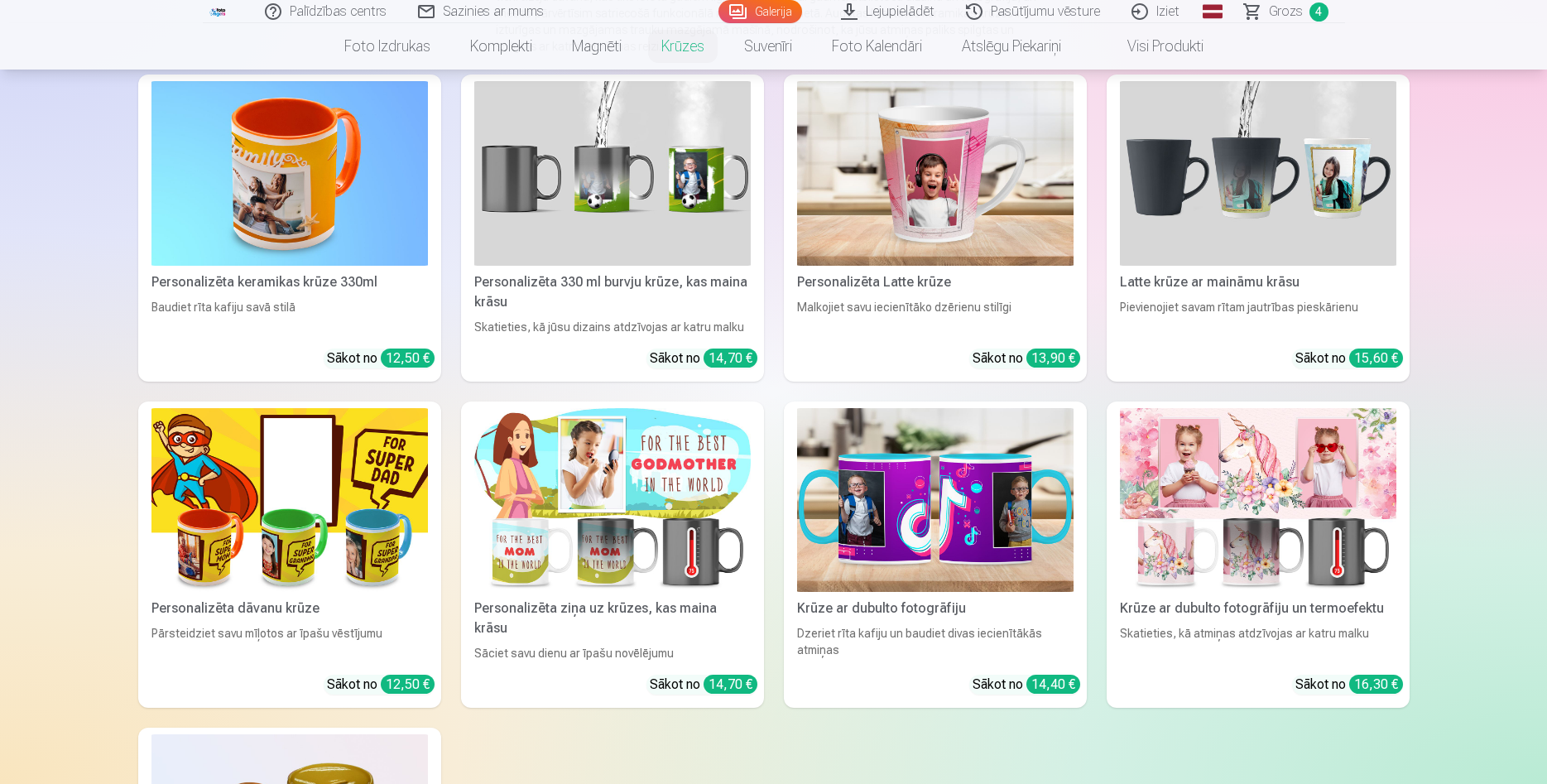
click at [1273, 488] on img at bounding box center [1258, 500] width 276 height 185
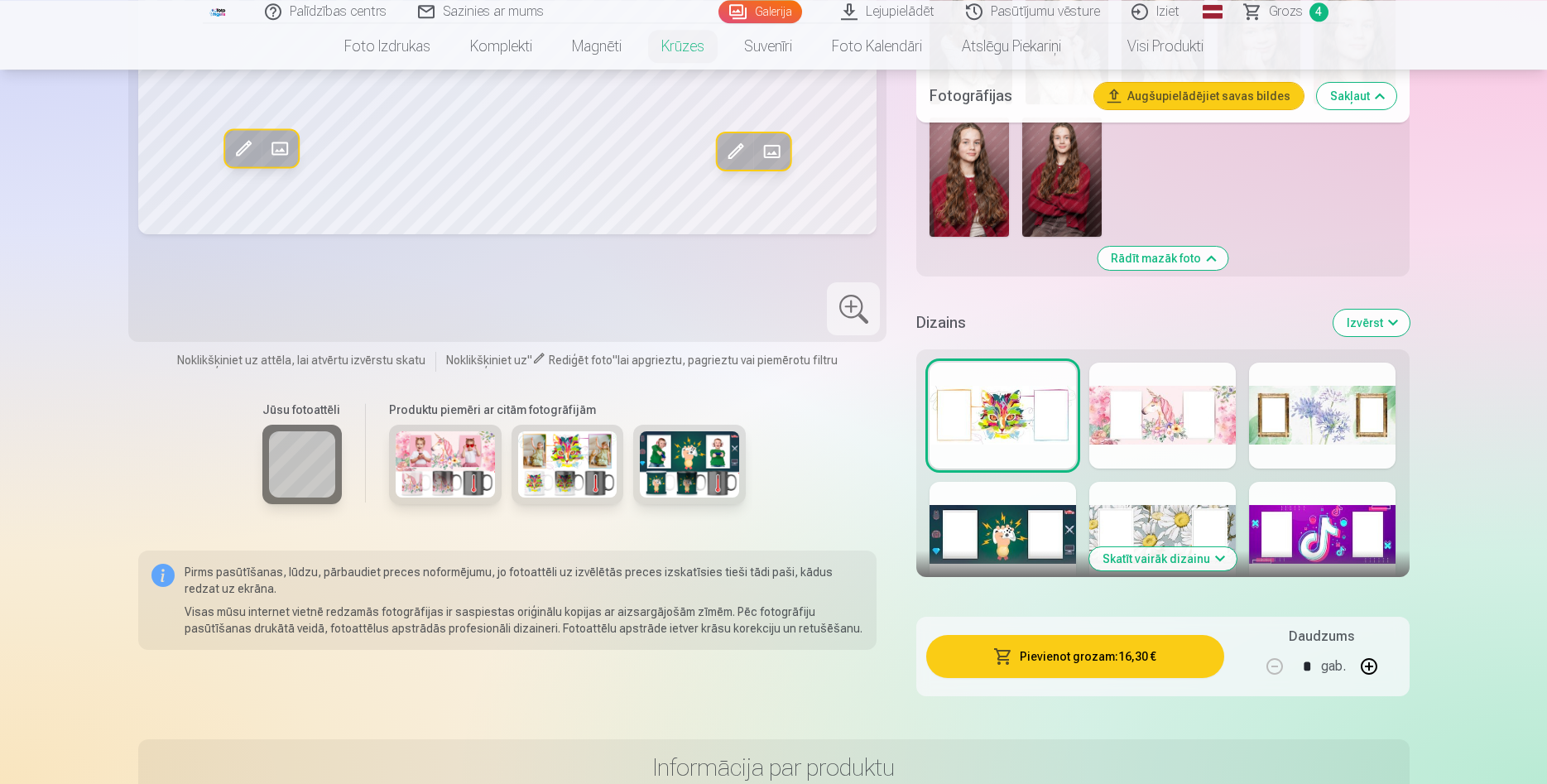
scroll to position [2702, 0]
click at [1149, 571] on button "Skatīt vairāk dizainu" at bounding box center [1163, 559] width 148 height 23
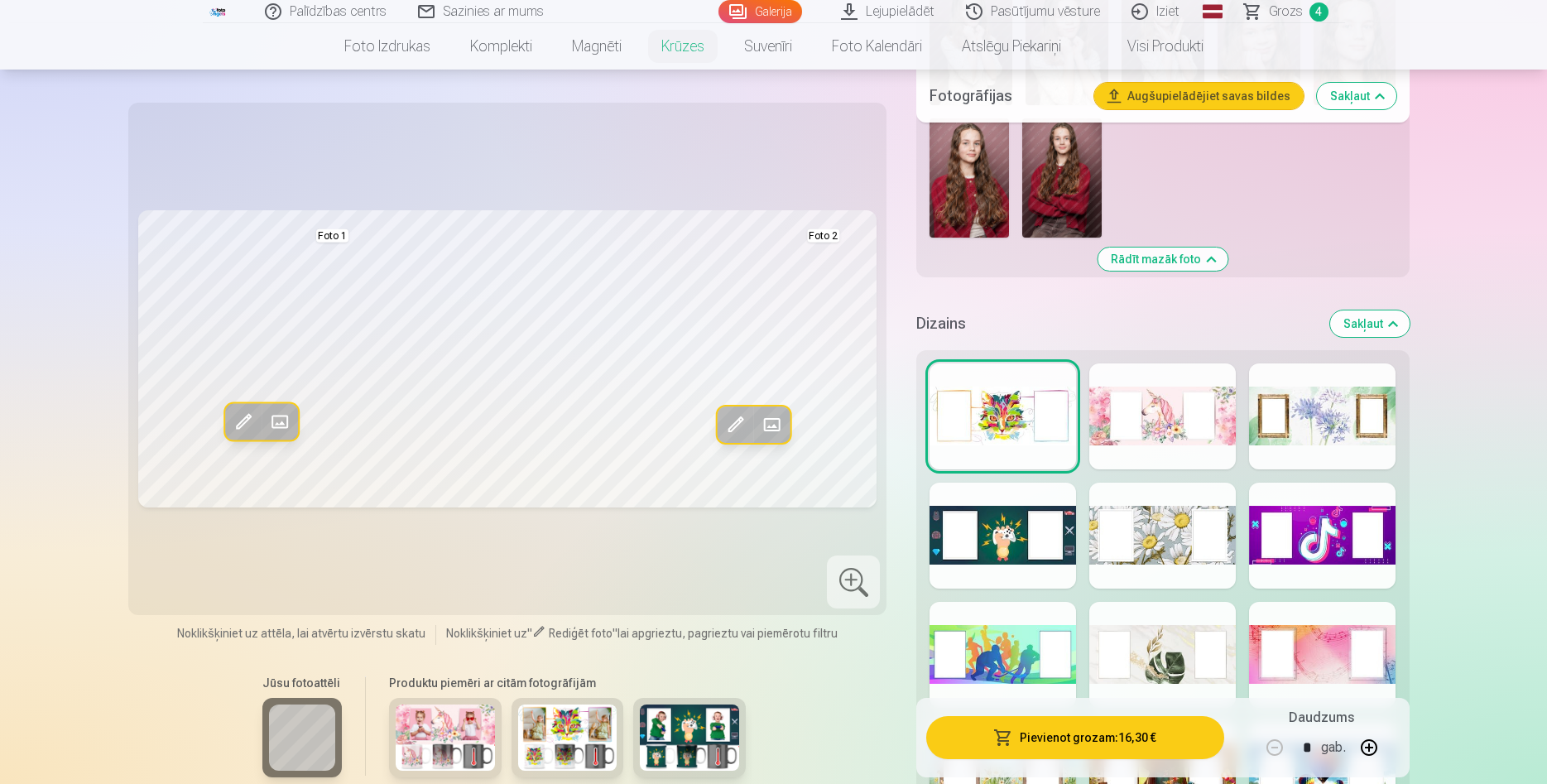
click at [1158, 442] on div at bounding box center [1163, 417] width 147 height 106
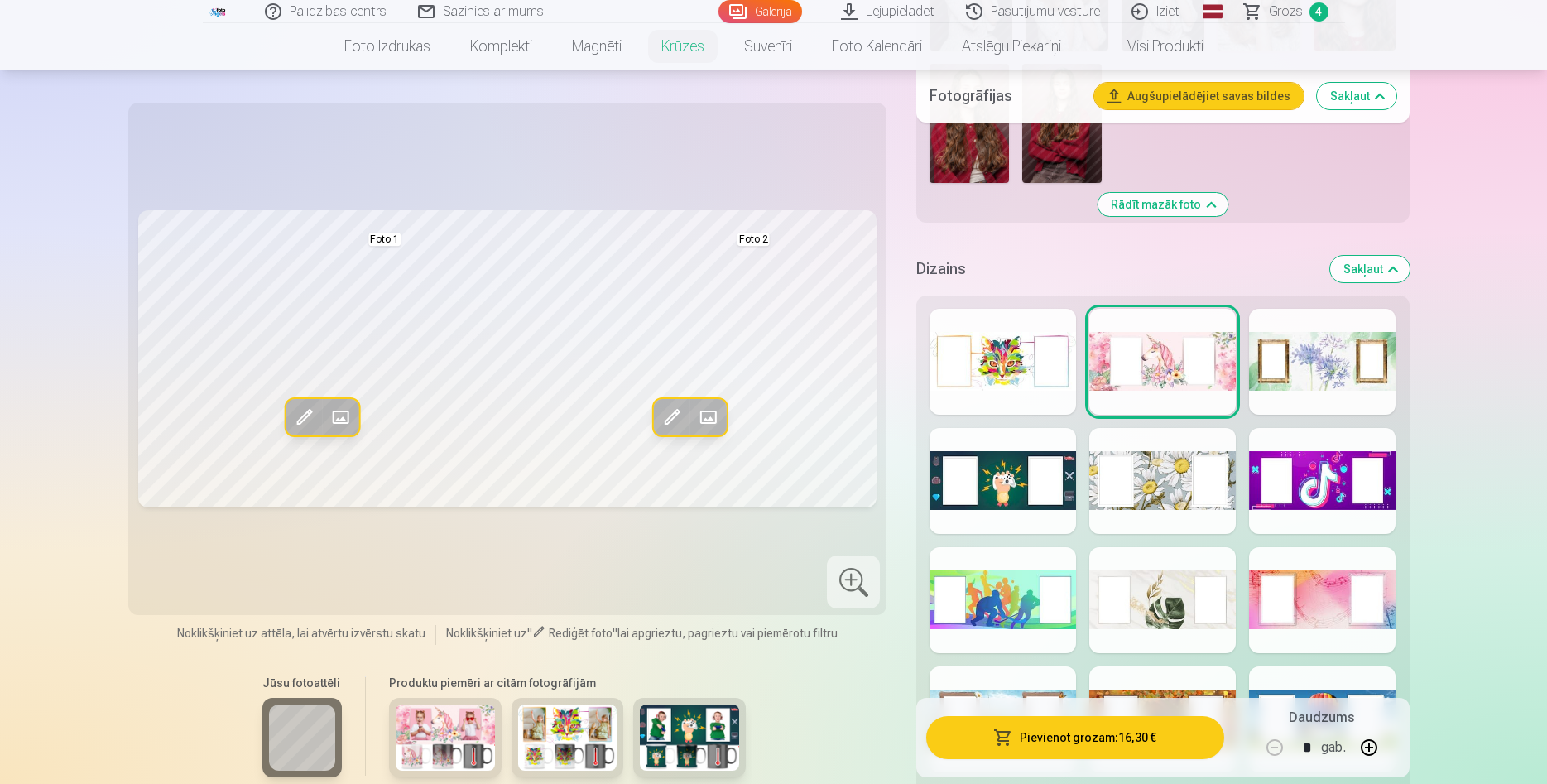
scroll to position [2786, 0]
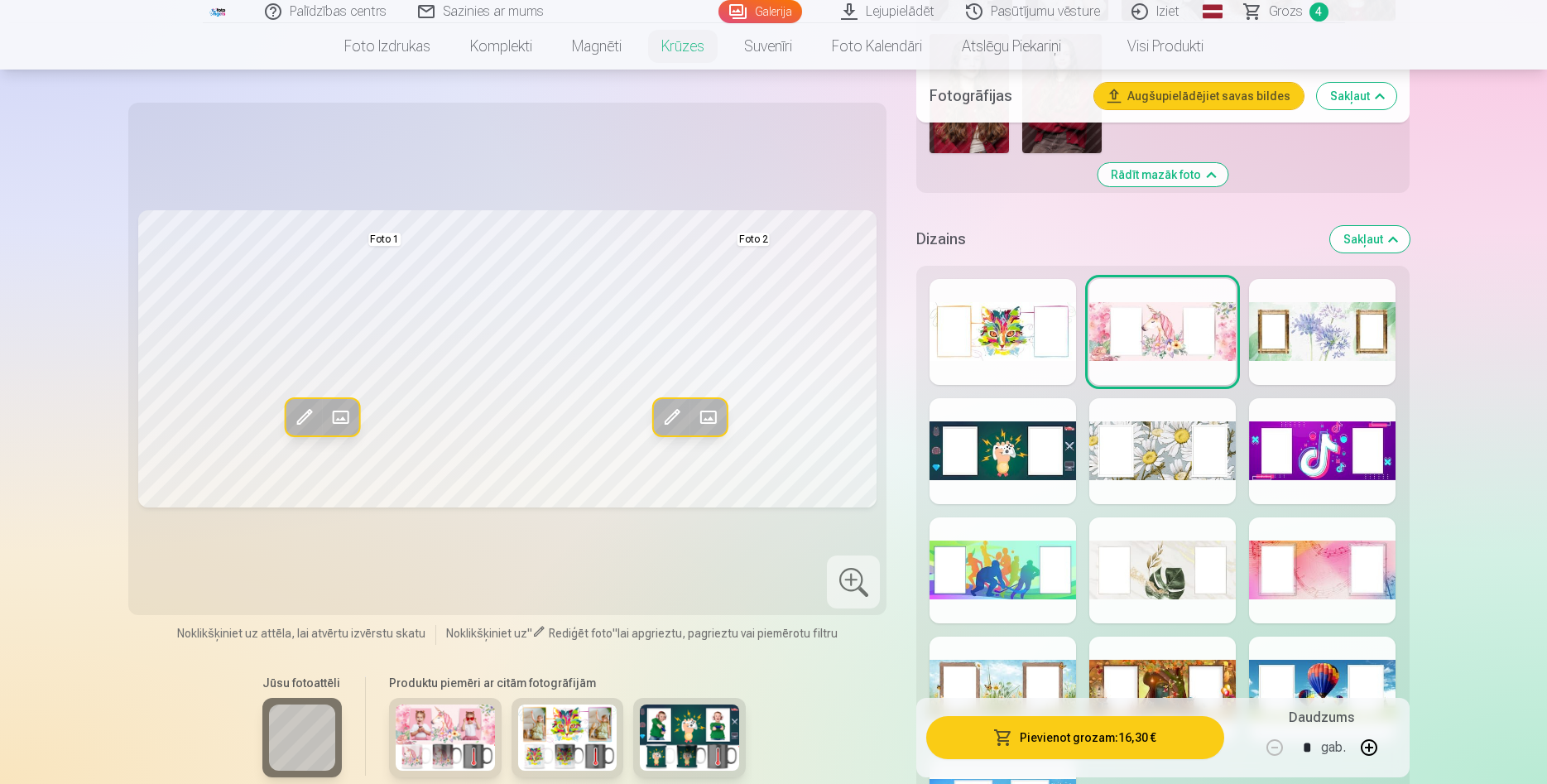
drag, startPoint x: 1126, startPoint y: 493, endPoint x: 1147, endPoint y: 488, distance: 21.6
click at [1135, 490] on div at bounding box center [1163, 451] width 147 height 106
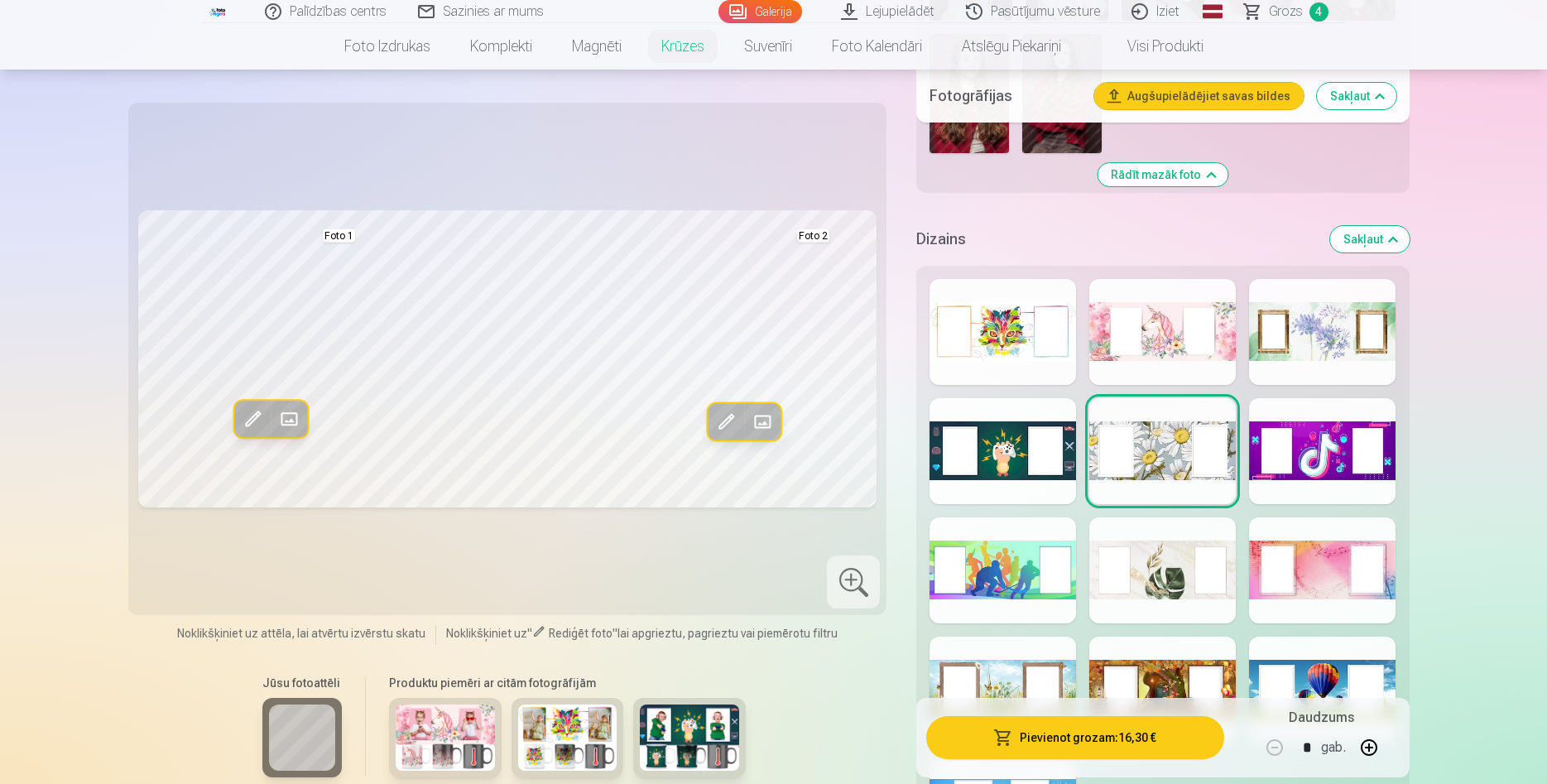
click at [1327, 385] on div at bounding box center [1323, 332] width 147 height 106
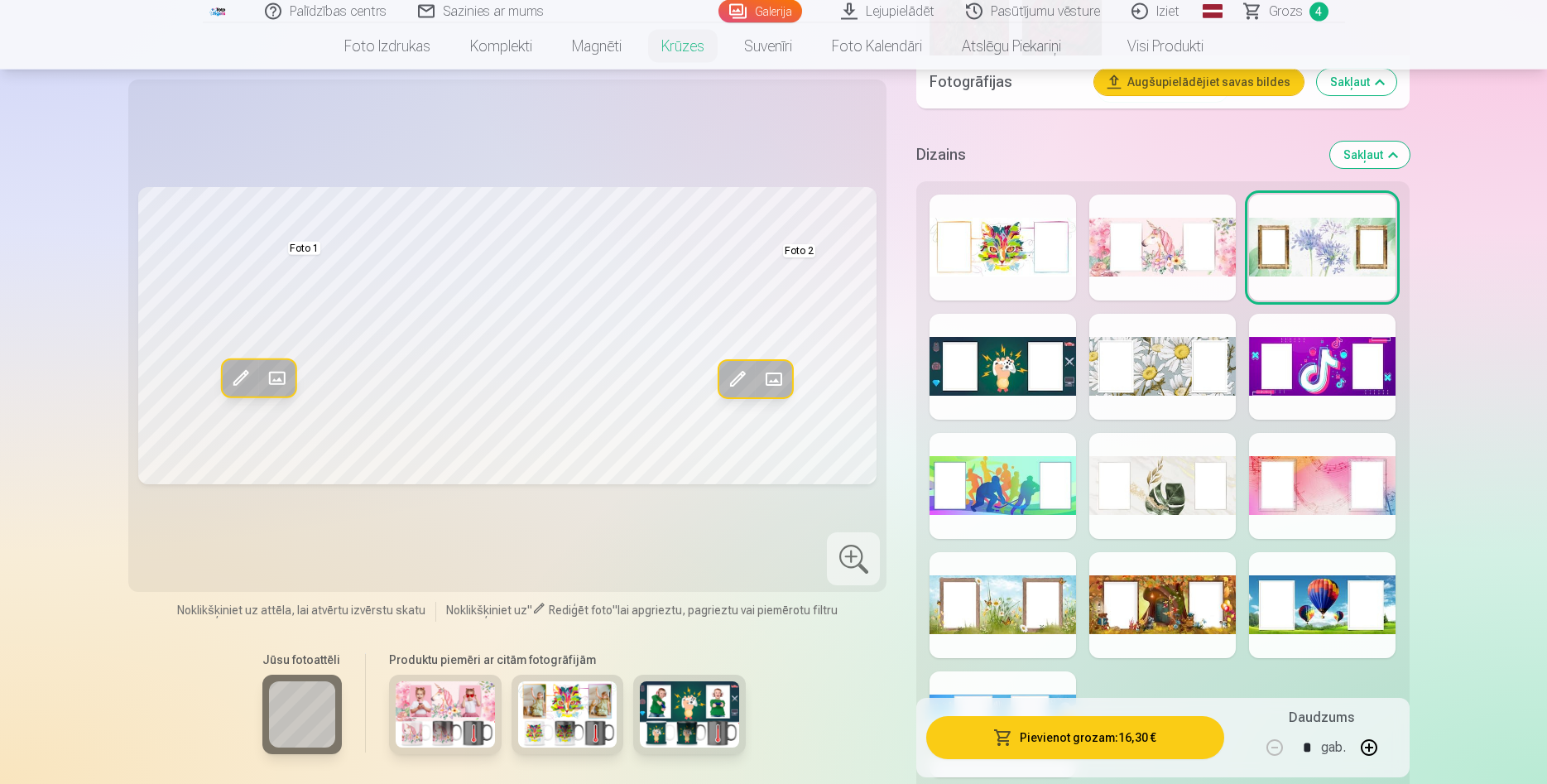
scroll to position [2955, 0]
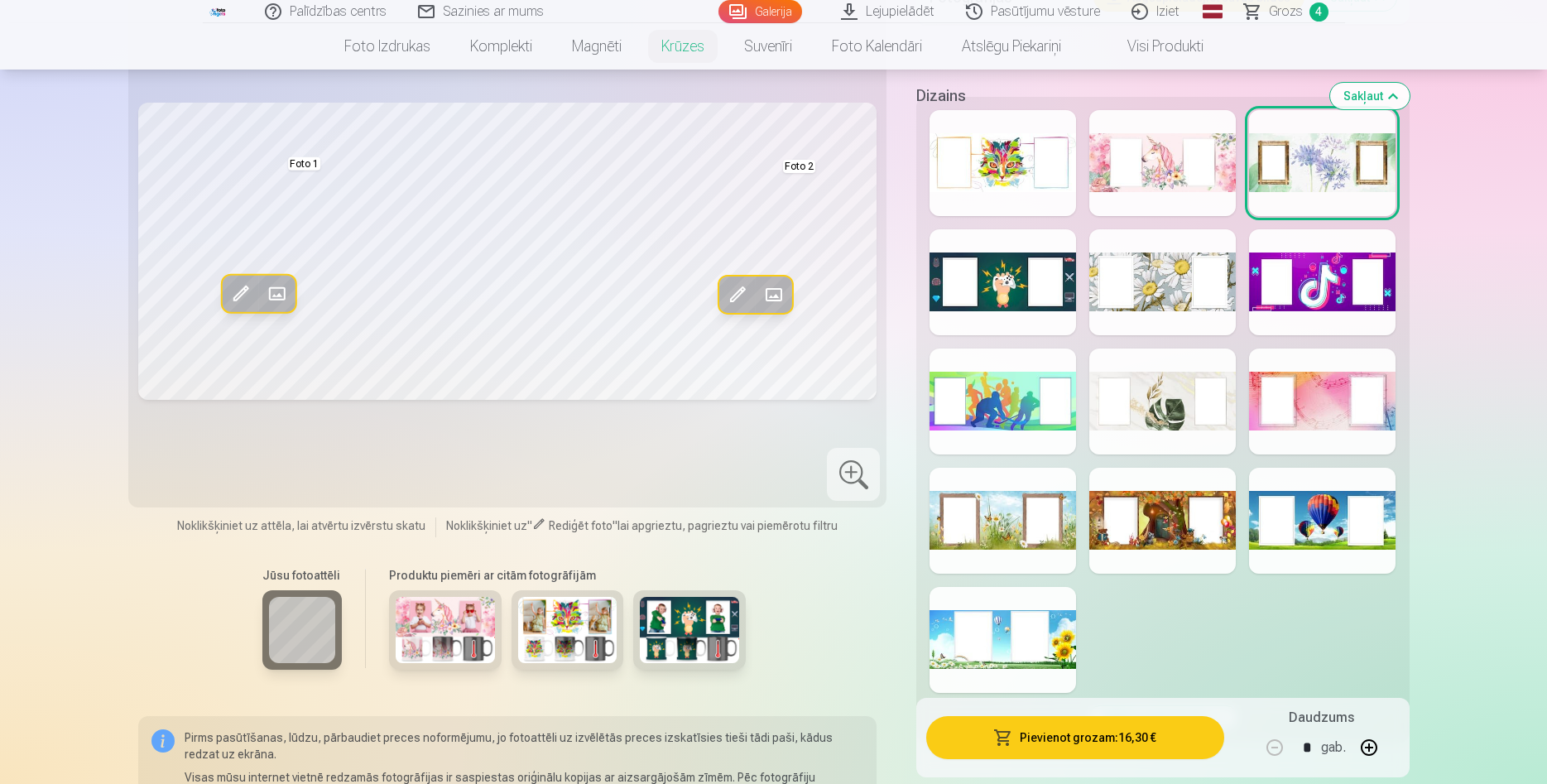
click at [1170, 543] on div at bounding box center [1163, 521] width 147 height 106
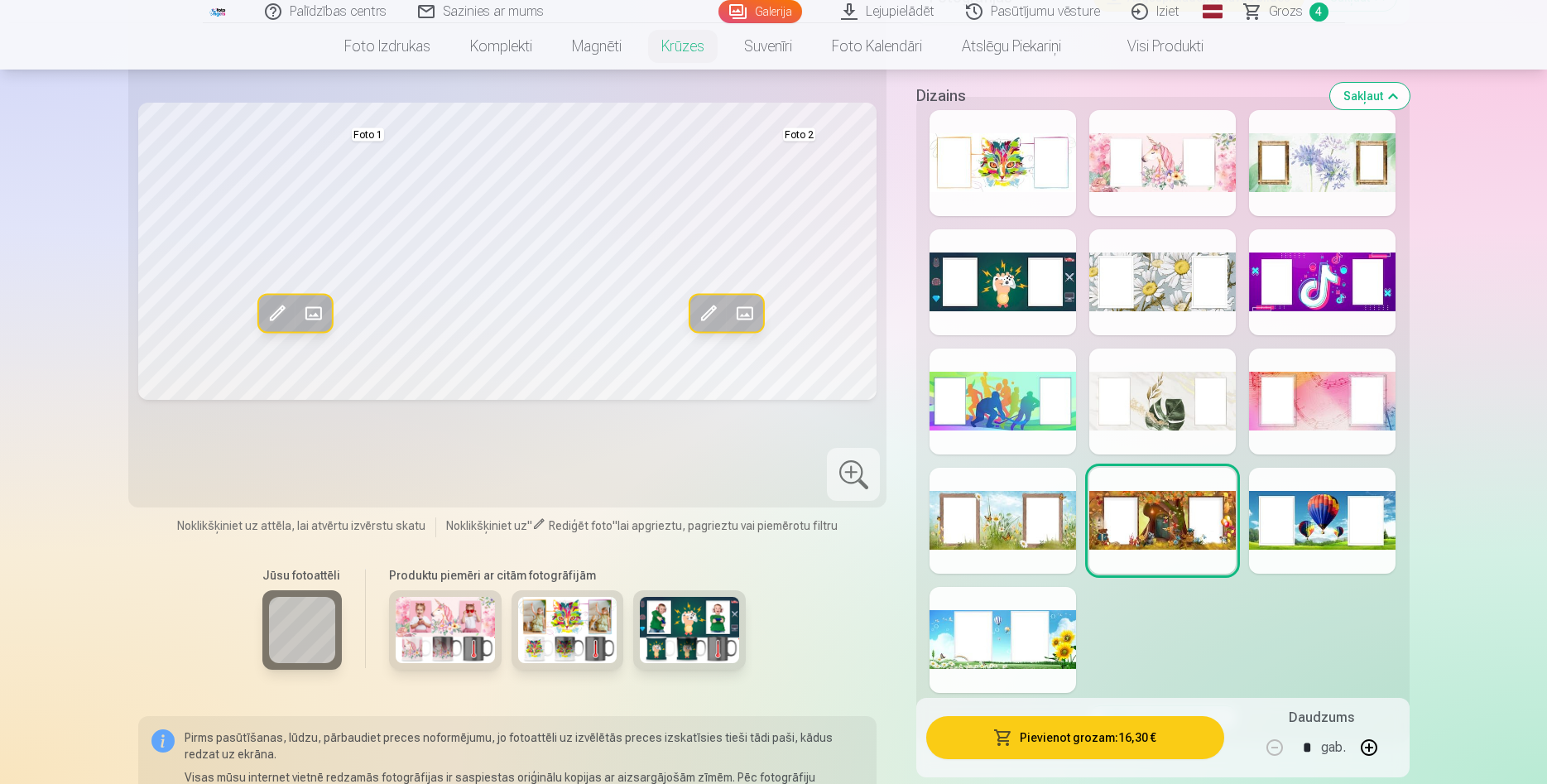
click at [999, 673] on div at bounding box center [1003, 640] width 147 height 106
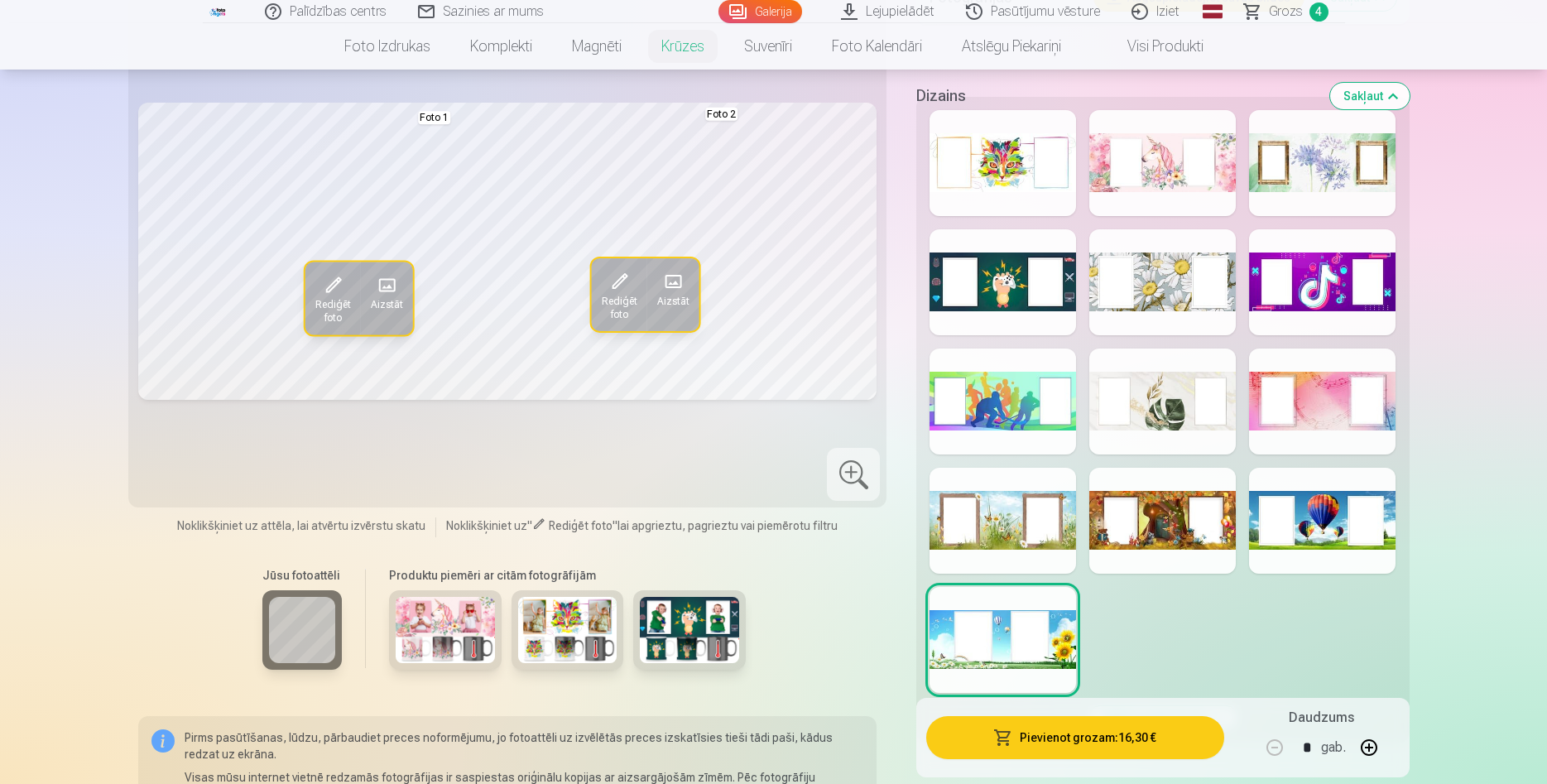
click at [1004, 561] on div at bounding box center [1003, 521] width 147 height 106
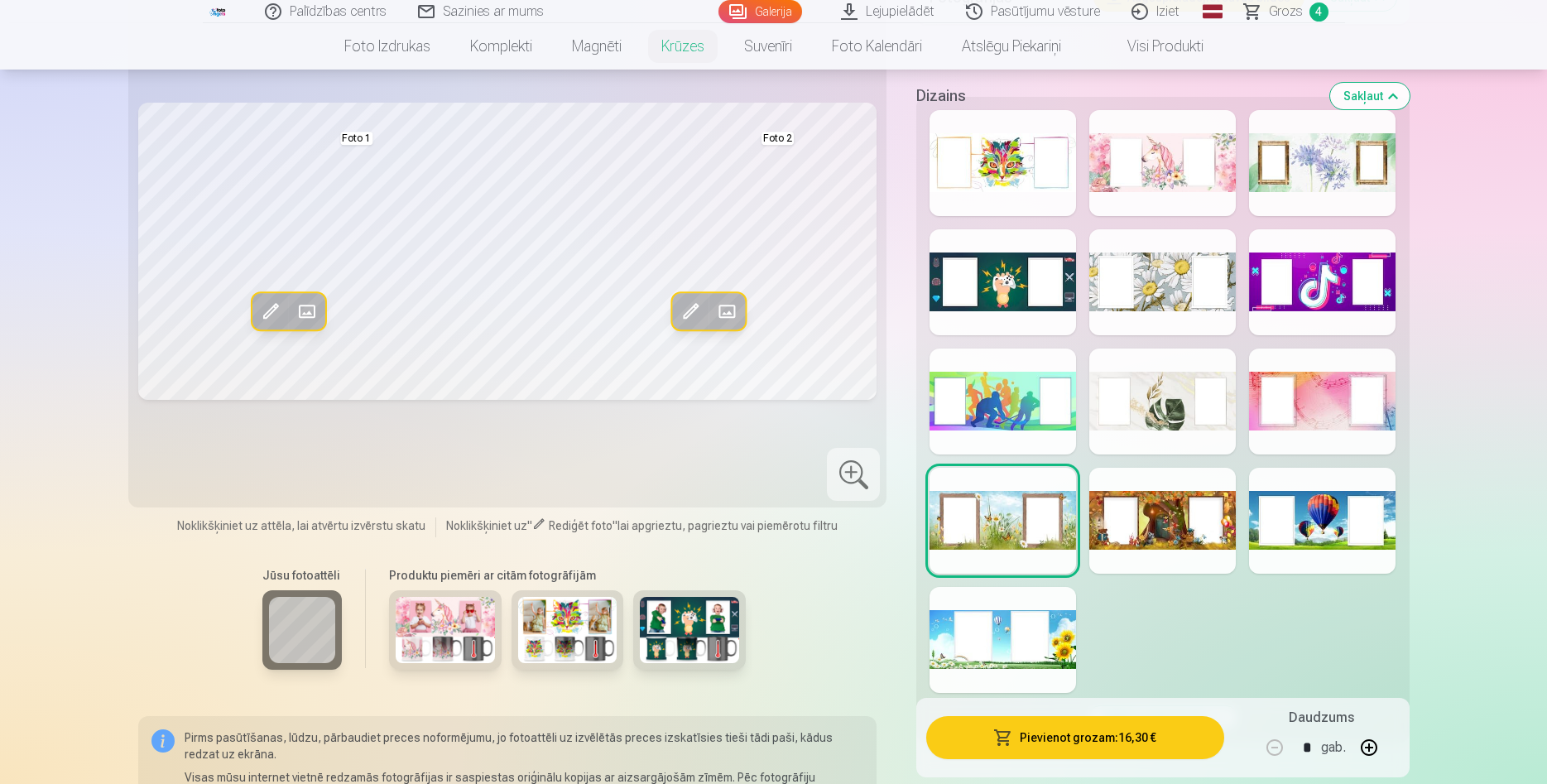
click at [1315, 545] on div at bounding box center [1323, 521] width 147 height 106
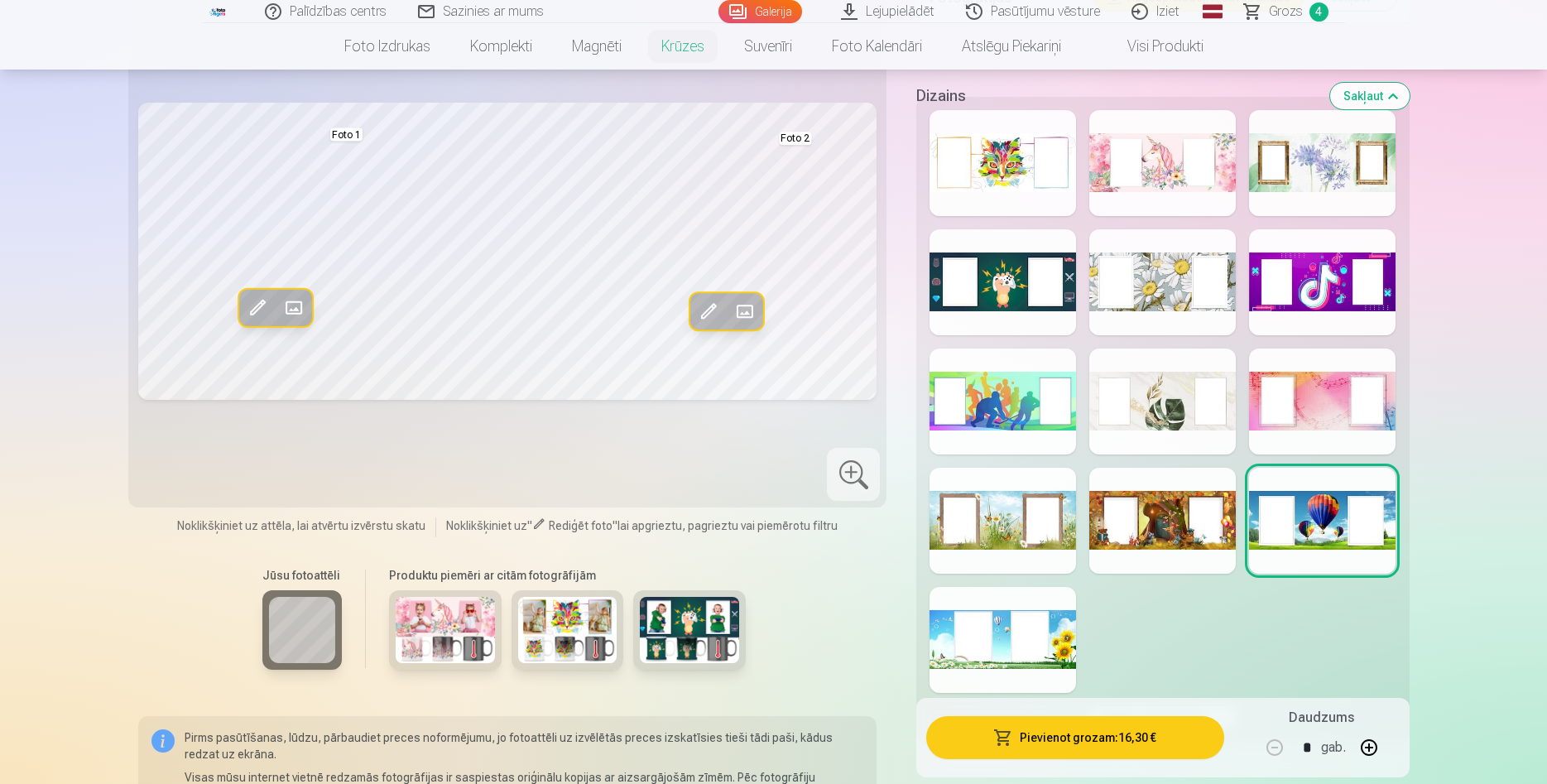
click at [1312, 433] on div at bounding box center [1323, 402] width 147 height 106
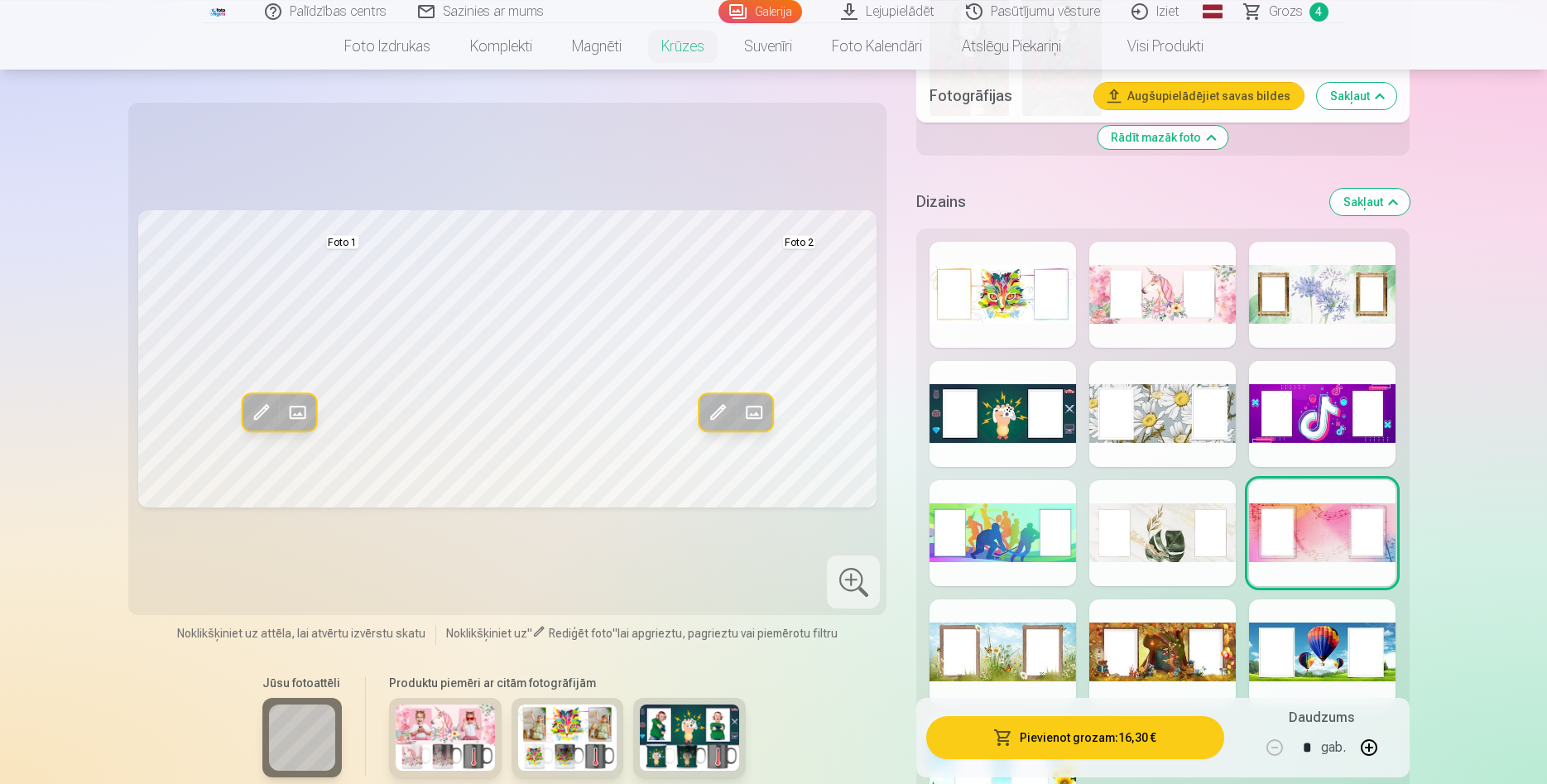
scroll to position [2786, 0]
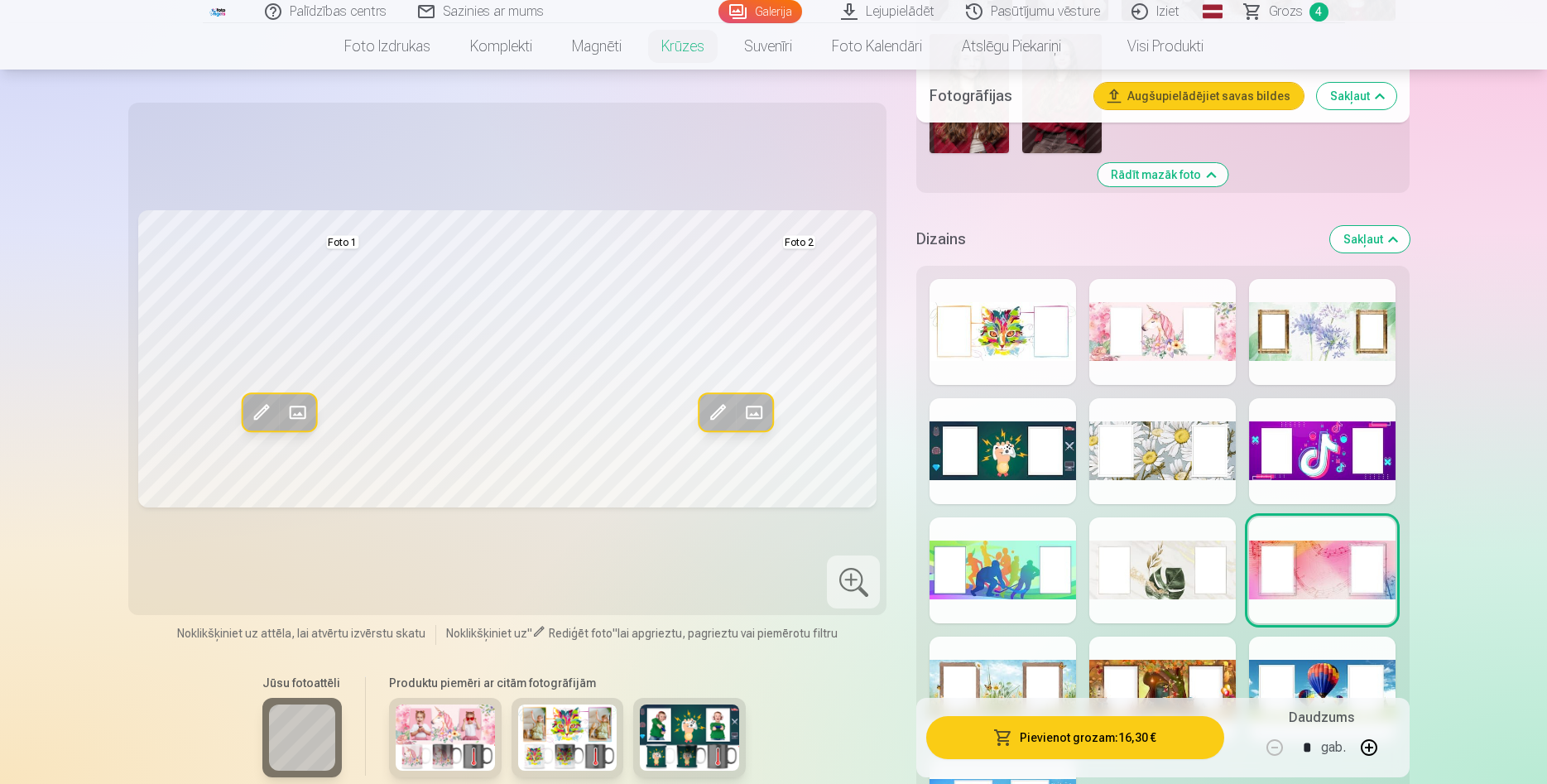
click at [999, 362] on div at bounding box center [1003, 332] width 147 height 106
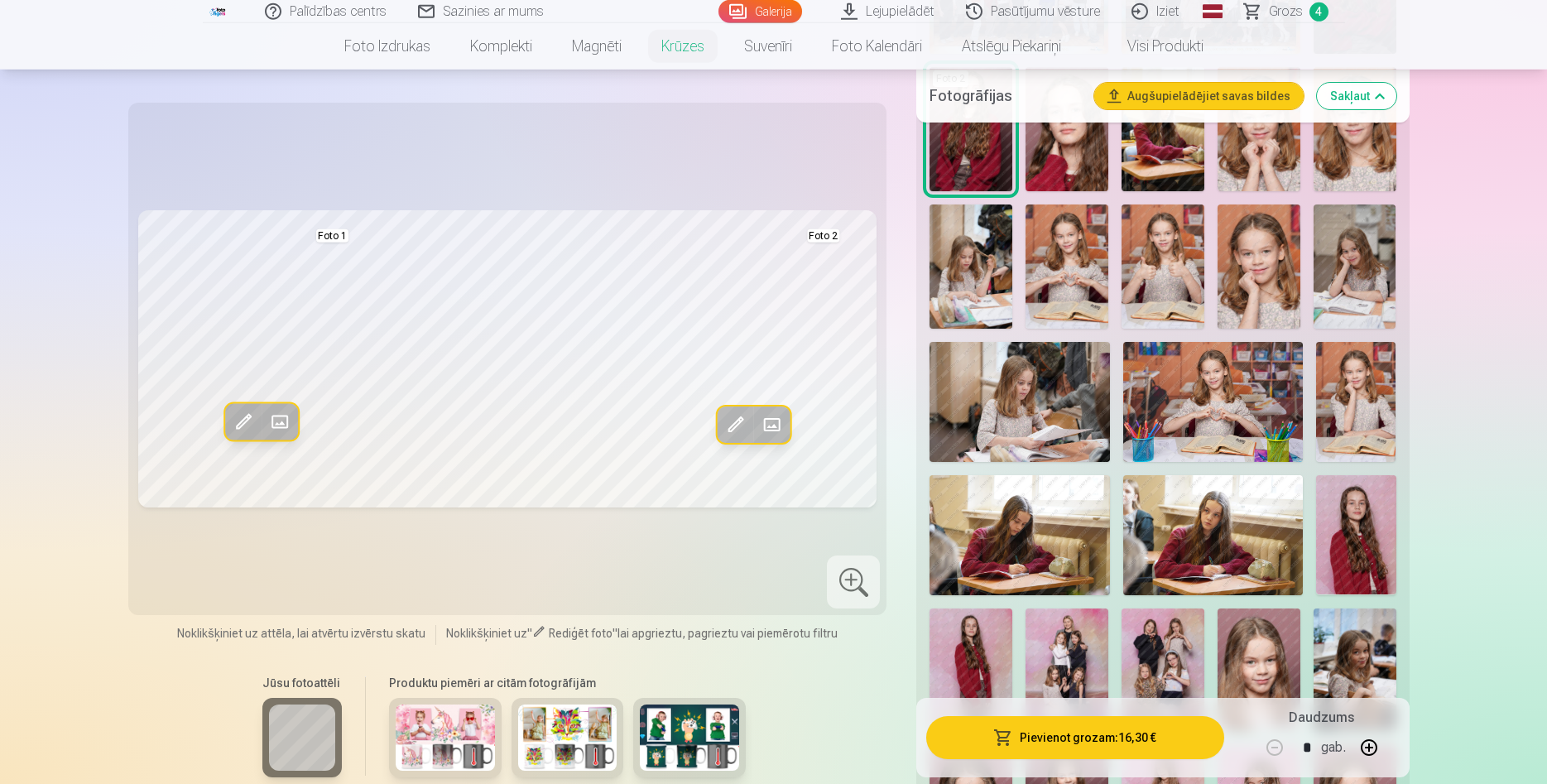
scroll to position [675, 0]
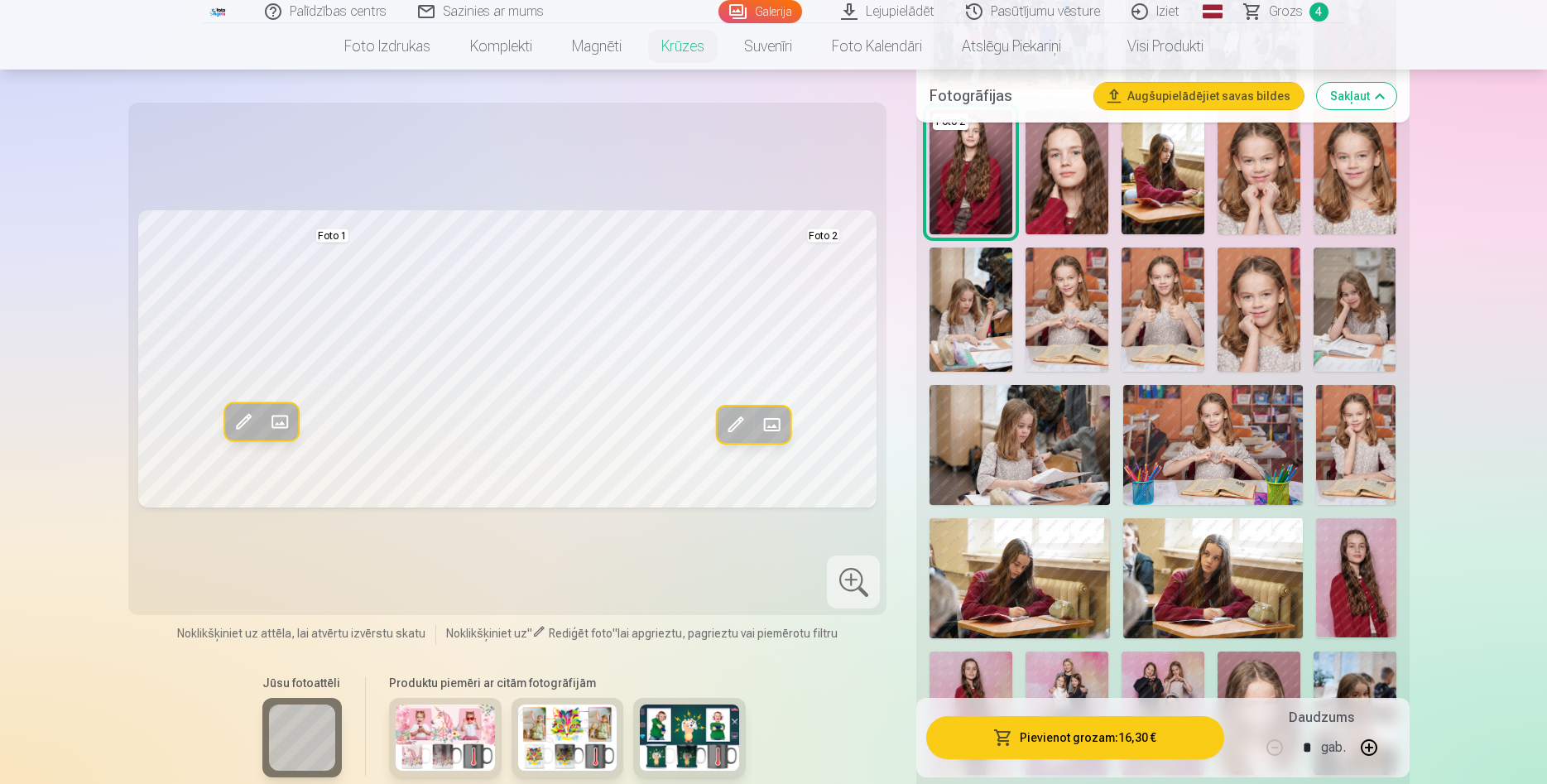
click at [1065, 349] on img at bounding box center [1067, 310] width 83 height 124
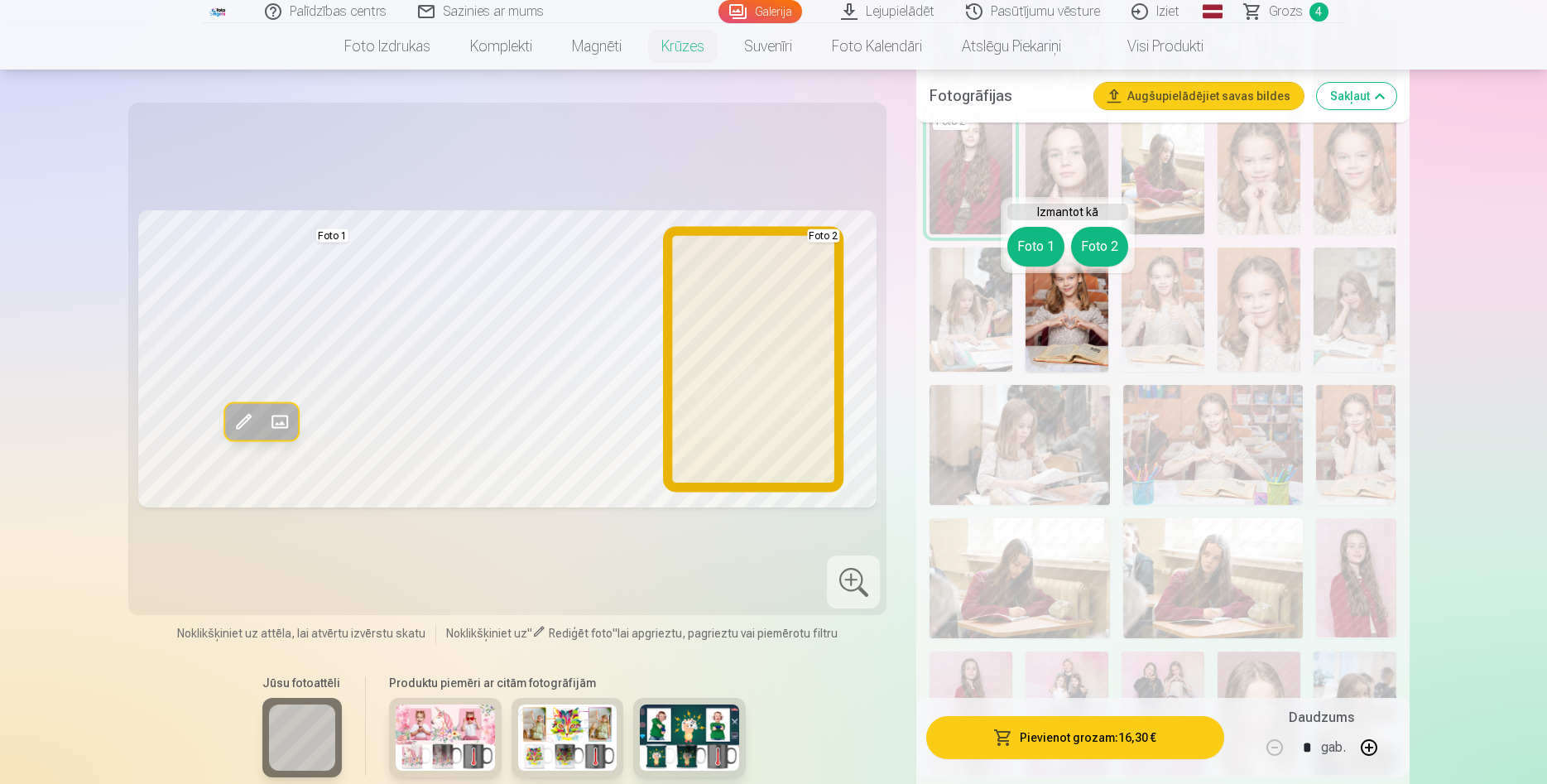
click at [1104, 255] on button "Foto 2" at bounding box center [1099, 246] width 58 height 40
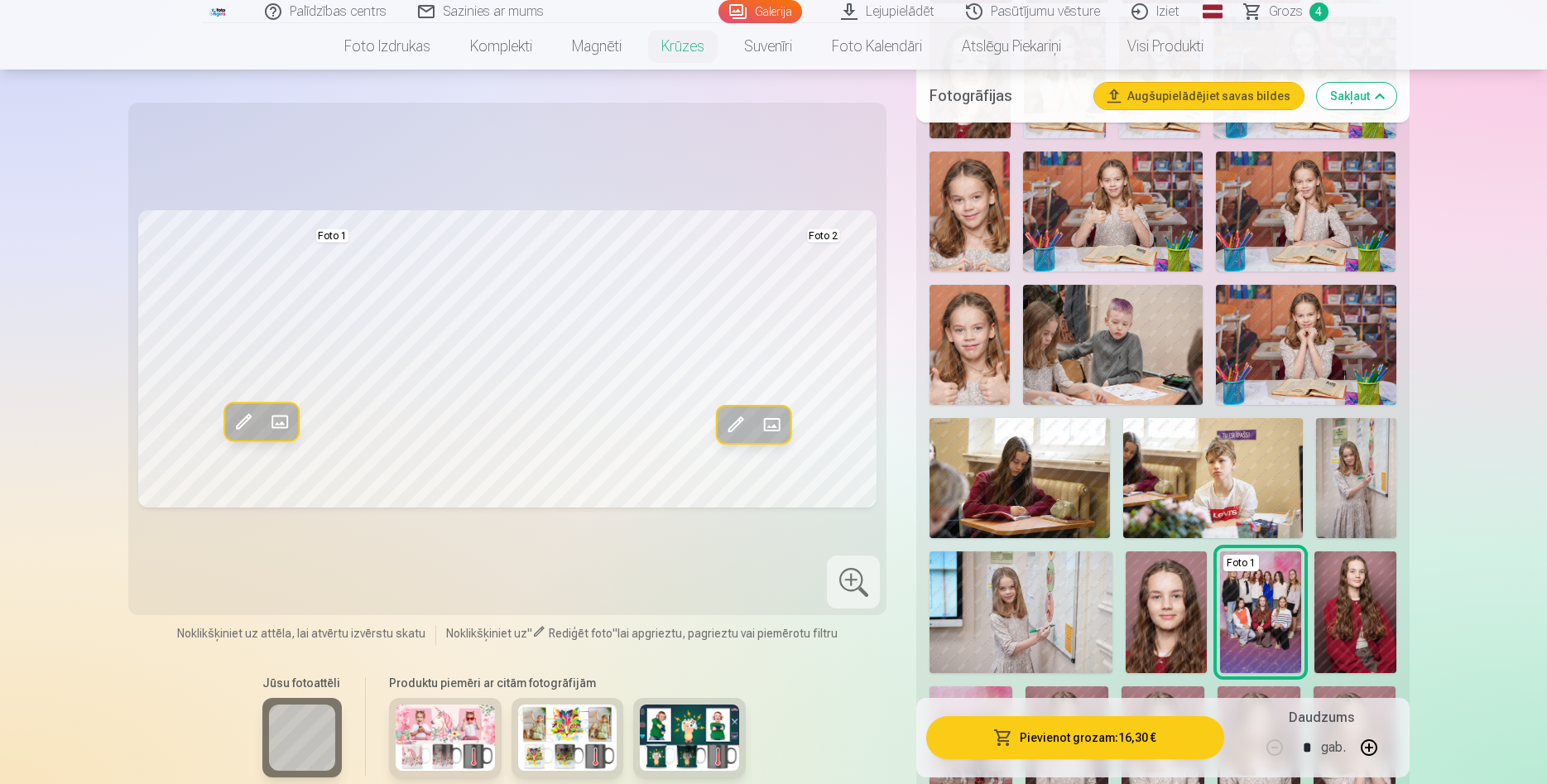
scroll to position [1942, 0]
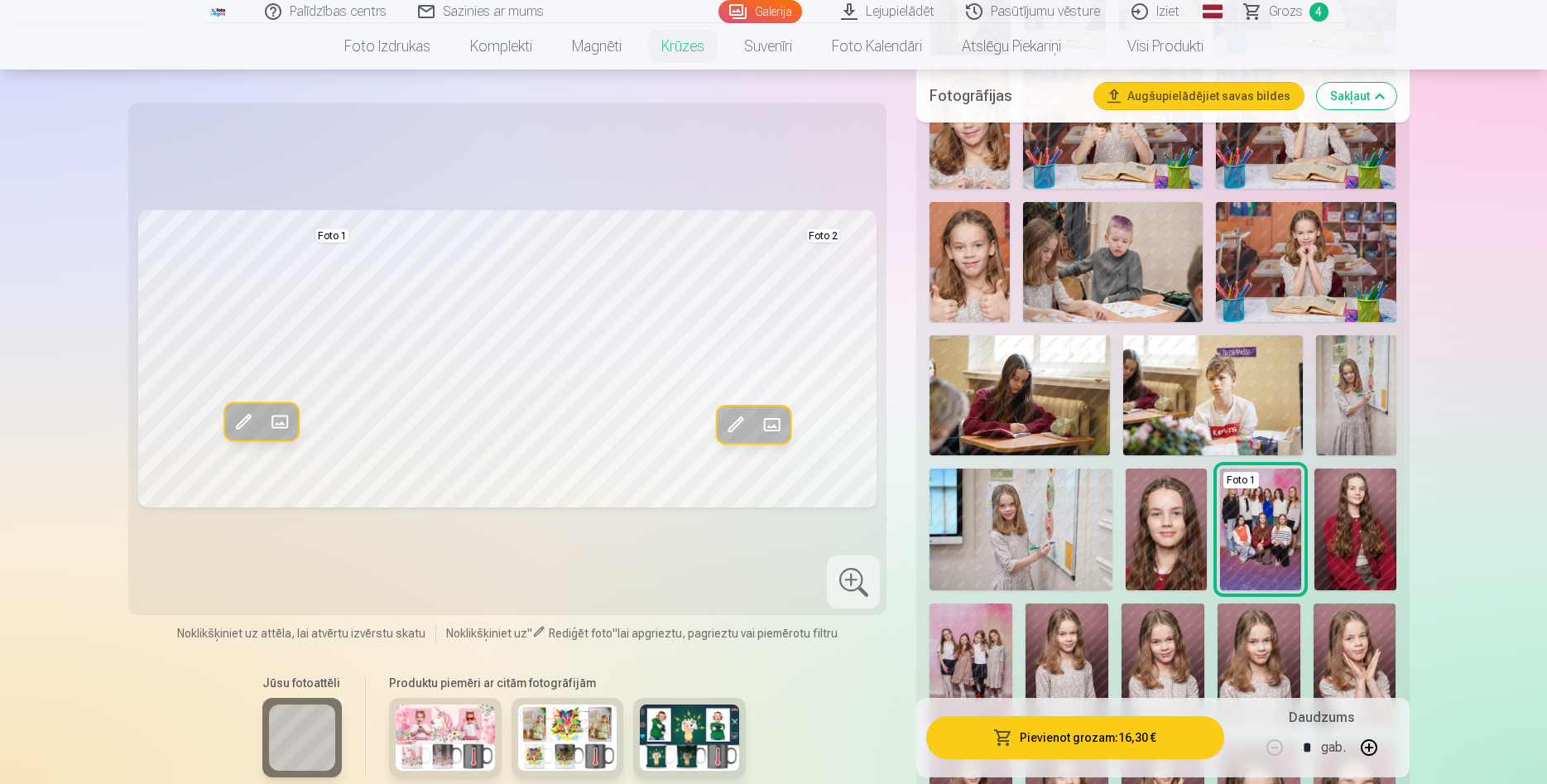
click at [1332, 421] on img at bounding box center [1356, 396] width 81 height 120
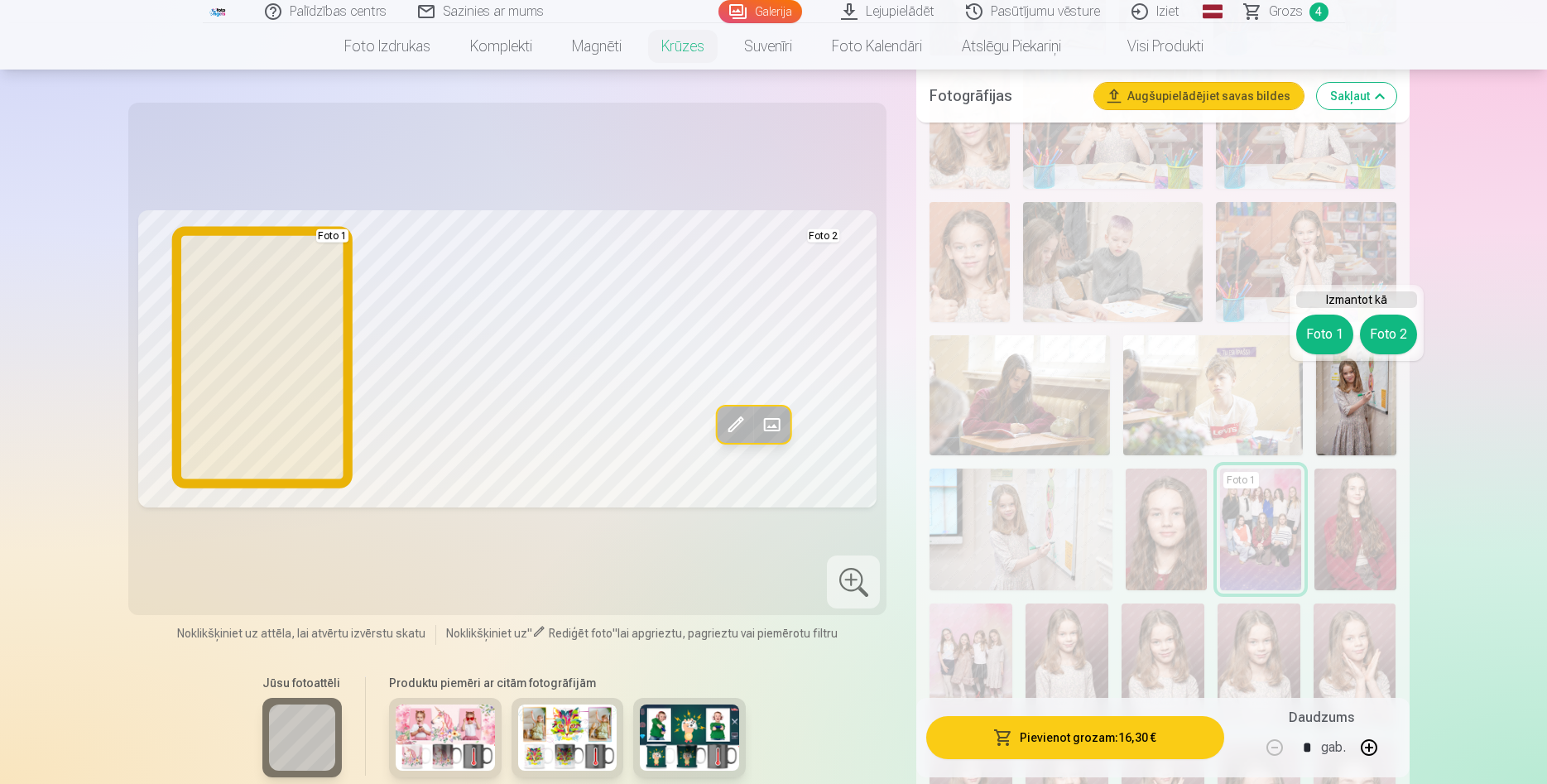
click at [1331, 334] on button "Foto 1" at bounding box center [1325, 334] width 58 height 40
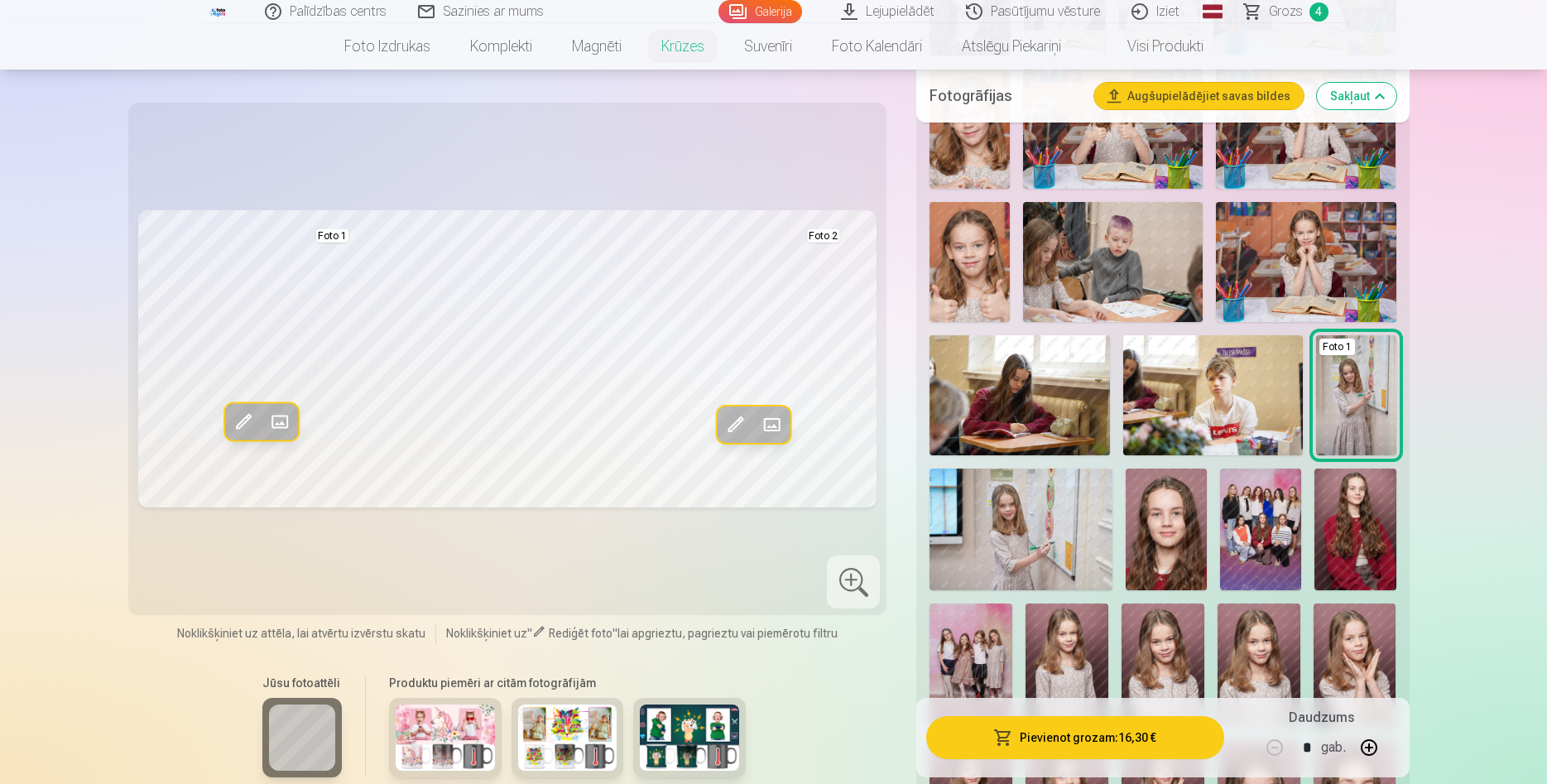
scroll to position [2195, 0]
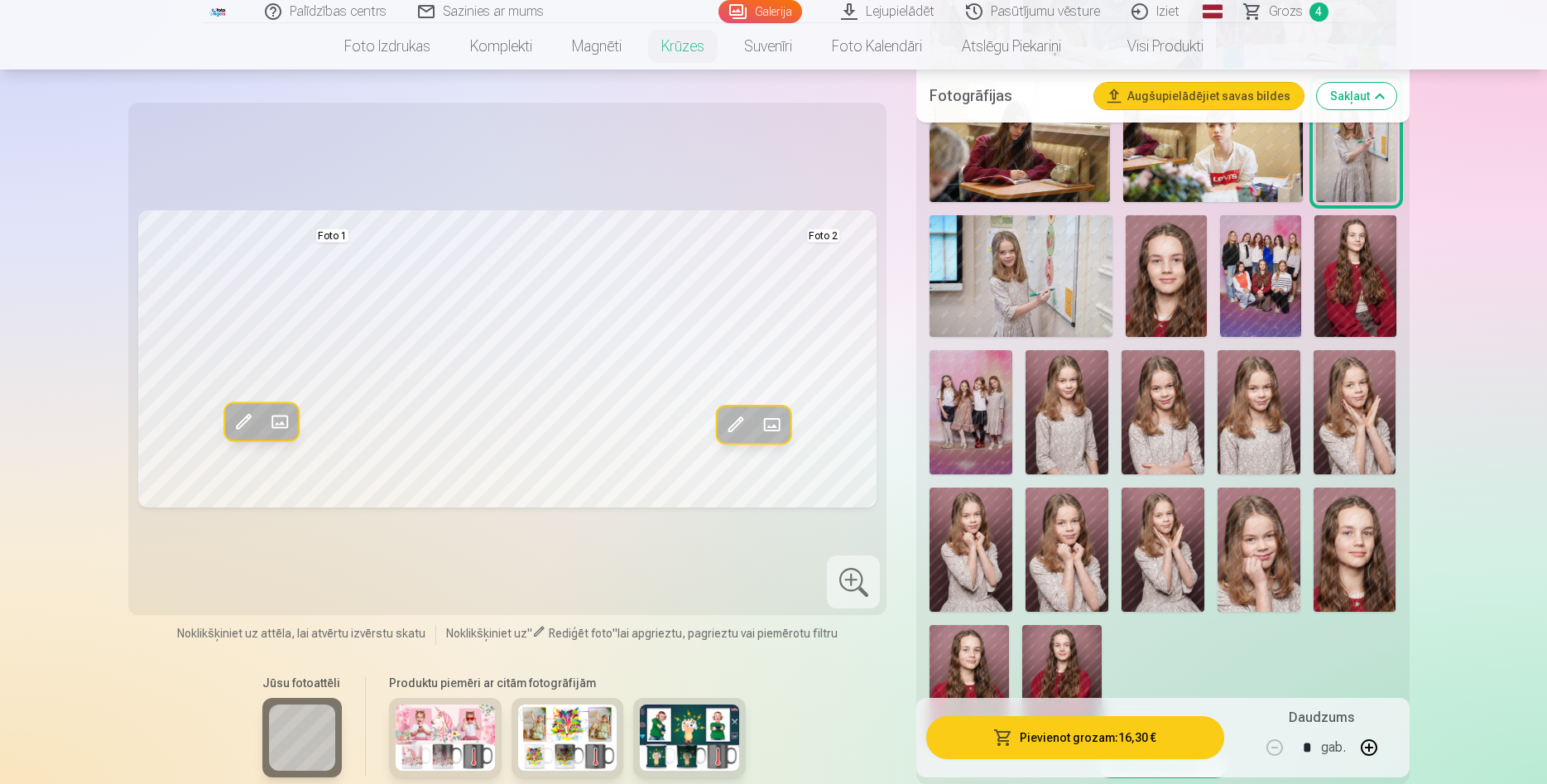
click at [966, 471] on img at bounding box center [971, 412] width 83 height 124
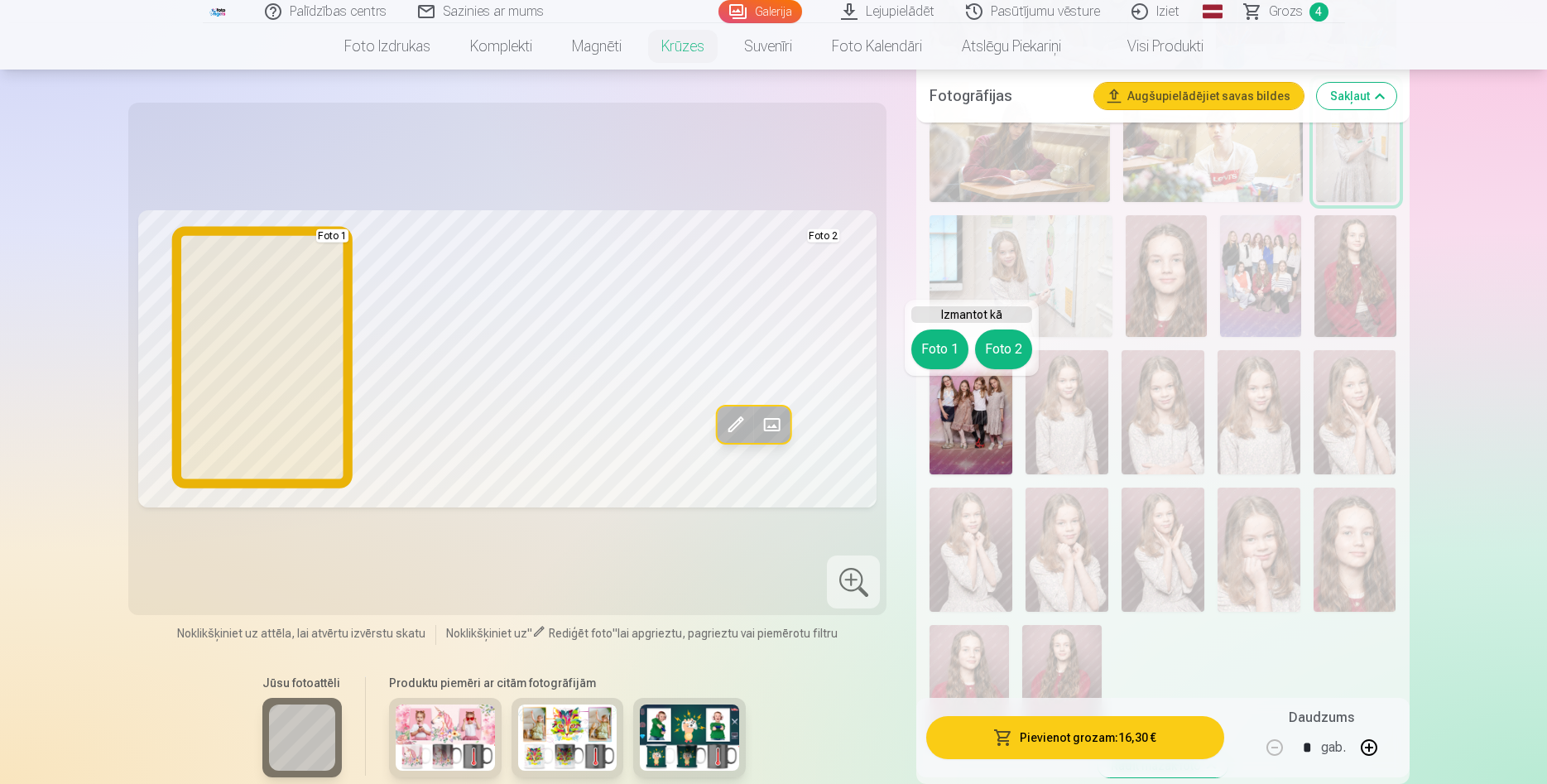
click at [953, 350] on button "Foto 1" at bounding box center [940, 349] width 58 height 40
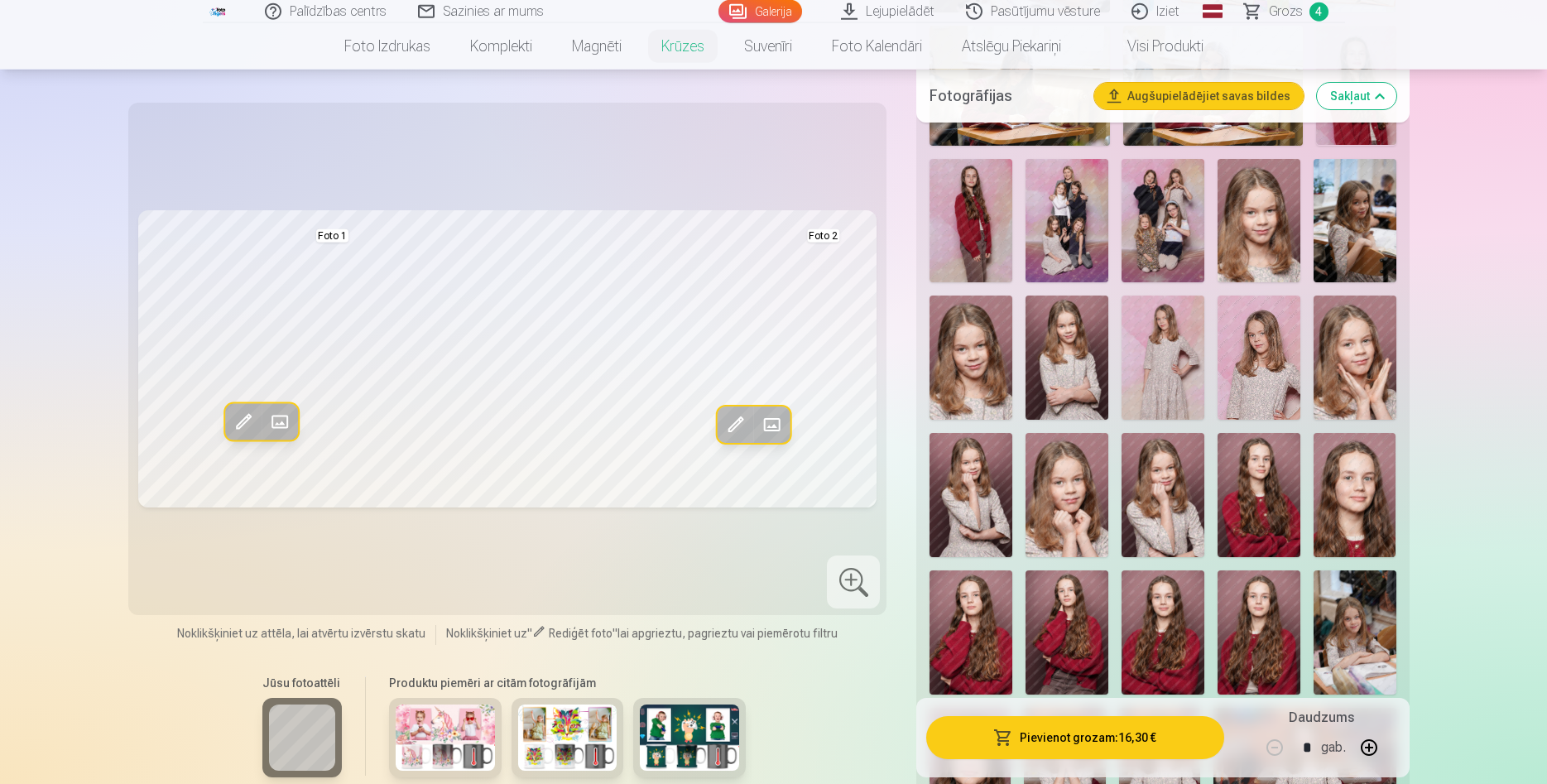
scroll to position [1182, 0]
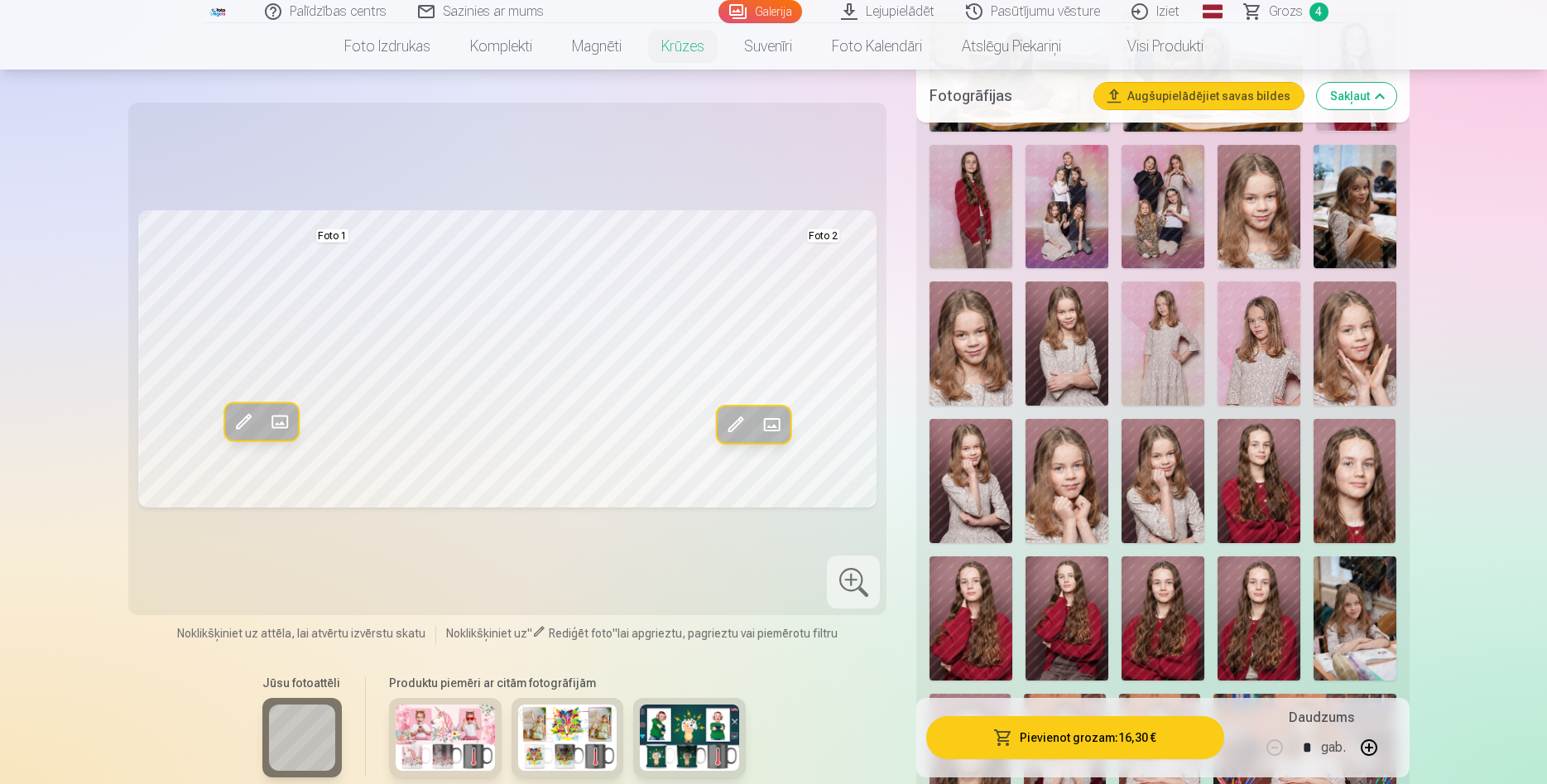
click at [1353, 381] on img at bounding box center [1356, 343] width 83 height 124
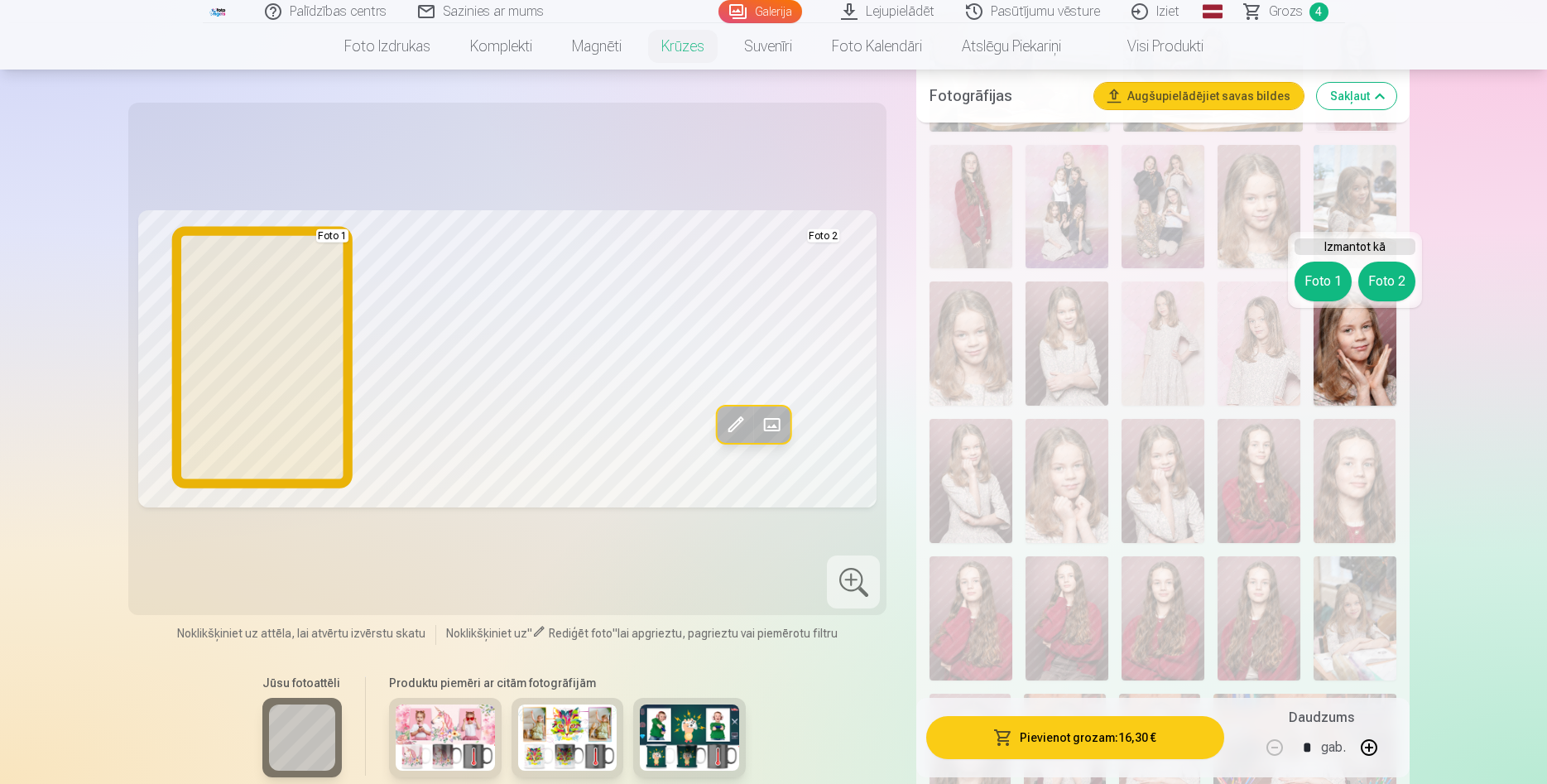
click at [1324, 289] on button "Foto 1" at bounding box center [1323, 281] width 58 height 40
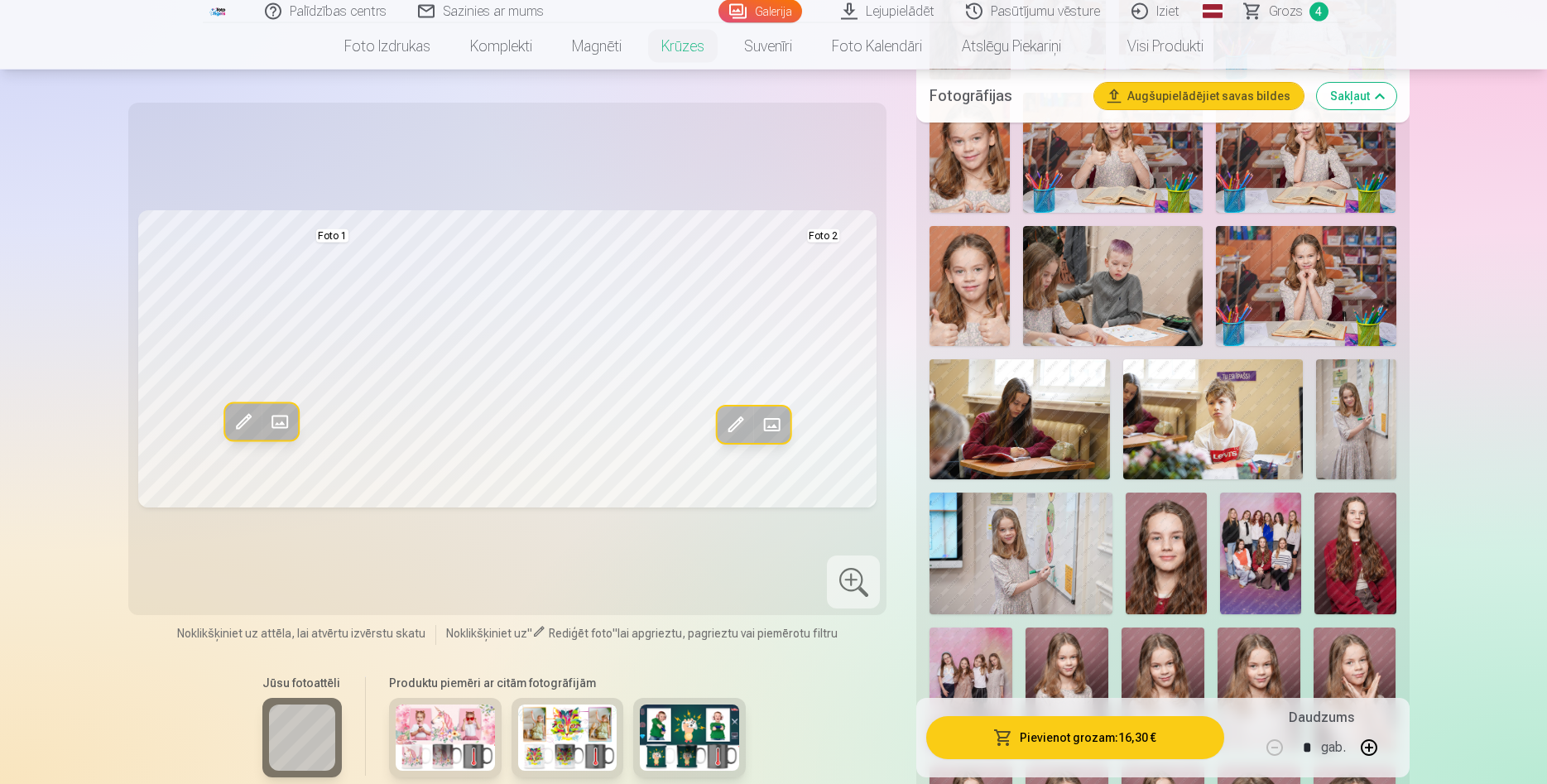
scroll to position [2026, 0]
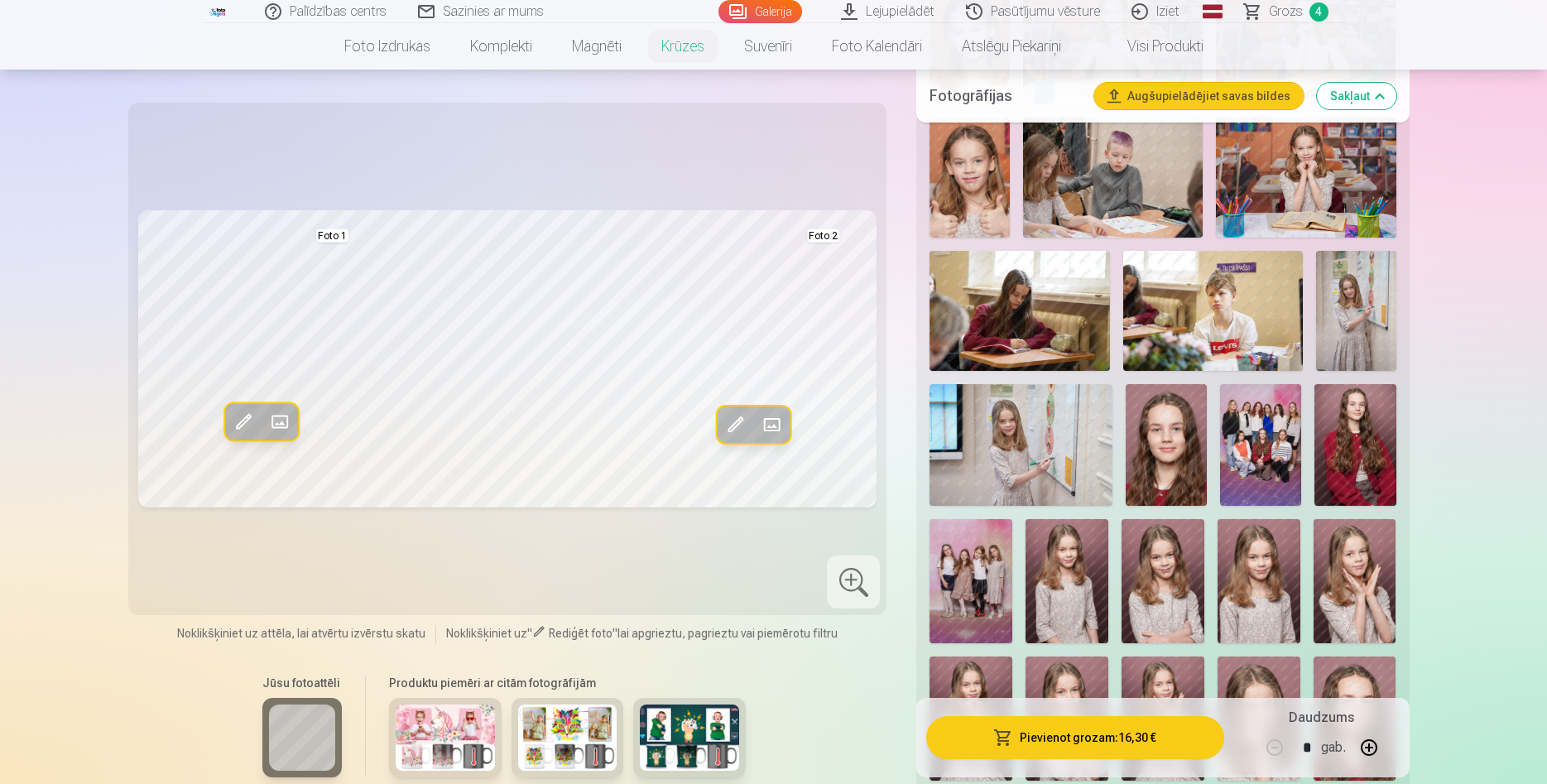
click at [1336, 352] on img at bounding box center [1356, 311] width 81 height 120
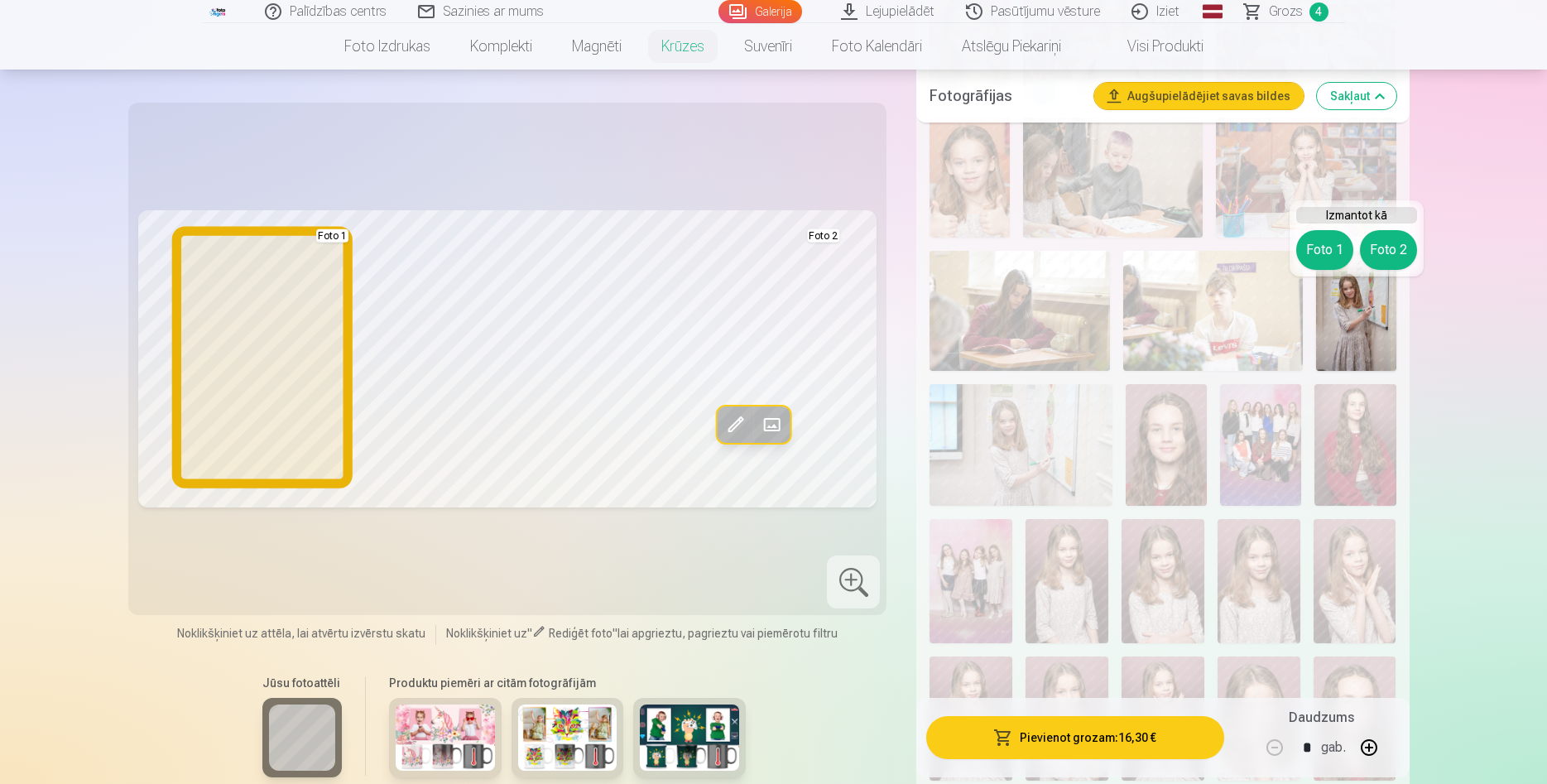
click at [1339, 249] on button "Foto 1" at bounding box center [1325, 250] width 58 height 40
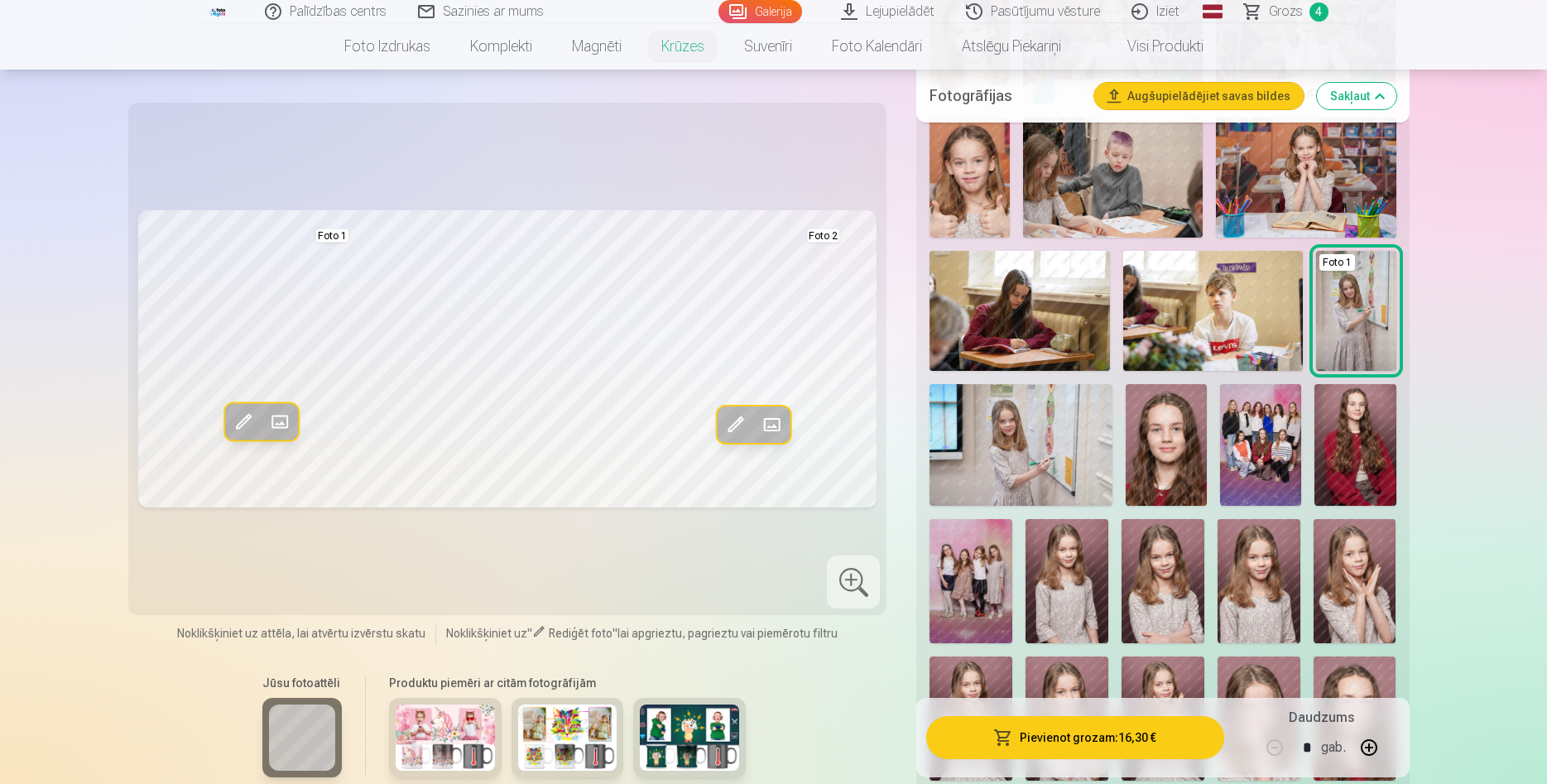
click at [1025, 494] on img at bounding box center [1020, 445] width 183 height 122
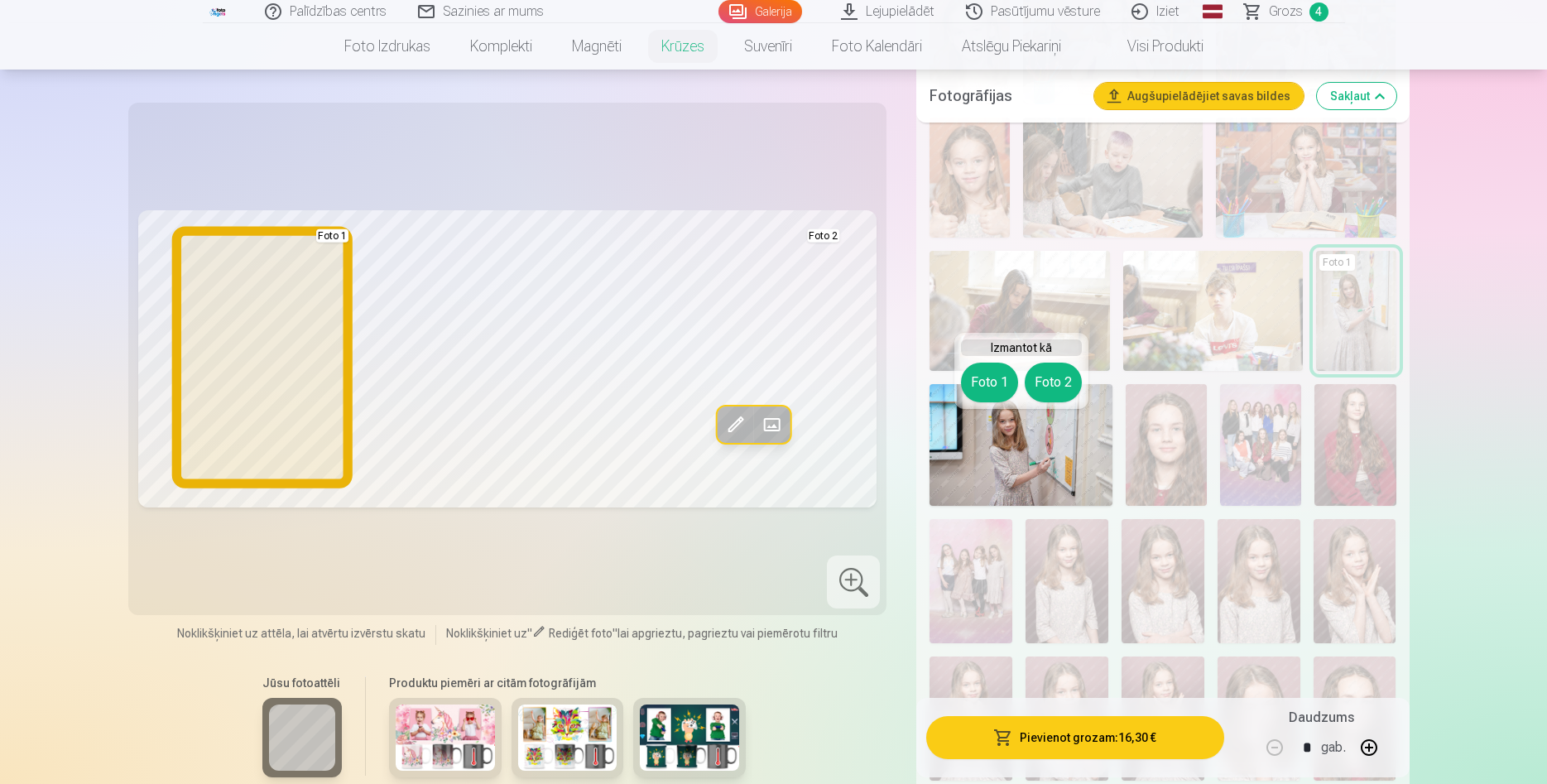
click at [999, 382] on button "Foto 1" at bounding box center [989, 382] width 58 height 40
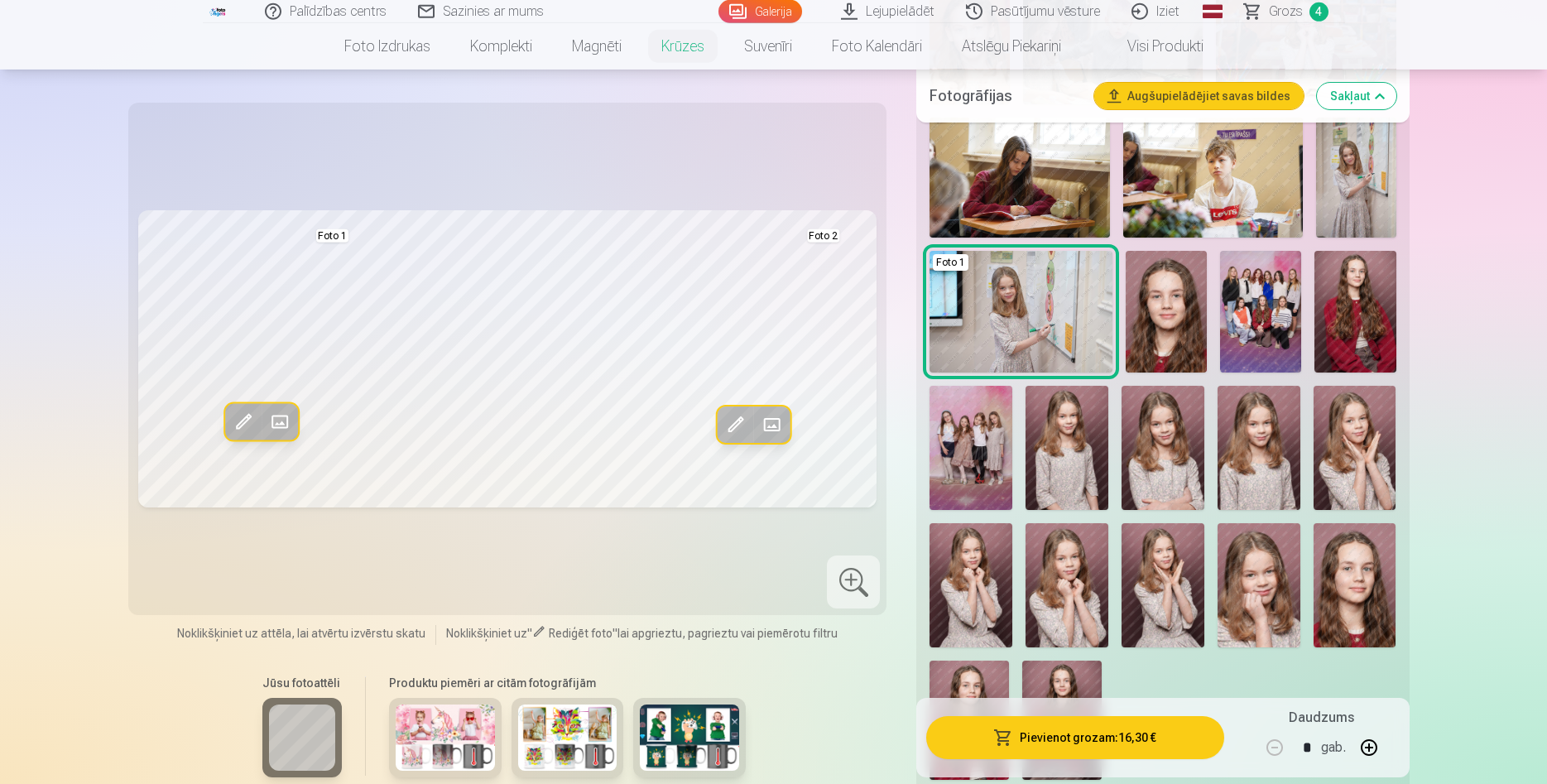
scroll to position [2110, 0]
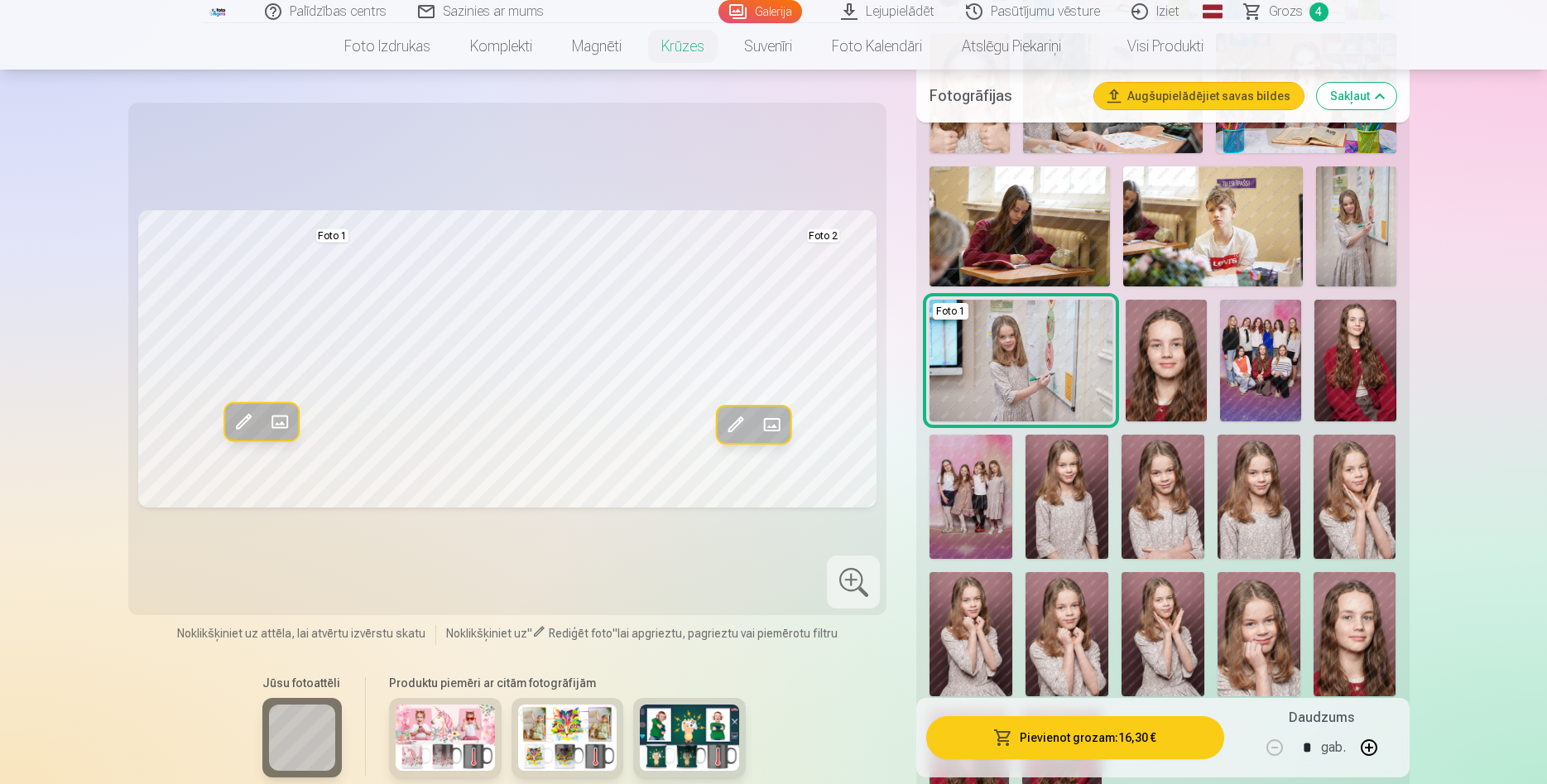
click at [1351, 244] on img at bounding box center [1356, 227] width 81 height 120
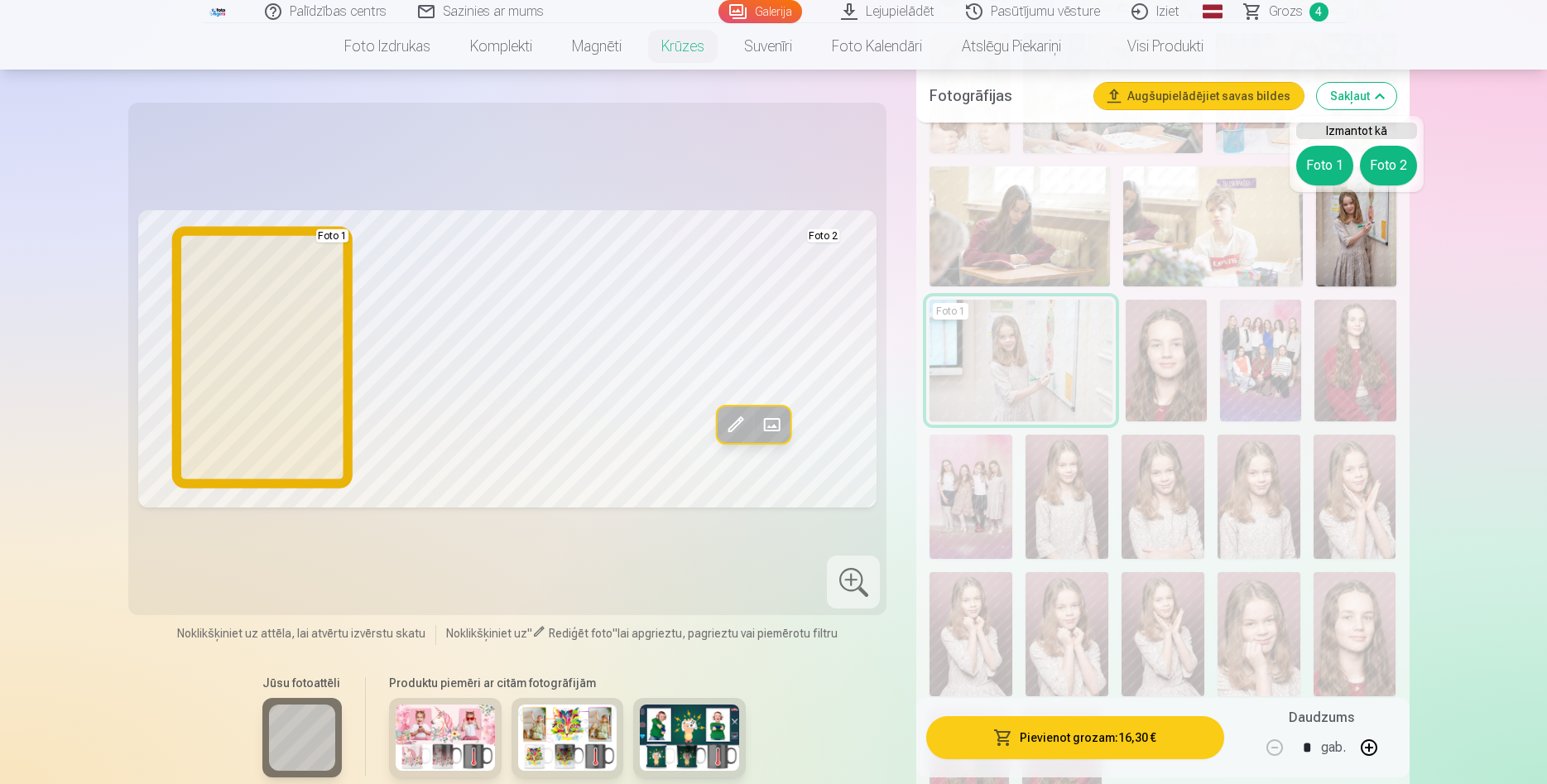
click at [1323, 173] on button "Foto 1" at bounding box center [1325, 165] width 58 height 40
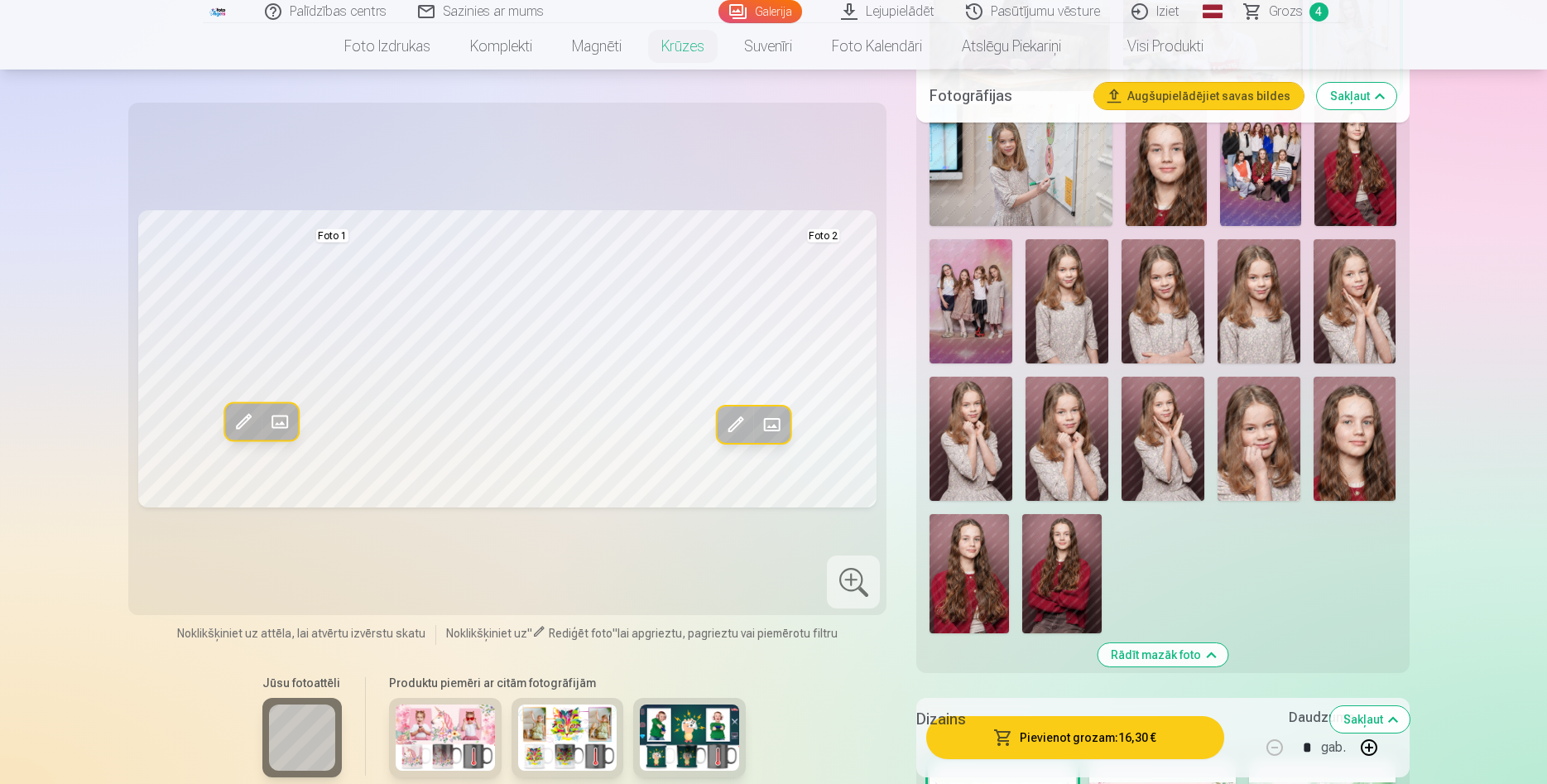
scroll to position [2279, 0]
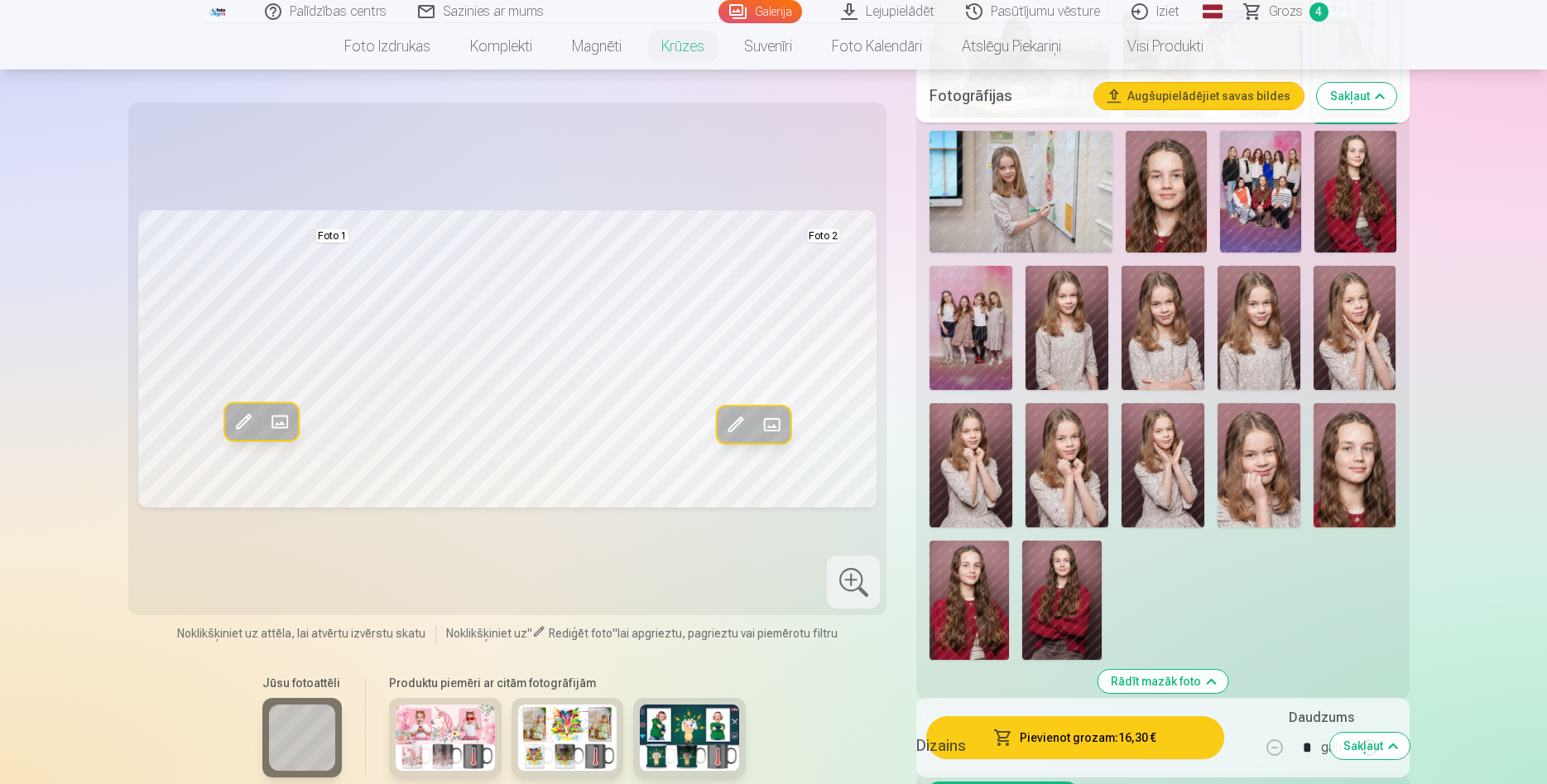
click at [243, 420] on span at bounding box center [243, 421] width 27 height 27
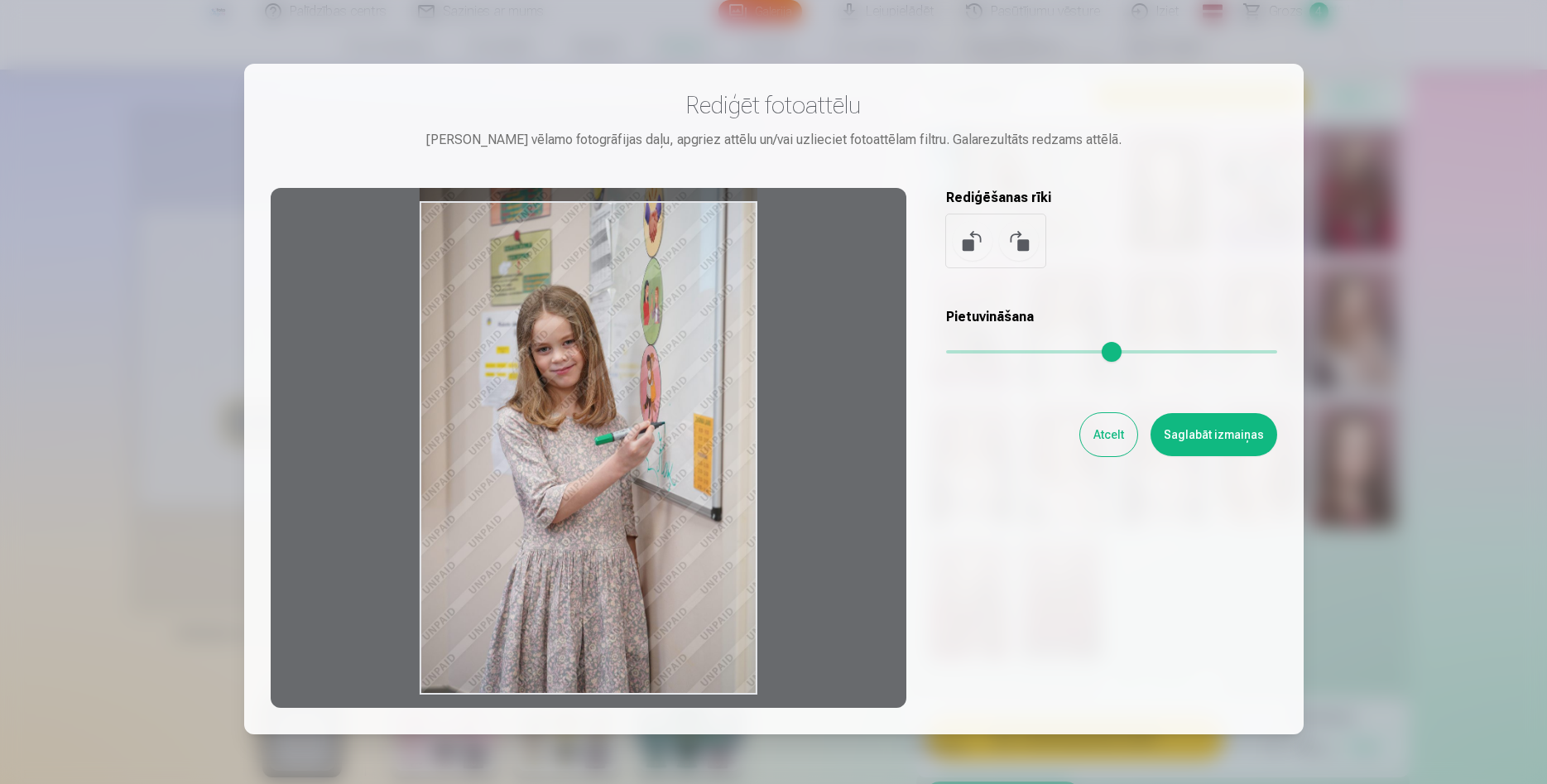
drag, startPoint x: 525, startPoint y: 469, endPoint x: 535, endPoint y: 417, distance: 53.0
click at [535, 417] on div at bounding box center [589, 447] width 635 height 519
click at [489, 455] on div at bounding box center [589, 447] width 635 height 519
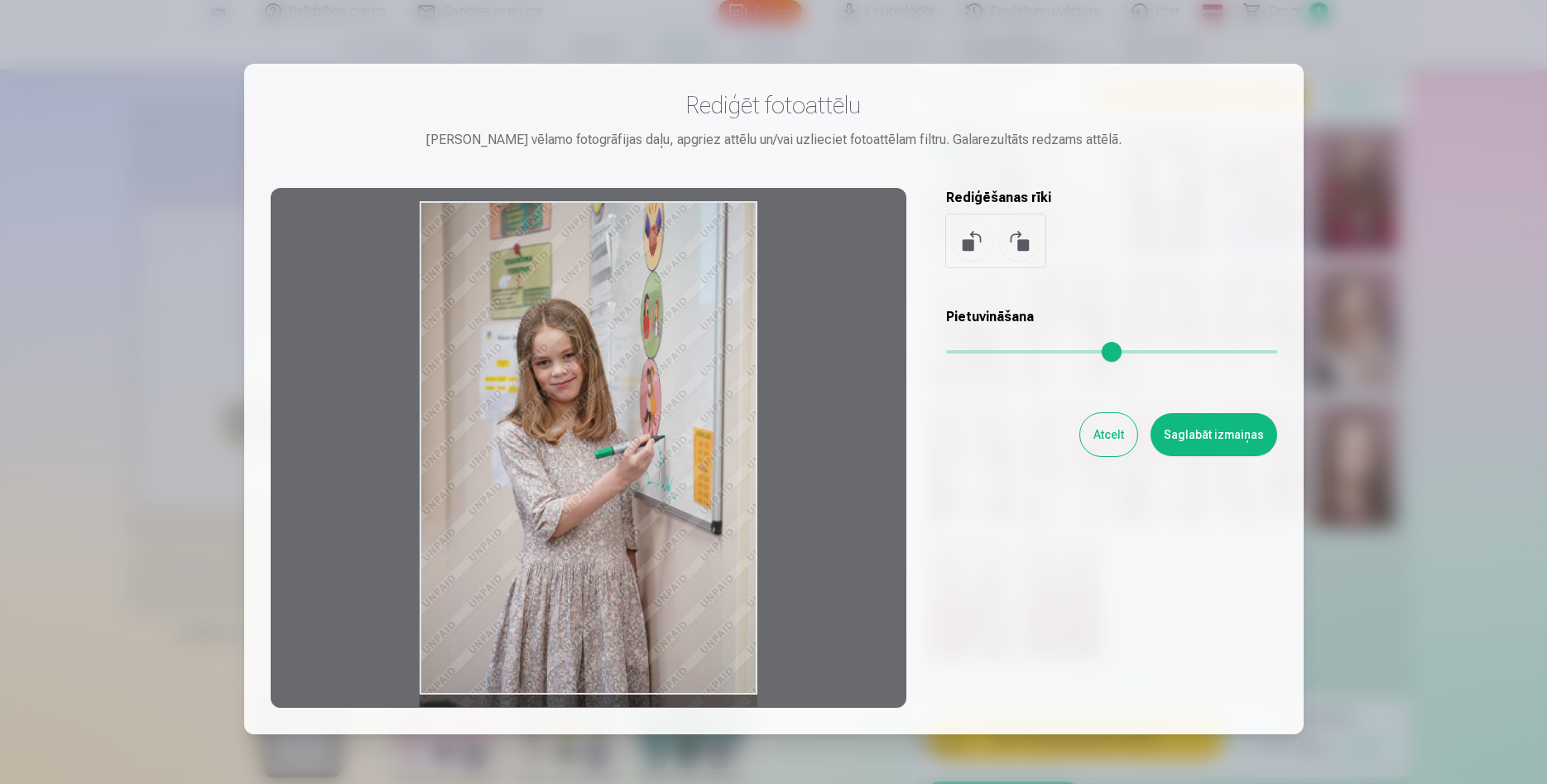
drag, startPoint x: 494, startPoint y: 350, endPoint x: 499, endPoint y: 465, distance: 115.1
click at [499, 465] on div at bounding box center [589, 447] width 635 height 519
click at [1203, 434] on button "Saglabāt izmaiņas" at bounding box center [1213, 434] width 127 height 43
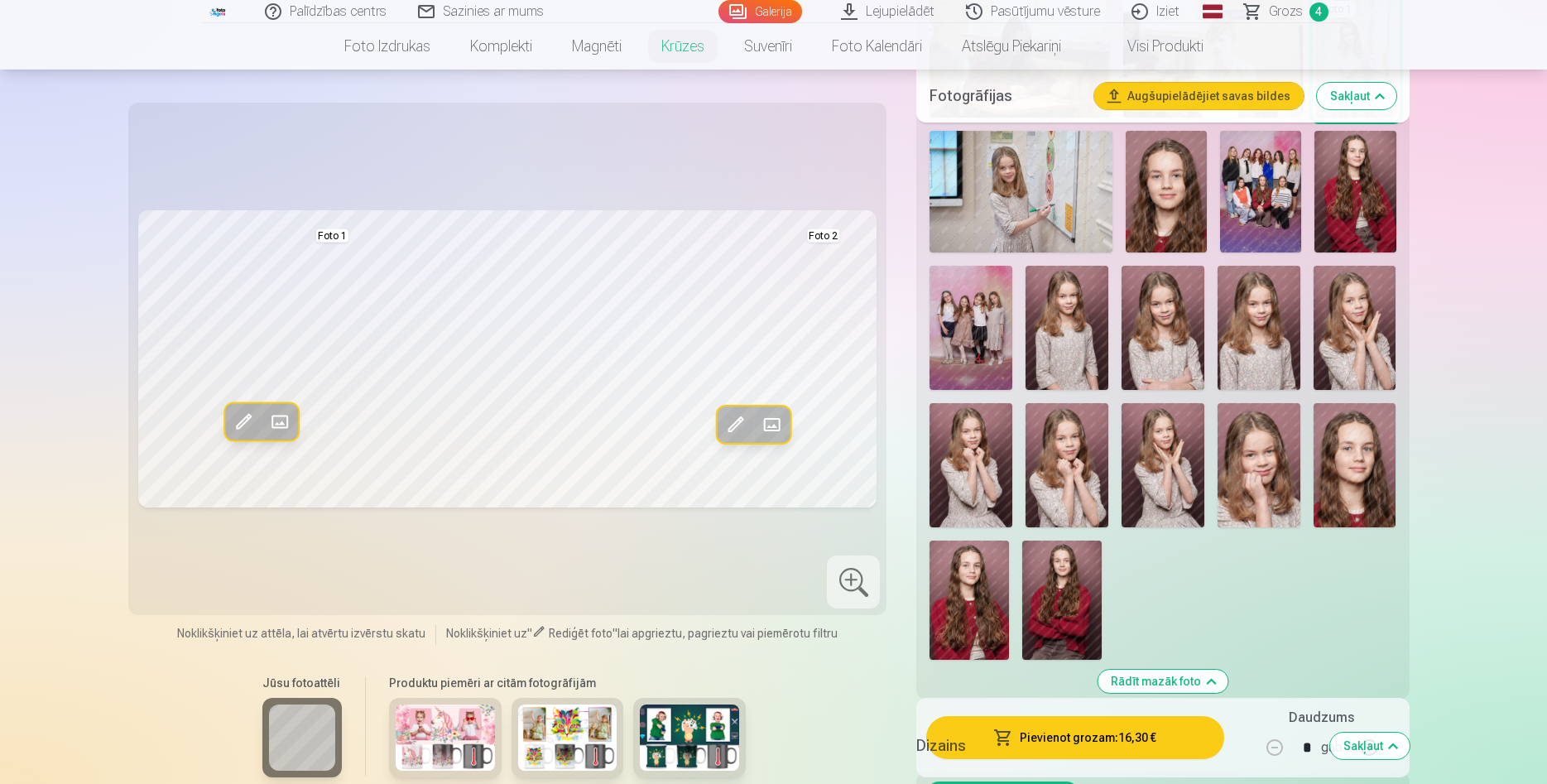
click at [741, 424] on span at bounding box center [735, 425] width 27 height 27
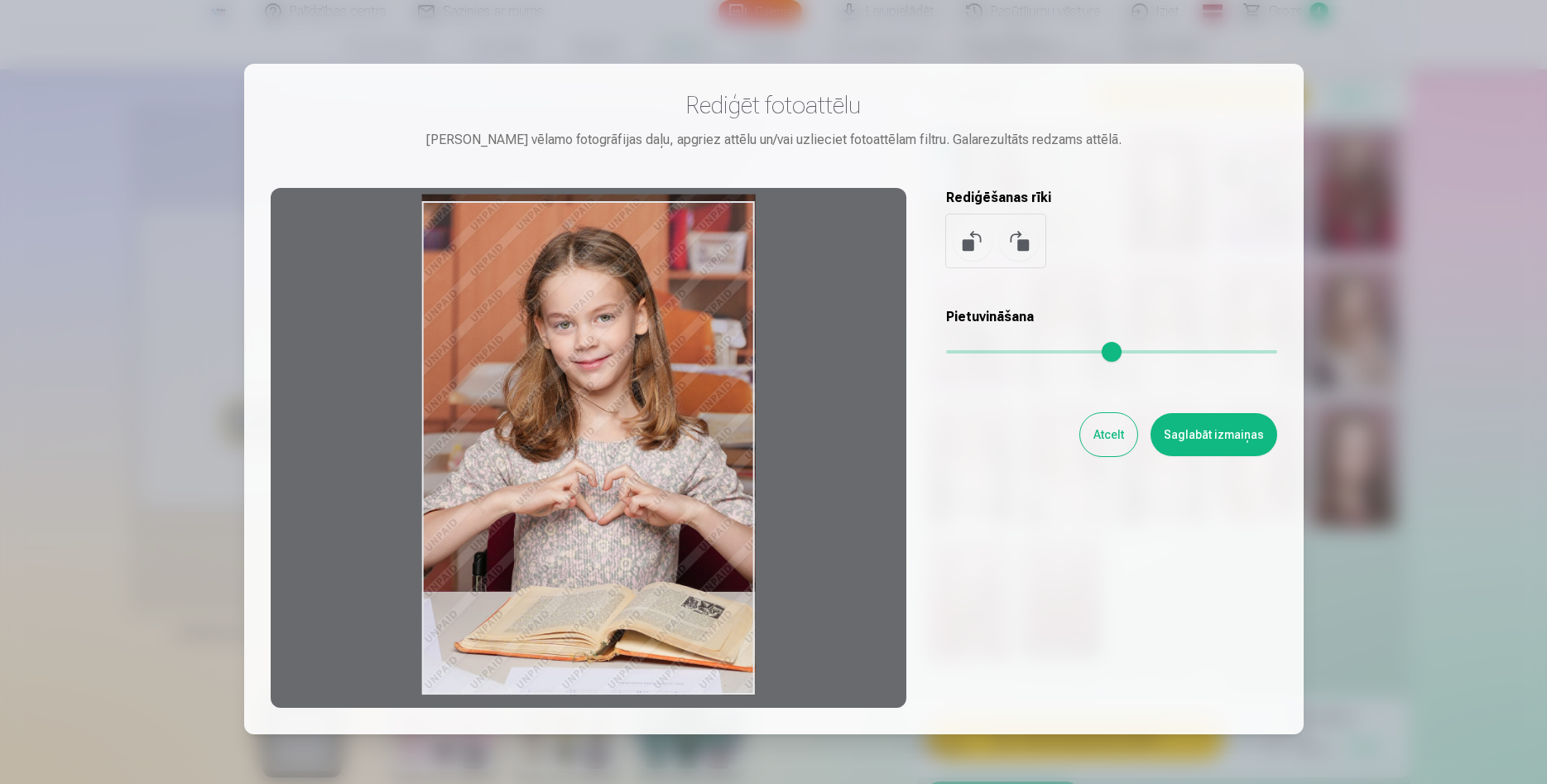
drag, startPoint x: 689, startPoint y: 432, endPoint x: 699, endPoint y: 386, distance: 47.1
click at [699, 386] on div at bounding box center [589, 447] width 635 height 519
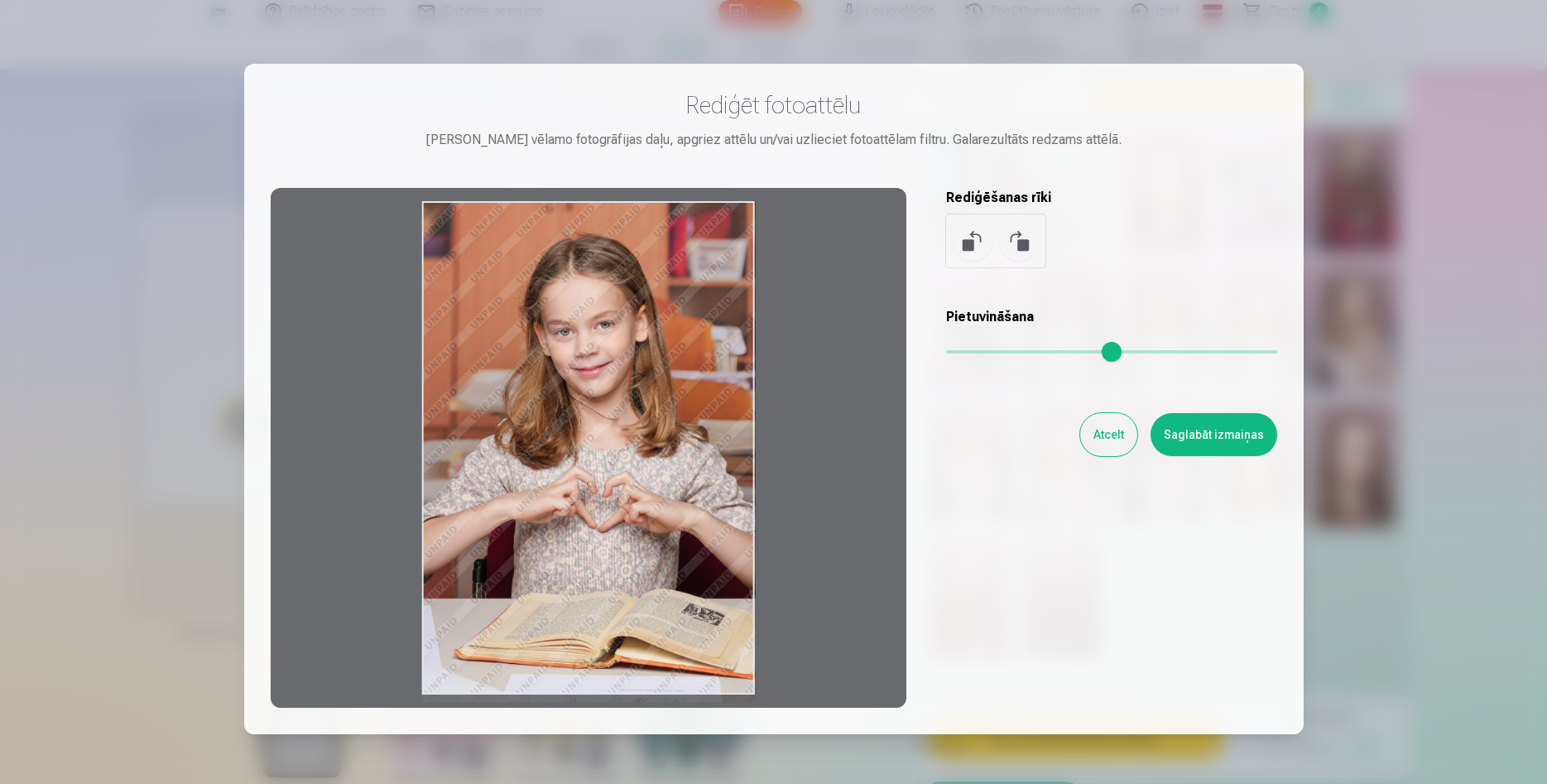
drag, startPoint x: 703, startPoint y: 402, endPoint x: 704, endPoint y: 431, distance: 29.0
click at [704, 431] on div at bounding box center [589, 447] width 635 height 519
click at [1195, 446] on button "Saglabāt izmaiņas" at bounding box center [1213, 434] width 127 height 43
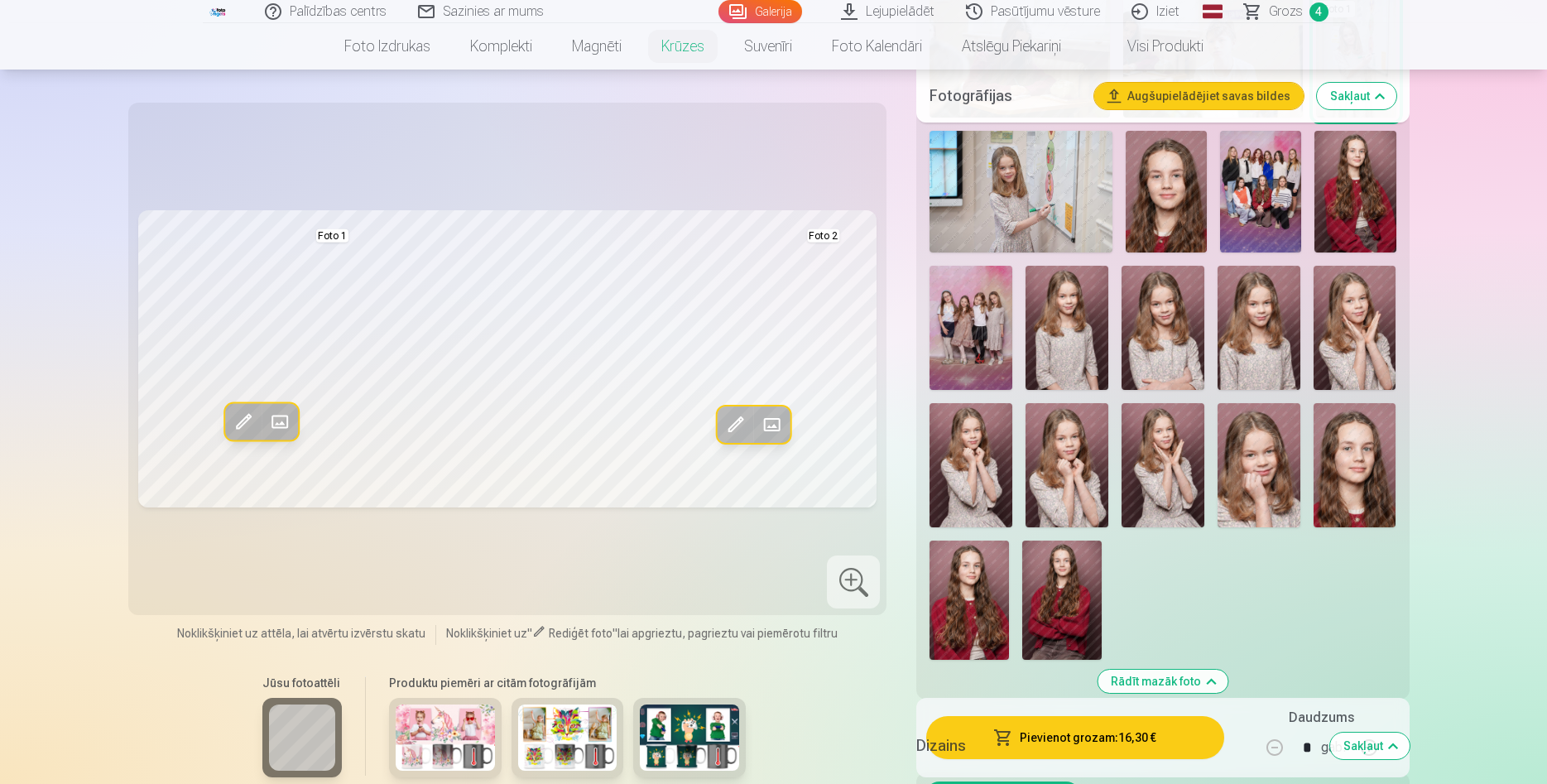
click at [1059, 734] on button "Pievienot grozam : 16,30 €" at bounding box center [1075, 737] width 297 height 43
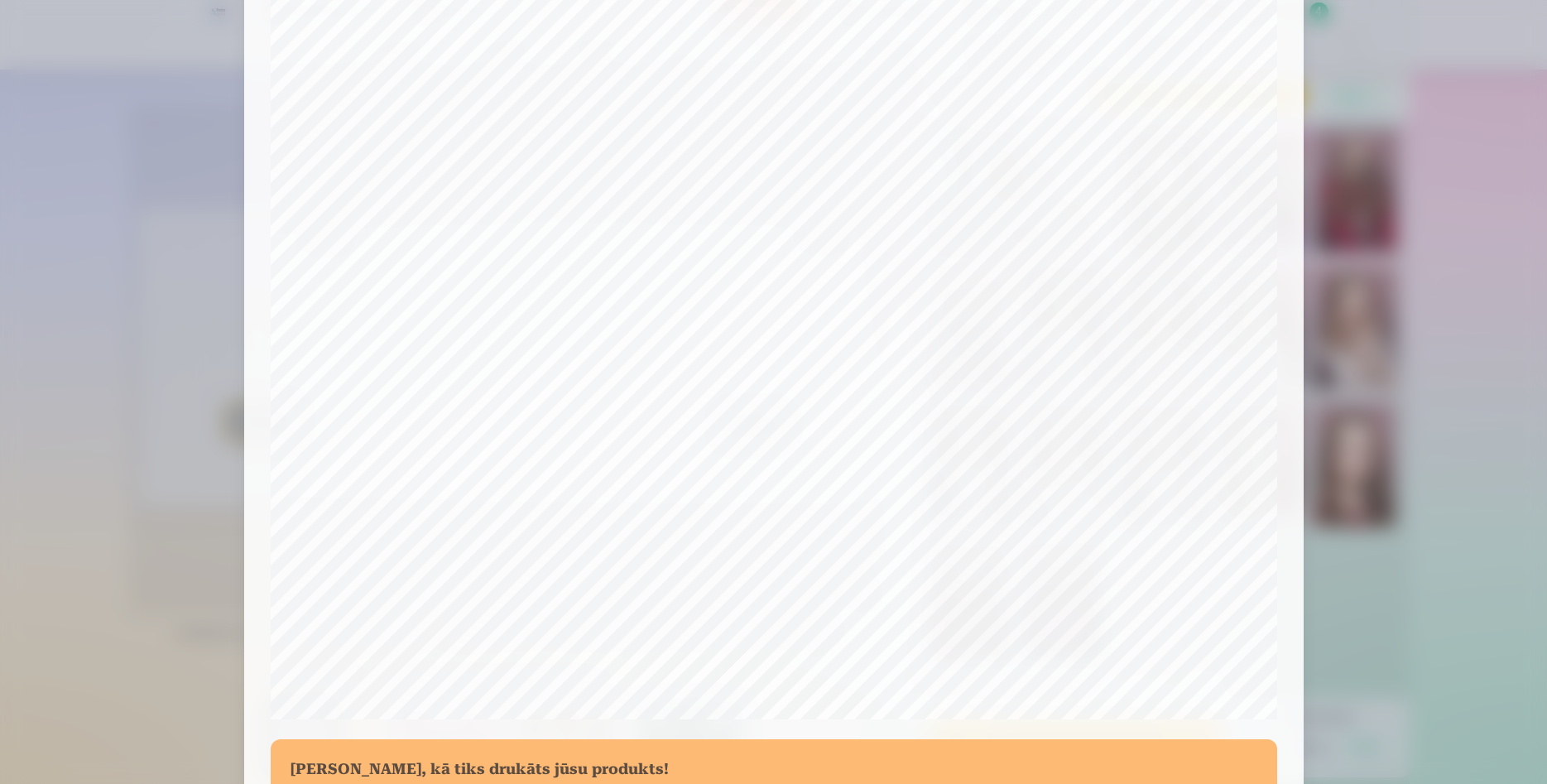
scroll to position [304, 0]
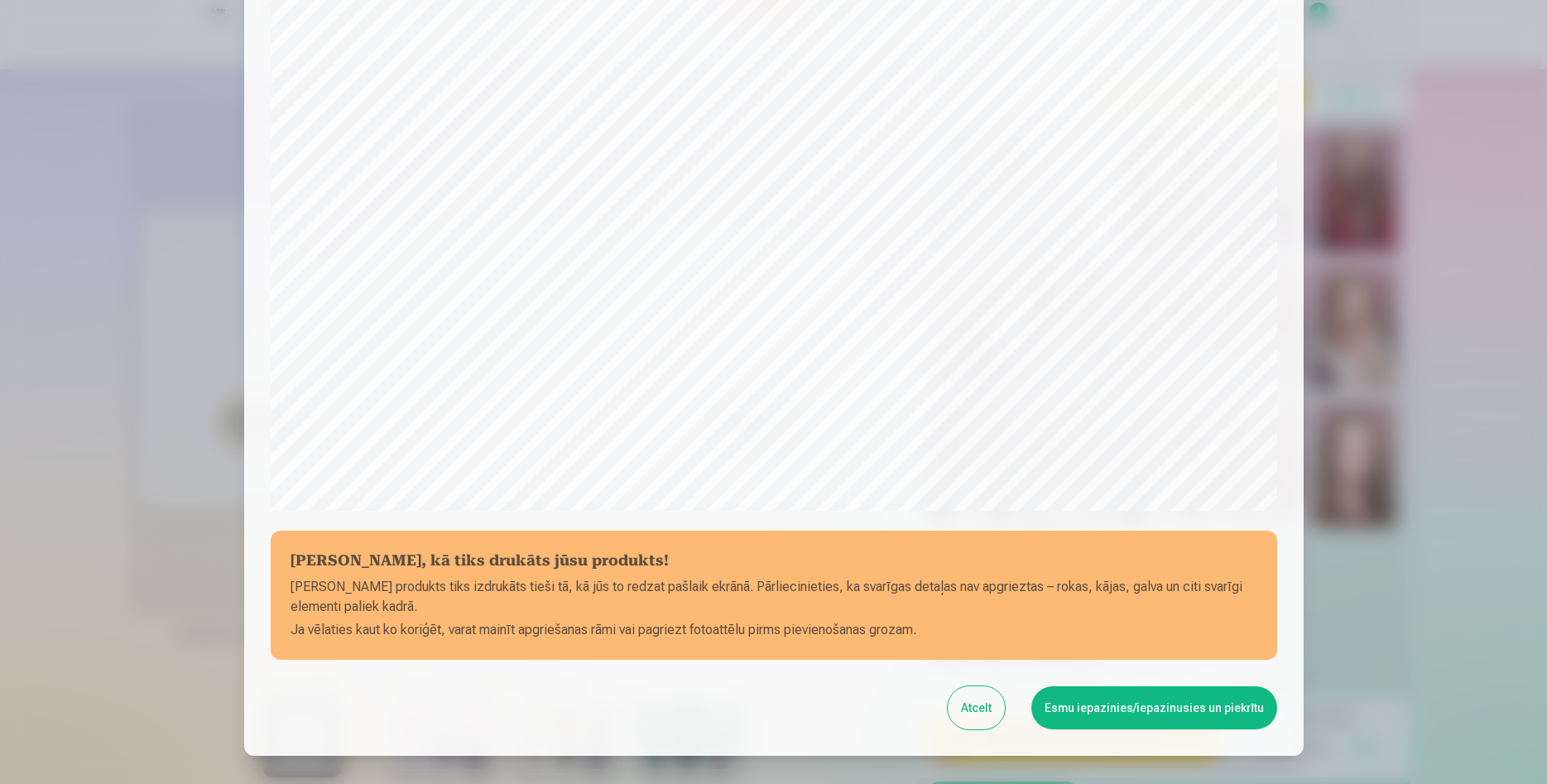
click at [1136, 711] on button "Esmu iepazinies/iepazinusies un piekrītu" at bounding box center [1155, 707] width 246 height 43
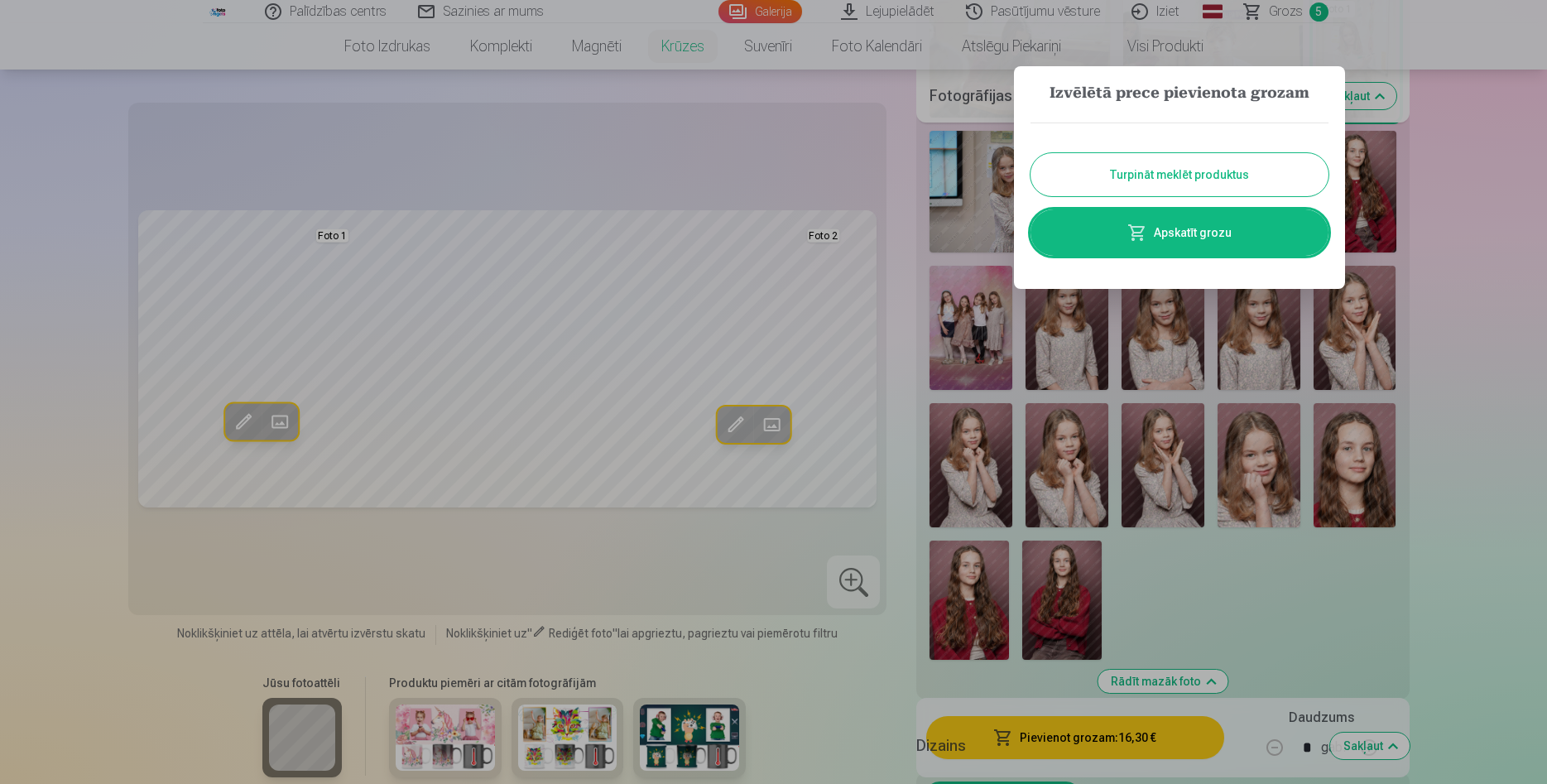
click at [1170, 181] on button "Turpināt meklēt produktus" at bounding box center [1180, 174] width 298 height 43
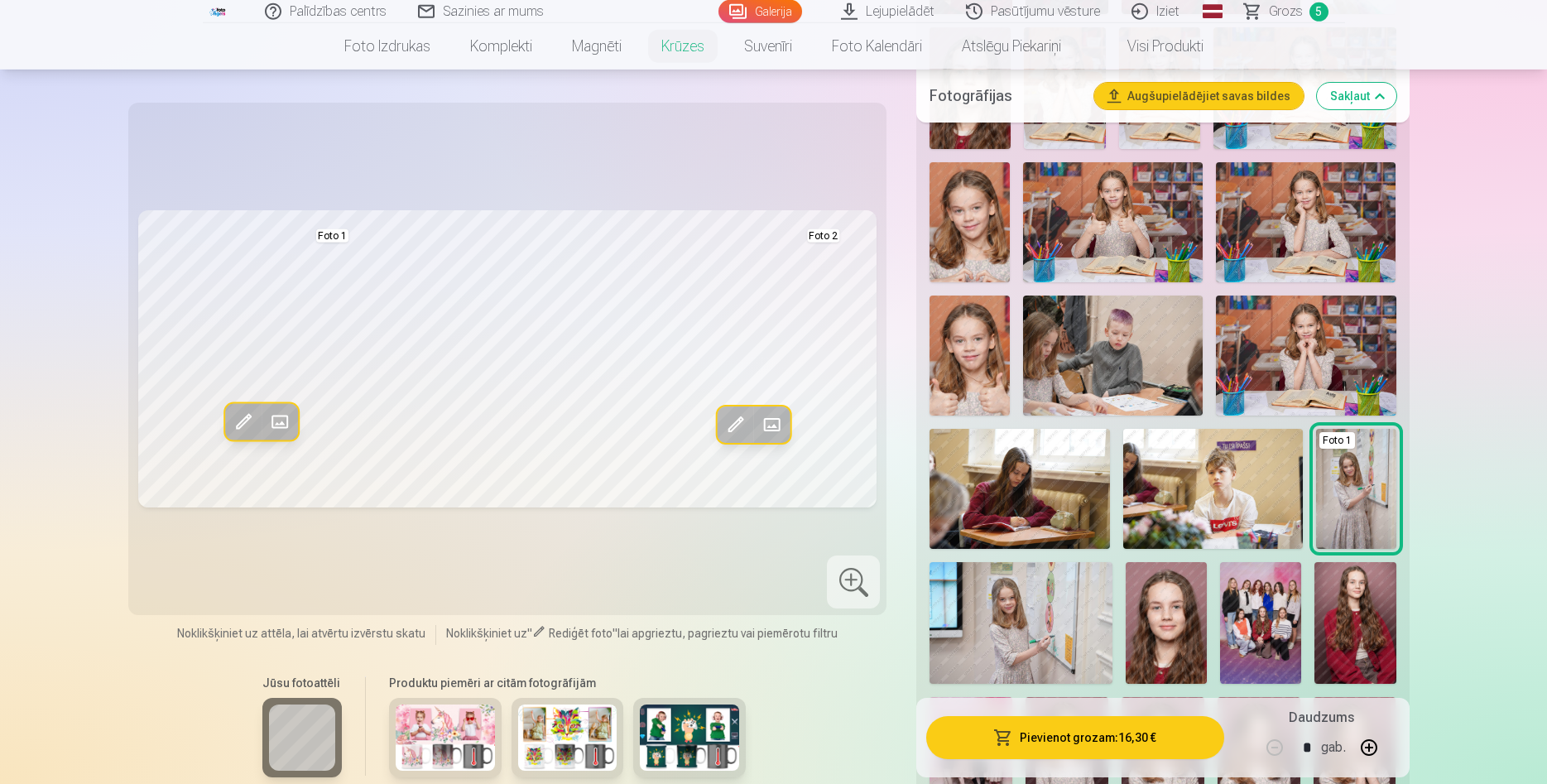
scroll to position [1773, 0]
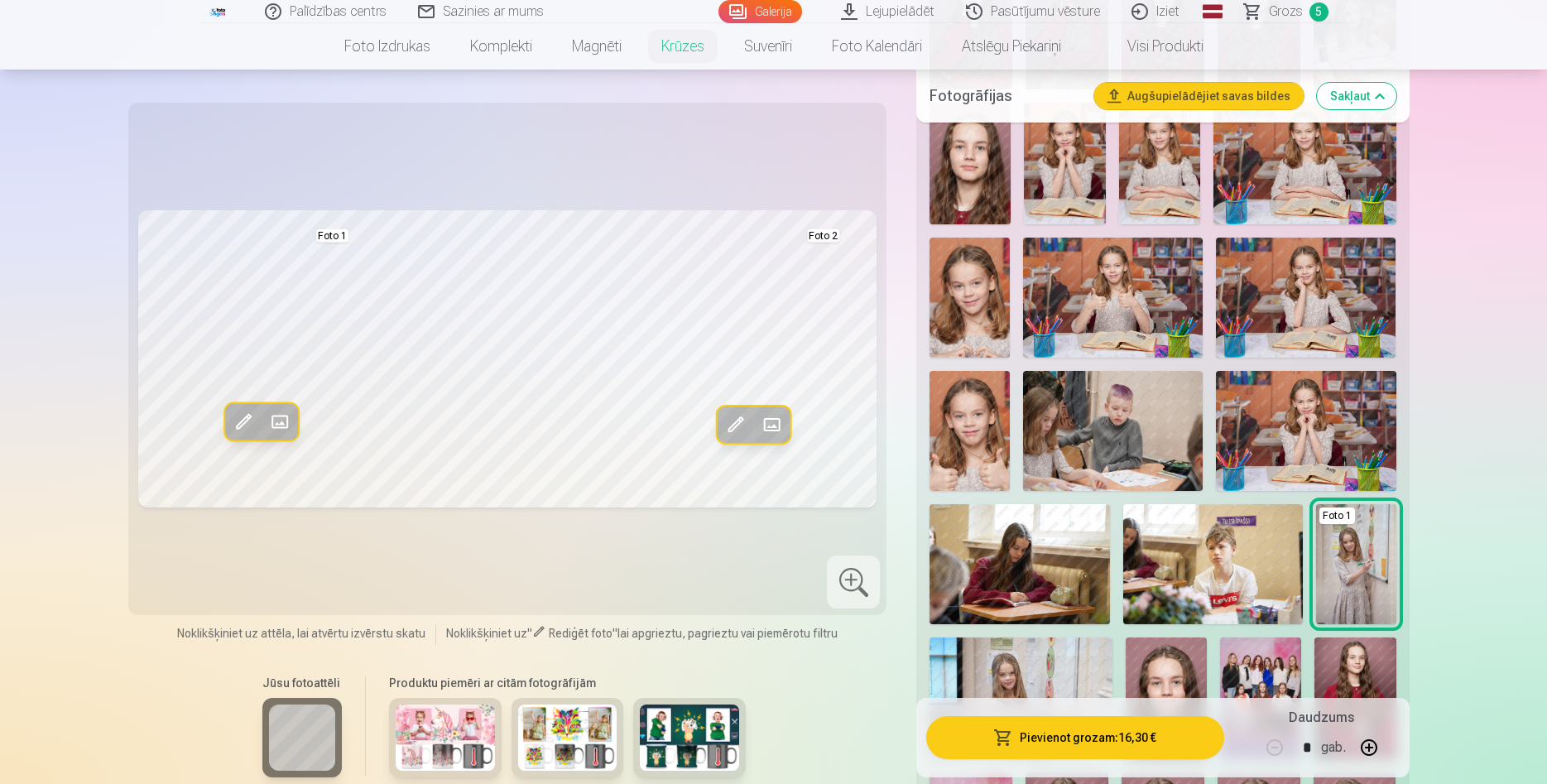
click at [1297, 11] on span "Grozs" at bounding box center [1286, 12] width 34 height 19
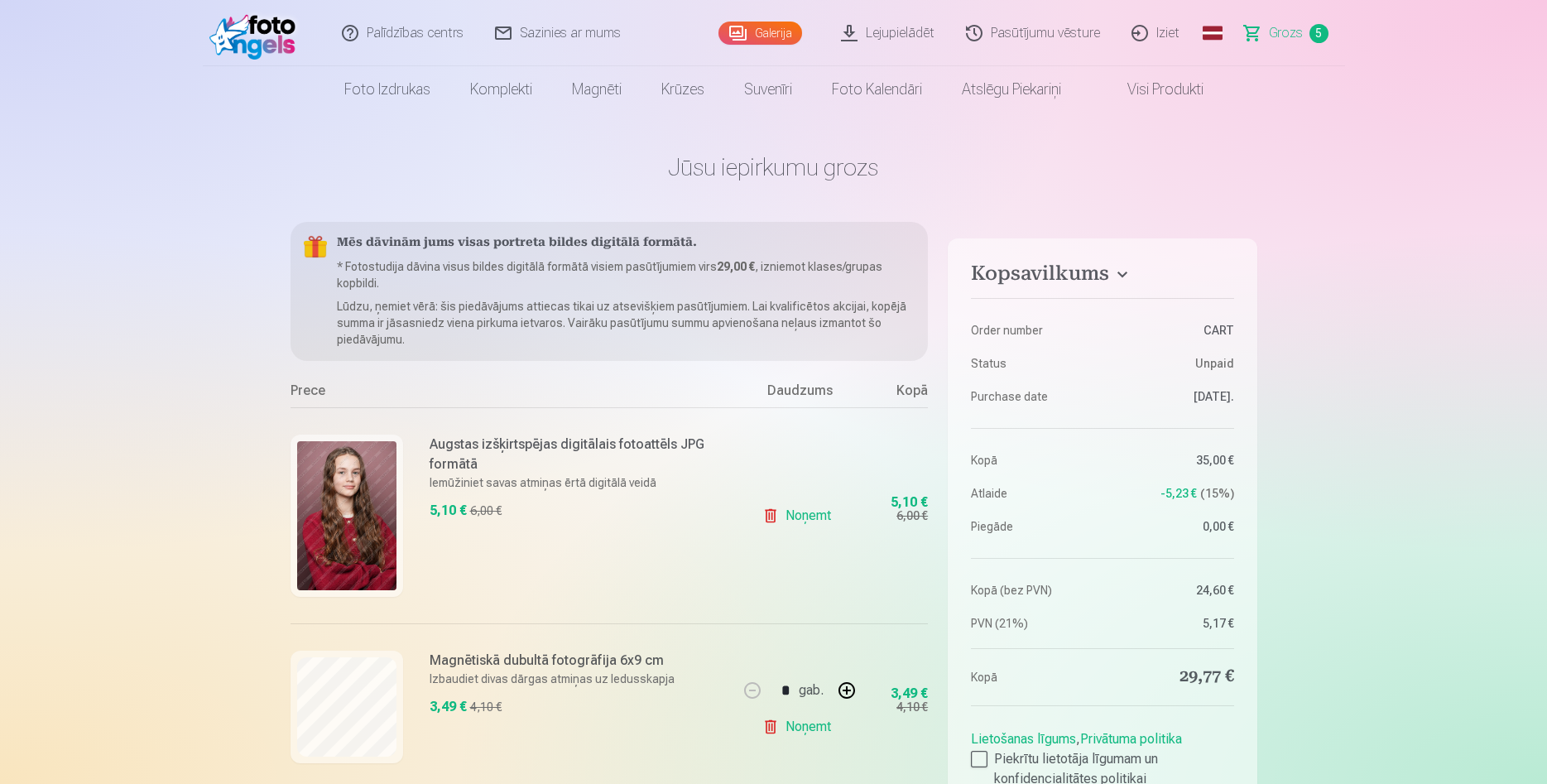
click at [799, 515] on link "Noņemt" at bounding box center [800, 515] width 75 height 33
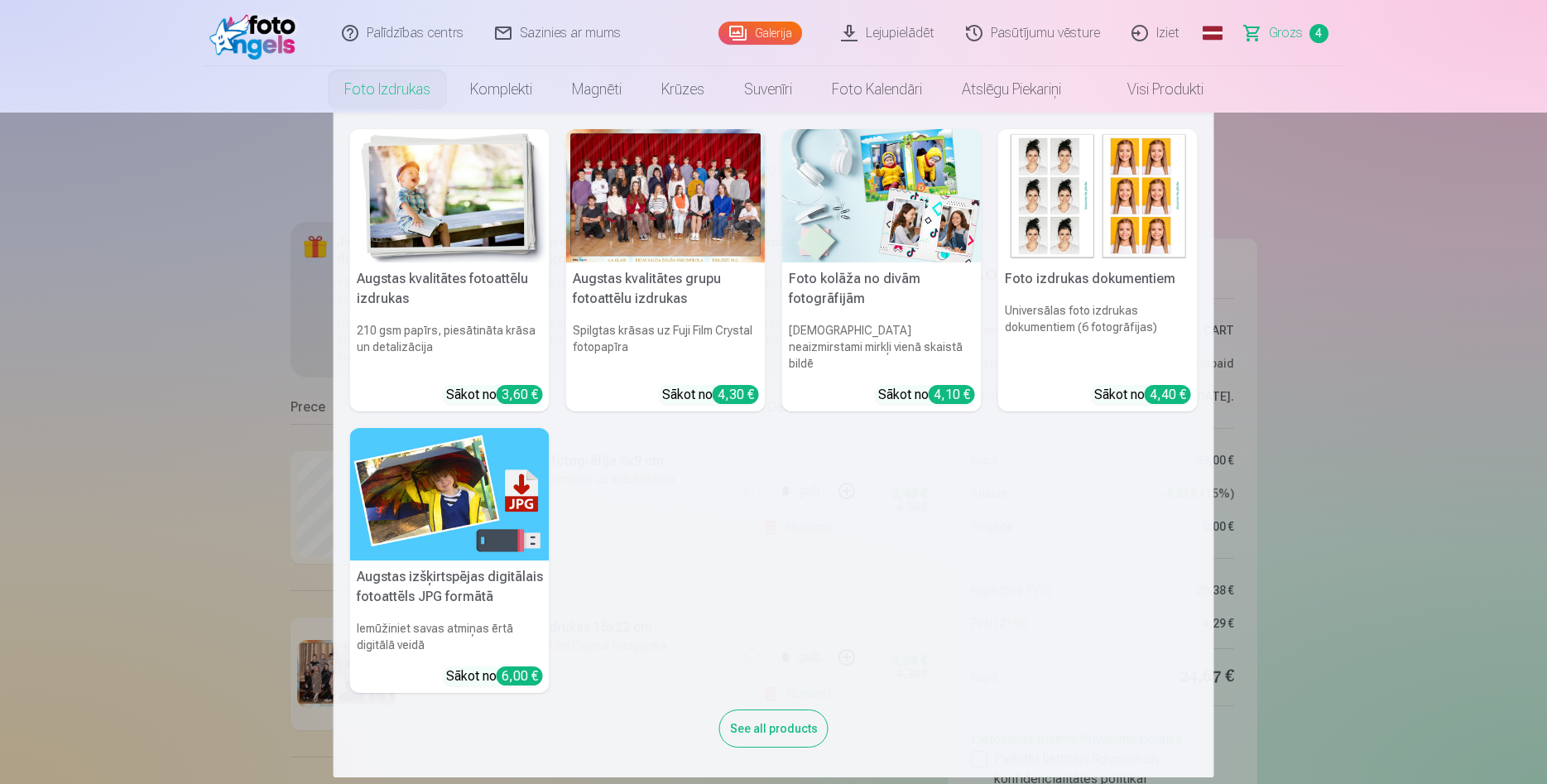
click at [433, 211] on img at bounding box center [450, 196] width 199 height 134
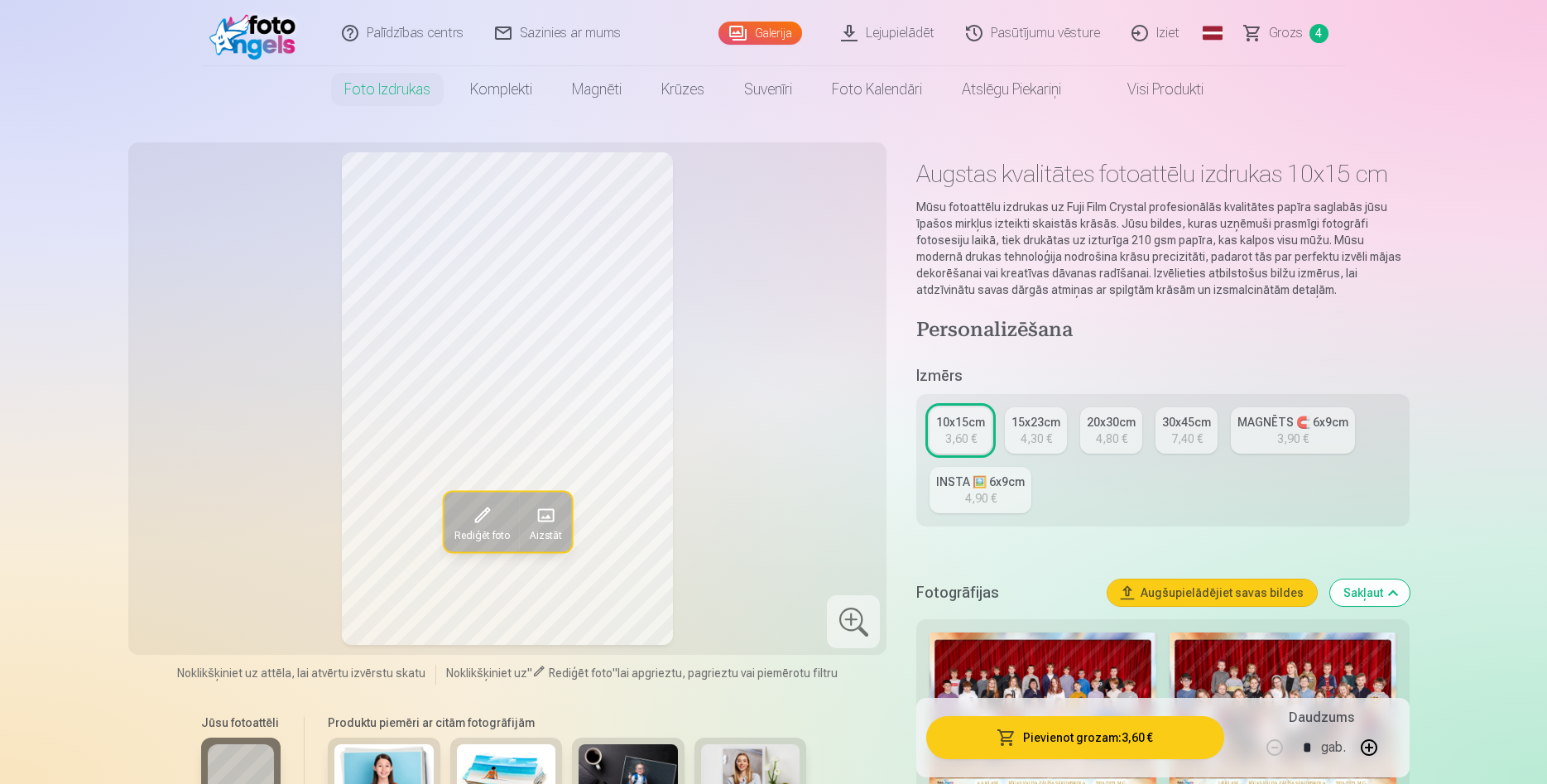
click at [952, 433] on div "3,60 €" at bounding box center [961, 438] width 32 height 17
click at [1083, 728] on button "Pievienot grozam : 3,60 €" at bounding box center [1075, 737] width 297 height 43
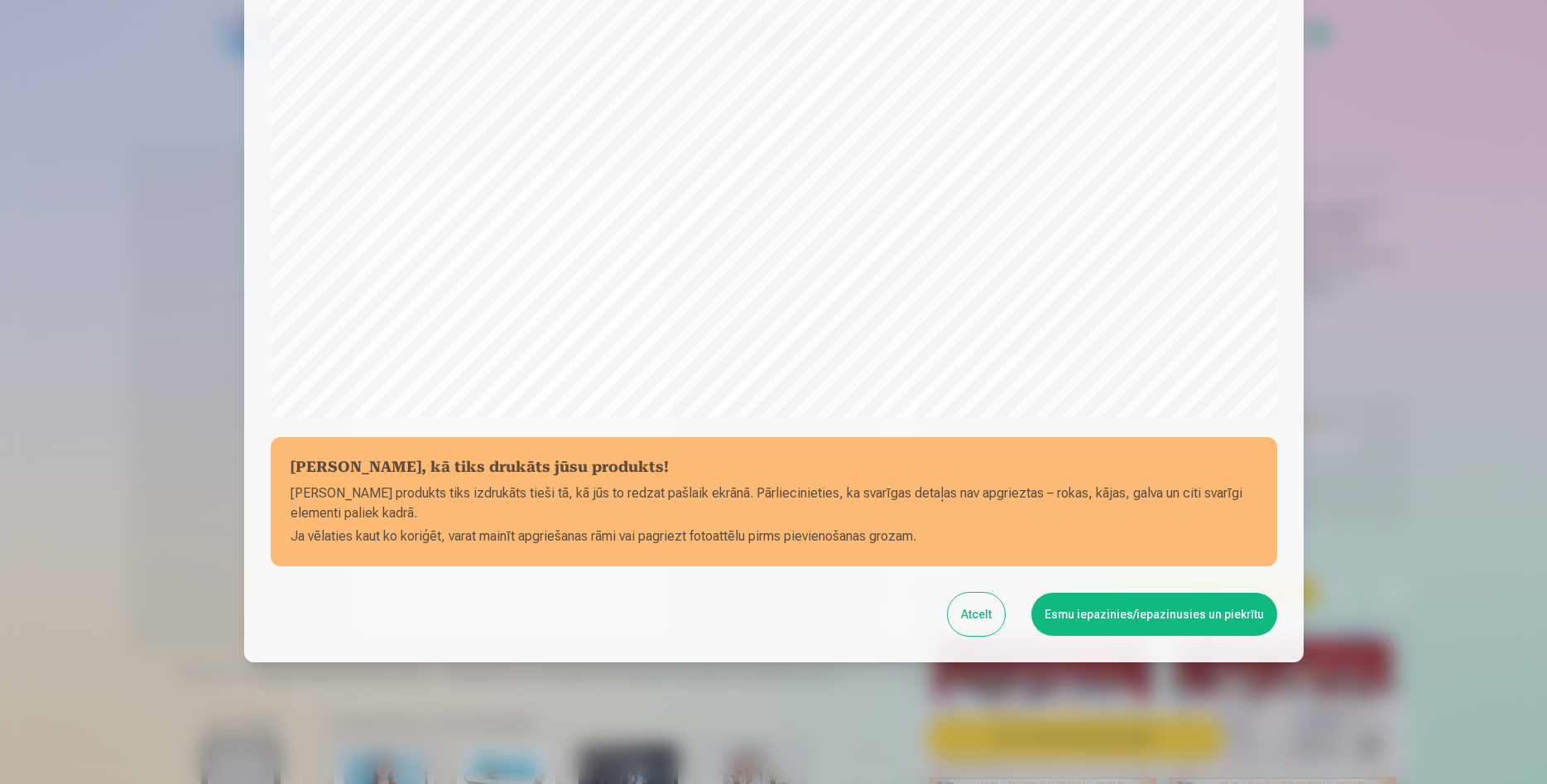
scroll to position [408, 0]
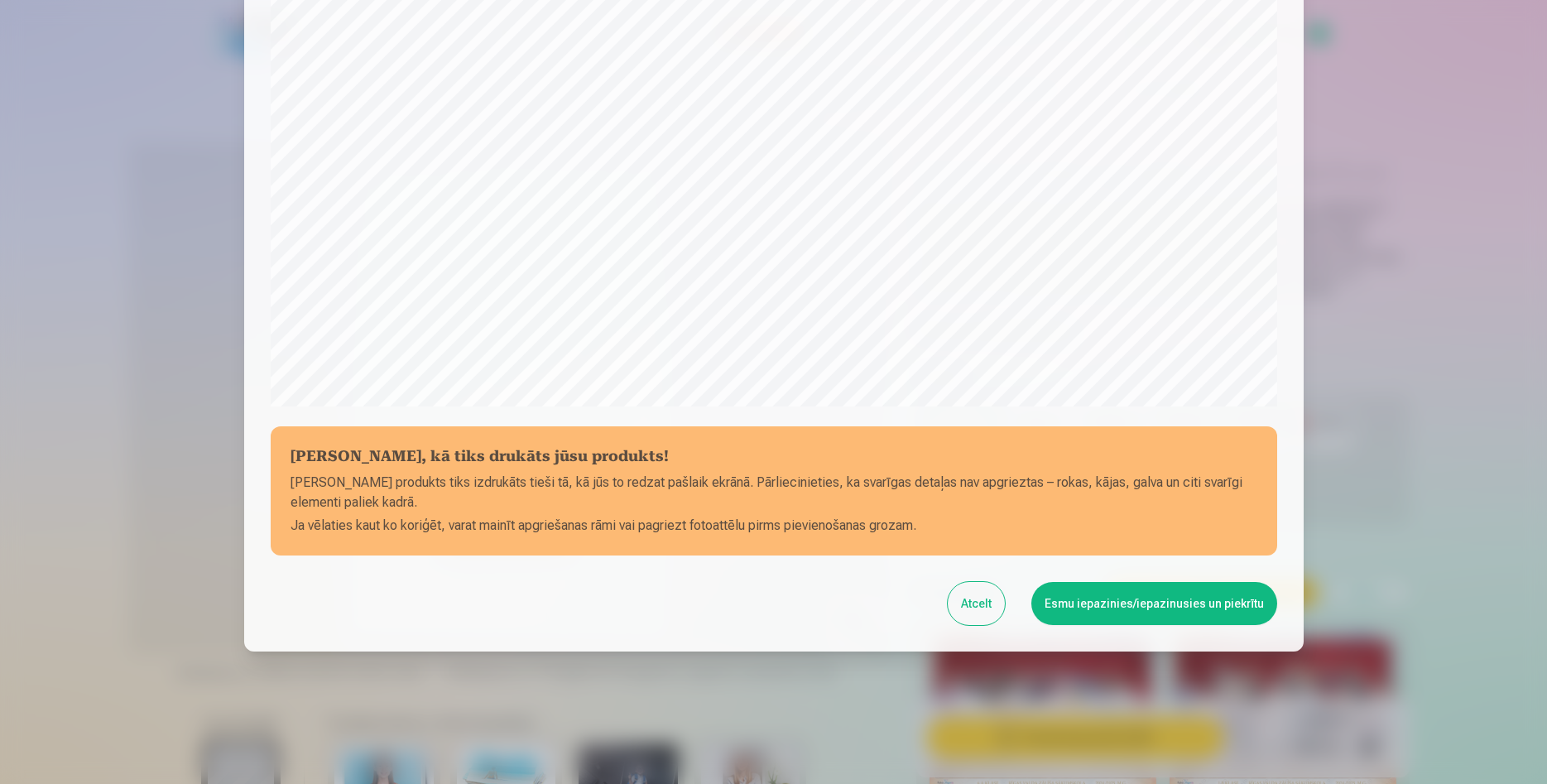
click at [1135, 603] on button "Esmu iepazinies/iepazinusies un piekrītu" at bounding box center [1155, 603] width 246 height 43
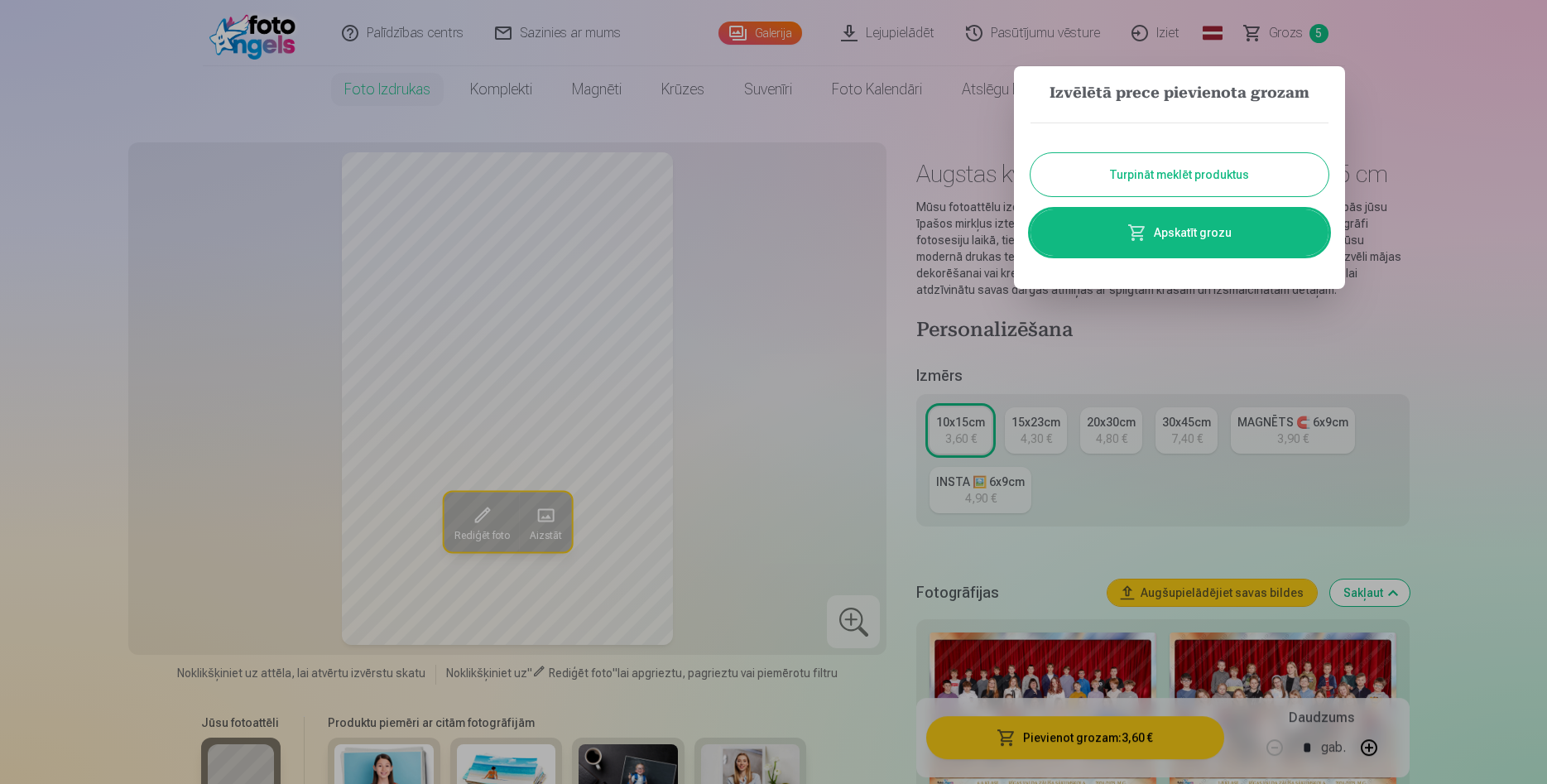
click at [1201, 172] on button "Turpināt meklēt produktus" at bounding box center [1180, 174] width 298 height 43
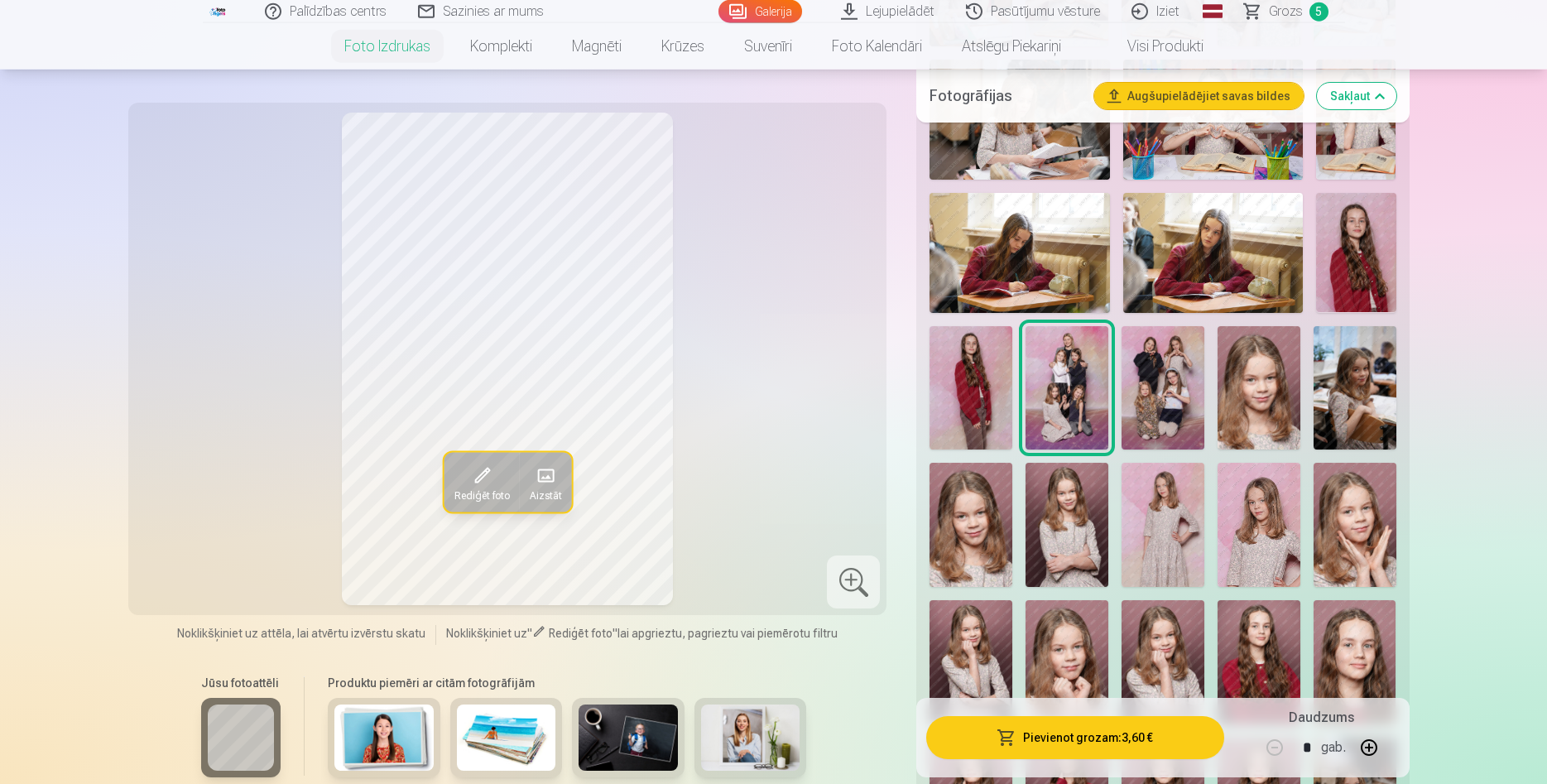
scroll to position [1182, 0]
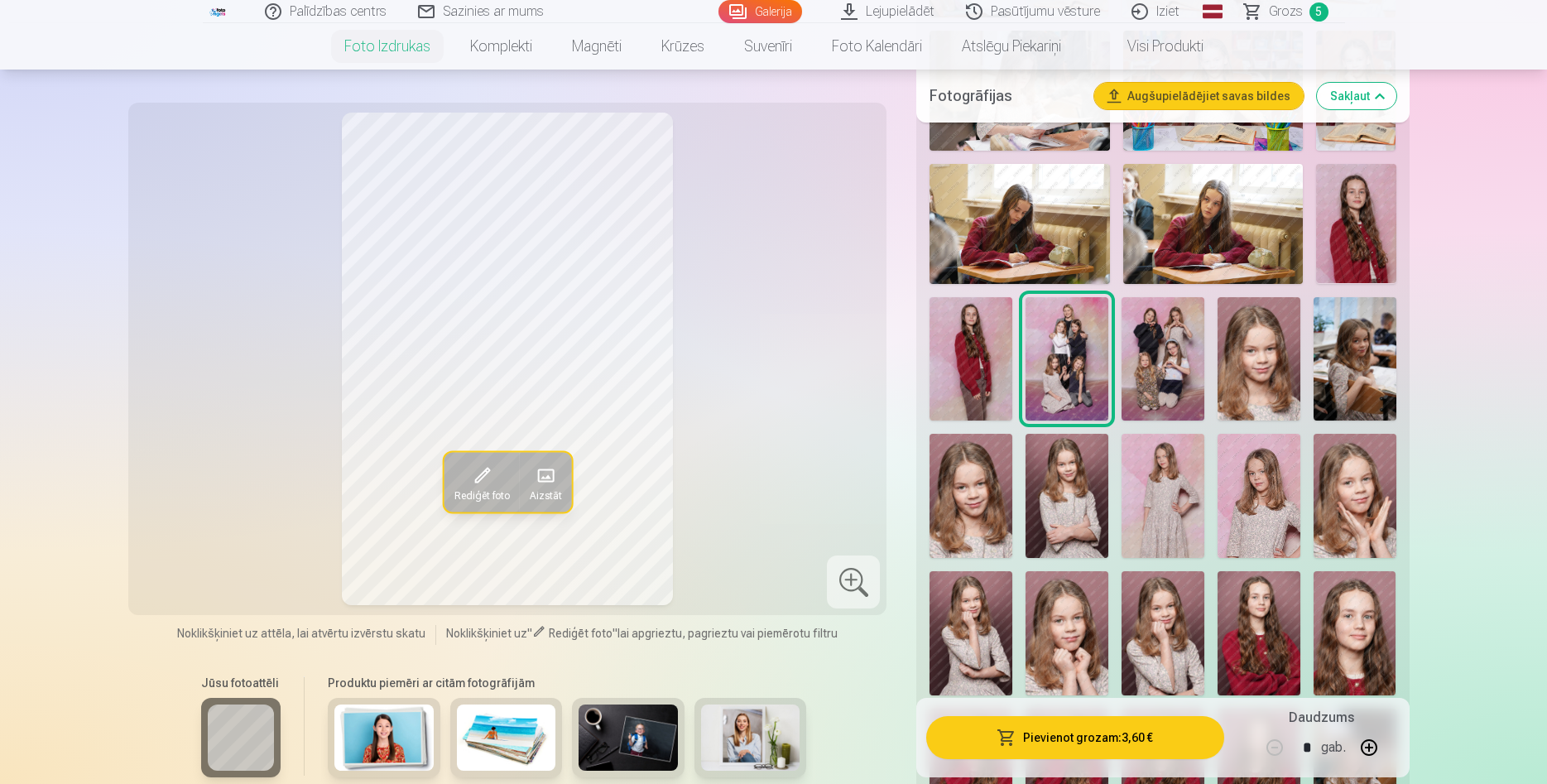
click at [1168, 378] on img at bounding box center [1164, 359] width 83 height 124
click at [1081, 738] on button "Pievienot grozam : 3,60 €" at bounding box center [1075, 737] width 297 height 43
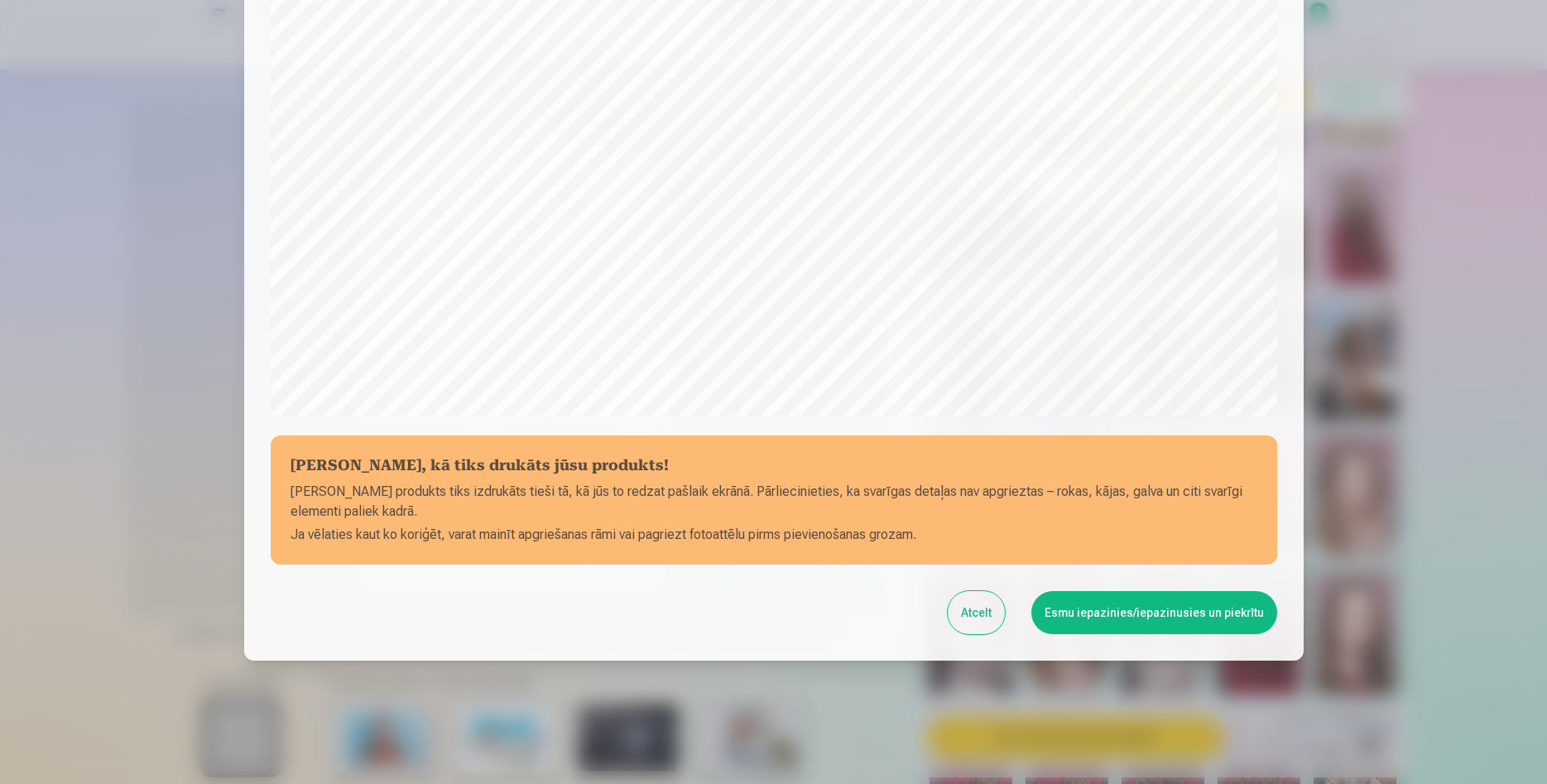
scroll to position [408, 0]
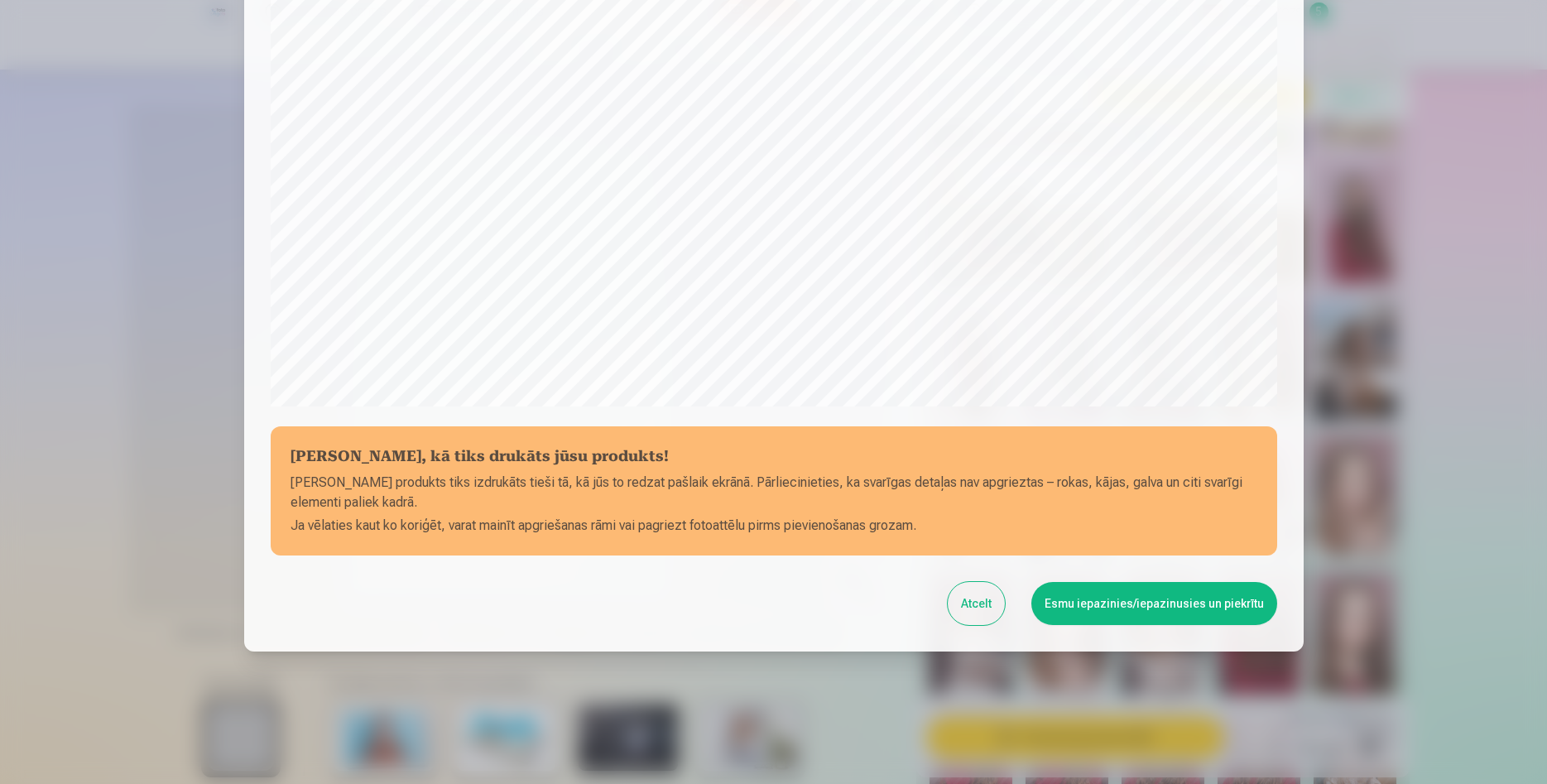
click at [1130, 603] on button "Esmu iepazinies/iepazinusies un piekrītu" at bounding box center [1155, 603] width 246 height 43
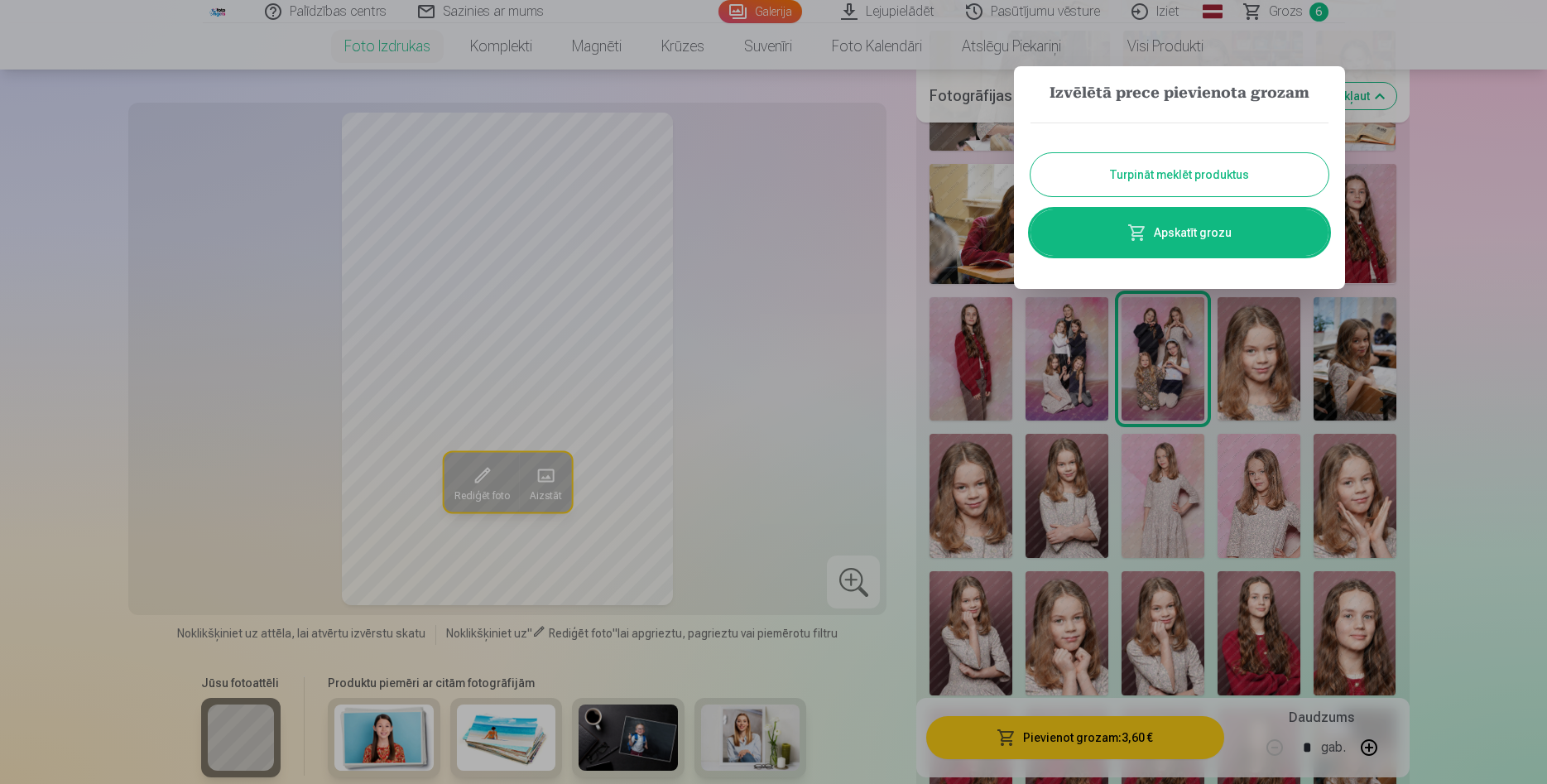
click at [1160, 188] on button "Turpināt meklēt produktus" at bounding box center [1180, 174] width 298 height 43
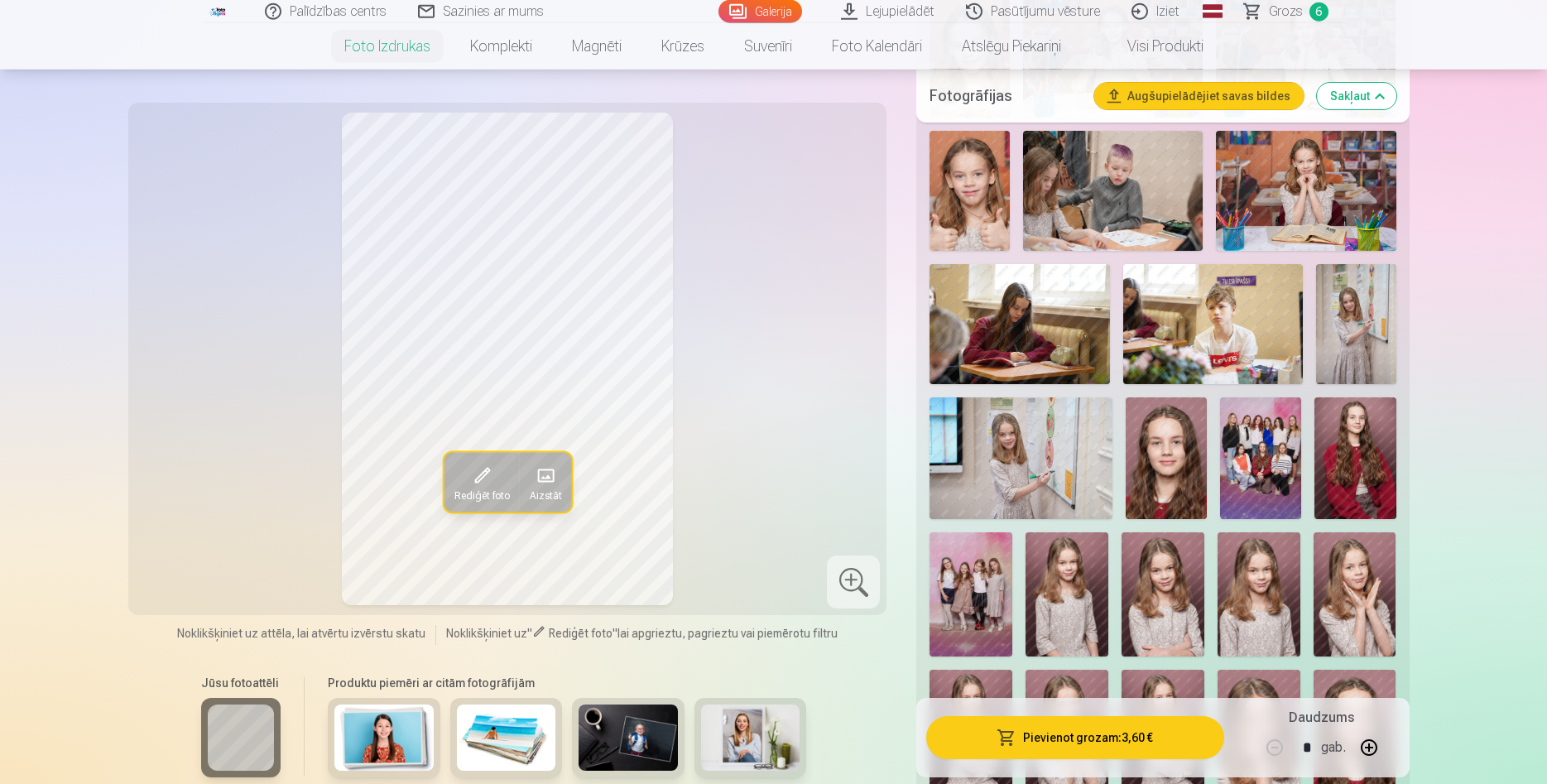
scroll to position [2195, 0]
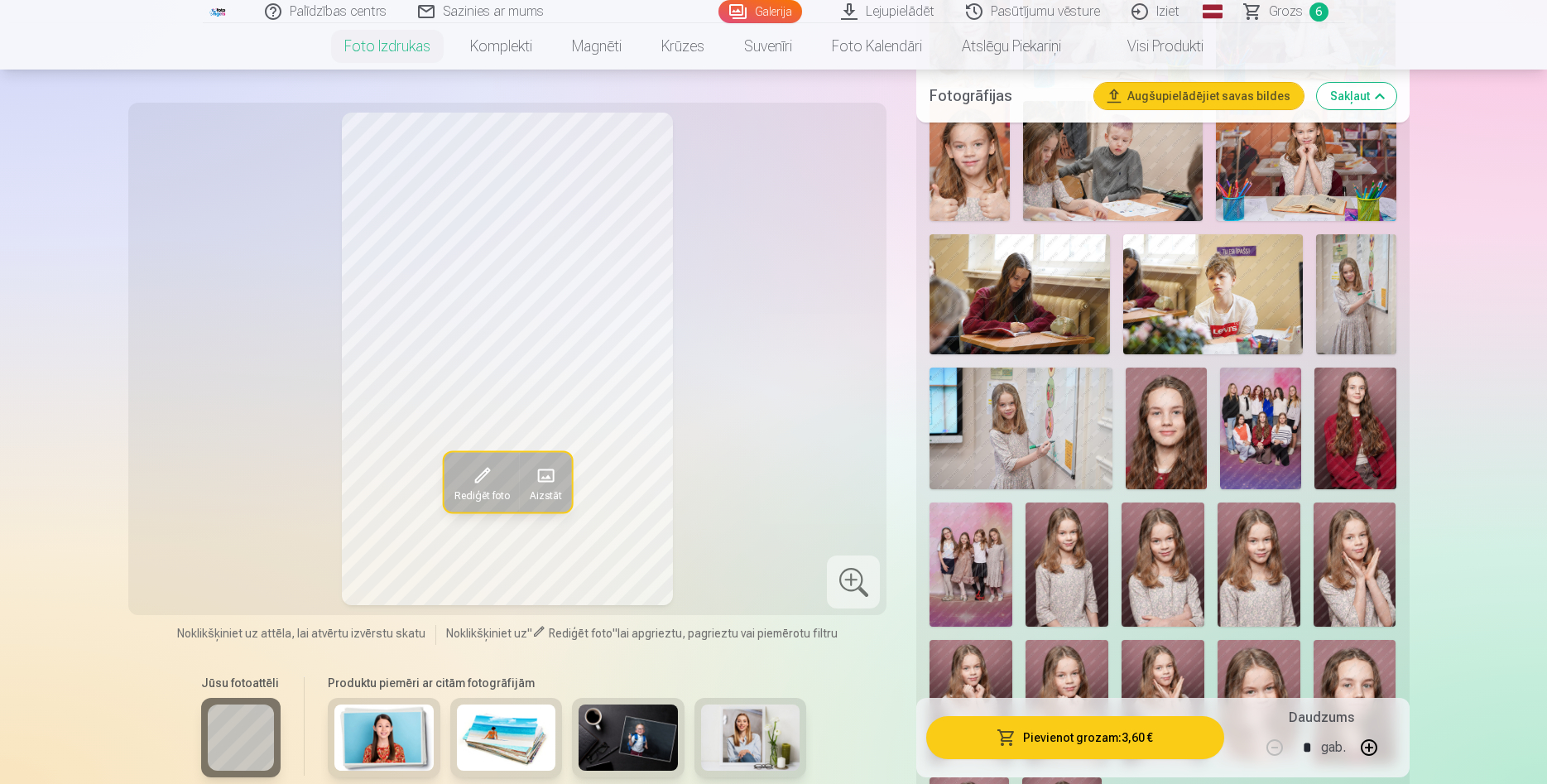
click at [1266, 417] on img at bounding box center [1261, 428] width 81 height 122
click at [486, 486] on span at bounding box center [481, 475] width 27 height 27
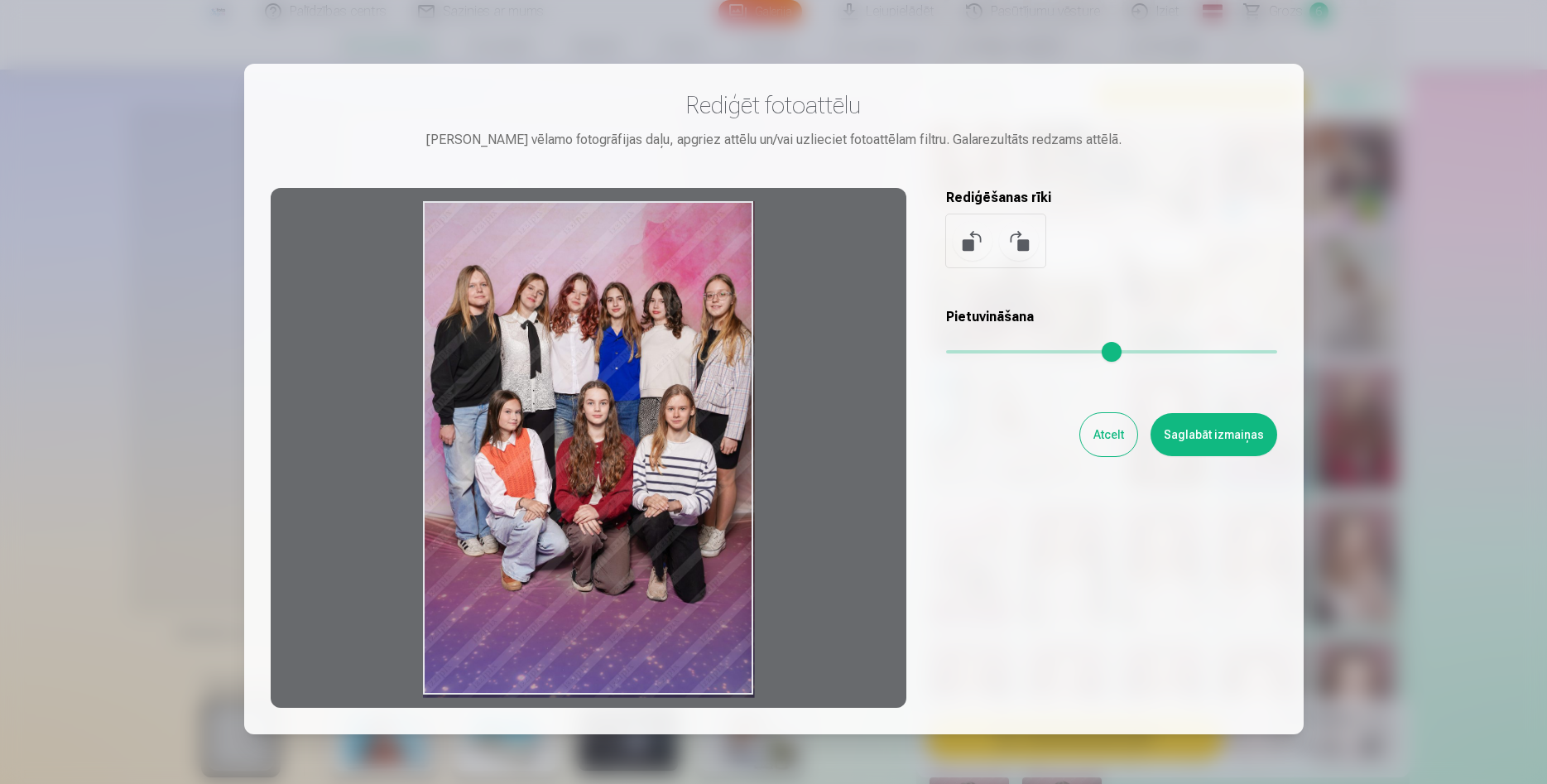
drag, startPoint x: 557, startPoint y: 457, endPoint x: 584, endPoint y: 505, distance: 55.1
click at [584, 505] on div at bounding box center [589, 447] width 635 height 519
click at [1185, 435] on button "Saglabāt izmaiņas" at bounding box center [1213, 434] width 127 height 43
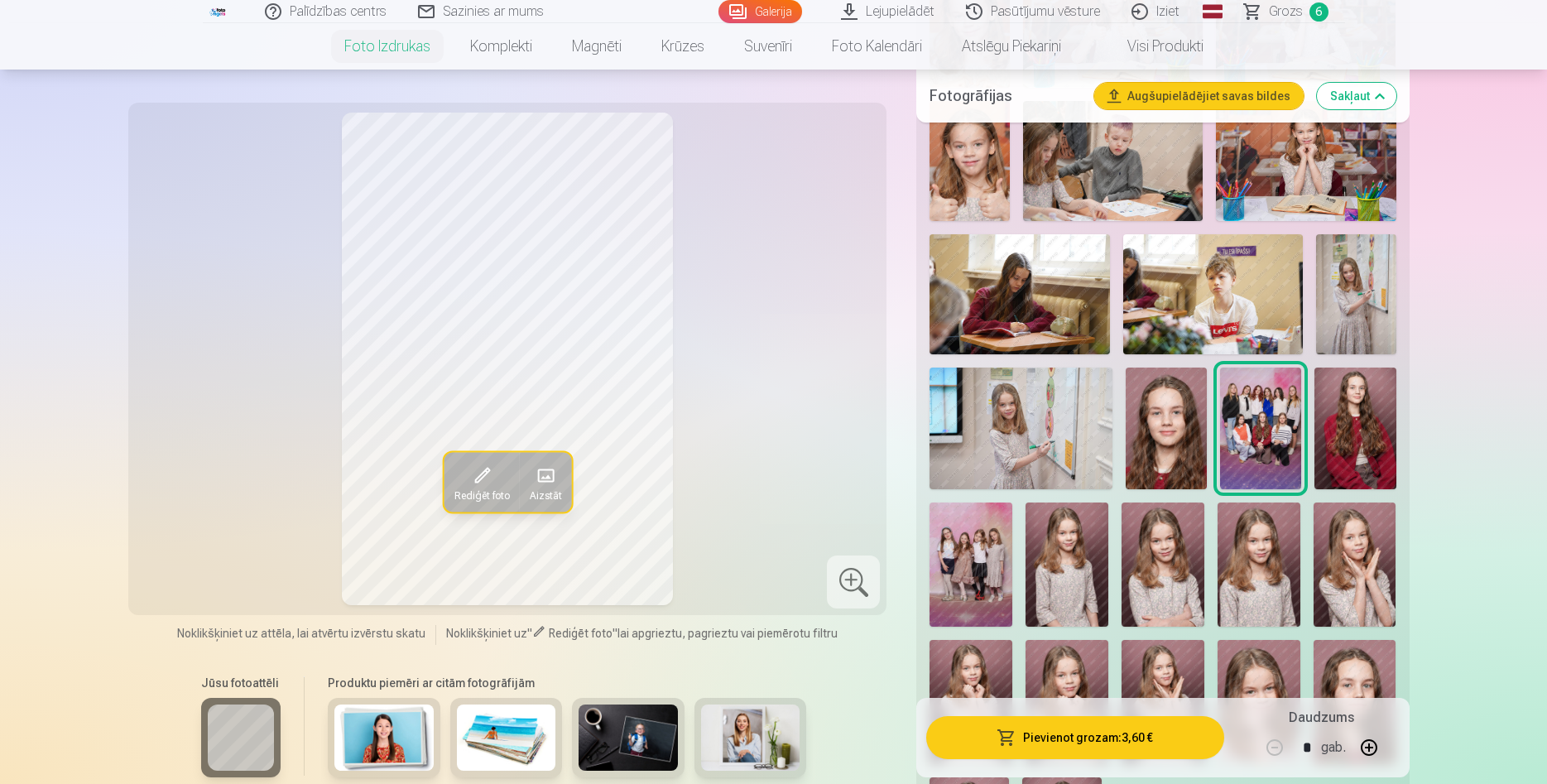
click at [1080, 744] on button "Pievienot grozam : 3,60 €" at bounding box center [1075, 737] width 297 height 43
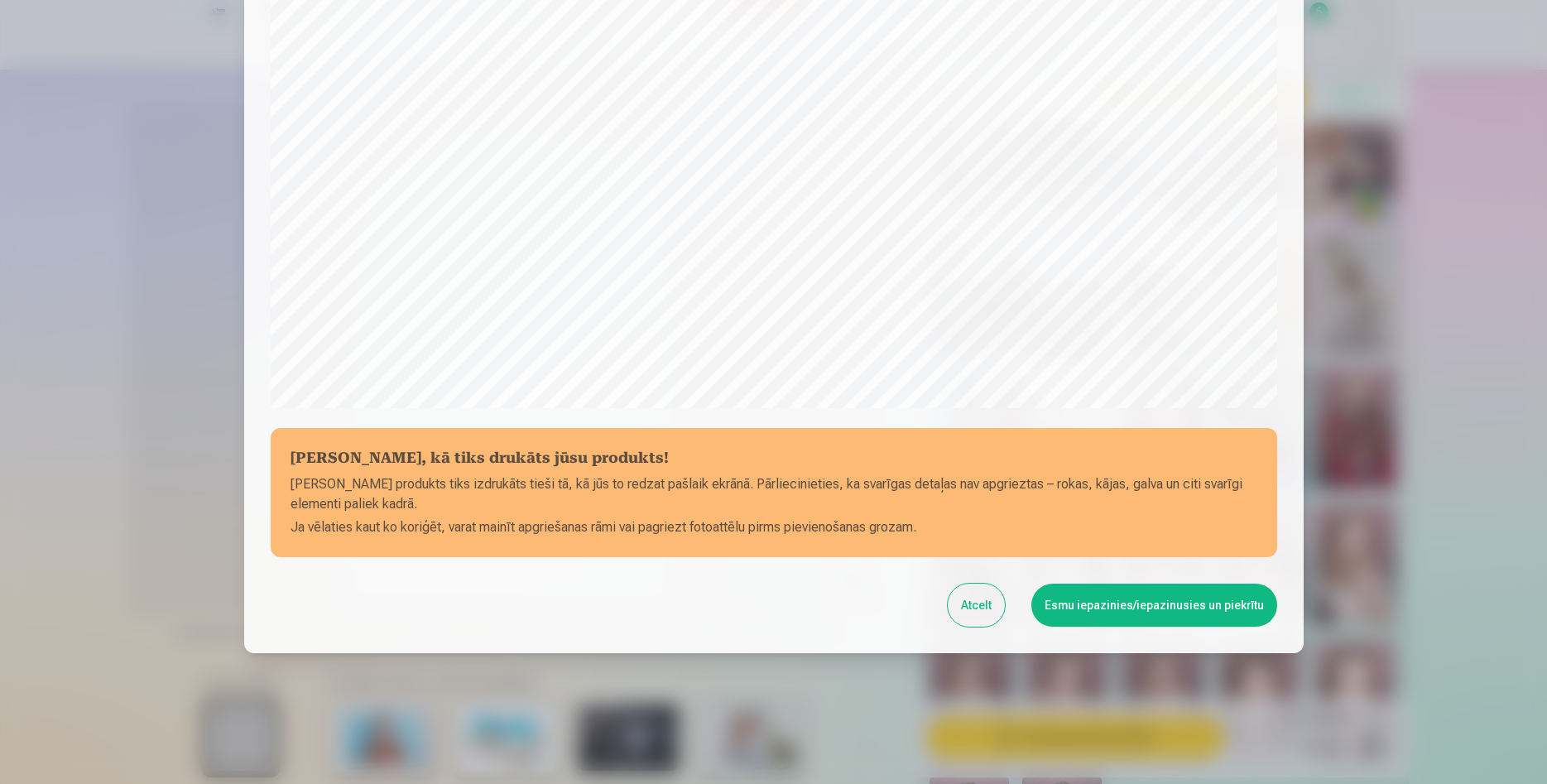
scroll to position [408, 0]
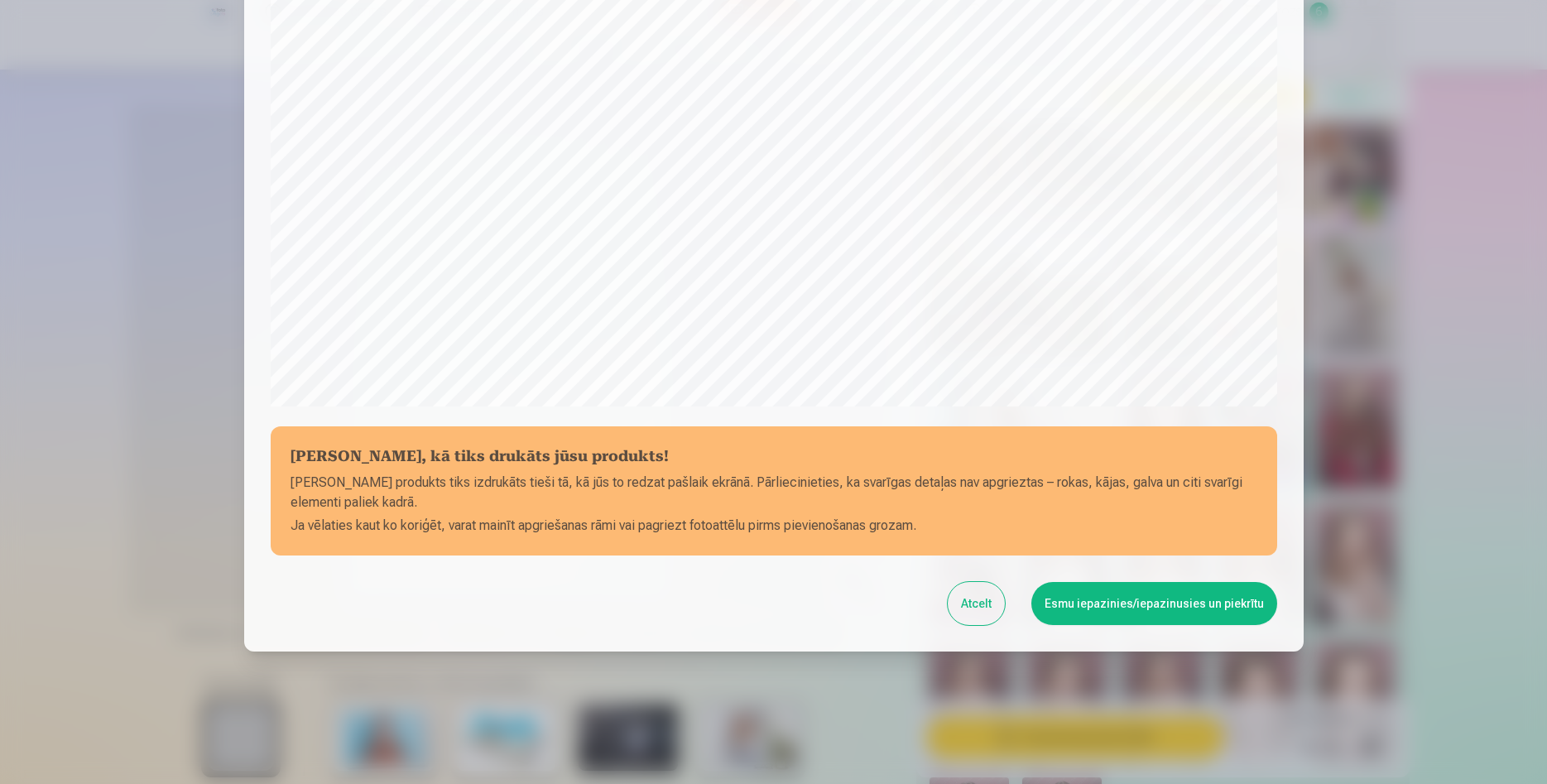
click at [1127, 605] on button "Esmu iepazinies/iepazinusies un piekrītu" at bounding box center [1155, 603] width 246 height 43
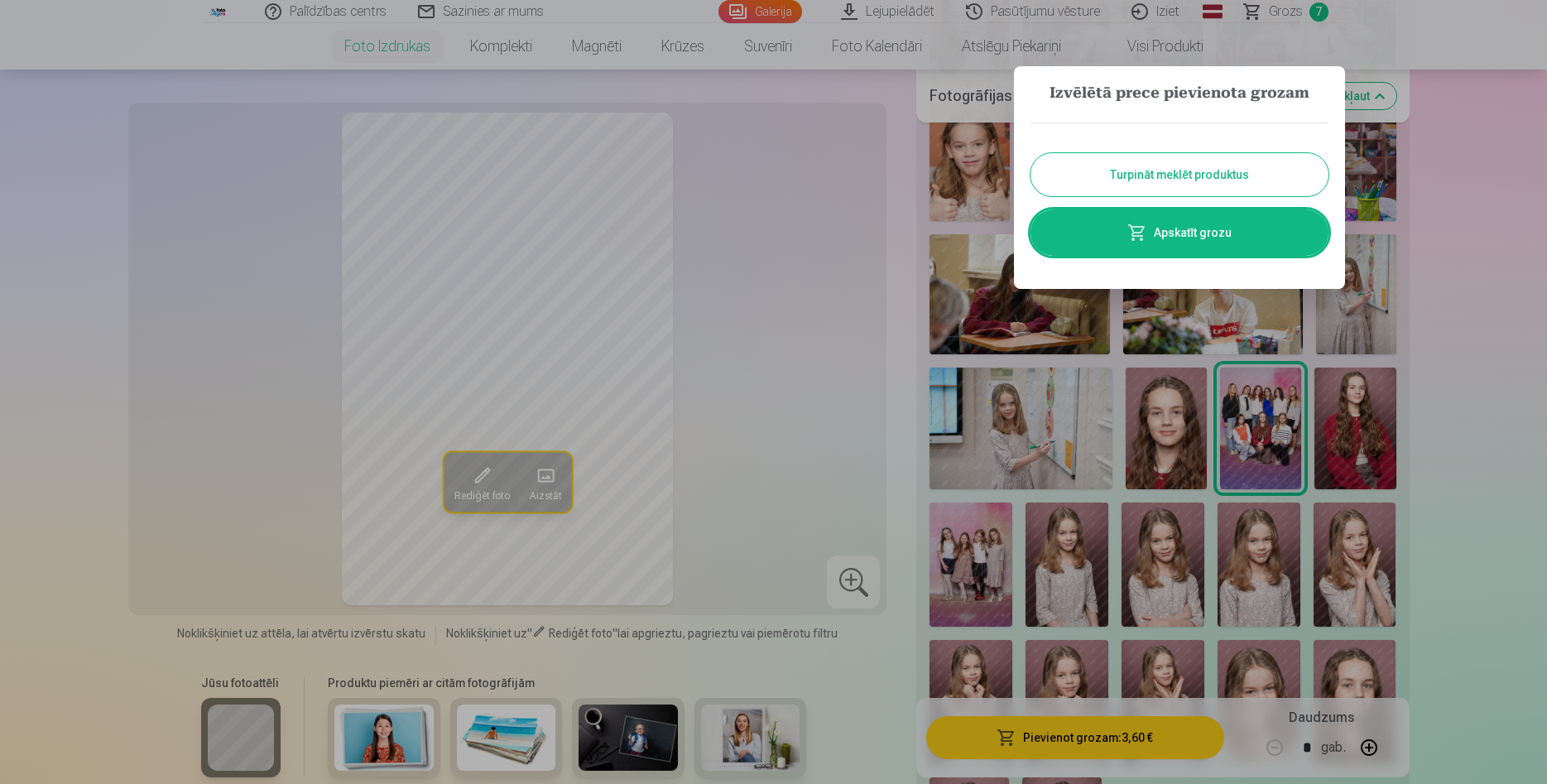
click at [1182, 173] on button "Turpināt meklēt produktus" at bounding box center [1180, 174] width 298 height 43
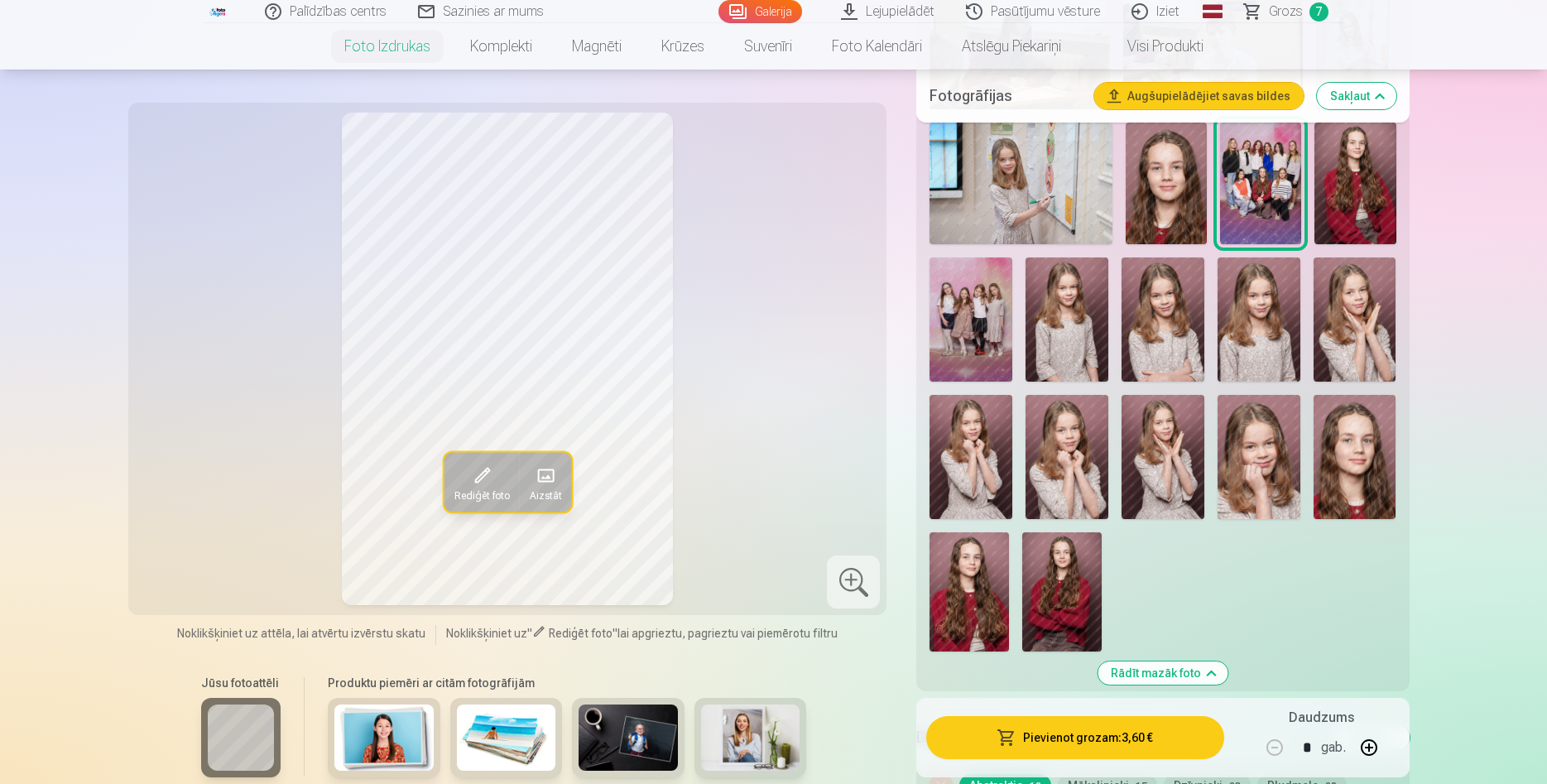
scroll to position [2448, 0]
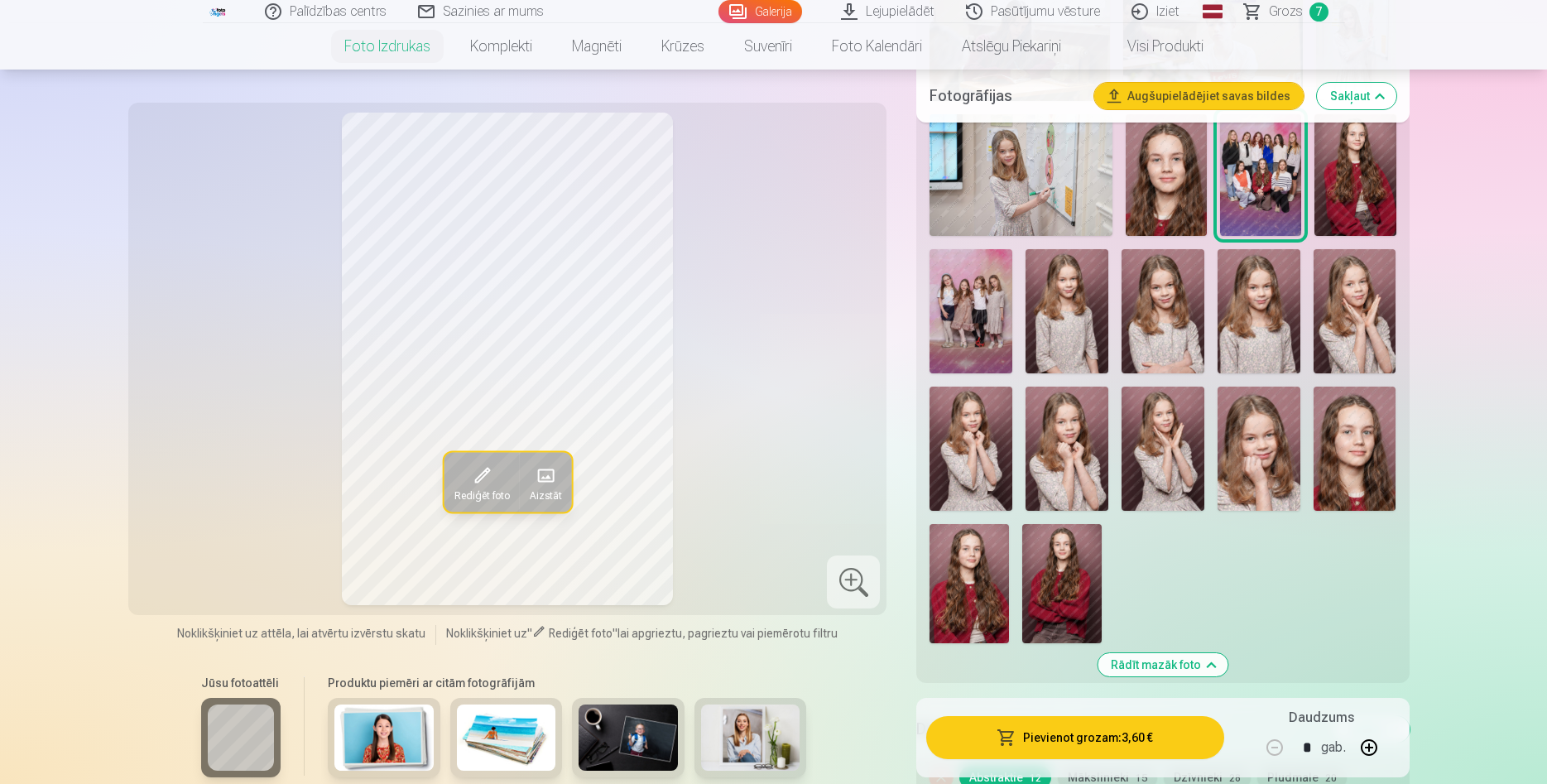
click at [987, 340] on img at bounding box center [971, 311] width 83 height 124
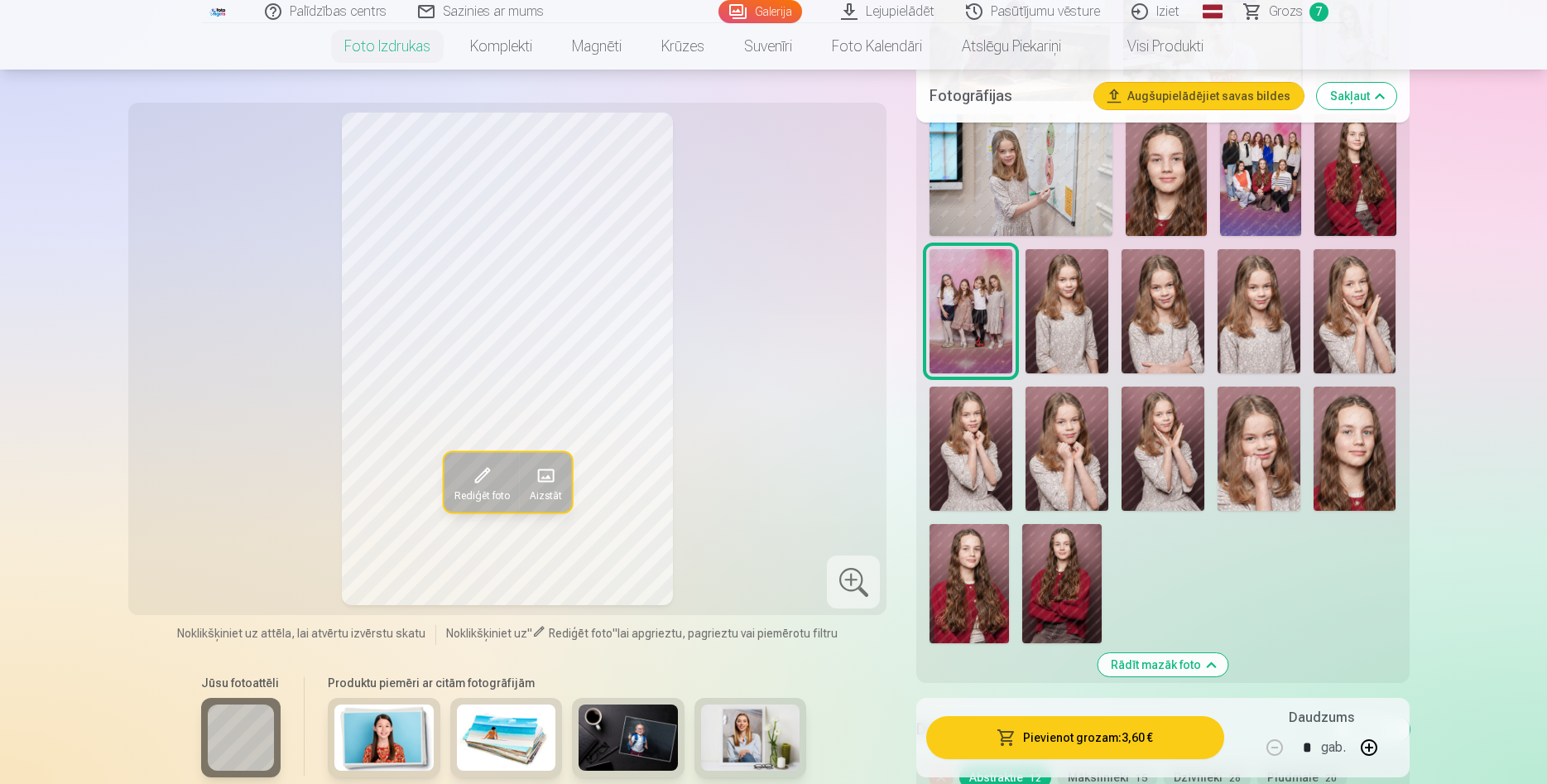
click at [1078, 741] on button "Pievienot grozam : 3,60 €" at bounding box center [1075, 737] width 297 height 43
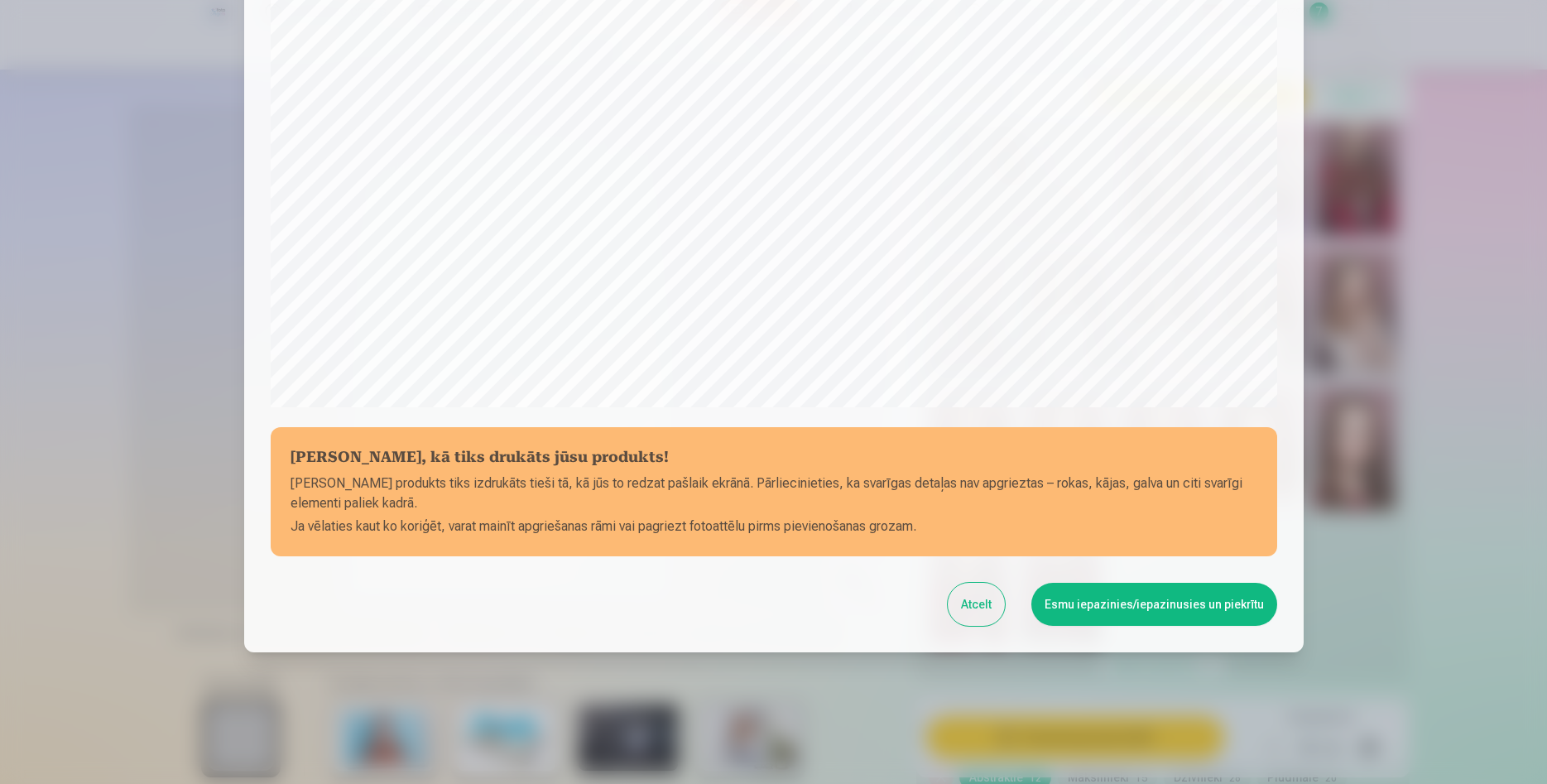
scroll to position [408, 0]
click at [1111, 604] on button "Esmu iepazinies/iepazinusies un piekrītu" at bounding box center [1155, 603] width 246 height 43
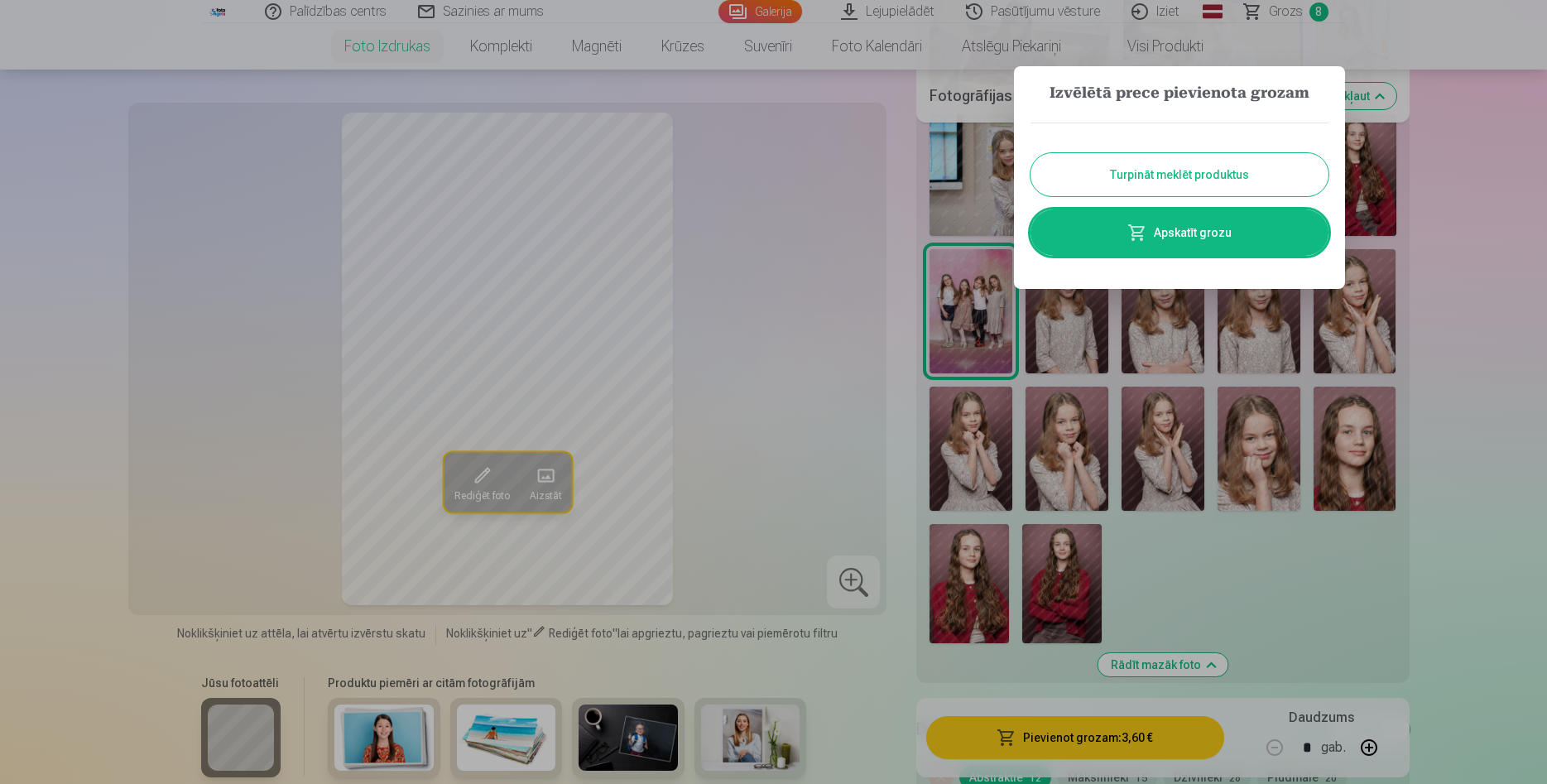
click at [1156, 173] on button "Turpināt meklēt produktus" at bounding box center [1180, 174] width 298 height 43
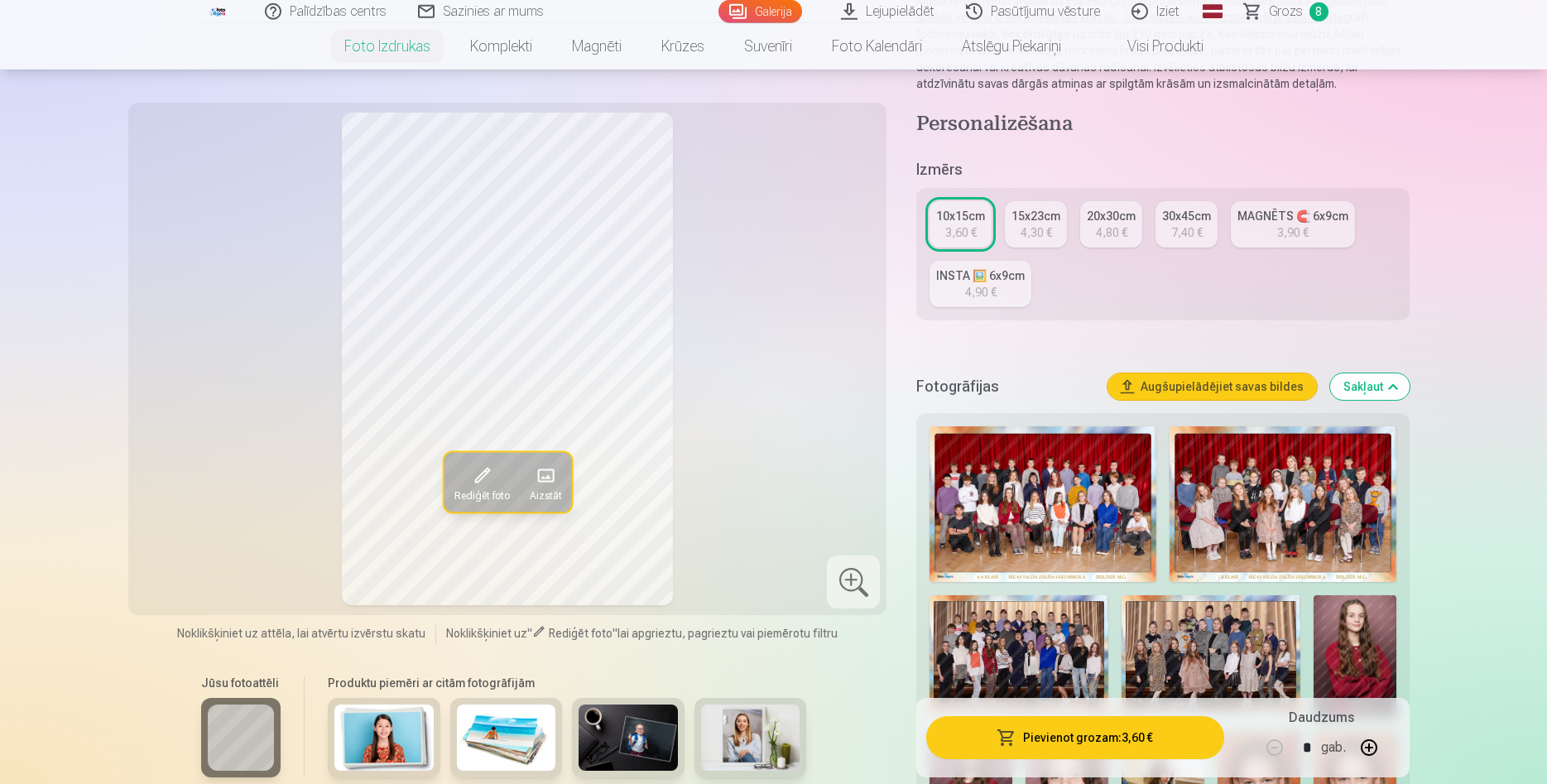
scroll to position [169, 0]
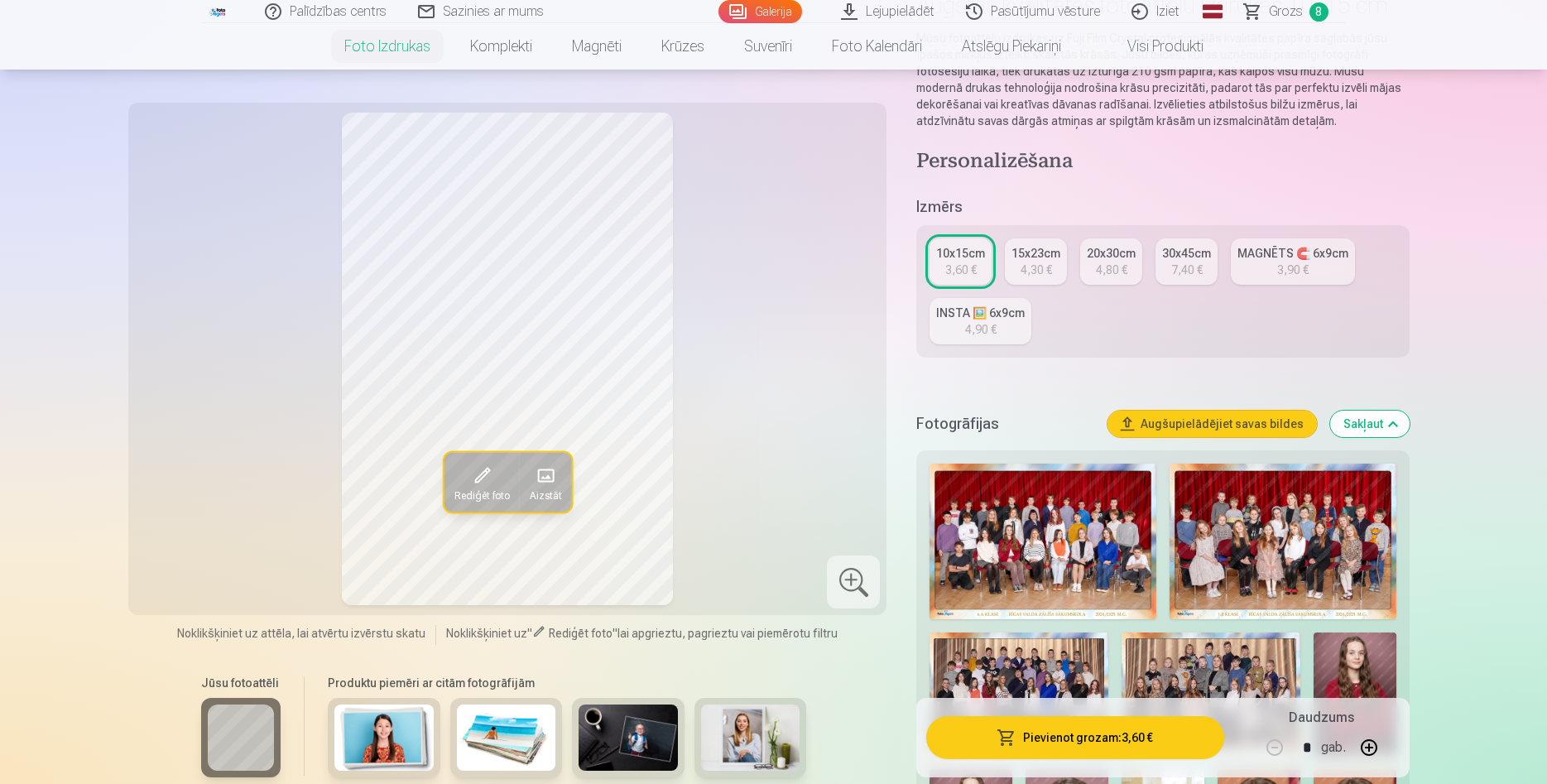
click at [1284, 14] on span "Grozs" at bounding box center [1286, 12] width 34 height 19
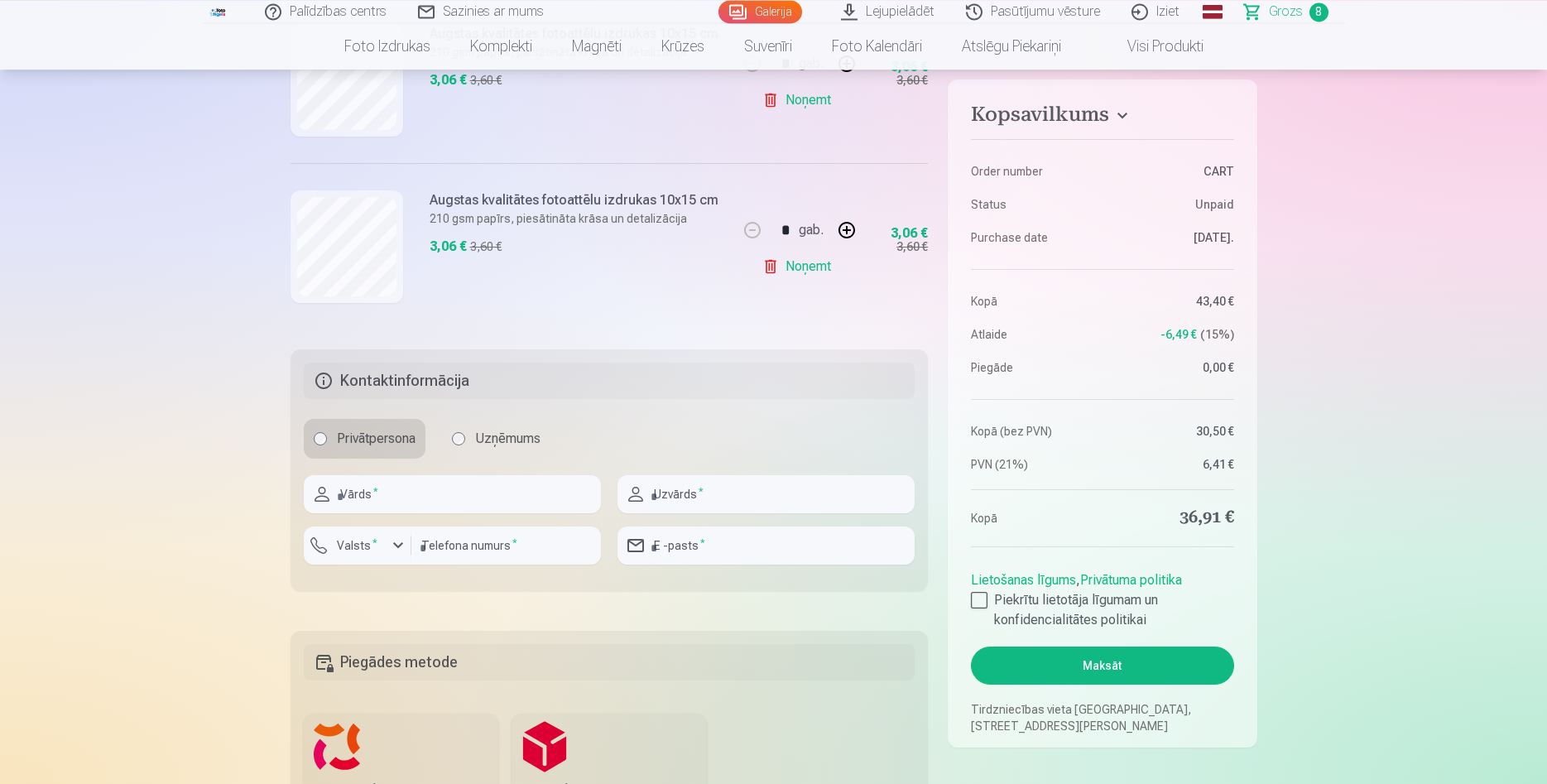
scroll to position [1435, 0]
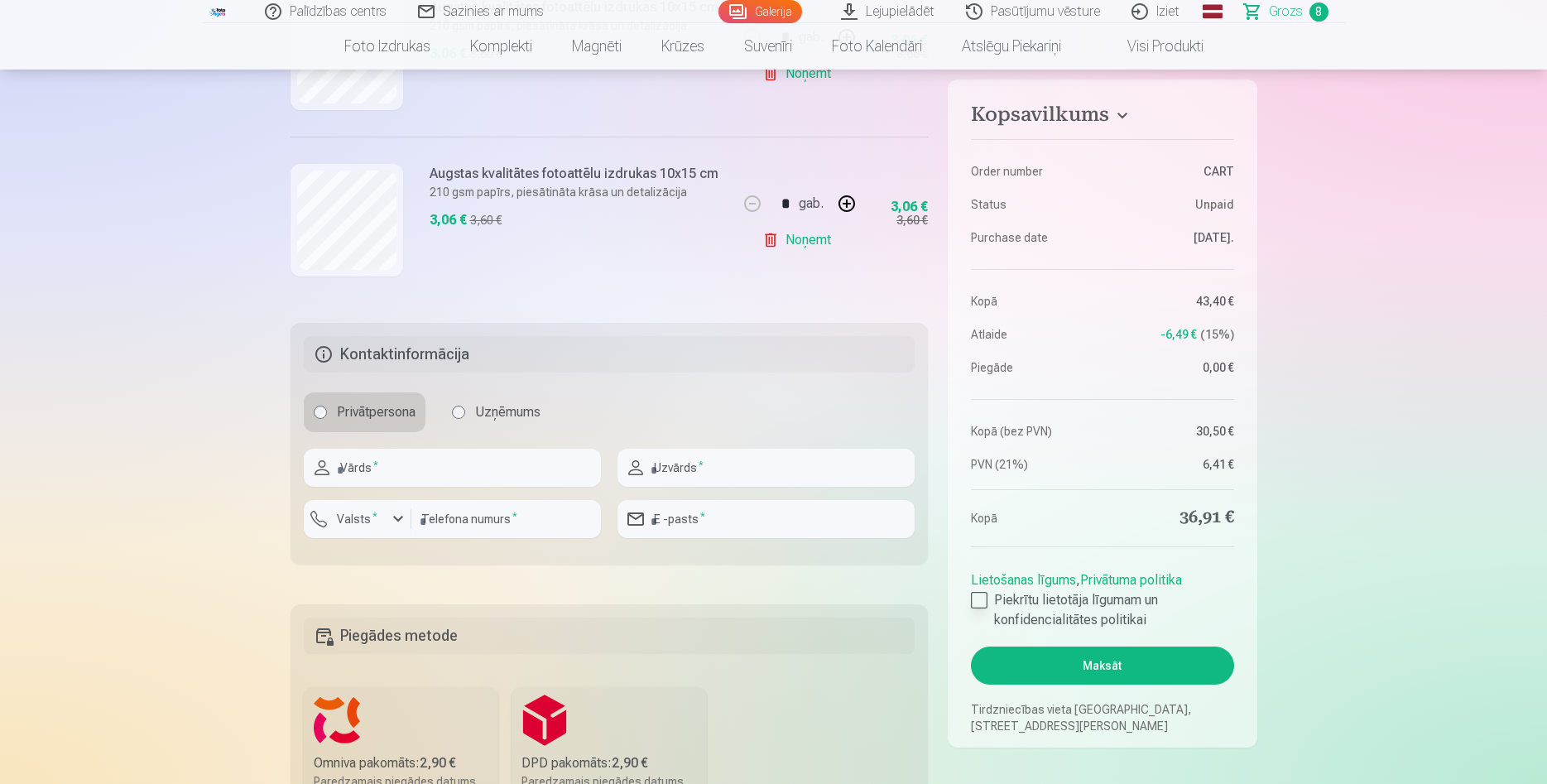
click at [978, 605] on div at bounding box center [979, 600] width 17 height 17
click at [409, 465] on input "text" at bounding box center [452, 467] width 297 height 38
type input "********"
click at [672, 474] on input "text" at bounding box center [766, 467] width 297 height 38
type input "*********"
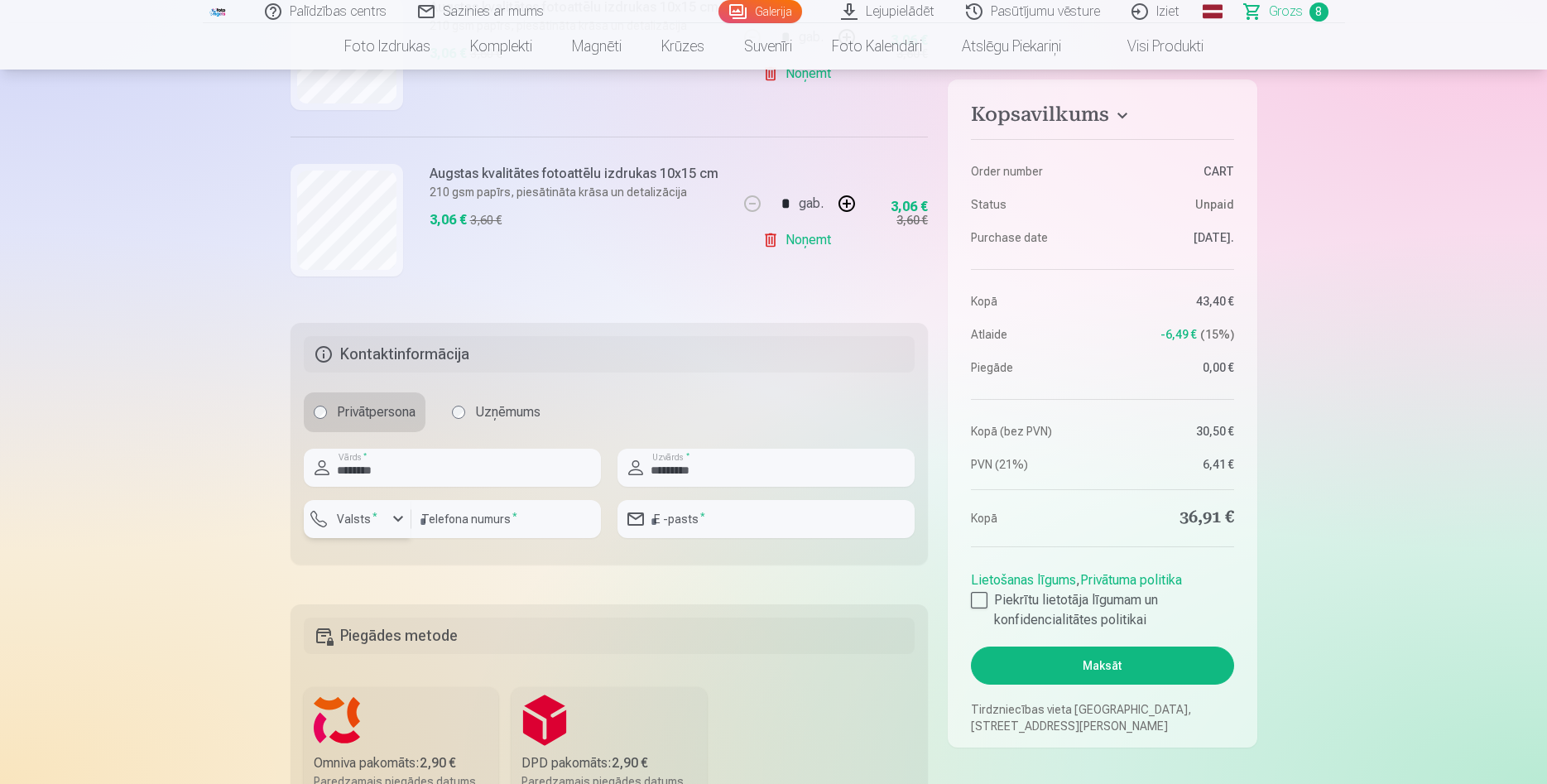
click at [397, 516] on div "button" at bounding box center [398, 519] width 19 height 19
click at [413, 557] on li "+371 Latvija" at bounding box center [375, 557] width 118 height 33
click at [455, 526] on input "number" at bounding box center [506, 519] width 189 height 38
type input "********"
click at [677, 525] on input "email" at bounding box center [766, 519] width 297 height 38
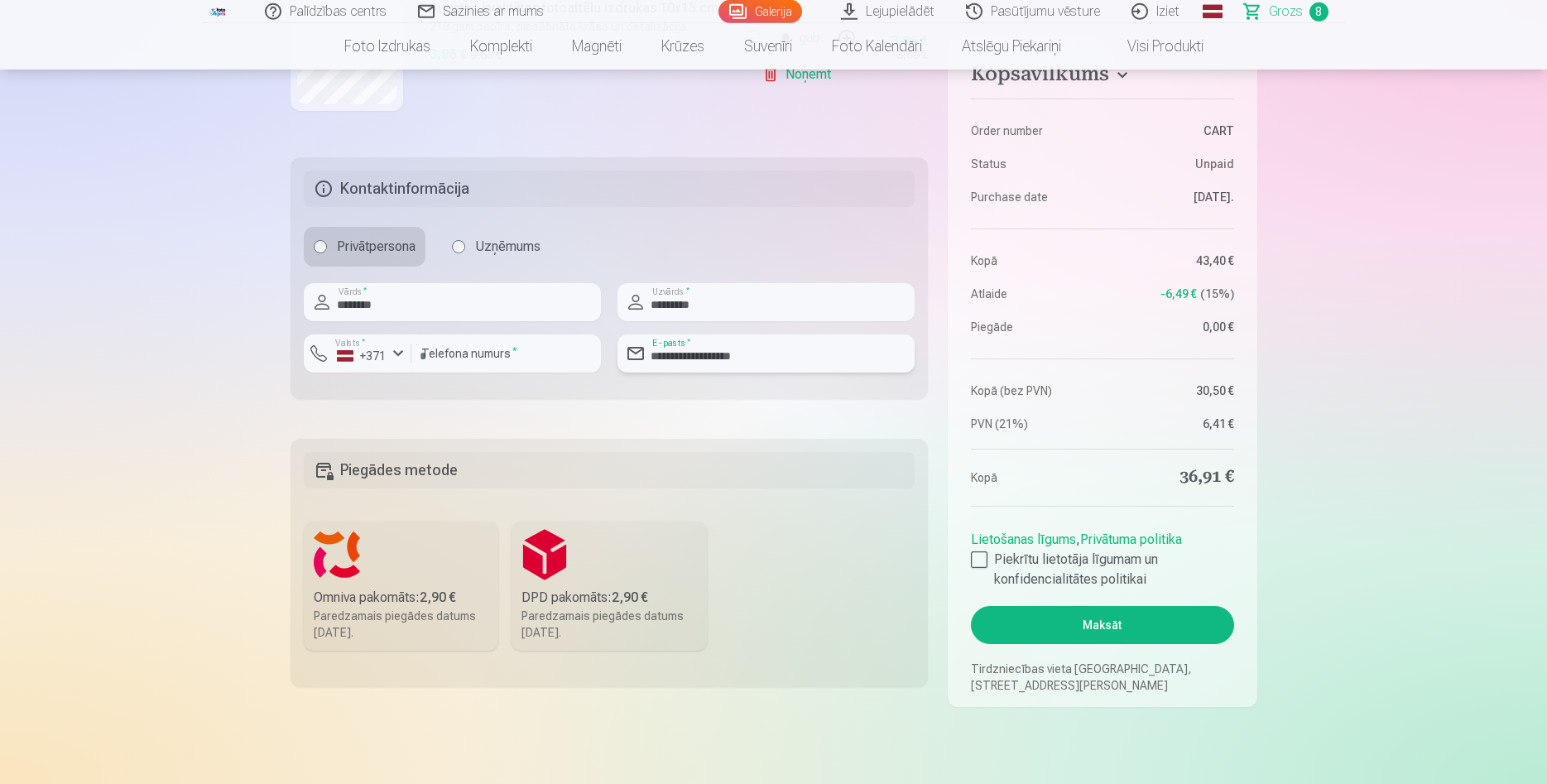
scroll to position [1604, 0]
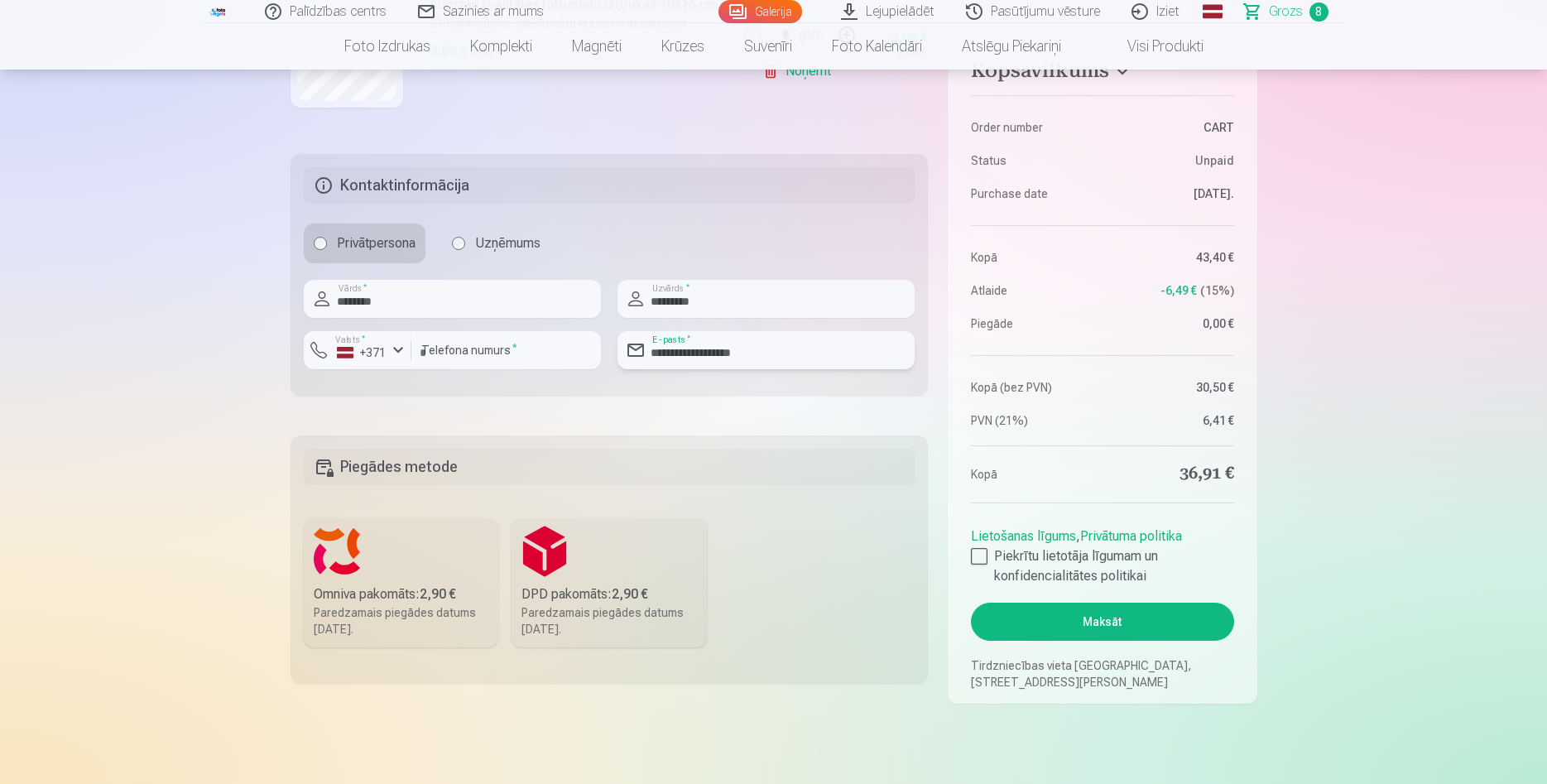
type input "**********"
click at [376, 618] on div "Paredzamais piegādes datums [DATE]." at bounding box center [402, 620] width 175 height 33
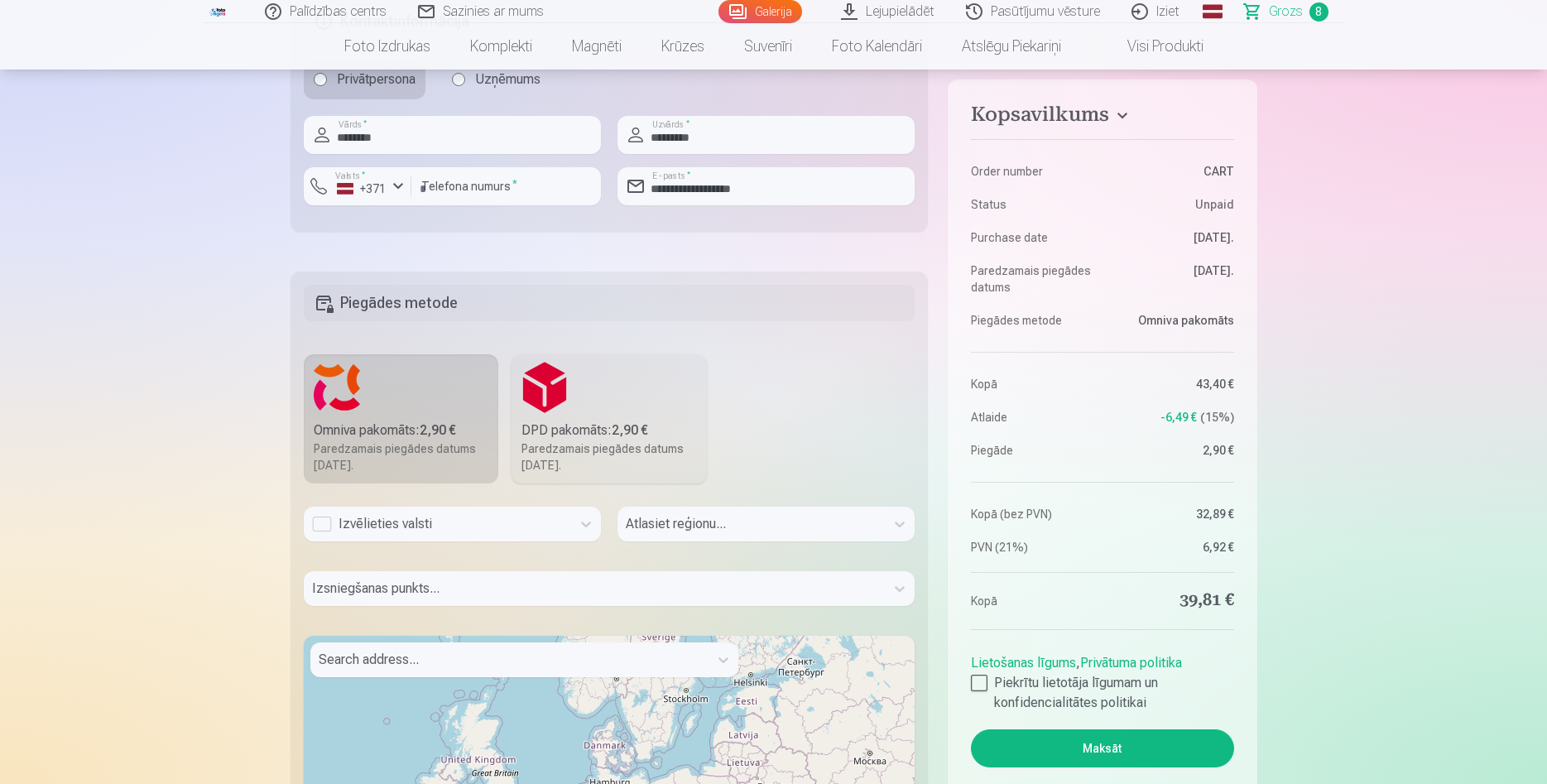
scroll to position [1773, 0]
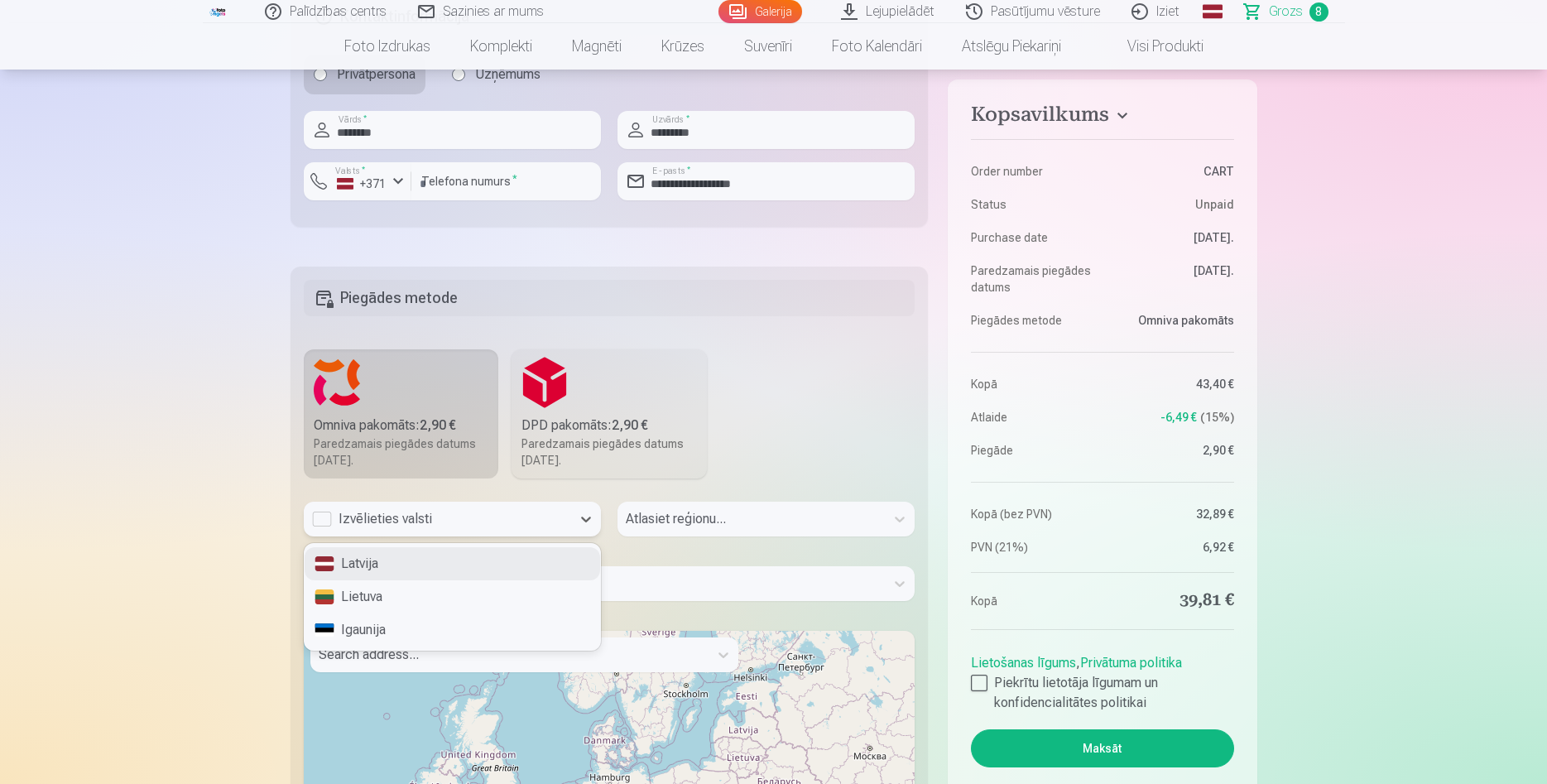
click at [321, 521] on div "Izvēlieties valsti" at bounding box center [437, 519] width 250 height 19
click at [383, 557] on div "Latvija" at bounding box center [452, 563] width 296 height 33
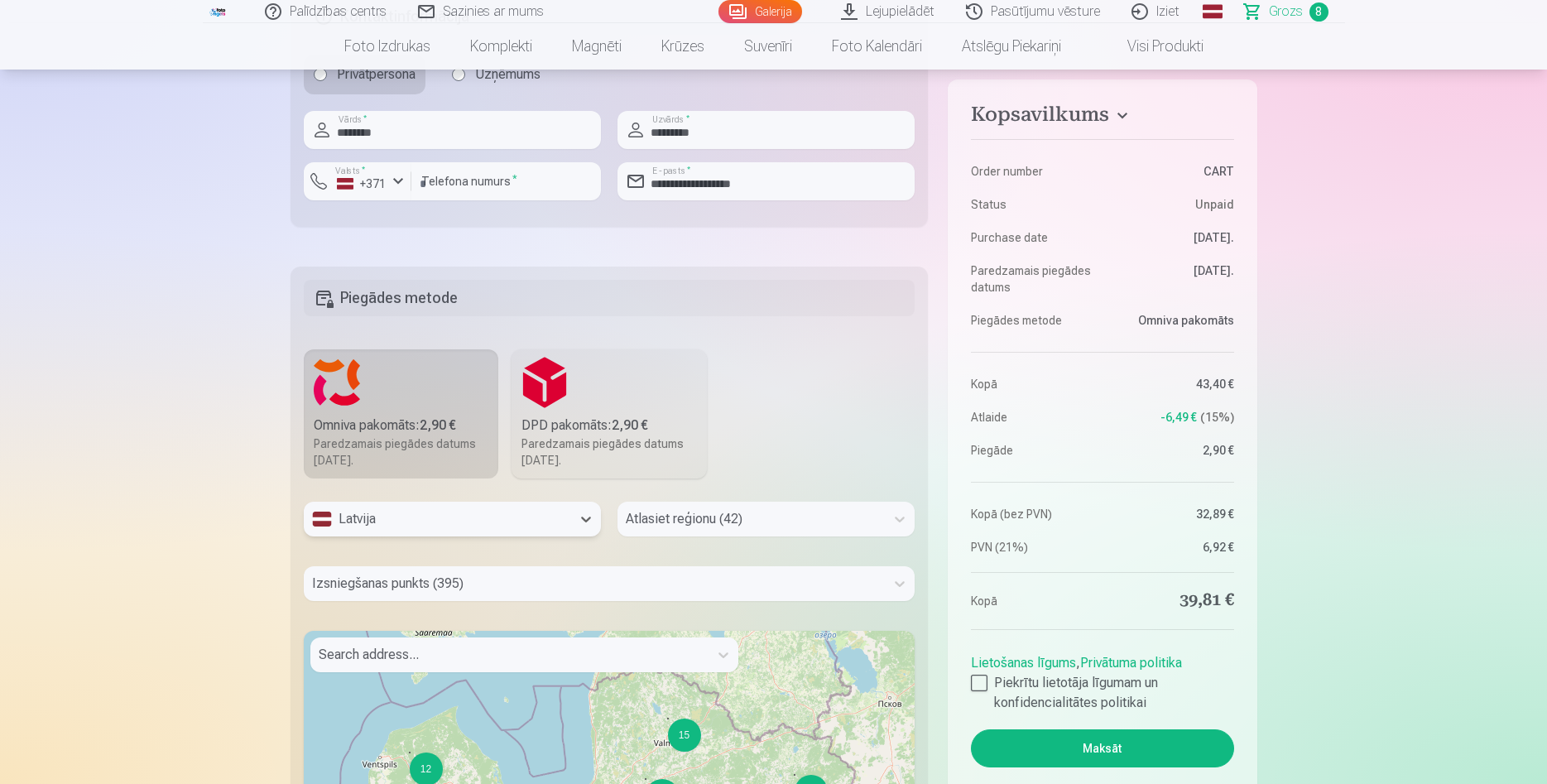
scroll to position [1788, 0]
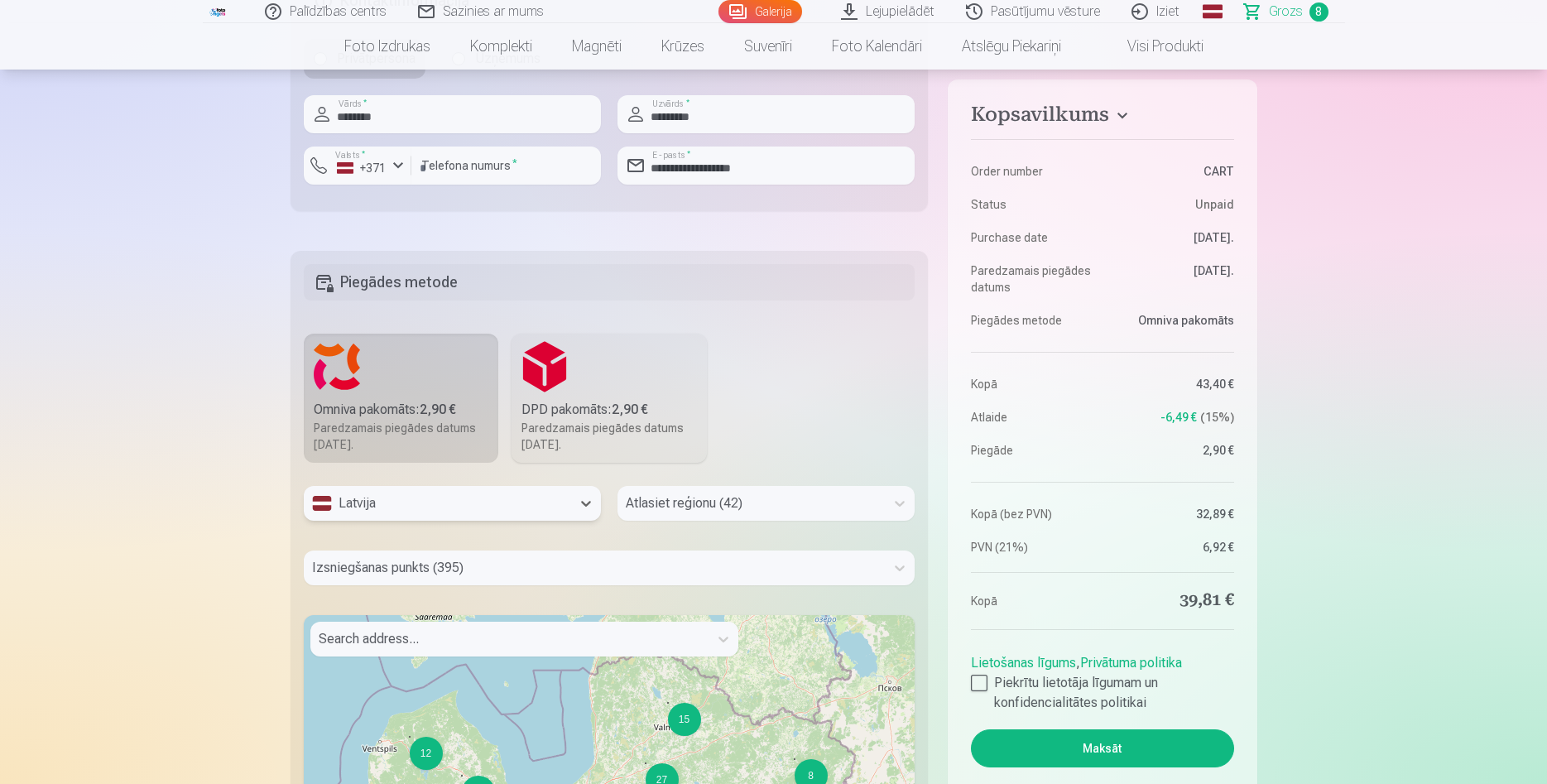
click at [681, 524] on div "Atlasiet reģionu (42)" at bounding box center [766, 510] width 297 height 48
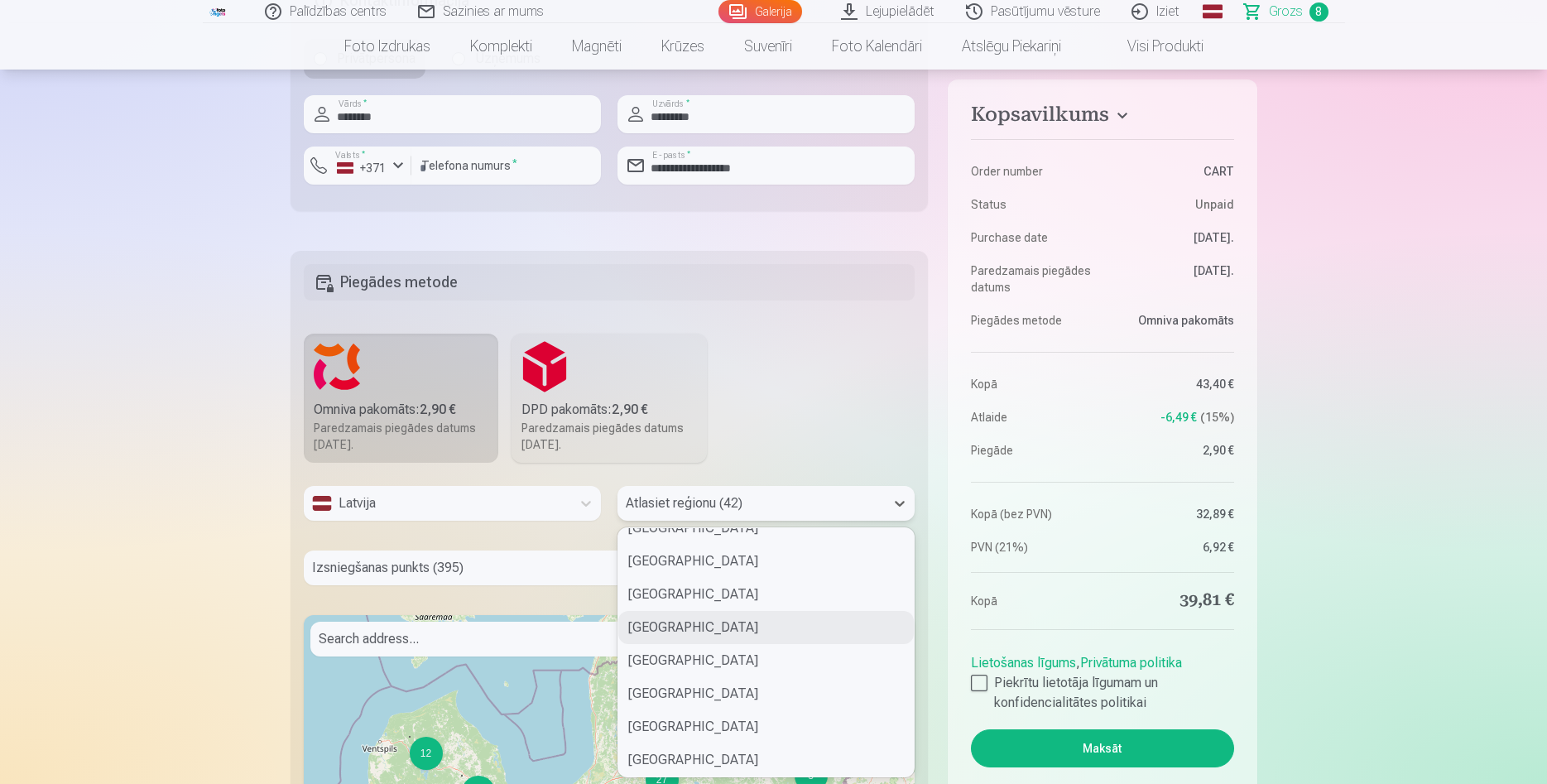
scroll to position [313, 0]
click at [673, 567] on div "[GEOGRAPHIC_DATA] pilsēta" at bounding box center [766, 565] width 296 height 33
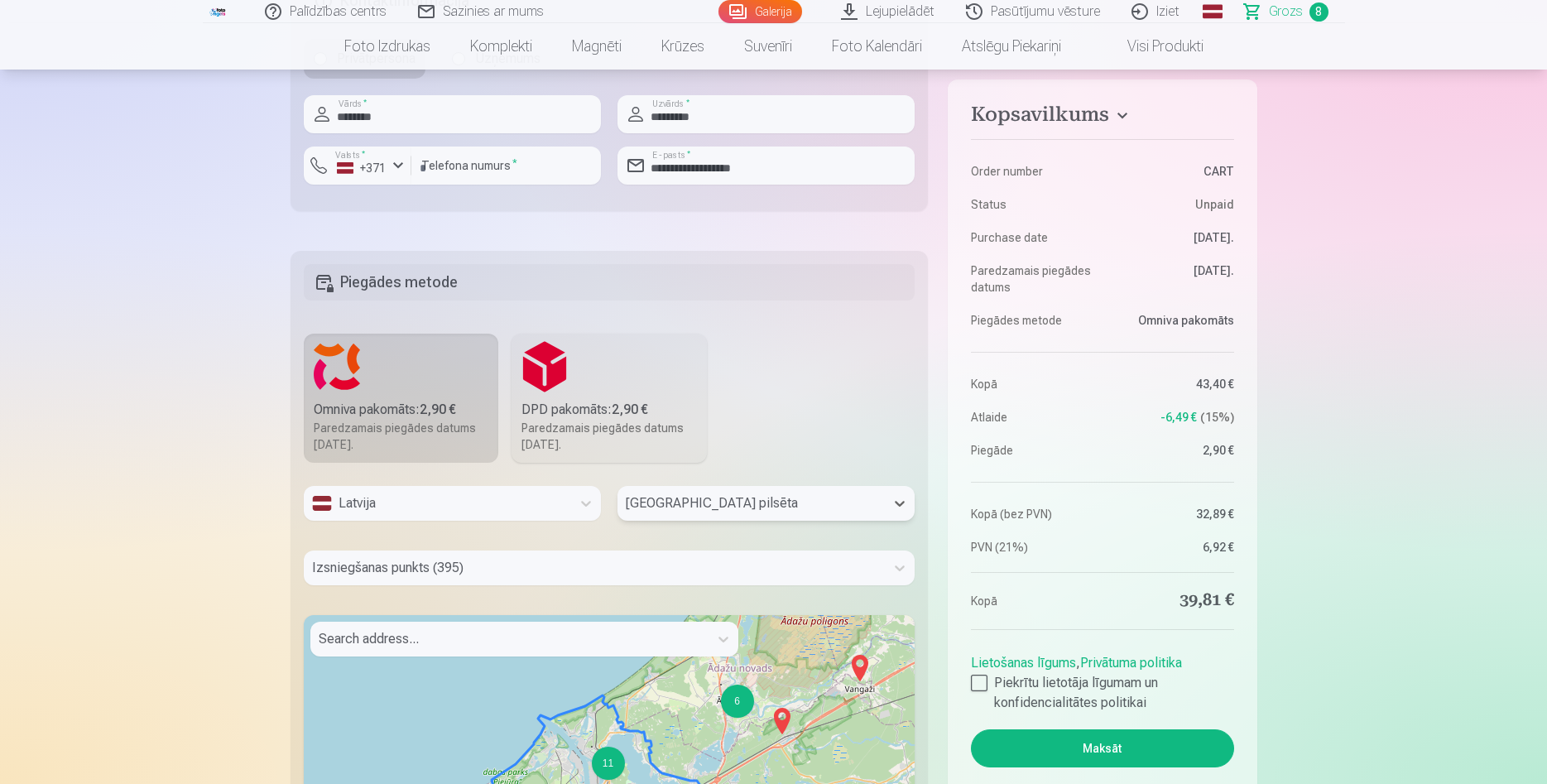
click at [495, 568] on div "Izsniegšanas punkts (395)" at bounding box center [609, 567] width 612 height 35
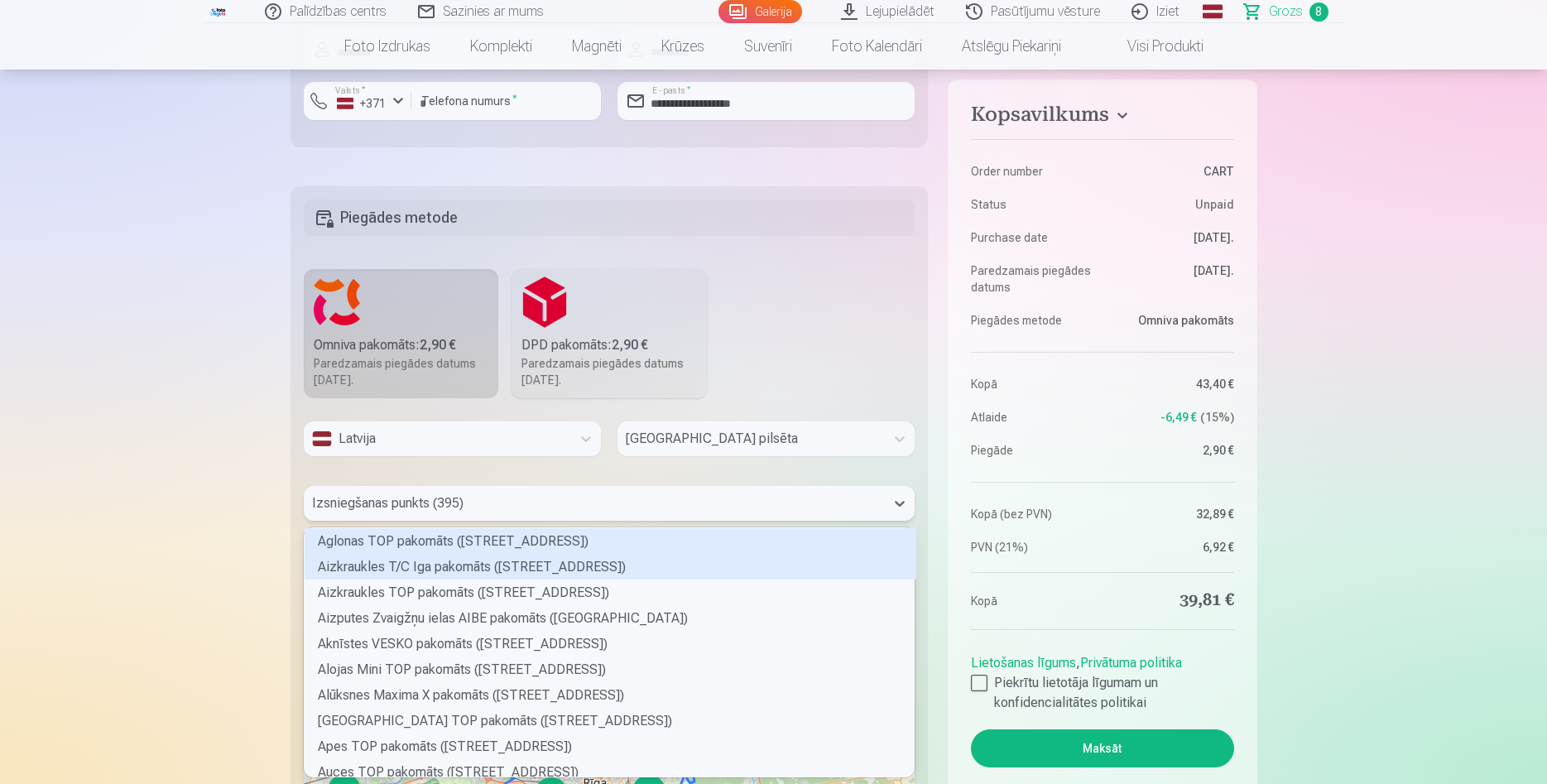
scroll to position [249, 610]
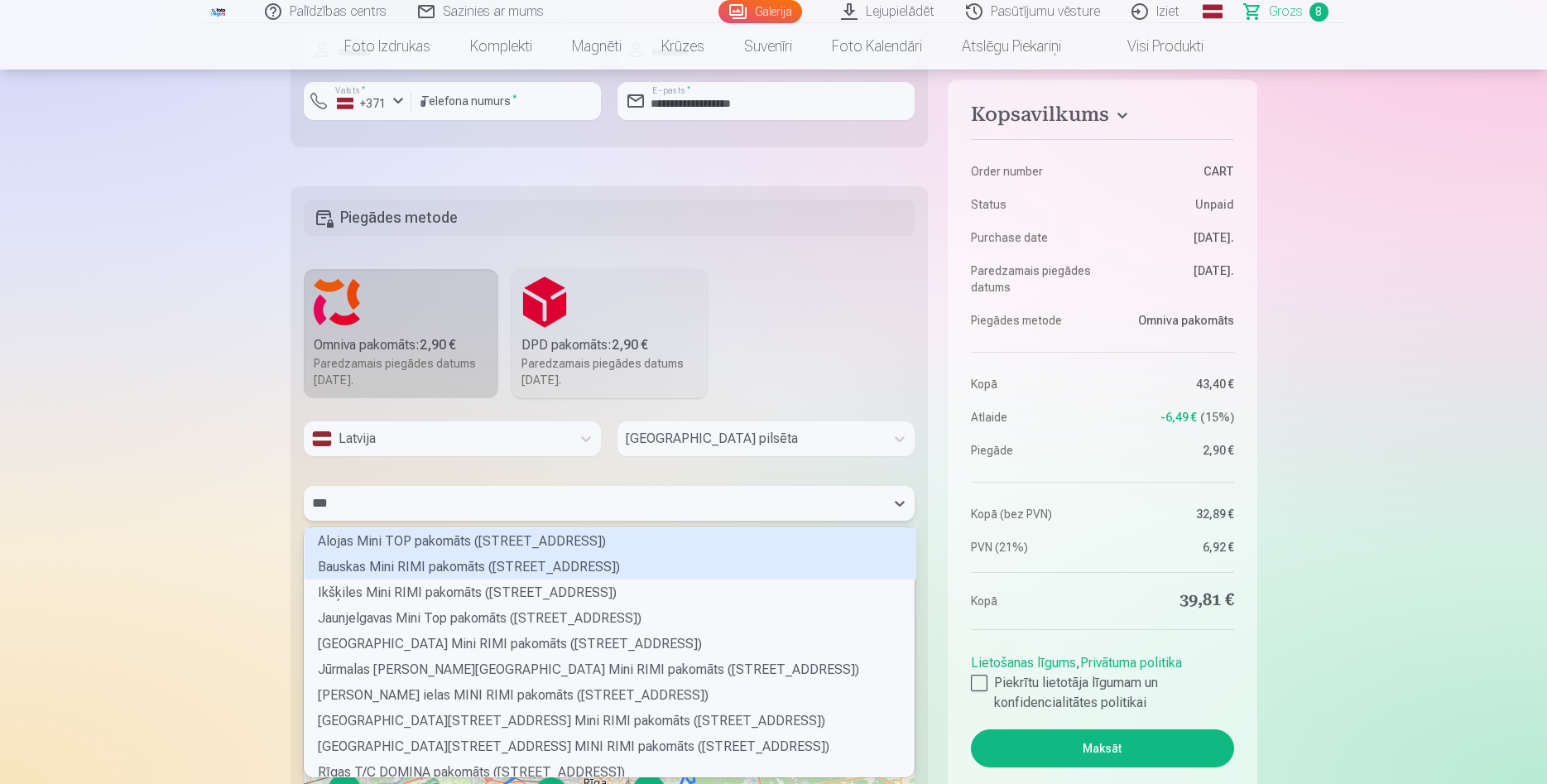
type input "****"
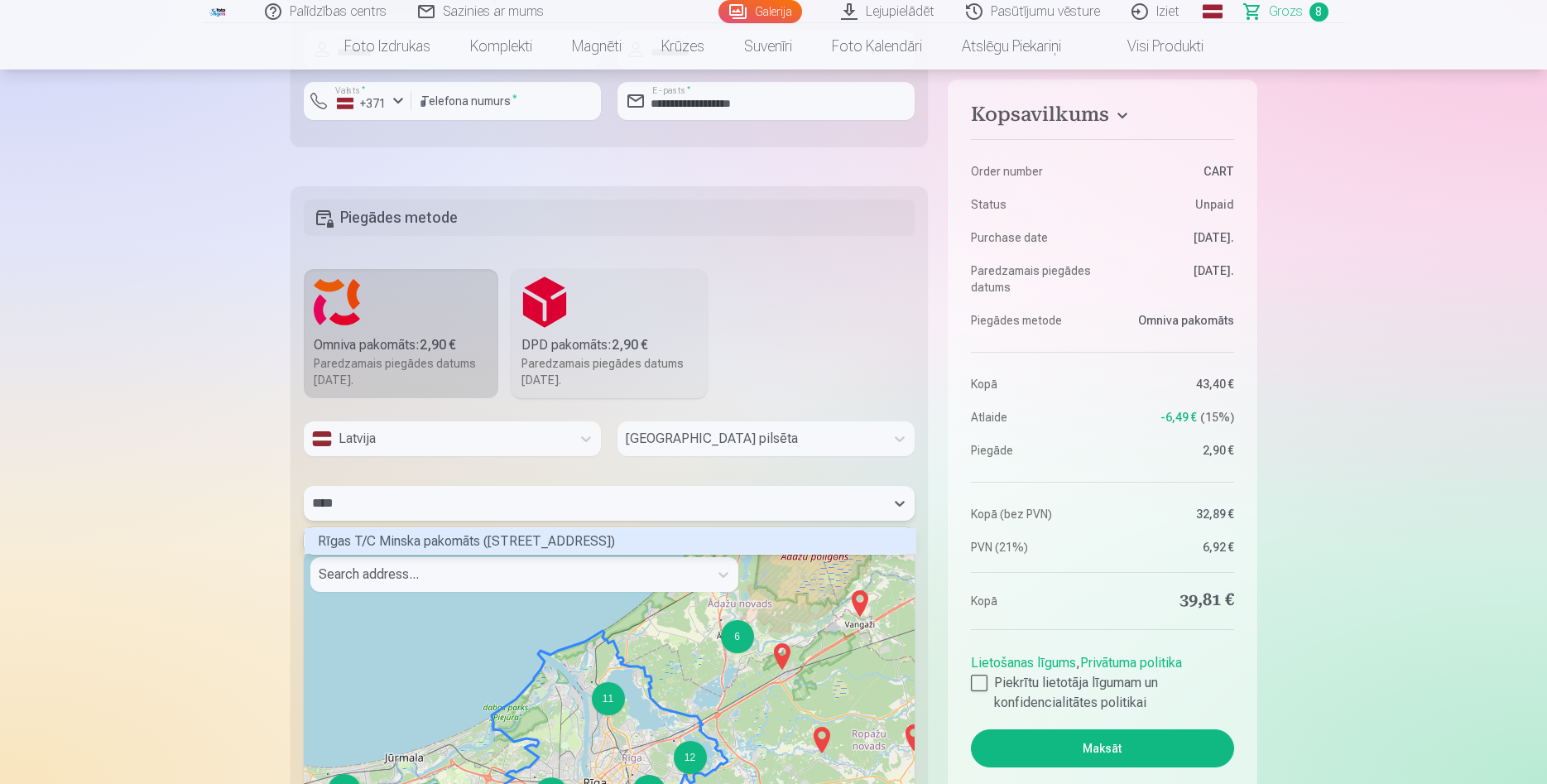
click at [498, 538] on div "Rīgas T/C Minska pakomāts ([STREET_ADDRESS])" at bounding box center [610, 541] width 612 height 26
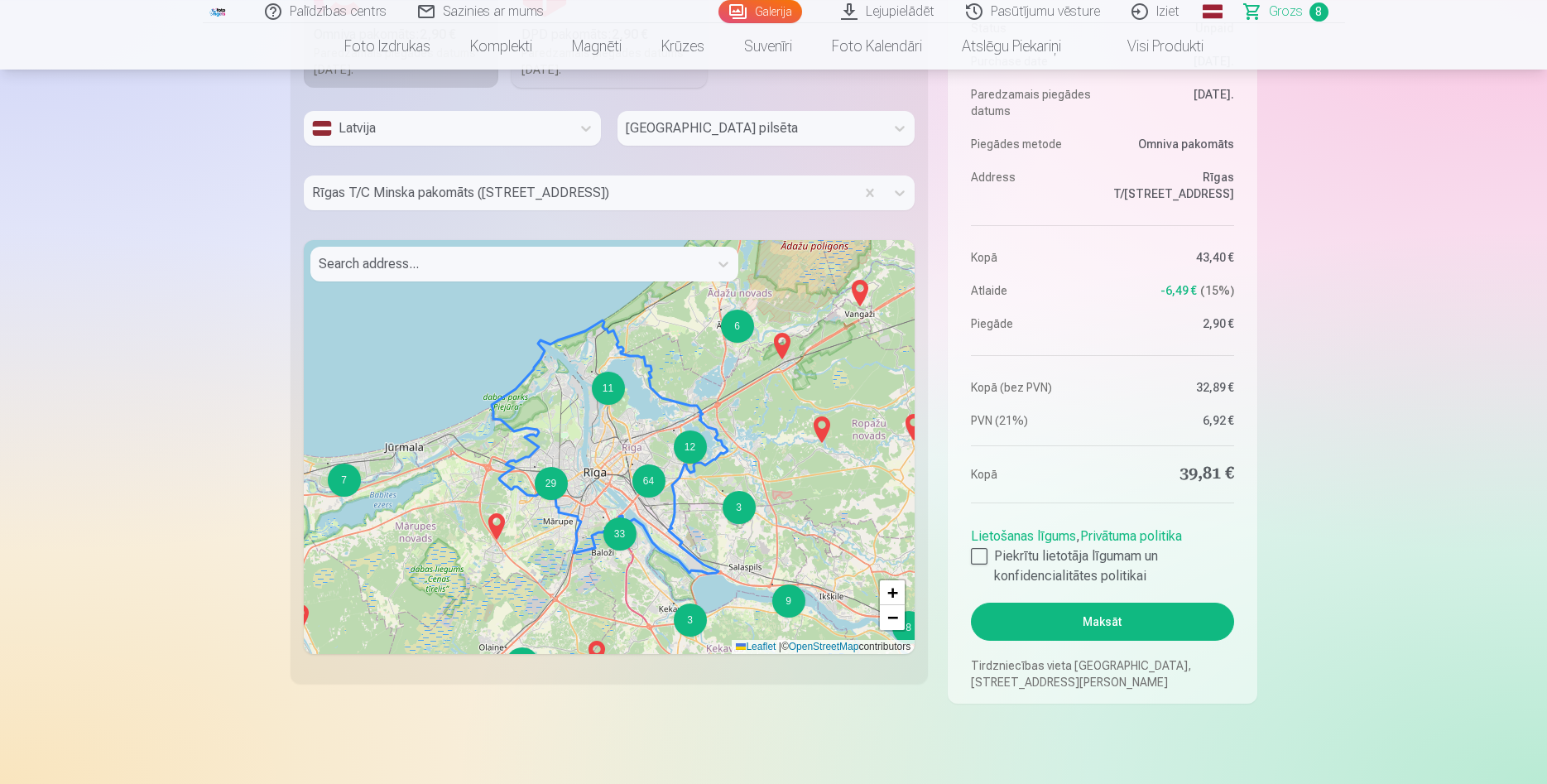
scroll to position [2195, 0]
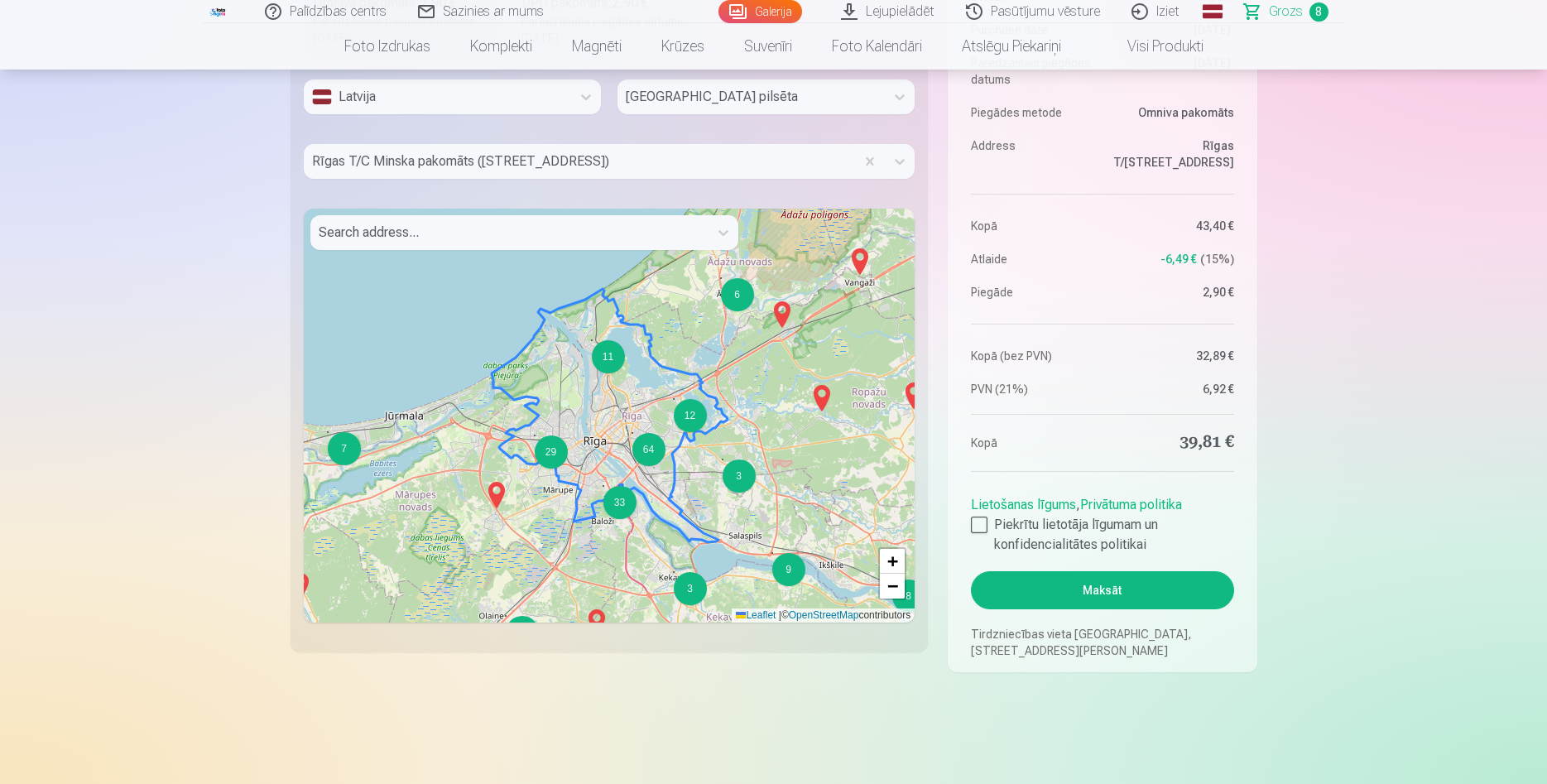
click at [1105, 588] on button "Maksāt" at bounding box center [1102, 589] width 263 height 38
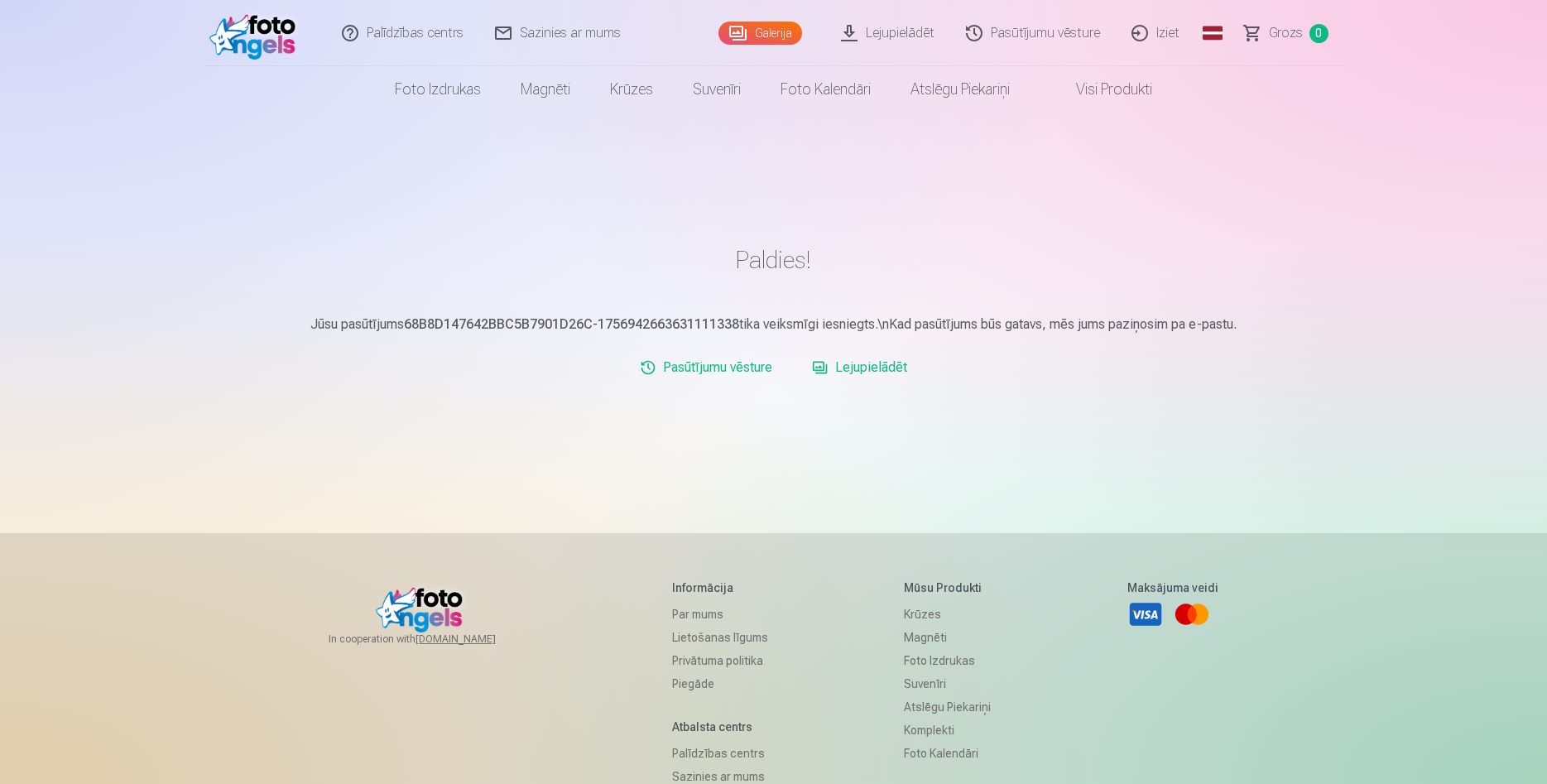
click at [752, 33] on link "Galerija" at bounding box center [760, 33] width 83 height 23
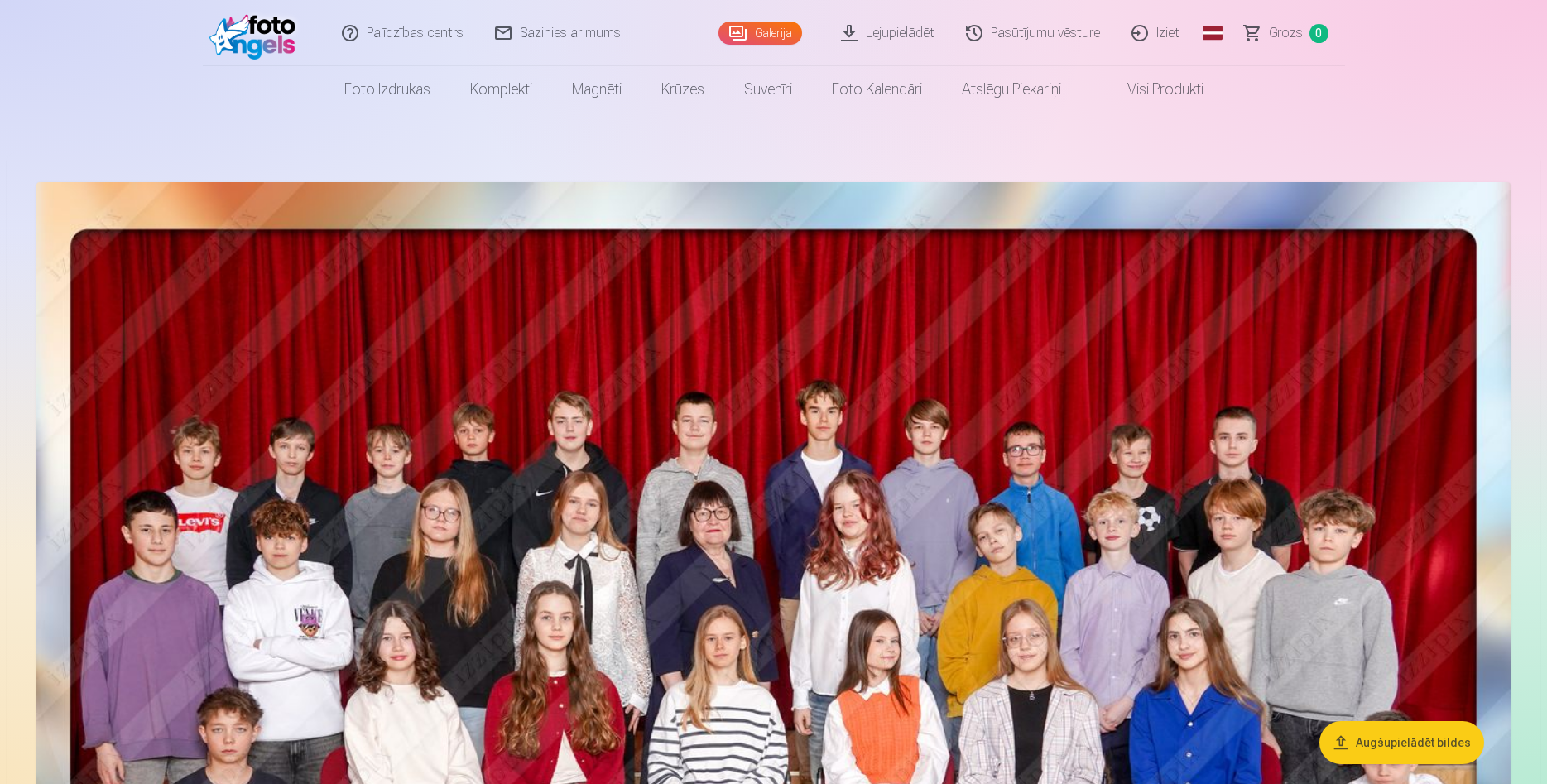
click at [1010, 35] on link "Pasūtījumu vēsture" at bounding box center [1034, 33] width 165 height 66
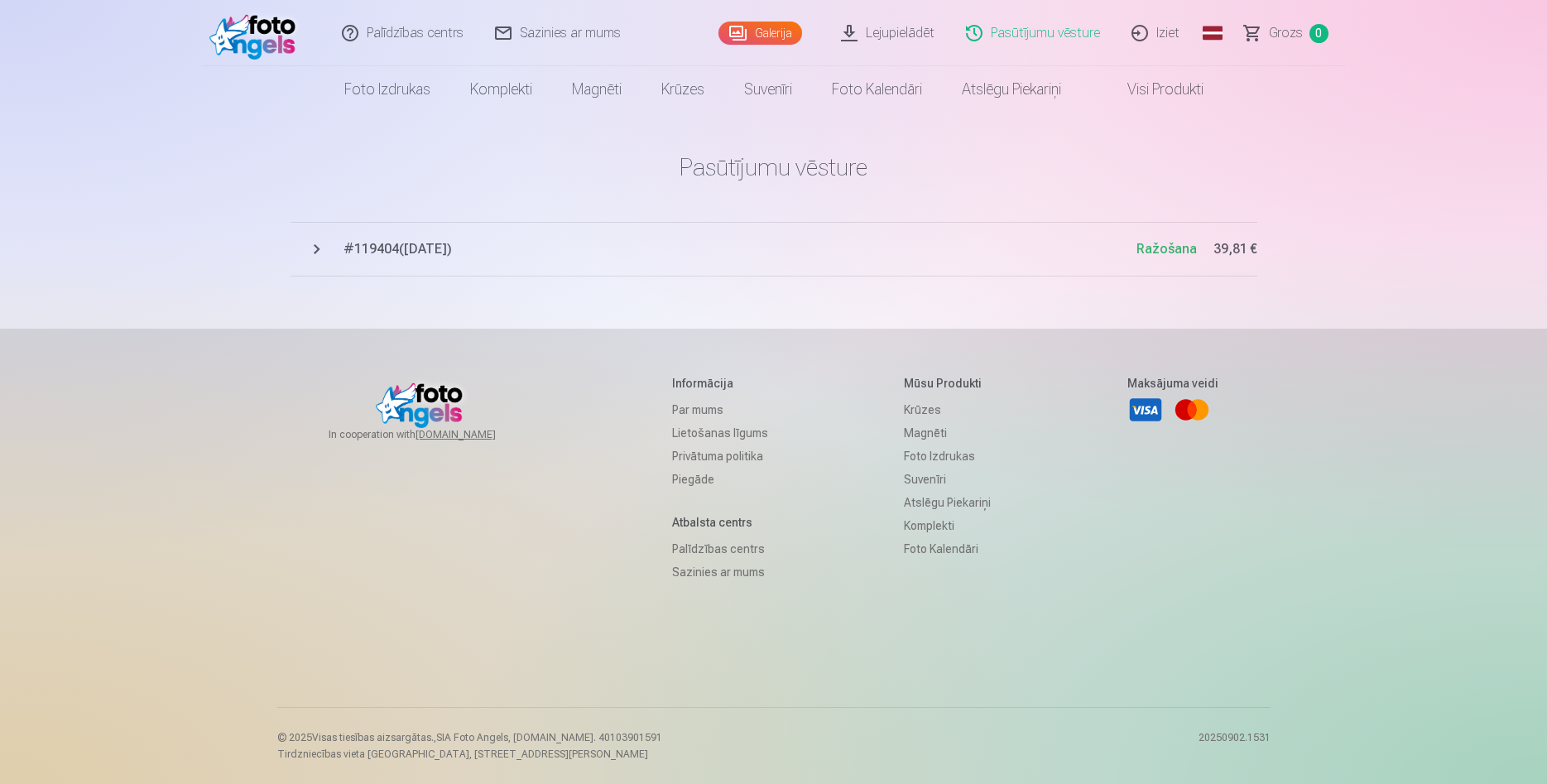
click at [423, 248] on span "# 119404 ( 4.09.2025 )" at bounding box center [740, 249] width 793 height 19
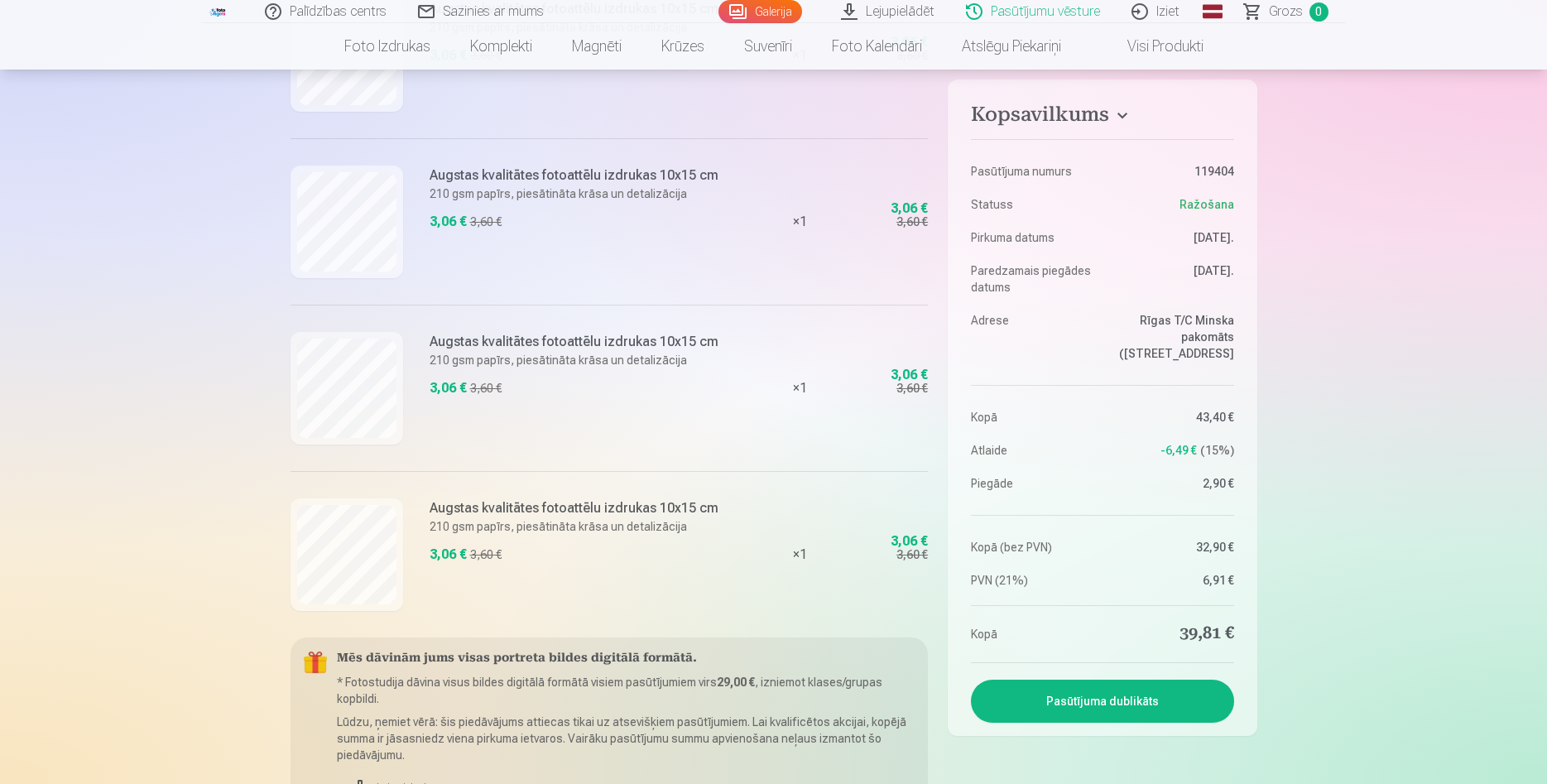
scroll to position [1182, 0]
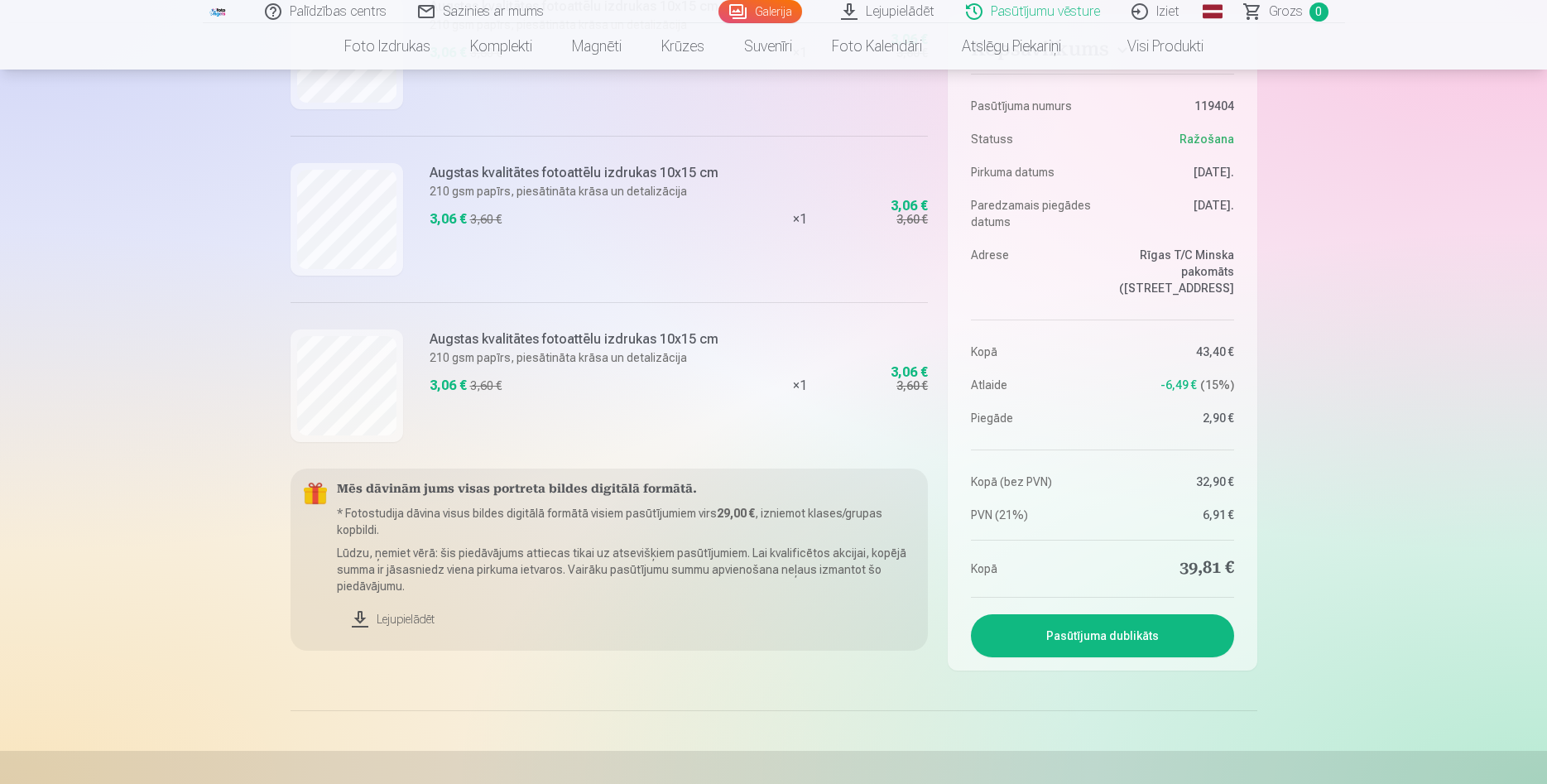
click at [391, 619] on link "Lejupielādēt" at bounding box center [627, 619] width 579 height 36
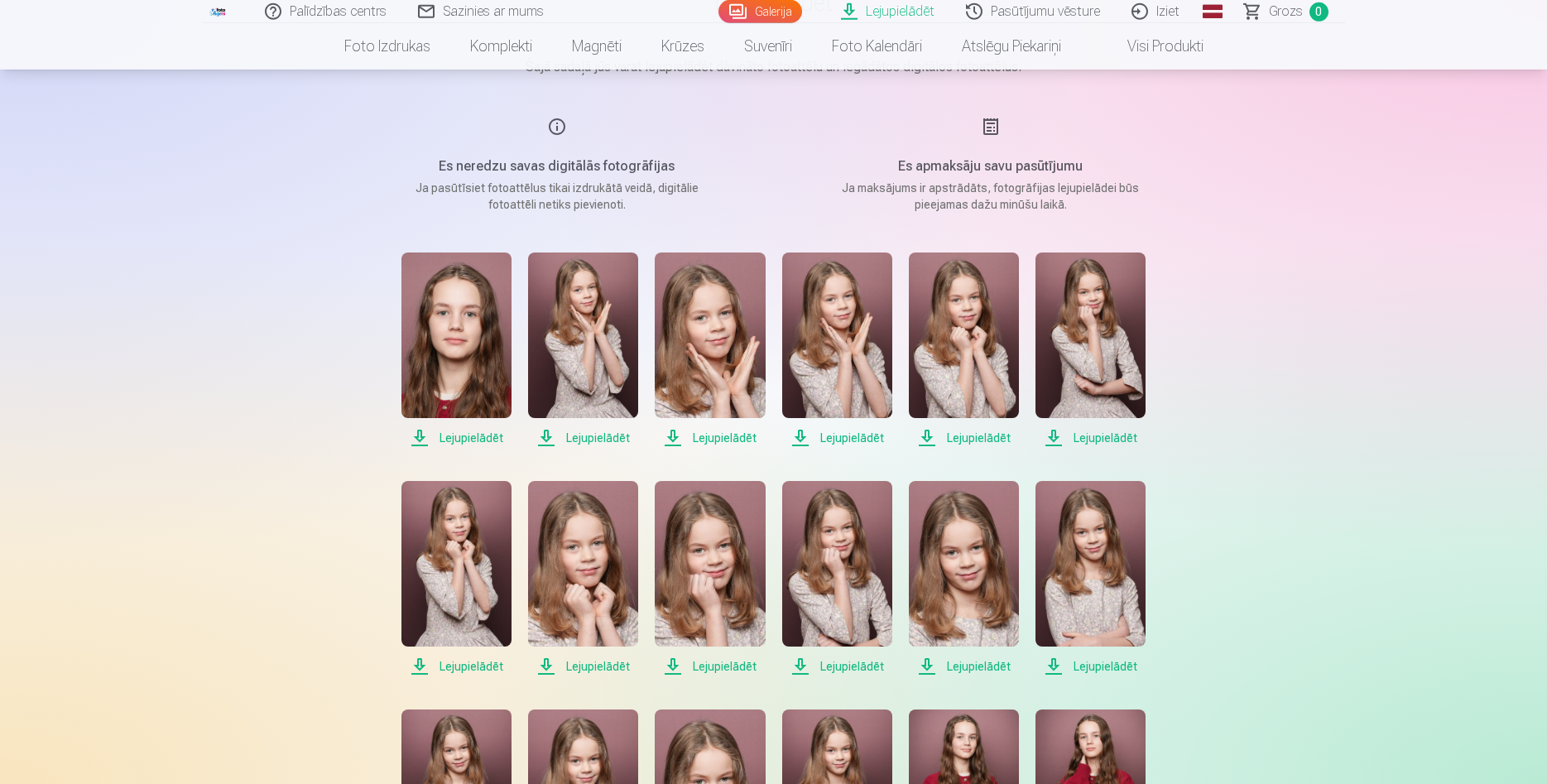
scroll to position [169, 0]
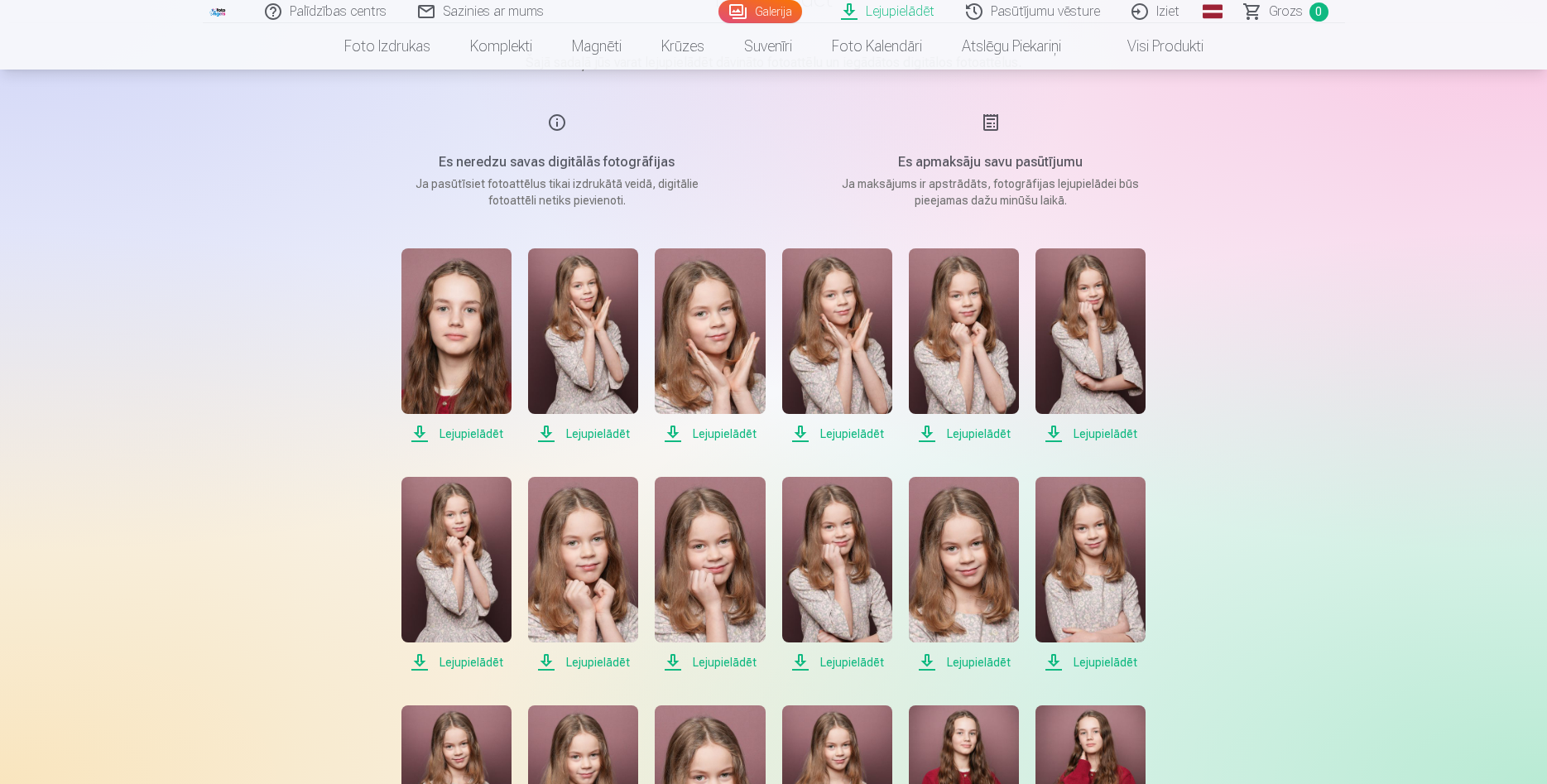
click at [463, 435] on span "Lejupielādēt" at bounding box center [457, 434] width 110 height 19
click at [578, 436] on span "Lejupielādēt" at bounding box center [583, 434] width 110 height 19
click at [711, 436] on span "Lejupielādēt" at bounding box center [710, 434] width 110 height 19
click at [825, 432] on span "Lejupielādēt" at bounding box center [837, 434] width 110 height 19
click at [958, 434] on span "Lejupielādēt" at bounding box center [964, 434] width 110 height 19
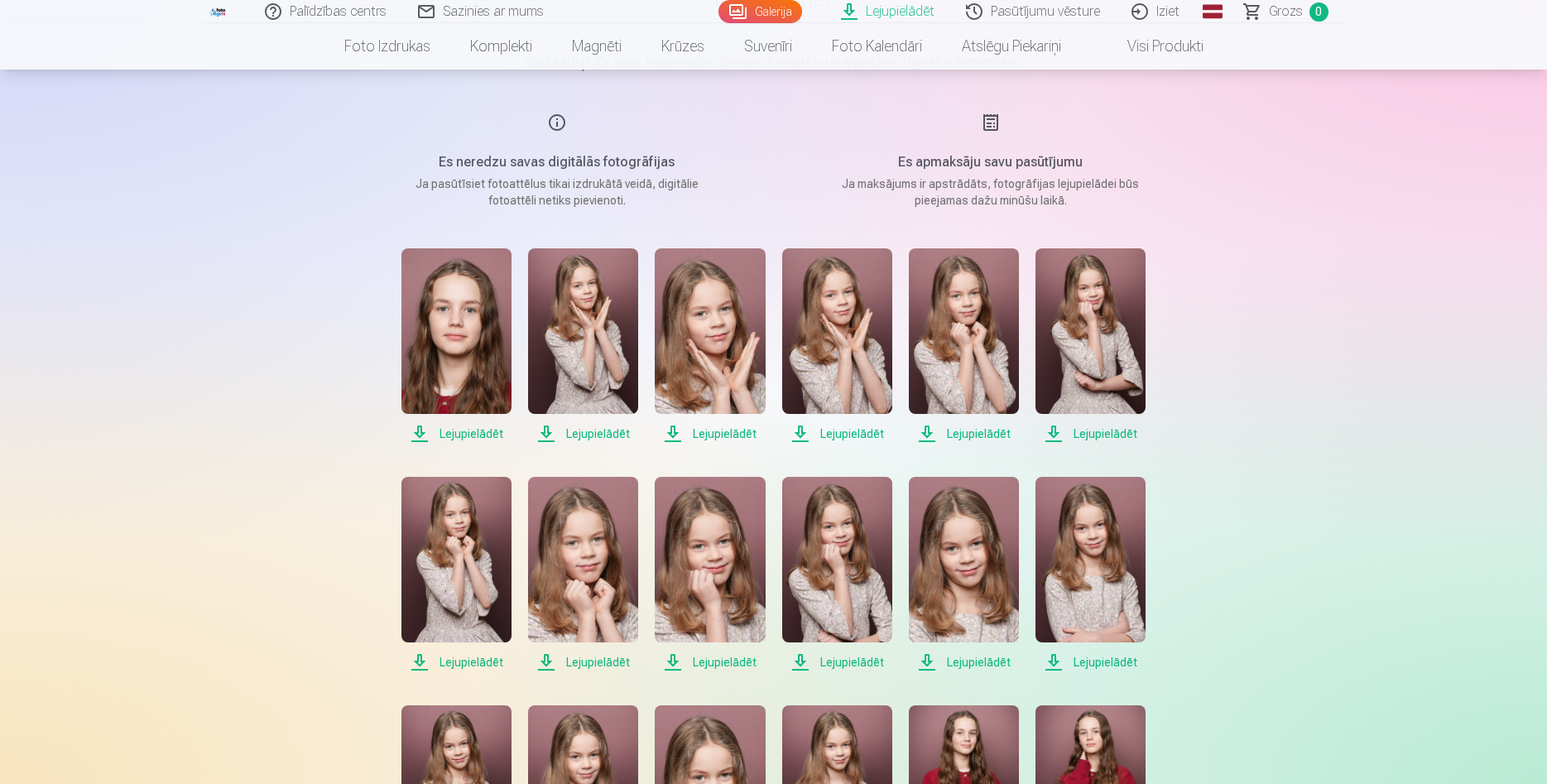
click at [1096, 433] on span "Lejupielādēt" at bounding box center [1090, 434] width 110 height 19
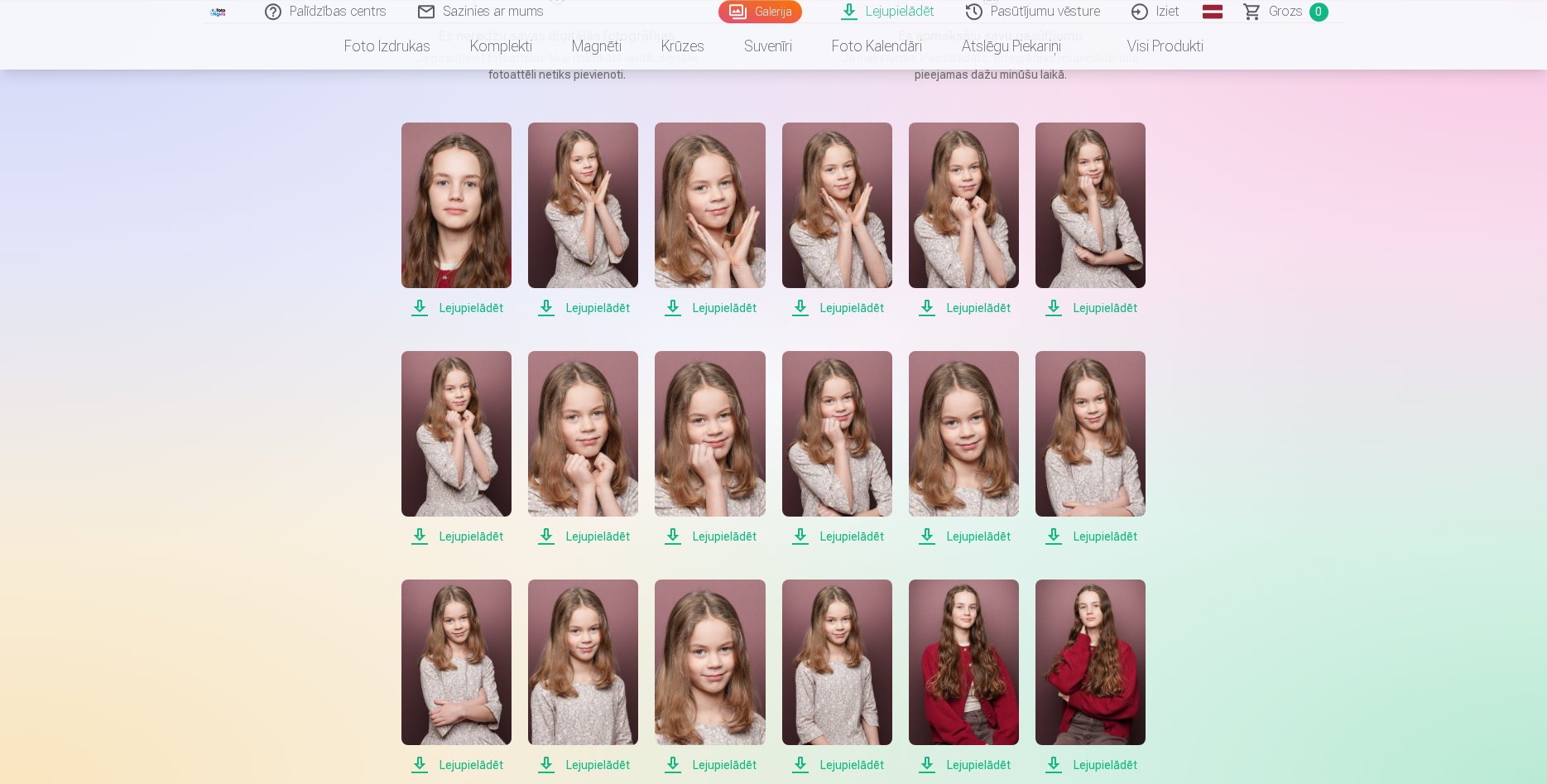
scroll to position [422, 0]
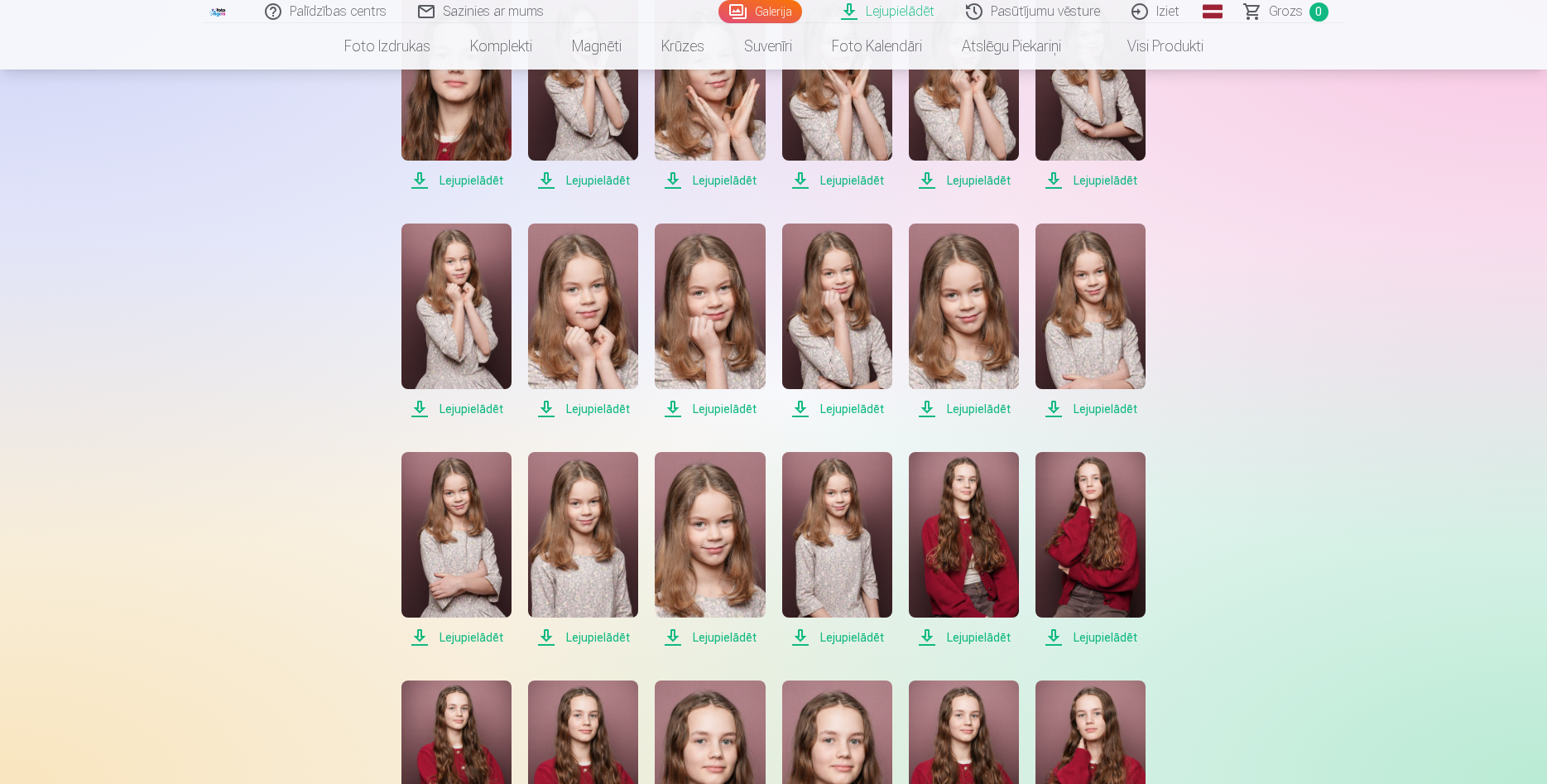
click at [448, 412] on span "Lejupielādēt" at bounding box center [457, 409] width 110 height 19
click at [583, 411] on span "Lejupielādēt" at bounding box center [583, 409] width 110 height 19
click at [720, 409] on span "Lejupielādēt" at bounding box center [710, 409] width 110 height 19
click at [831, 410] on span "Lejupielādēt" at bounding box center [837, 409] width 110 height 19
click at [943, 410] on span "Lejupielādēt" at bounding box center [964, 409] width 110 height 19
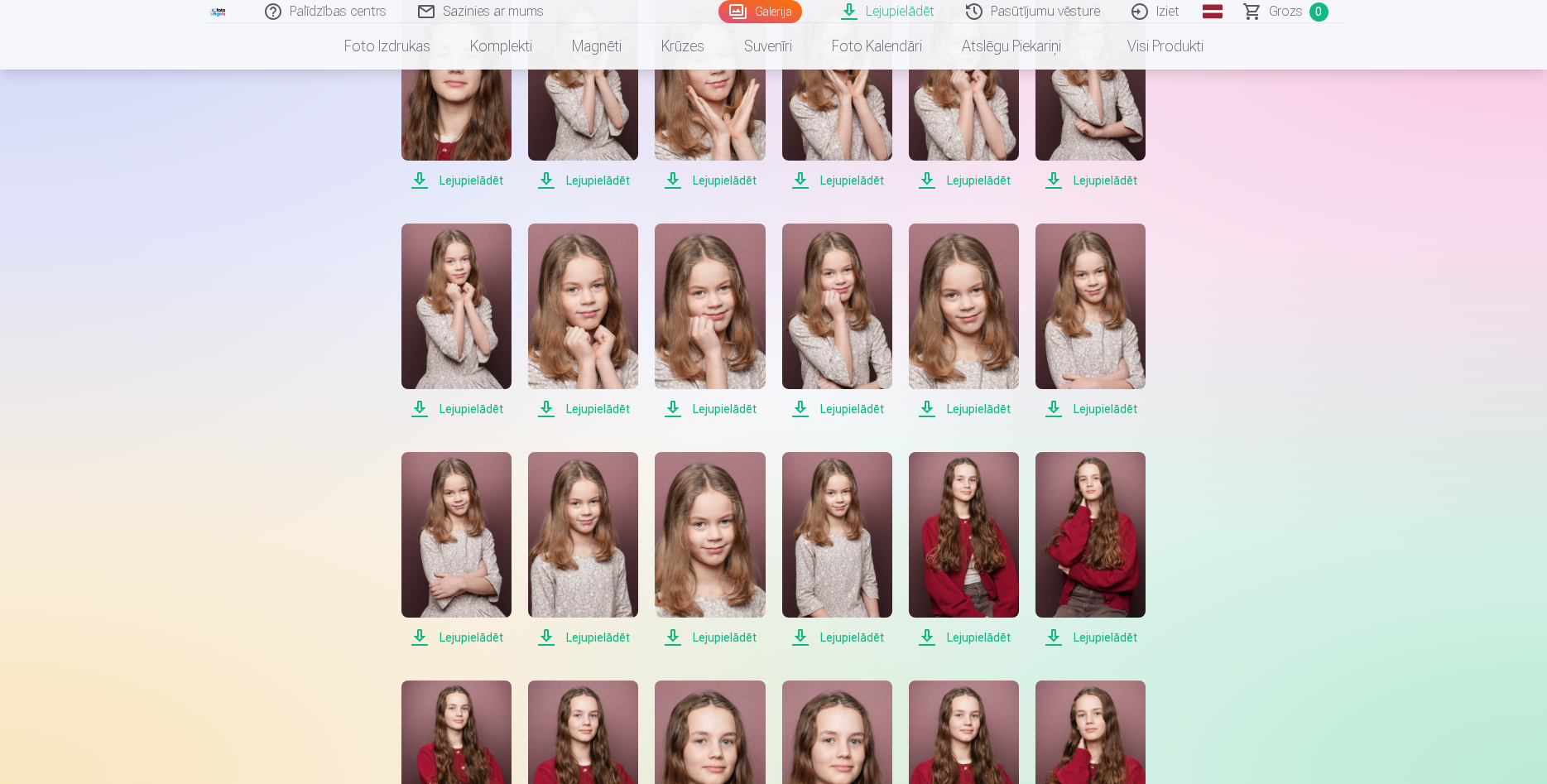
click at [1054, 409] on span "Lejupielādēt" at bounding box center [1090, 409] width 110 height 19
click at [445, 637] on span "Lejupielādēt" at bounding box center [457, 637] width 110 height 19
click at [573, 636] on span "Lejupielādēt" at bounding box center [583, 637] width 110 height 19
click at [697, 636] on span "Lejupielādēt" at bounding box center [710, 637] width 110 height 19
click at [840, 636] on span "Lejupielādēt" at bounding box center [837, 637] width 110 height 19
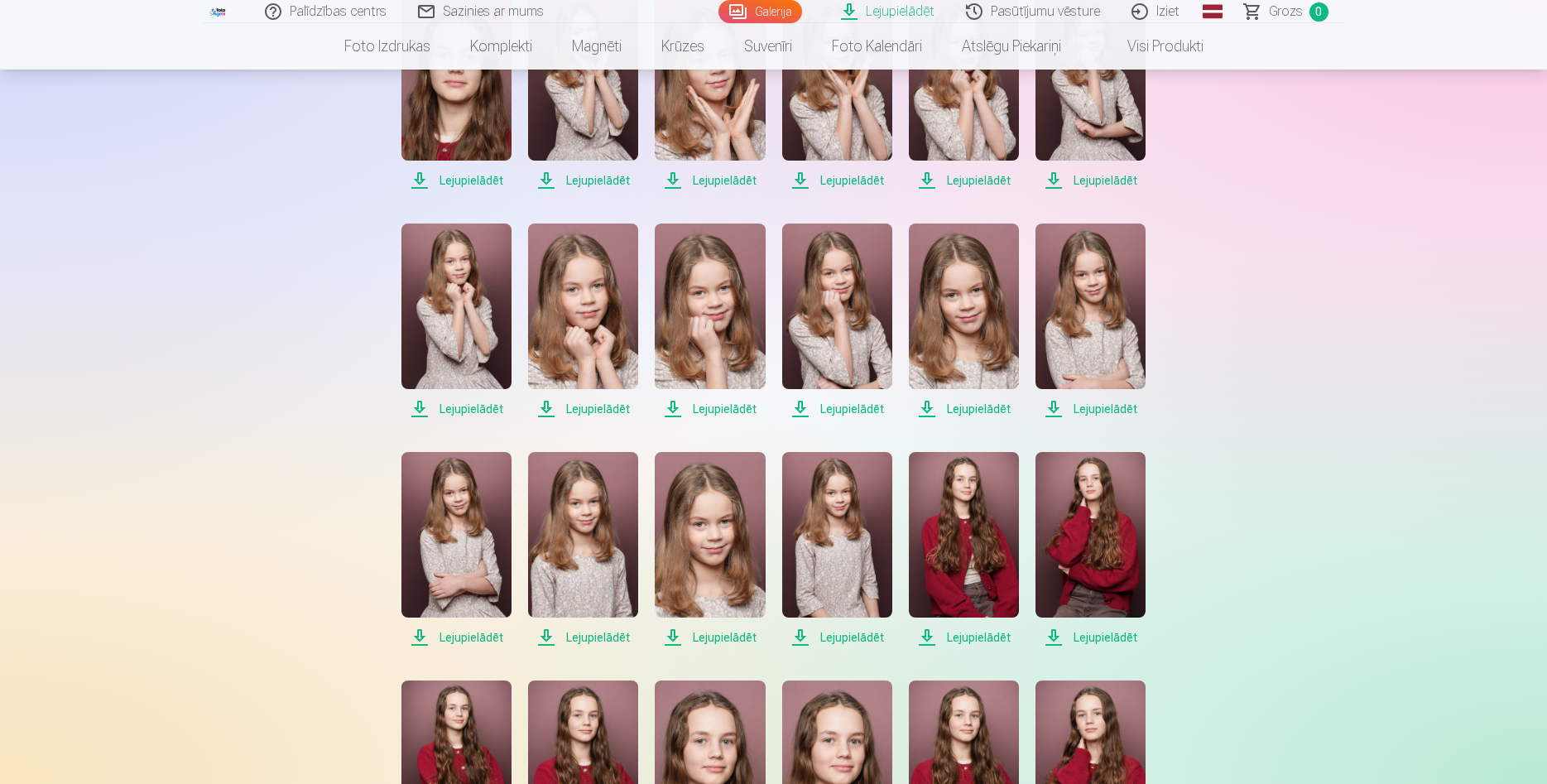
click at [955, 639] on span "Lejupielādēt" at bounding box center [964, 637] width 110 height 19
click at [1081, 637] on span "Lejupielādēt" at bounding box center [1090, 637] width 110 height 19
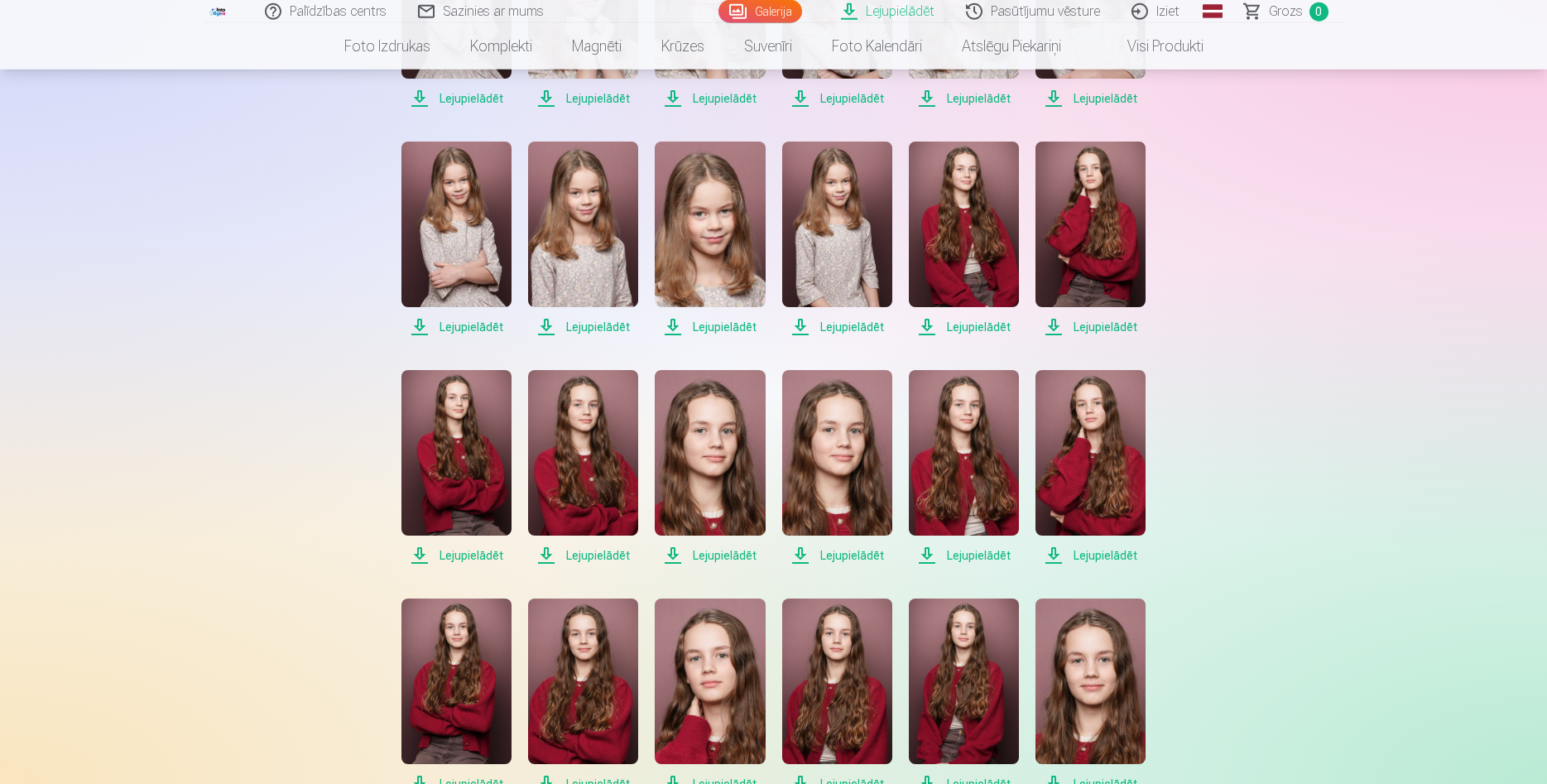
scroll to position [760, 0]
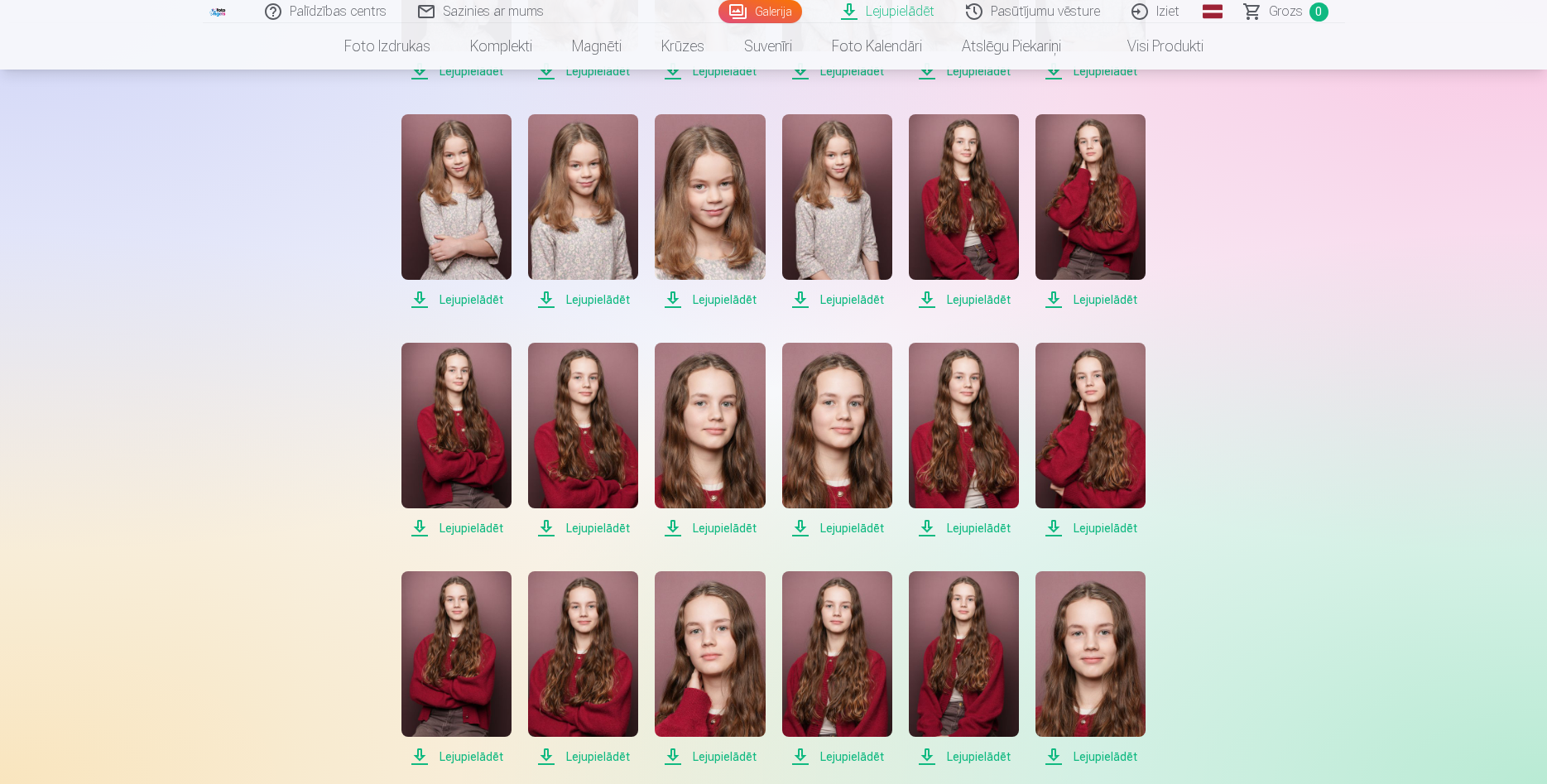
click at [457, 529] on span "Lejupielādēt" at bounding box center [457, 528] width 110 height 19
click at [593, 529] on span "Lejupielādēt" at bounding box center [583, 528] width 110 height 19
click at [714, 531] on span "Lejupielādēt" at bounding box center [710, 528] width 110 height 19
click at [840, 529] on span "Lejupielādēt" at bounding box center [837, 528] width 110 height 19
click at [962, 530] on span "Lejupielādēt" at bounding box center [964, 528] width 110 height 19
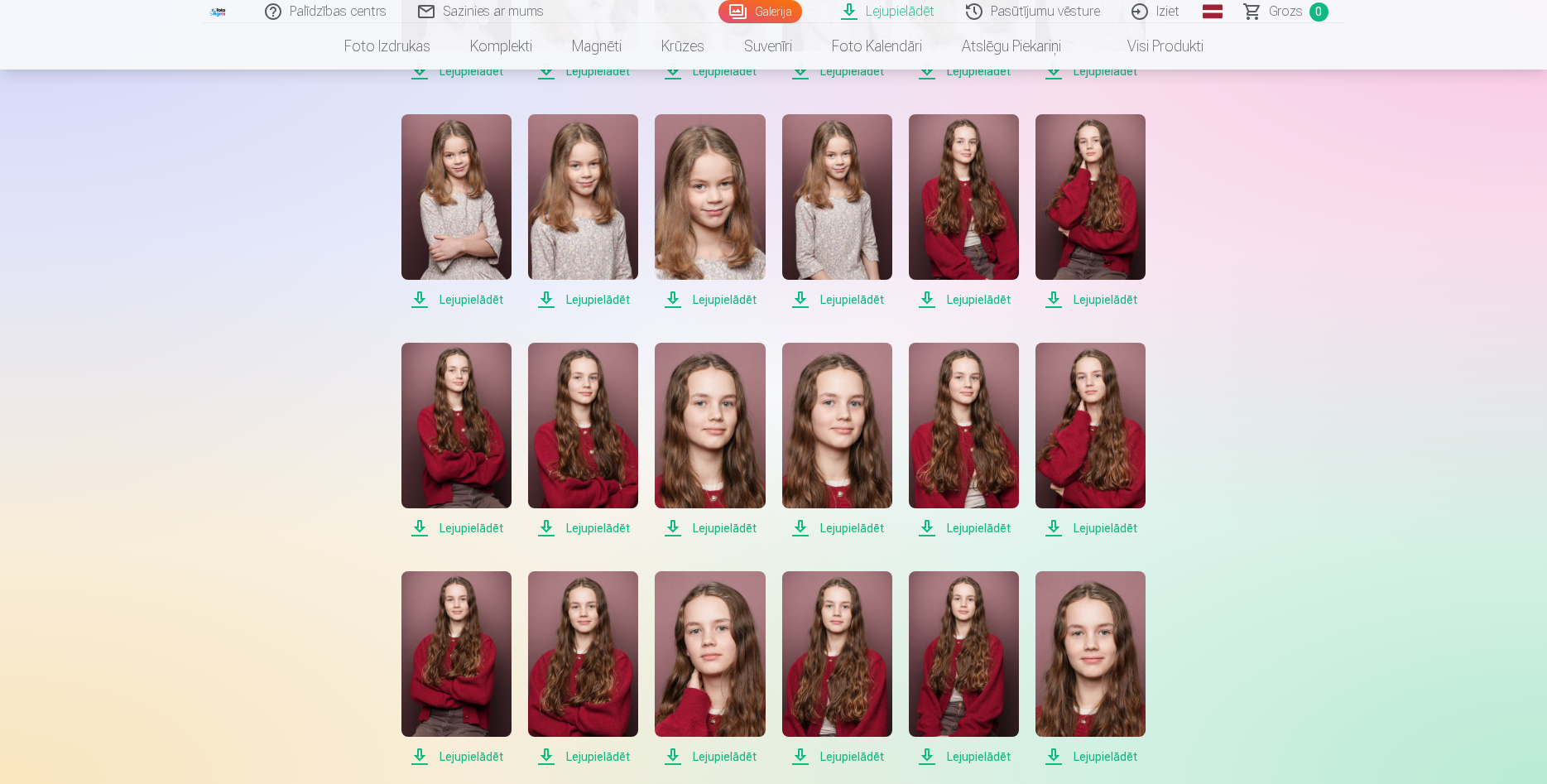
click at [1080, 529] on span "Lejupielādēt" at bounding box center [1090, 528] width 110 height 19
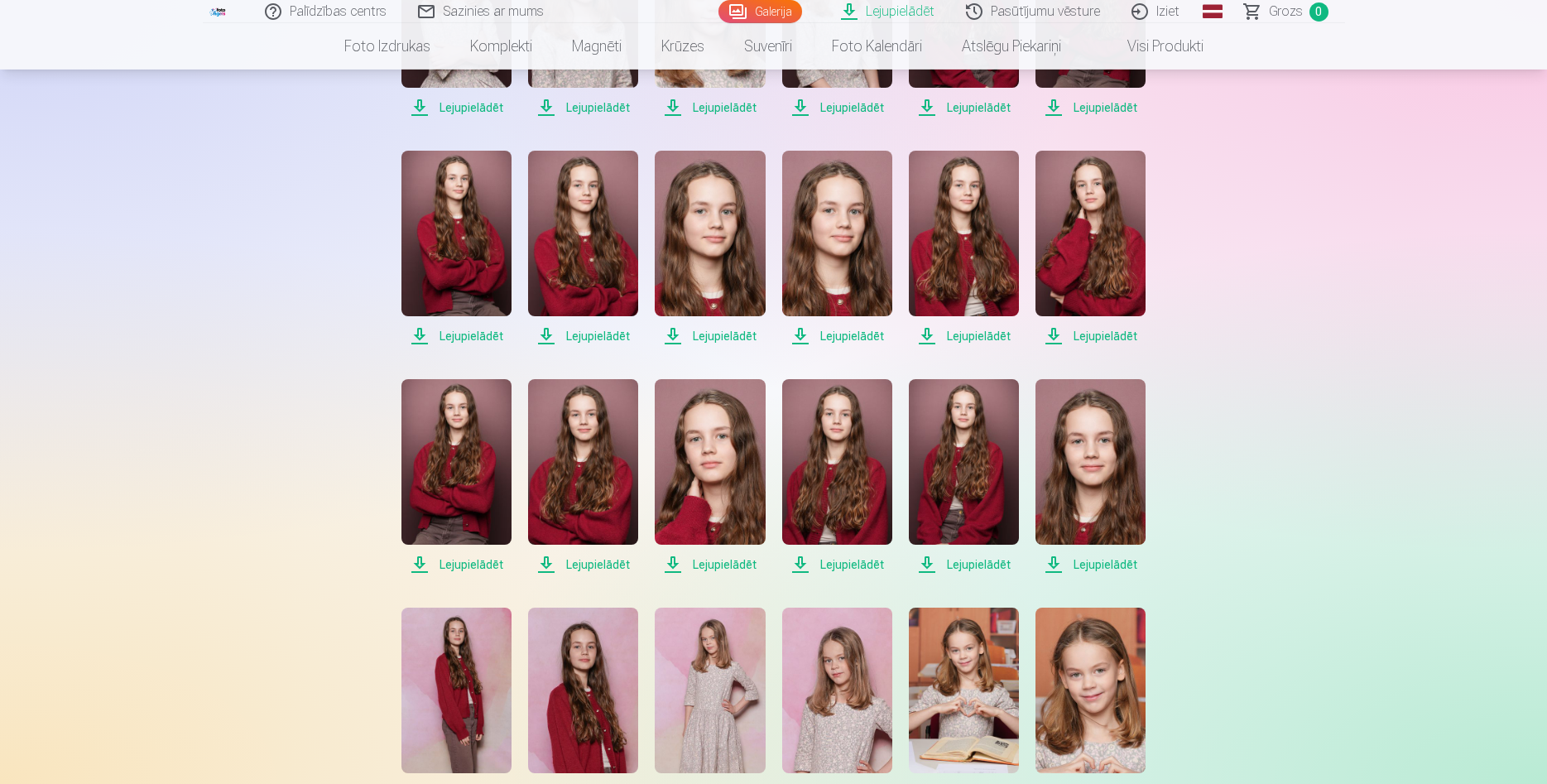
scroll to position [1013, 0]
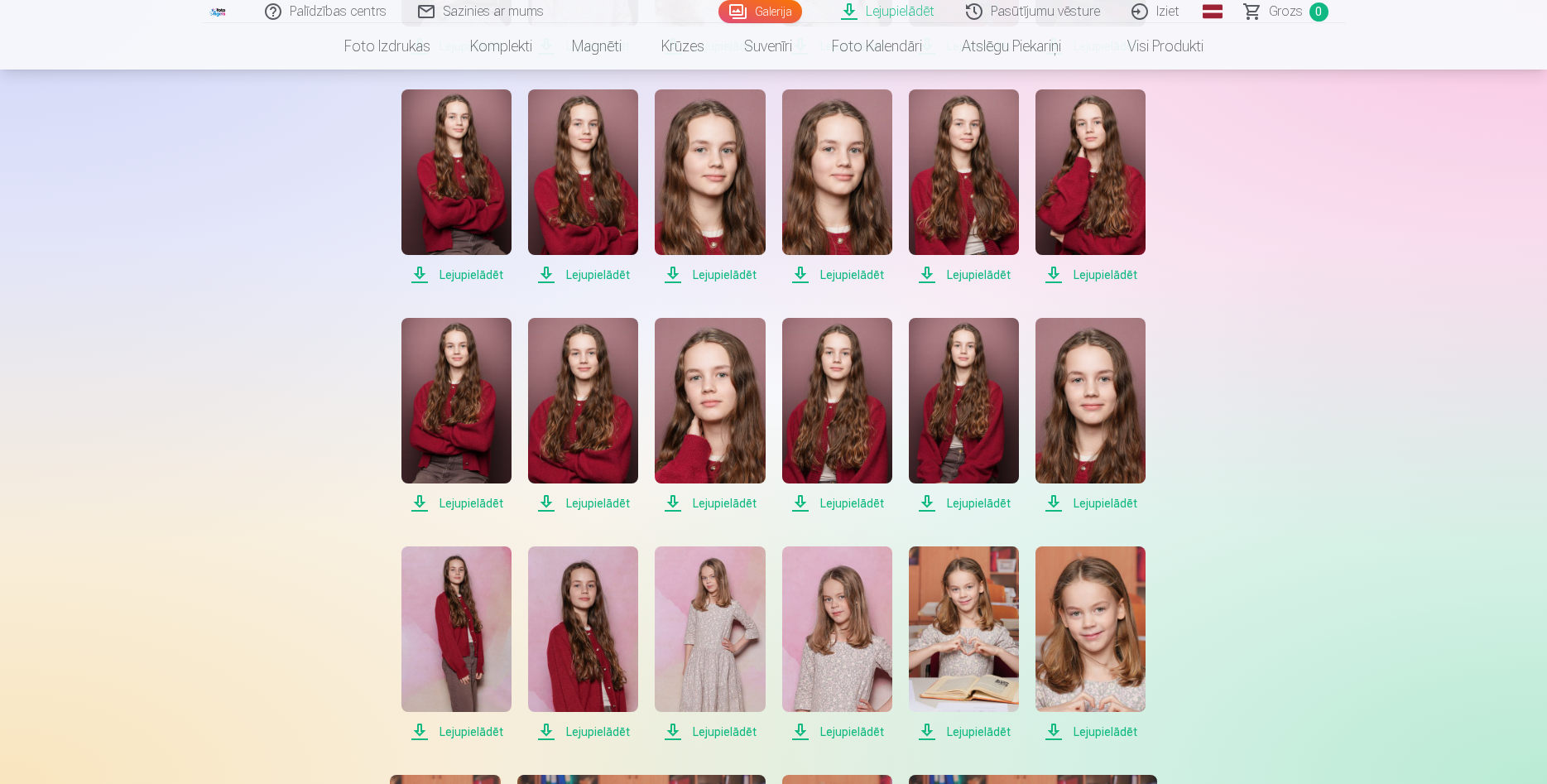
click at [472, 506] on span "Lejupielādēt" at bounding box center [457, 503] width 110 height 19
click at [578, 504] on span "Lejupielādēt" at bounding box center [583, 503] width 110 height 19
click at [697, 502] on span "Lejupielādēt" at bounding box center [710, 503] width 110 height 19
click at [850, 503] on span "Lejupielādēt" at bounding box center [837, 503] width 110 height 19
click at [971, 503] on span "Lejupielādēt" at bounding box center [964, 503] width 110 height 19
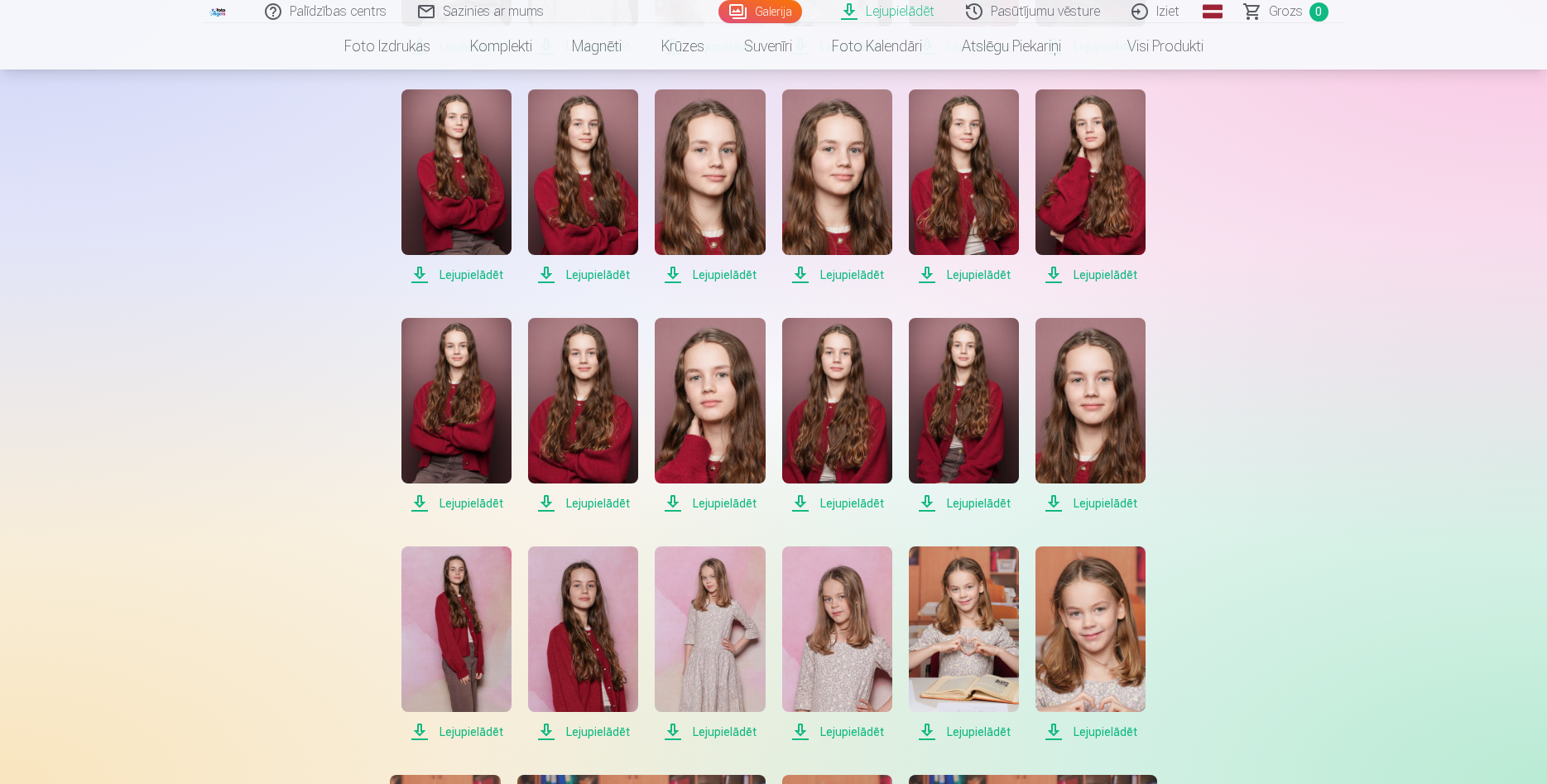
click at [1096, 502] on span "Lejupielādēt" at bounding box center [1090, 503] width 110 height 19
click at [451, 731] on span "Lejupielādēt" at bounding box center [457, 732] width 110 height 19
click at [575, 729] on span "Lejupielādēt" at bounding box center [583, 732] width 110 height 19
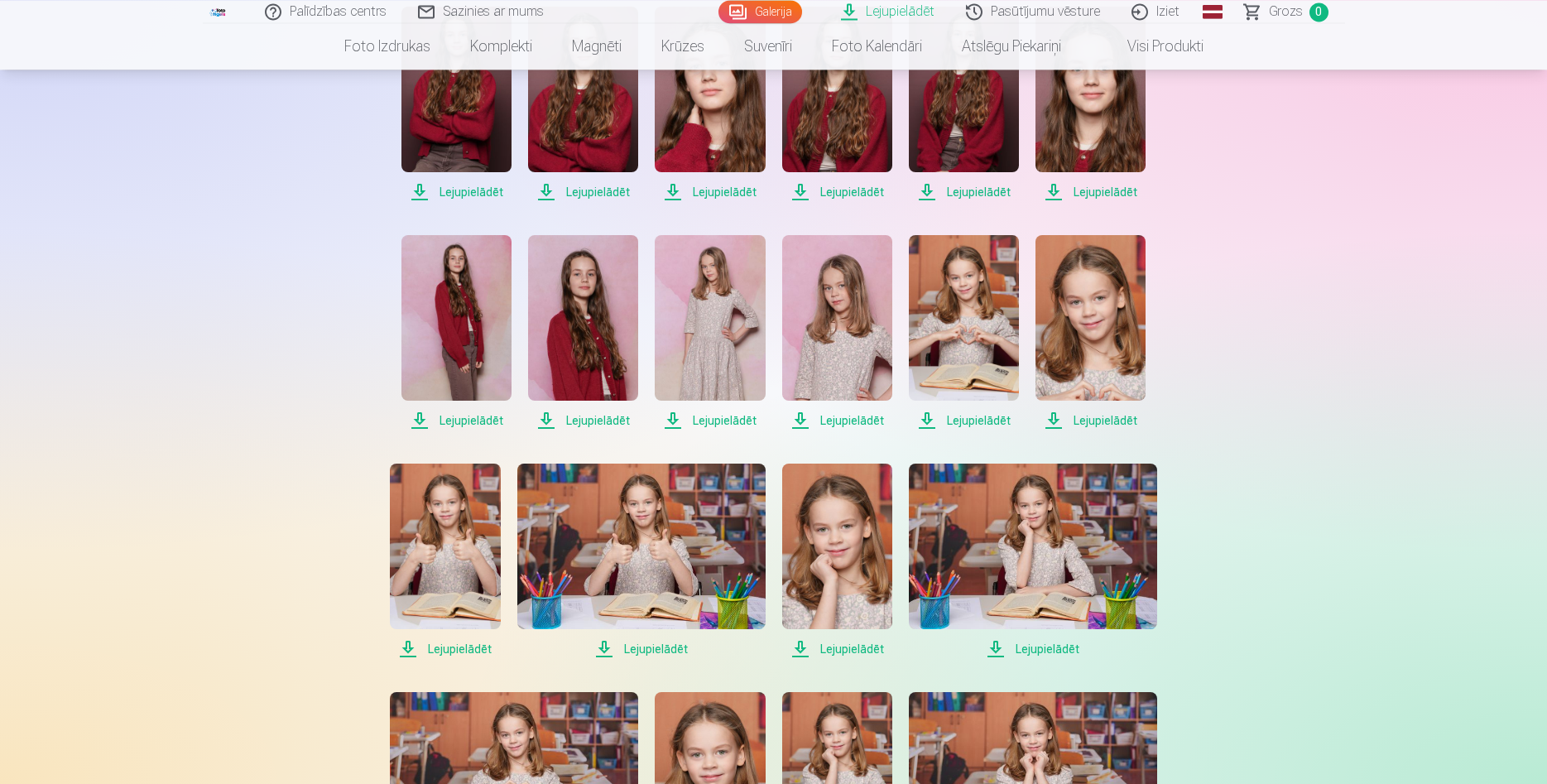
scroll to position [1351, 0]
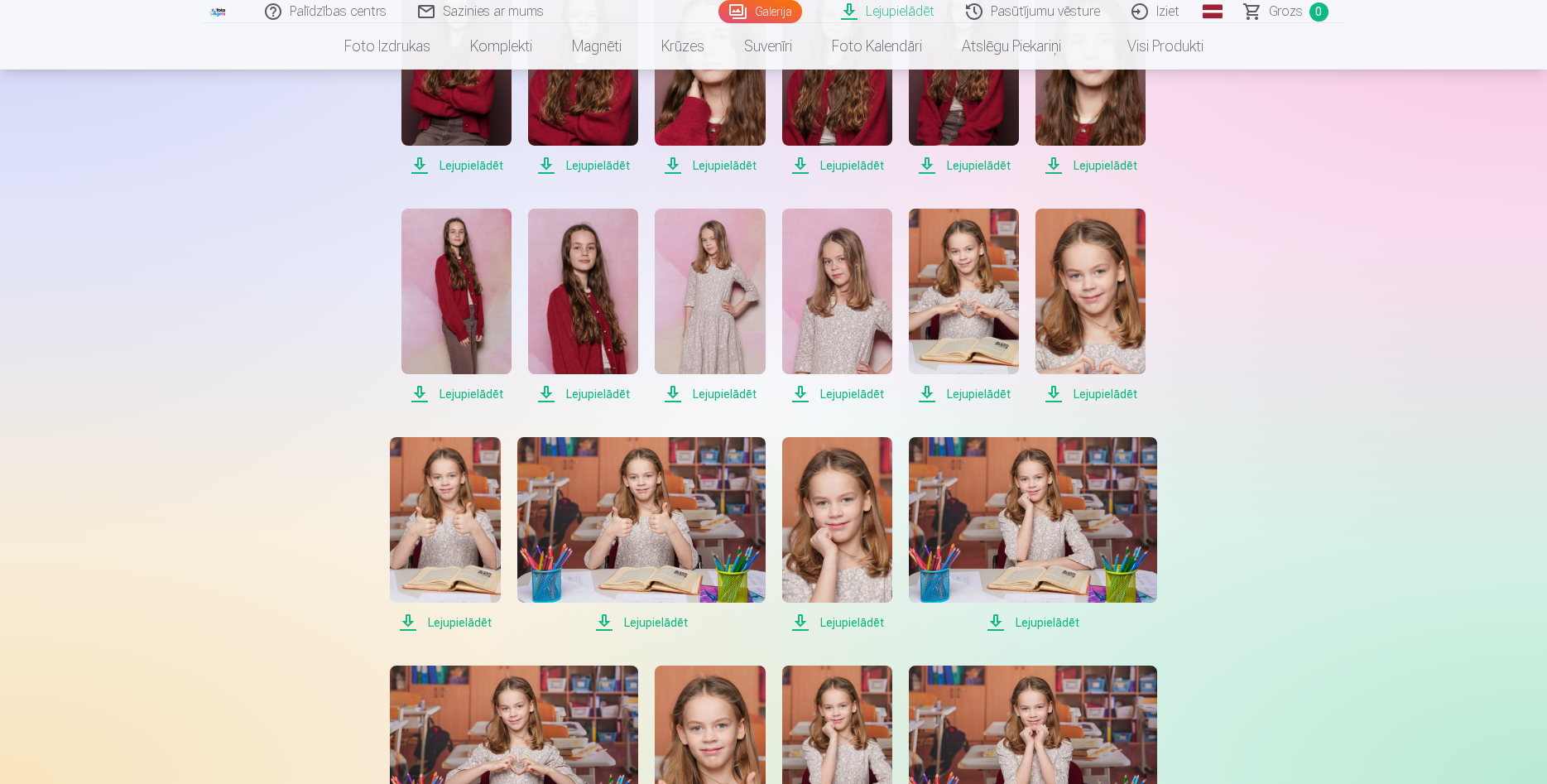
click at [719, 397] on span "Lejupielādēt" at bounding box center [710, 394] width 110 height 19
click at [835, 396] on span "Lejupielādēt" at bounding box center [837, 394] width 110 height 19
click at [963, 396] on span "Lejupielādēt" at bounding box center [964, 394] width 110 height 19
click at [1087, 395] on span "Lejupielādēt" at bounding box center [1090, 394] width 110 height 19
click at [453, 626] on span "Lejupielādēt" at bounding box center [445, 622] width 110 height 19
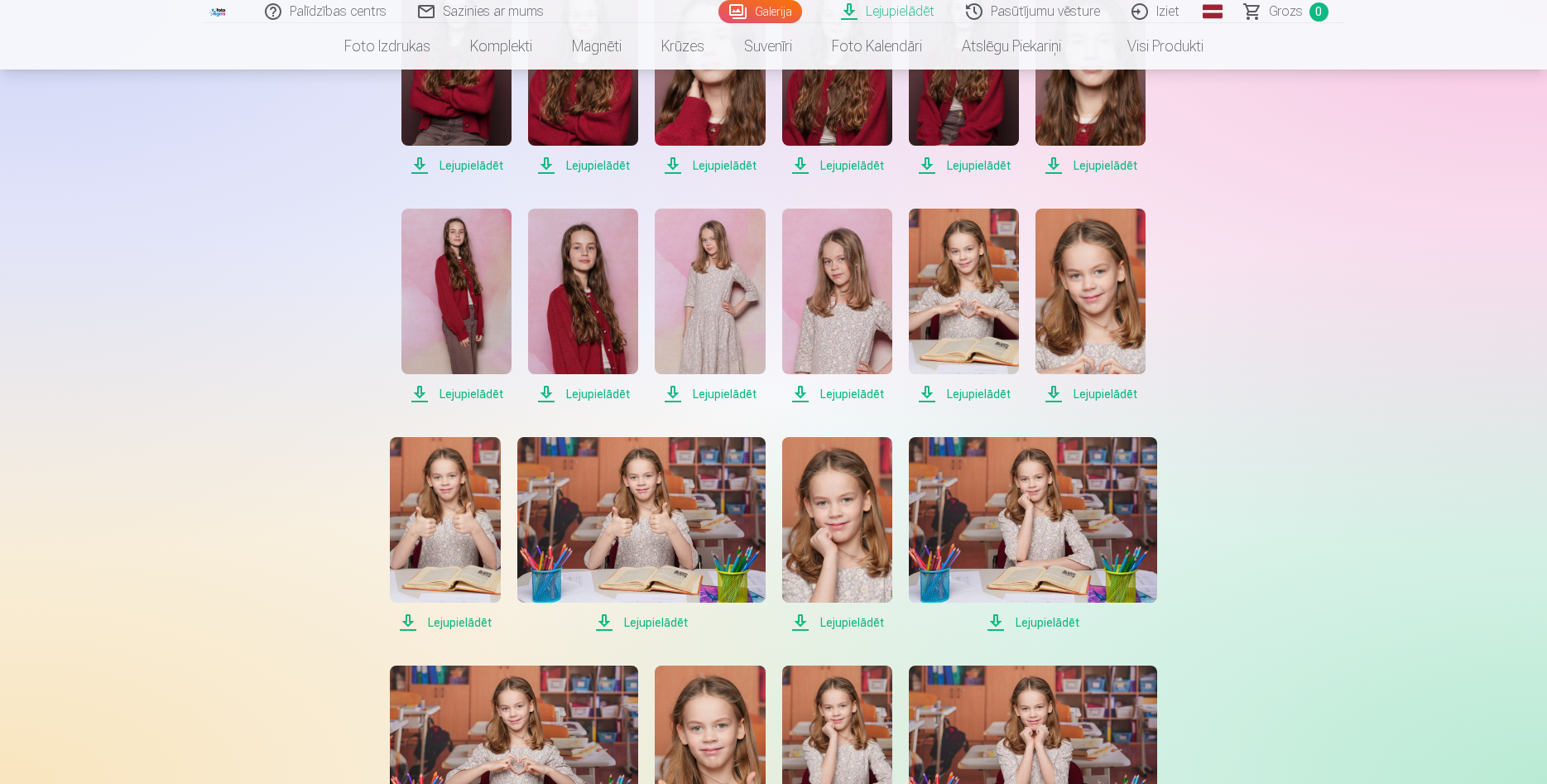
click at [644, 626] on span "Lejupielādēt" at bounding box center [642, 622] width 249 height 19
click at [835, 625] on span "Lejupielādēt" at bounding box center [837, 622] width 110 height 19
click at [1030, 626] on span "Lejupielādēt" at bounding box center [1033, 622] width 249 height 19
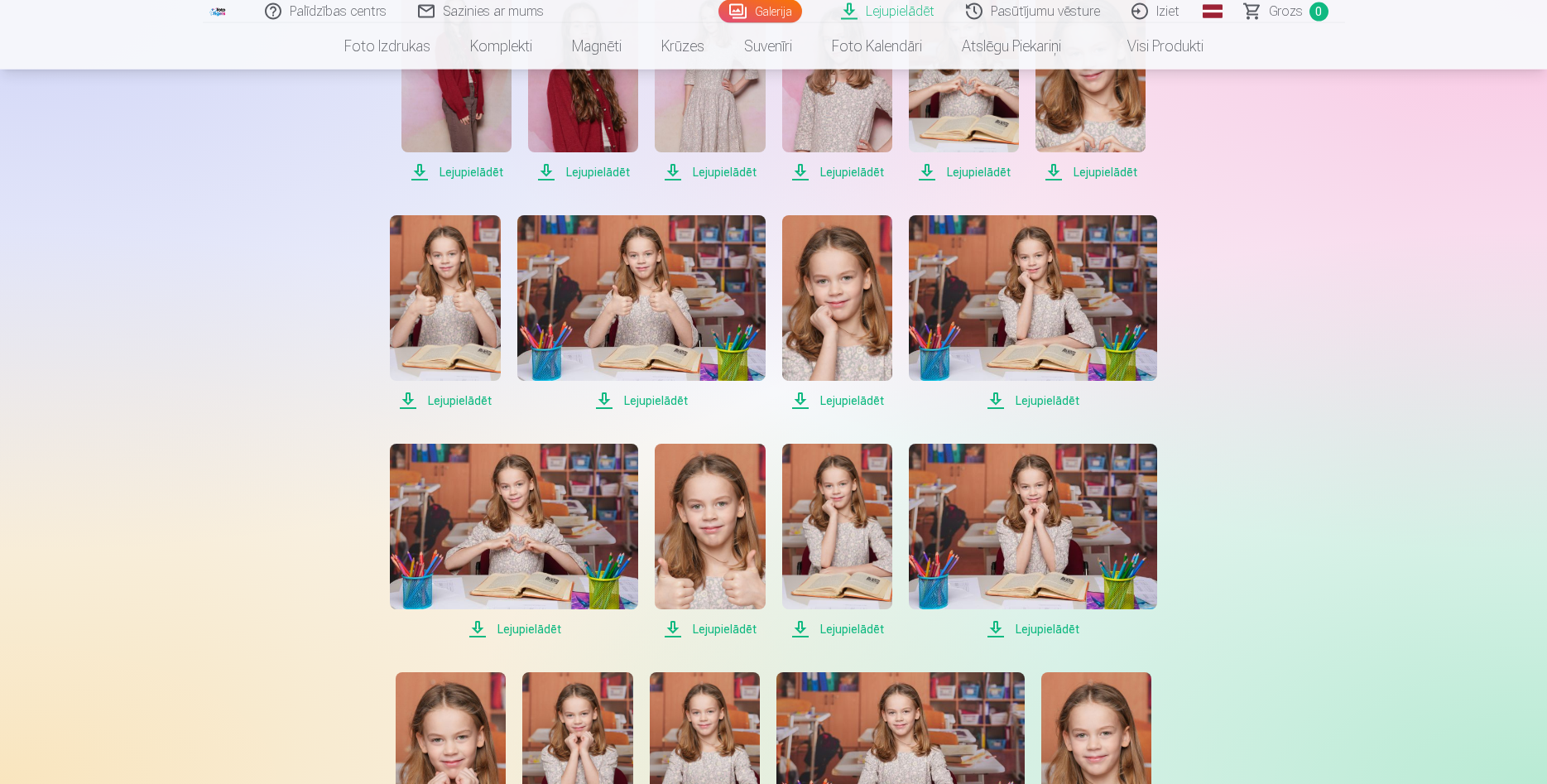
scroll to position [1604, 0]
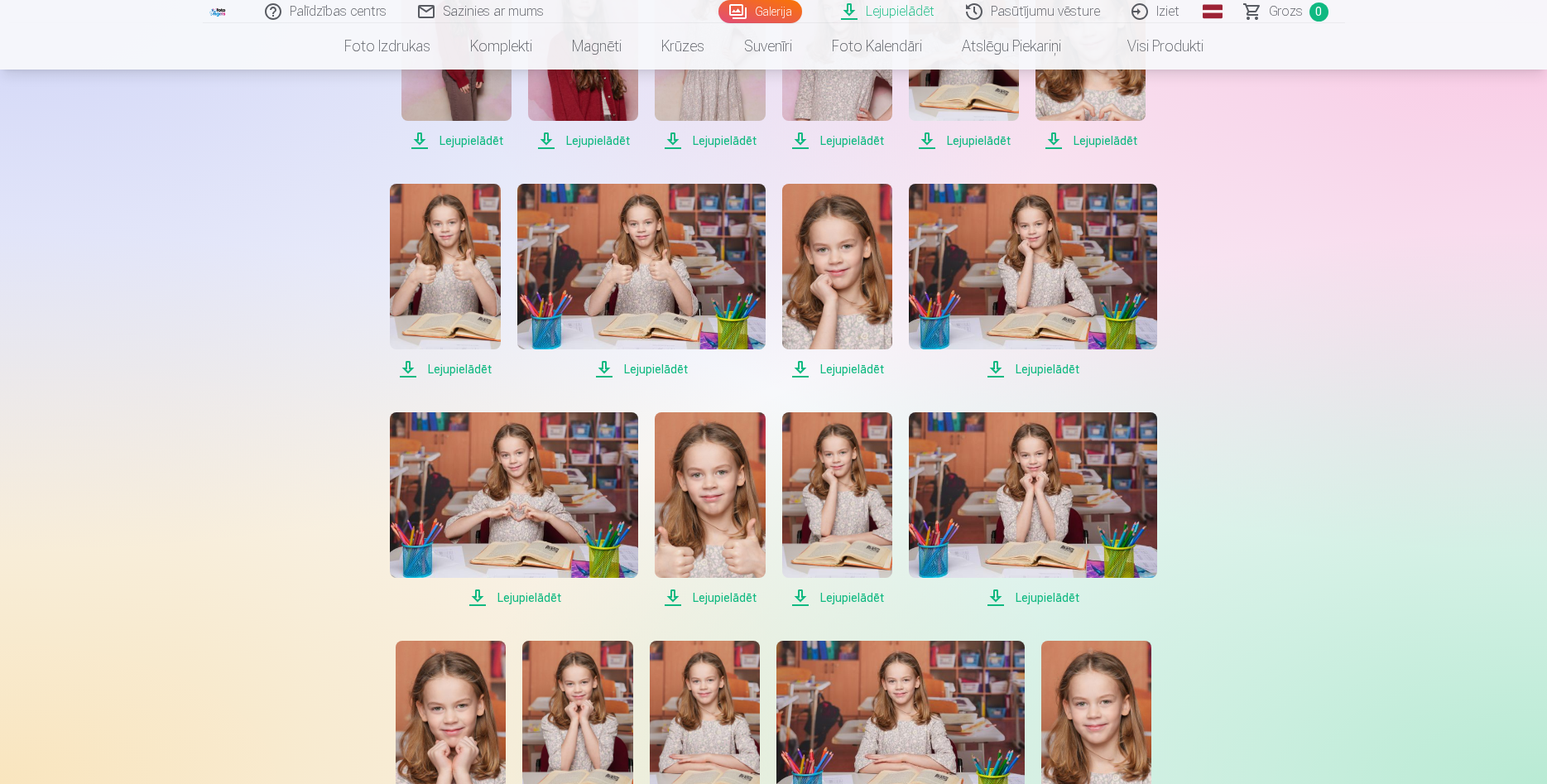
click at [525, 600] on span "Lejupielādēt" at bounding box center [514, 597] width 249 height 19
click at [711, 603] on span "Lejupielādēt" at bounding box center [710, 597] width 110 height 19
click at [831, 598] on span "Lejupielādēt" at bounding box center [837, 597] width 110 height 19
click at [1031, 597] on span "Lejupielādēt" at bounding box center [1033, 597] width 249 height 19
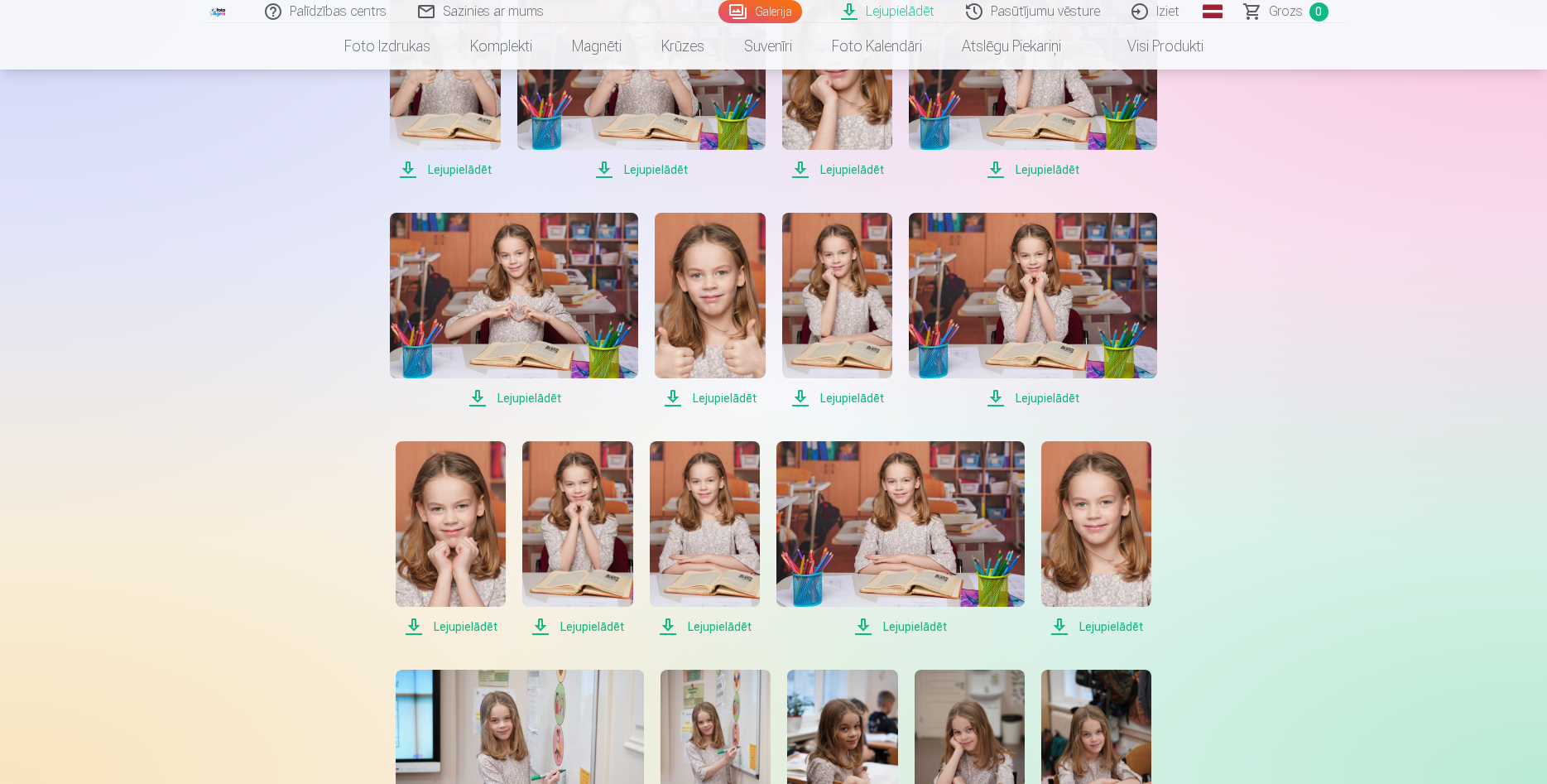
scroll to position [1857, 0]
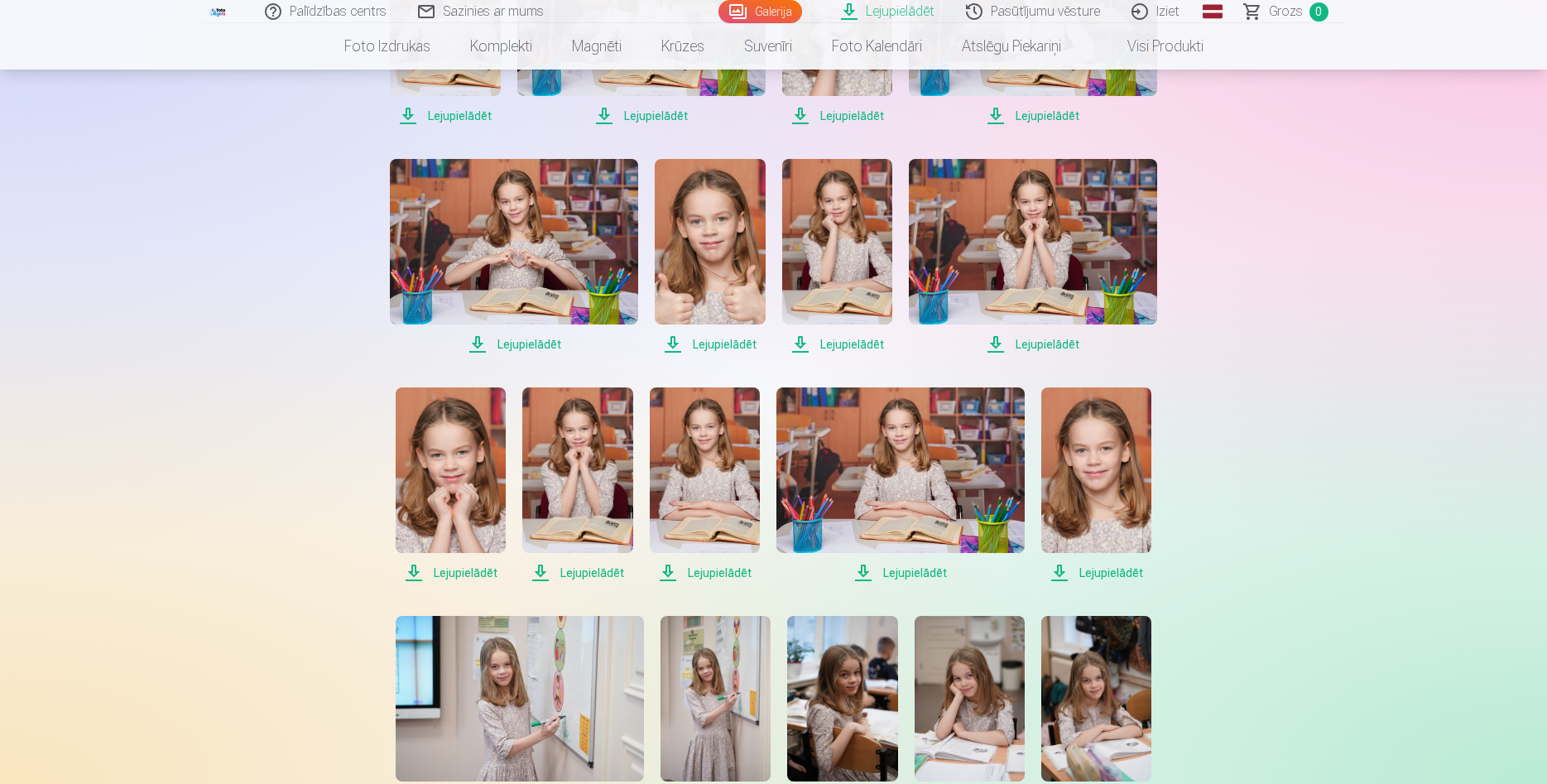
click at [457, 574] on span "Lejupielādēt" at bounding box center [450, 573] width 110 height 19
click at [578, 571] on span "Lejupielādēt" at bounding box center [577, 573] width 110 height 19
click at [705, 577] on span "Lejupielādēt" at bounding box center [704, 573] width 110 height 19
click at [843, 349] on span "Lejupielādēt" at bounding box center [837, 344] width 110 height 19
click at [896, 573] on span "Lejupielādēt" at bounding box center [900, 573] width 249 height 19
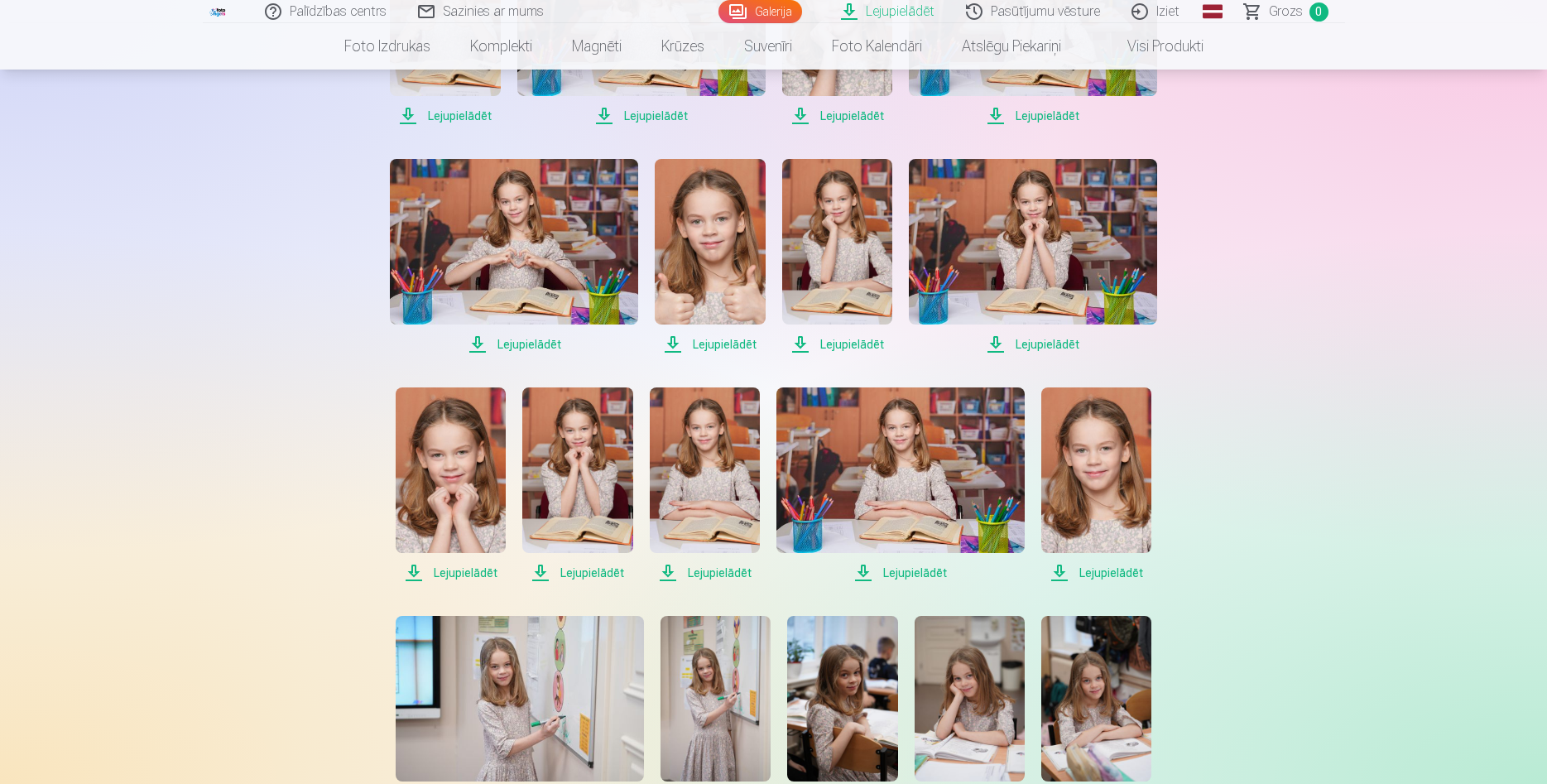
click at [1086, 577] on span "Lejupielādēt" at bounding box center [1097, 573] width 110 height 19
click at [1097, 574] on span "Lejupielādēt" at bounding box center [1097, 573] width 110 height 19
click at [1103, 572] on span "Lejupielādēt" at bounding box center [1097, 573] width 110 height 19
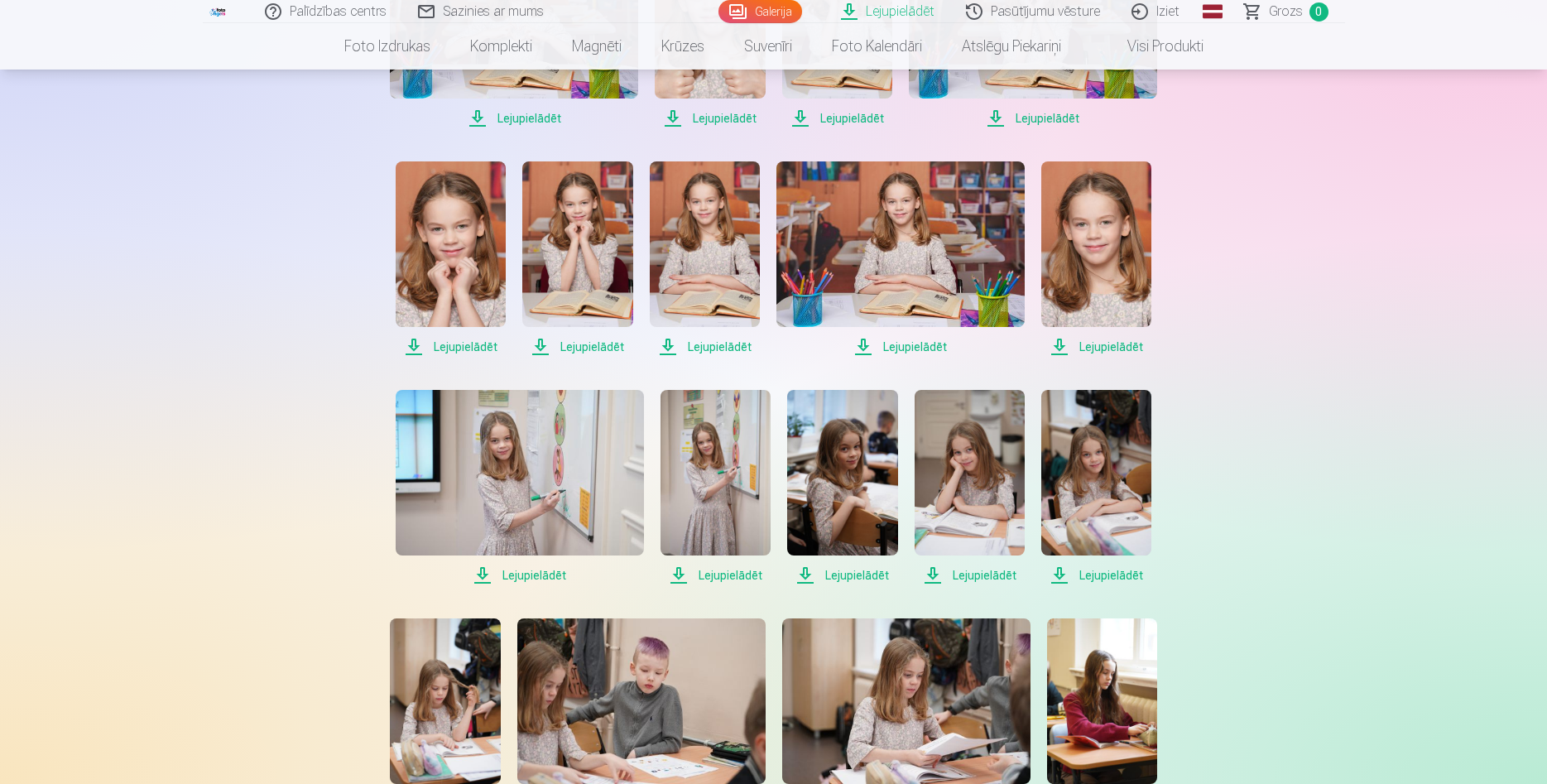
scroll to position [2110, 0]
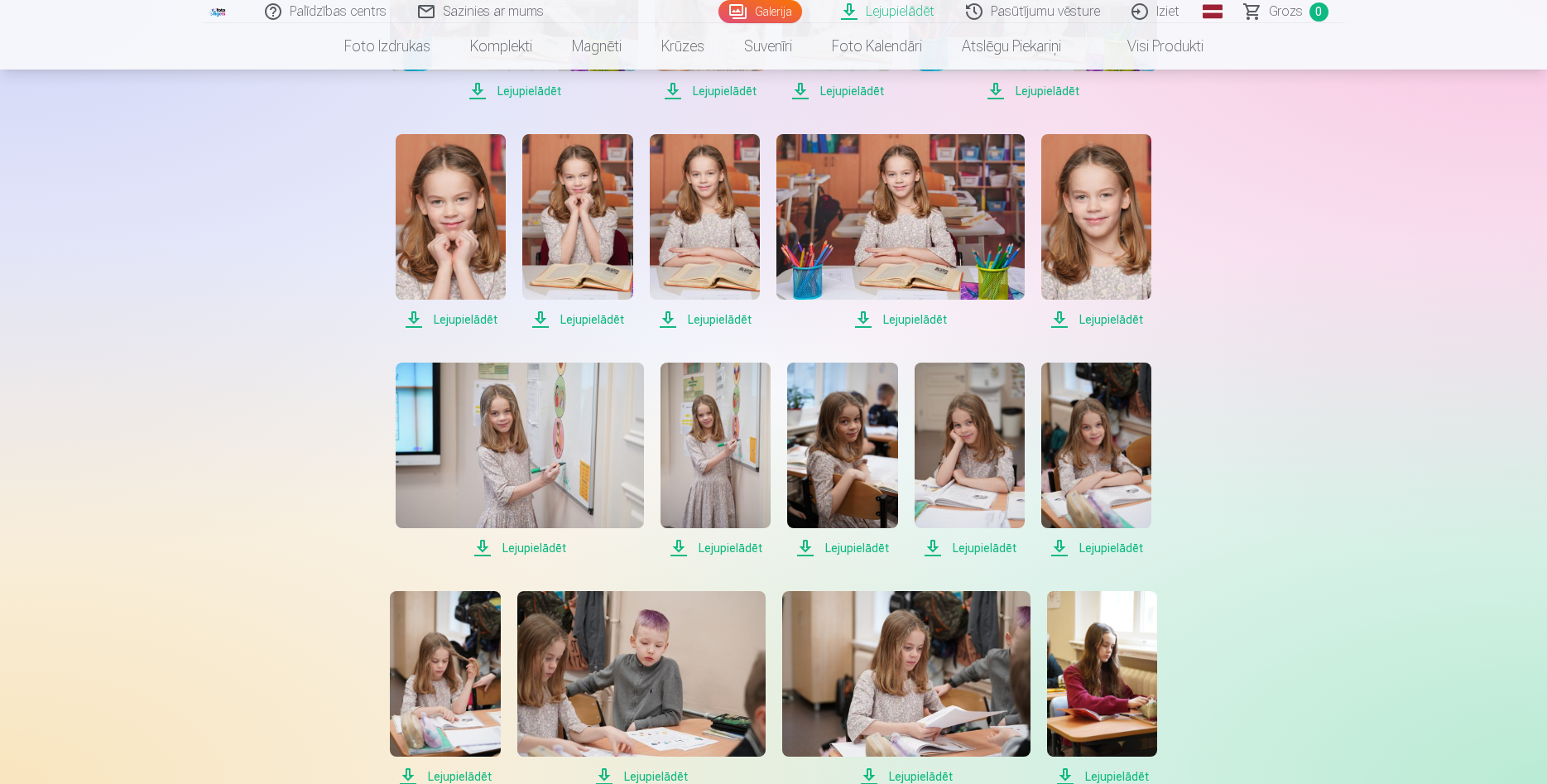
click at [534, 549] on span "Lejupielādēt" at bounding box center [520, 548] width 249 height 19
click at [720, 550] on span "Lejupielādēt" at bounding box center [715, 548] width 110 height 19
click at [835, 550] on span "Lejupielādēt" at bounding box center [843, 548] width 110 height 19
click at [970, 550] on span "Lejupielādēt" at bounding box center [970, 548] width 110 height 19
click at [1089, 549] on span "Lejupielādēt" at bounding box center [1097, 548] width 110 height 19
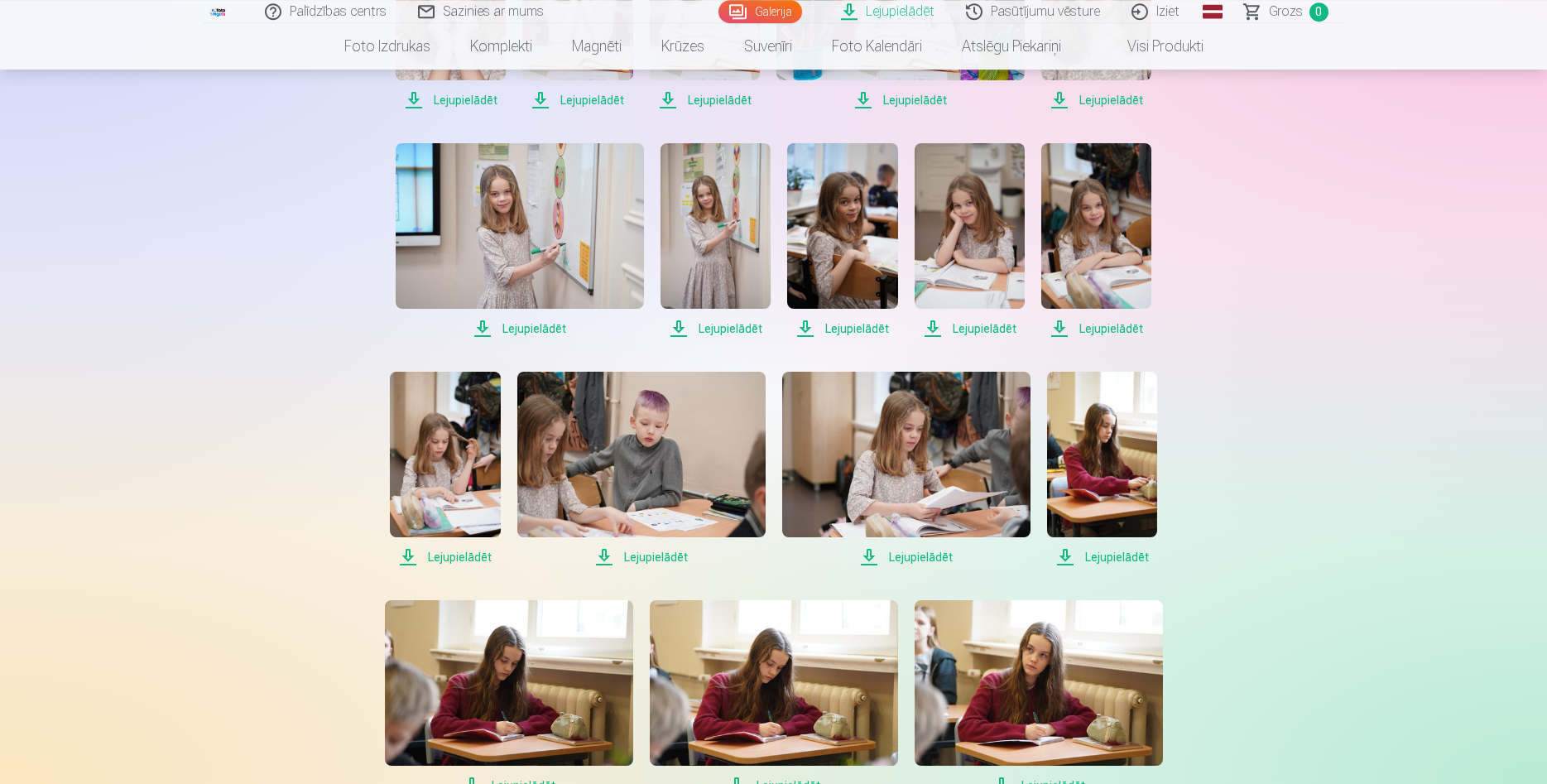
scroll to position [2364, 0]
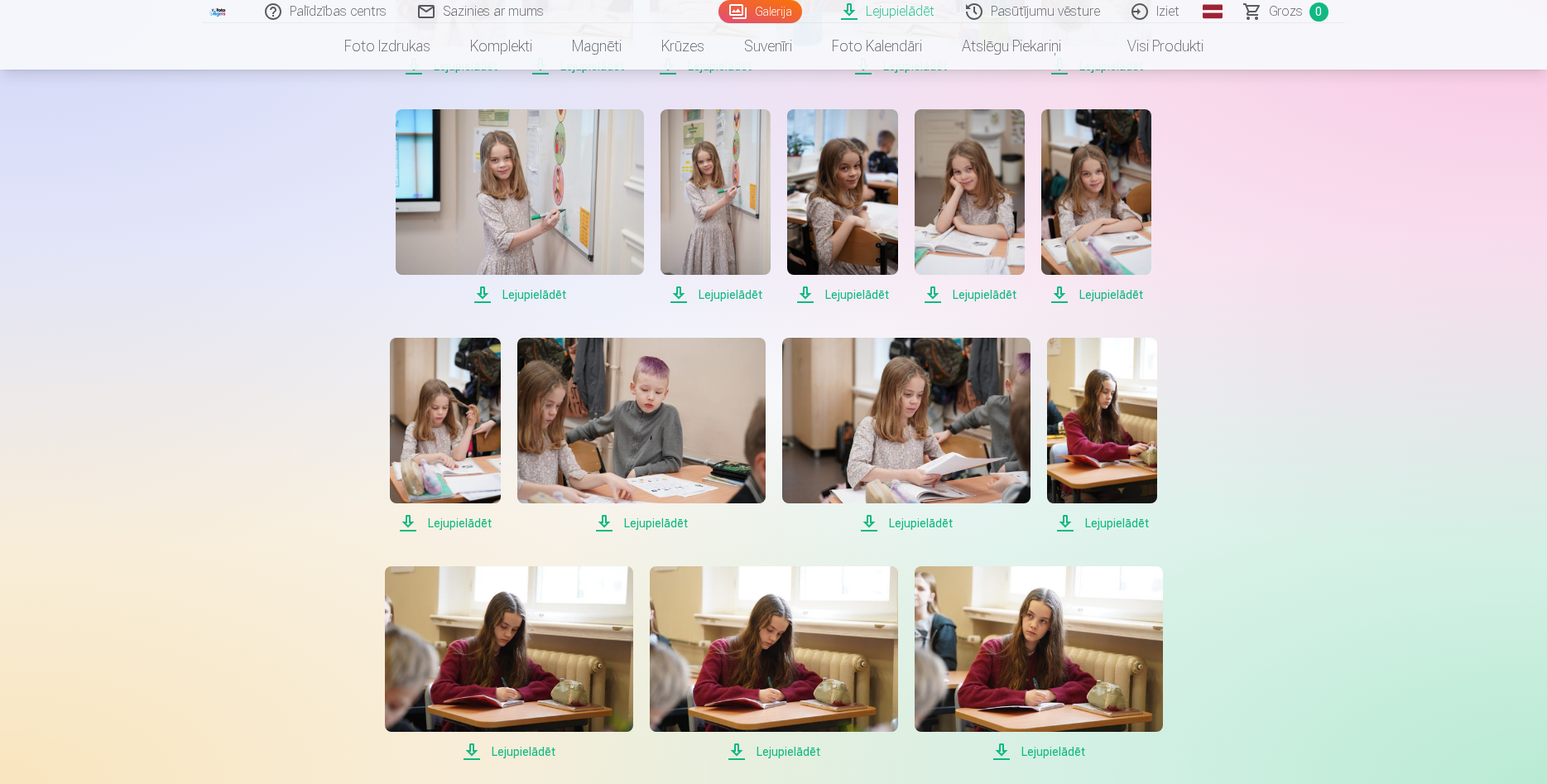
click at [461, 523] on span "Lejupielādēt" at bounding box center [445, 523] width 110 height 19
click at [636, 522] on span "Lejupielādēt" at bounding box center [642, 523] width 249 height 19
click at [902, 524] on span "Lejupielādēt" at bounding box center [906, 523] width 249 height 19
click at [1097, 526] on span "Lejupielādēt" at bounding box center [1102, 523] width 110 height 19
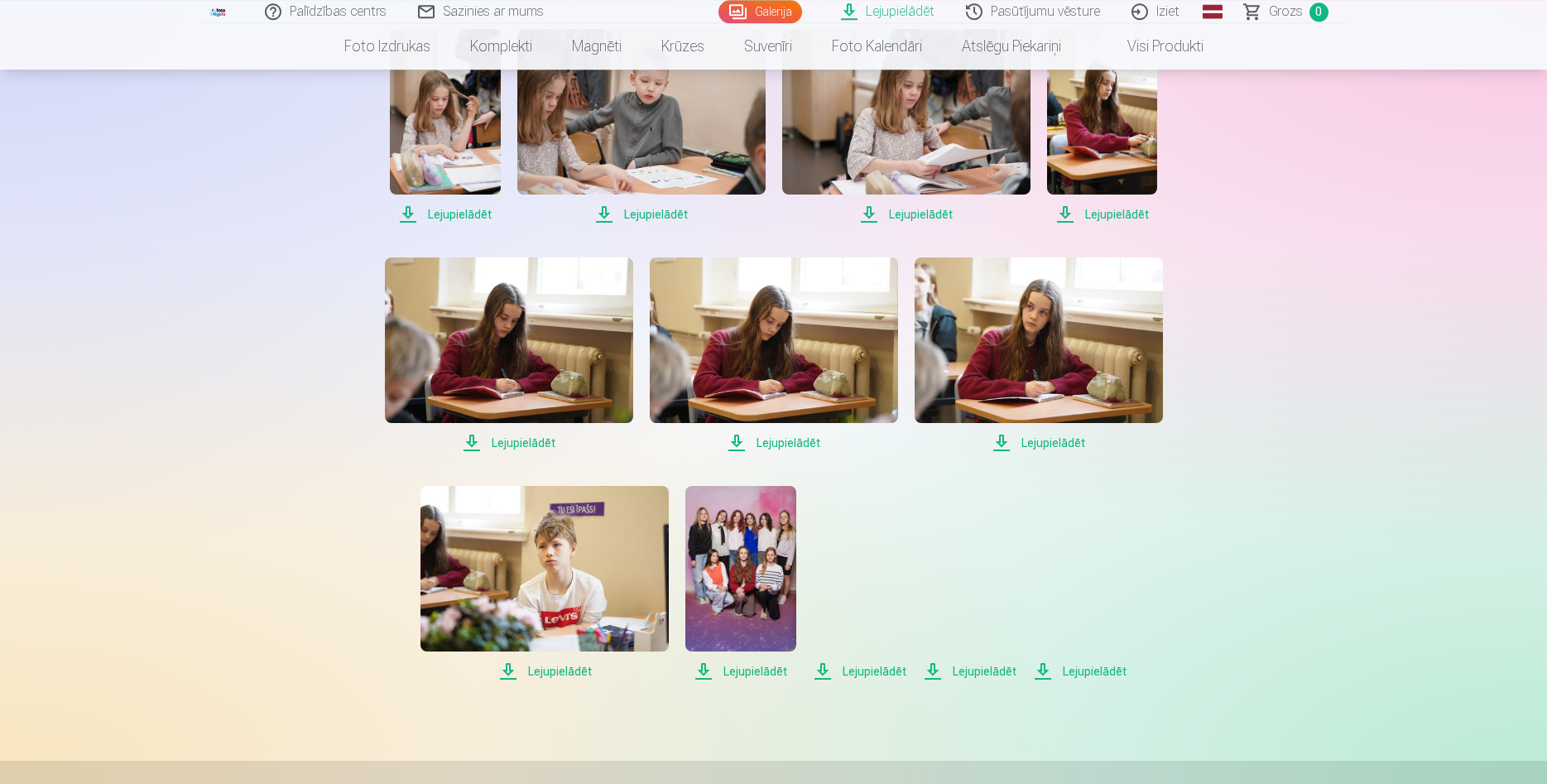
scroll to position [2702, 0]
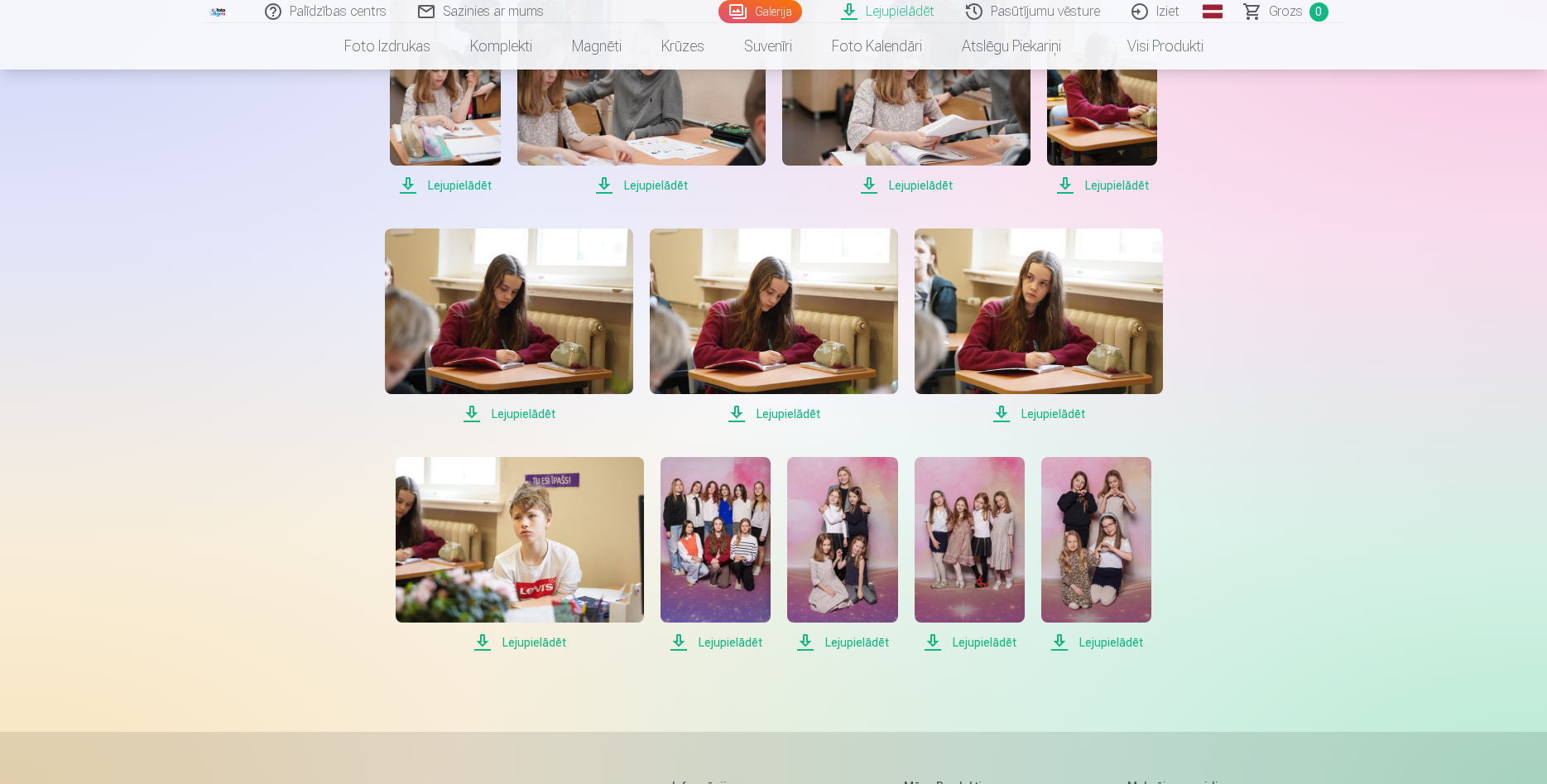
click at [518, 416] on span "Lejupielādēt" at bounding box center [509, 413] width 249 height 19
click at [783, 417] on span "Lejupielādēt" at bounding box center [774, 413] width 249 height 19
click at [1036, 417] on span "Lejupielādēt" at bounding box center [1039, 413] width 249 height 19
click at [520, 641] on span "Lejupielādēt" at bounding box center [520, 642] width 249 height 19
click at [725, 642] on span "Lejupielādēt" at bounding box center [715, 642] width 110 height 19
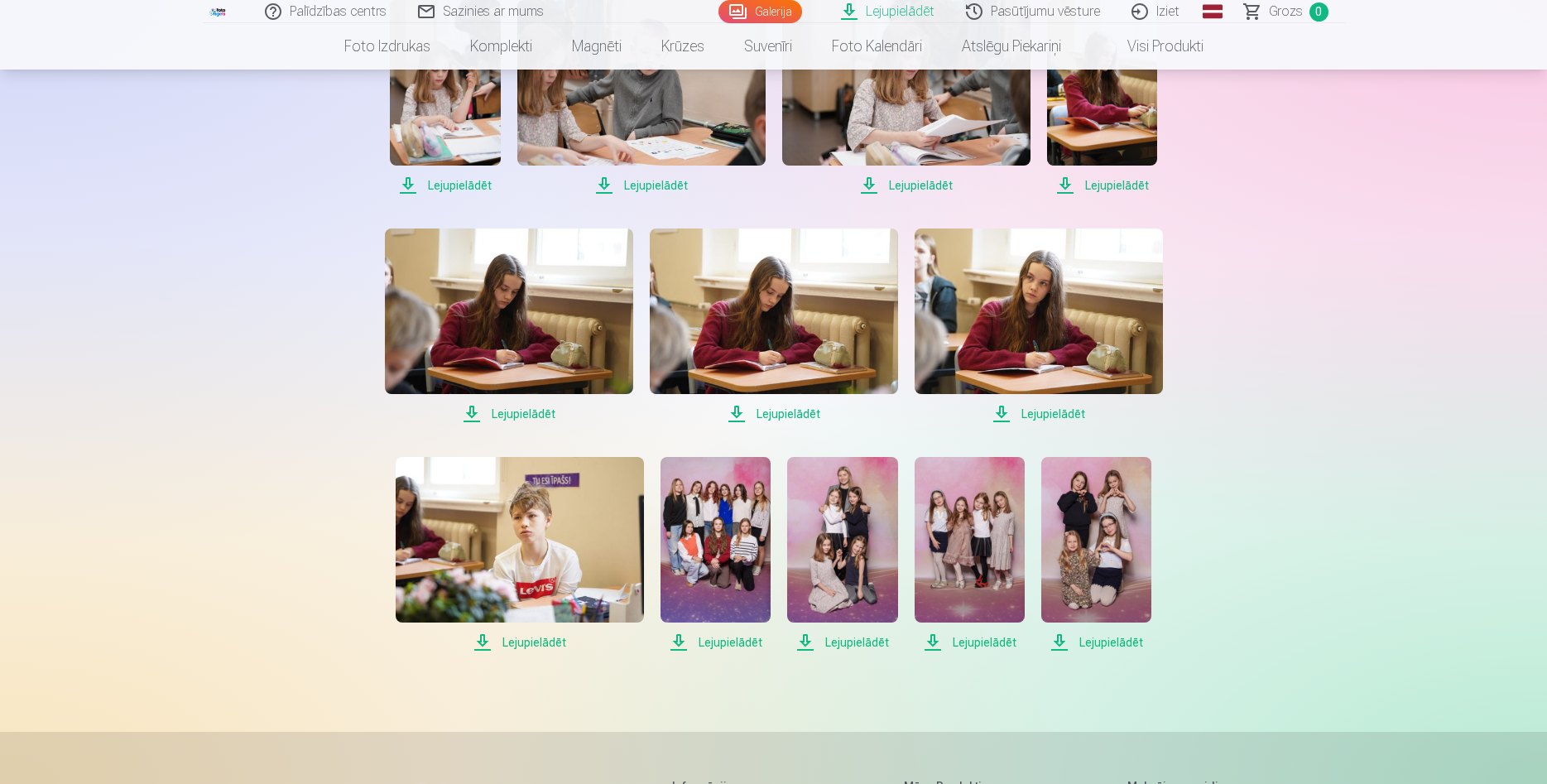
click at [848, 644] on span "Lejupielādēt" at bounding box center [843, 642] width 110 height 19
click at [974, 645] on span "Lejupielādēt" at bounding box center [970, 642] width 110 height 19
click at [1097, 642] on span "Lejupielādēt" at bounding box center [1097, 642] width 110 height 19
click at [1103, 644] on span "Lejupielādēt" at bounding box center [1097, 642] width 110 height 19
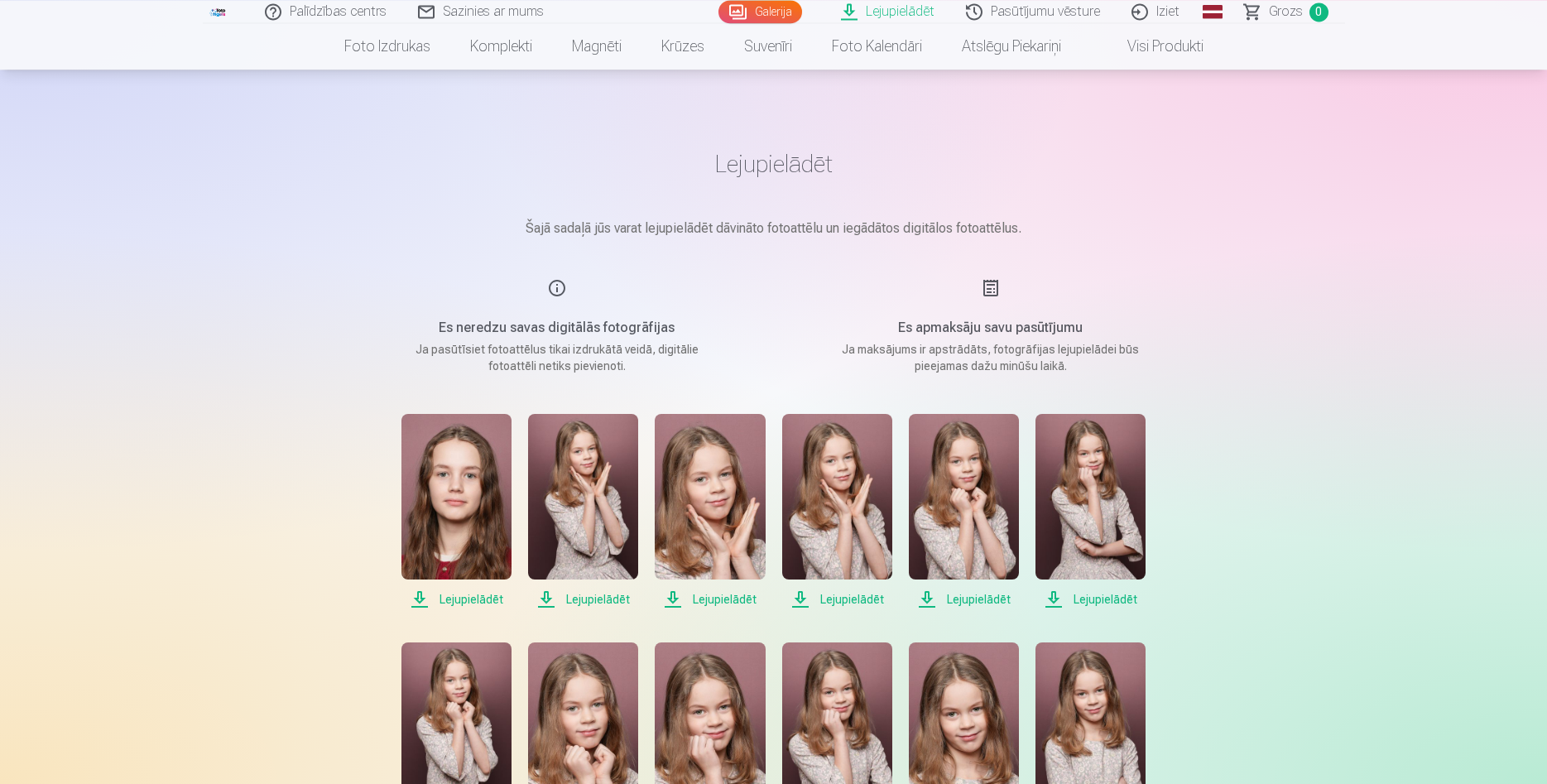
scroll to position [0, 0]
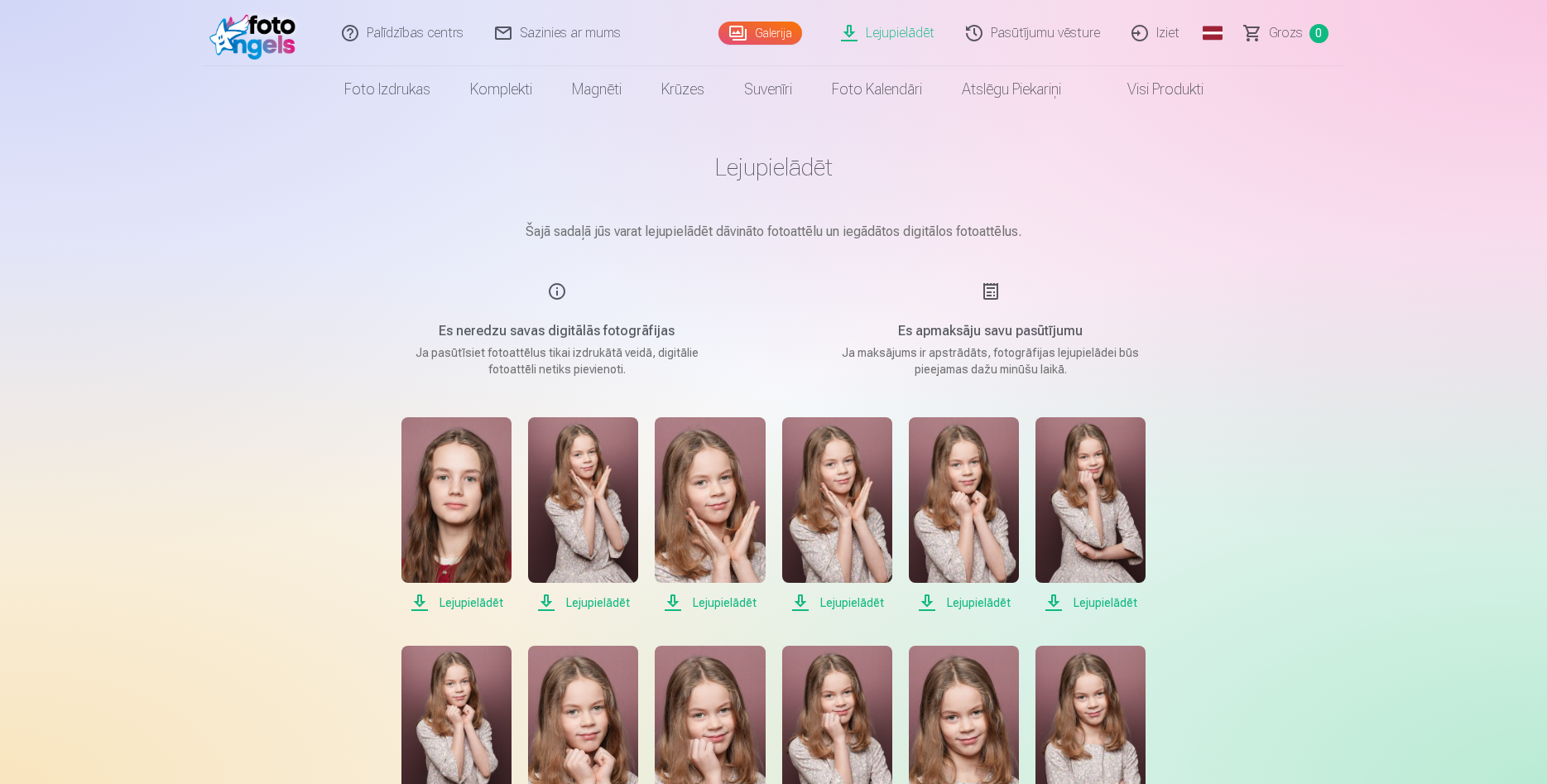
click at [1150, 36] on link "Iziet" at bounding box center [1157, 33] width 80 height 66
